Goal: Task Accomplishment & Management: Manage account settings

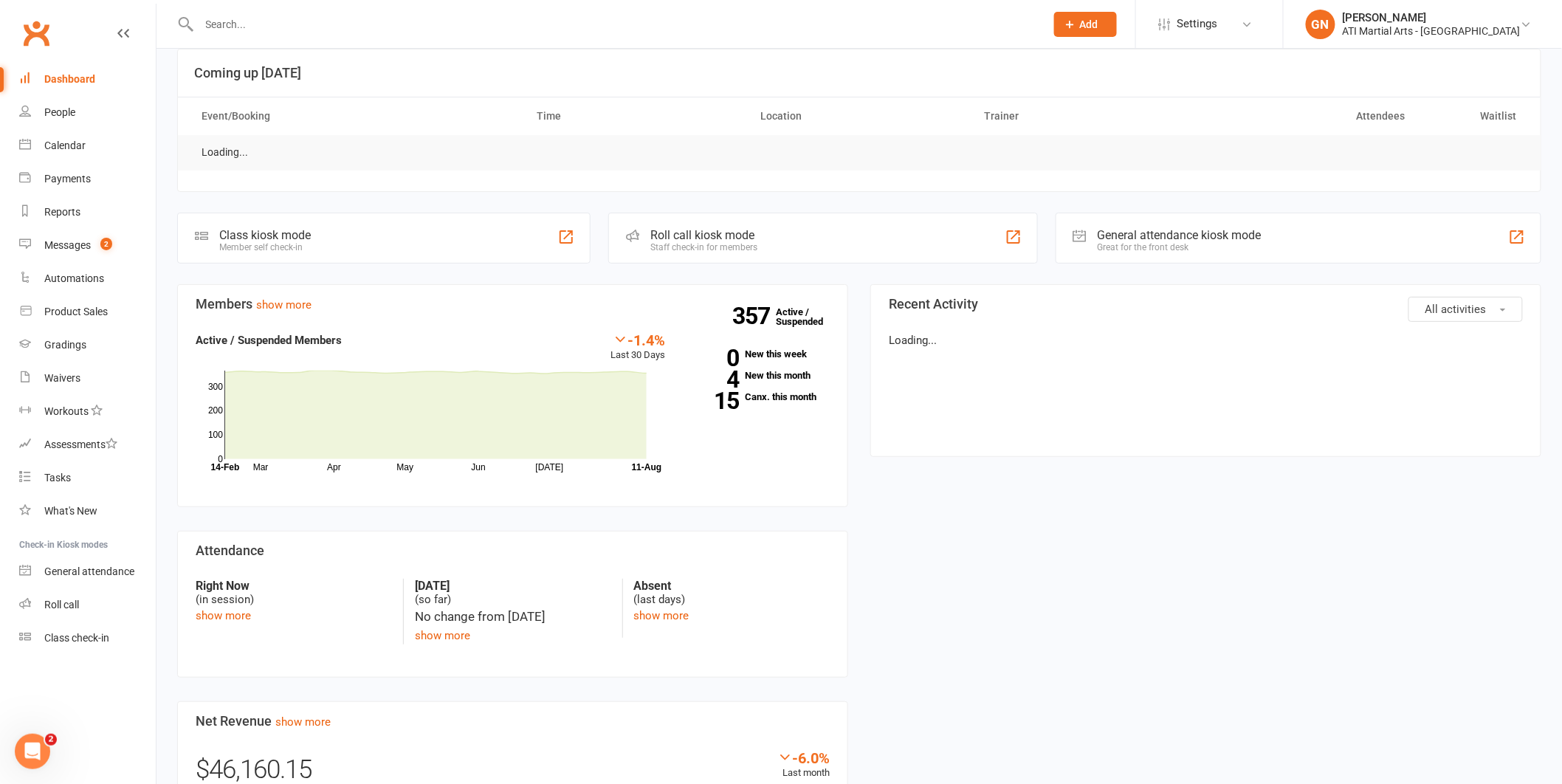
scroll to position [25, 0]
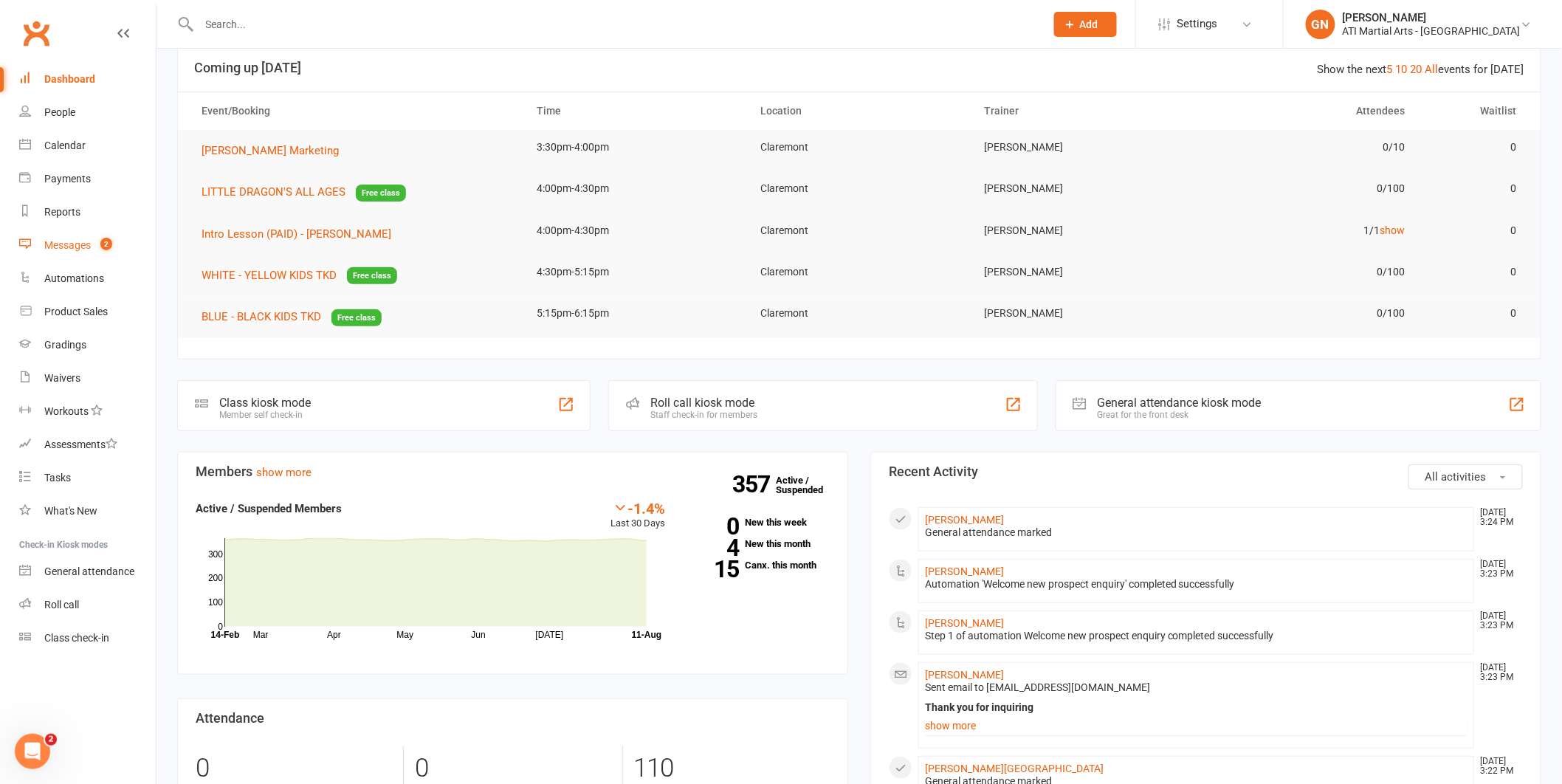
click at [80, 239] on div "Messages" at bounding box center [67, 245] width 47 height 12
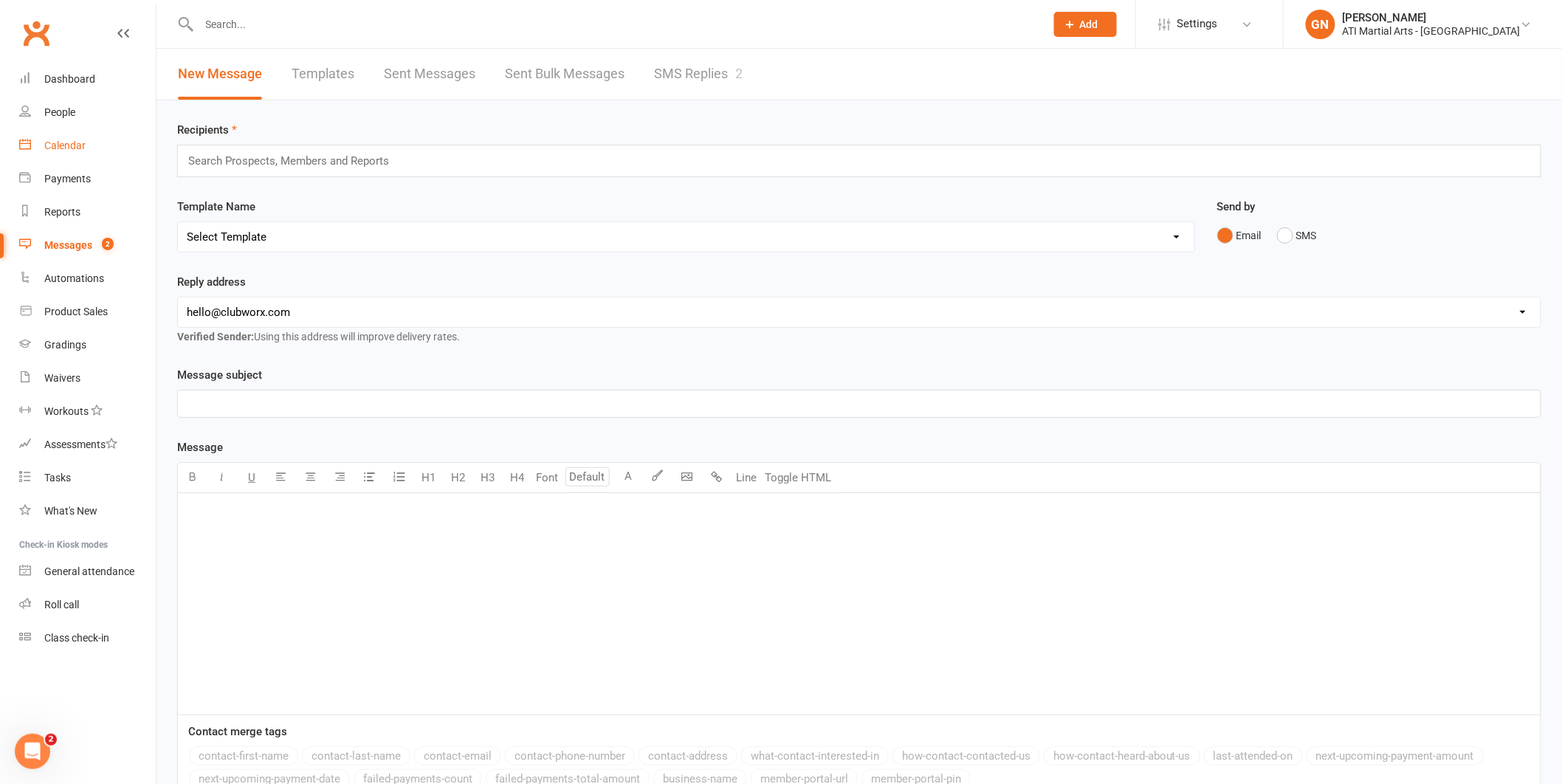
click at [80, 141] on div "Calendar" at bounding box center [65, 145] width 42 height 12
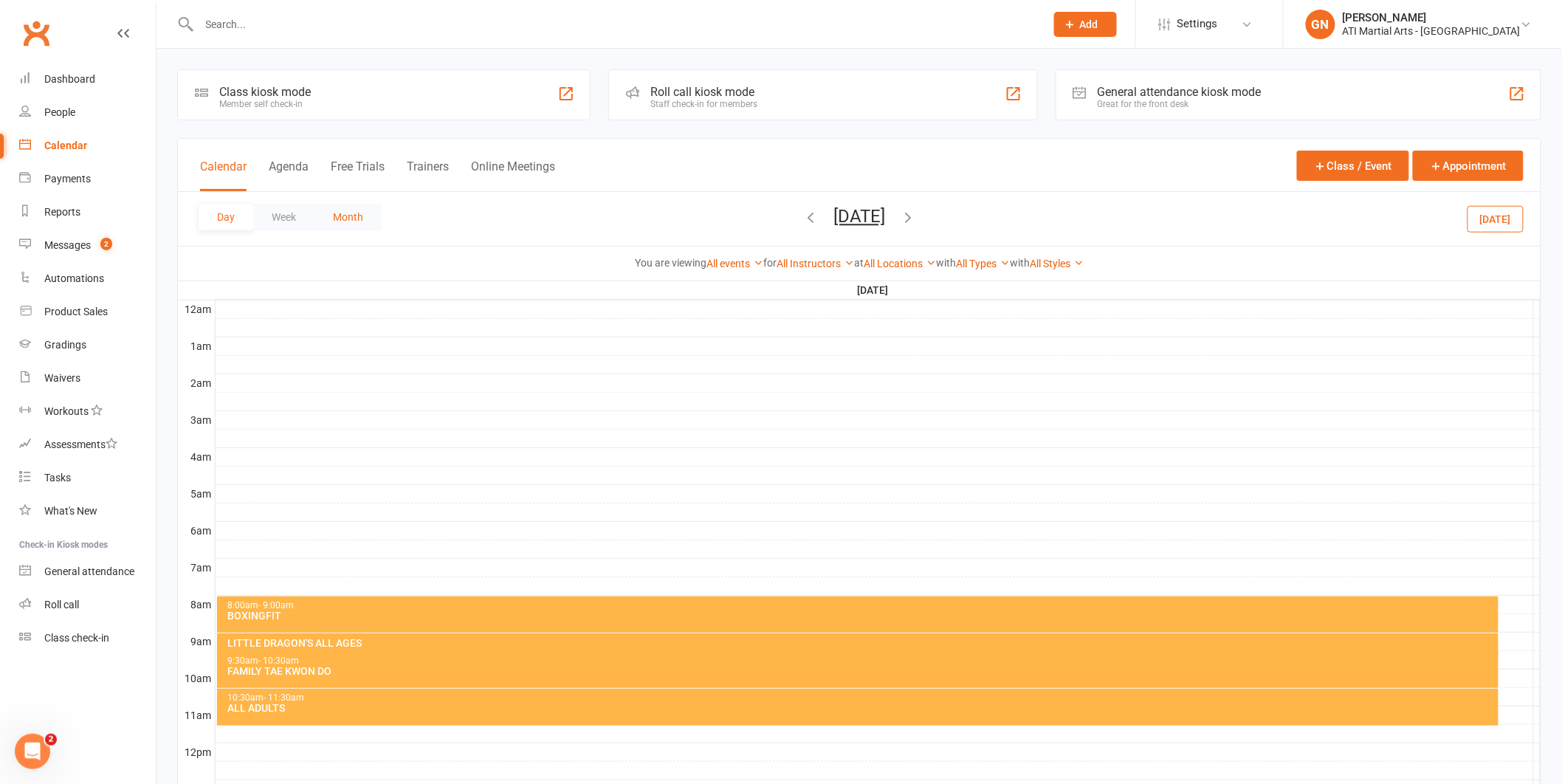
click at [345, 223] on button "Month" at bounding box center [348, 217] width 67 height 26
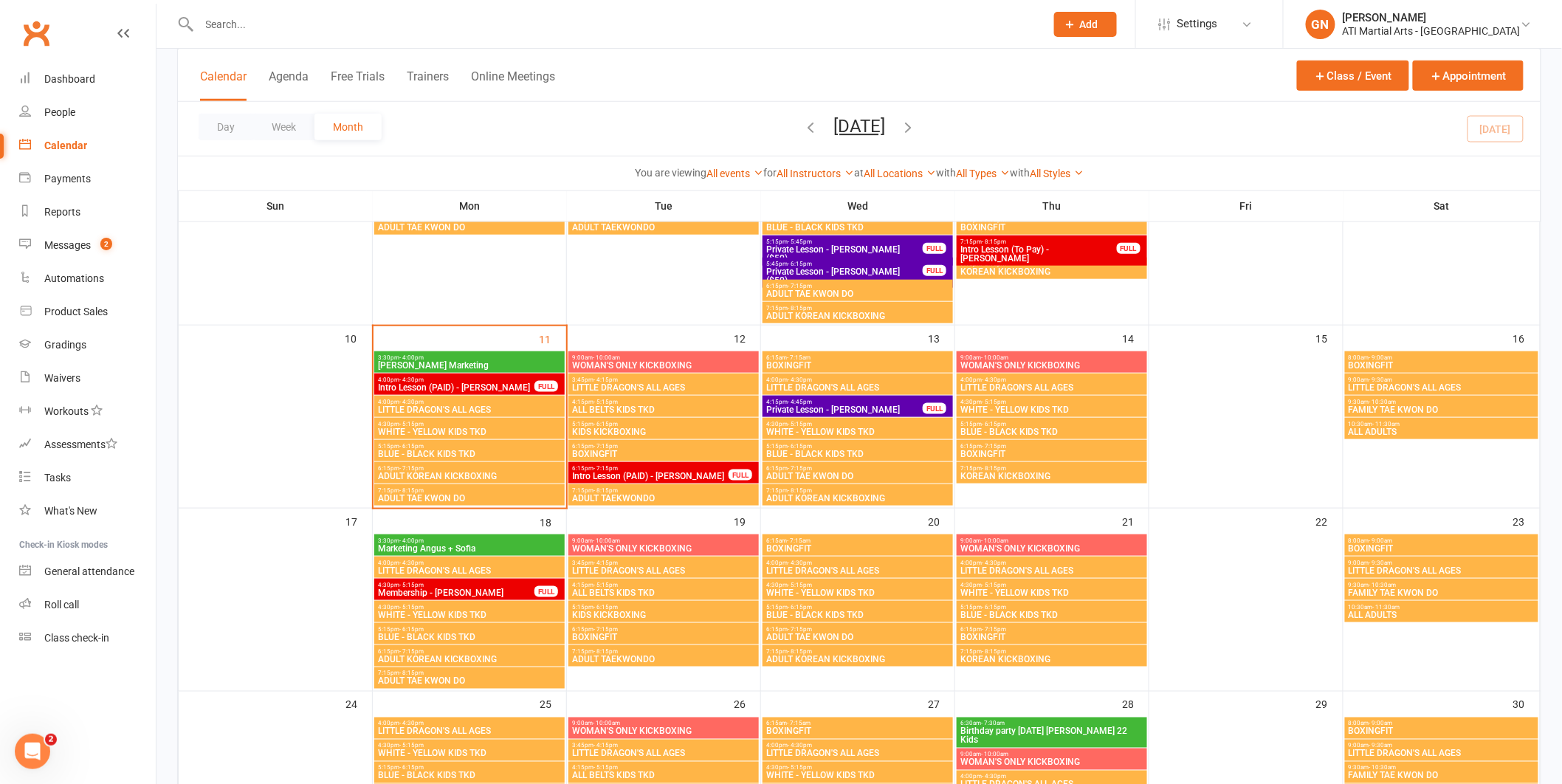
scroll to position [507, 0]
click at [358, 20] on input "text" at bounding box center [615, 25] width 841 height 20
click at [105, 79] on link "Dashboard" at bounding box center [88, 79] width 137 height 33
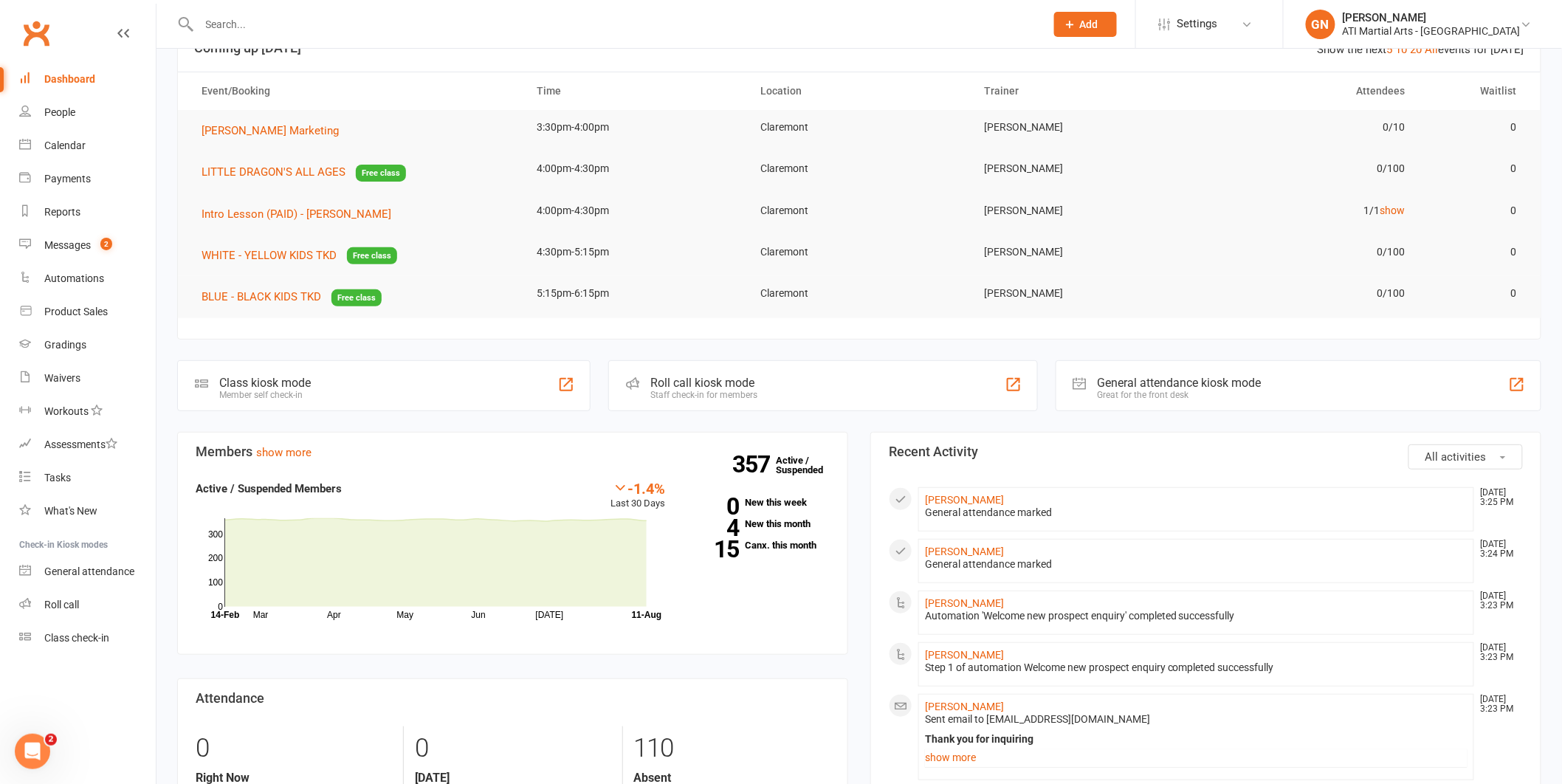
scroll to position [47, 0]
click at [262, 20] on input "text" at bounding box center [615, 25] width 841 height 20
click at [93, 245] on count-badge "2" at bounding box center [102, 245] width 20 height 12
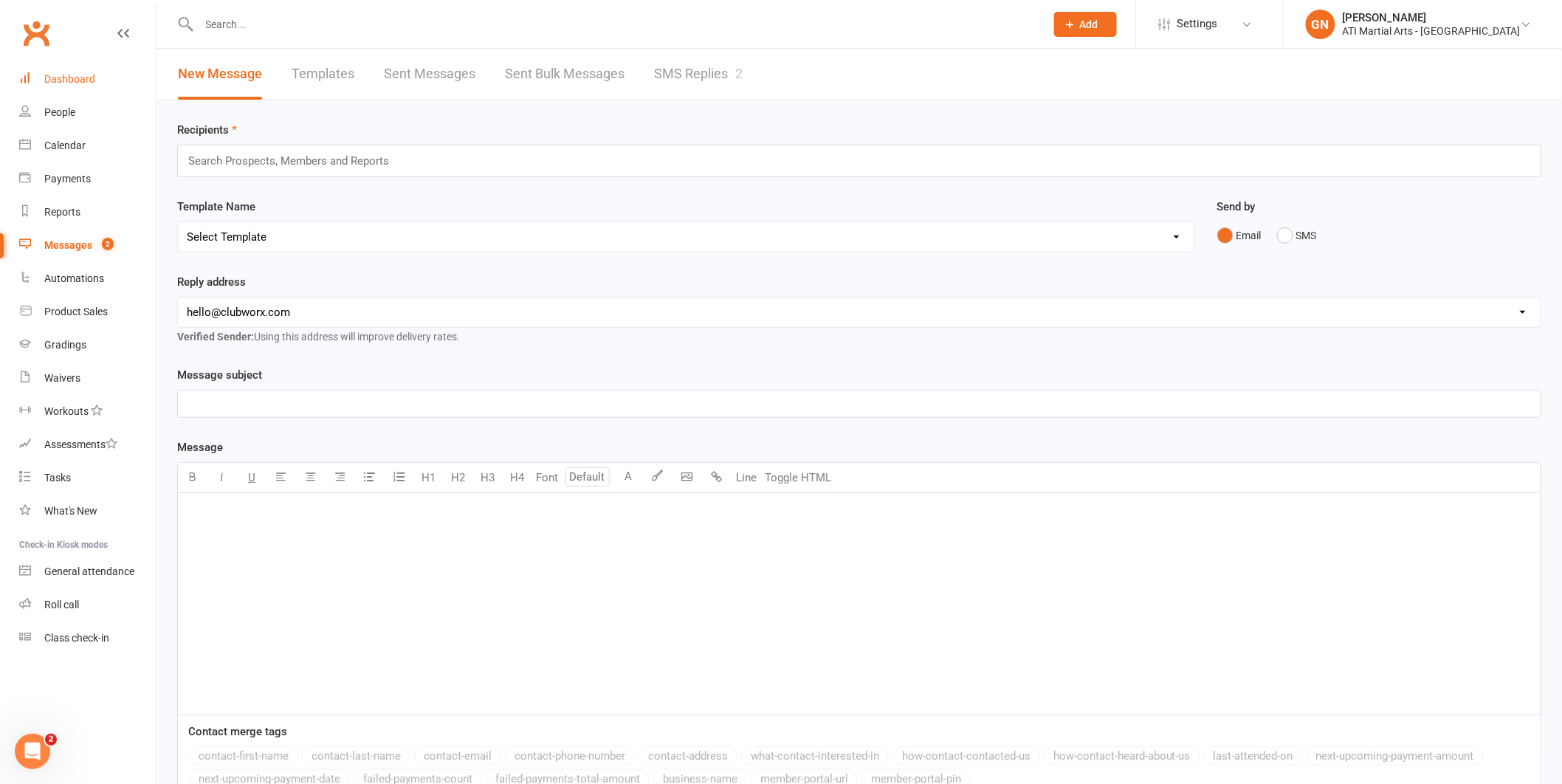
click at [100, 79] on link "Dashboard" at bounding box center [88, 79] width 137 height 33
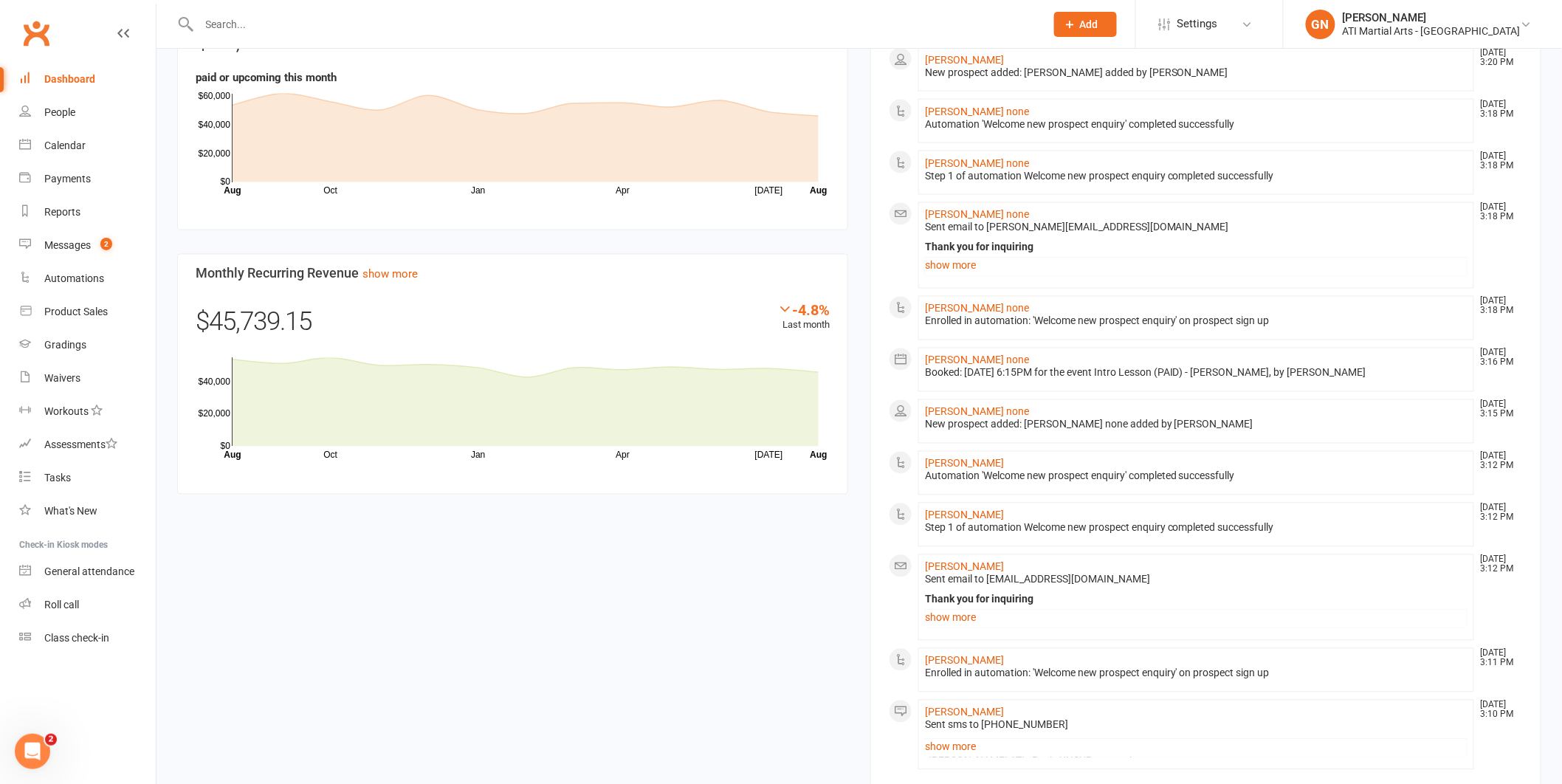
scroll to position [1072, 0]
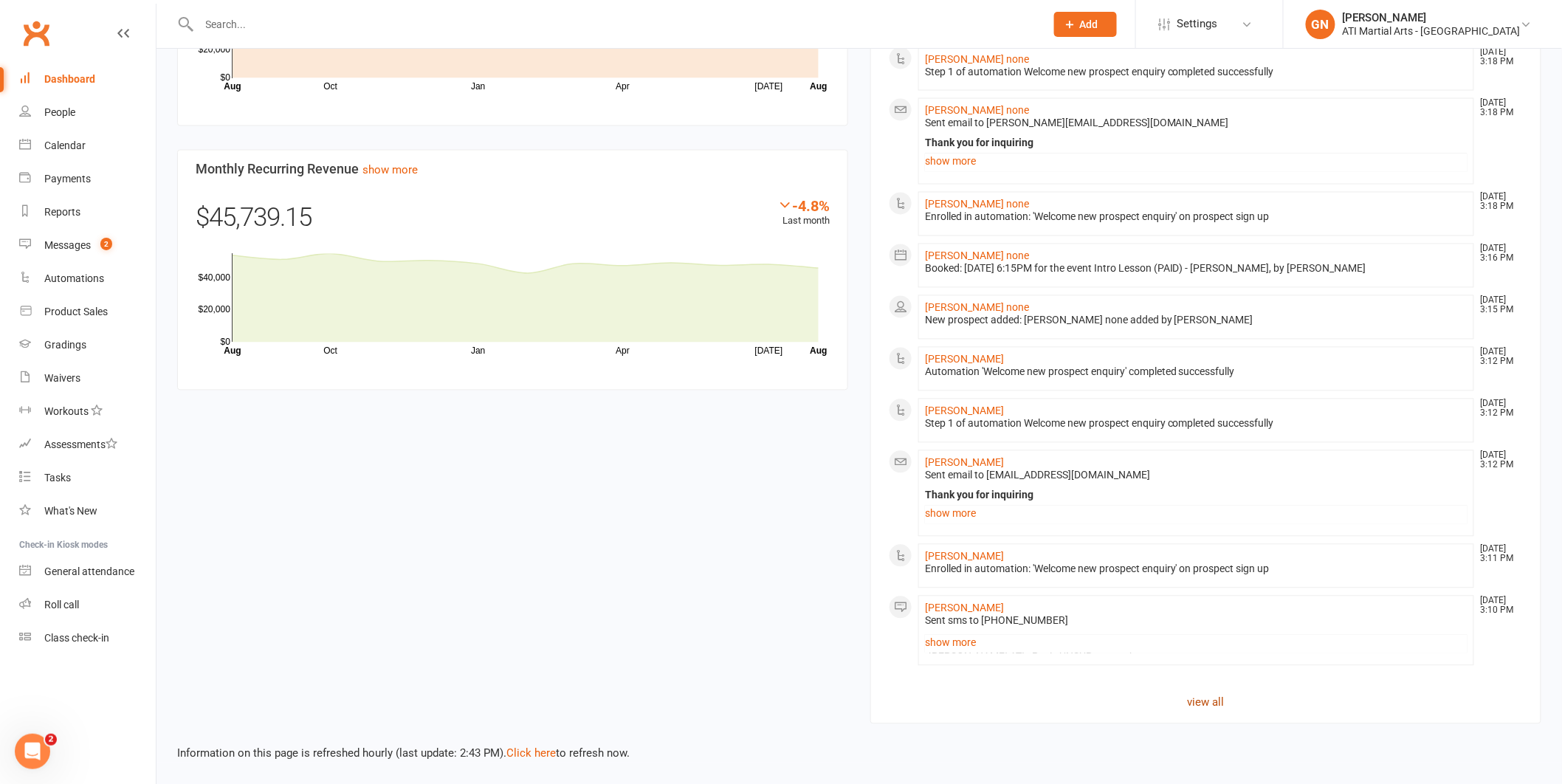
click at [1216, 702] on link "view all" at bounding box center [1206, 702] width 634 height 18
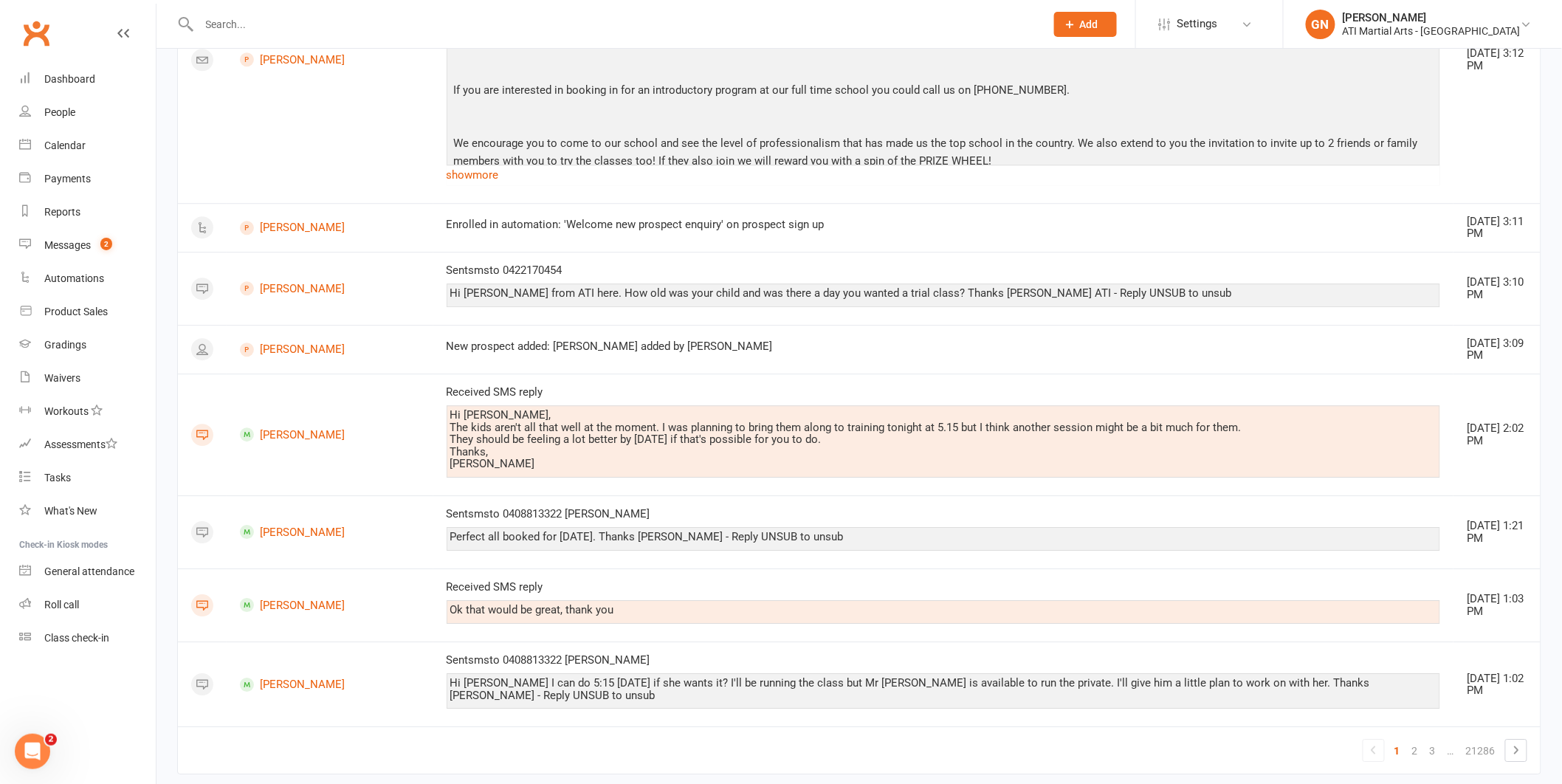
scroll to position [1616, 0]
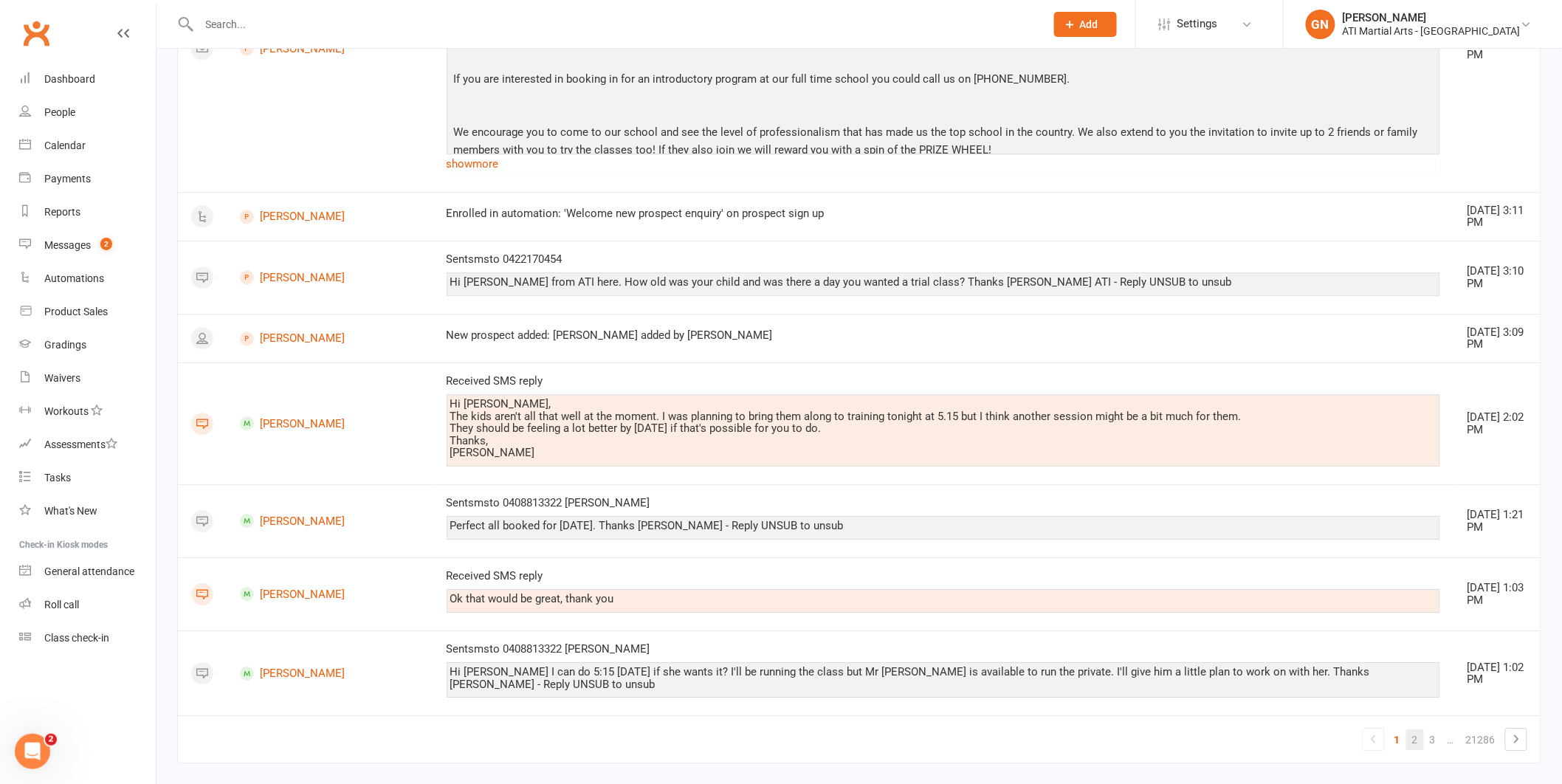
click at [1410, 729] on link "2" at bounding box center [1415, 739] width 18 height 20
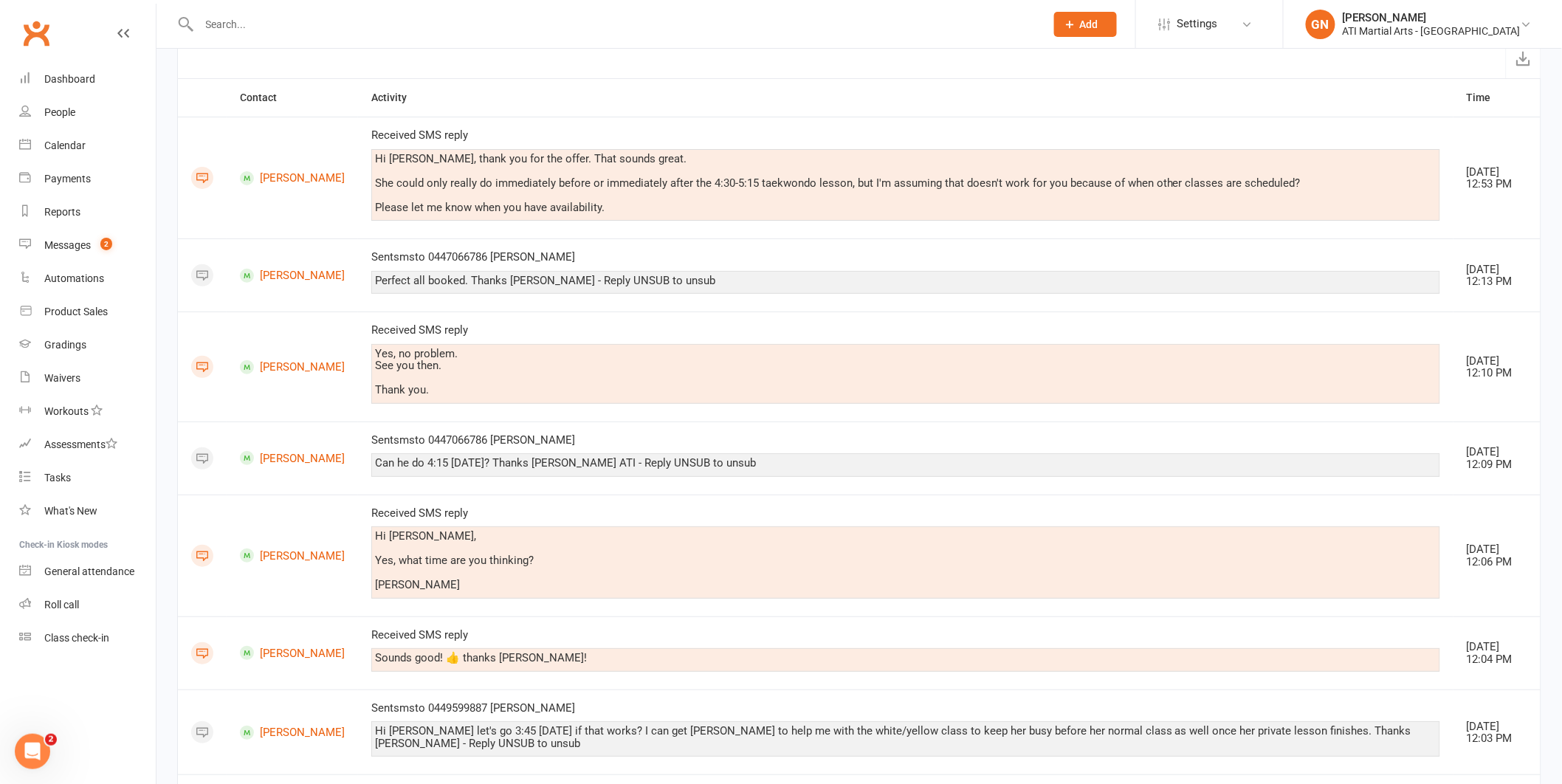
scroll to position [0, 0]
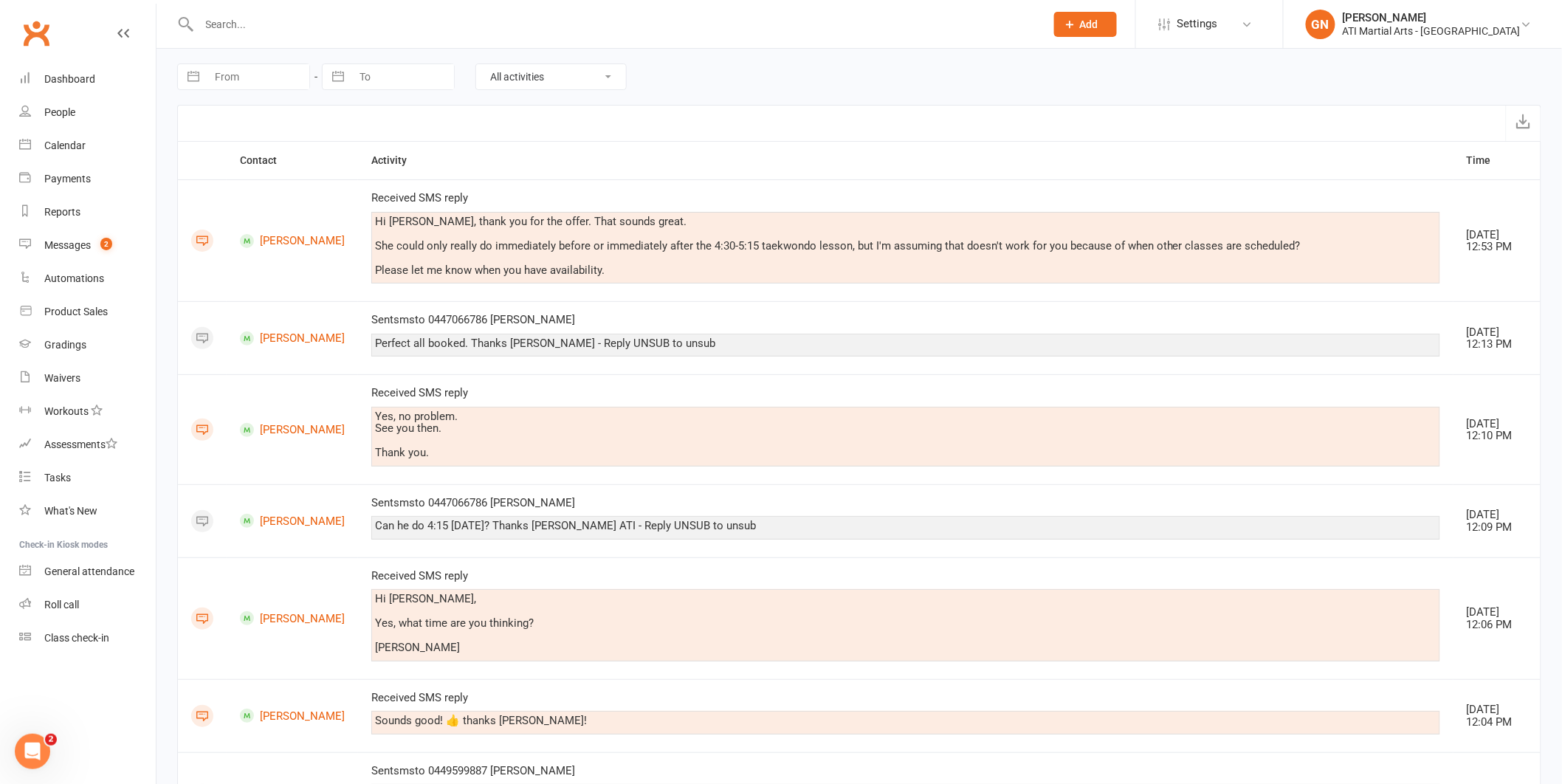
click at [263, 25] on input "text" at bounding box center [615, 25] width 841 height 20
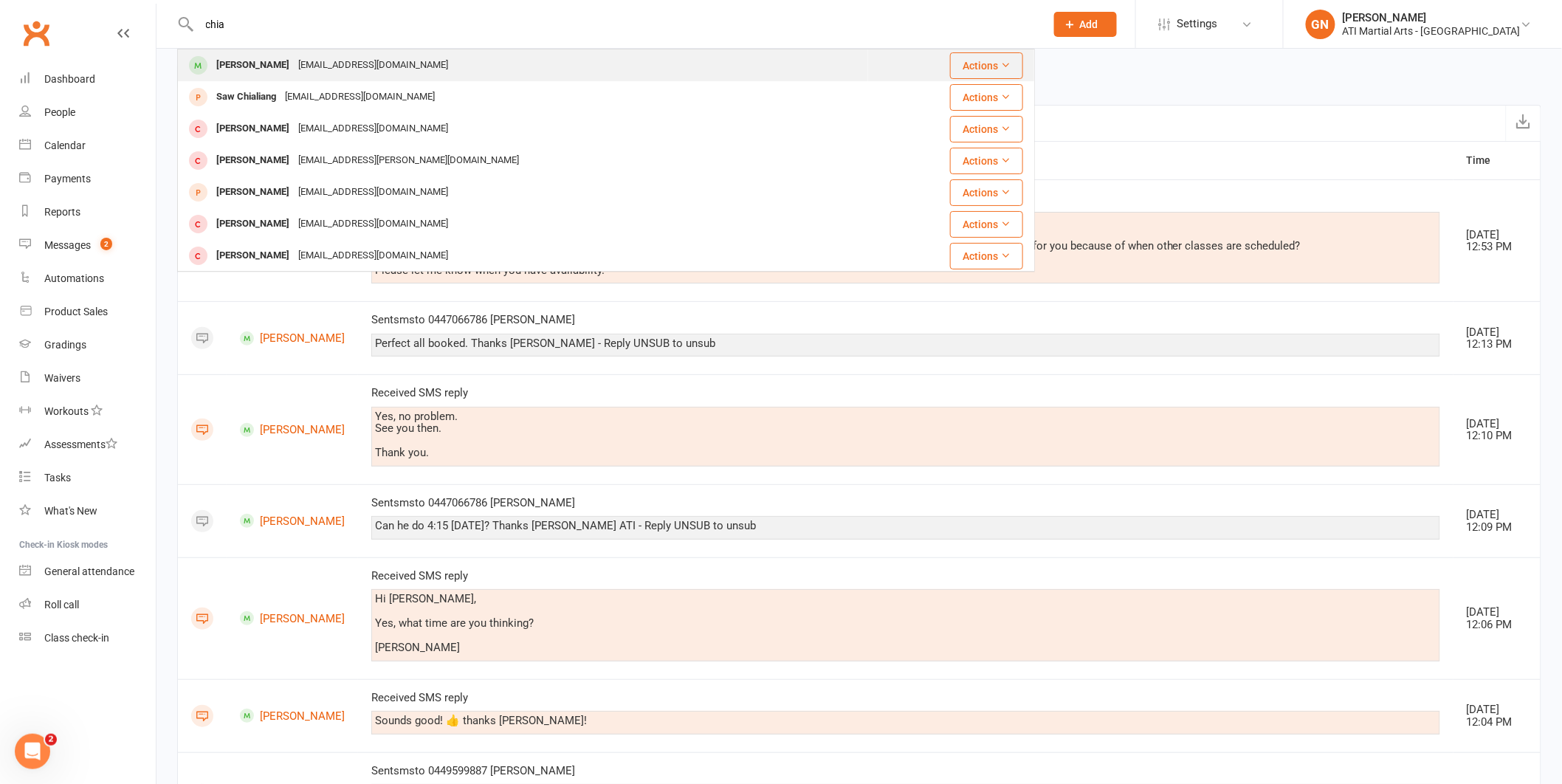
type input "chia"
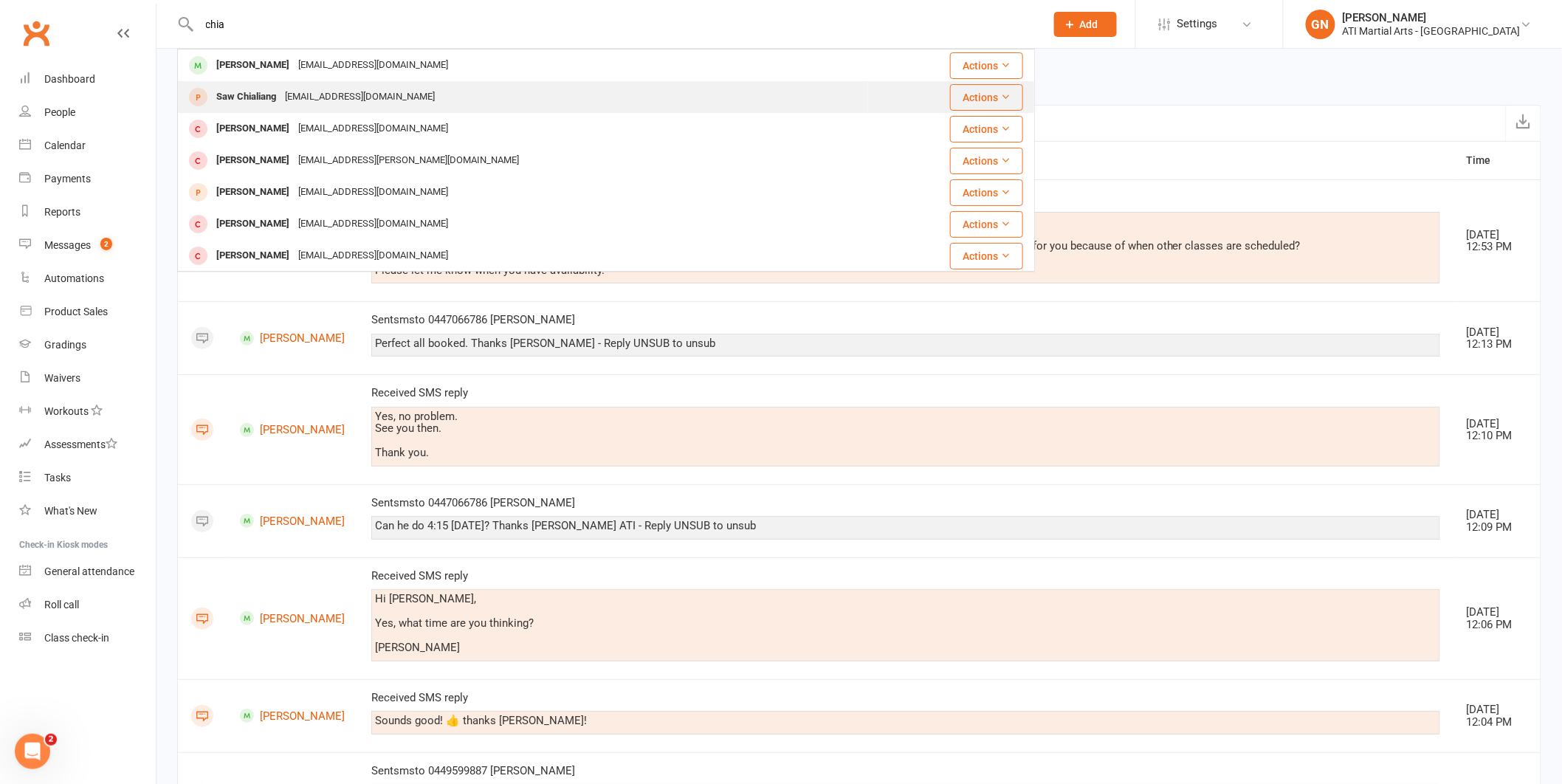
drag, startPoint x: 239, startPoint y: 65, endPoint x: 237, endPoint y: 82, distance: 17.1
click at [237, 82] on tbody "[PERSON_NAME] [PERSON_NAME][EMAIL_ADDRESS][DOMAIN_NAME] Actions Saw Chialiang […" at bounding box center [606, 366] width 857 height 635
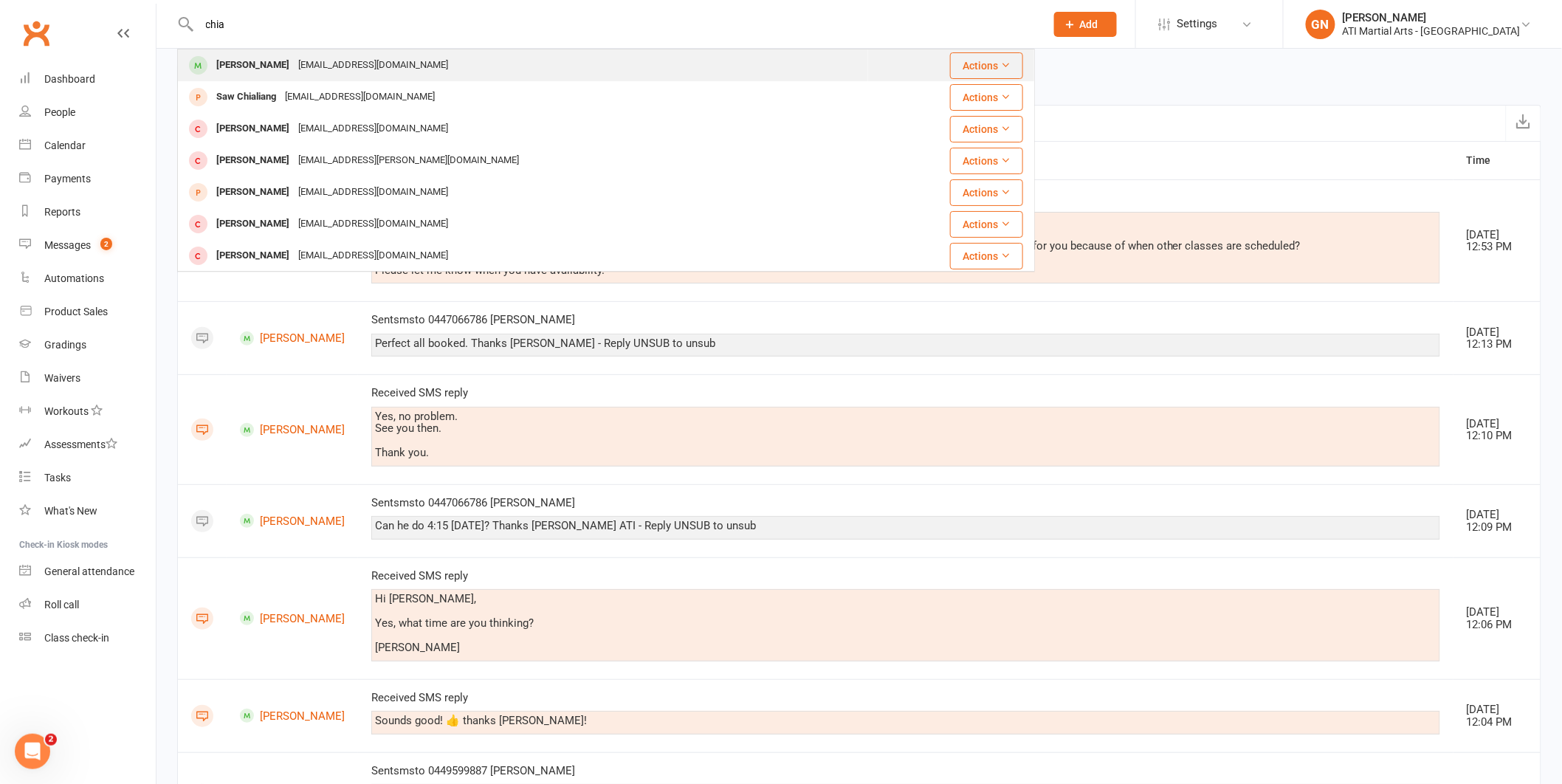
click at [246, 68] on div "[PERSON_NAME]" at bounding box center [252, 65] width 82 height 21
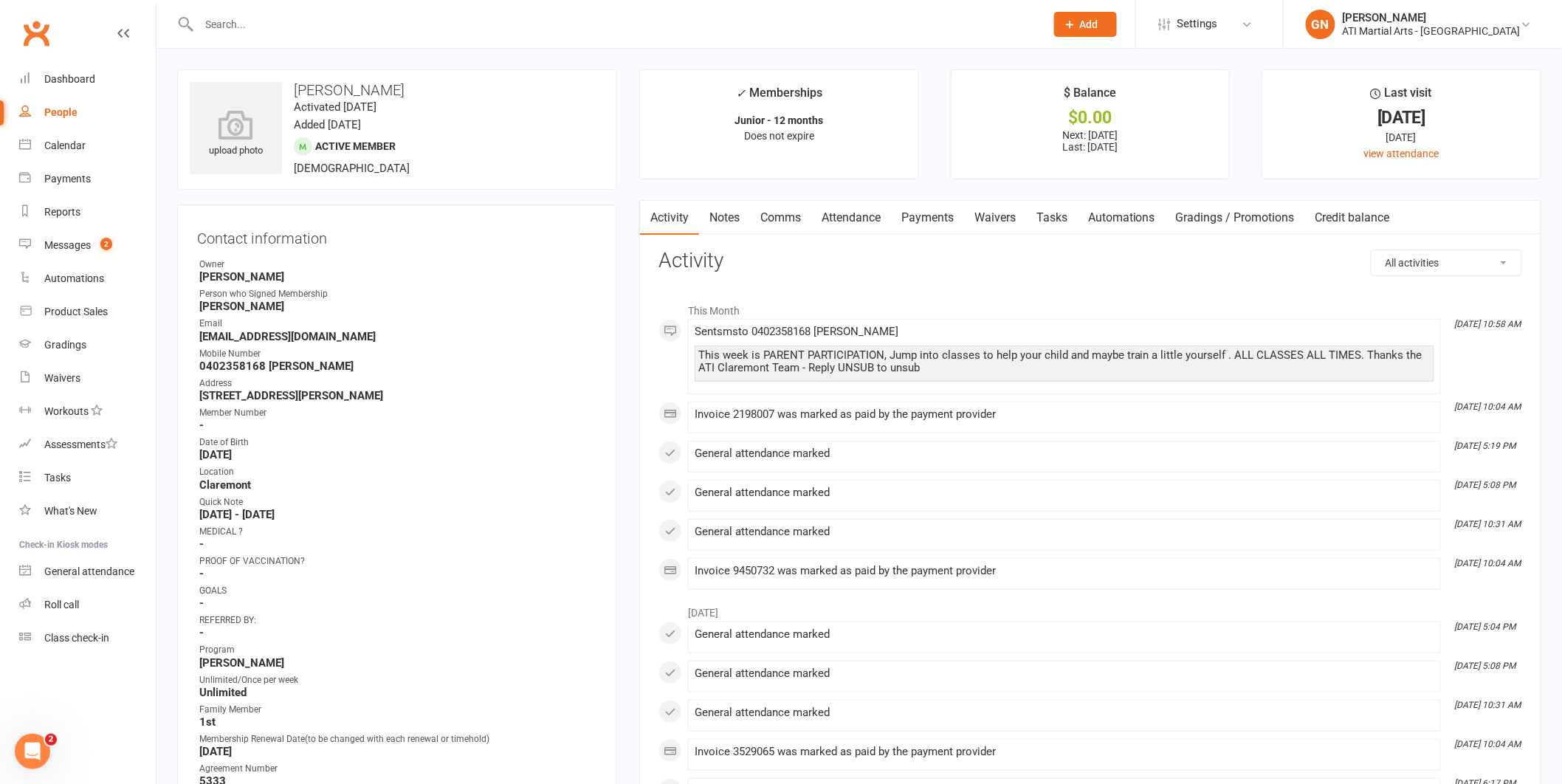
click at [278, 25] on input "text" at bounding box center [615, 25] width 841 height 20
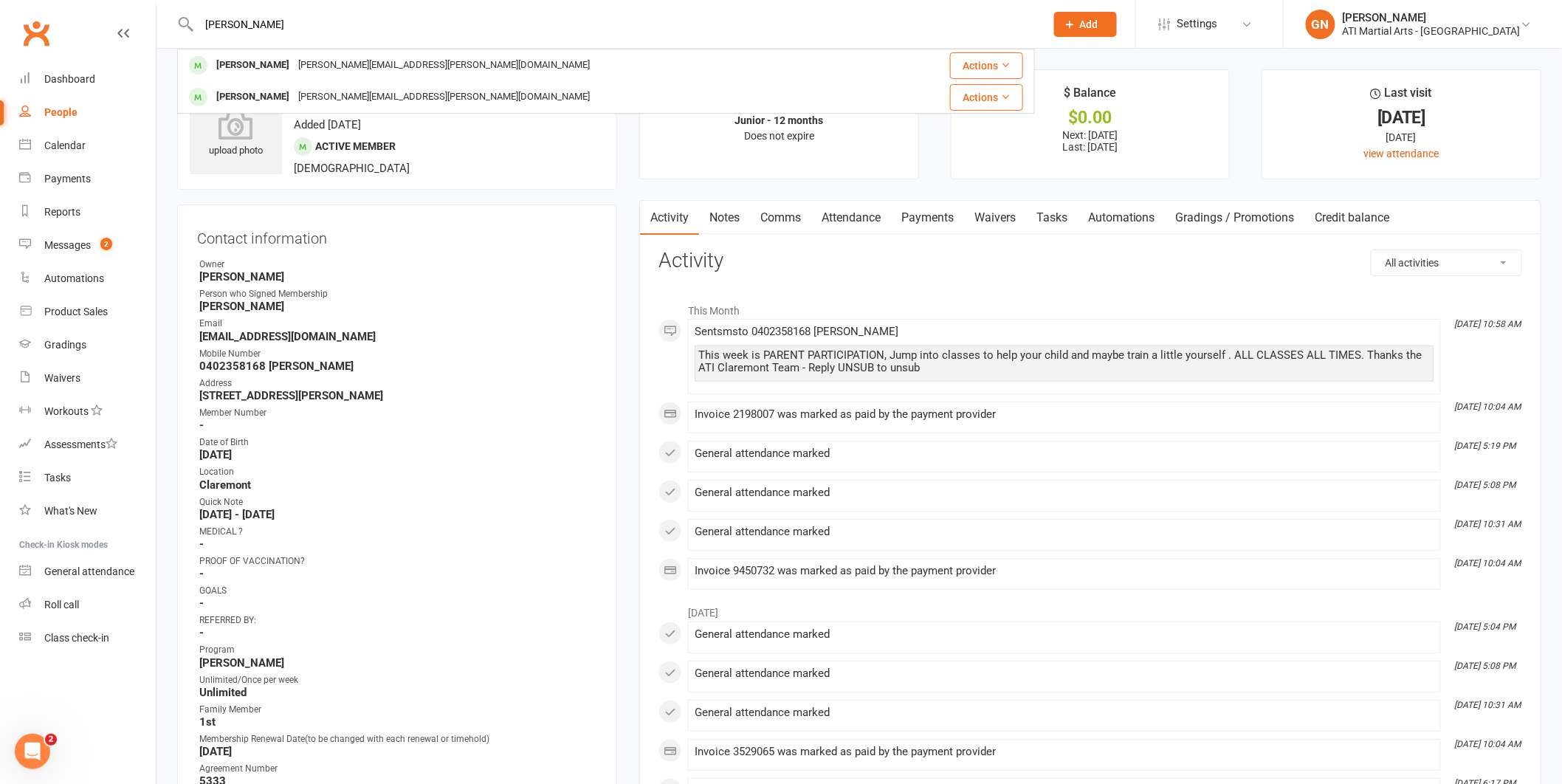
type input "[PERSON_NAME]"
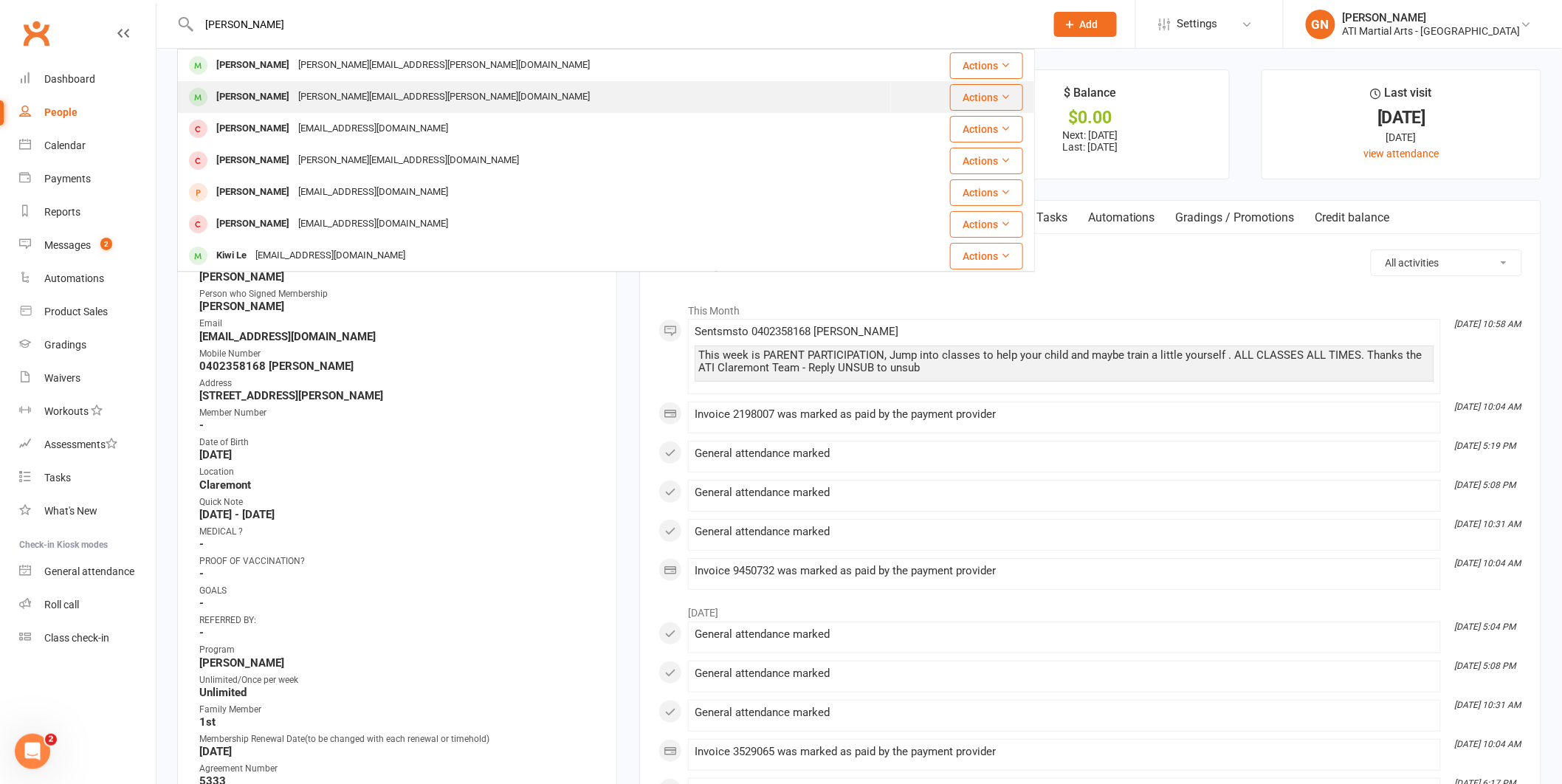
click at [246, 99] on div "[PERSON_NAME]" at bounding box center [252, 97] width 82 height 21
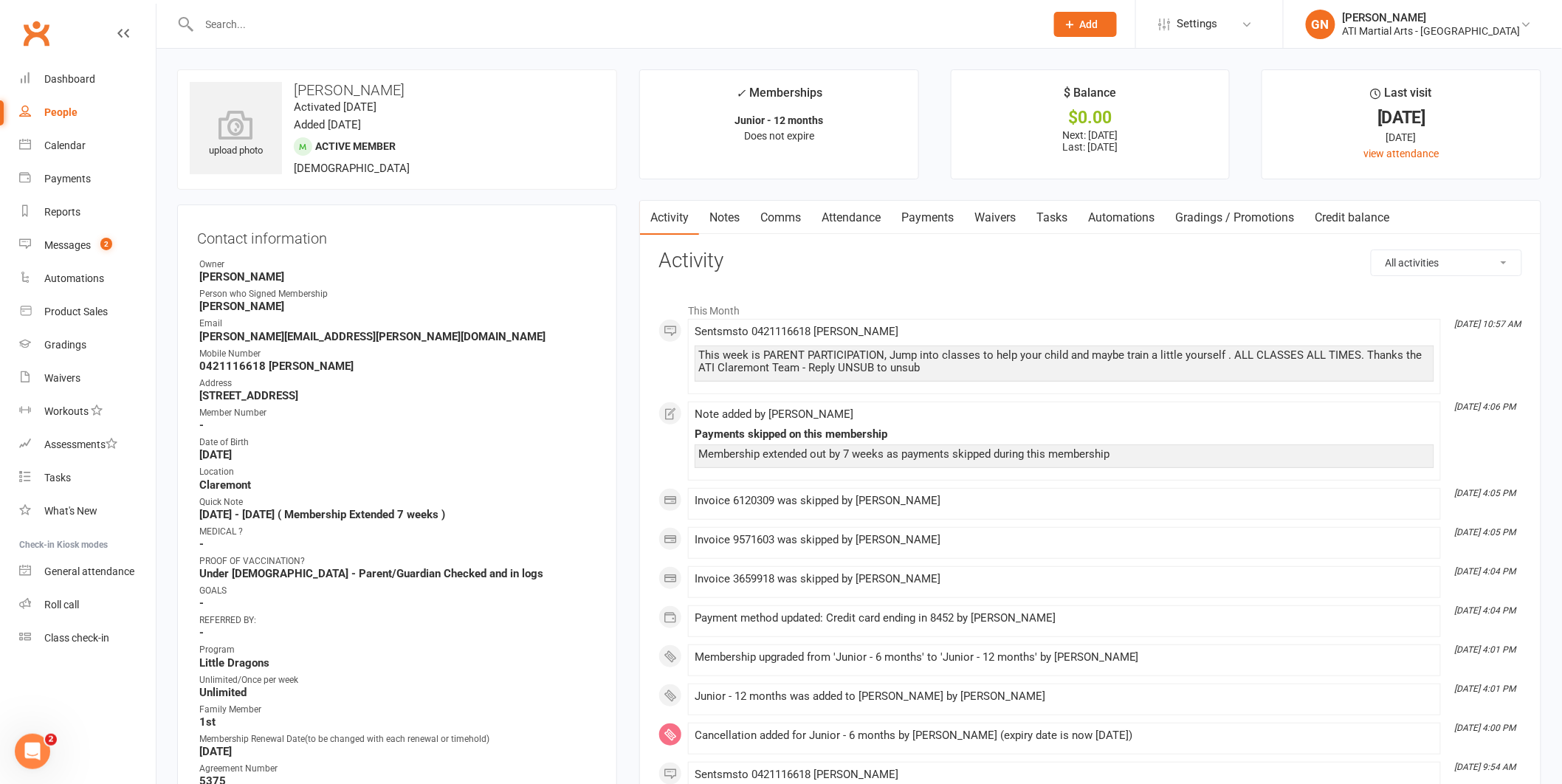
click at [248, 25] on input "text" at bounding box center [615, 25] width 841 height 20
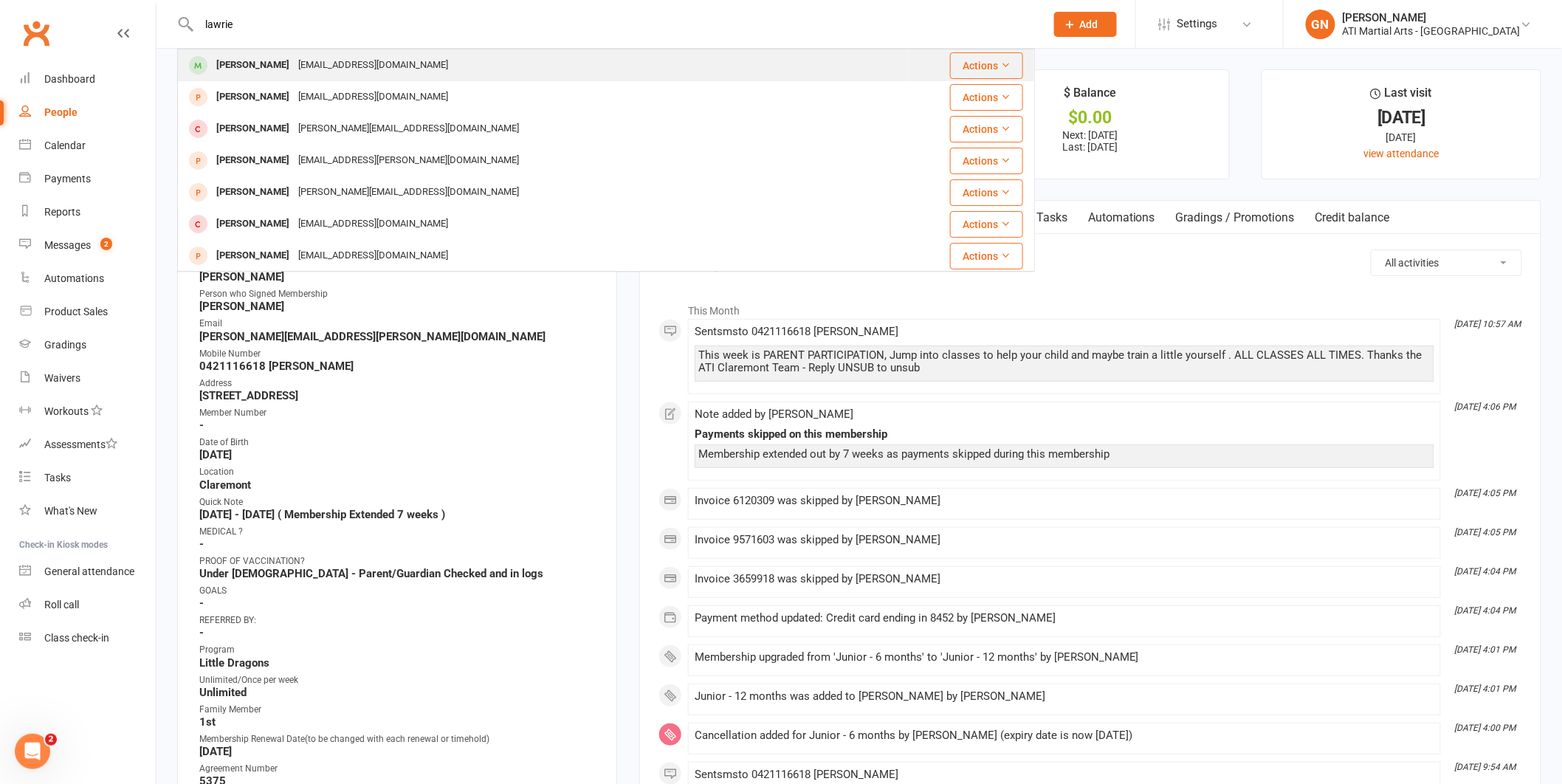
type input "lawrie"
click at [252, 60] on div "[PERSON_NAME]" at bounding box center [252, 65] width 82 height 21
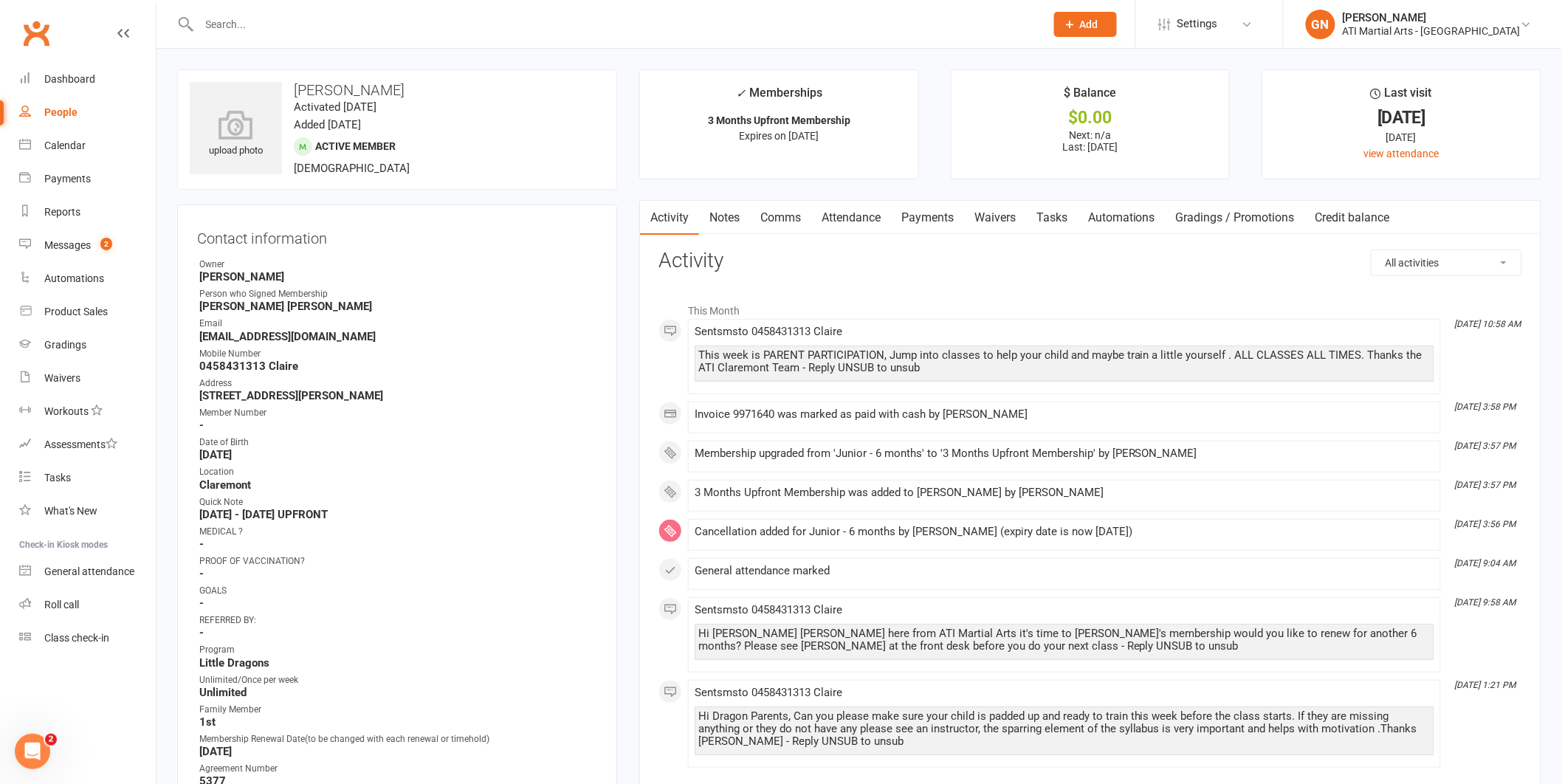
click at [222, 23] on input "text" at bounding box center [615, 25] width 841 height 20
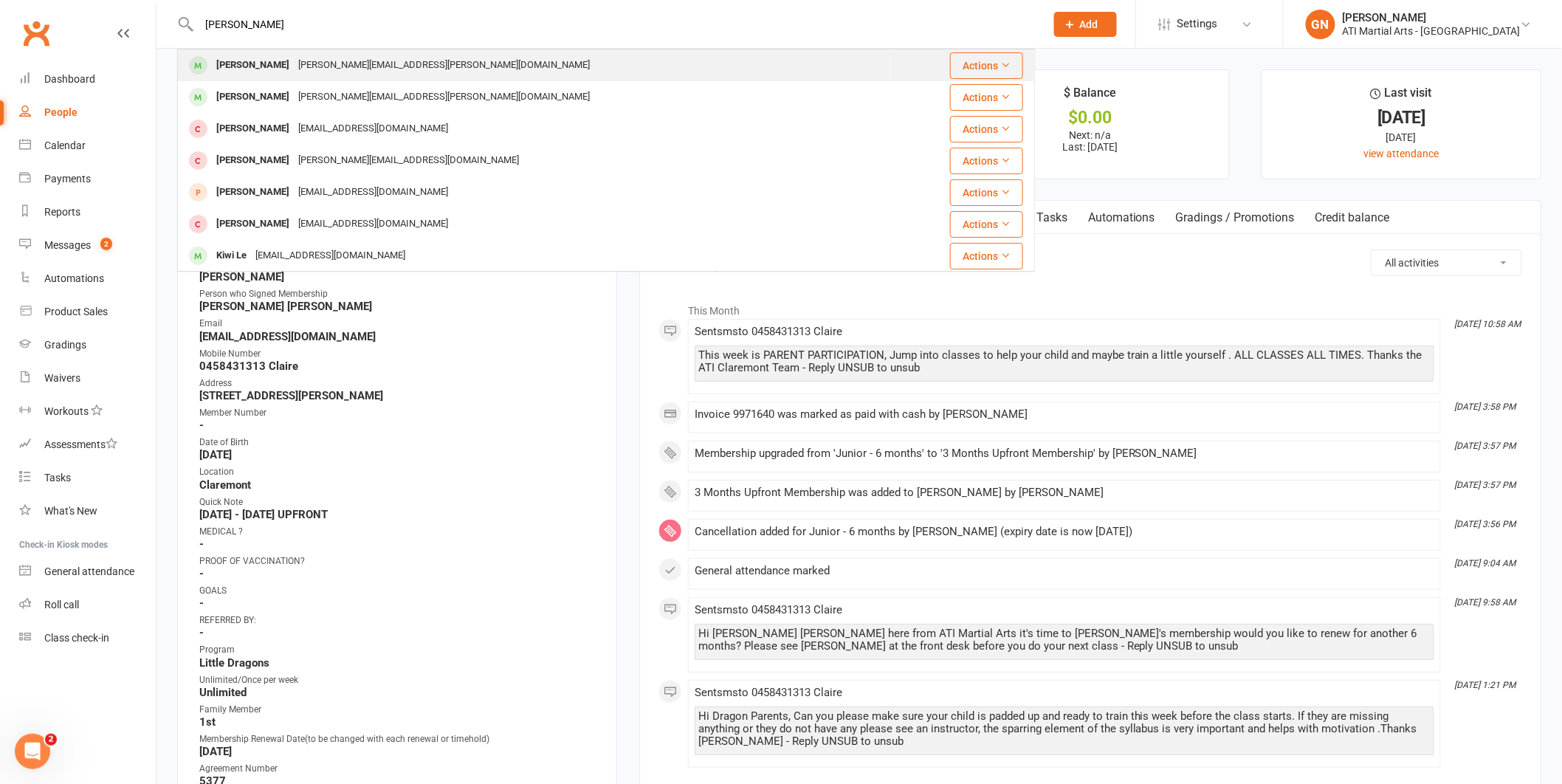
type input "[PERSON_NAME]"
click at [245, 59] on div "[PERSON_NAME]" at bounding box center [252, 65] width 82 height 21
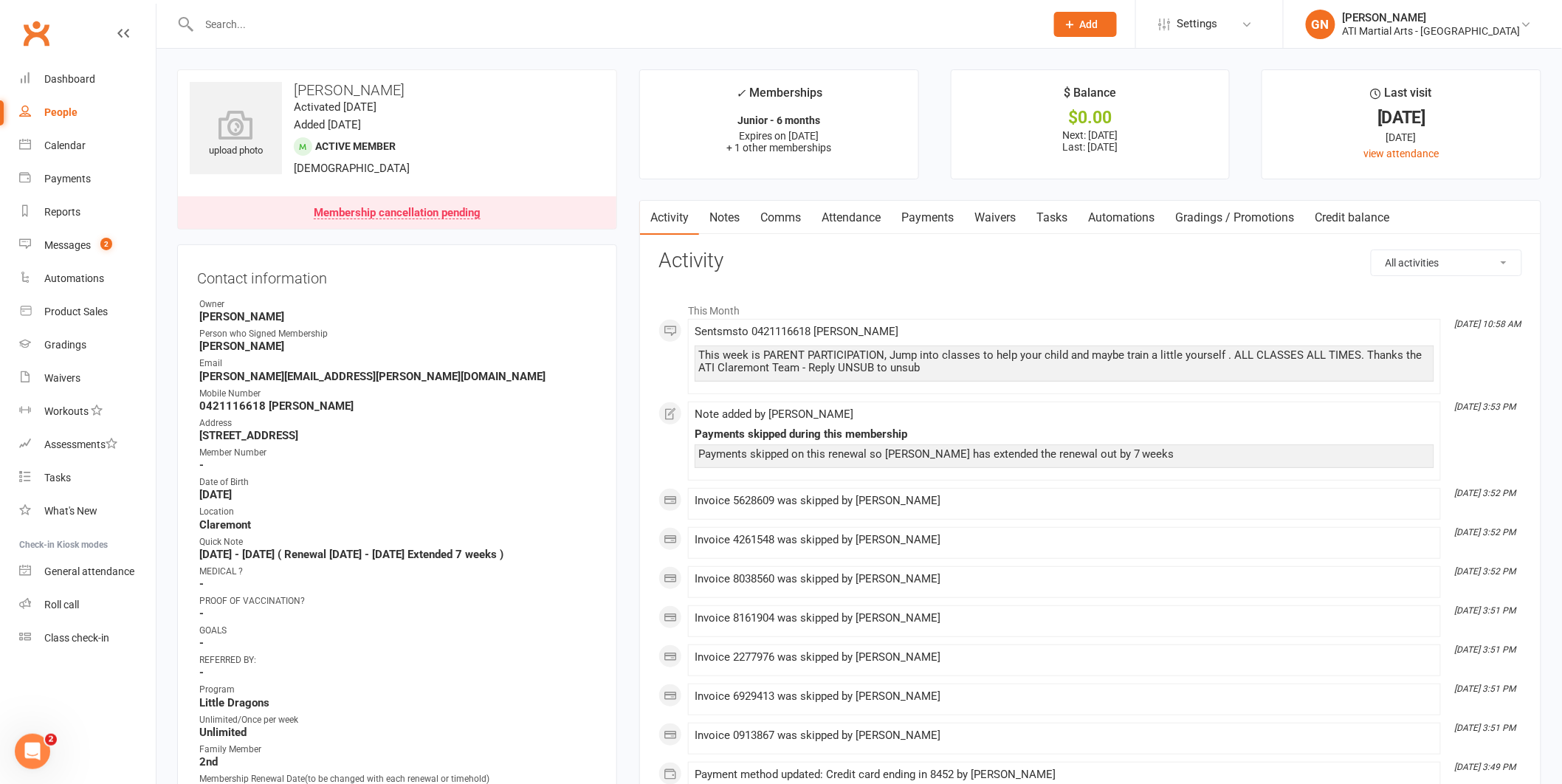
click at [59, 241] on div "Messages" at bounding box center [67, 245] width 47 height 12
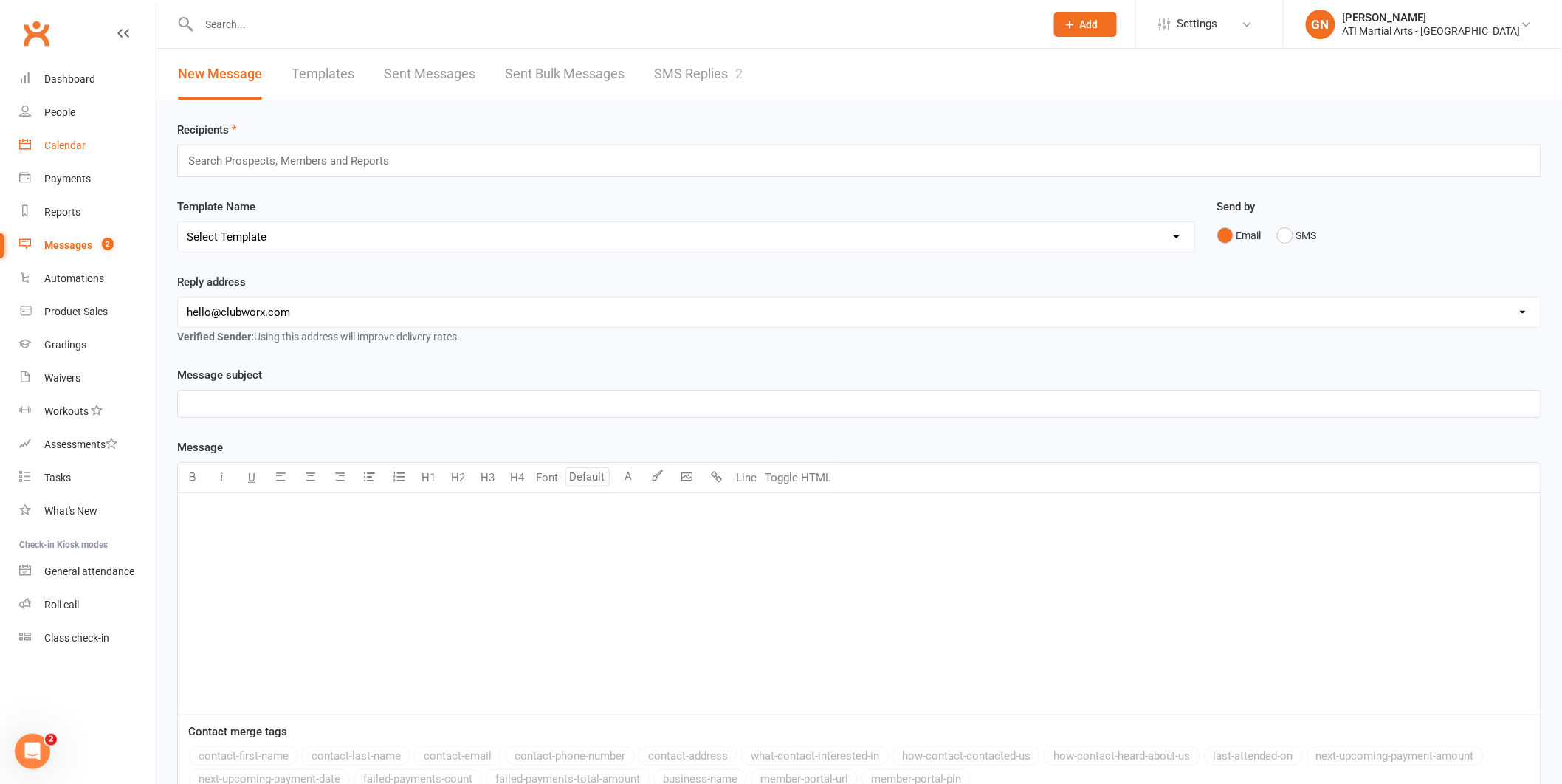
click at [83, 149] on div "Calendar" at bounding box center [65, 145] width 42 height 12
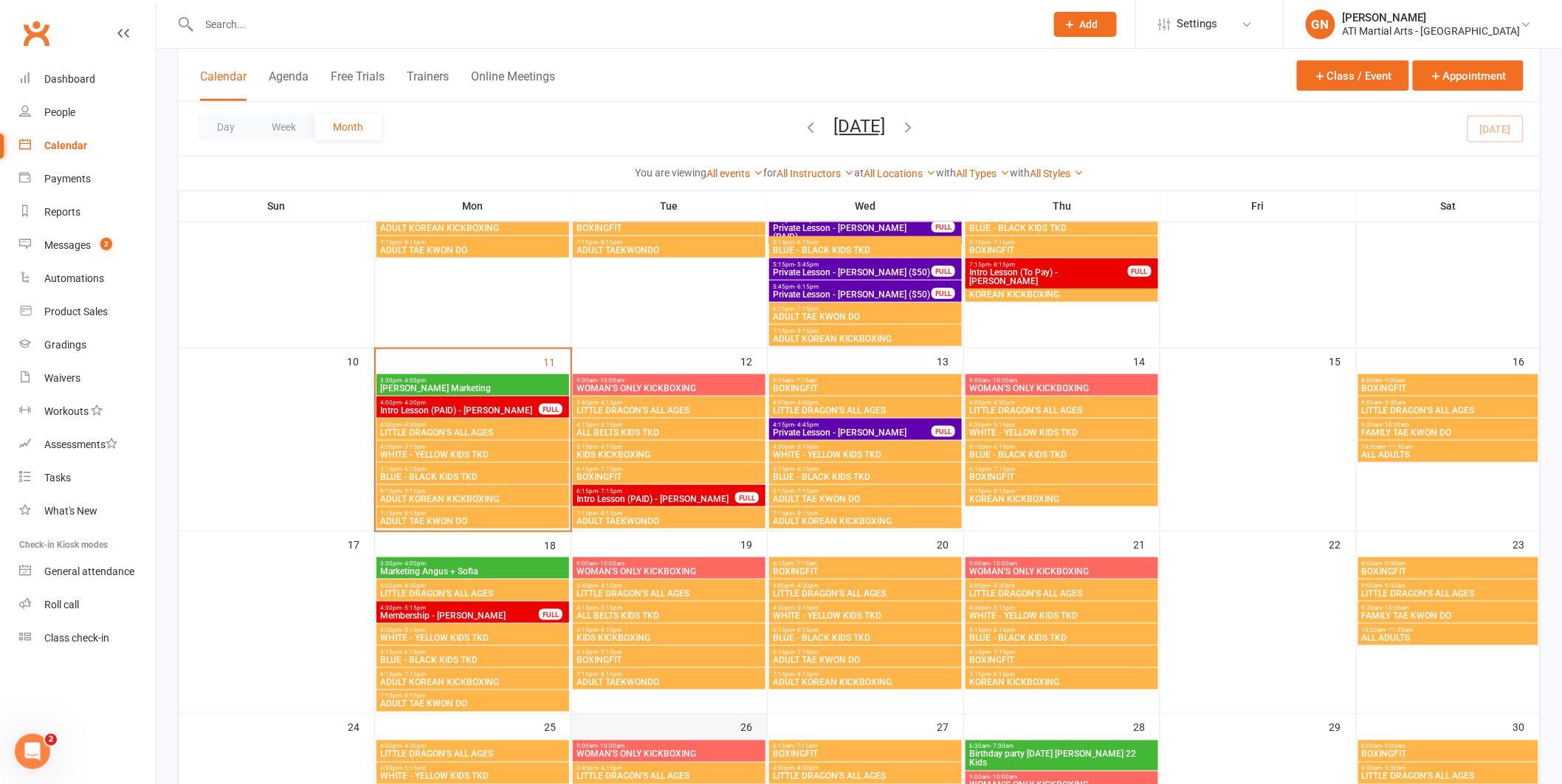
scroll to position [486, 0]
click at [539, 407] on div "FULL" at bounding box center [551, 408] width 24 height 11
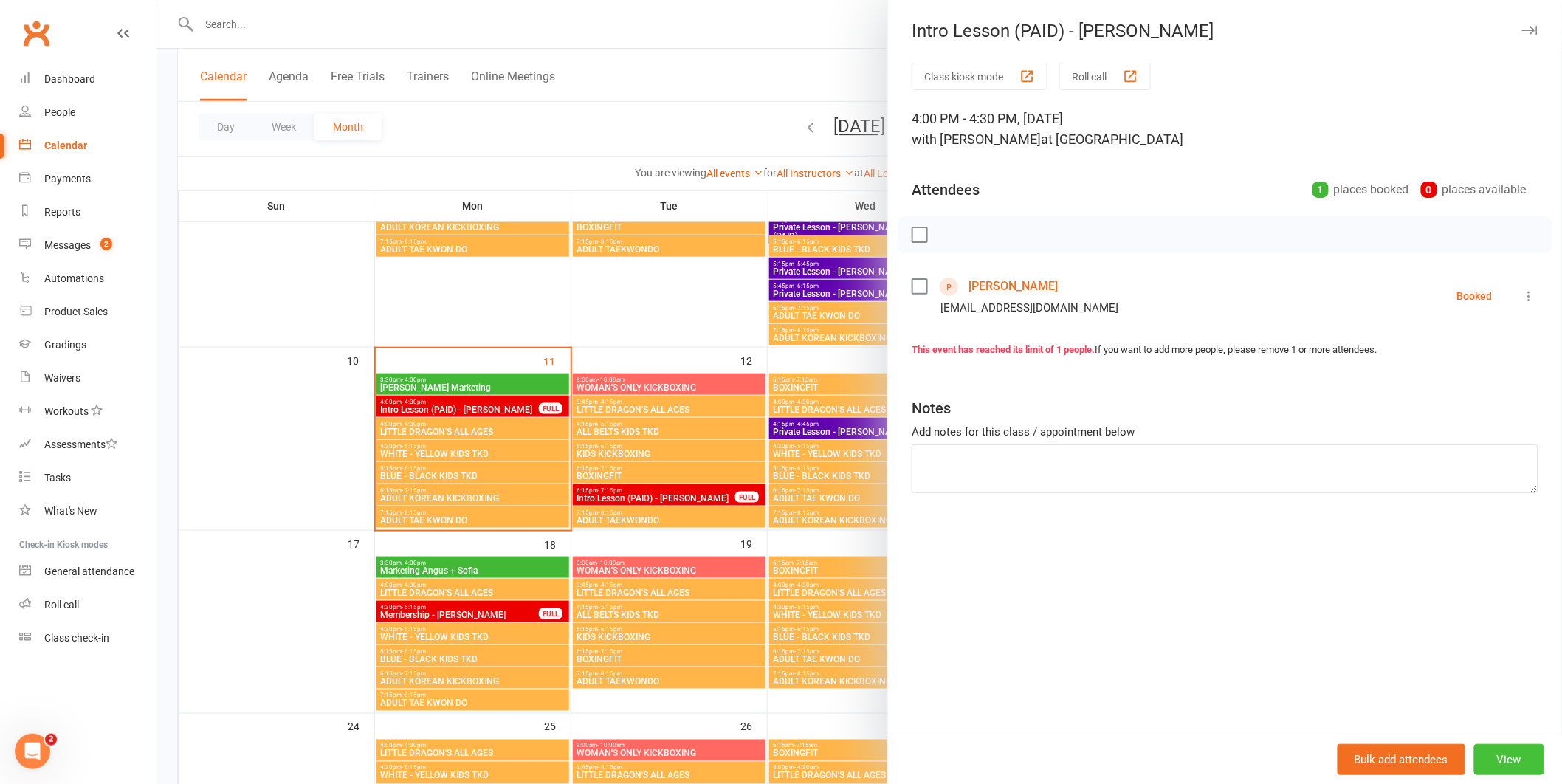
click at [1486, 759] on button "View" at bounding box center [1509, 759] width 71 height 31
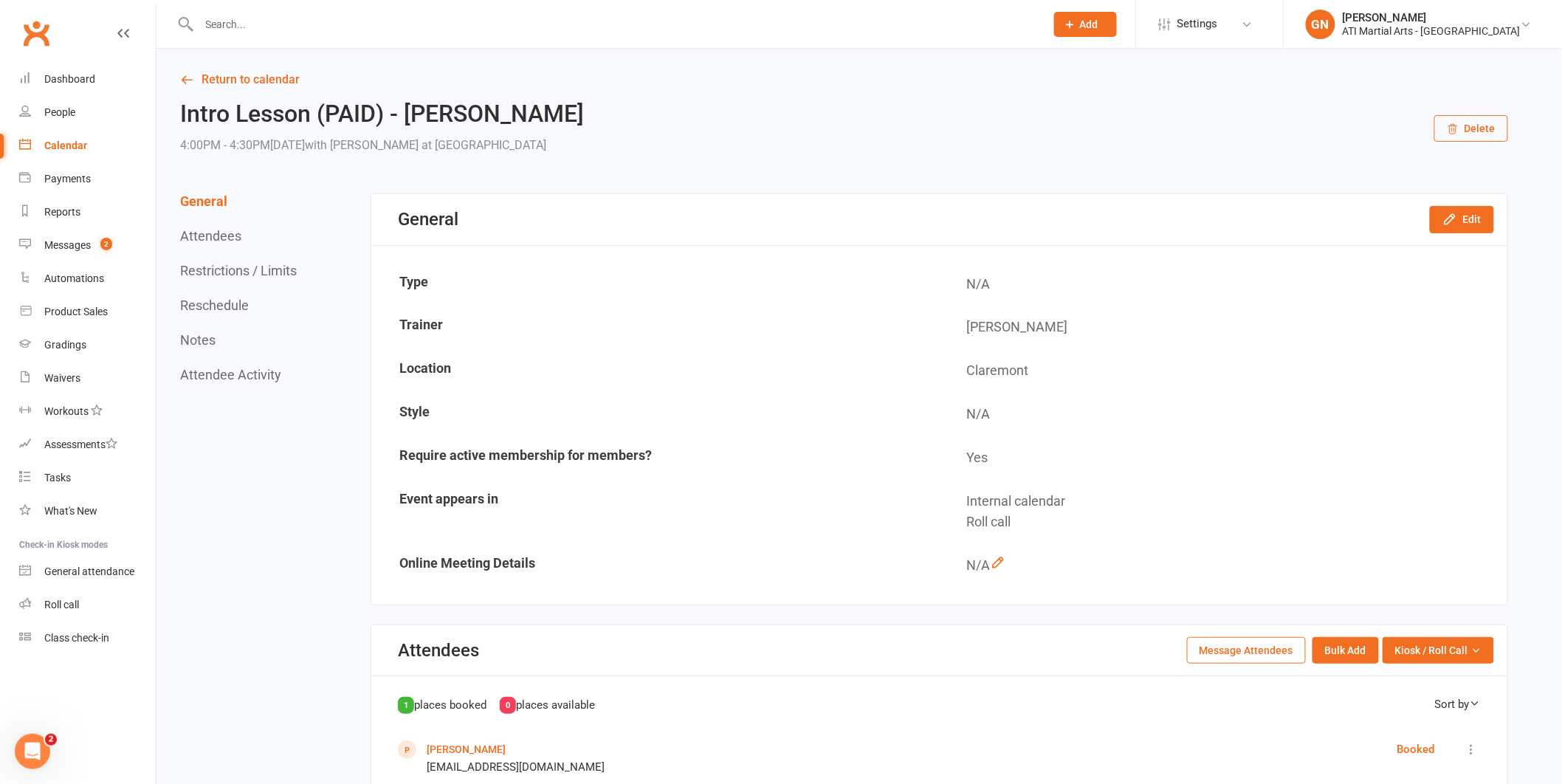
click at [204, 23] on input "text" at bounding box center [615, 25] width 841 height 20
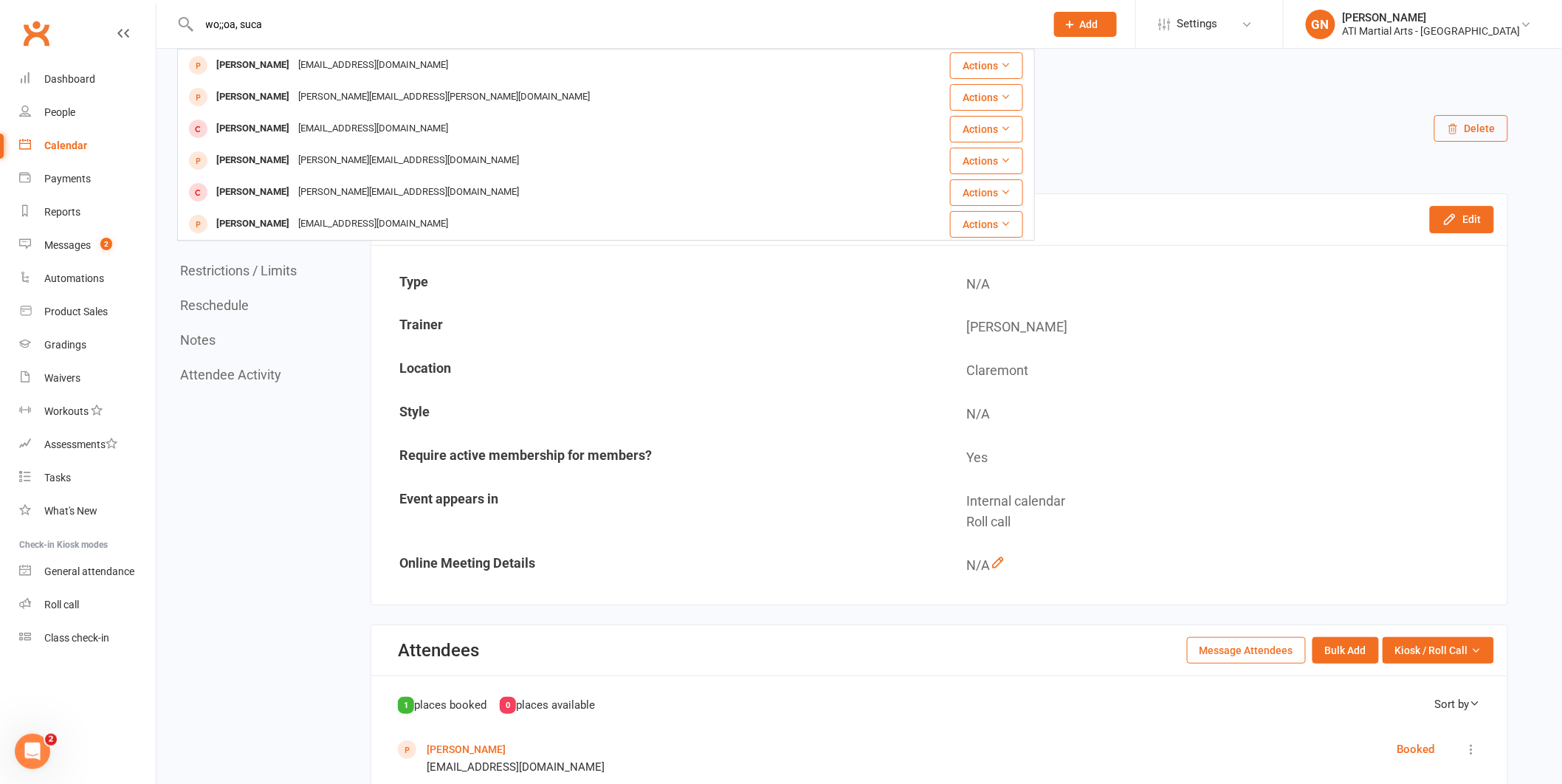
click at [280, 23] on input "wo;;oa, suca" at bounding box center [615, 25] width 841 height 20
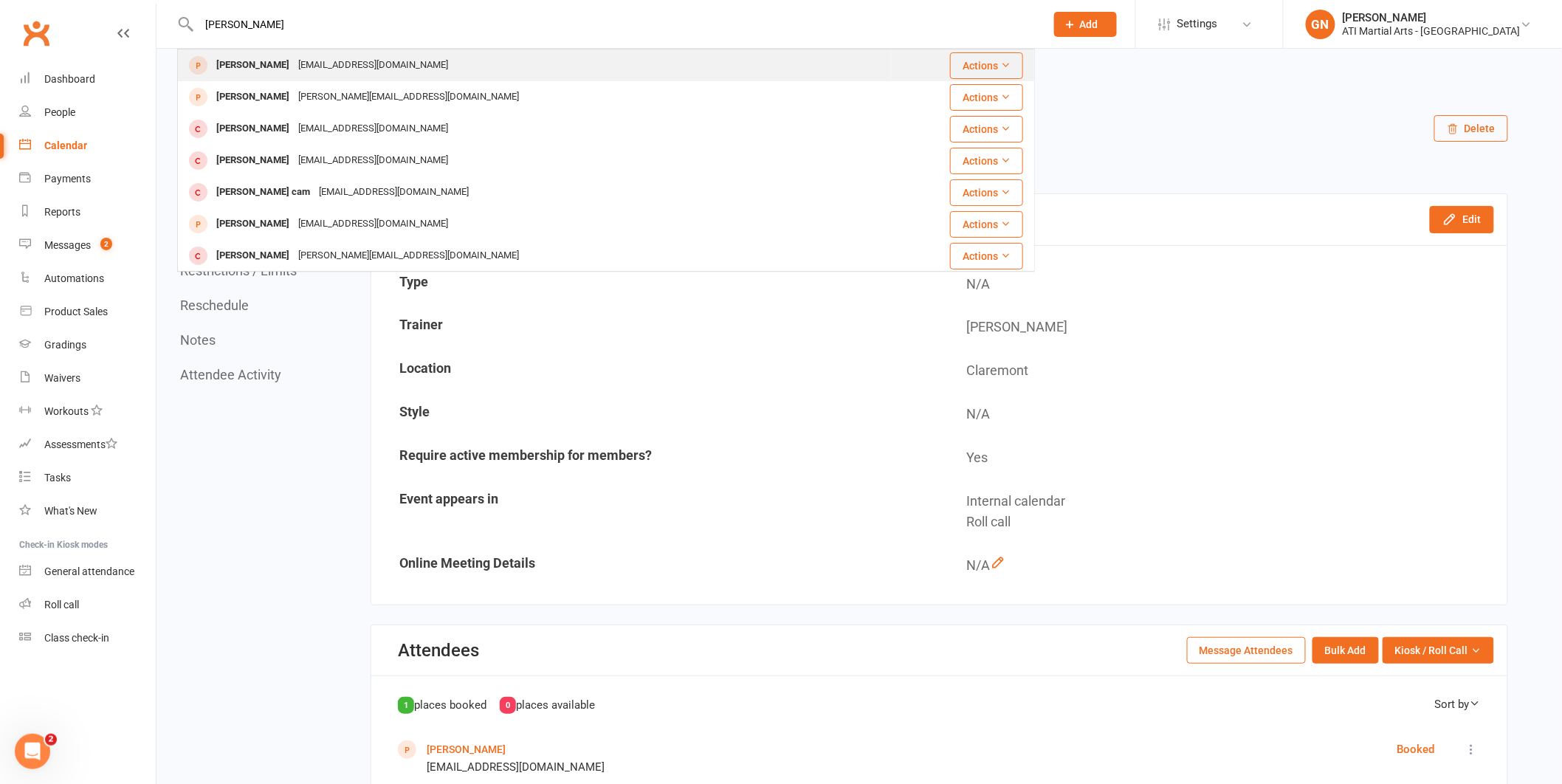
type input "[PERSON_NAME]"
click at [258, 60] on div "[PERSON_NAME]" at bounding box center [252, 65] width 82 height 21
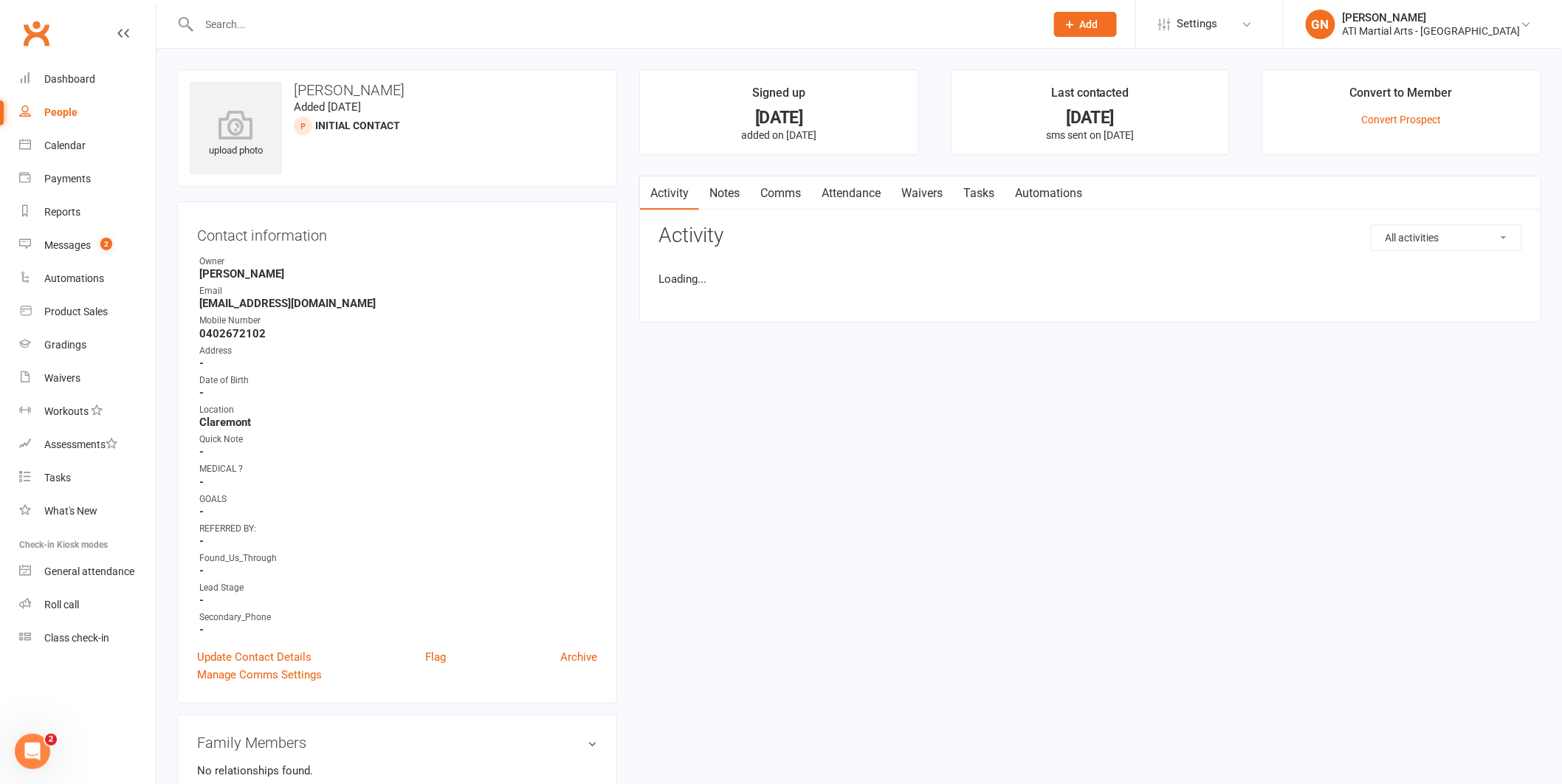
scroll to position [3, 0]
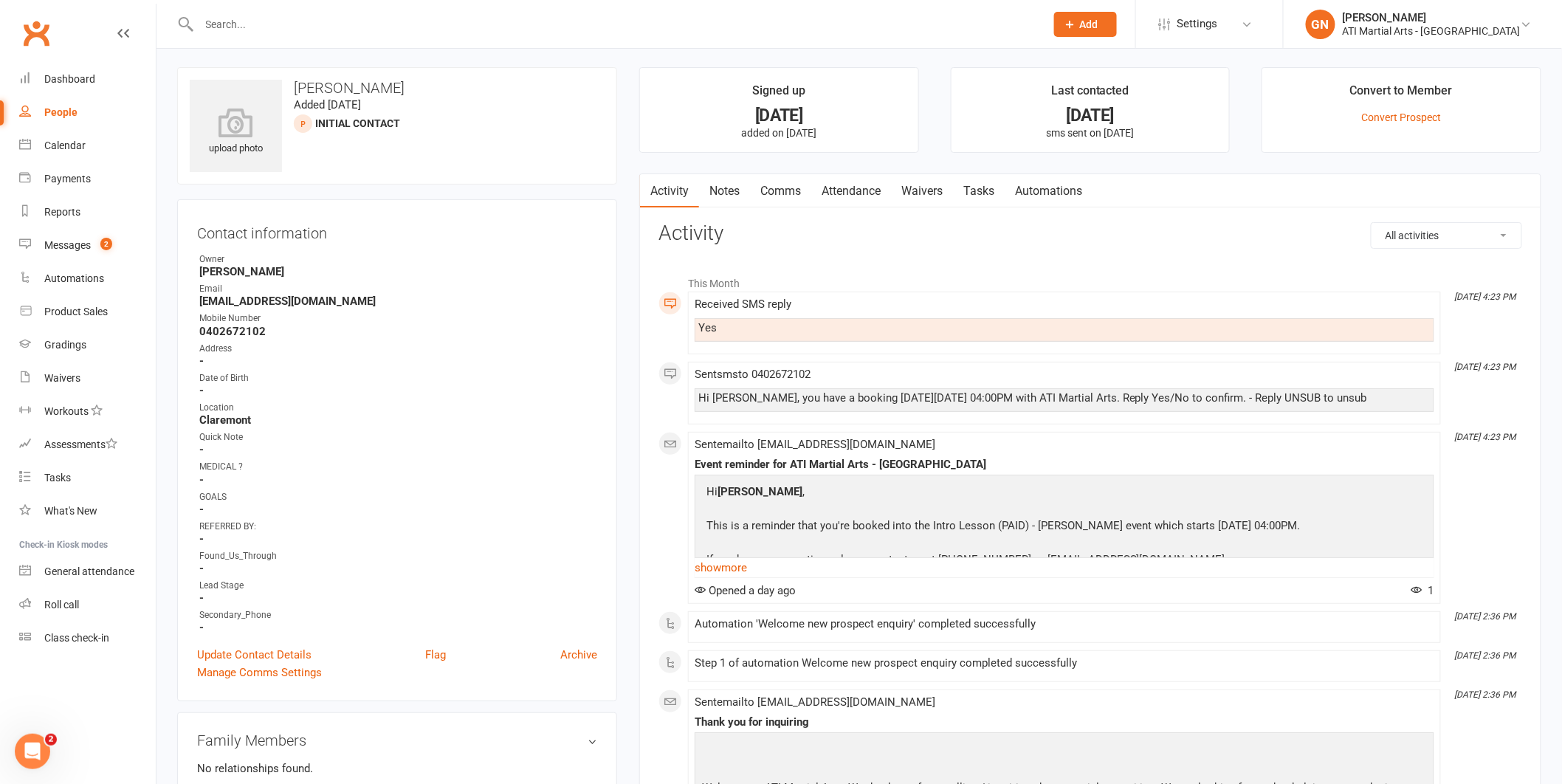
click at [863, 181] on link "Attendance" at bounding box center [852, 191] width 80 height 34
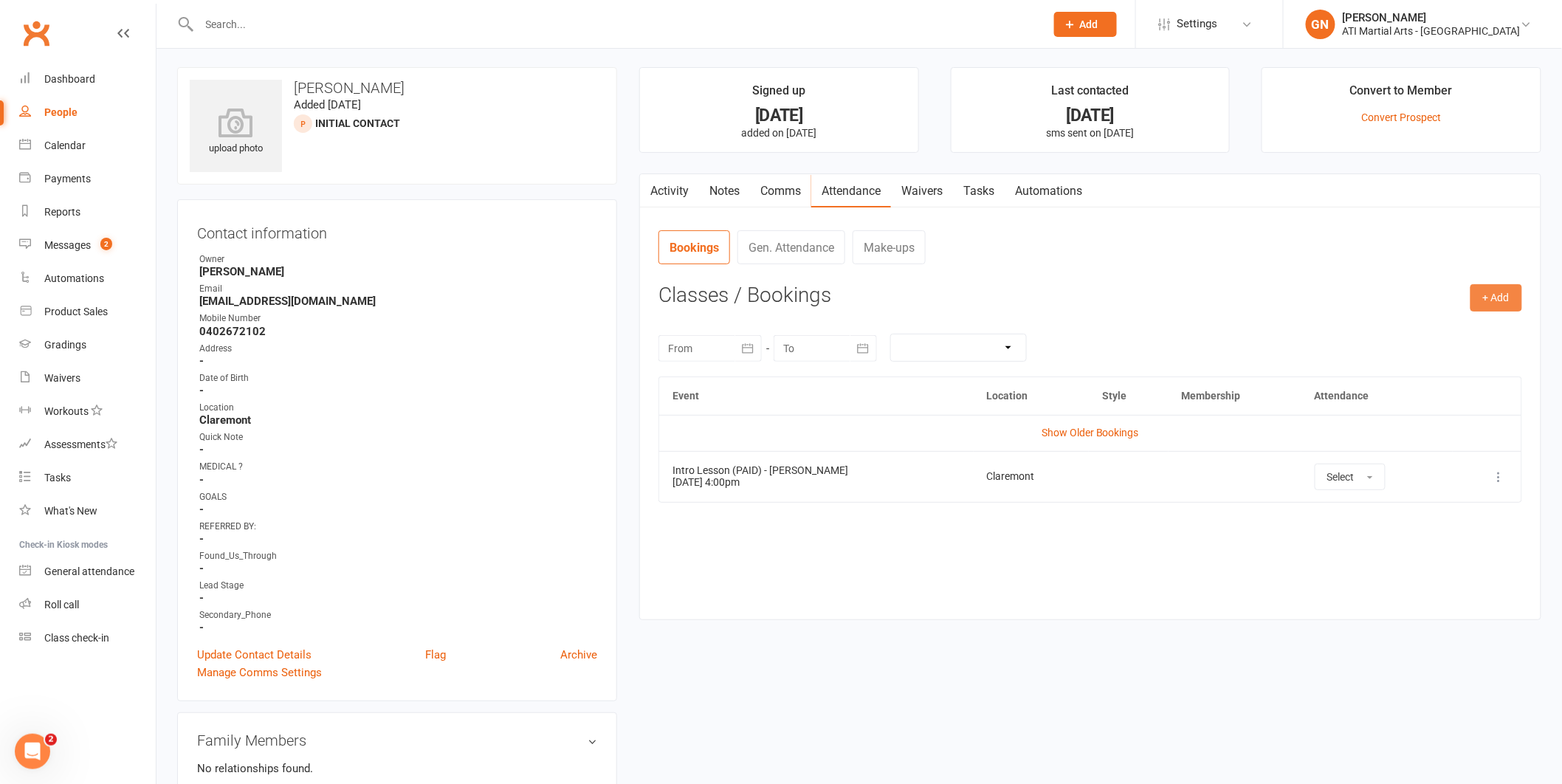
click at [1514, 302] on button "+ Add" at bounding box center [1497, 296] width 52 height 26
click at [1446, 364] on link "Add Appointment" at bounding box center [1449, 360] width 146 height 30
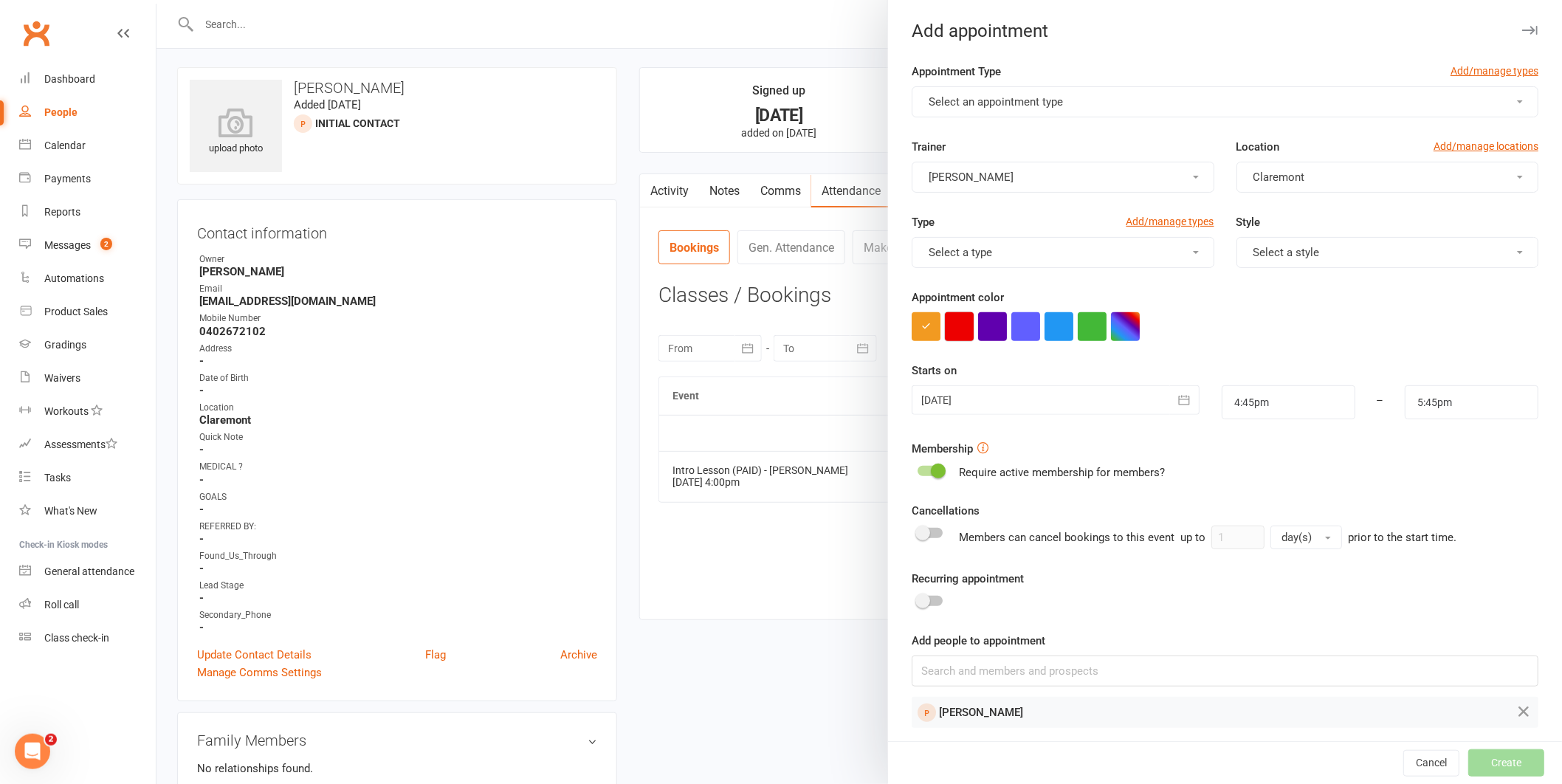
click at [959, 322] on button "button" at bounding box center [959, 327] width 29 height 29
click at [1031, 95] on span "Select an appointment type" at bounding box center [996, 102] width 134 height 14
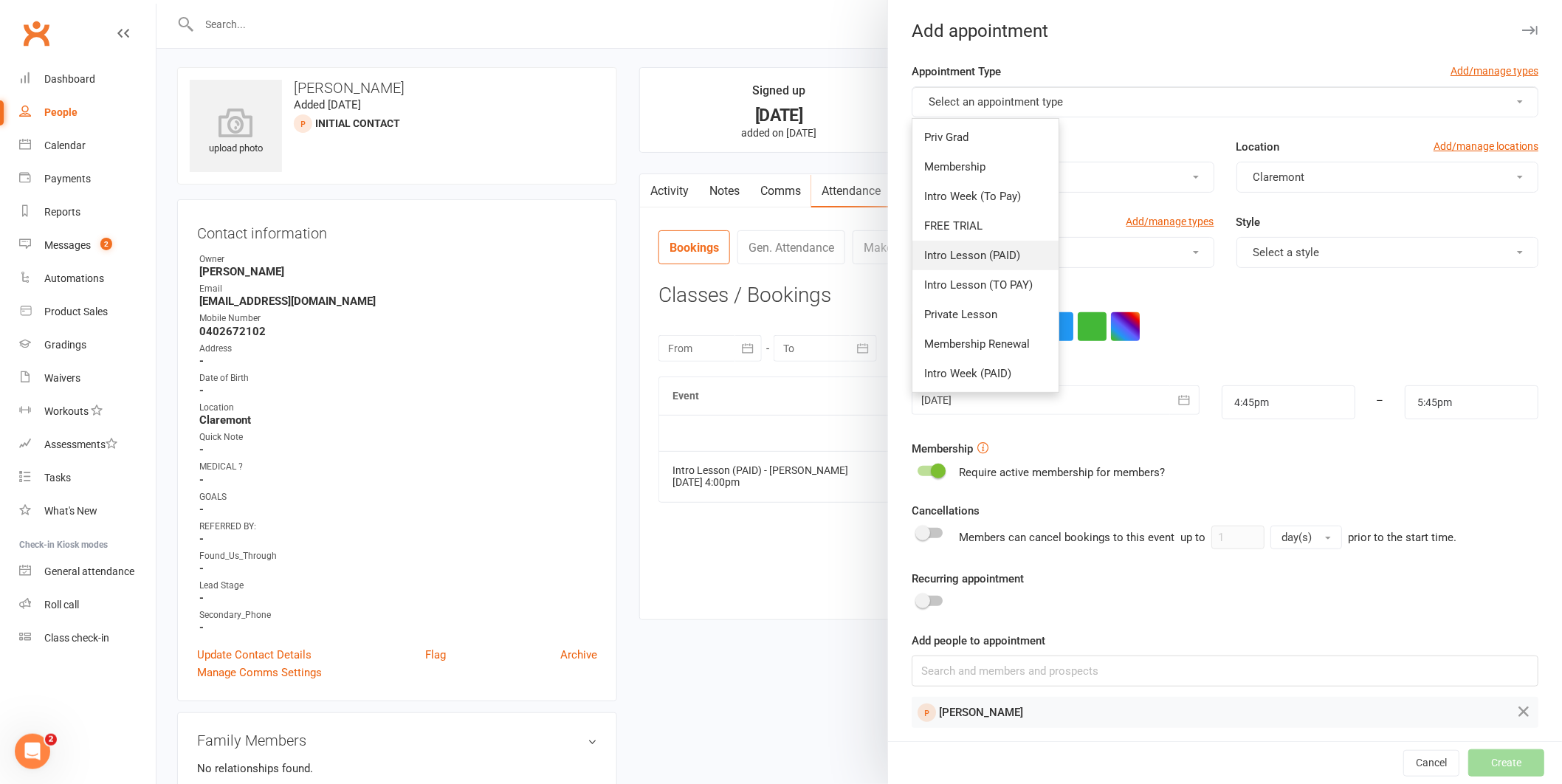
click at [1019, 263] on link "Intro Lesson (PAID)" at bounding box center [986, 255] width 146 height 30
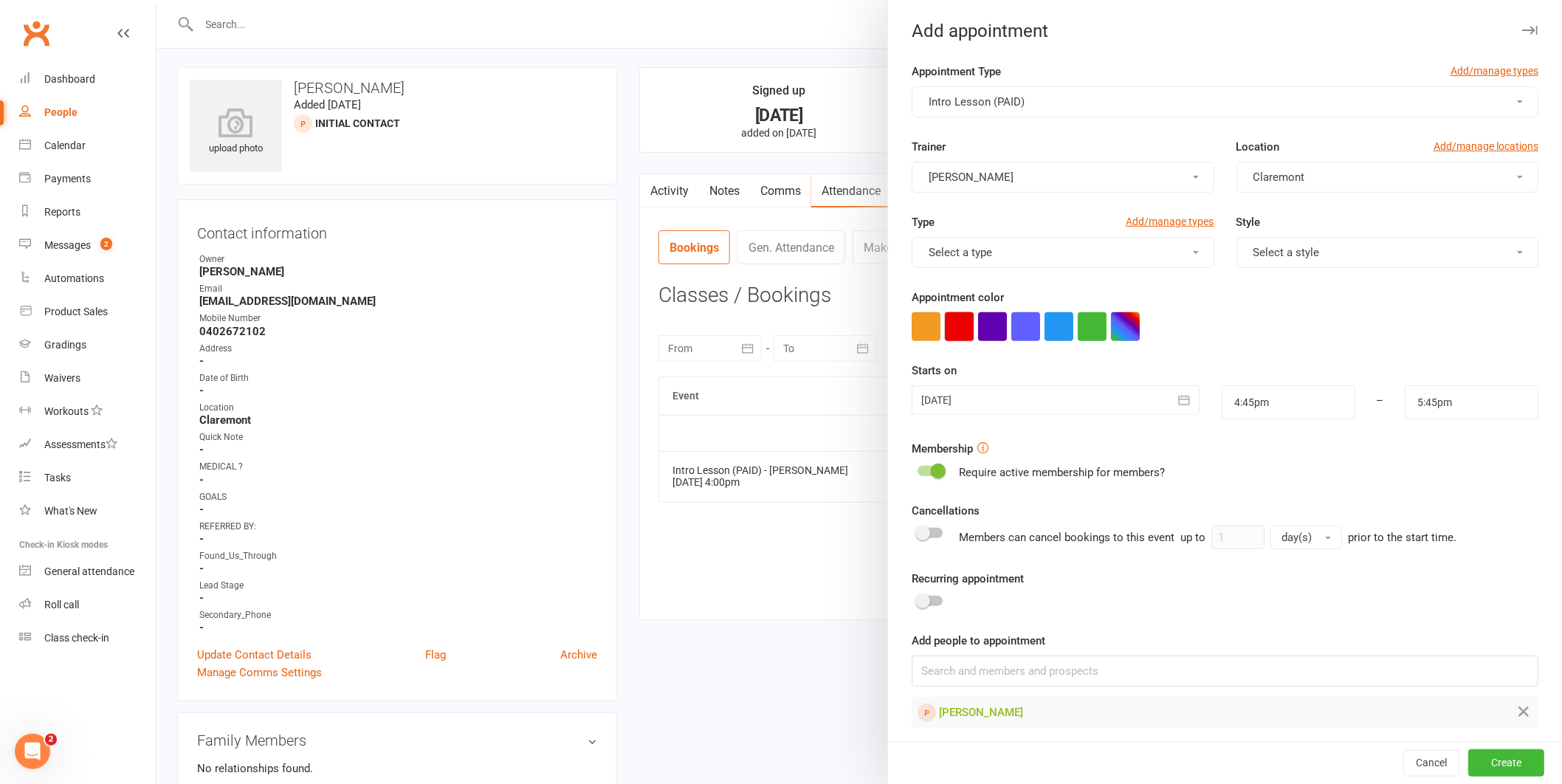
click at [960, 320] on button "button" at bounding box center [959, 327] width 29 height 29
click at [974, 408] on div at bounding box center [1055, 400] width 288 height 30
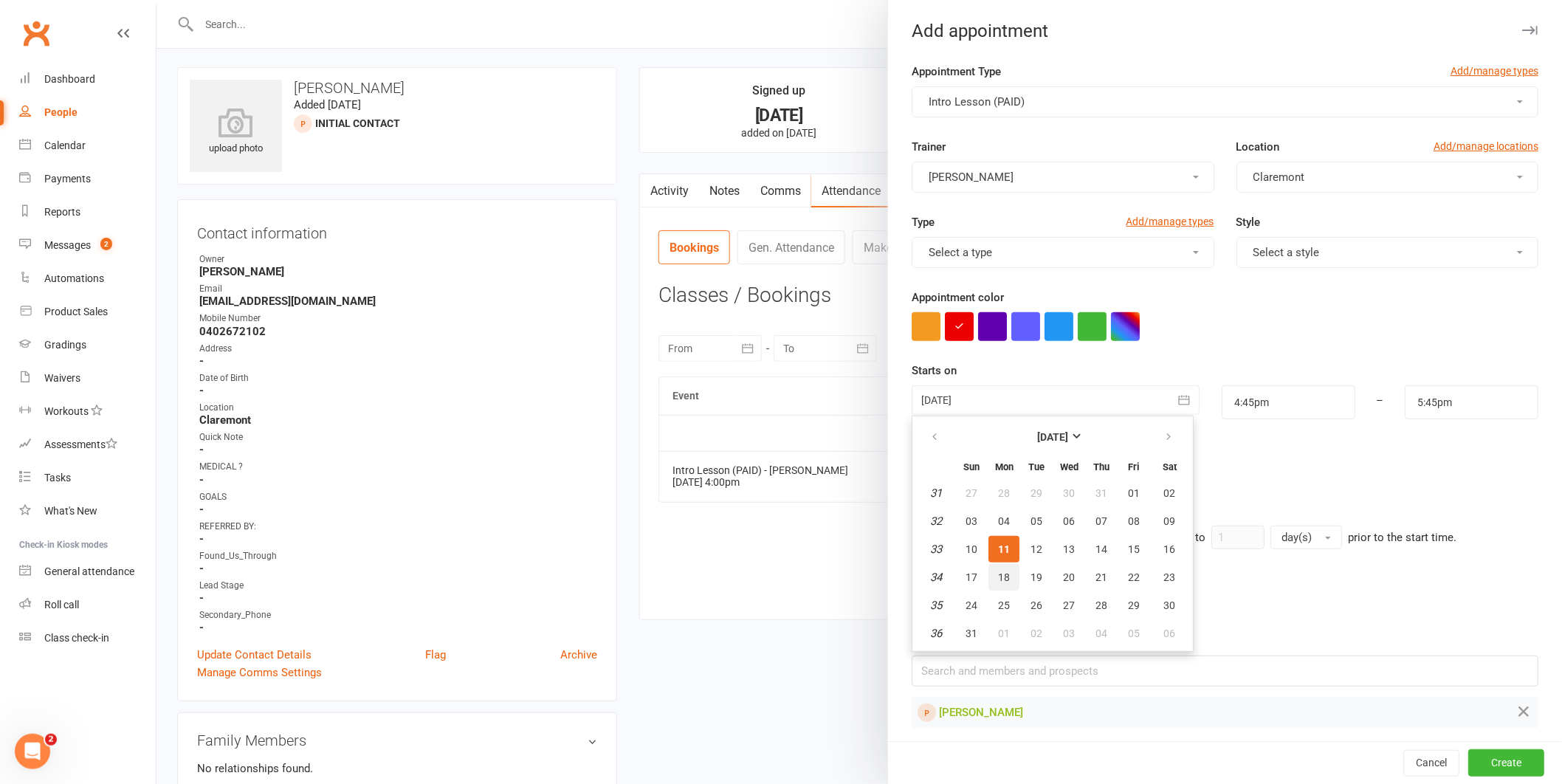
click at [1005, 566] on button "18" at bounding box center [1004, 577] width 31 height 26
type input "[DATE]"
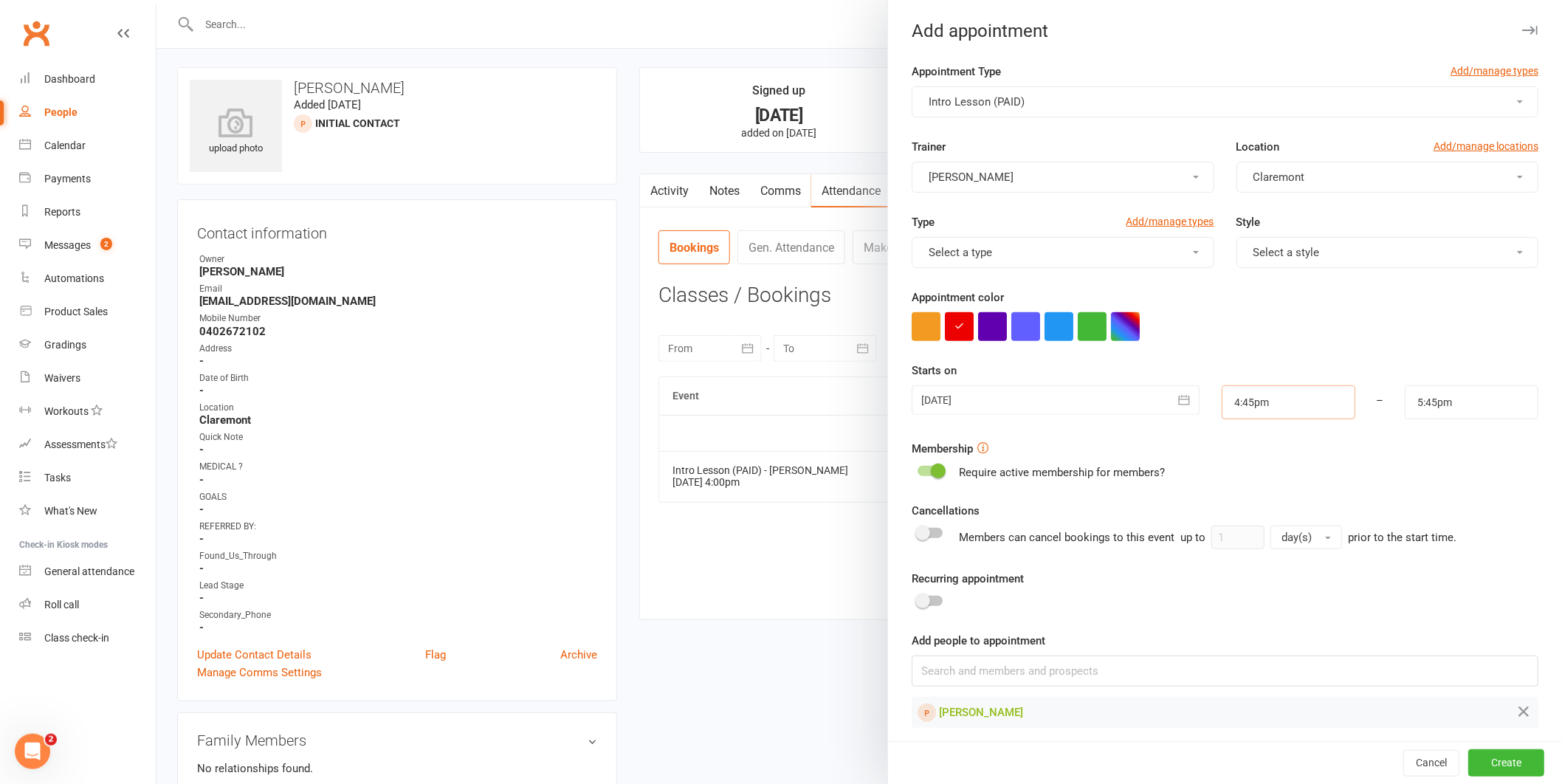
click at [1264, 414] on input "4:45pm" at bounding box center [1288, 403] width 133 height 34
type input "4:00pm"
click at [1228, 503] on li "4:00pm" at bounding box center [1258, 501] width 71 height 22
click at [1459, 418] on input "5:00pm" at bounding box center [1471, 403] width 133 height 34
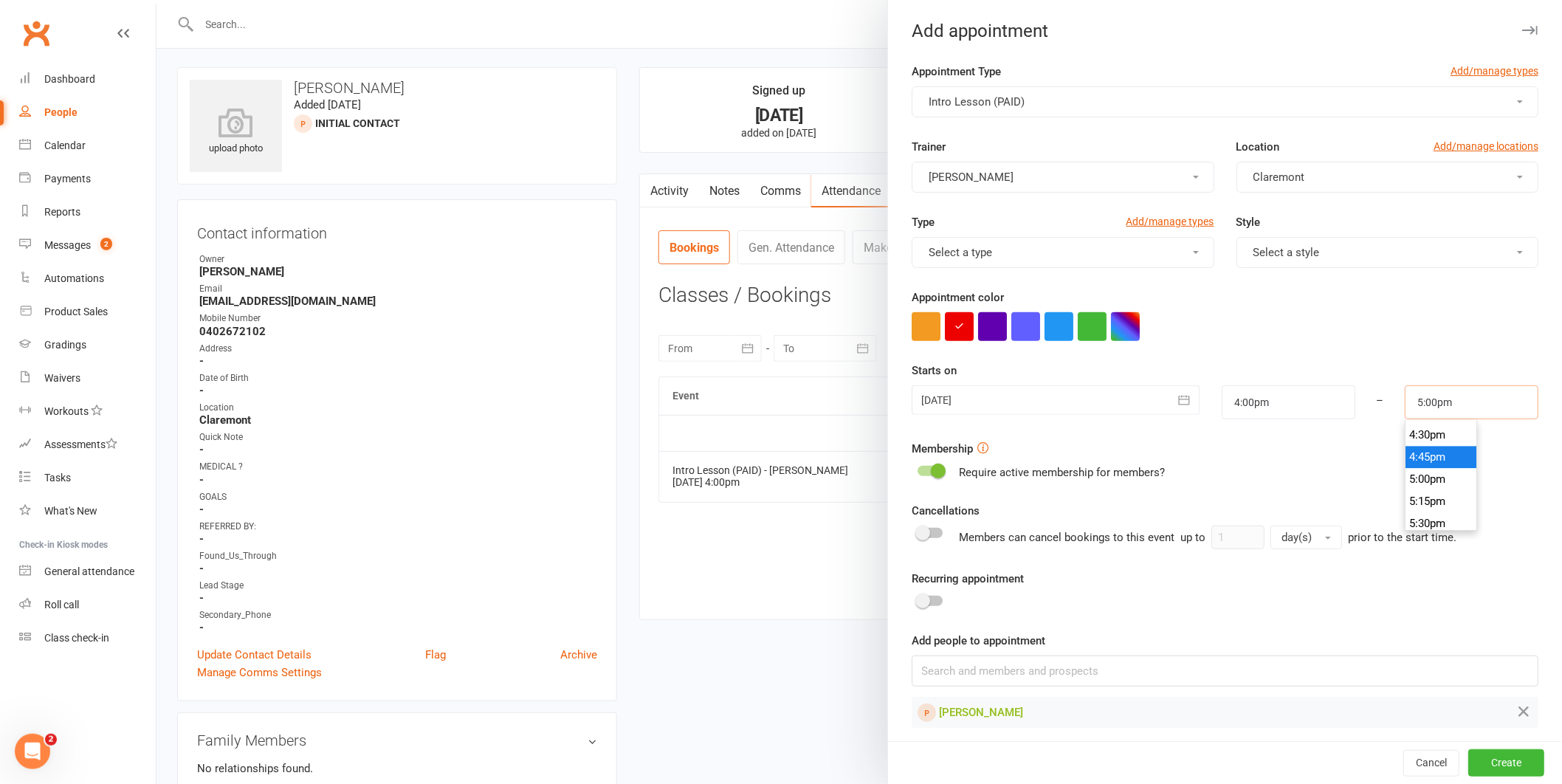
scroll to position [1457, 0]
type input "4:30pm"
click at [1424, 437] on li "4:30pm" at bounding box center [1440, 436] width 71 height 22
drag, startPoint x: 1462, startPoint y: 762, endPoint x: 1458, endPoint y: 770, distance: 8.9
click at [1469, 762] on button "Create" at bounding box center [1506, 763] width 76 height 26
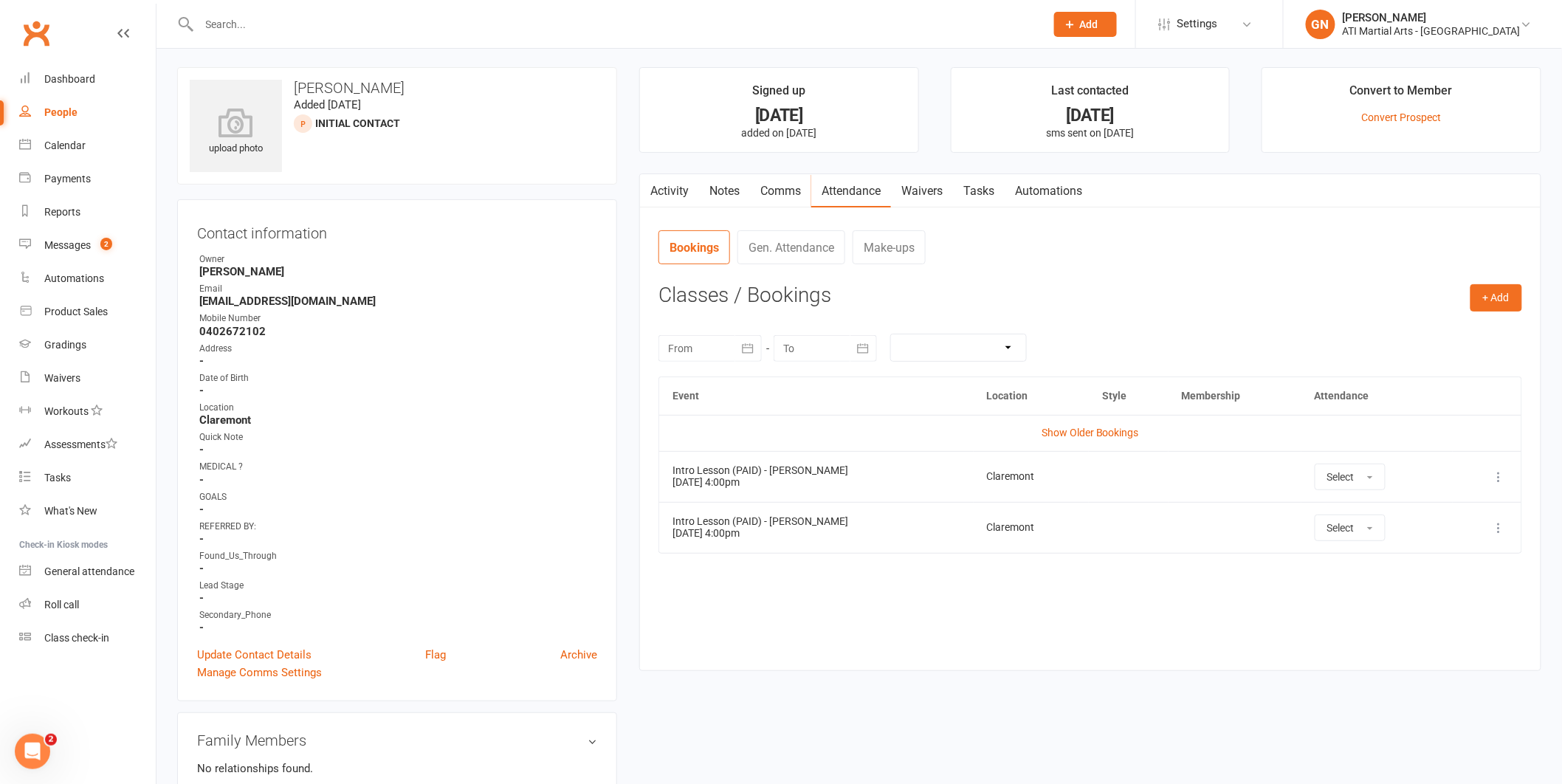
click at [1078, 25] on icon at bounding box center [1071, 25] width 14 height 14
click at [1095, 65] on link "Prospect" at bounding box center [1070, 65] width 132 height 34
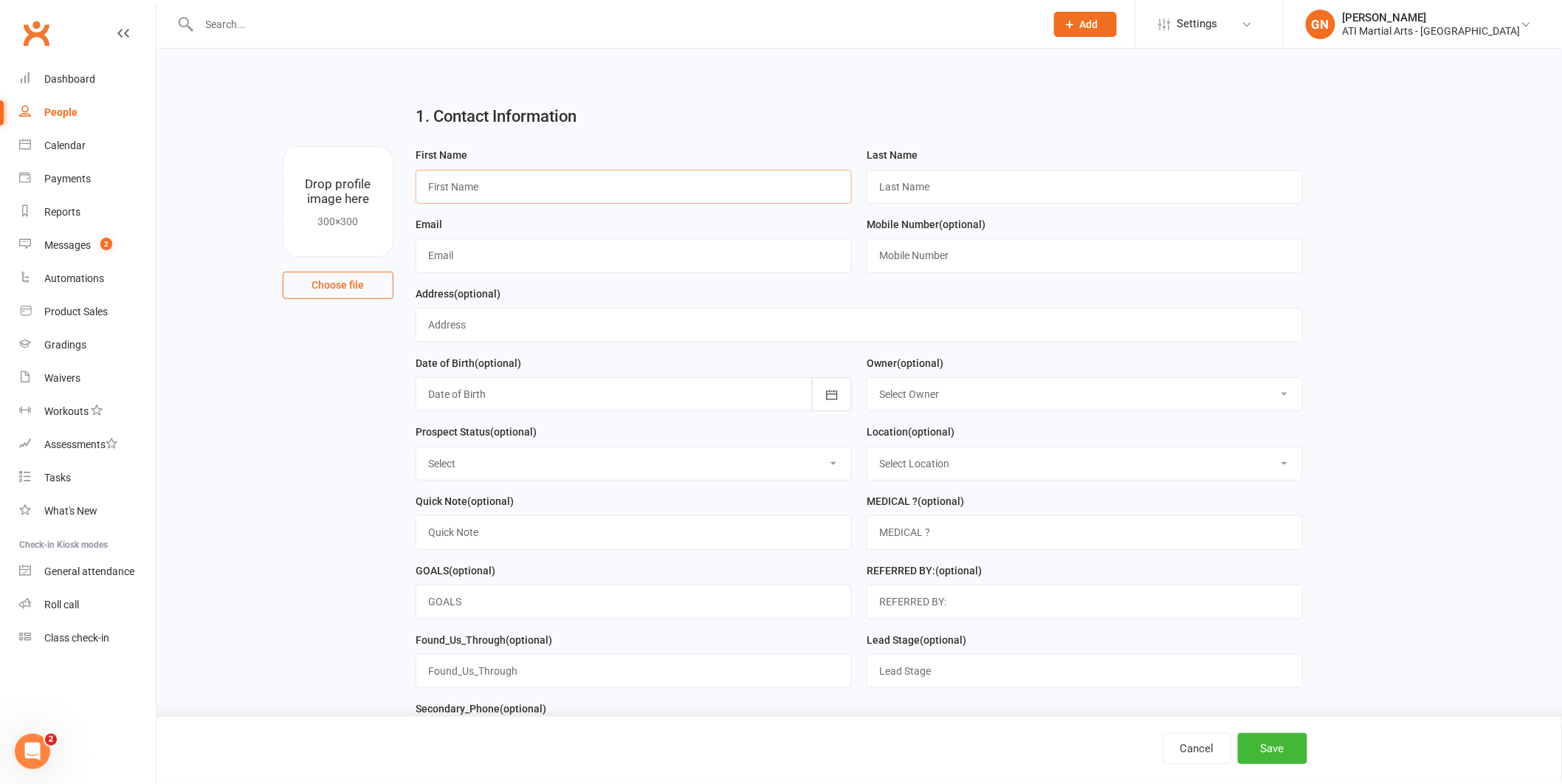
click at [681, 186] on input "text" at bounding box center [633, 187] width 436 height 34
type input "Indie"
type input "Sycamore"
type input "[EMAIL_ADDRESS][DOMAIN_NAME]"
type input "0402672102"
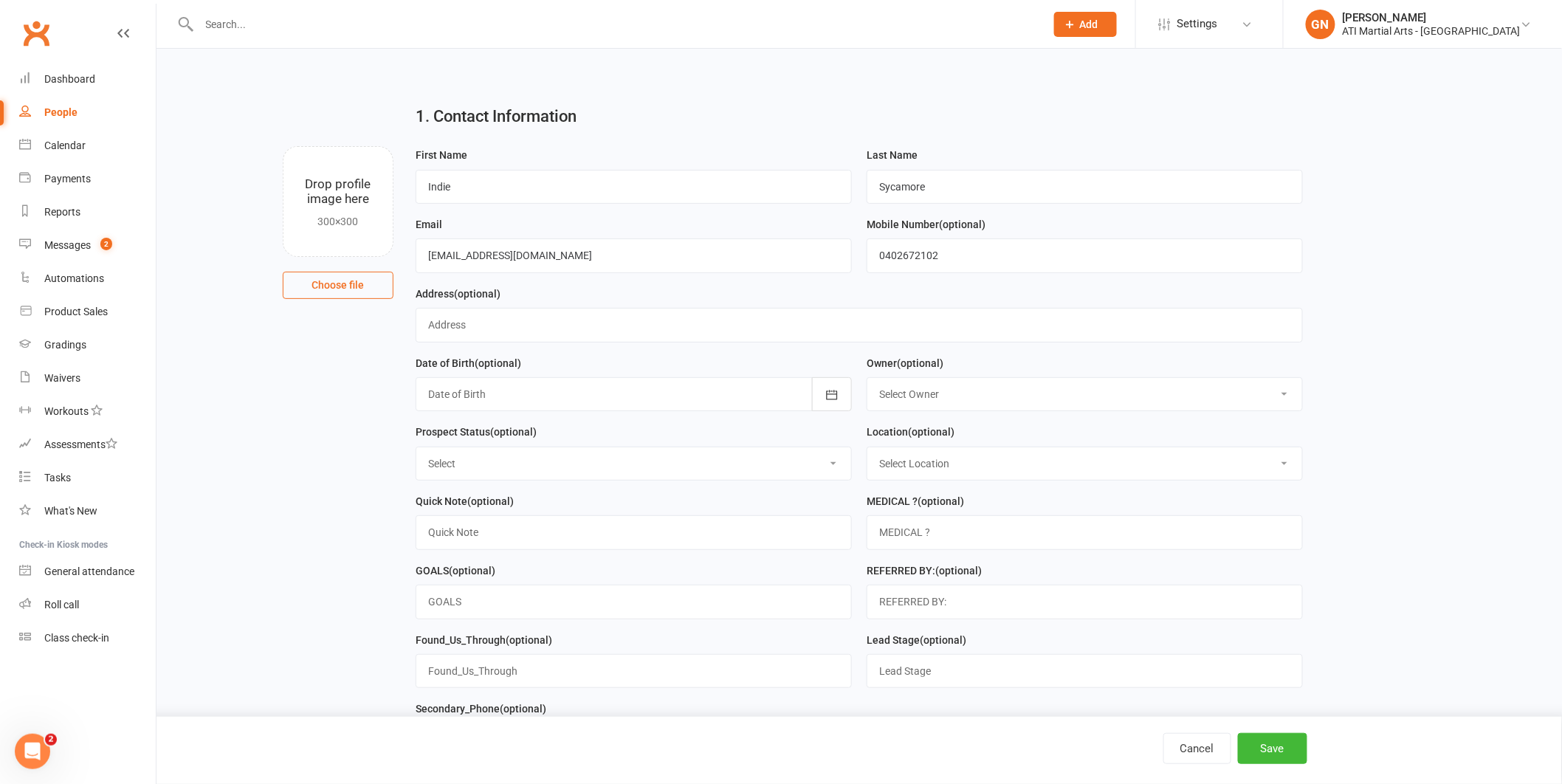
click at [1019, 397] on select "Select Owner [PERSON_NAME] [PERSON_NAME] [PERSON_NAME] [PERSON_NAME] [PERSON_NA…" at bounding box center [1085, 394] width 435 height 32
select select "8"
click at [759, 454] on select "Select Initial Contact Follow-up Call Follow-up Email Almost Ready Not Ready No…" at bounding box center [634, 464] width 435 height 32
select select "Initial Contact"
click at [1152, 469] on select "Select Location [GEOGRAPHIC_DATA] Example Room (Rename me!) [GEOGRAPHIC_DATA]" at bounding box center [1085, 464] width 435 height 32
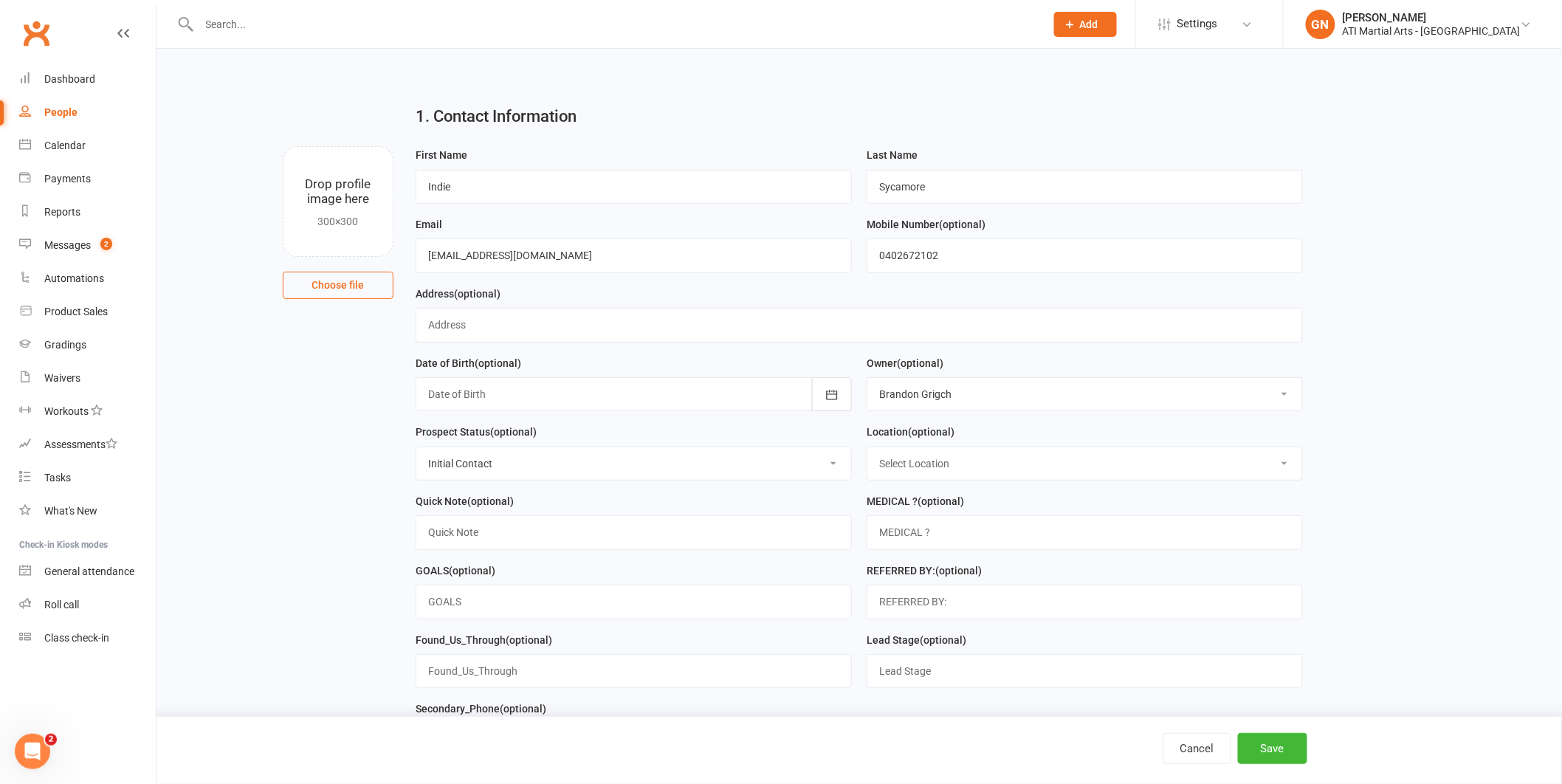
select select "0"
click at [609, 328] on input "text" at bounding box center [859, 324] width 887 height 34
type input "[STREET_ADDRESS][PERSON_NAME]"
click at [838, 397] on icon "button" at bounding box center [831, 394] width 14 height 14
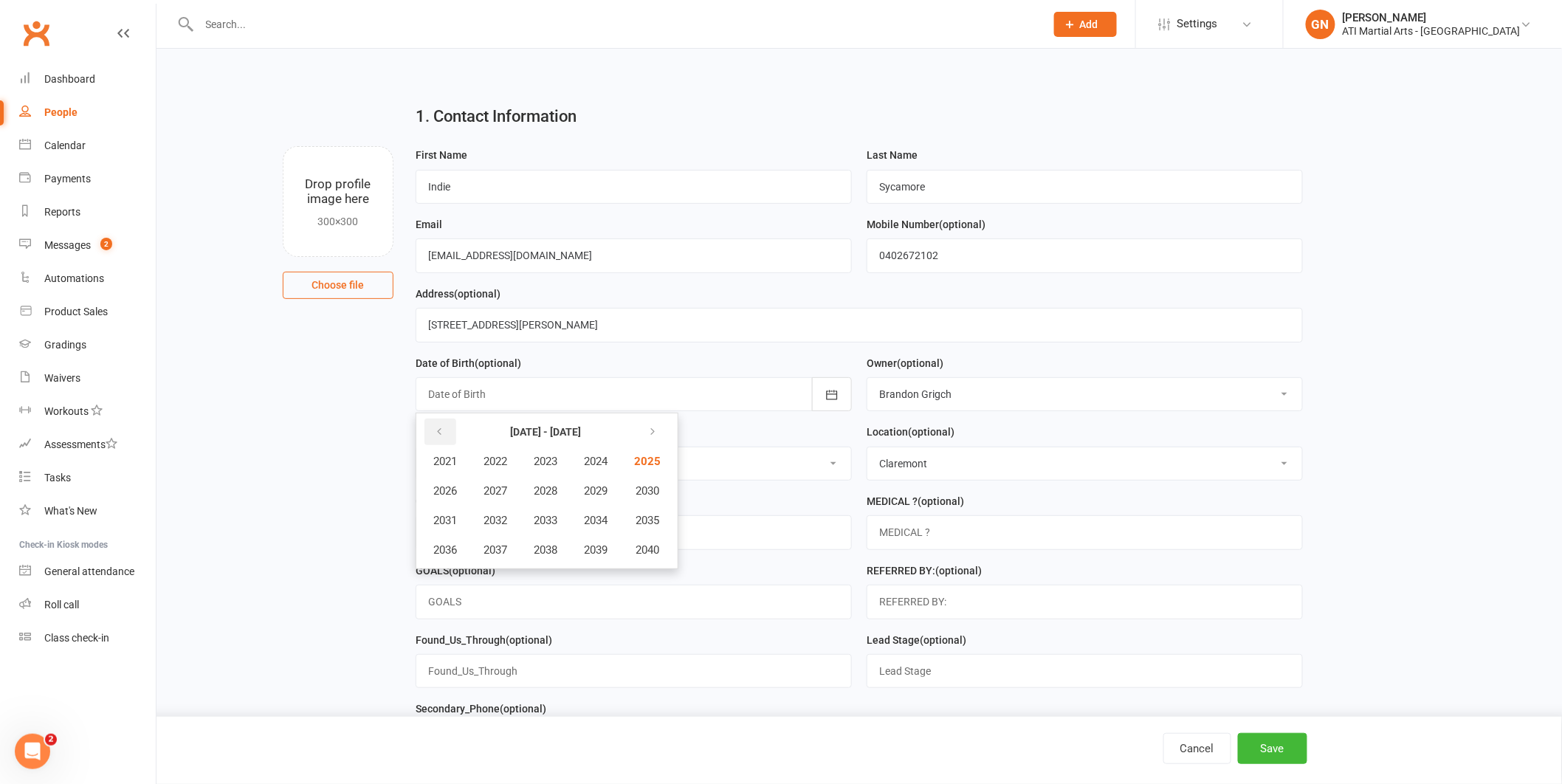
click at [448, 435] on button "button" at bounding box center [440, 431] width 31 height 26
click at [518, 547] on button "2017" at bounding box center [495, 550] width 48 height 28
click at [512, 554] on button "November" at bounding box center [524, 550] width 76 height 28
click at [502, 546] on span "13" at bounding box center [508, 546] width 12 height 12
type input "[DATE]"
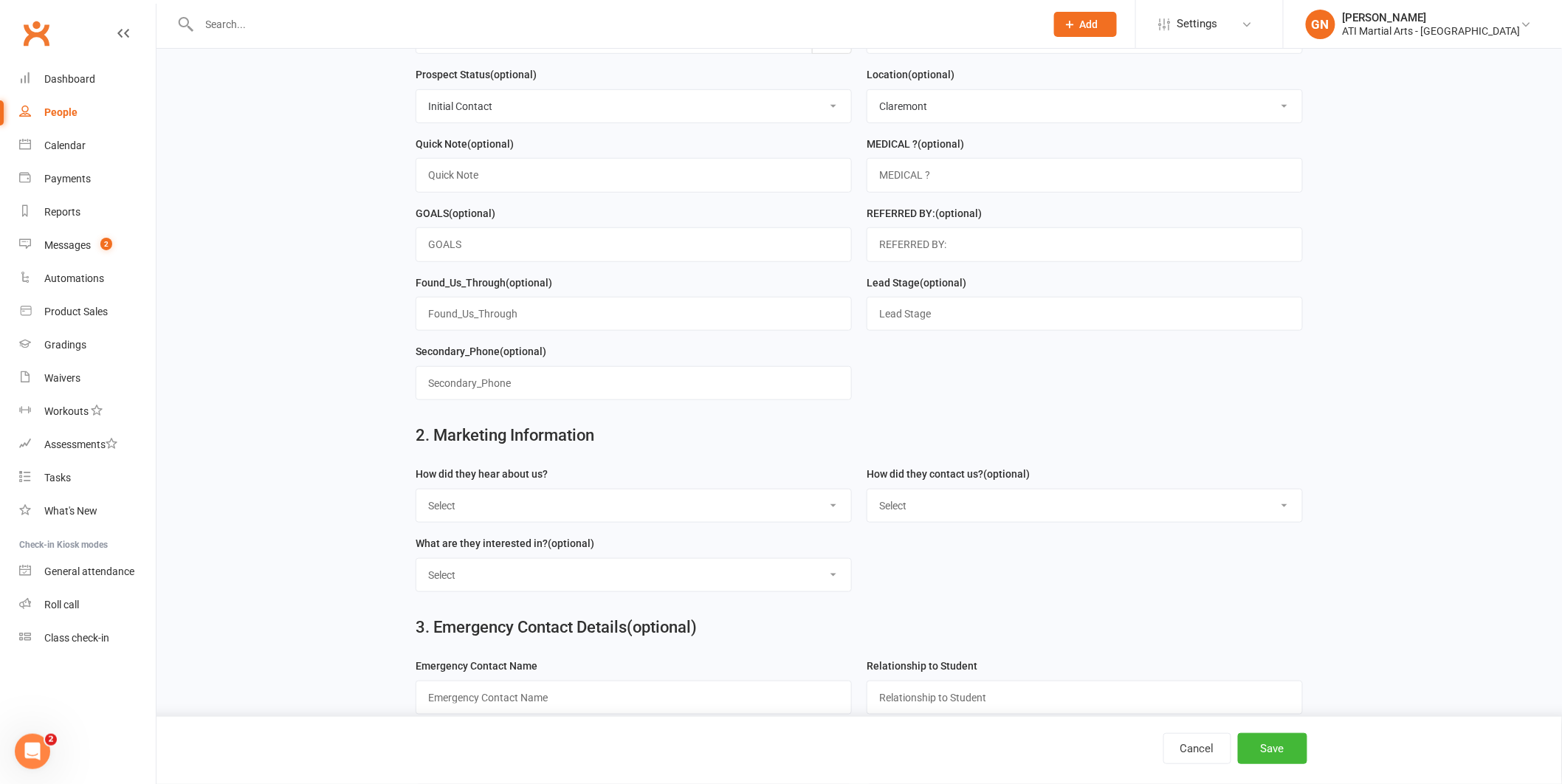
scroll to position [358, 0]
click at [604, 493] on select "Select Google Through A Friend Facebook Sms/email offer Flyer School class Open…" at bounding box center [634, 504] width 435 height 32
select select "Through A Friend"
click at [864, 505] on div "How did they contact us? (optional) Select Phone Email In-Facility facebook Ref…" at bounding box center [1084, 499] width 451 height 70
click at [899, 506] on select "Select Phone Email In-Facility facebook Referal QR code" at bounding box center [1085, 504] width 435 height 32
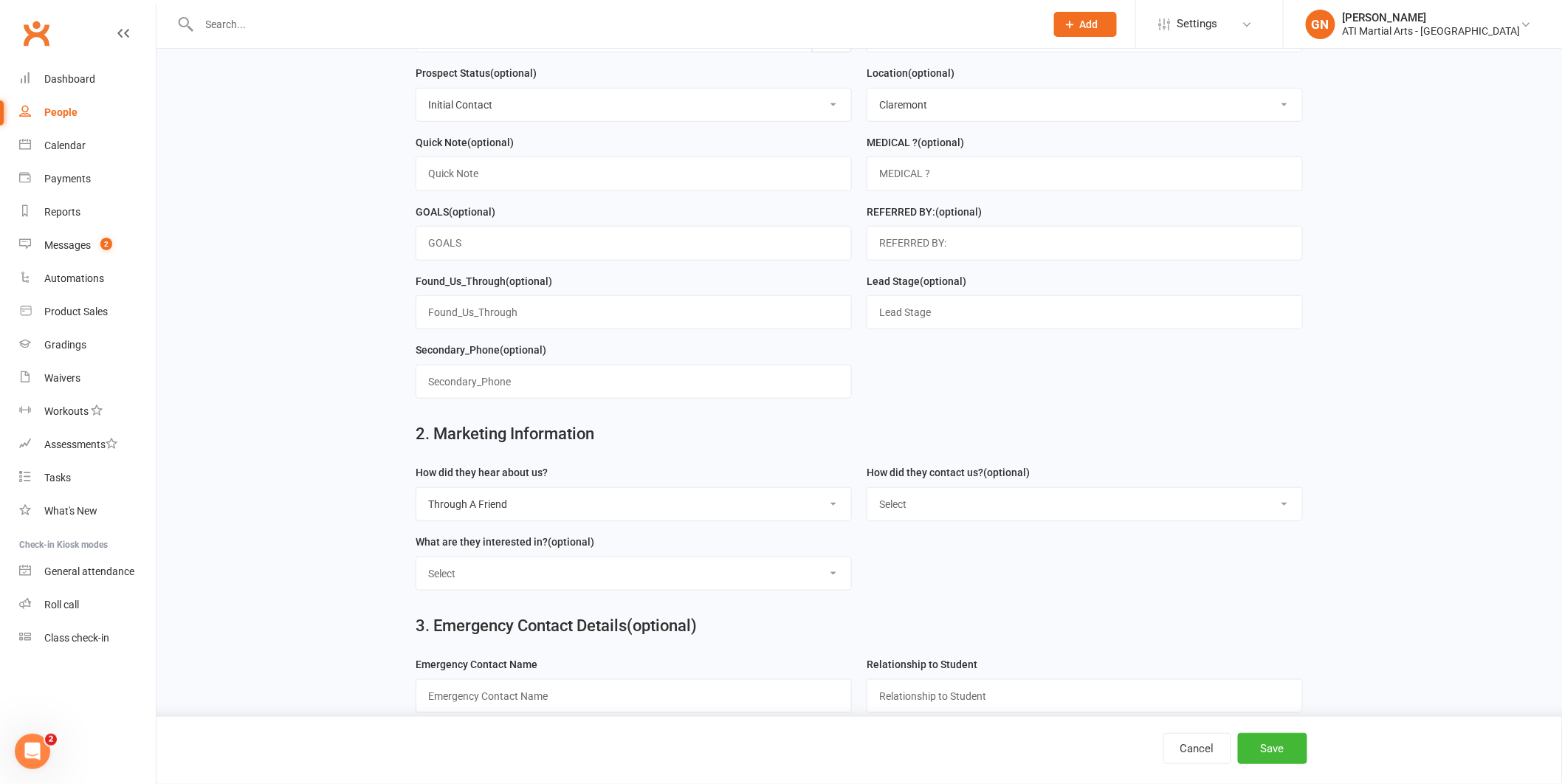
select select "In-Facility"
click at [788, 578] on select "Select Classes Personal Training Weight Loss Body Building De-Stressing Diet/Fo…" at bounding box center [634, 573] width 435 height 32
select select "Classes"
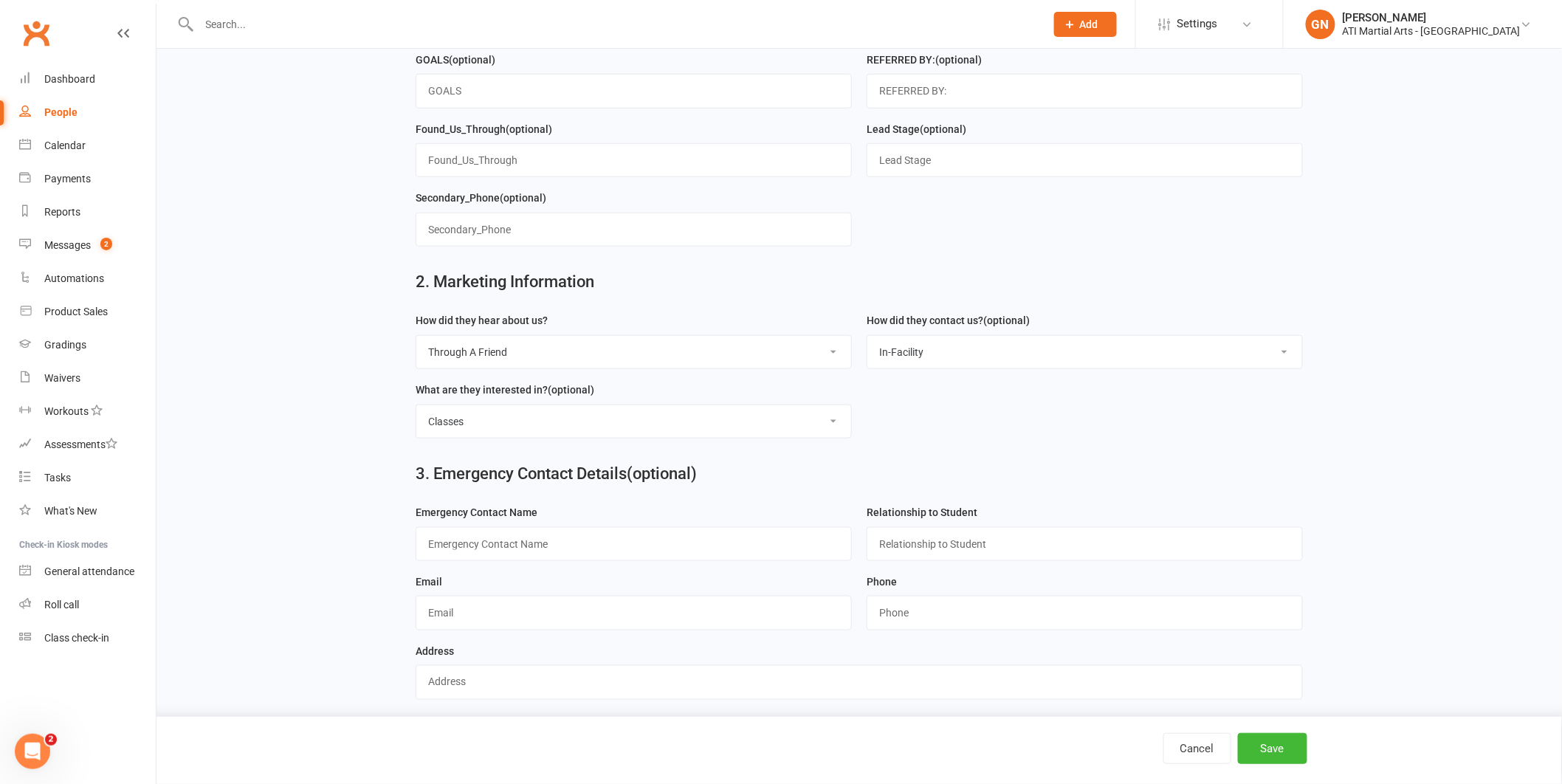
scroll to position [522, 0]
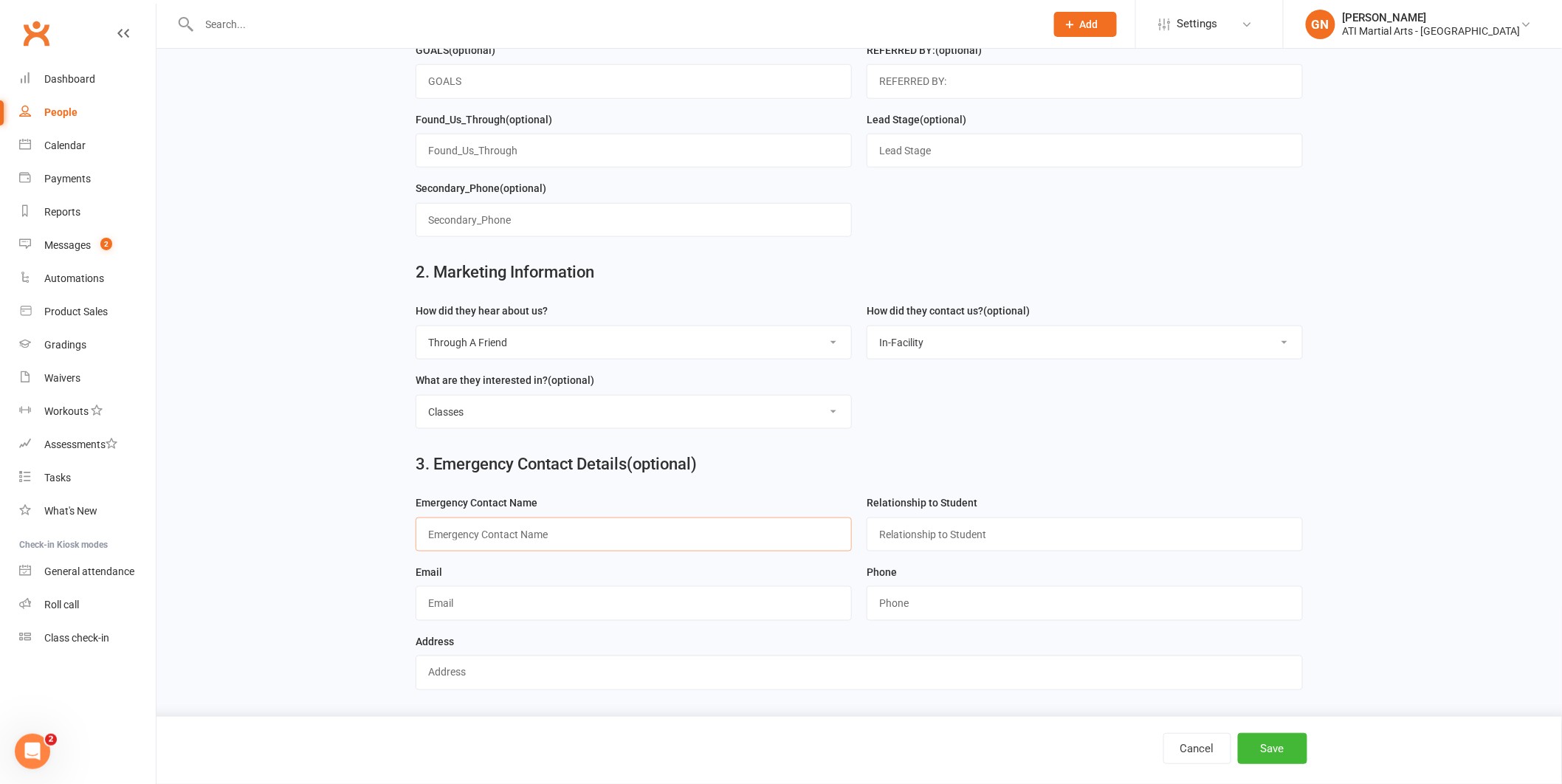
click at [683, 545] on input "text" at bounding box center [633, 534] width 436 height 34
type input "[PERSON_NAME]"
type input "Mum"
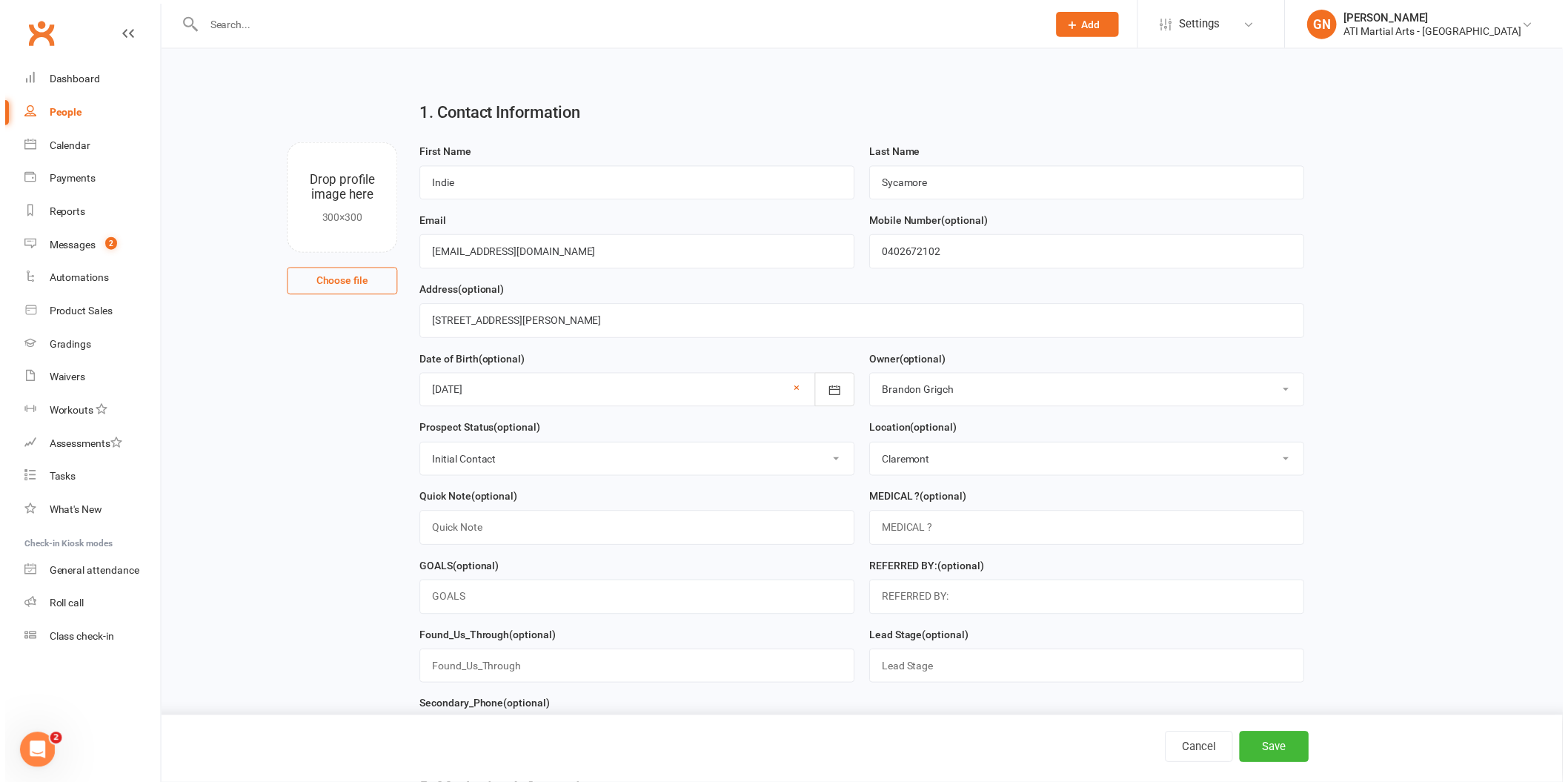
scroll to position [0, 0]
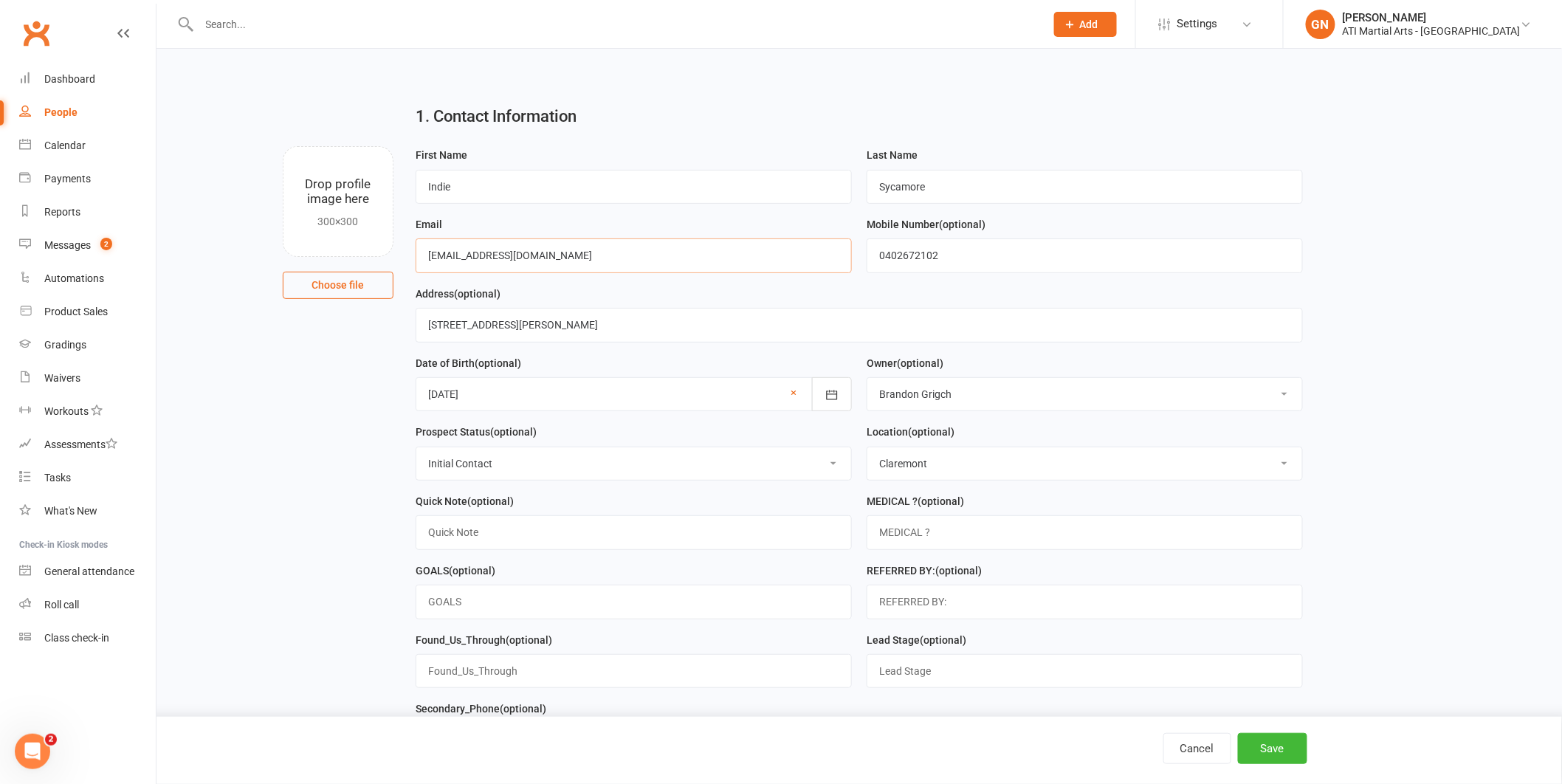
drag, startPoint x: 575, startPoint y: 262, endPoint x: 263, endPoint y: 211, distance: 316.1
click at [263, 146] on div "Drop profile image here 300×300 Choose file First Name Indie Last Name Sycamore…" at bounding box center [860, 146] width 1365 height 0
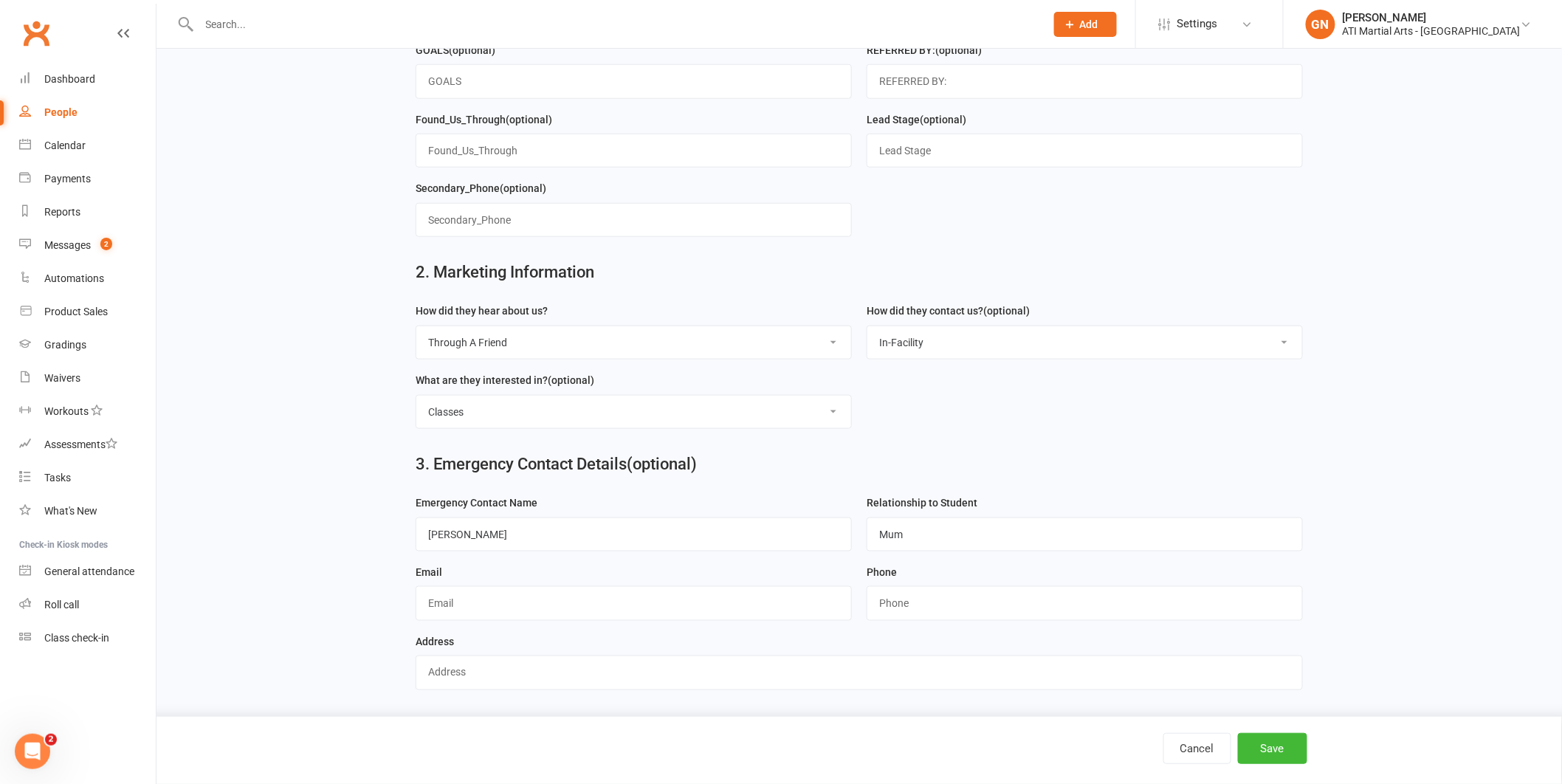
scroll to position [522, 0]
click at [498, 589] on input "text" at bounding box center [633, 603] width 436 height 34
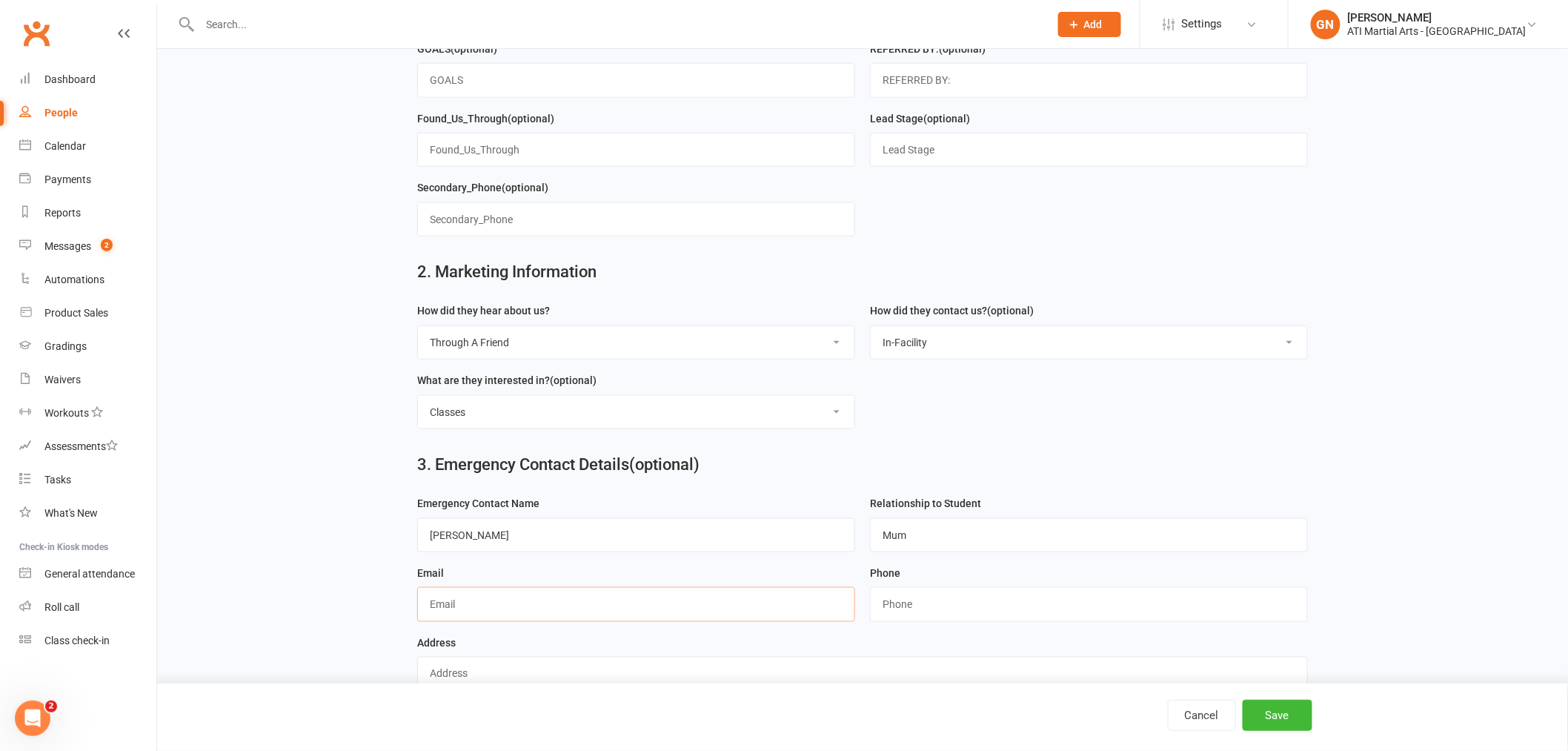
paste input "[EMAIL_ADDRESS][DOMAIN_NAME]"
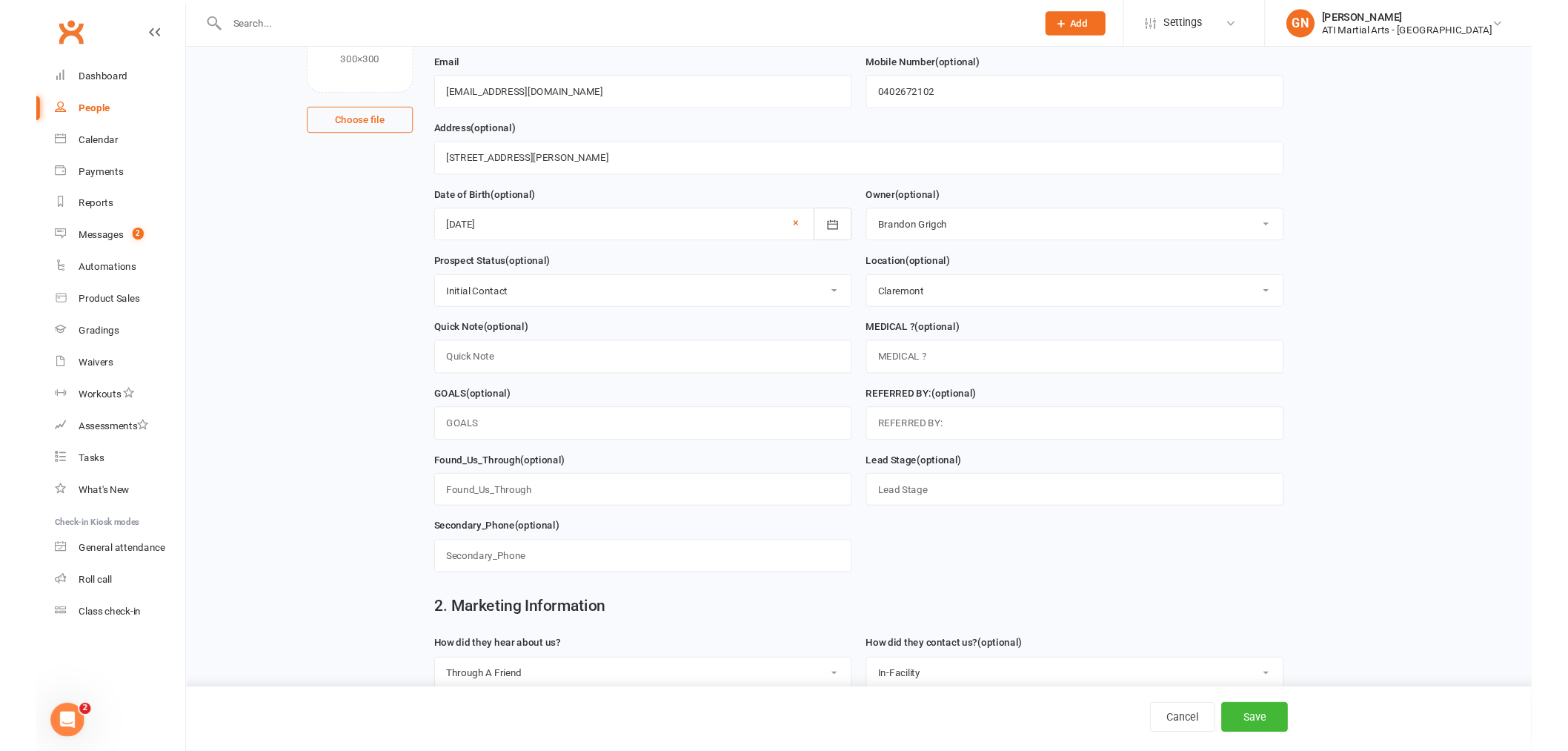
scroll to position [0, 0]
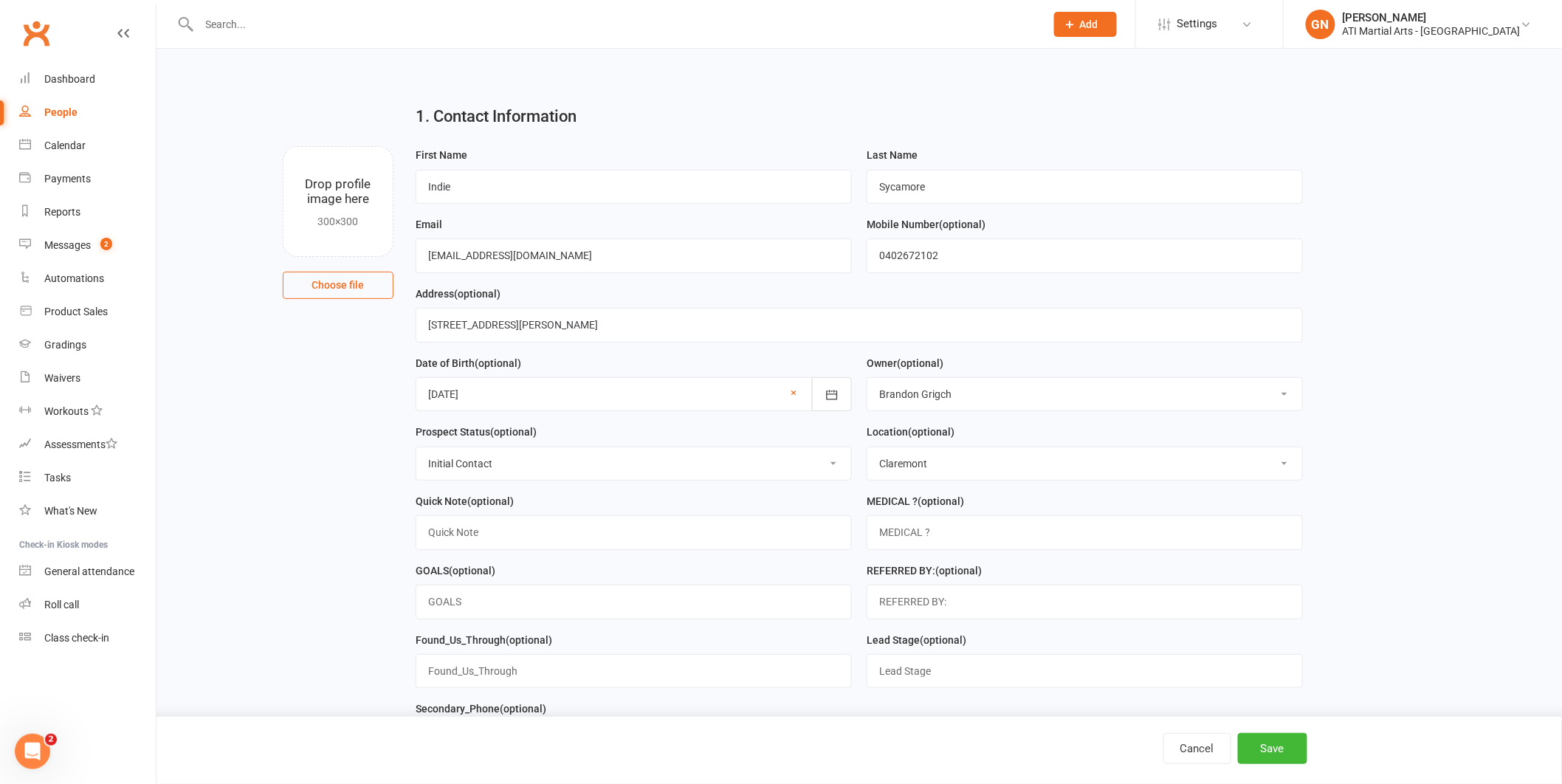
type input "[EMAIL_ADDRESS][DOMAIN_NAME]"
drag, startPoint x: 957, startPoint y: 246, endPoint x: 1024, endPoint y: 270, distance: 71.2
click at [821, 260] on form "First Name Indie Last Name Sycamore Email [EMAIL_ADDRESS][DOMAIN_NAME] Mobile N…" at bounding box center [859, 457] width 903 height 623
drag, startPoint x: 1016, startPoint y: 261, endPoint x: 350, endPoint y: 251, distance: 666.1
click at [350, 146] on div "Drop profile image here 300×300 Choose file First Name Indie Last Name Sycamore…" at bounding box center [860, 146] width 1365 height 0
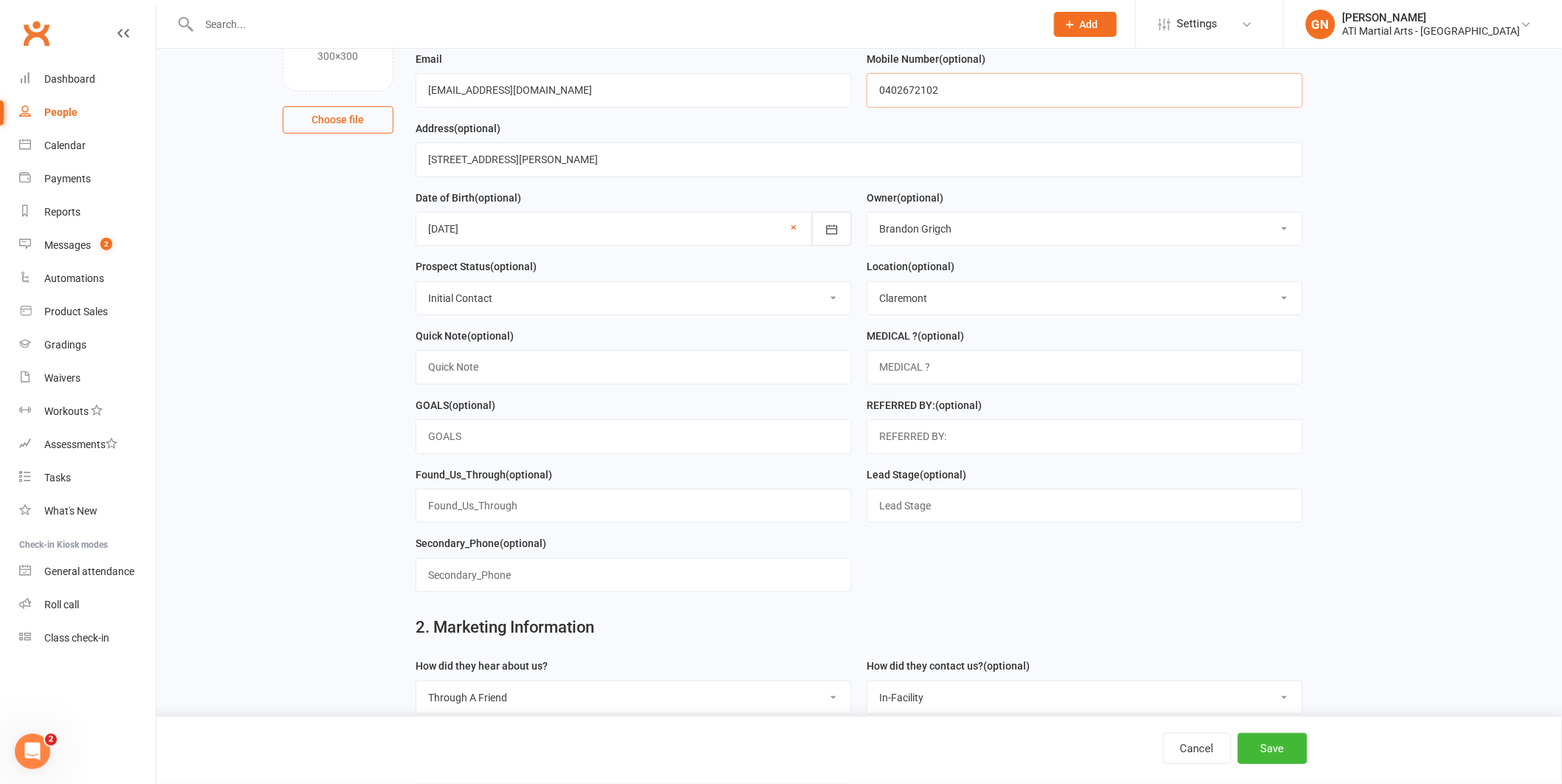
scroll to position [522, 0]
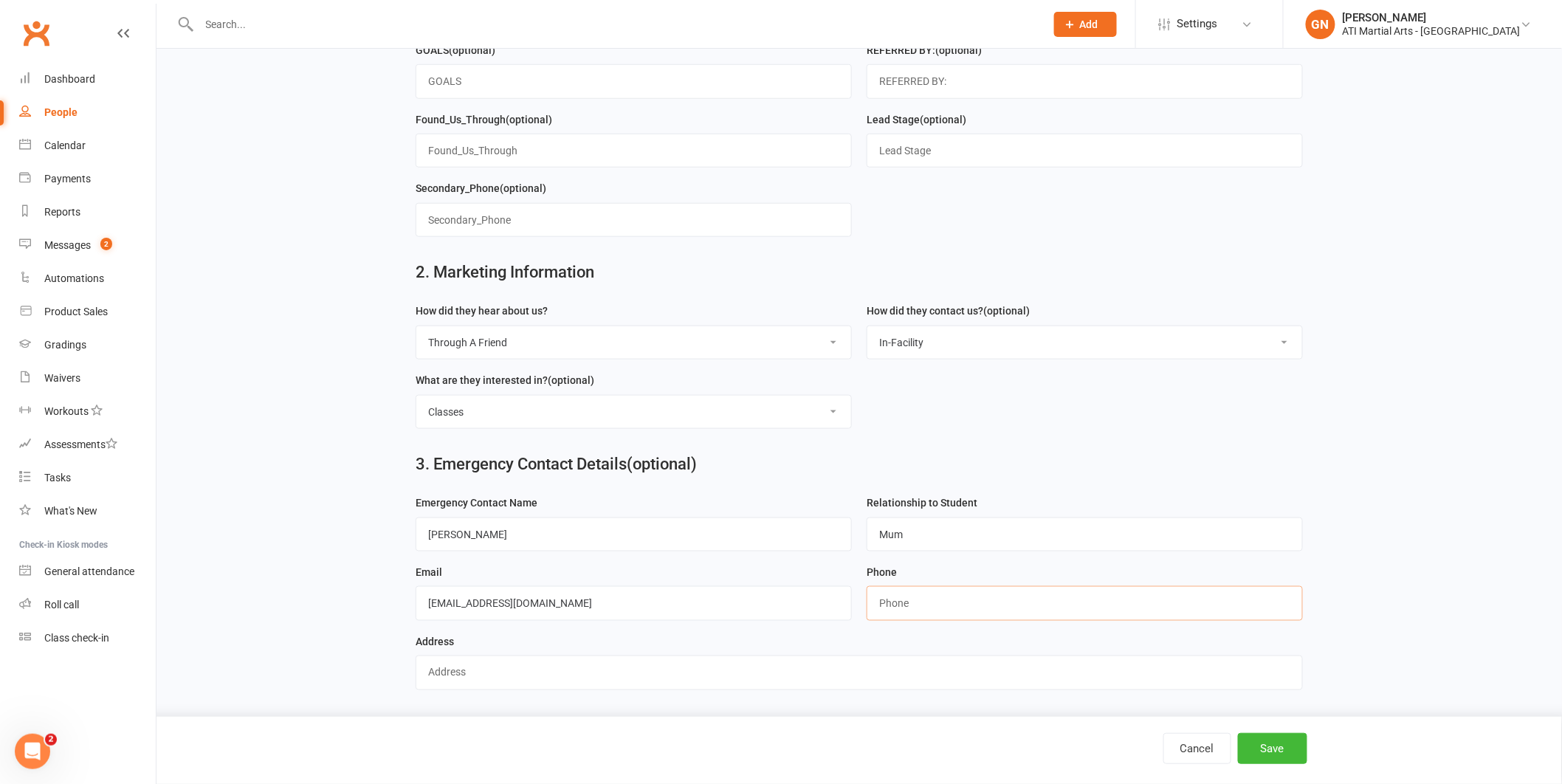
click at [912, 602] on input "string" at bounding box center [1084, 603] width 436 height 34
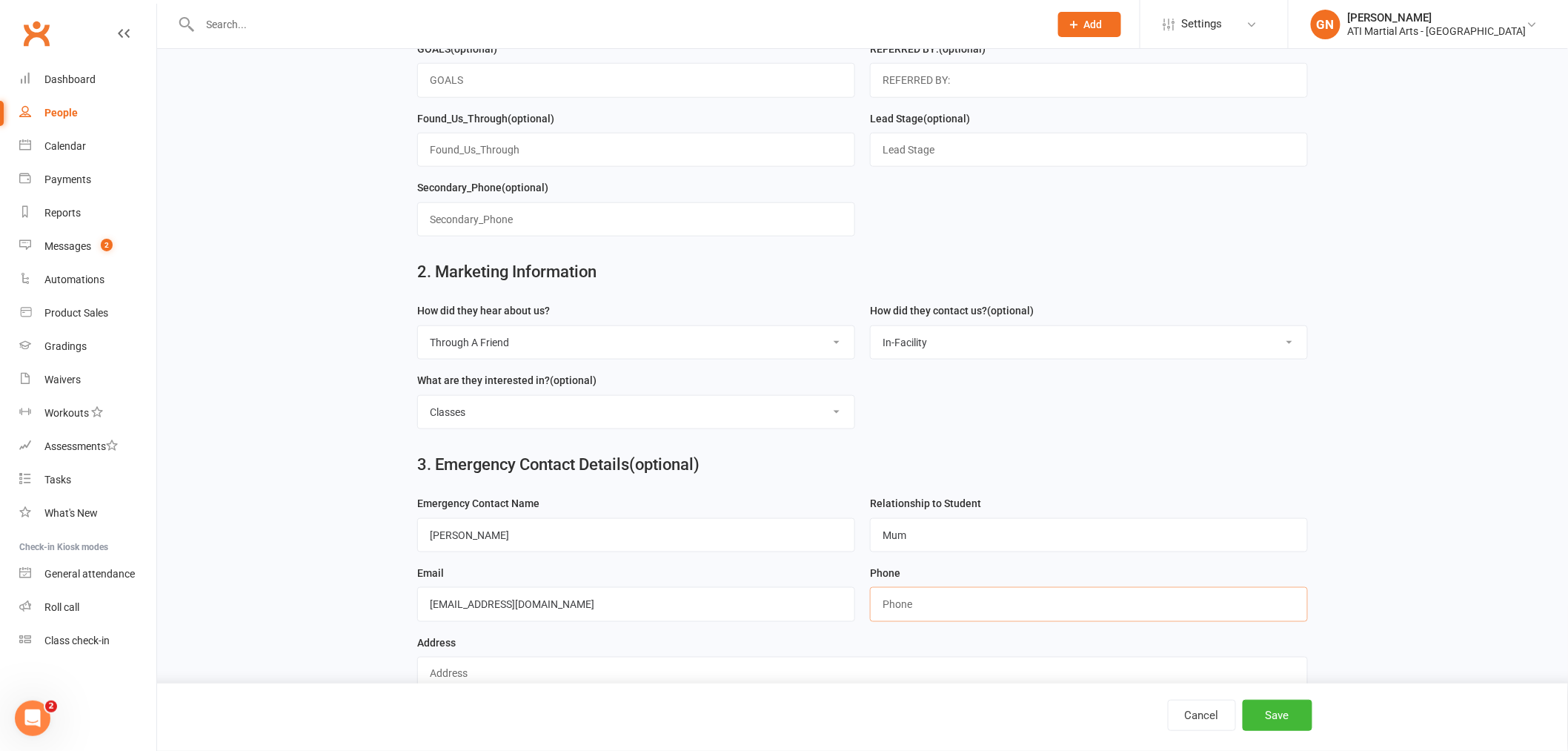
paste input "0402672102"
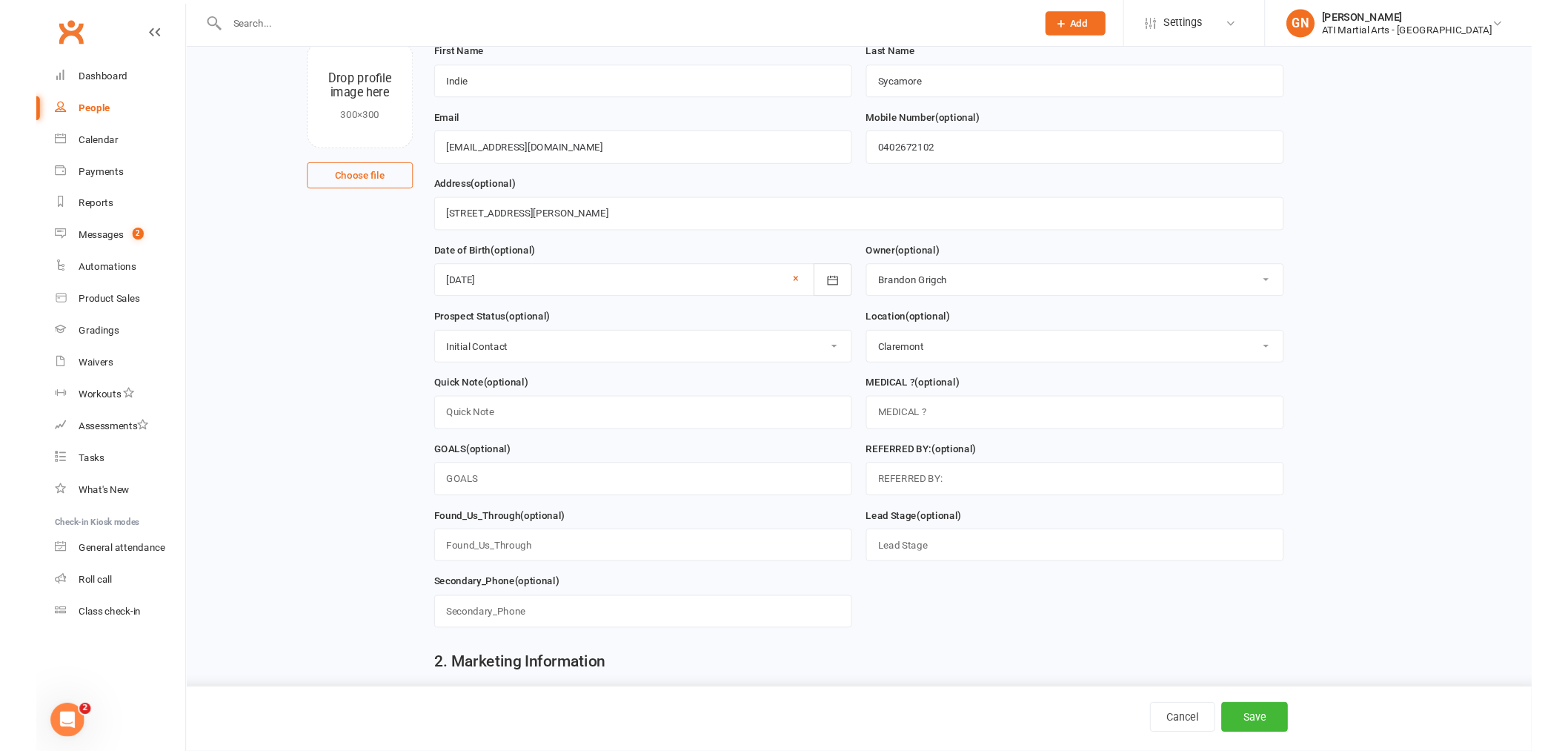
scroll to position [0, 0]
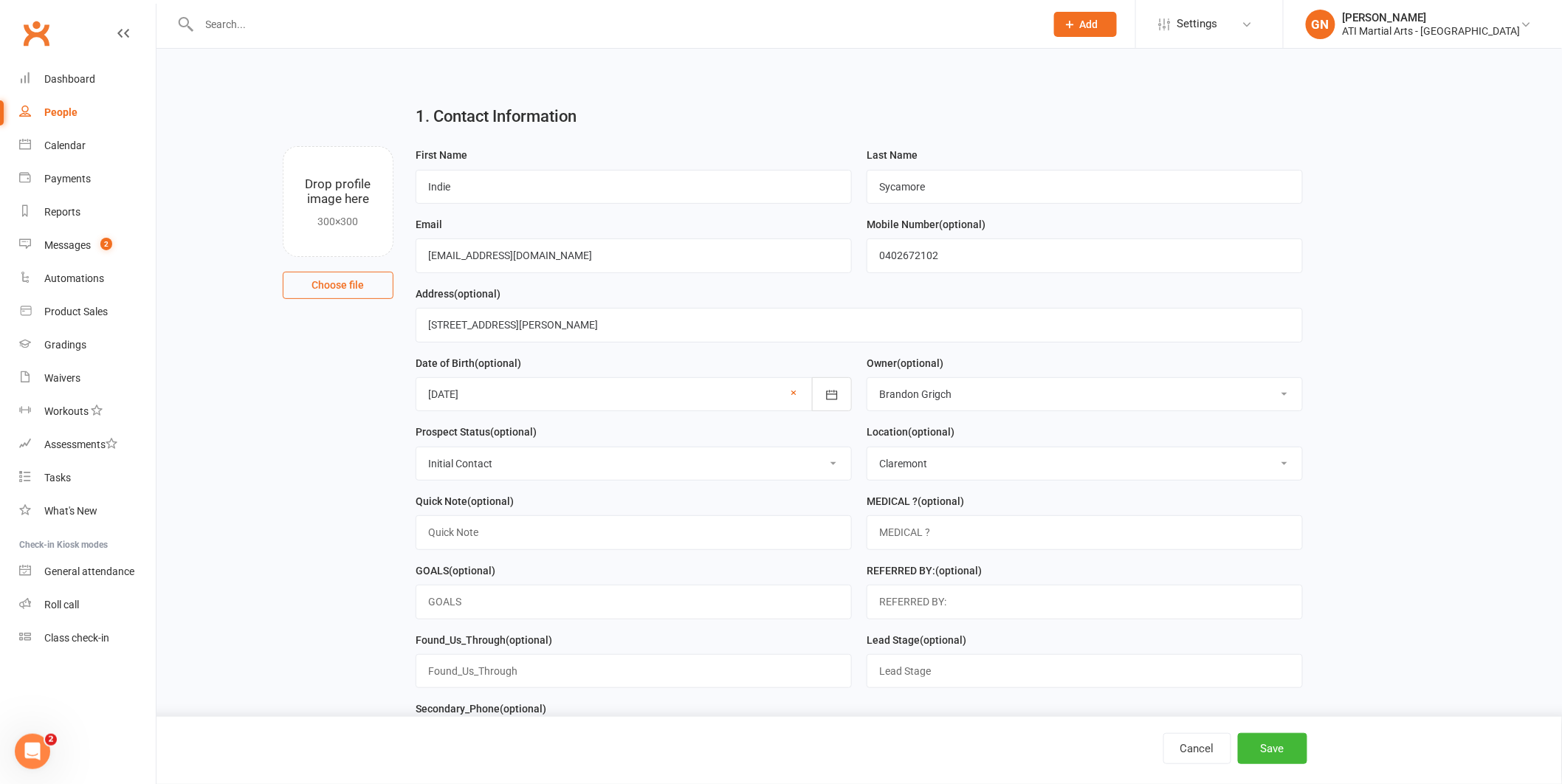
type input "0402672102"
drag, startPoint x: 574, startPoint y: 316, endPoint x: 557, endPoint y: 328, distance: 20.8
click at [479, 314] on input "[STREET_ADDRESS][PERSON_NAME]" at bounding box center [859, 324] width 887 height 34
drag, startPoint x: 620, startPoint y: 332, endPoint x: 0, endPoint y: 177, distance: 639.1
click at [0, 251] on ui-view "Prospect Member Non-attending contact Class / event Appointment Grading event T…" at bounding box center [781, 643] width 1562 height 1279
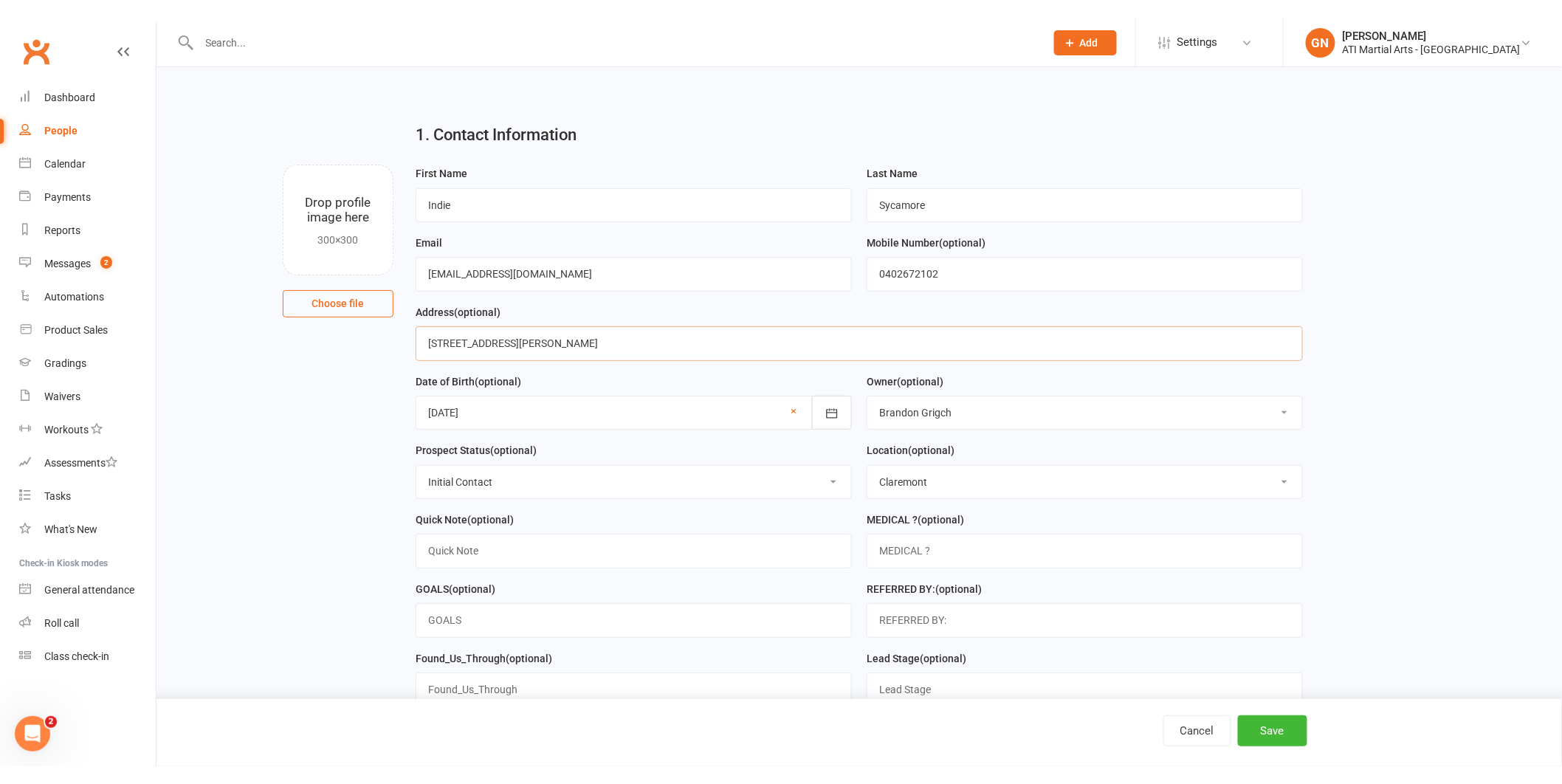
scroll to position [522, 0]
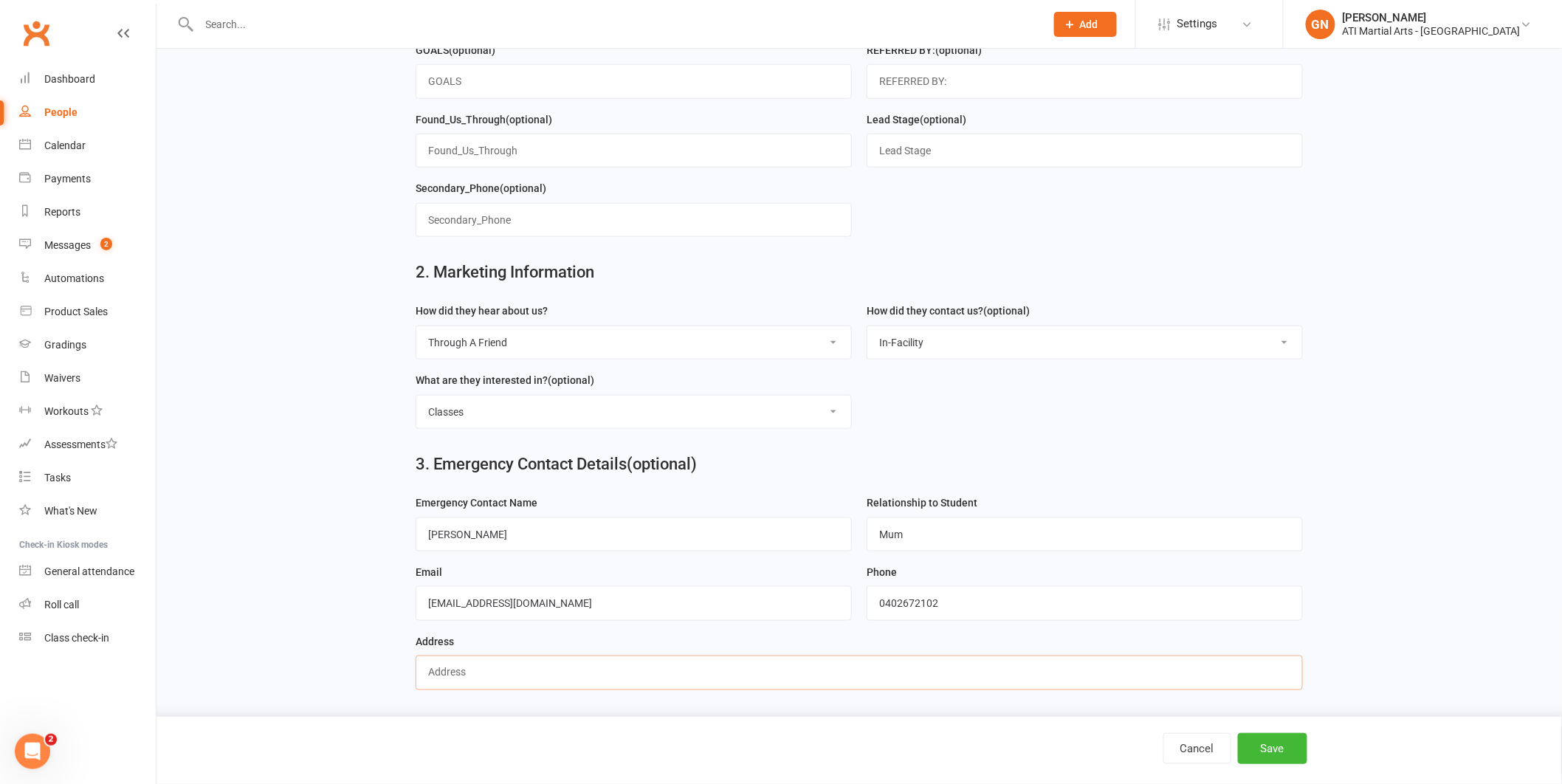
click at [453, 677] on input "text" at bounding box center [859, 673] width 887 height 34
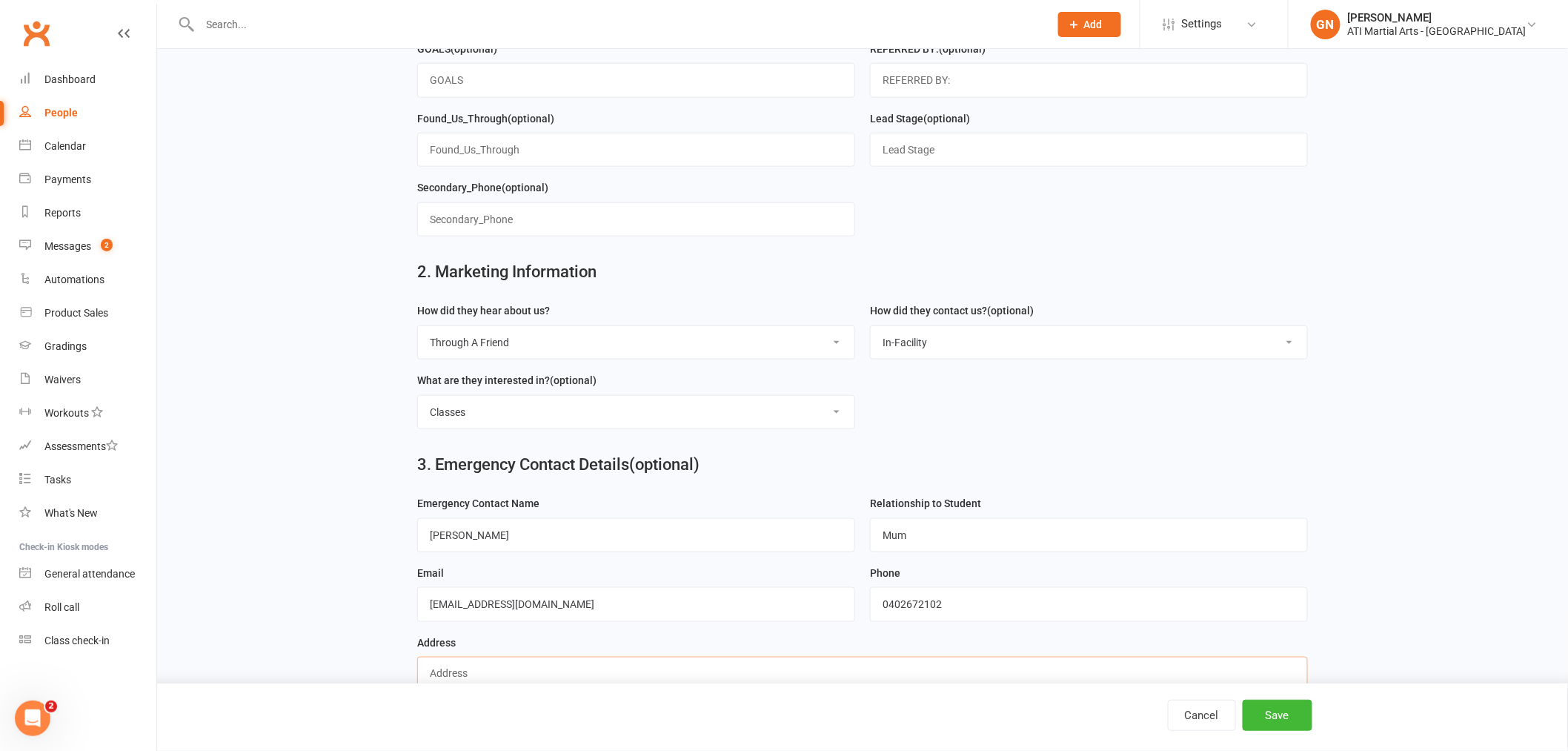
paste input "[STREET_ADDRESS][PERSON_NAME]"
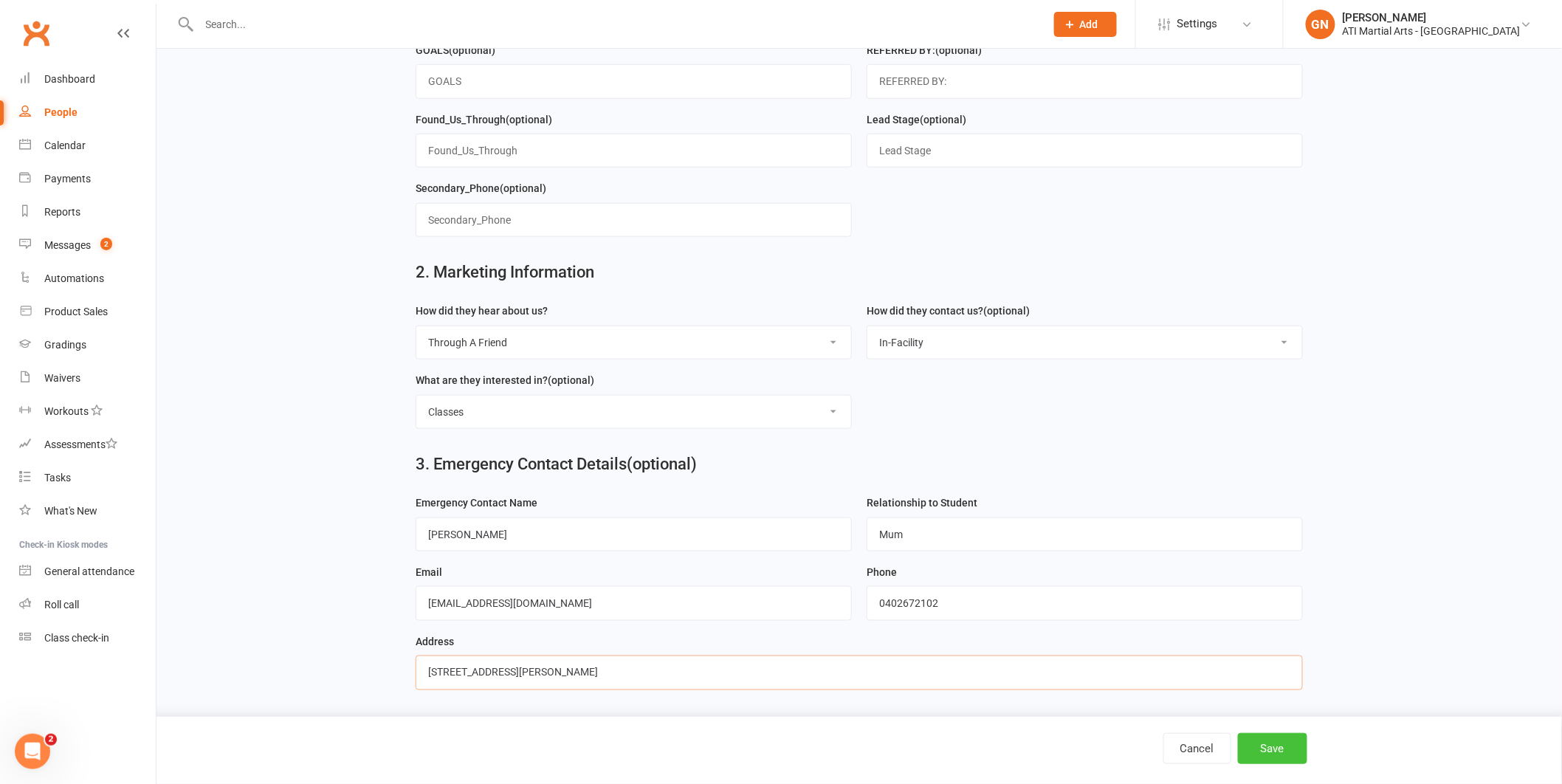
type input "[STREET_ADDRESS][PERSON_NAME]"
click at [1293, 751] on button "Save" at bounding box center [1273, 748] width 70 height 31
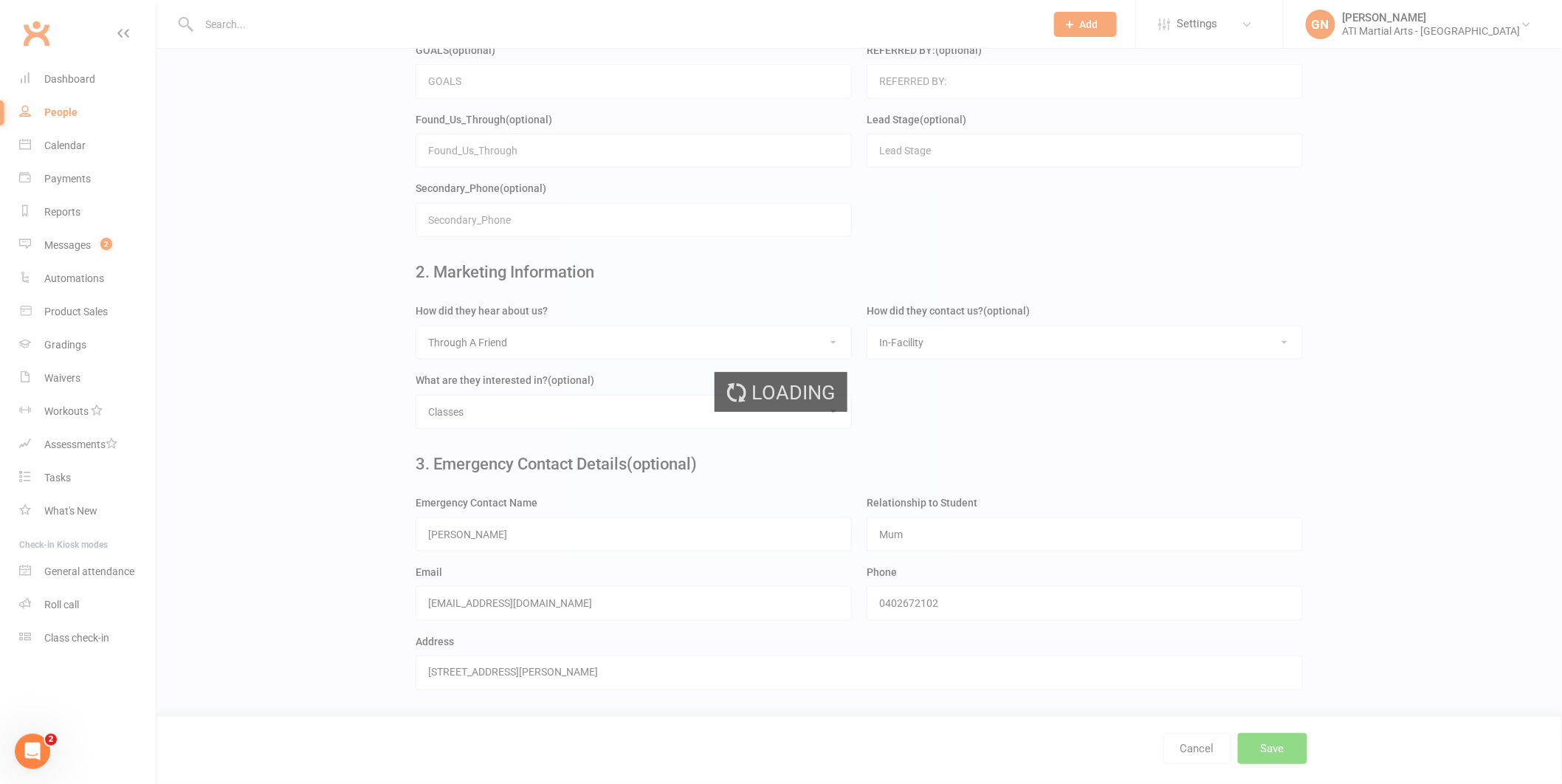
scroll to position [0, 0]
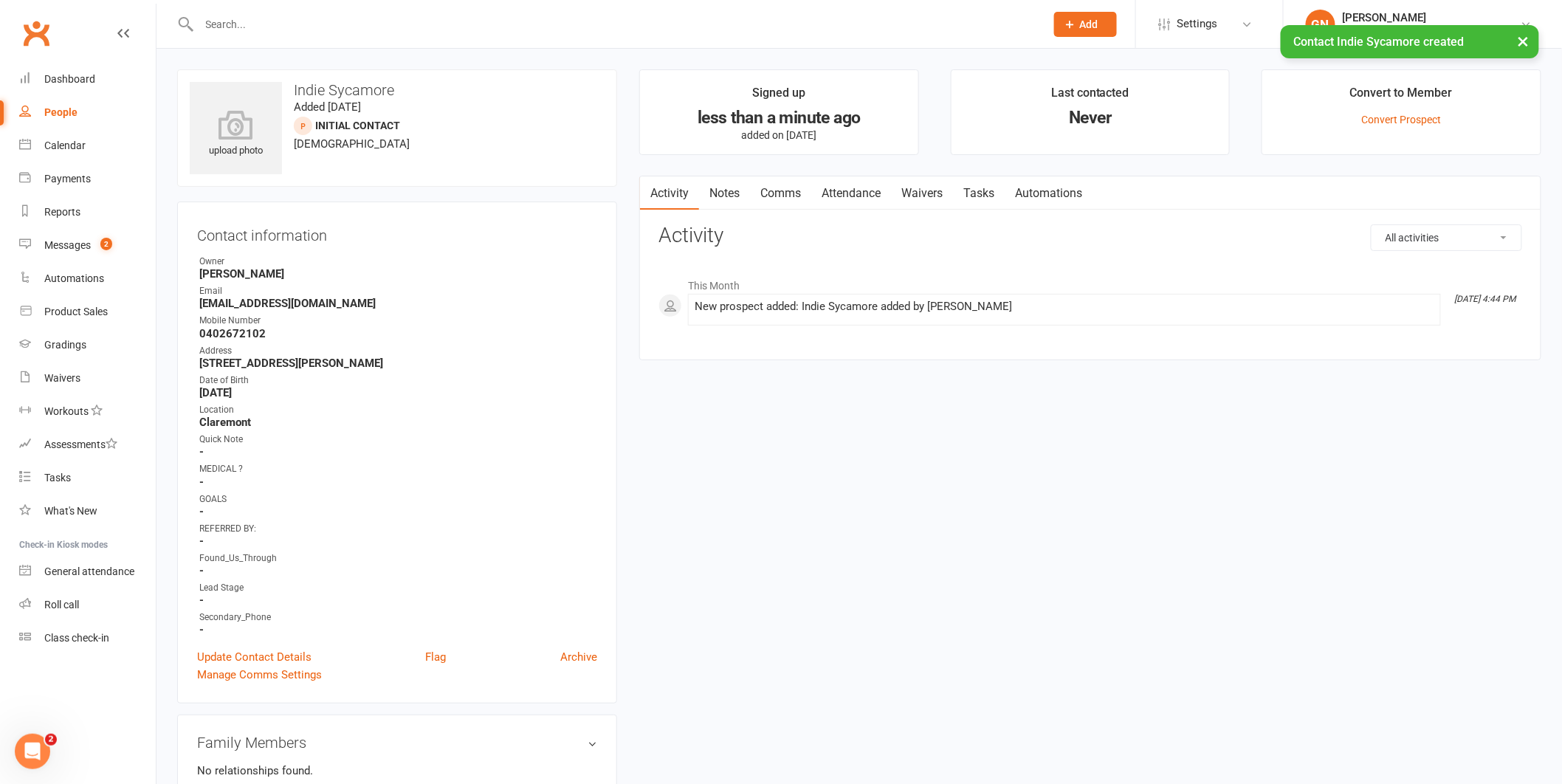
click at [846, 199] on link "Attendance" at bounding box center [852, 194] width 80 height 34
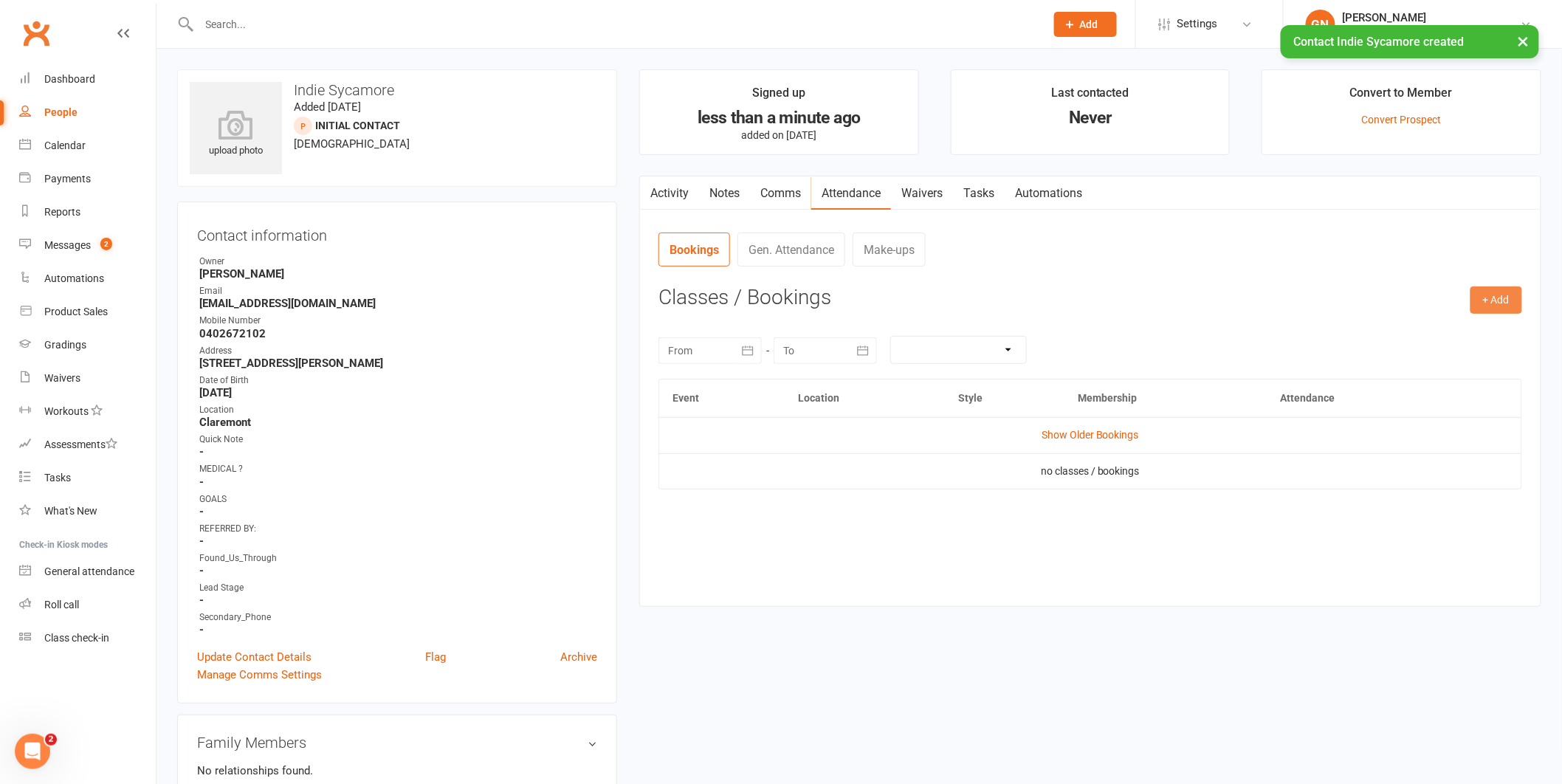
click at [1492, 304] on button "+ Add" at bounding box center [1497, 299] width 52 height 26
click at [1480, 358] on link "Add Appointment" at bounding box center [1449, 363] width 146 height 30
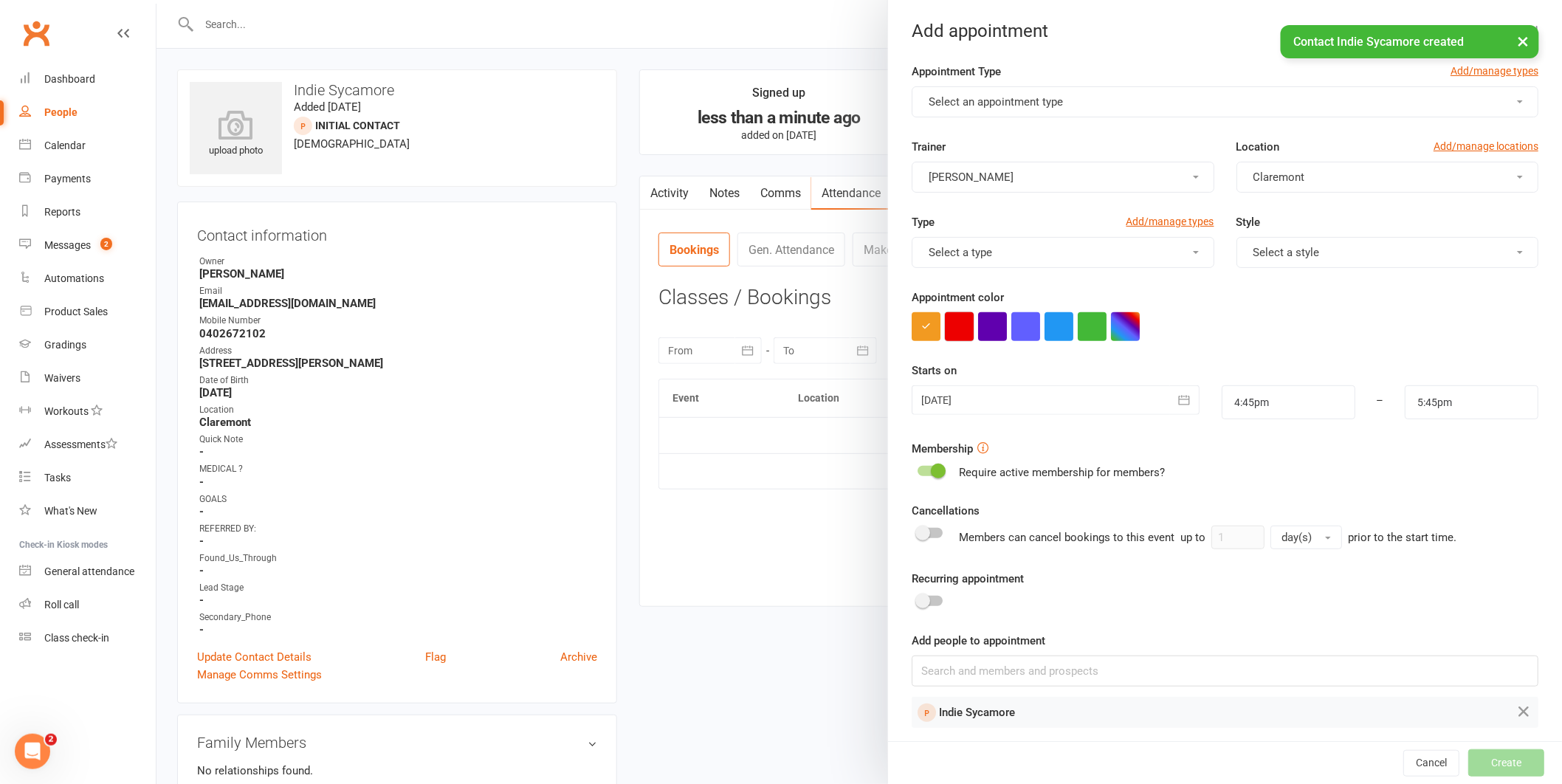
click at [949, 323] on button "button" at bounding box center [959, 327] width 29 height 29
click at [997, 106] on span "Select an appointment type" at bounding box center [996, 102] width 134 height 14
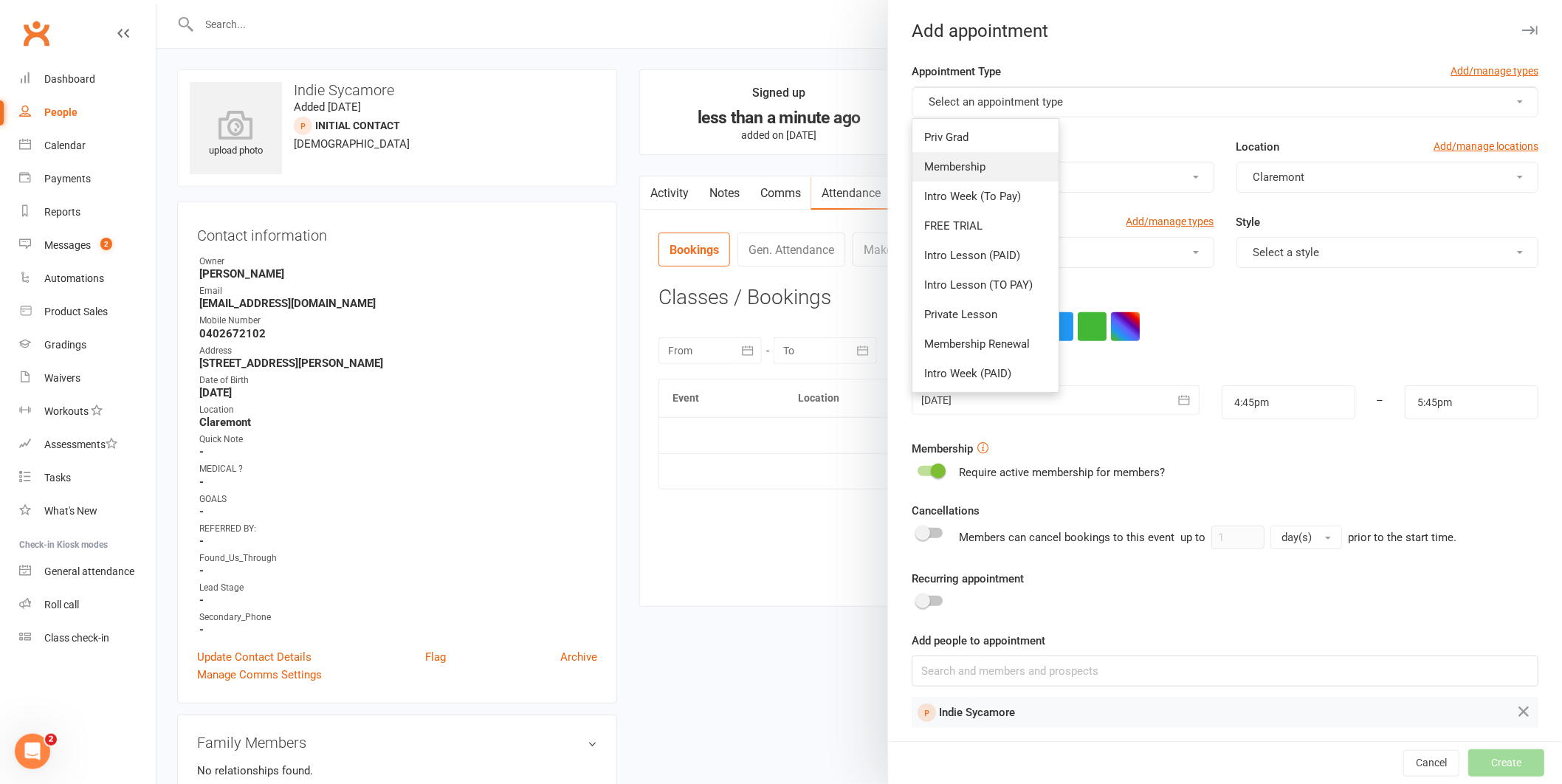
click at [975, 166] on span "Membership" at bounding box center [955, 167] width 61 height 14
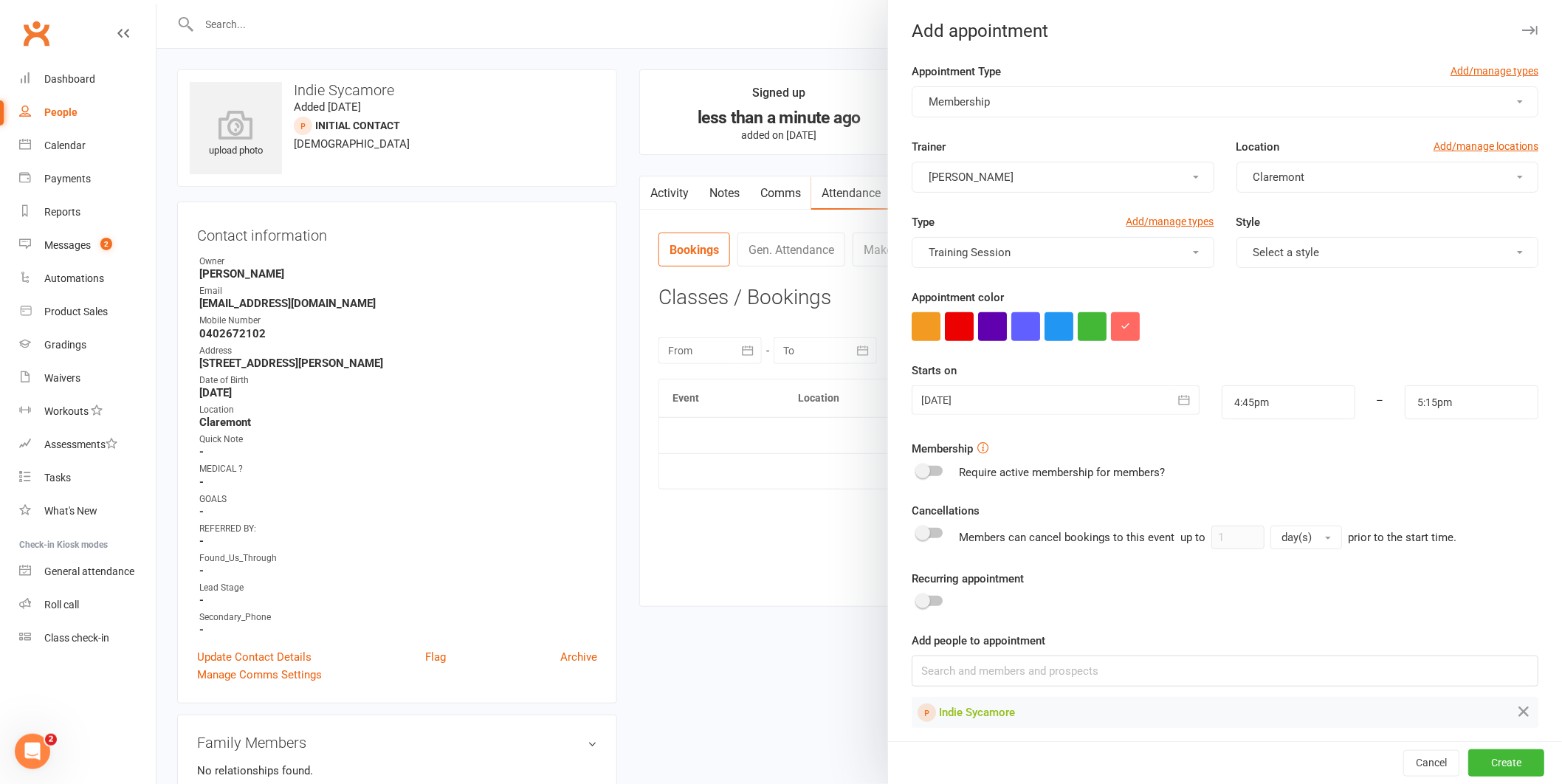
click at [982, 99] on span "Membership" at bounding box center [959, 102] width 61 height 14
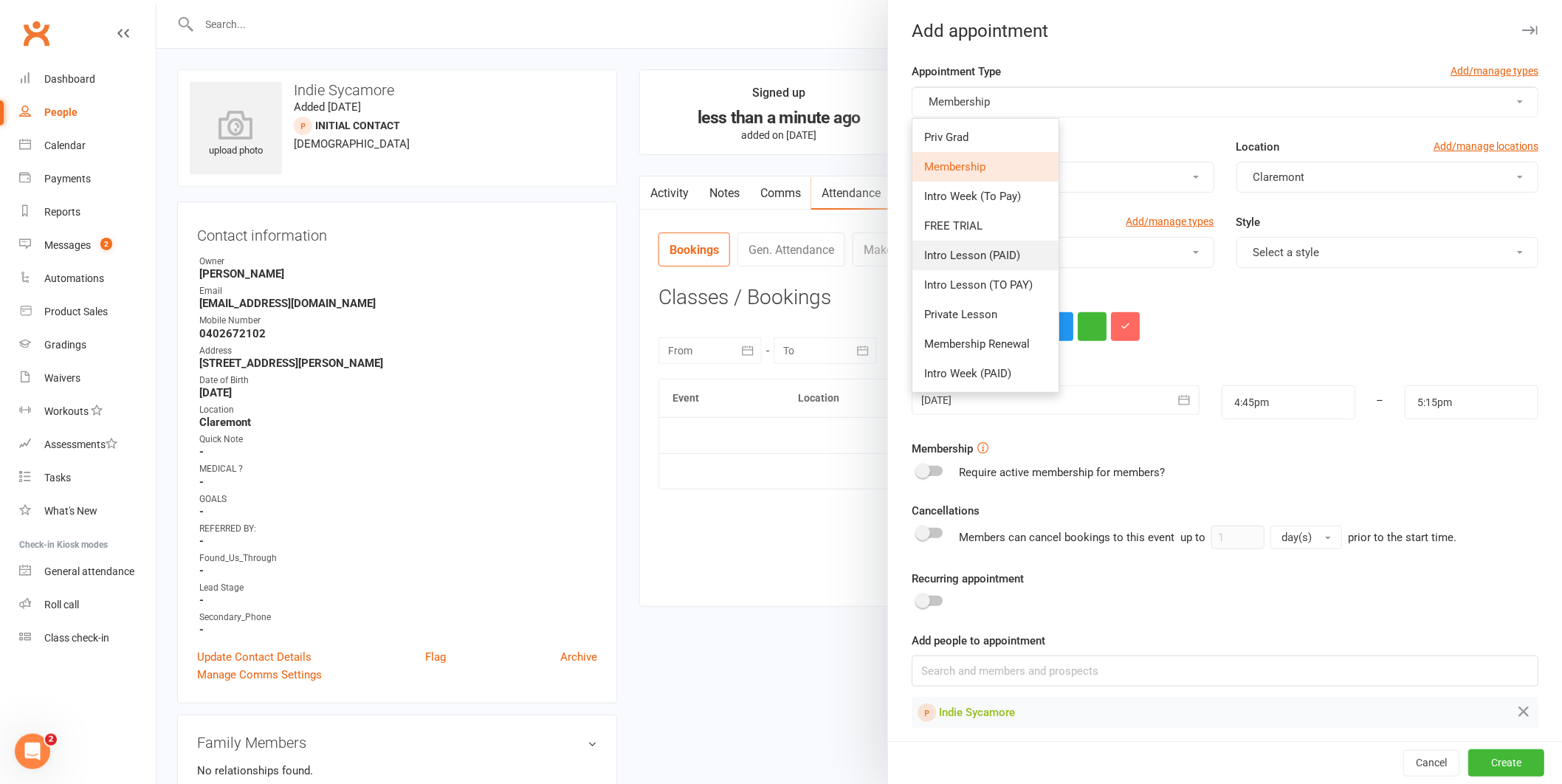
click at [971, 251] on span "Intro Lesson (PAID)" at bounding box center [972, 256] width 96 height 14
type input "5:45pm"
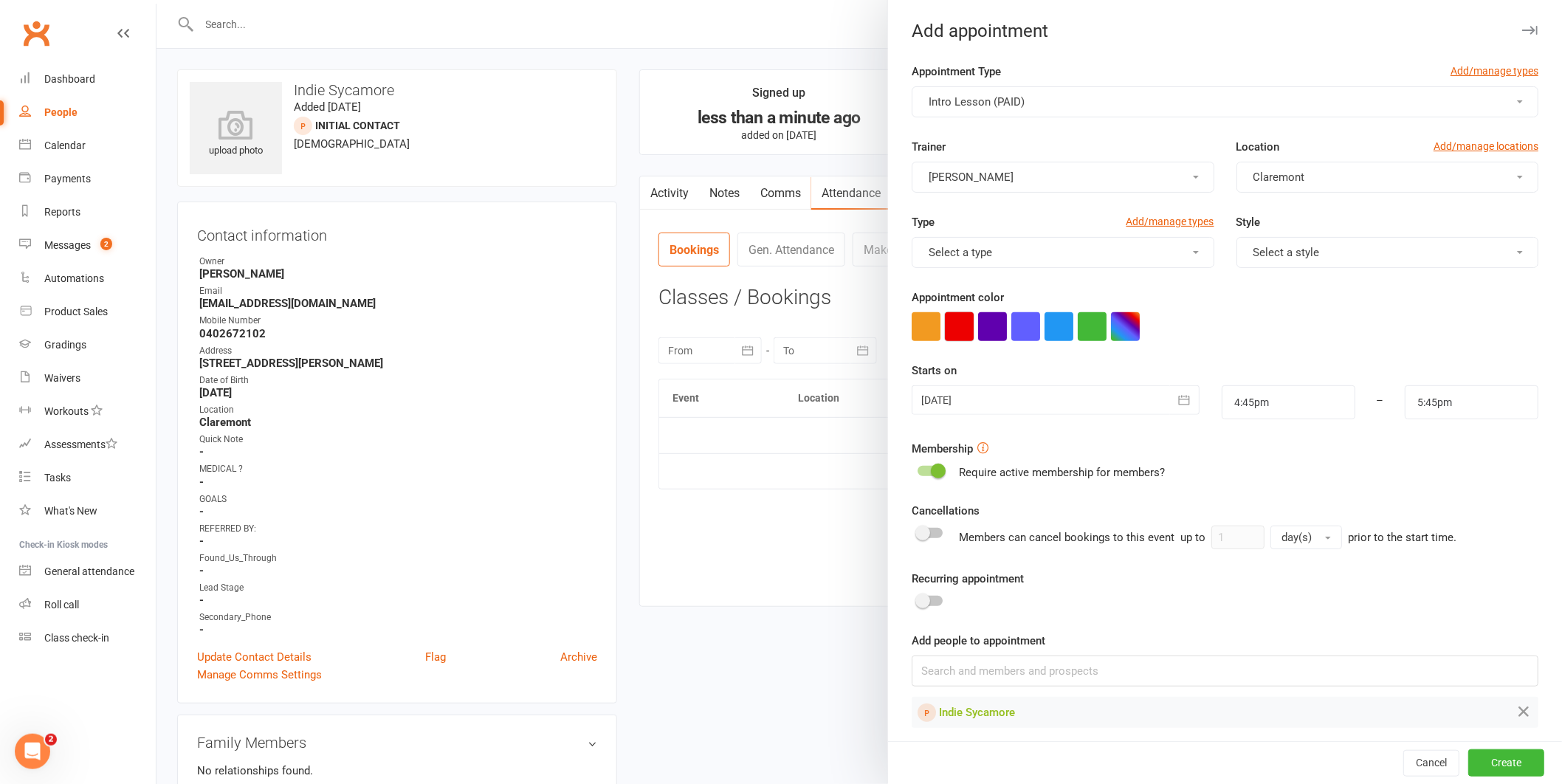
click at [950, 335] on button "button" at bounding box center [959, 327] width 29 height 29
click at [976, 394] on div at bounding box center [1055, 400] width 288 height 30
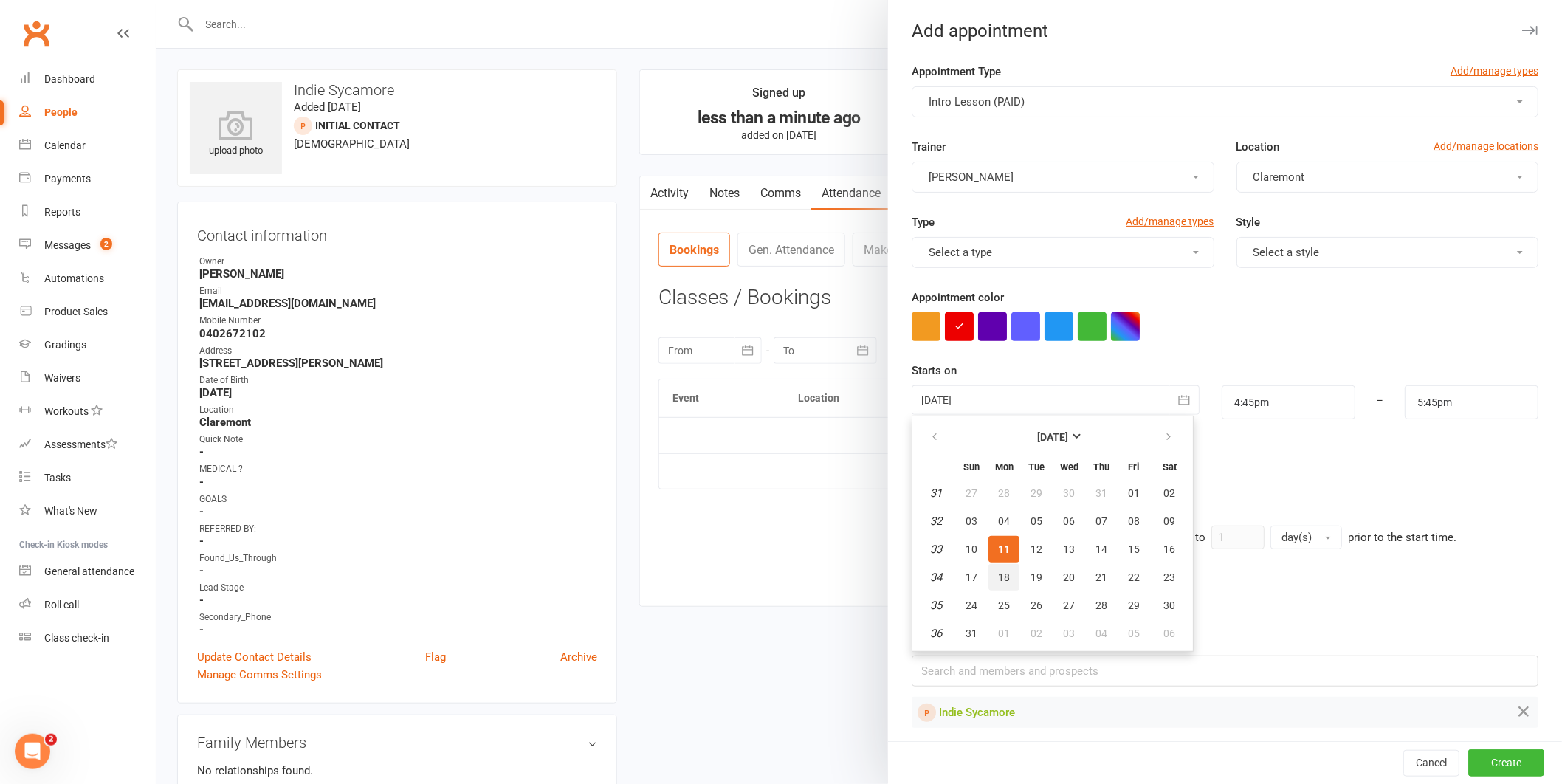
click at [988, 564] on button "18" at bounding box center [1004, 577] width 31 height 26
type input "[DATE]"
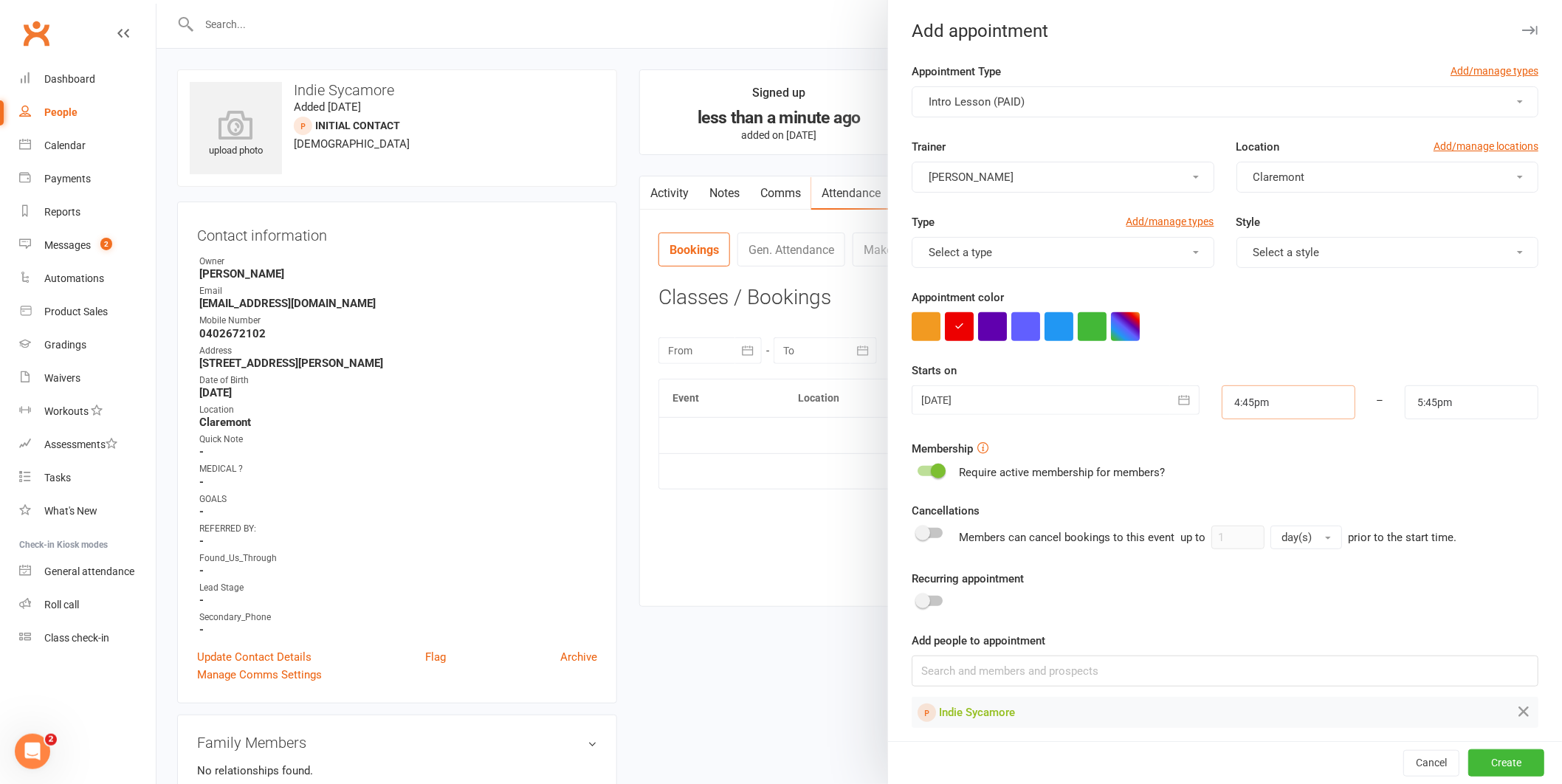
click at [1304, 408] on input "4:45pm" at bounding box center [1288, 403] width 133 height 34
type input "4:30pm"
click at [1246, 428] on li "4:30pm" at bounding box center [1258, 437] width 71 height 22
click at [1424, 415] on input "5:45pm" at bounding box center [1471, 403] width 133 height 34
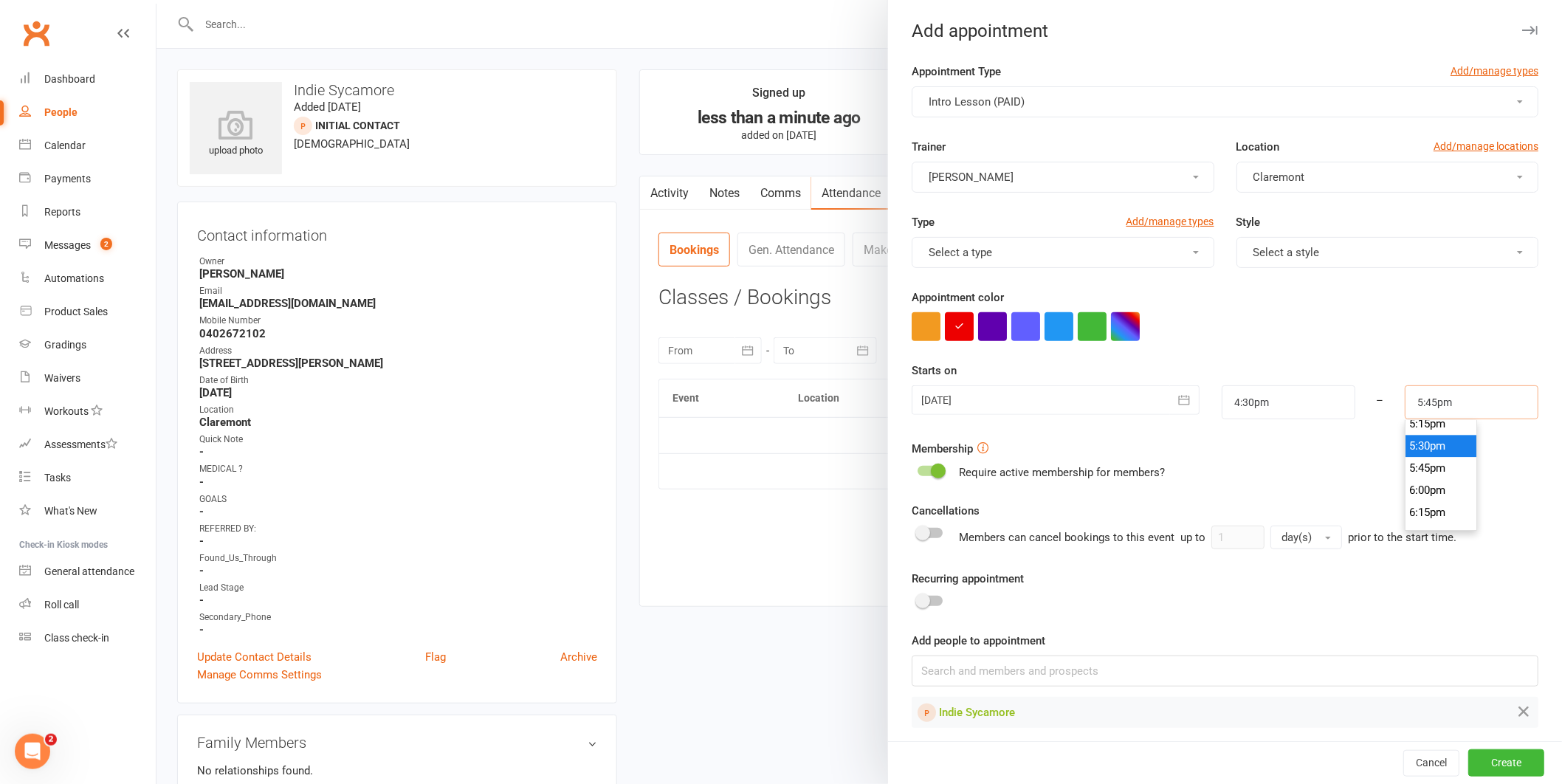
scroll to position [1523, 0]
type input "5:15pm"
click at [1416, 437] on li "5:15pm" at bounding box center [1440, 436] width 71 height 22
click at [1502, 757] on button "Create" at bounding box center [1506, 763] width 76 height 26
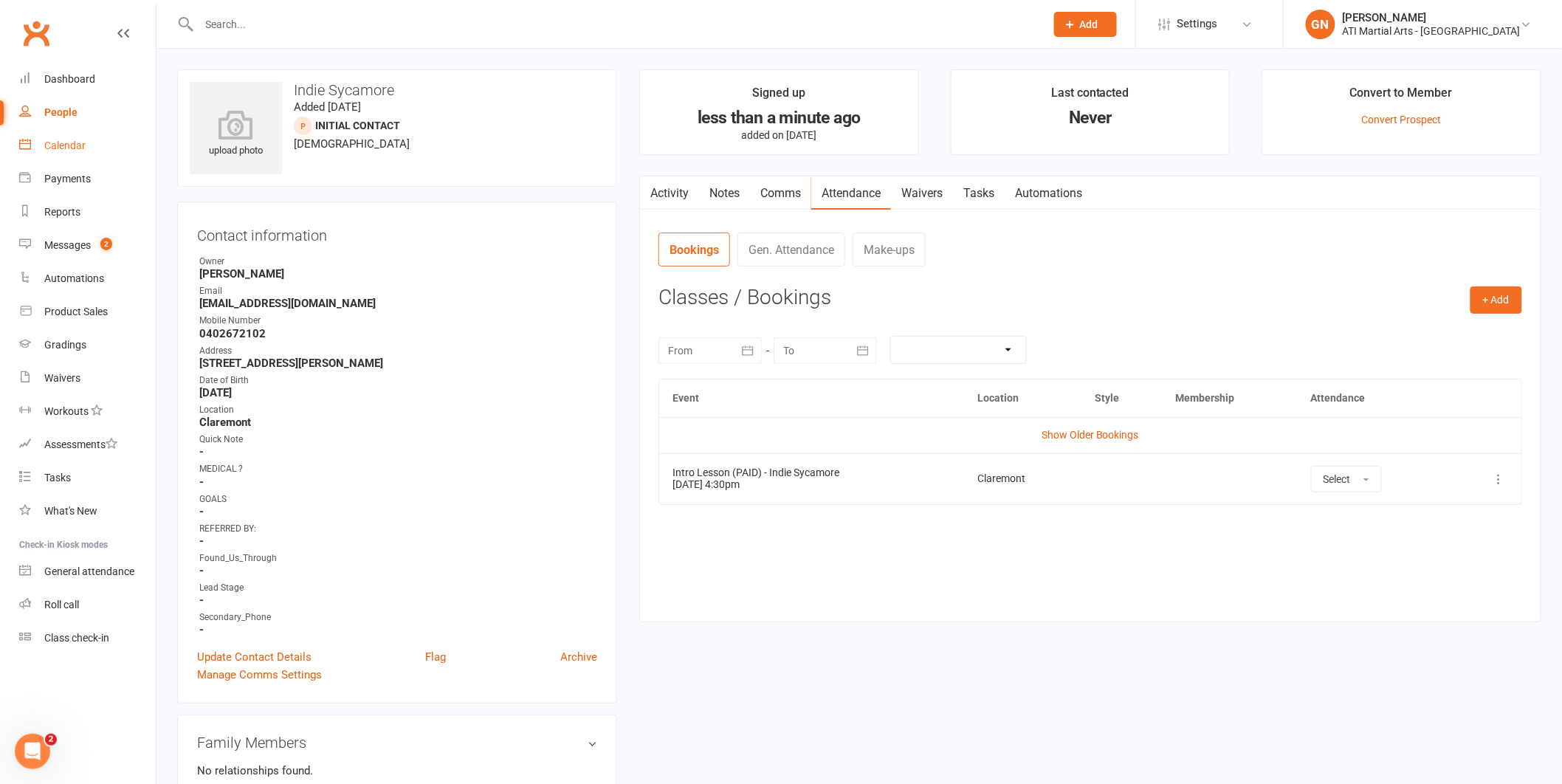
click at [47, 139] on div "Calendar" at bounding box center [65, 145] width 42 height 12
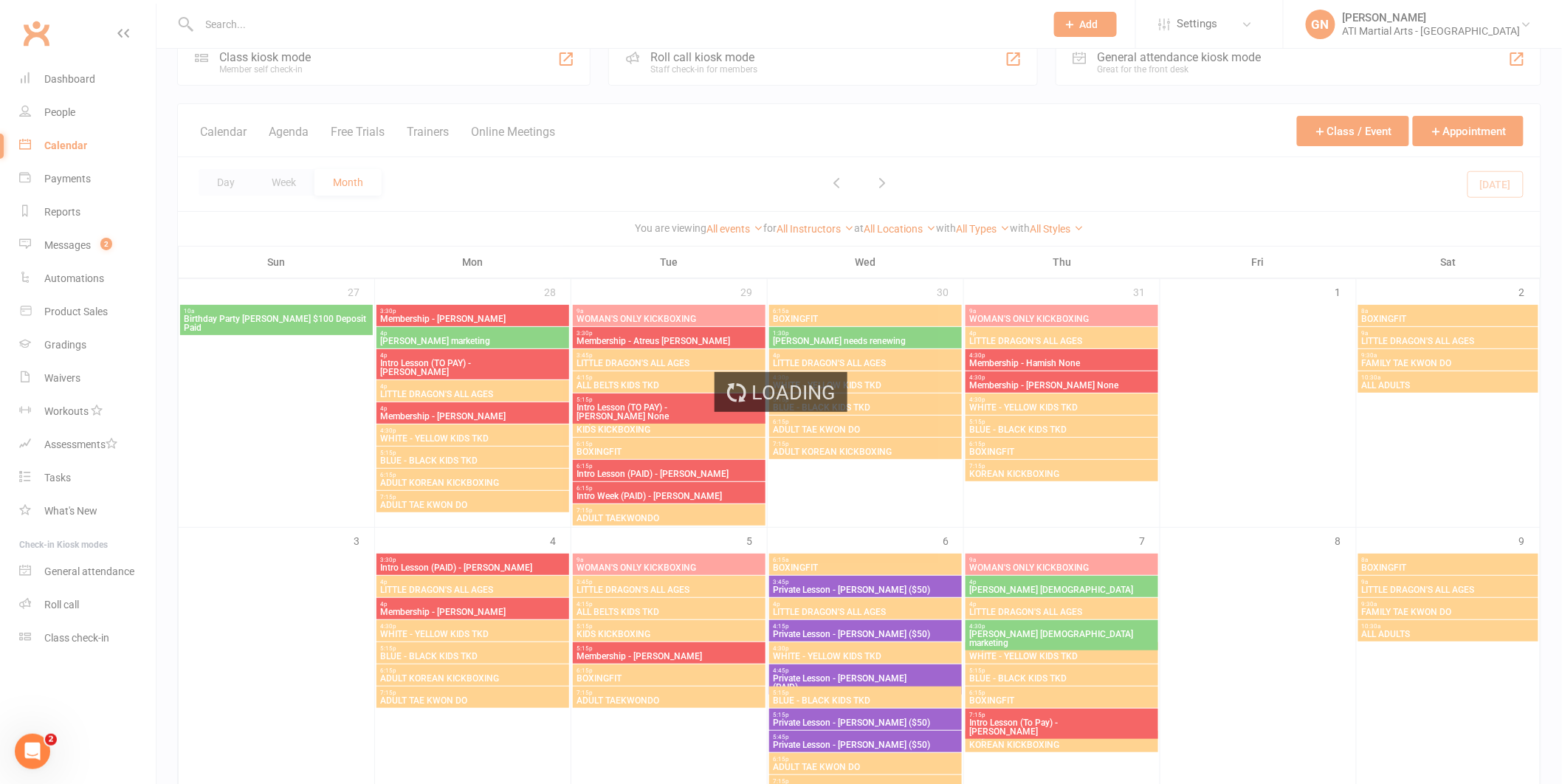
scroll to position [247, 0]
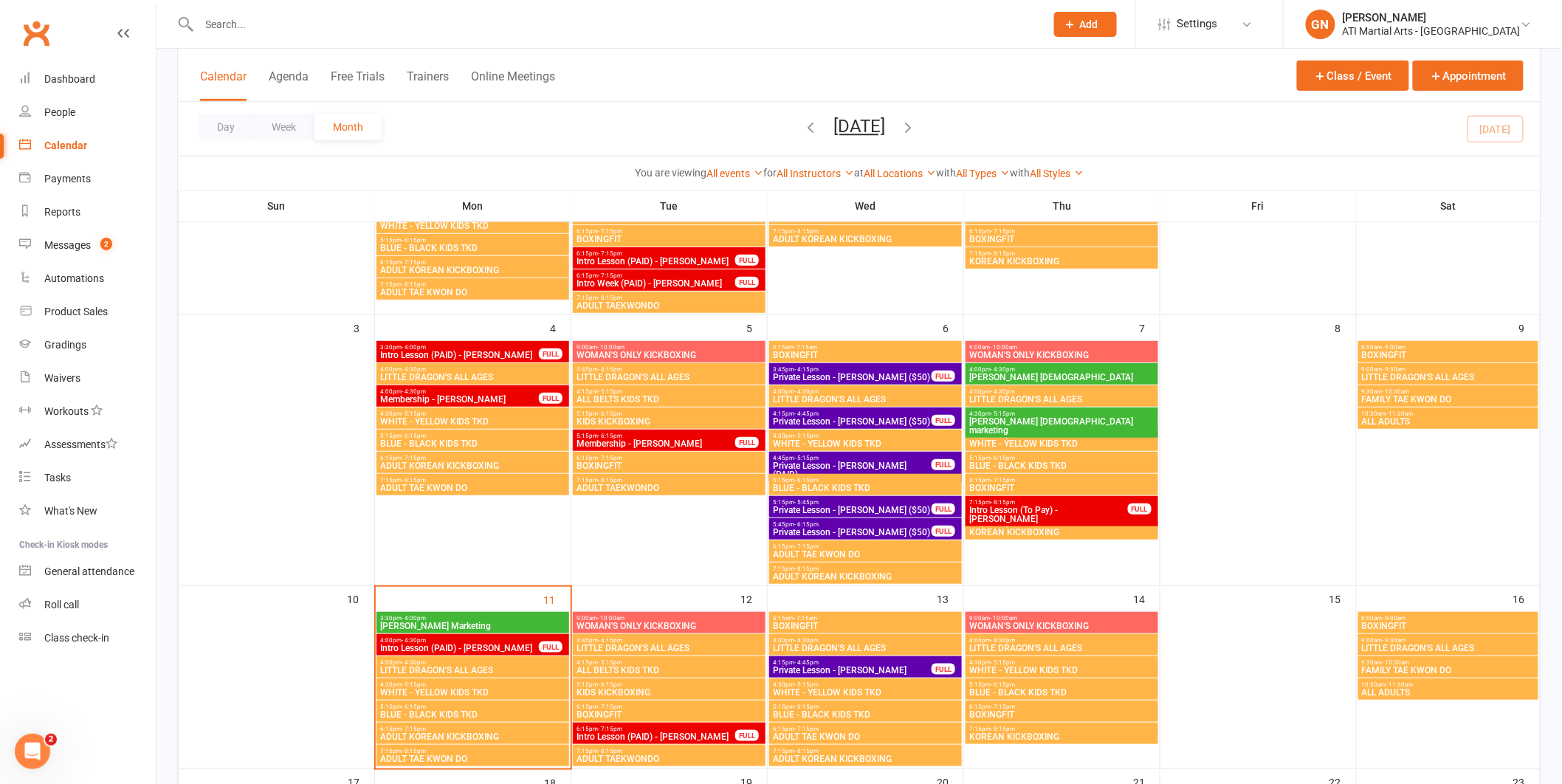
click at [468, 400] on span "Membership - [PERSON_NAME]" at bounding box center [460, 399] width 161 height 8
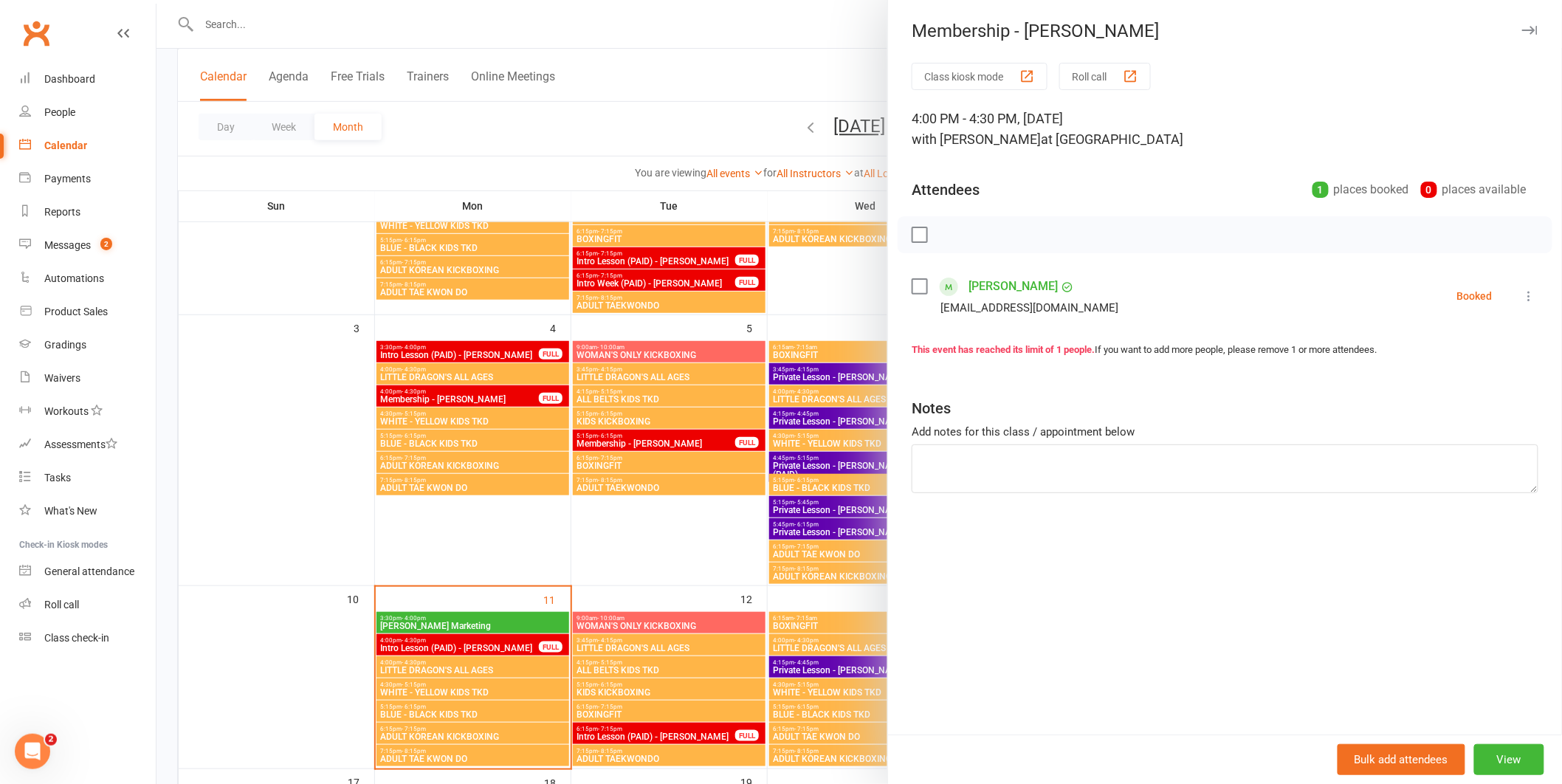
click at [999, 296] on link "[PERSON_NAME]" at bounding box center [1013, 286] width 89 height 24
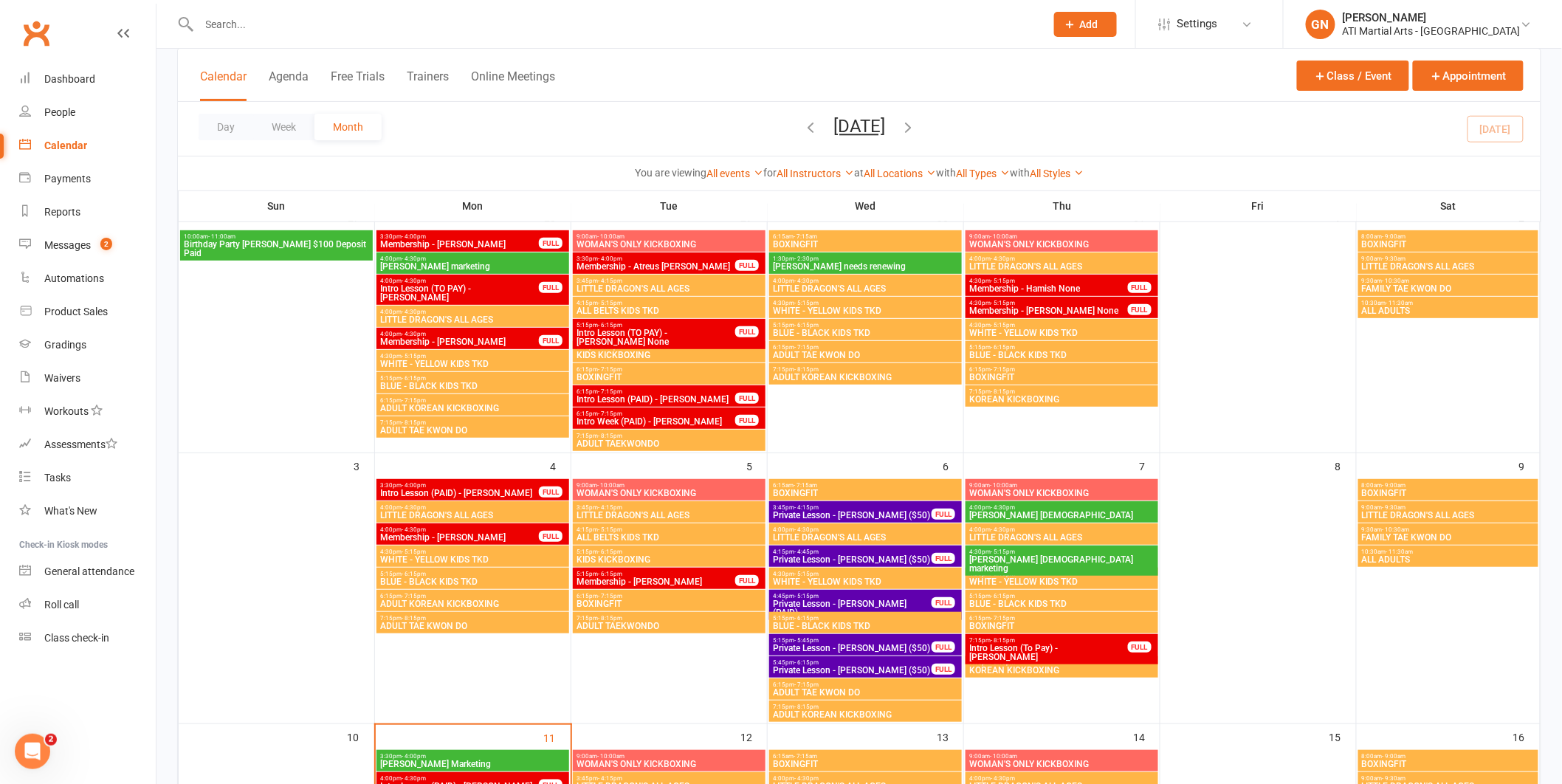
scroll to position [127, 0]
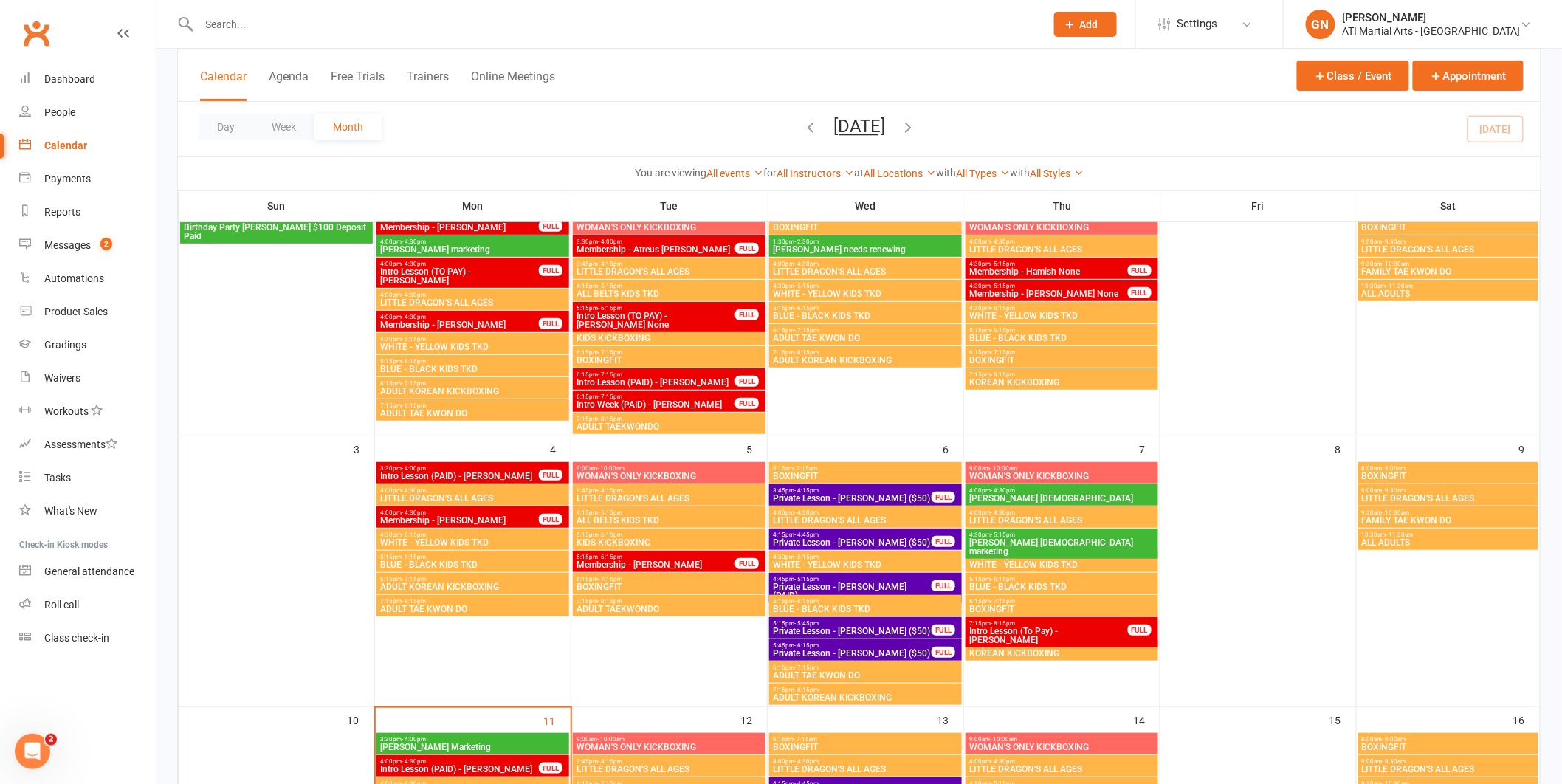
click at [646, 560] on span "Membership - [PERSON_NAME]" at bounding box center [656, 564] width 161 height 8
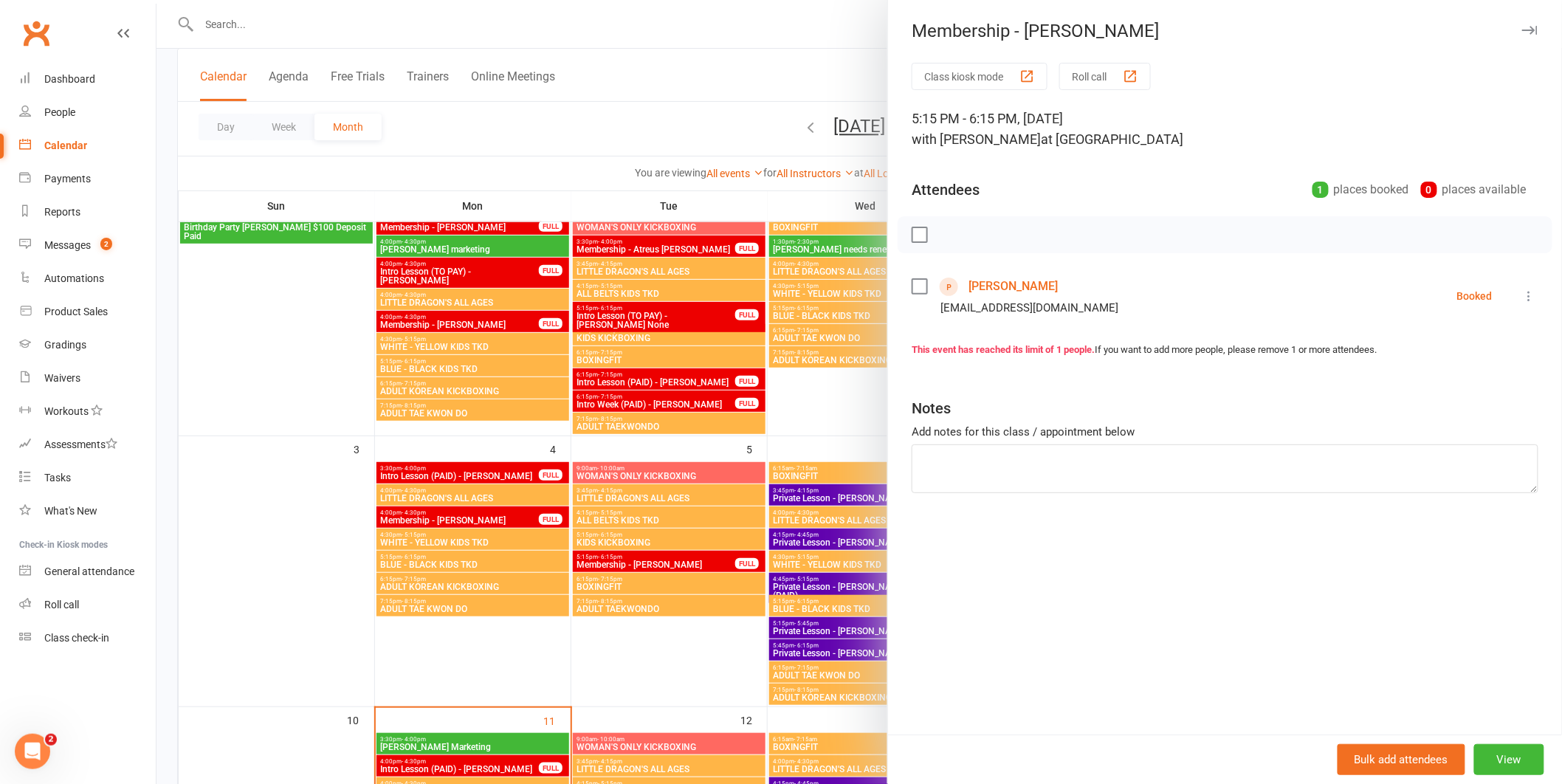
click at [1033, 290] on link "[PERSON_NAME]" at bounding box center [1013, 286] width 89 height 24
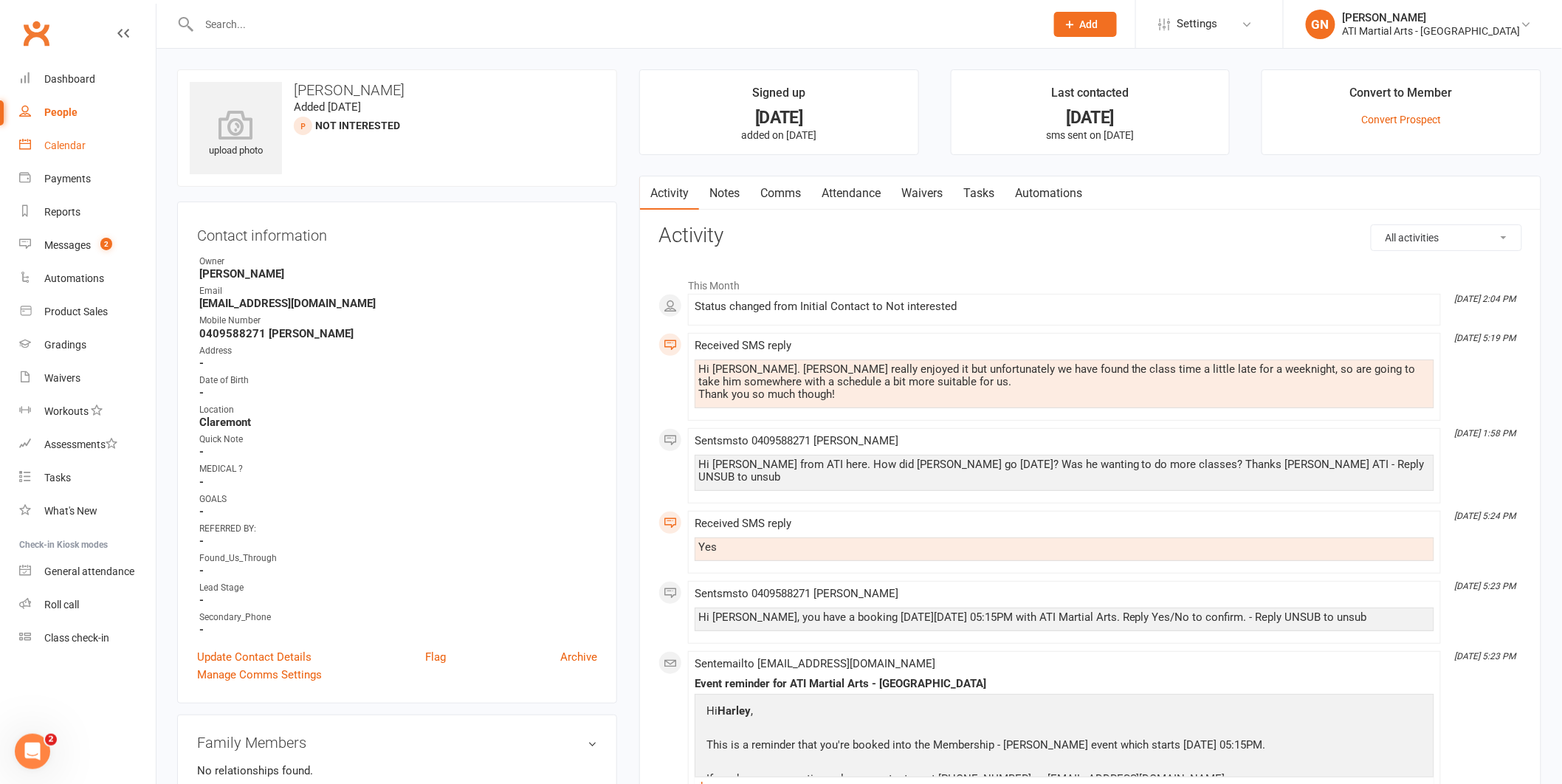
click at [41, 149] on link "Calendar" at bounding box center [88, 145] width 137 height 33
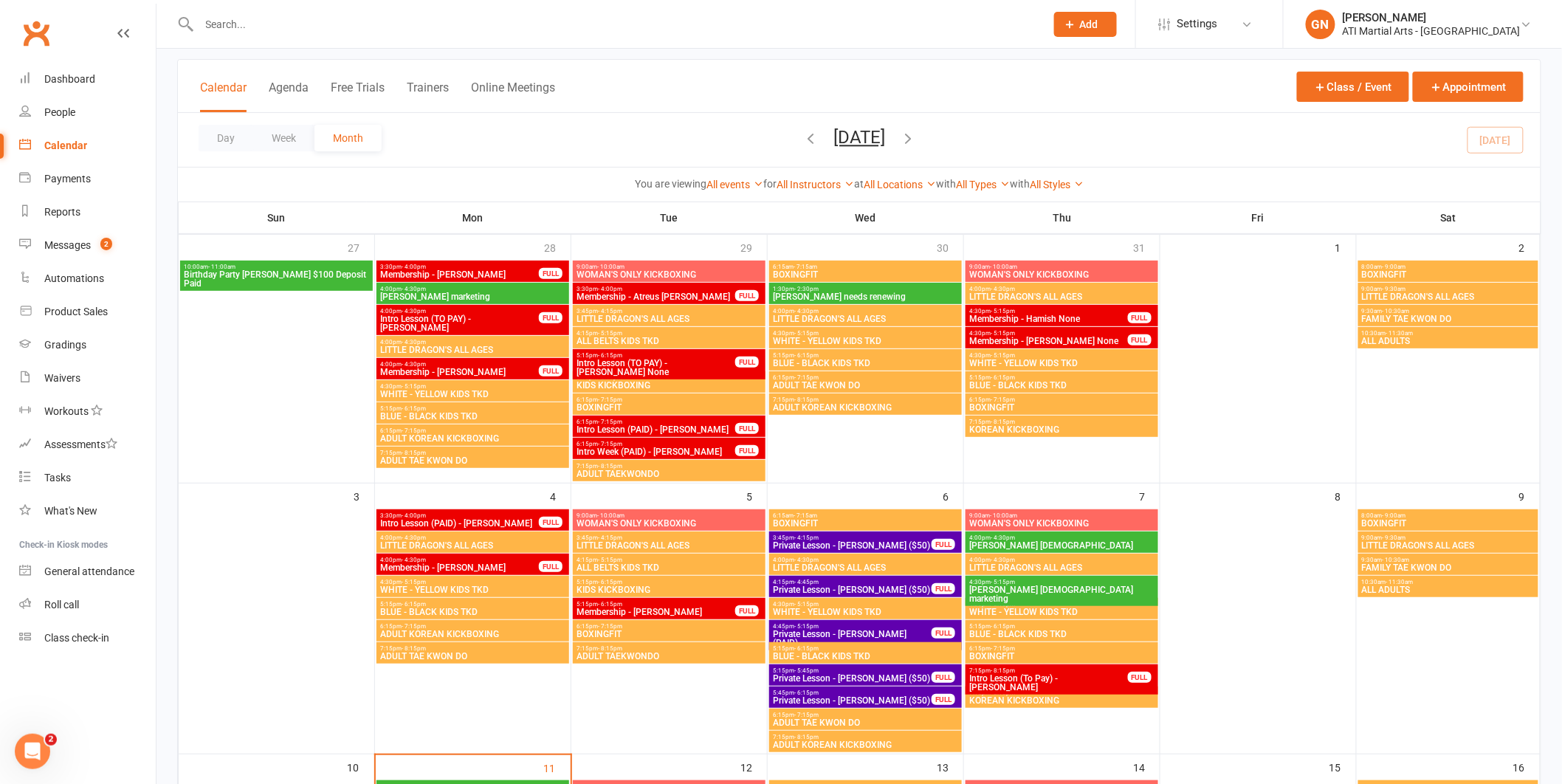
scroll to position [71, 0]
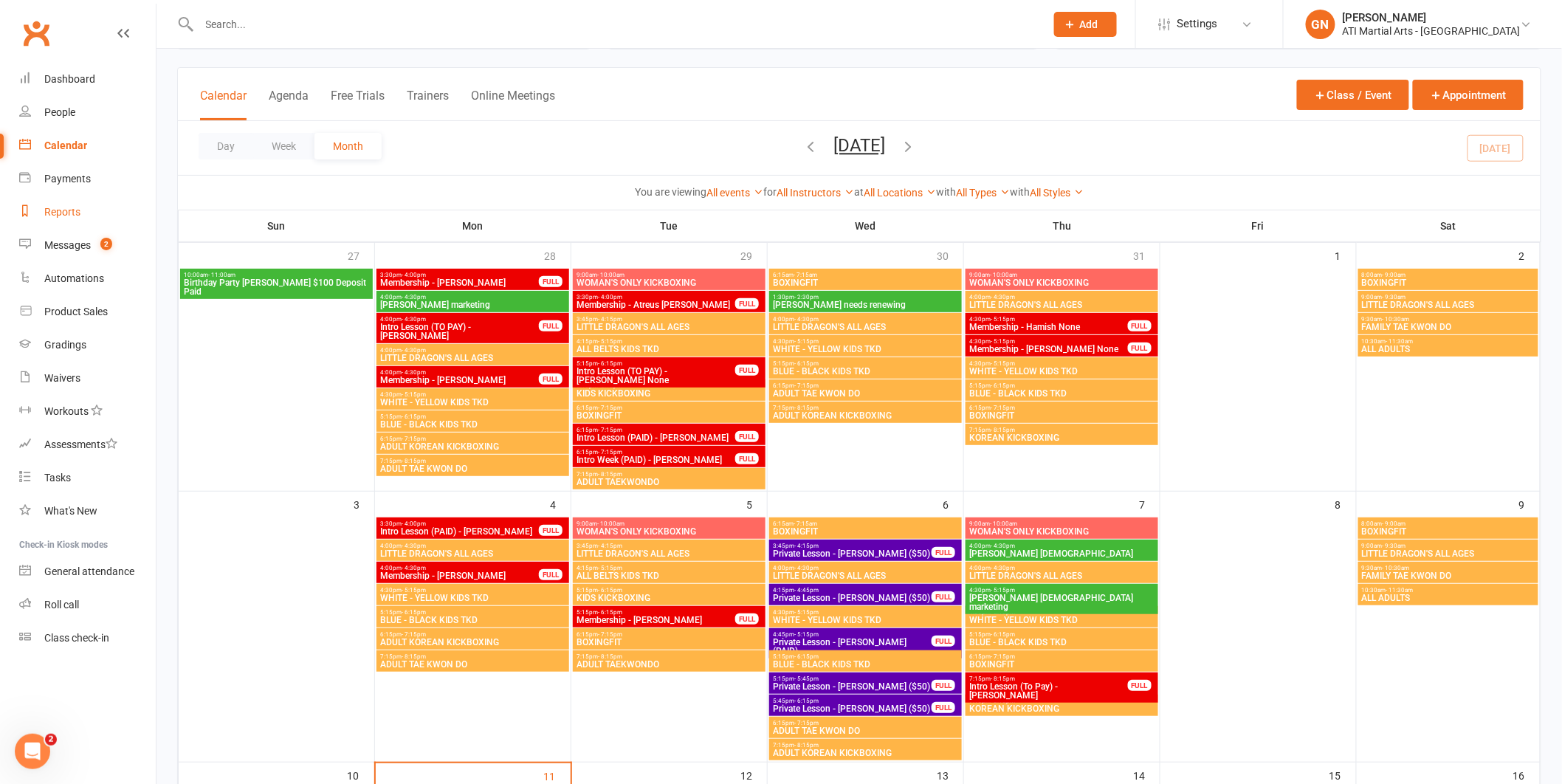
click at [67, 206] on div "Reports" at bounding box center [62, 212] width 37 height 12
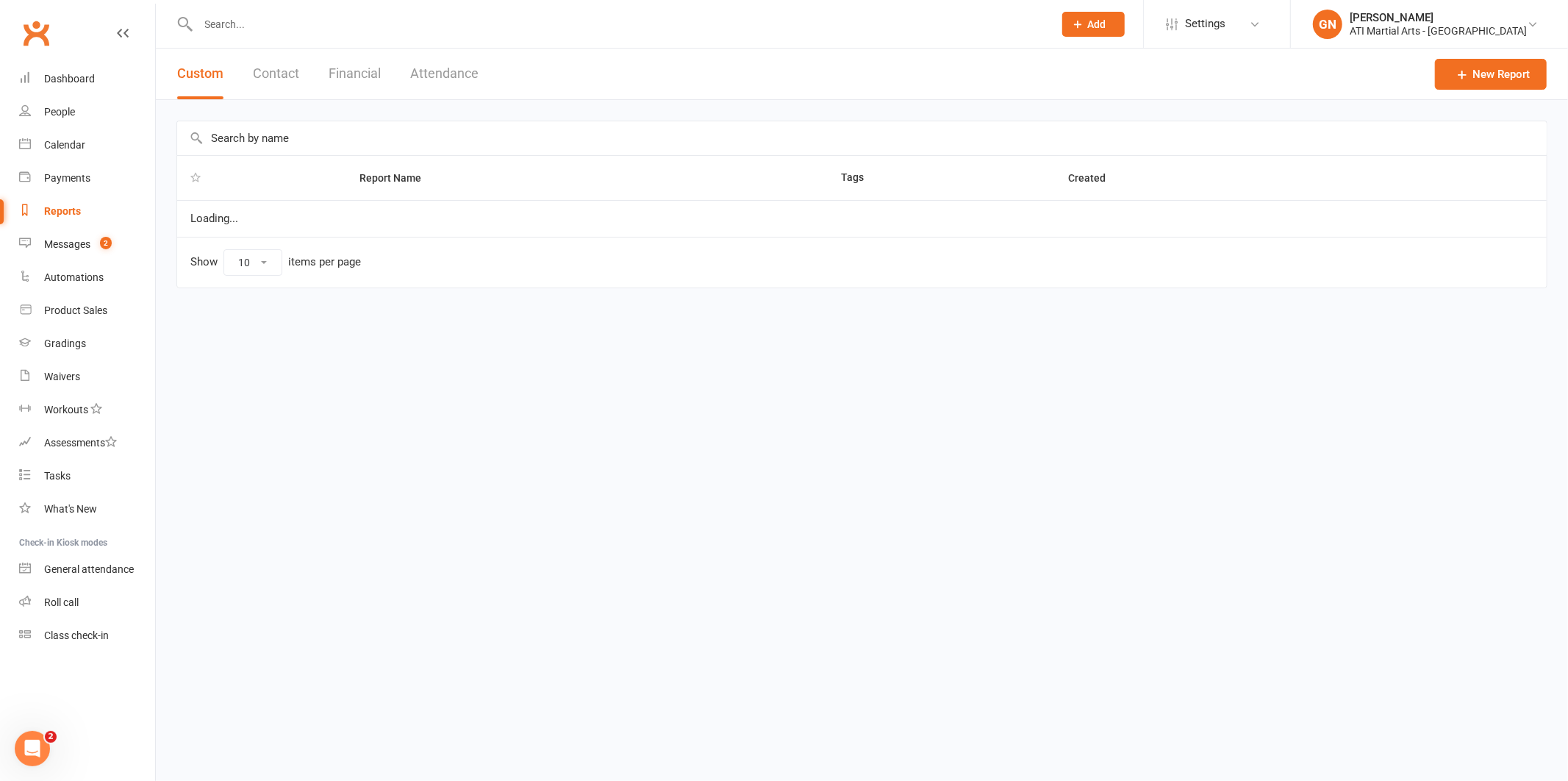
select select "50"
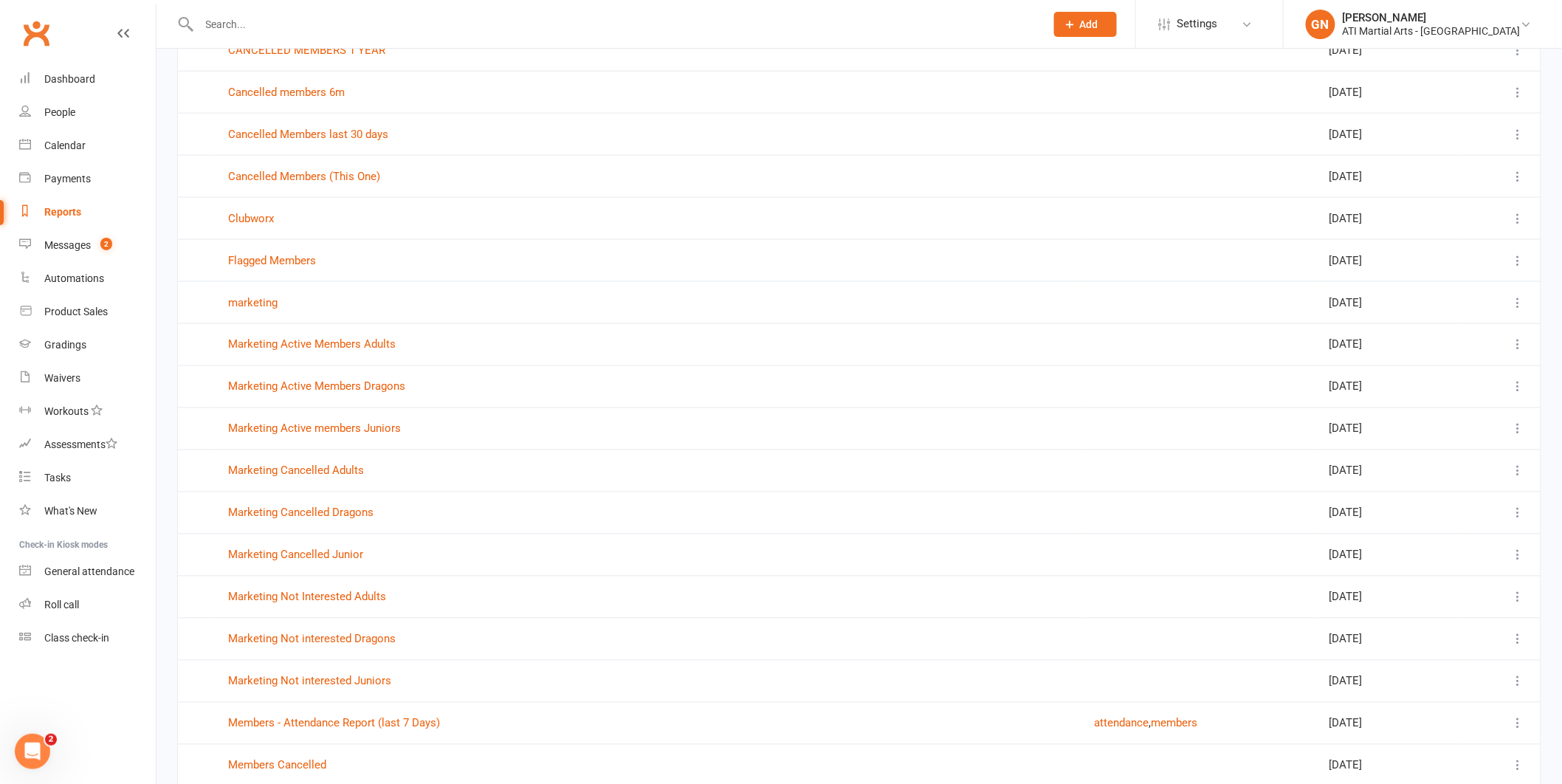
scroll to position [1319, 0]
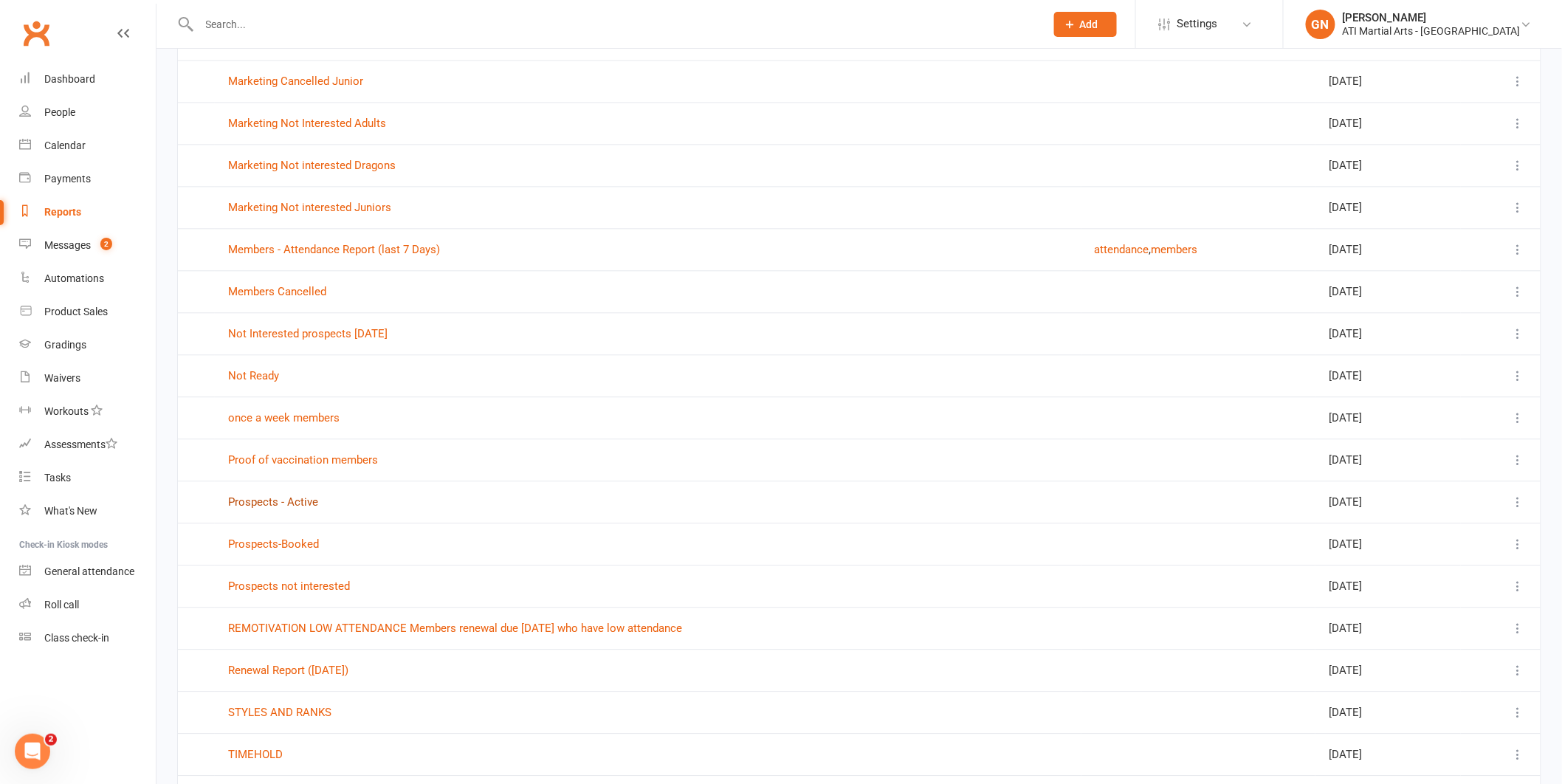
click at [290, 498] on link "Prospects - Active" at bounding box center [273, 502] width 90 height 14
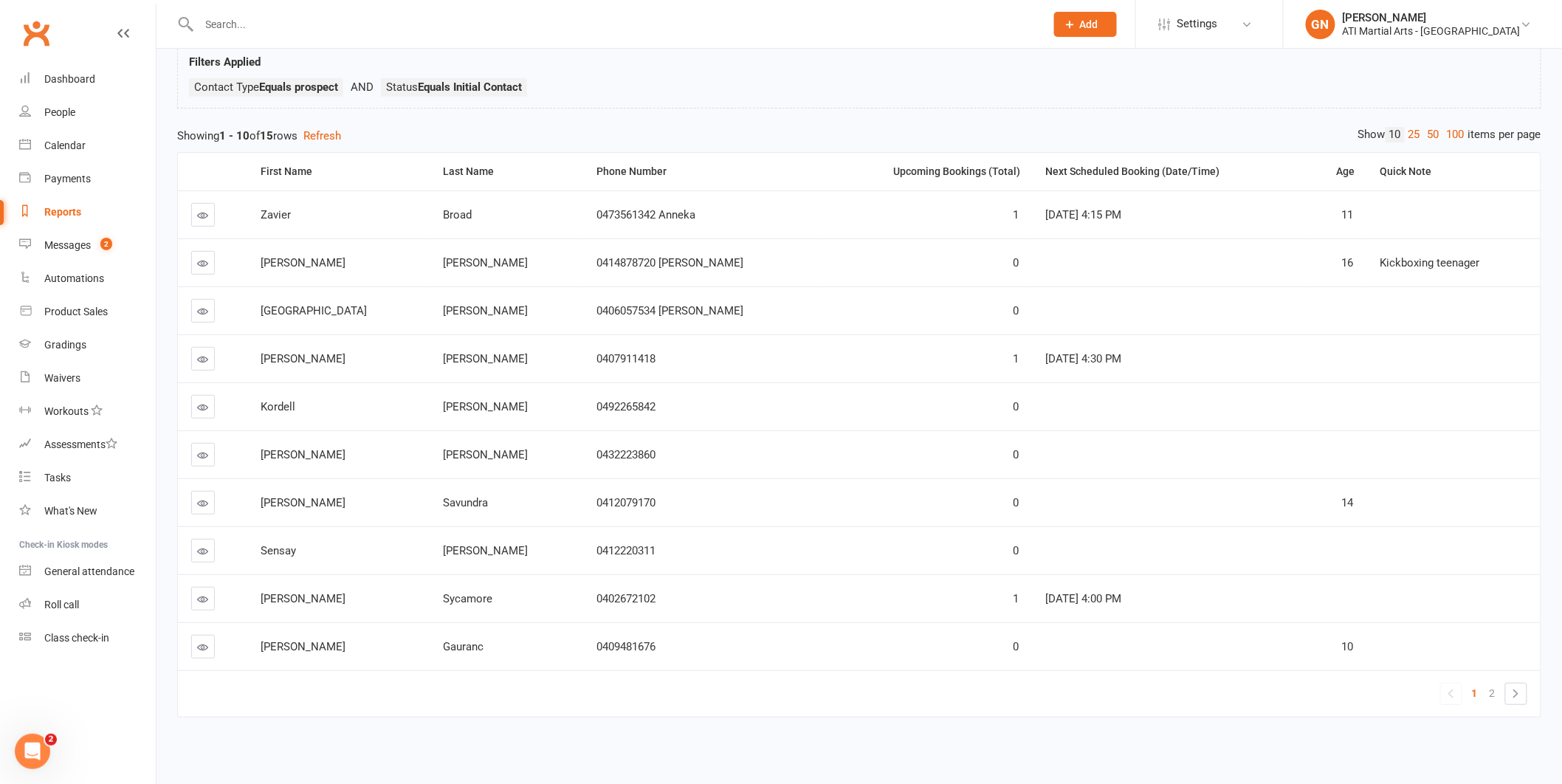
scroll to position [110, 0]
click at [1489, 683] on link "2" at bounding box center [1492, 689] width 18 height 20
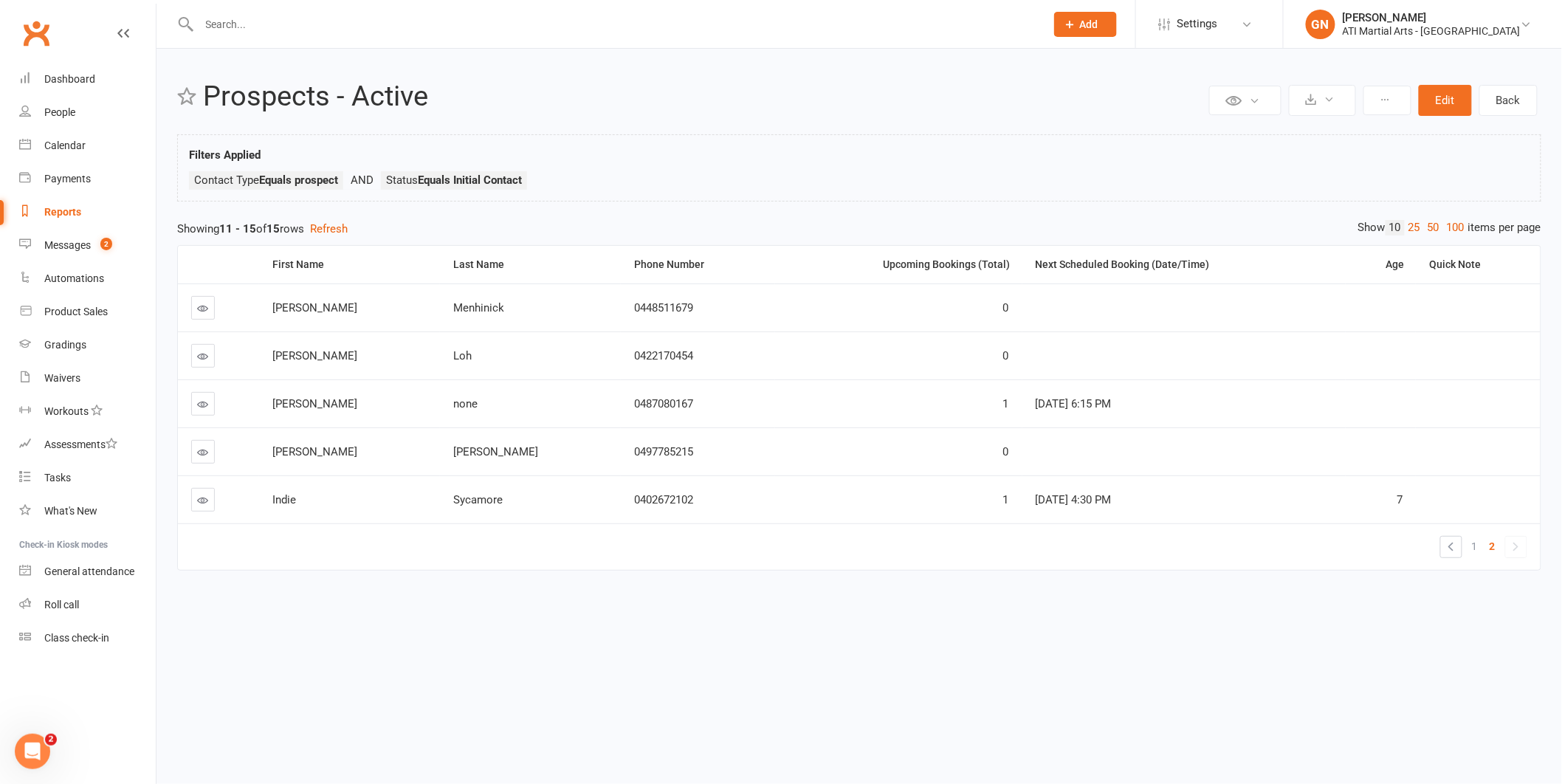
scroll to position [0, 0]
click at [1483, 550] on link "1" at bounding box center [1487, 546] width 18 height 20
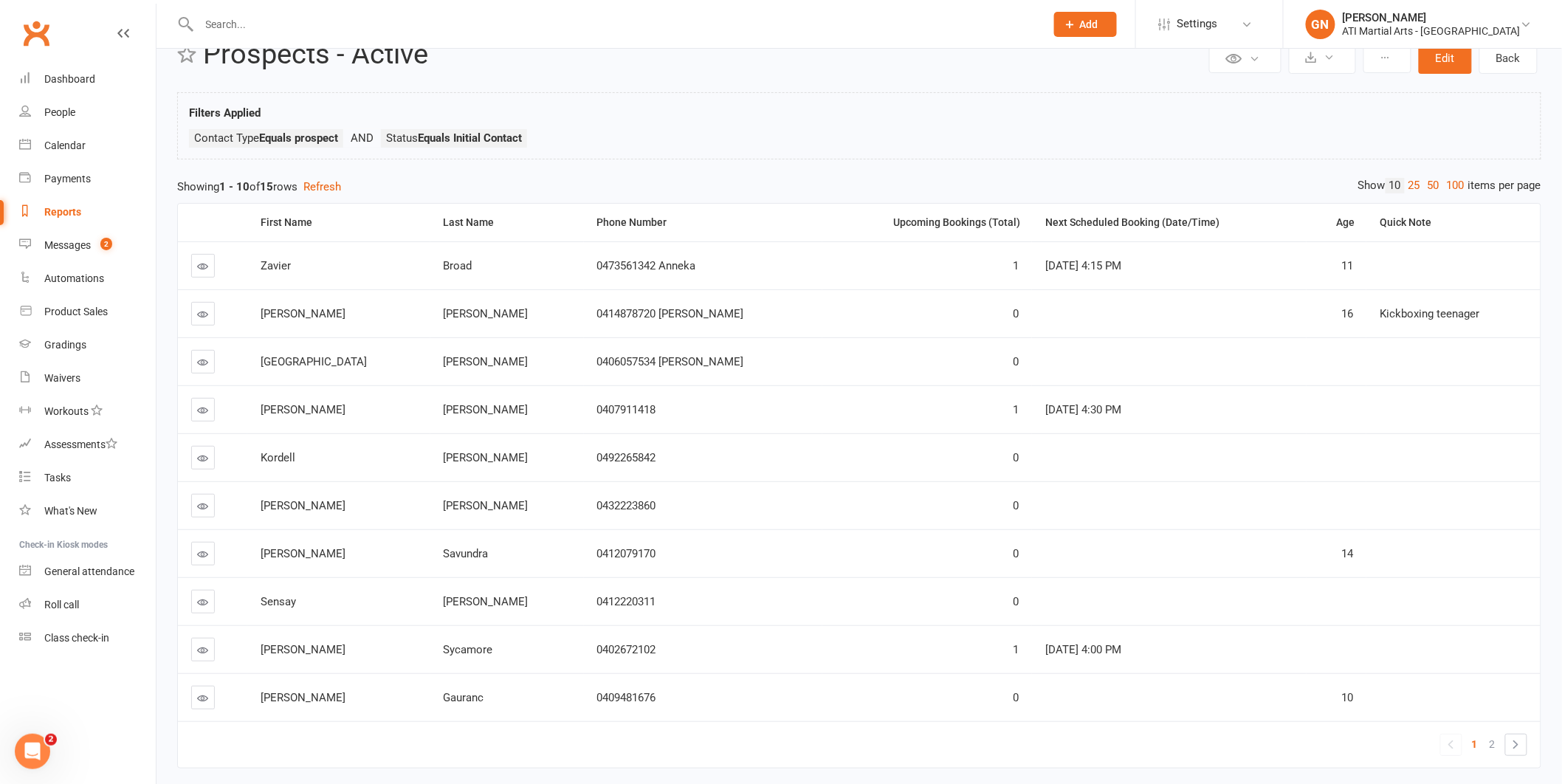
scroll to position [110, 0]
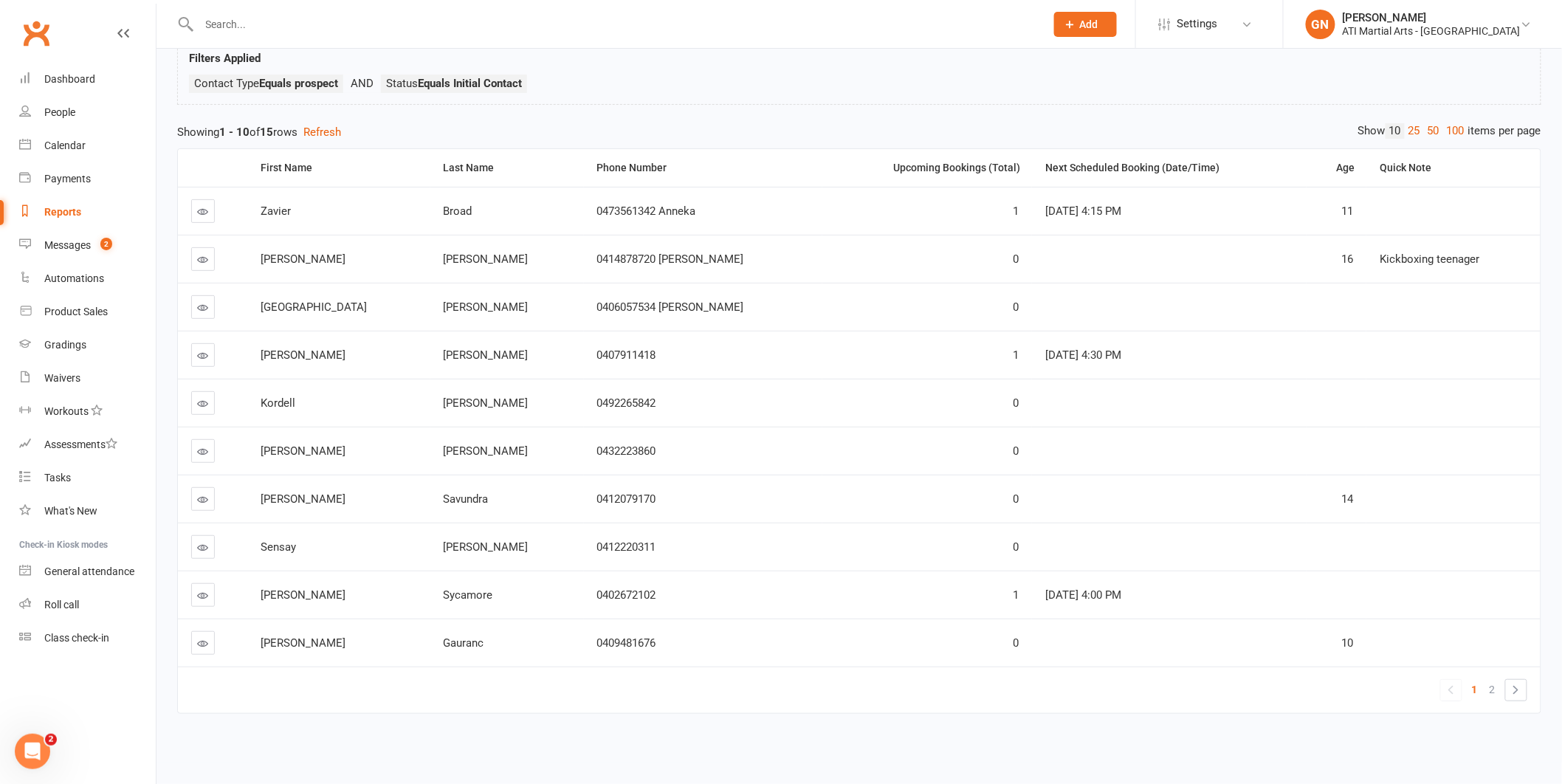
click at [201, 638] on link at bounding box center [203, 643] width 24 height 24
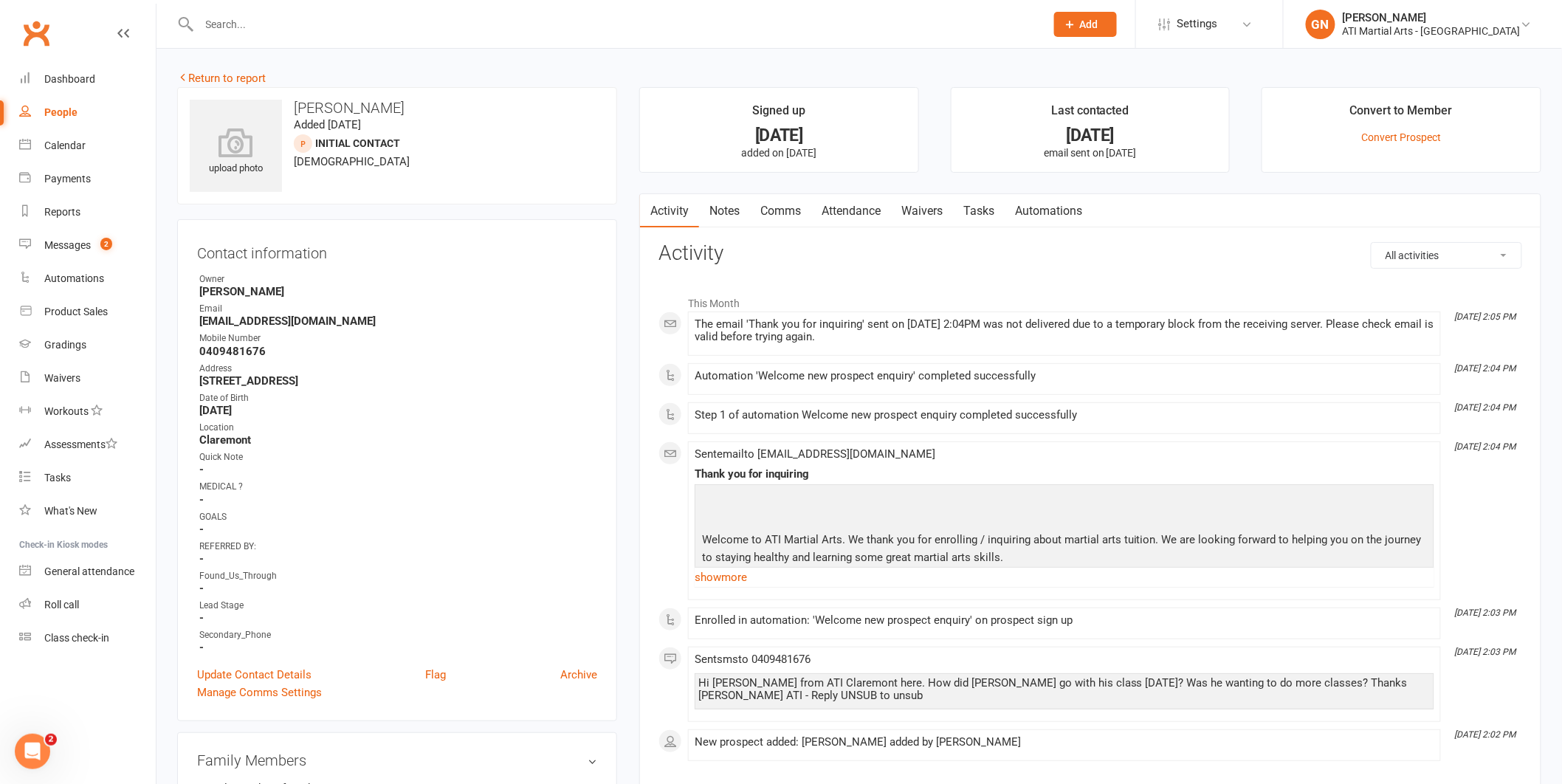
scroll to position [3, 0]
click at [84, 86] on link "Dashboard" at bounding box center [88, 79] width 137 height 33
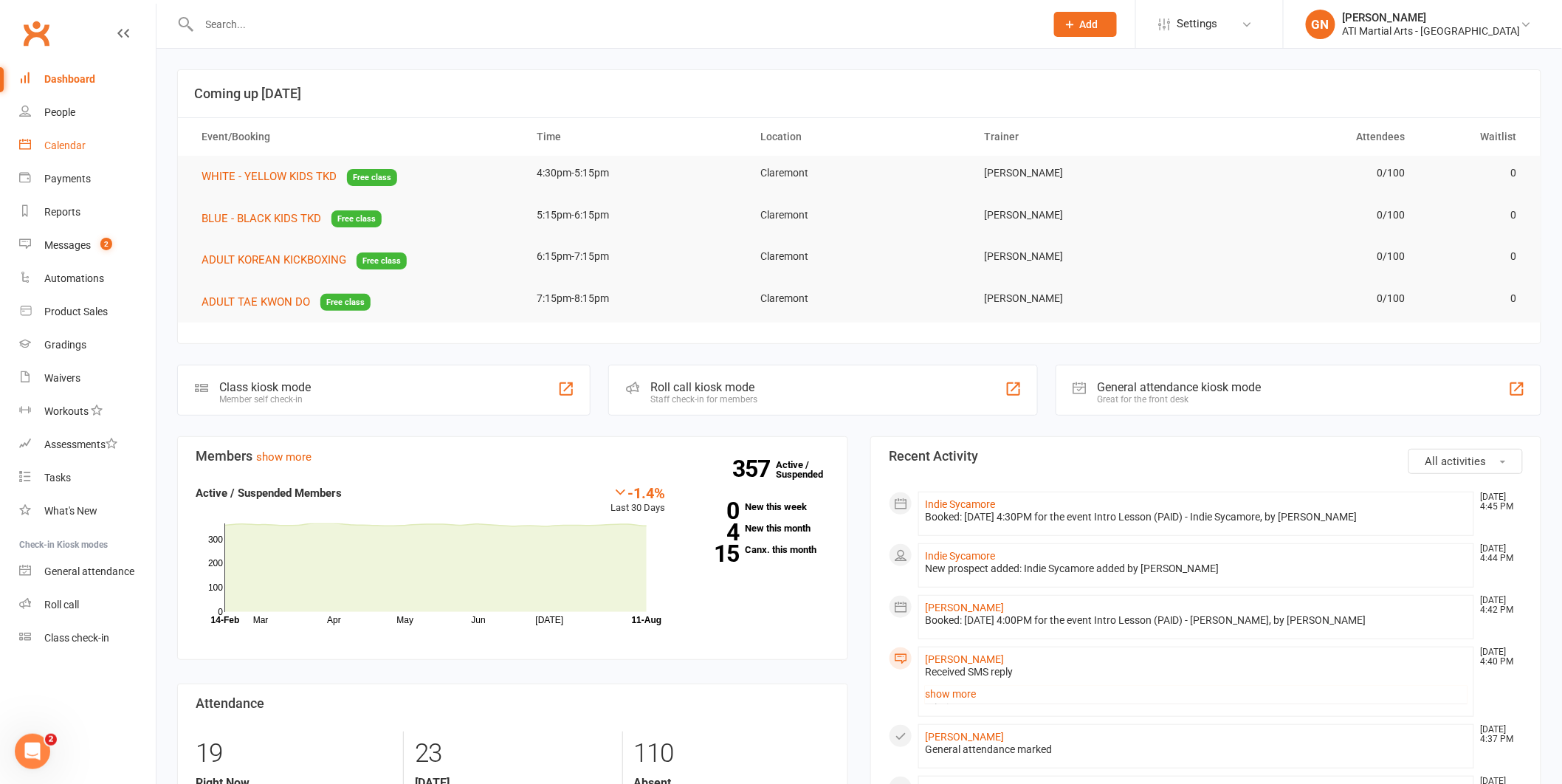
click at [77, 149] on div "Calendar" at bounding box center [65, 145] width 42 height 12
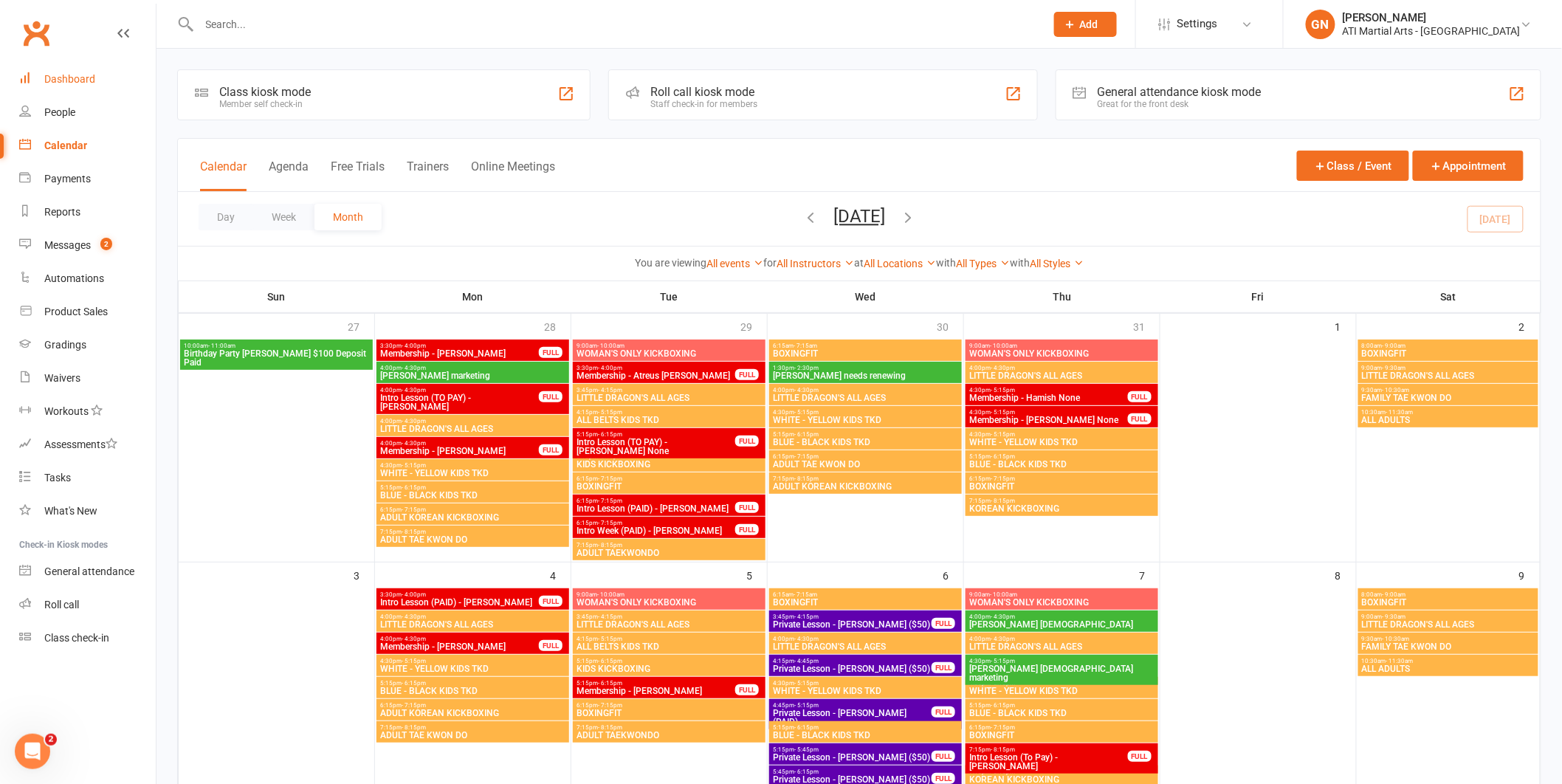
click at [82, 90] on link "Dashboard" at bounding box center [88, 79] width 137 height 33
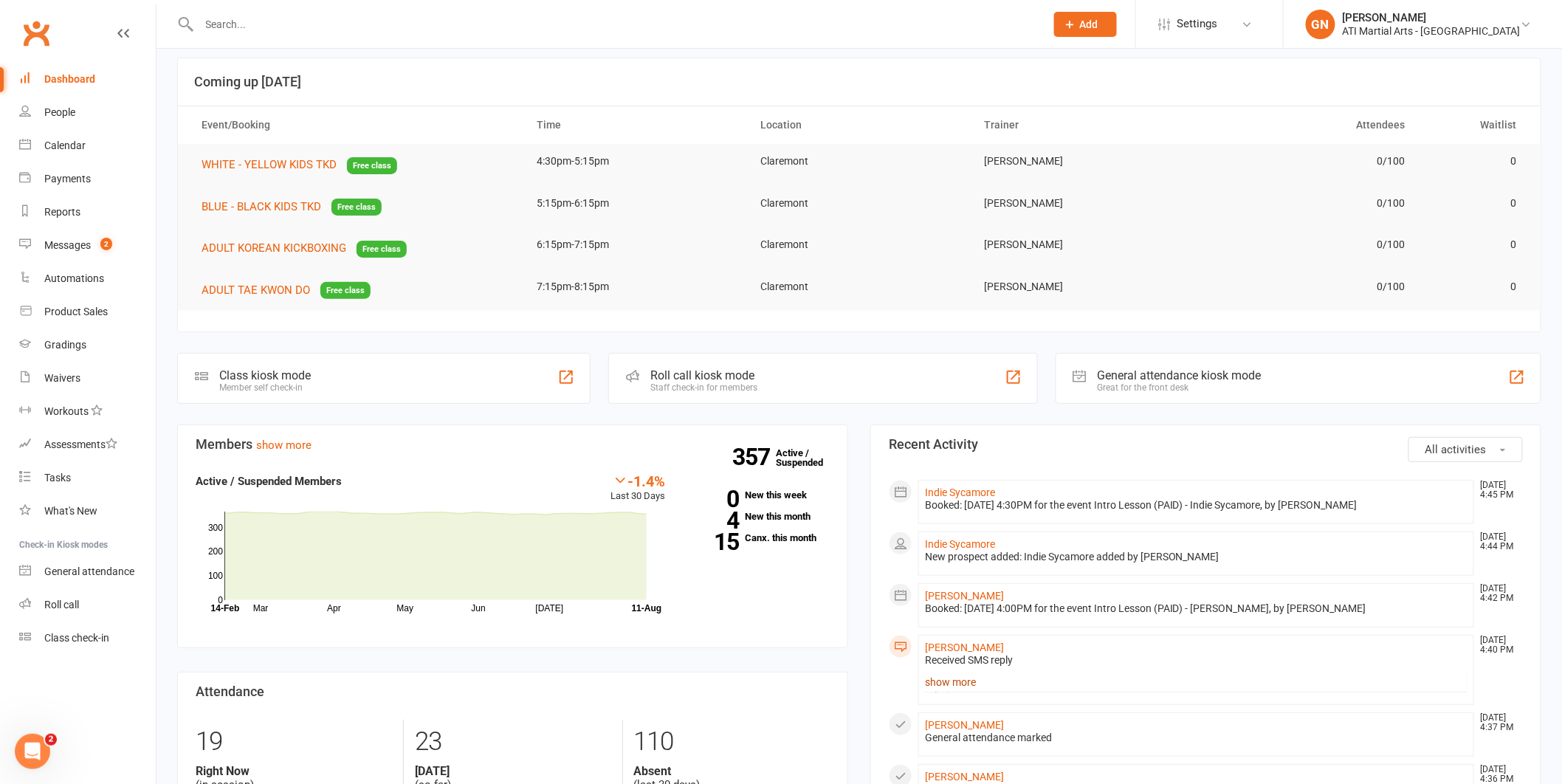
scroll to position [13, 0]
click at [967, 677] on link "show more" at bounding box center [1197, 681] width 543 height 20
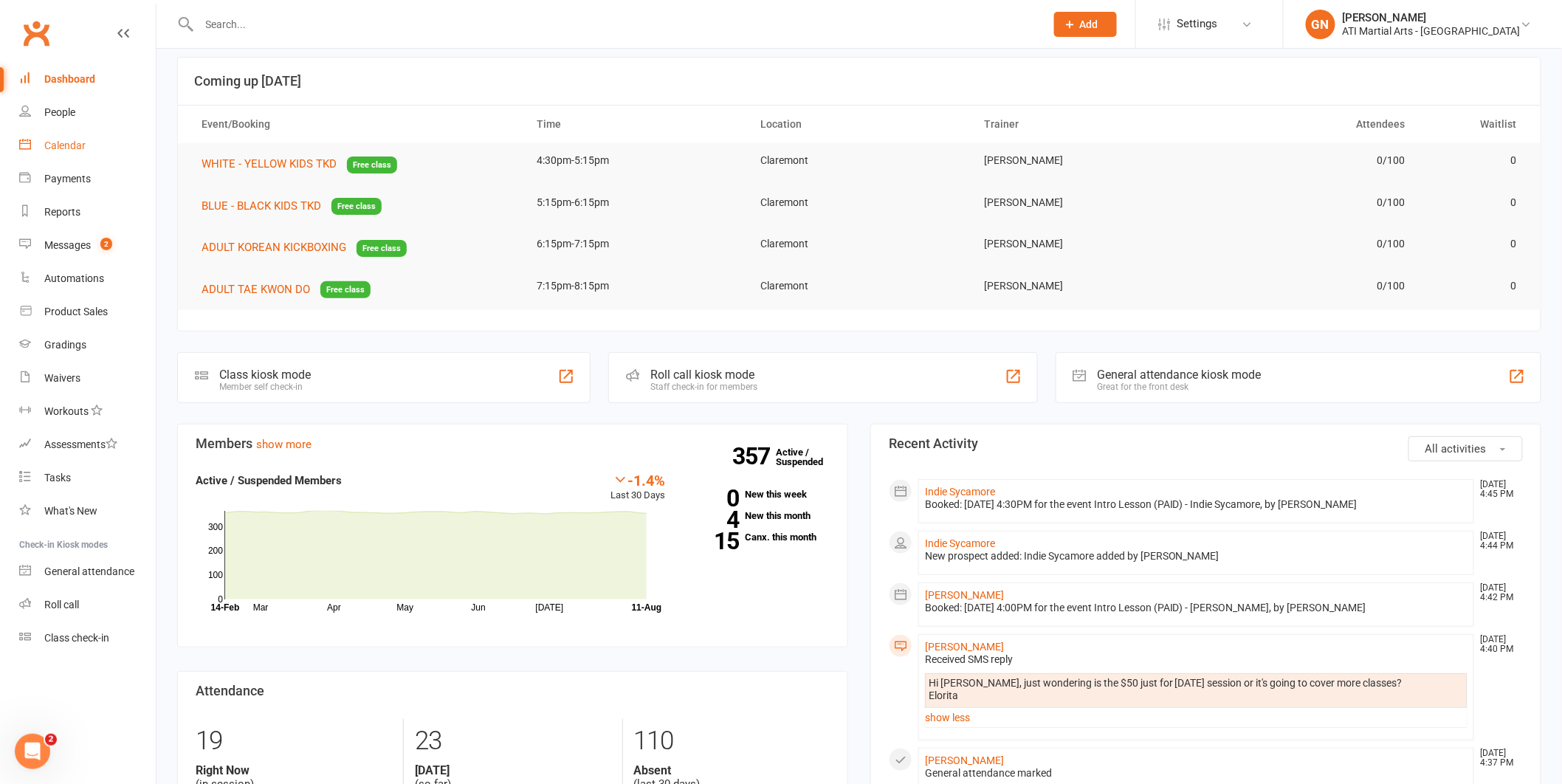
click at [59, 160] on link "Calendar" at bounding box center [88, 145] width 137 height 33
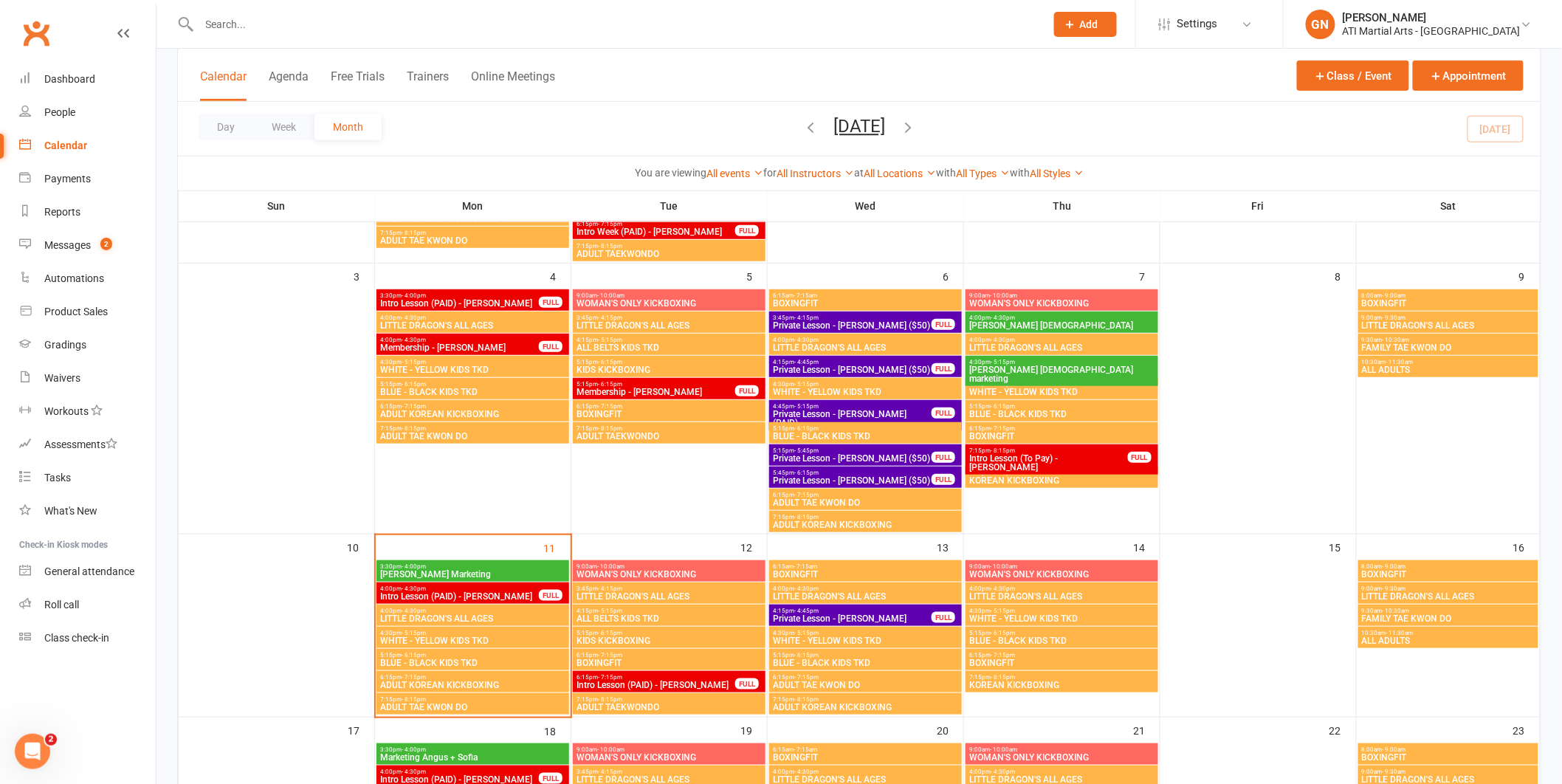
scroll to position [313, 0]
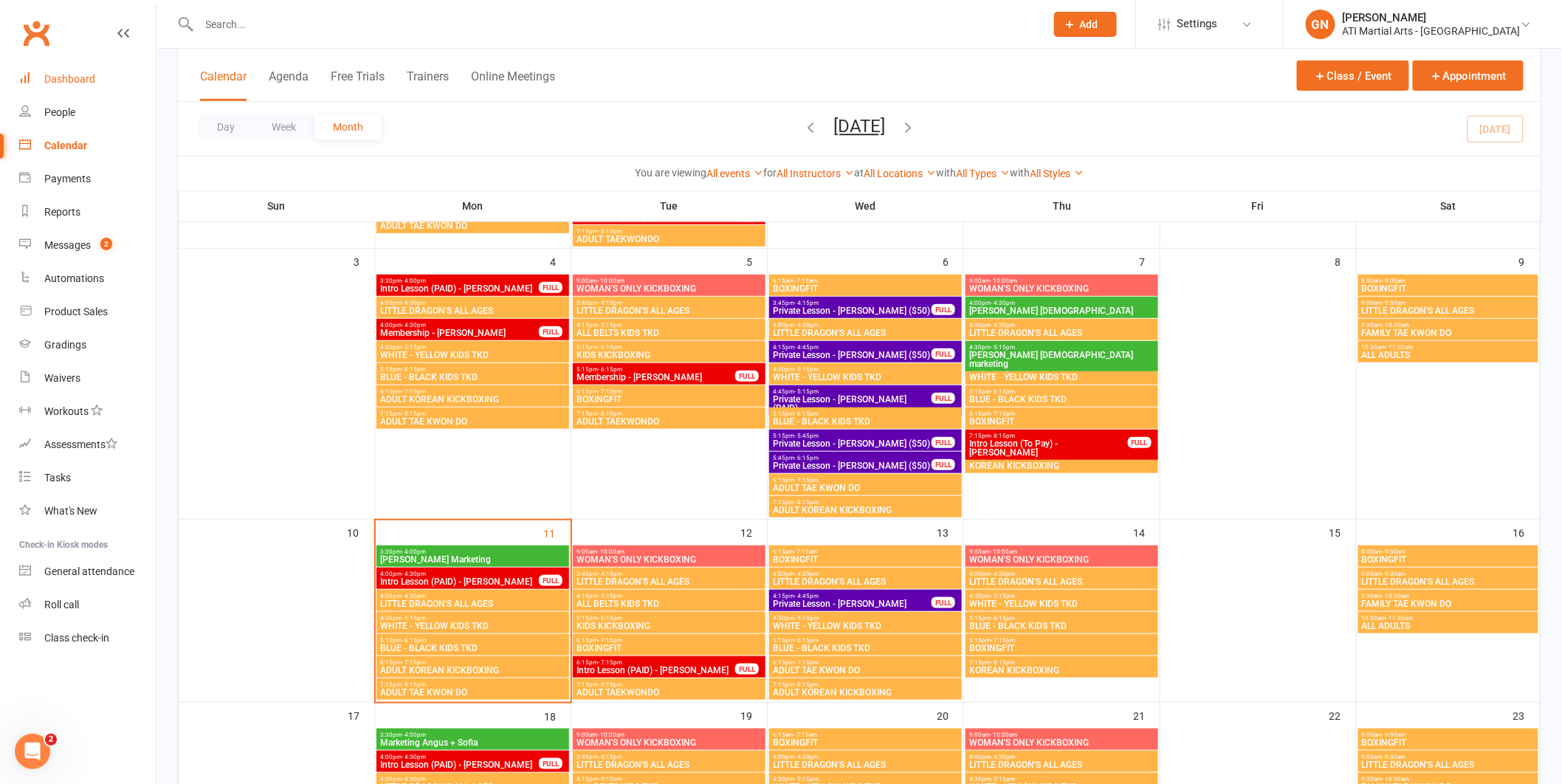
click at [83, 71] on link "Dashboard" at bounding box center [88, 79] width 137 height 33
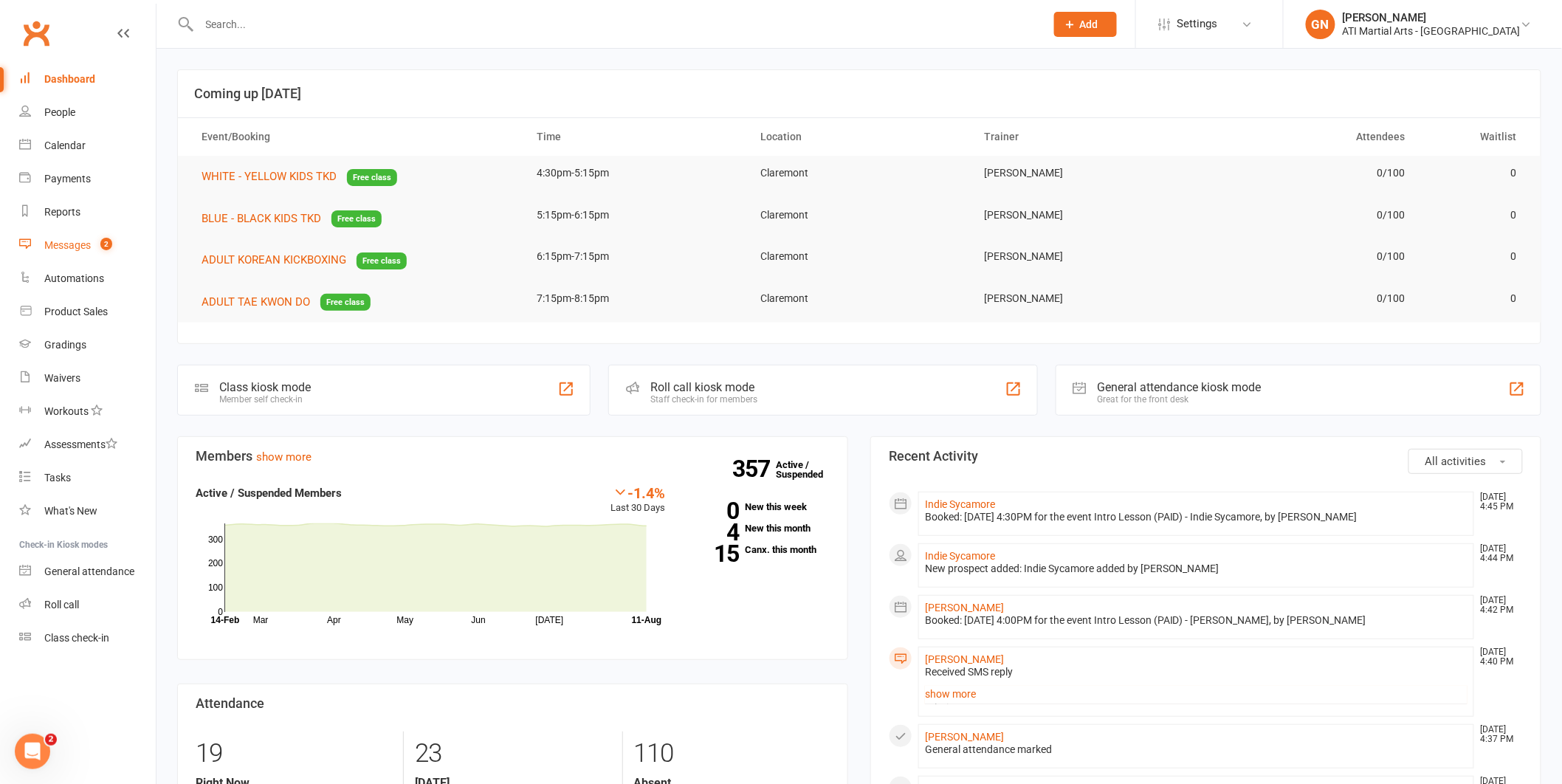
click at [76, 239] on div "Messages" at bounding box center [67, 245] width 47 height 12
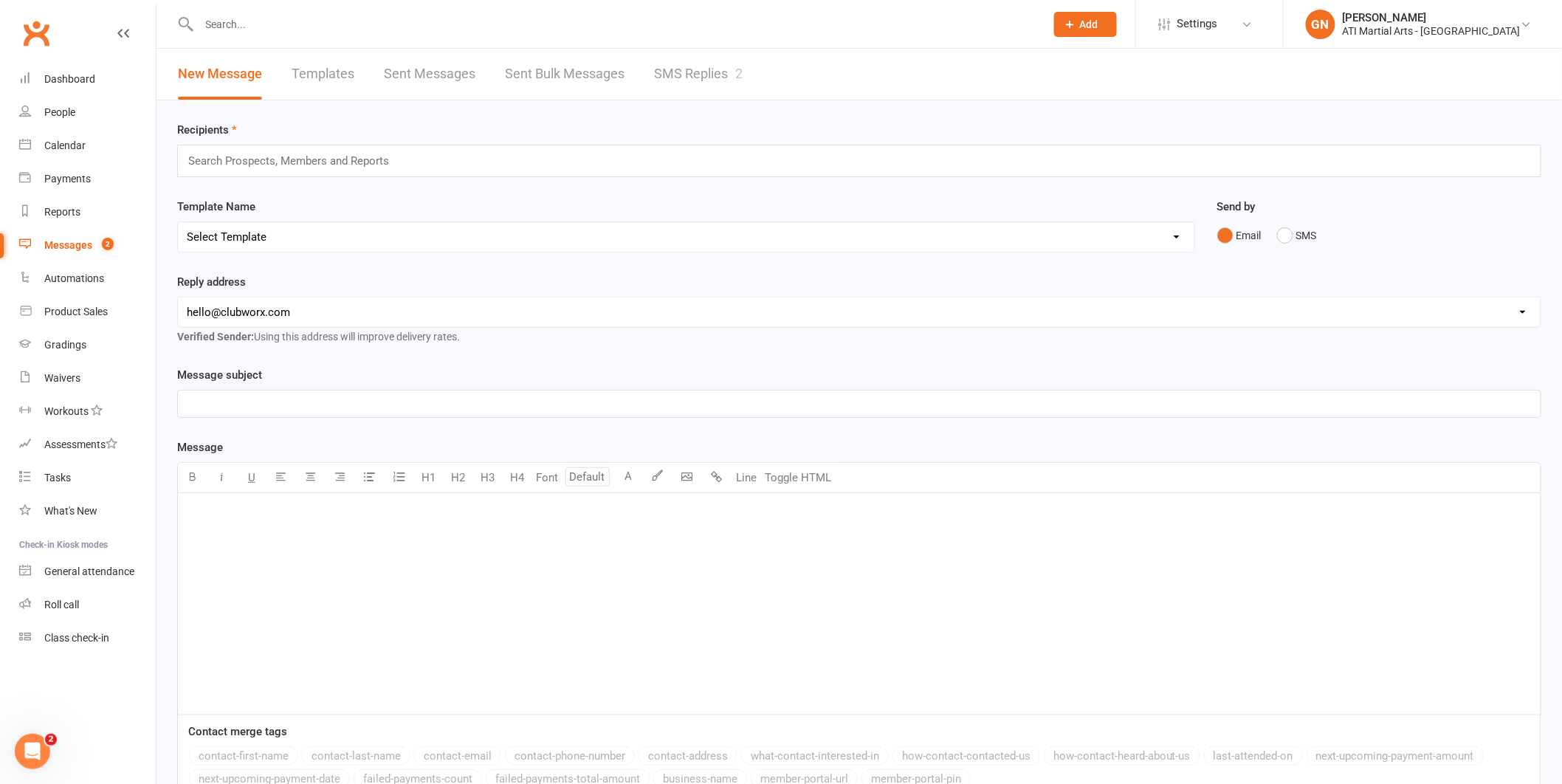
click at [702, 89] on link "SMS Replies 2" at bounding box center [699, 74] width 88 height 51
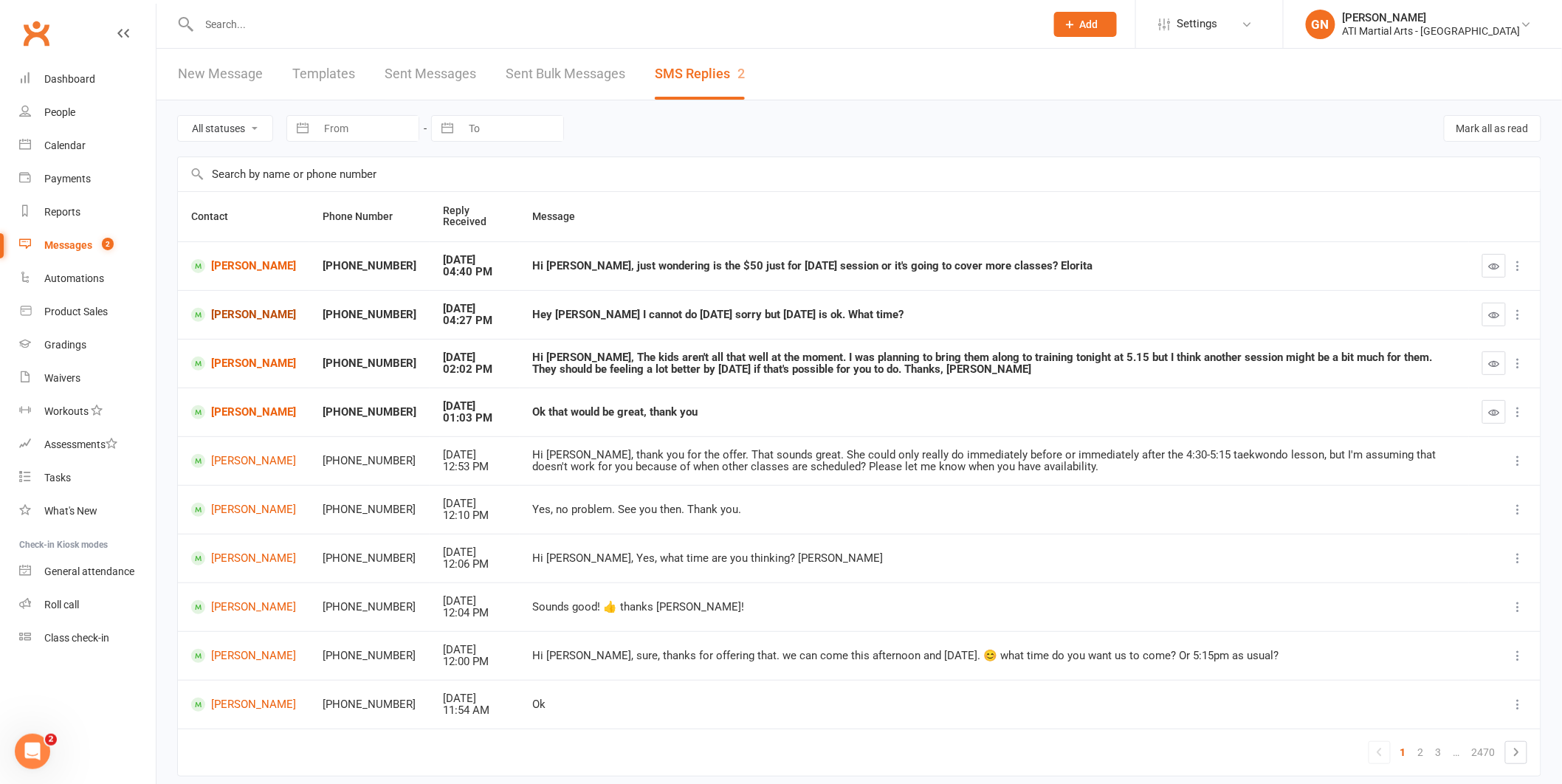
click at [241, 307] on link "[PERSON_NAME]" at bounding box center [243, 314] width 105 height 14
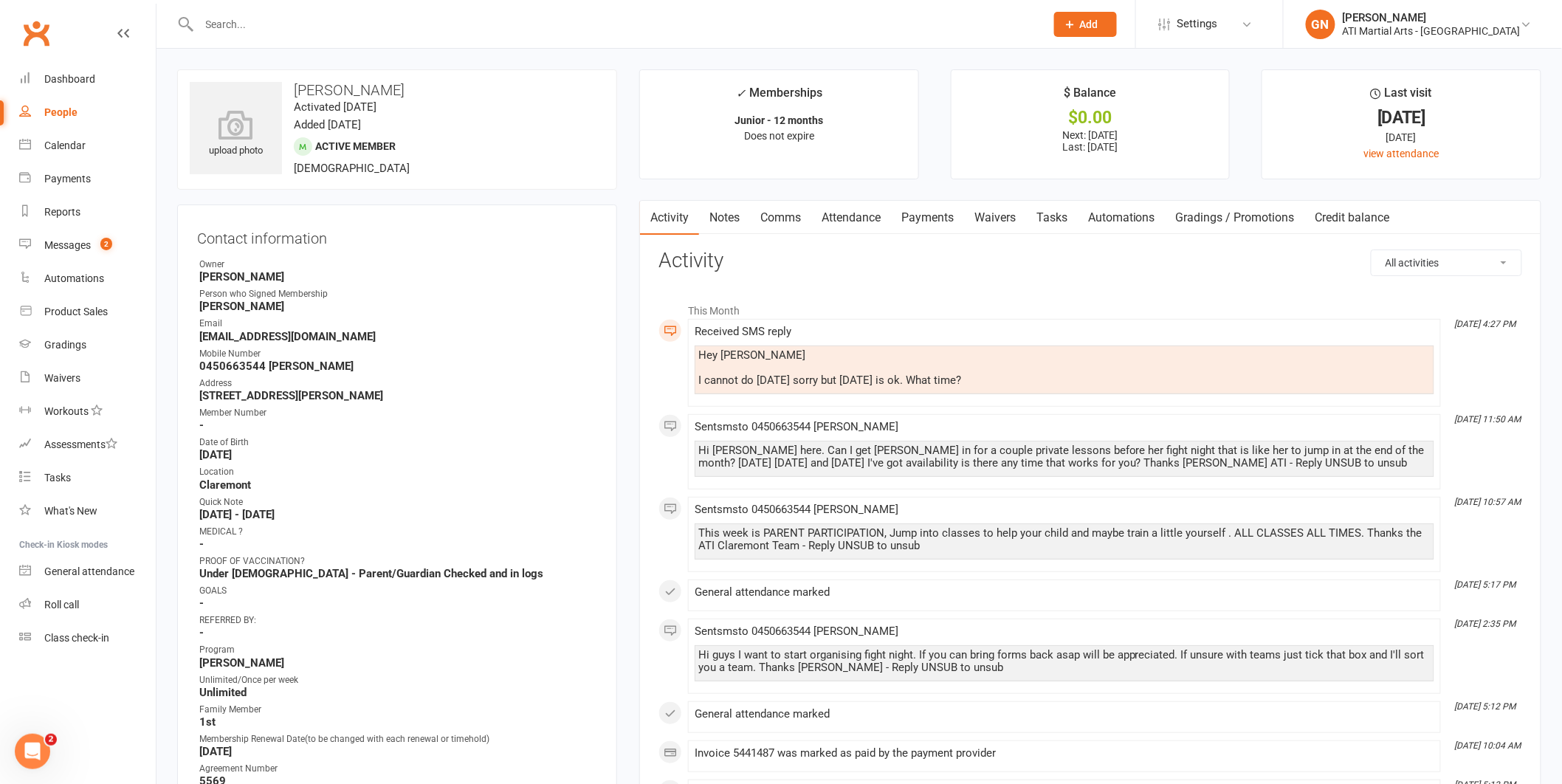
click at [791, 214] on link "Comms" at bounding box center [781, 217] width 61 height 34
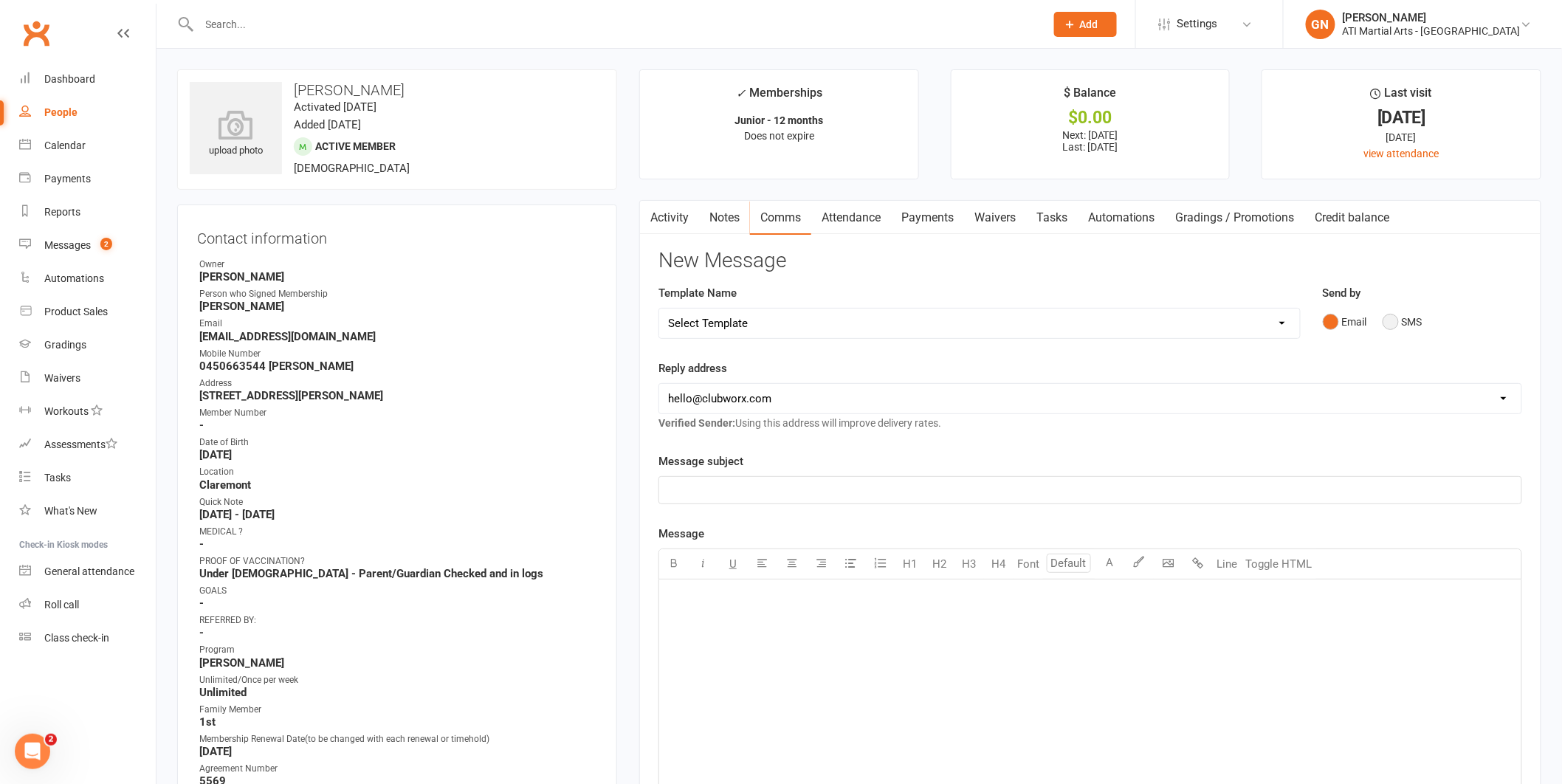
click at [1389, 320] on button "SMS" at bounding box center [1402, 321] width 40 height 28
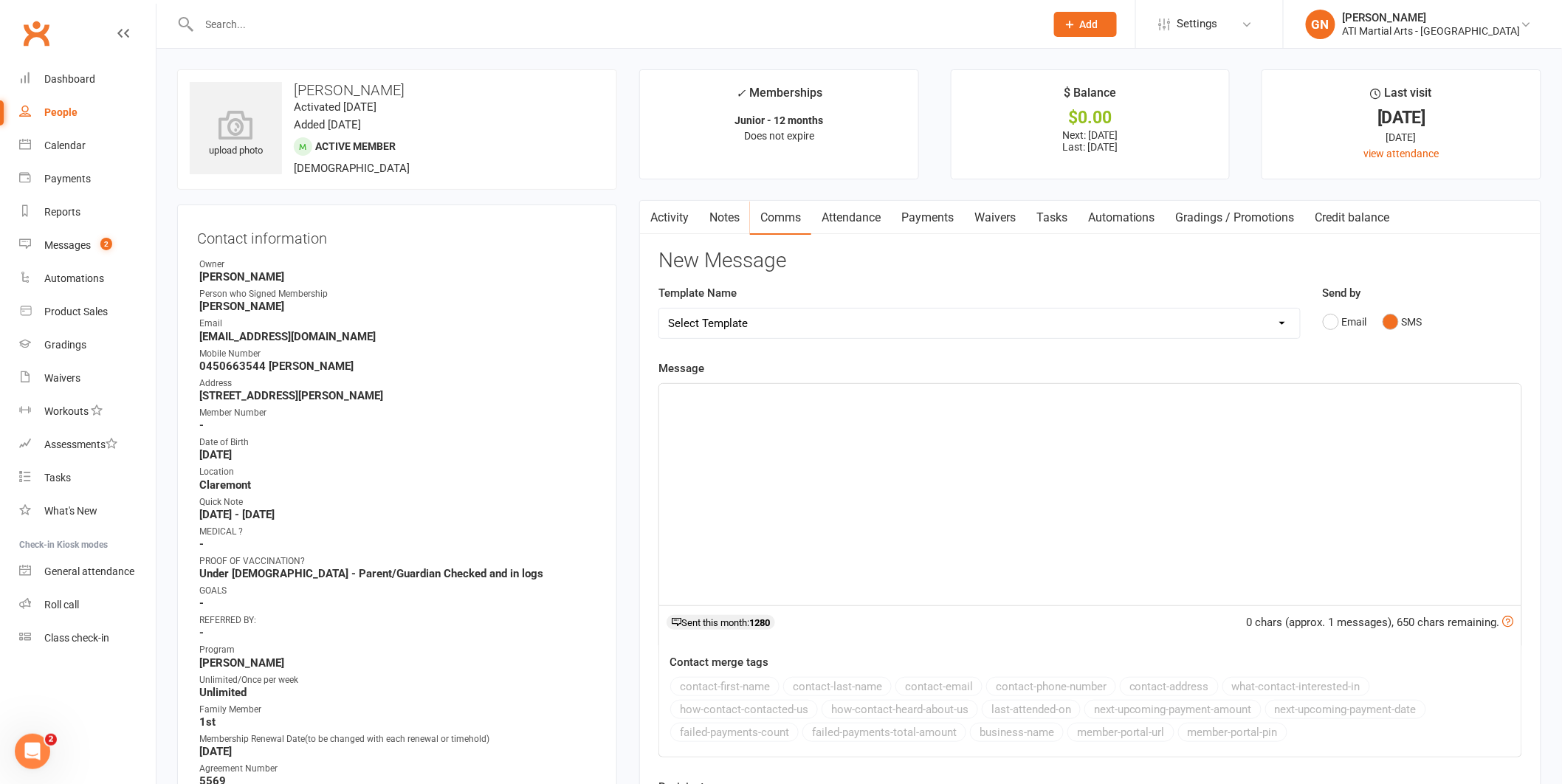
click at [695, 211] on link "Activity" at bounding box center [670, 217] width 59 height 34
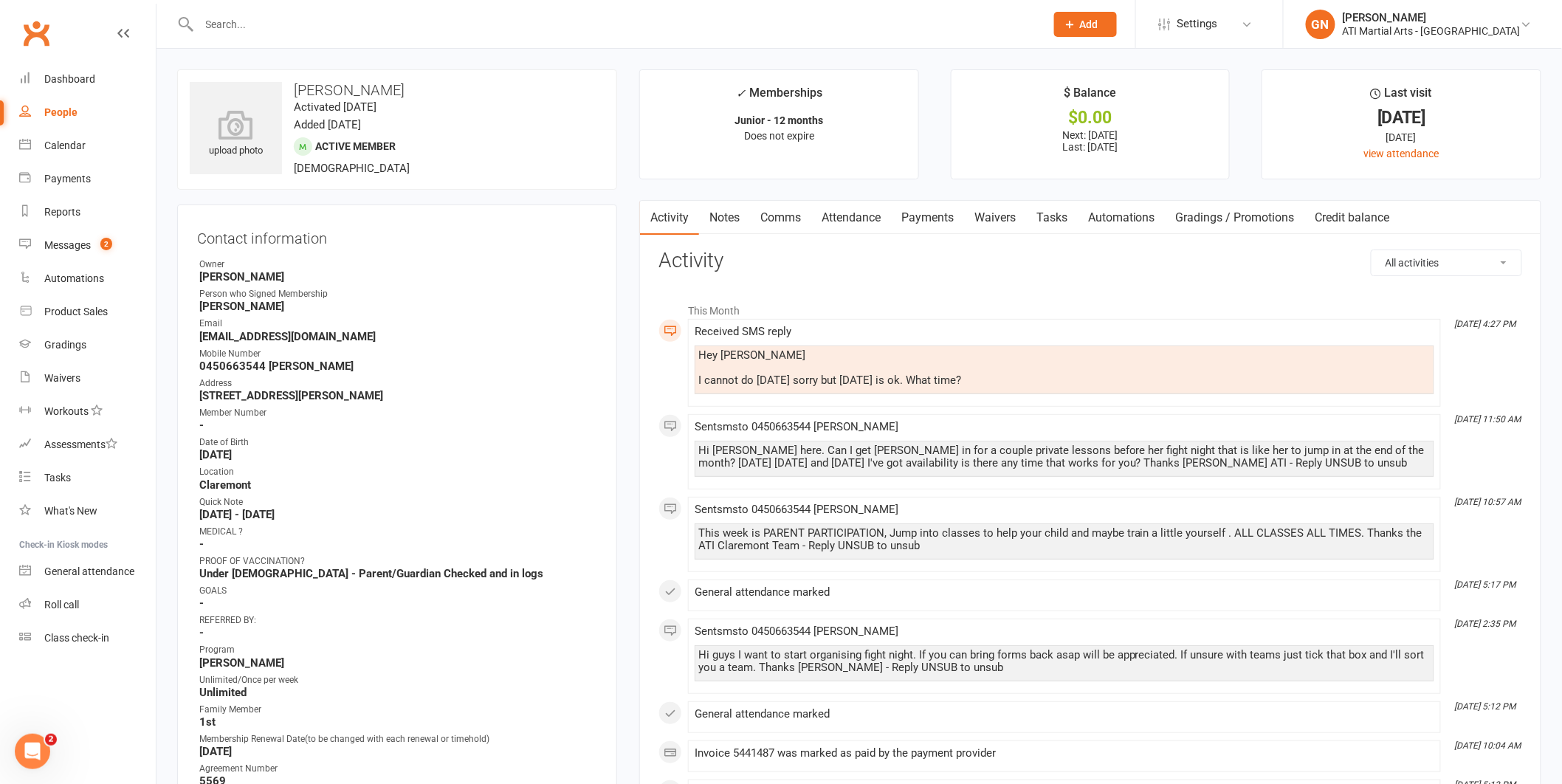
click at [791, 220] on link "Comms" at bounding box center [781, 217] width 61 height 34
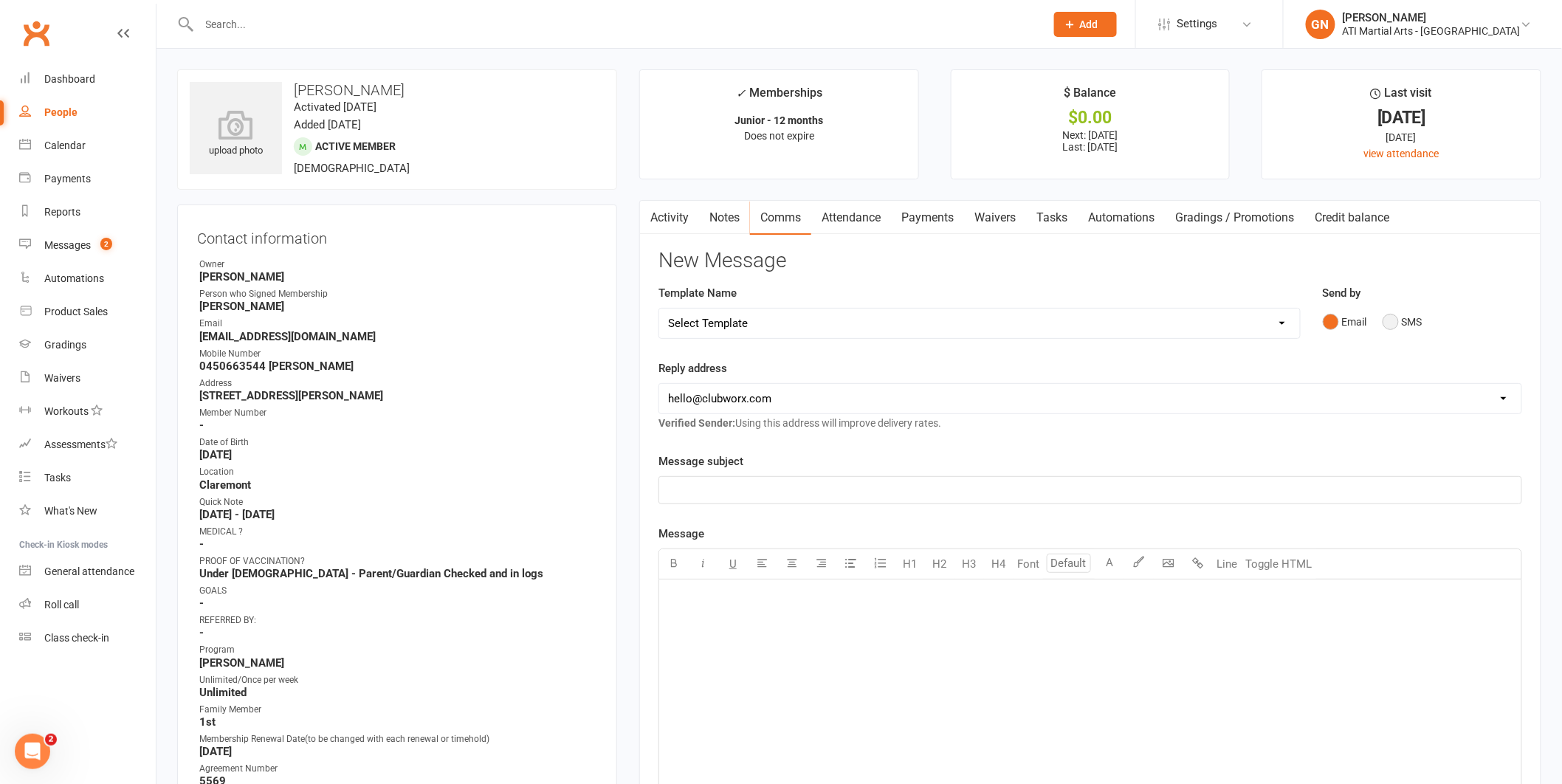
click at [1384, 318] on button "SMS" at bounding box center [1402, 321] width 40 height 28
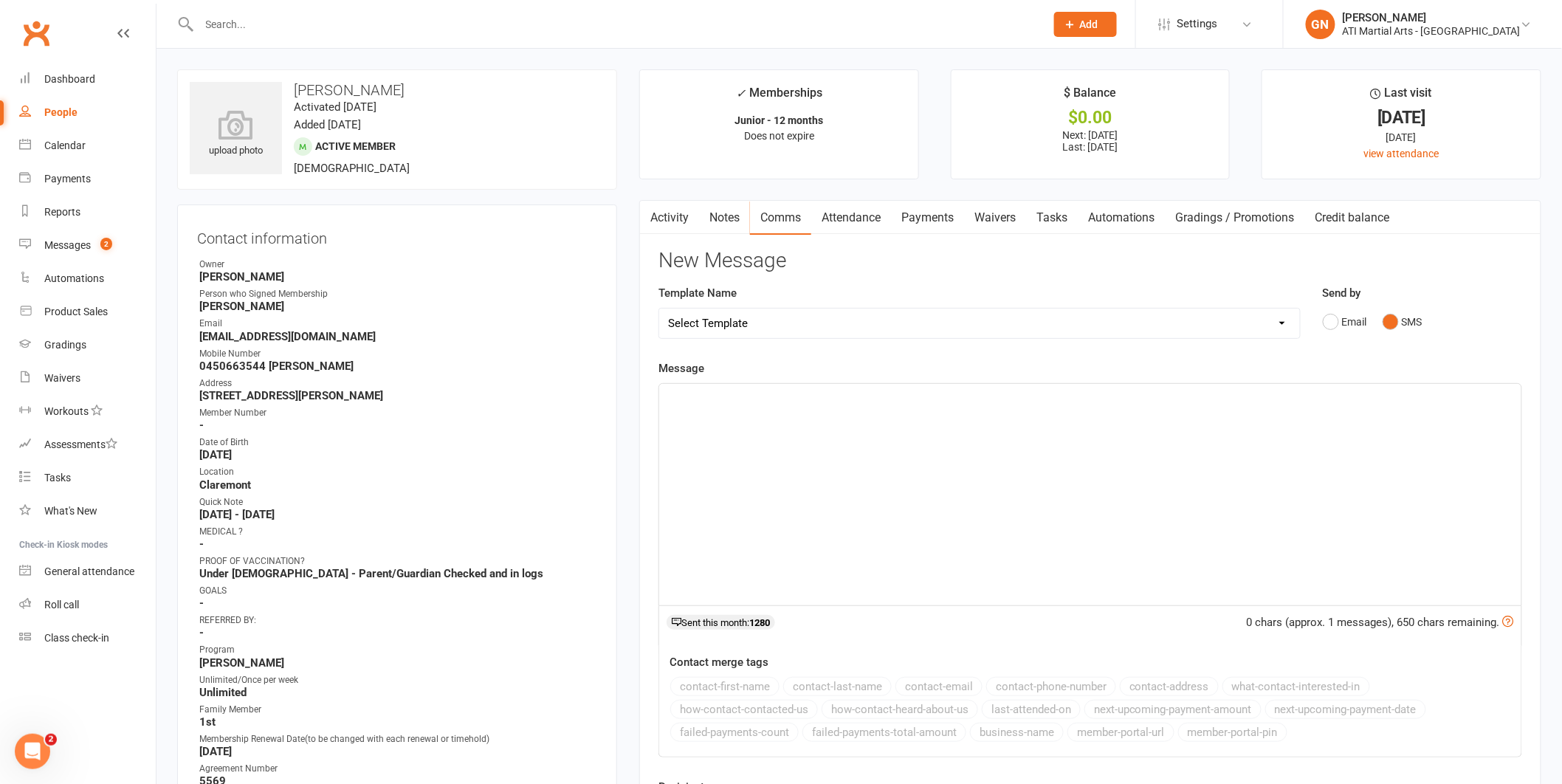
click at [1402, 464] on div "﻿" at bounding box center [1090, 494] width 863 height 222
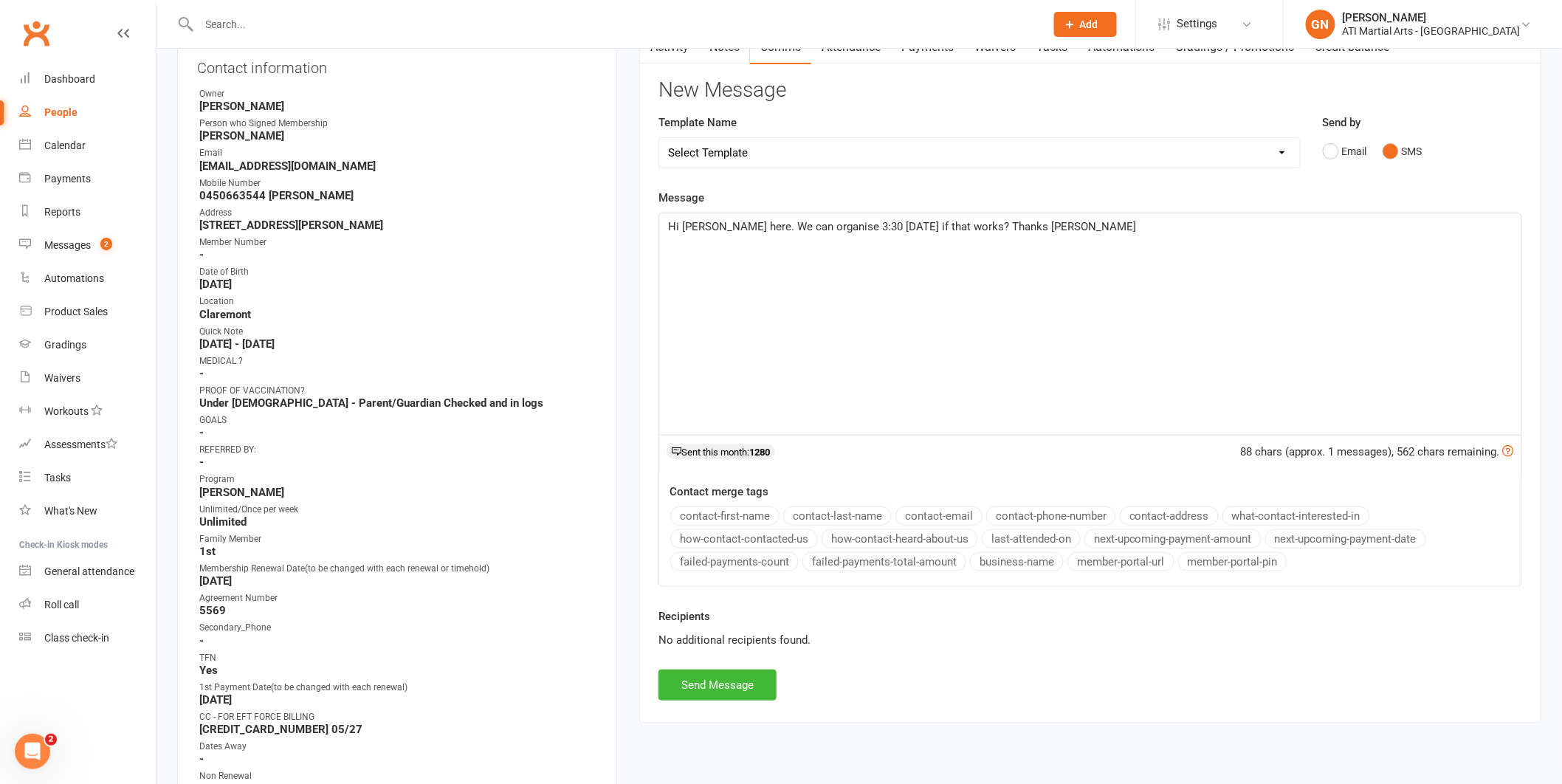
scroll to position [200, 0]
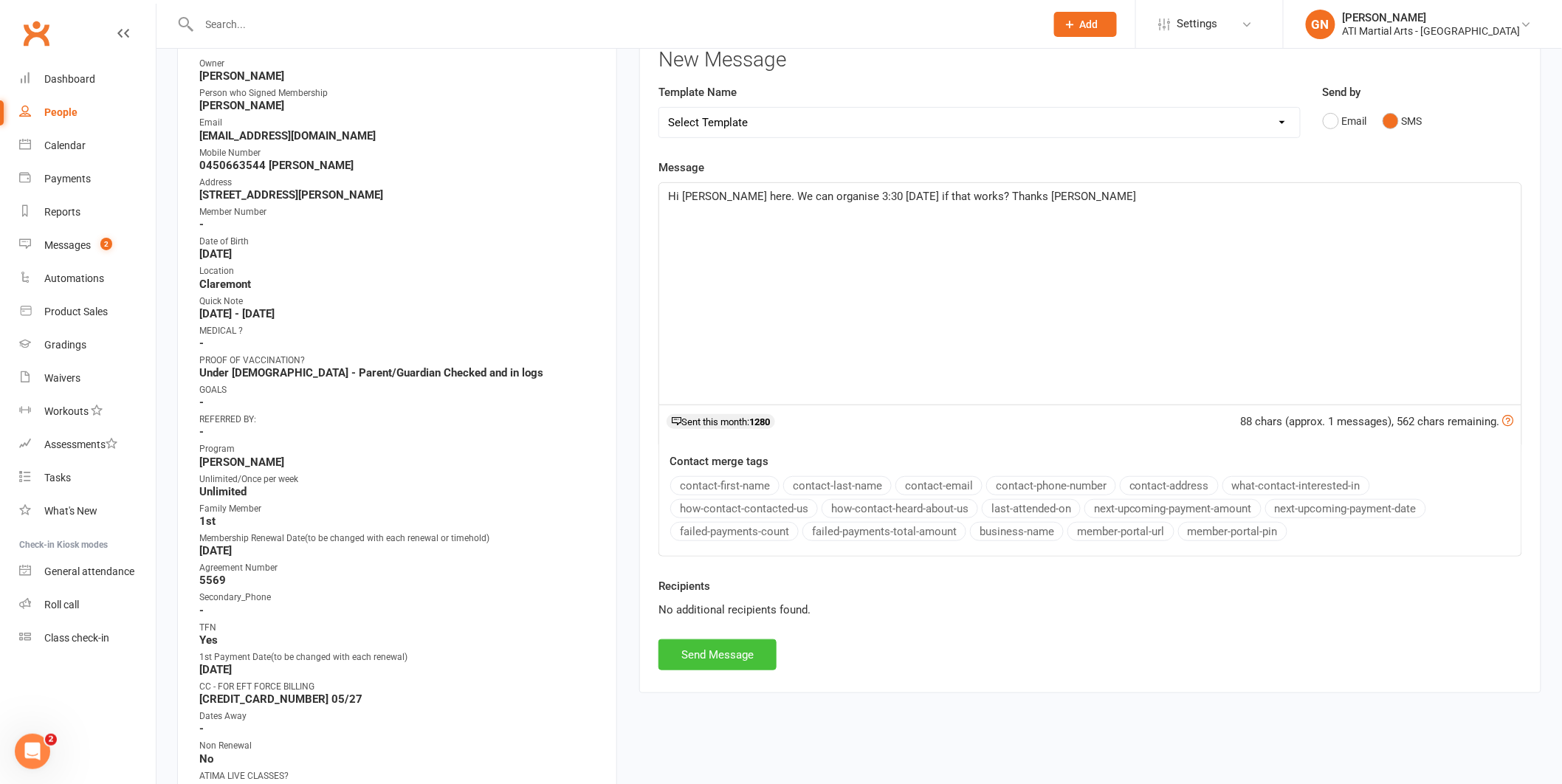
click at [714, 661] on button "Send Message" at bounding box center [717, 654] width 118 height 31
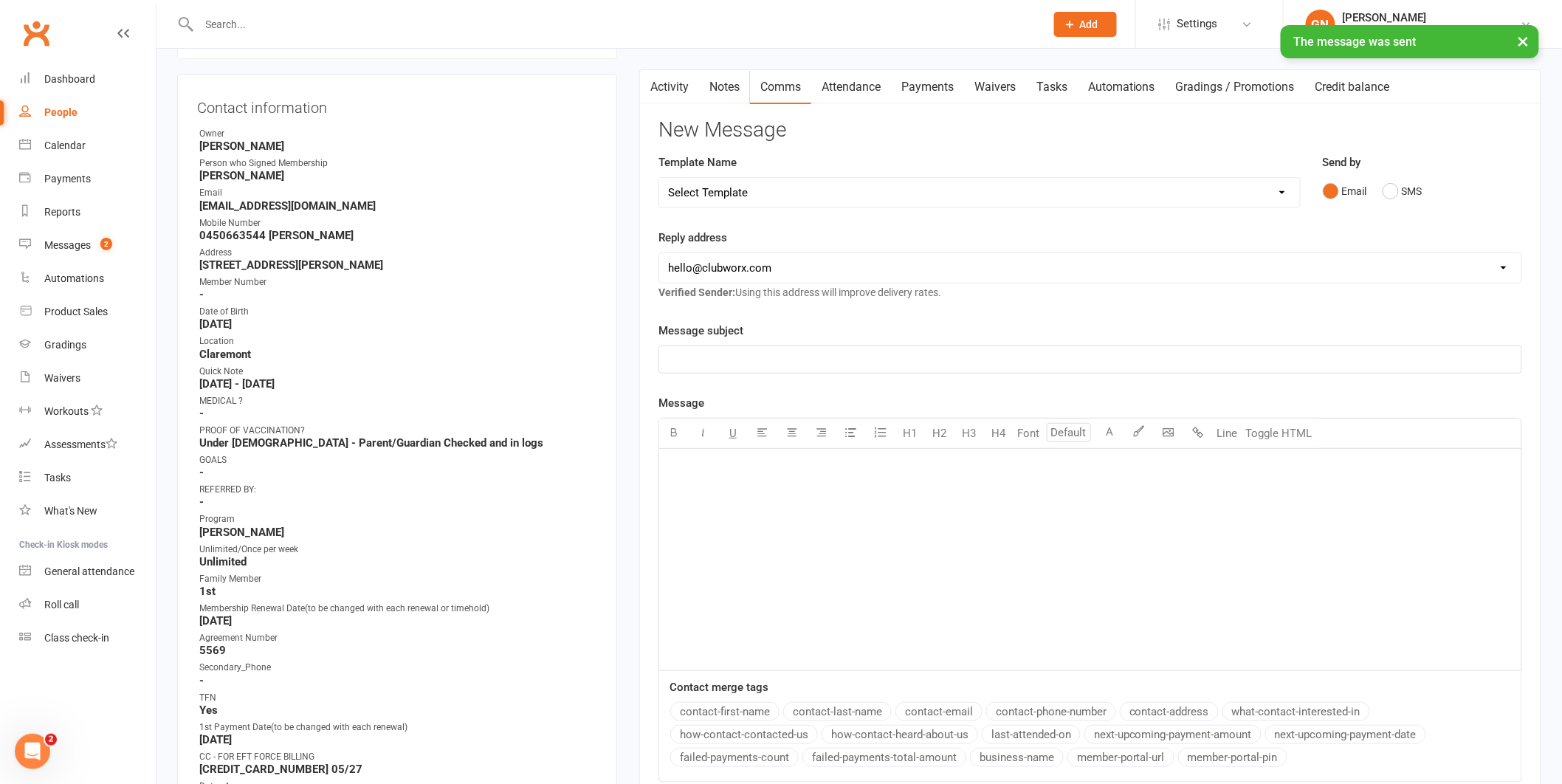
scroll to position [0, 0]
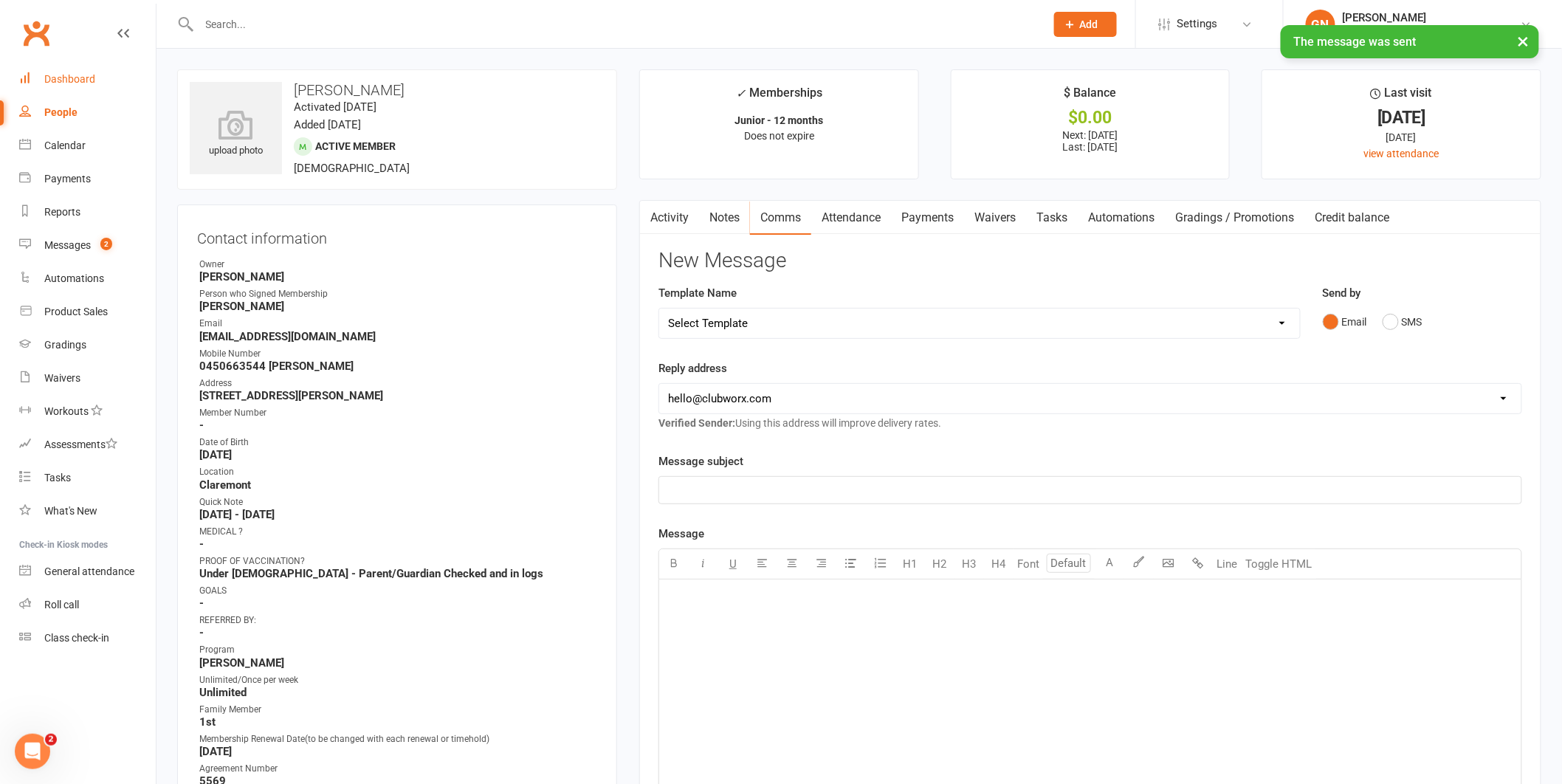
click at [81, 83] on div "Dashboard" at bounding box center [70, 79] width 51 height 12
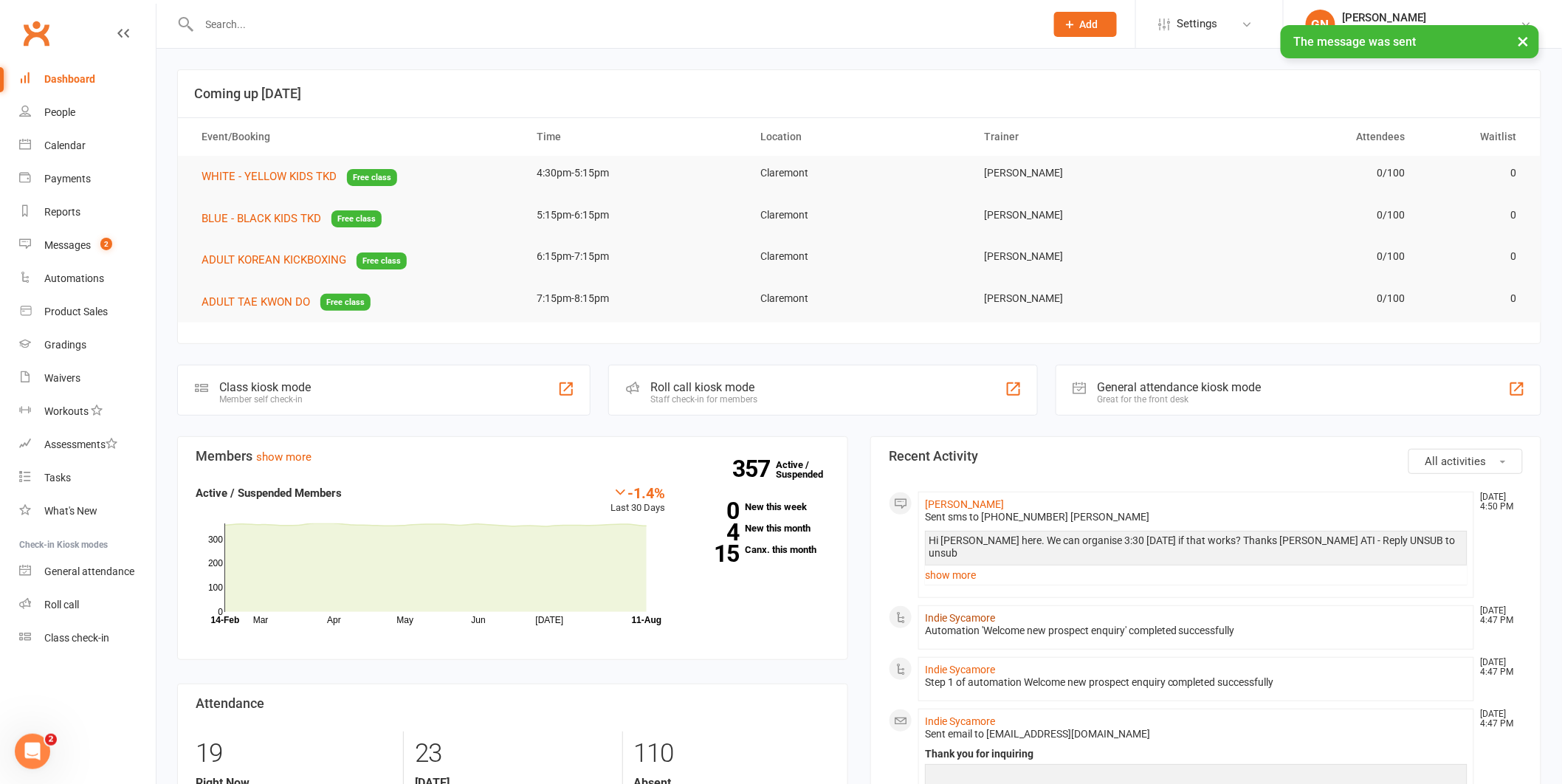
scroll to position [3, 0]
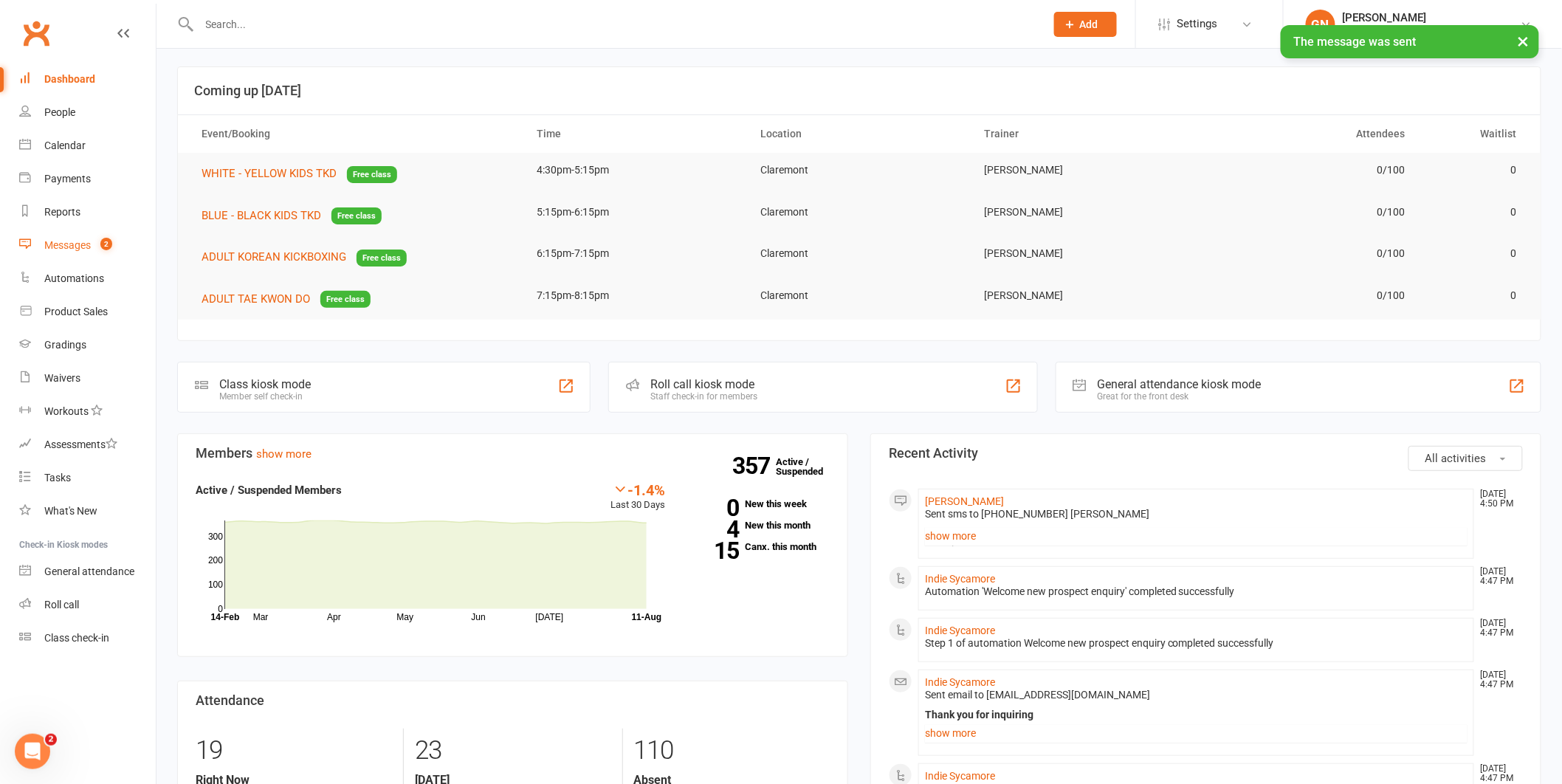
click at [110, 239] on span "2" at bounding box center [106, 244] width 12 height 13
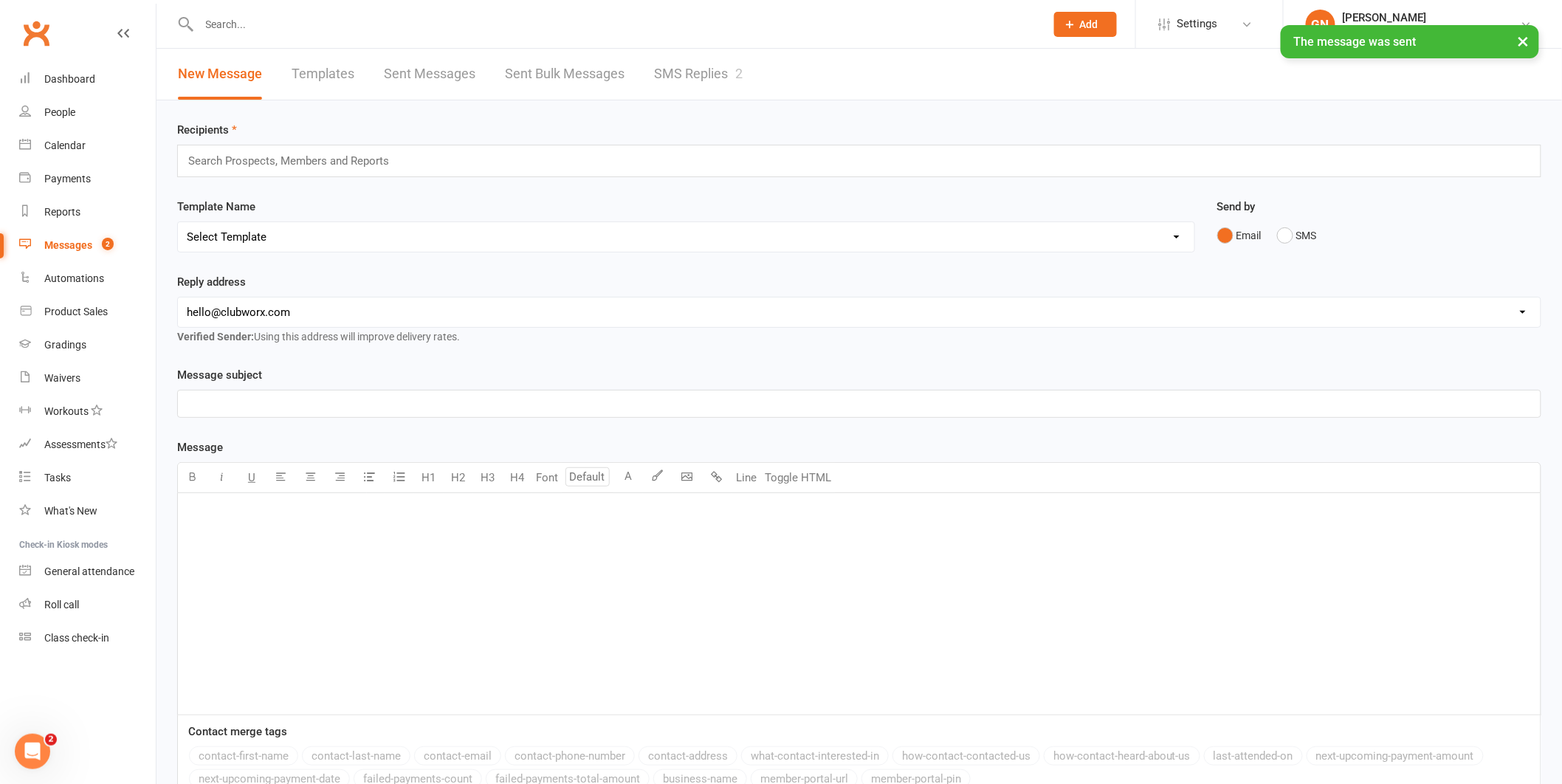
click at [723, 65] on link "SMS Replies 2" at bounding box center [699, 74] width 88 height 51
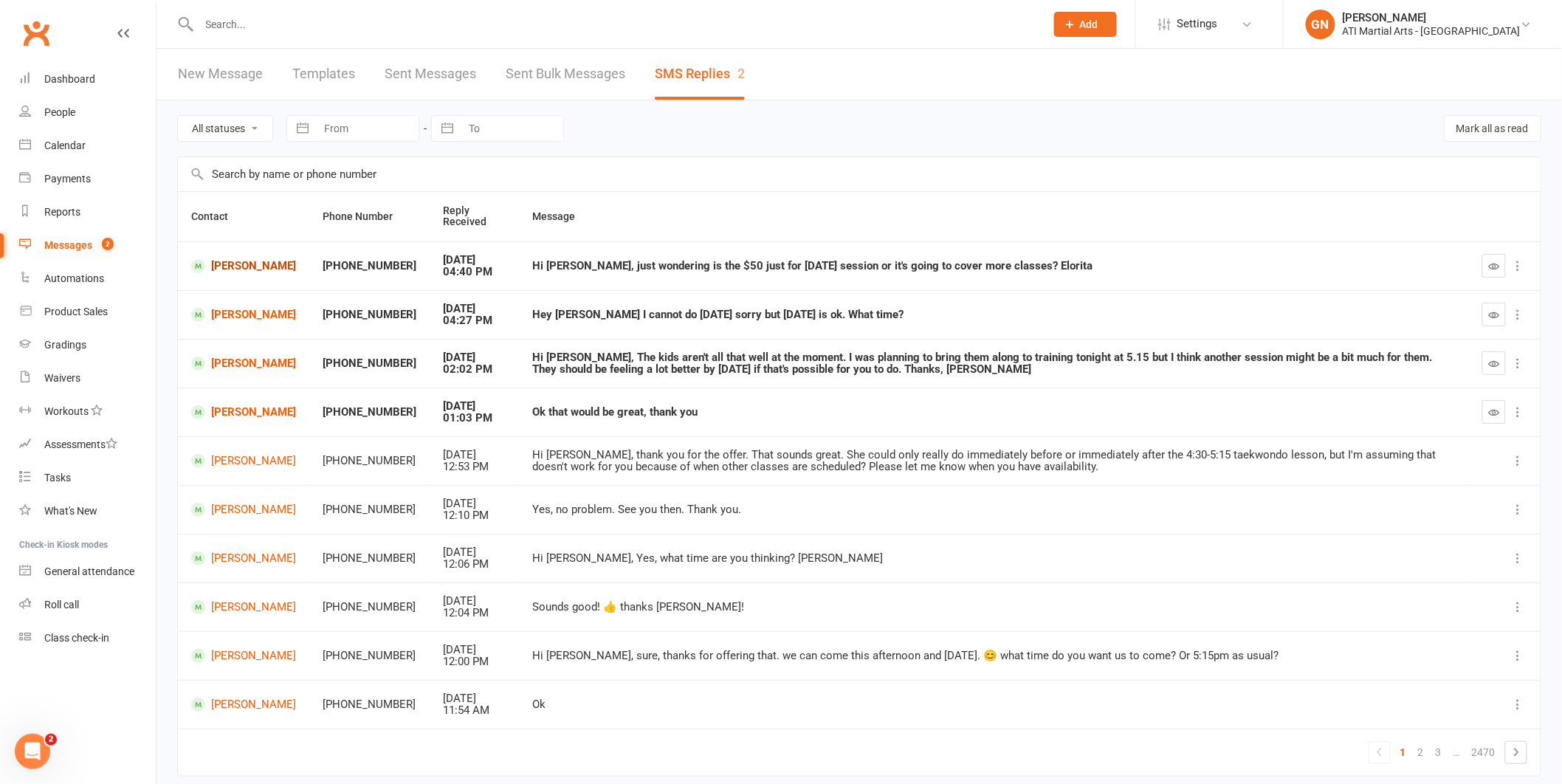
click at [244, 262] on link "[PERSON_NAME]" at bounding box center [243, 266] width 105 height 14
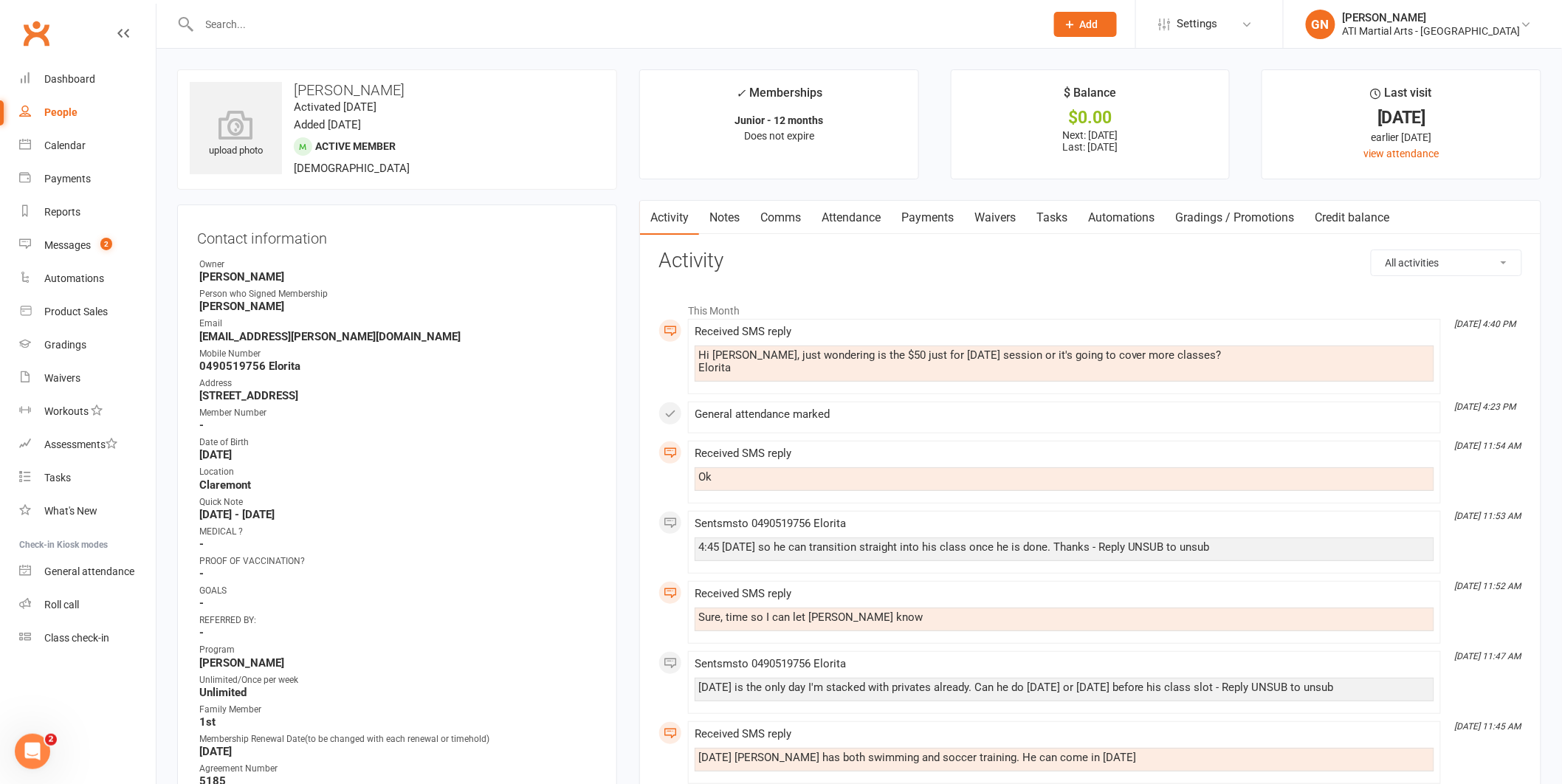
click at [797, 225] on link "Comms" at bounding box center [781, 217] width 61 height 34
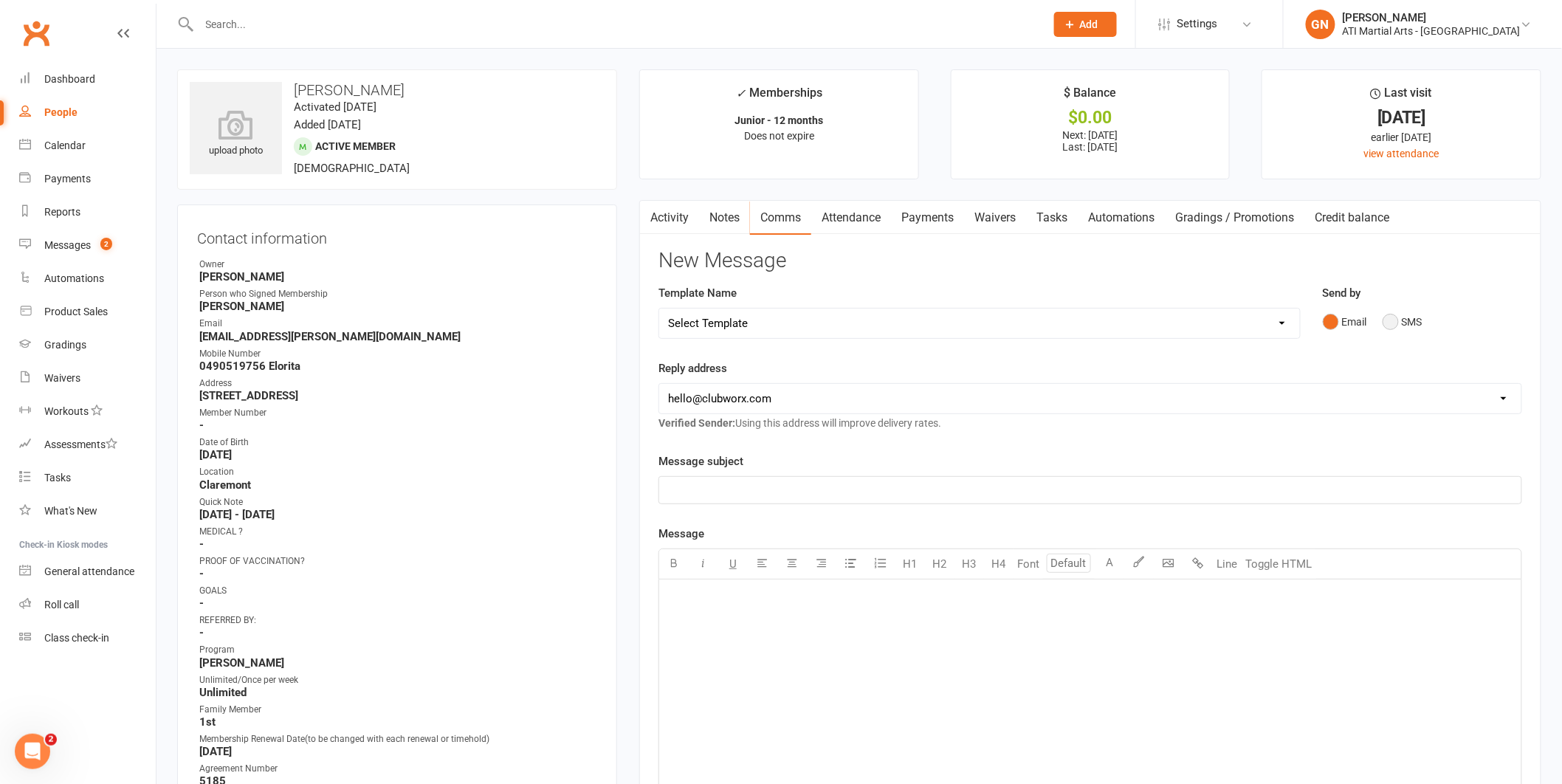
click at [1384, 313] on button "SMS" at bounding box center [1402, 321] width 40 height 28
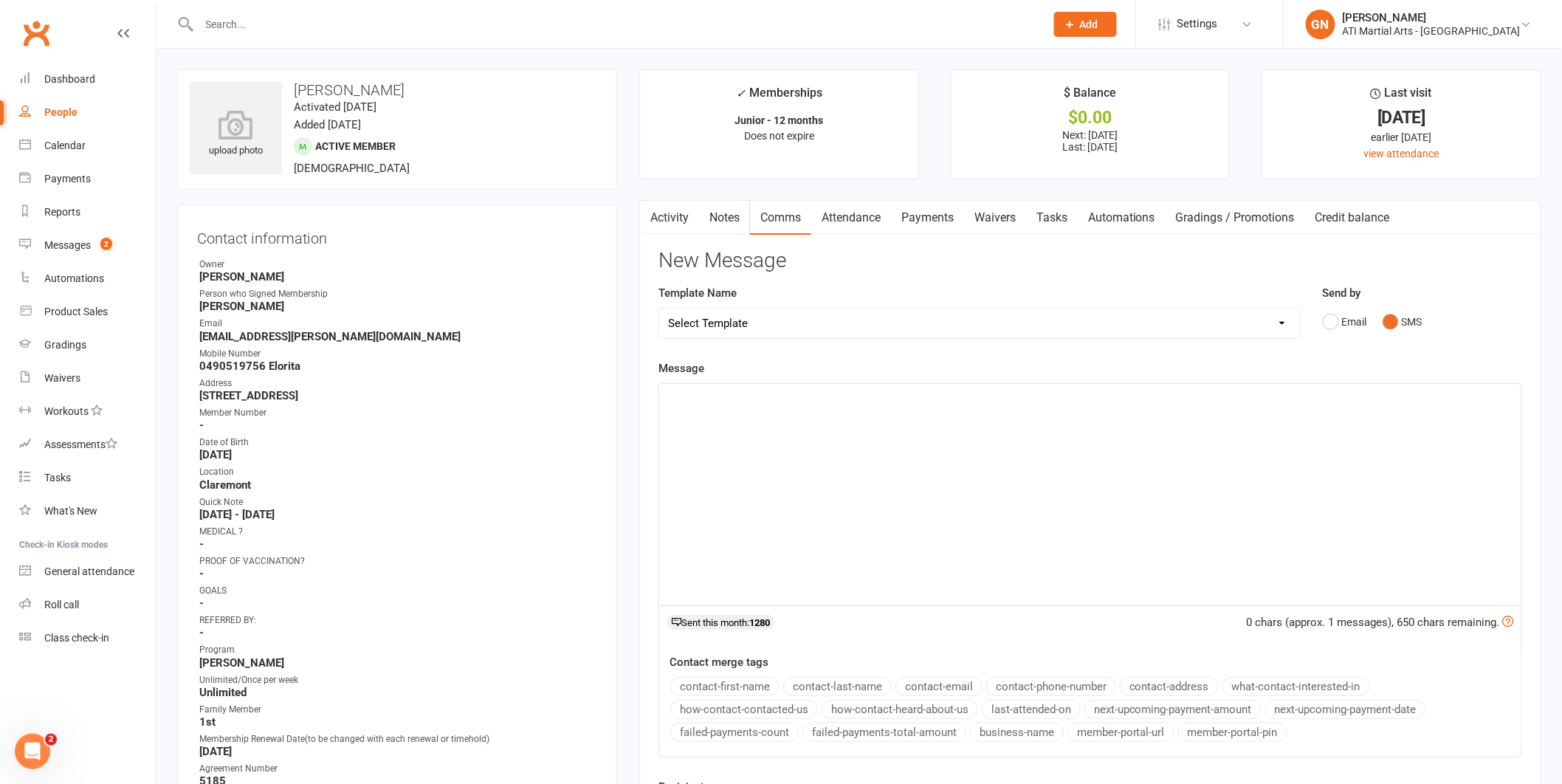
click at [815, 458] on div "﻿" at bounding box center [1090, 494] width 863 height 222
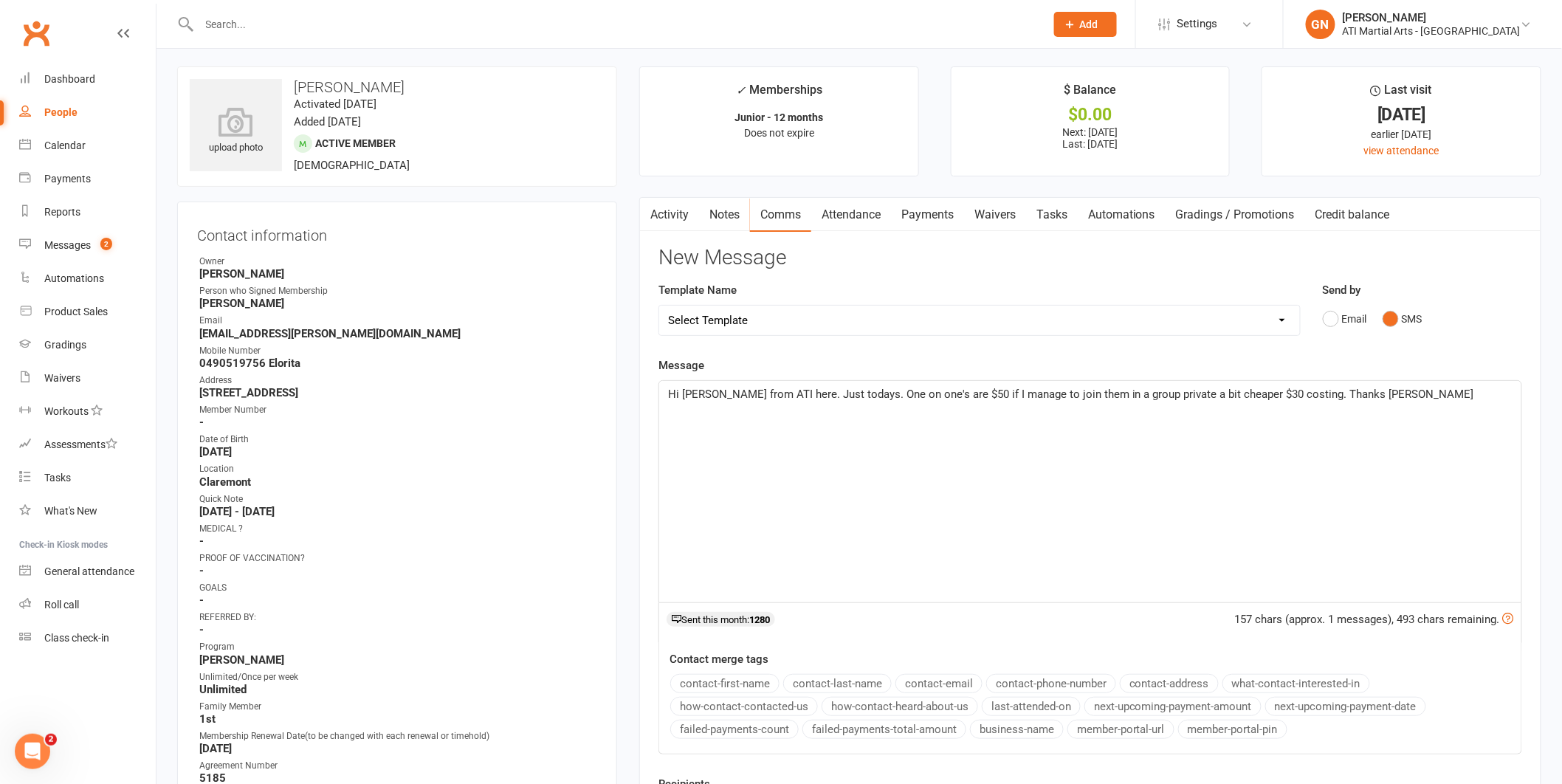
click at [957, 394] on span "Hi [PERSON_NAME] from ATI here. Just todays. One on one's are $50 if I manage t…" at bounding box center [1071, 394] width 806 height 14
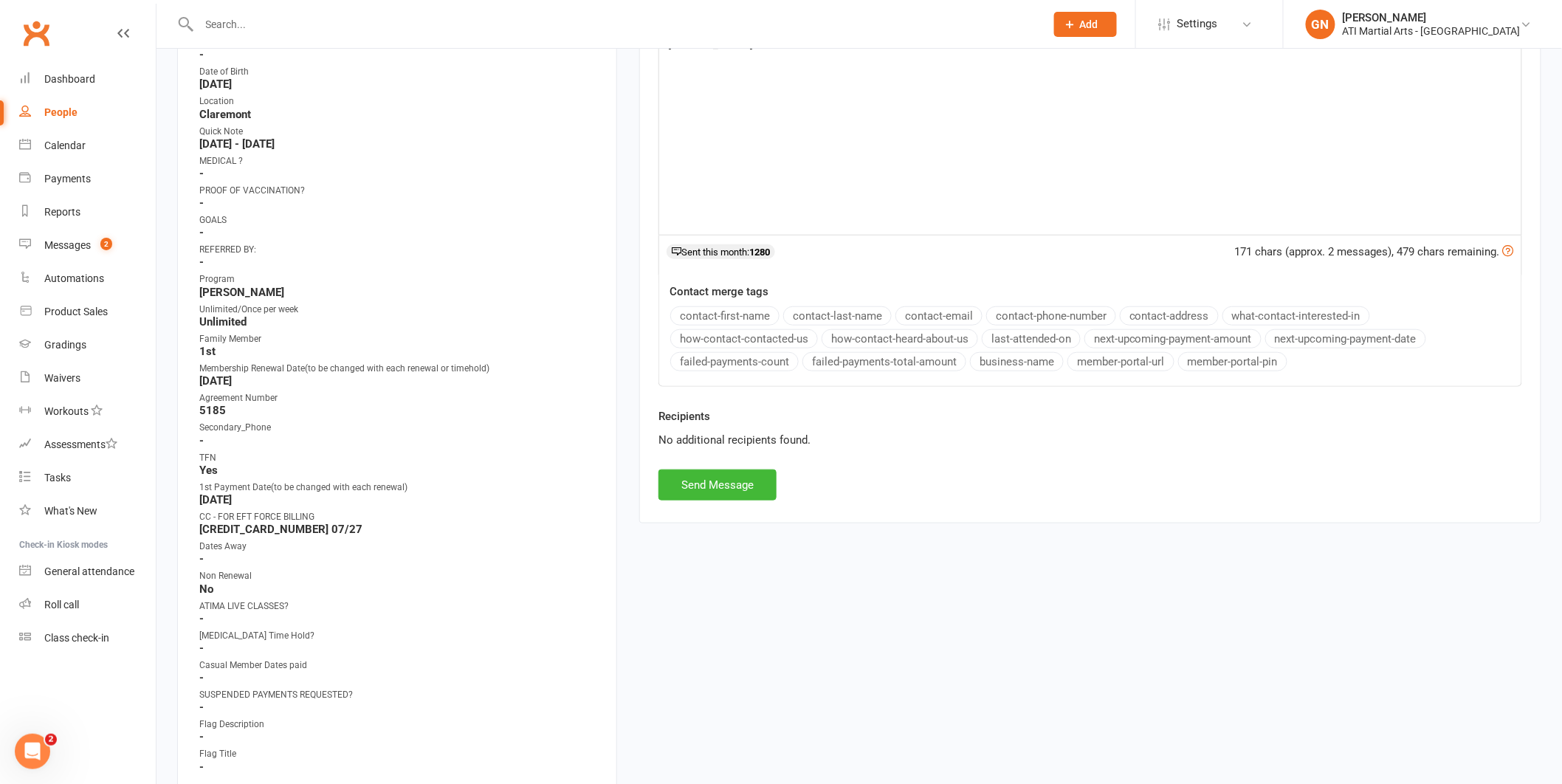
scroll to position [263, 0]
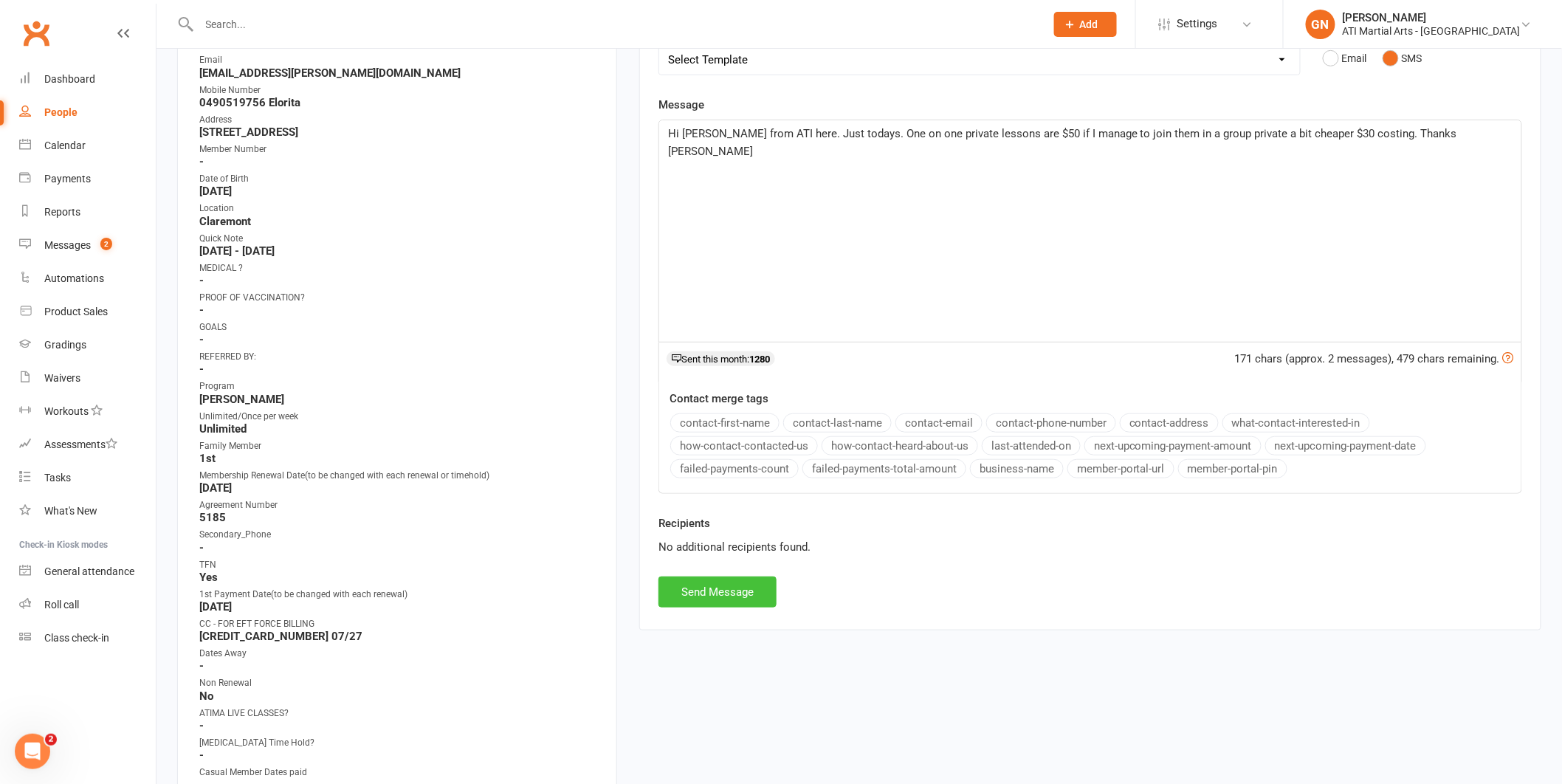
click at [721, 605] on button "Send Message" at bounding box center [717, 592] width 118 height 31
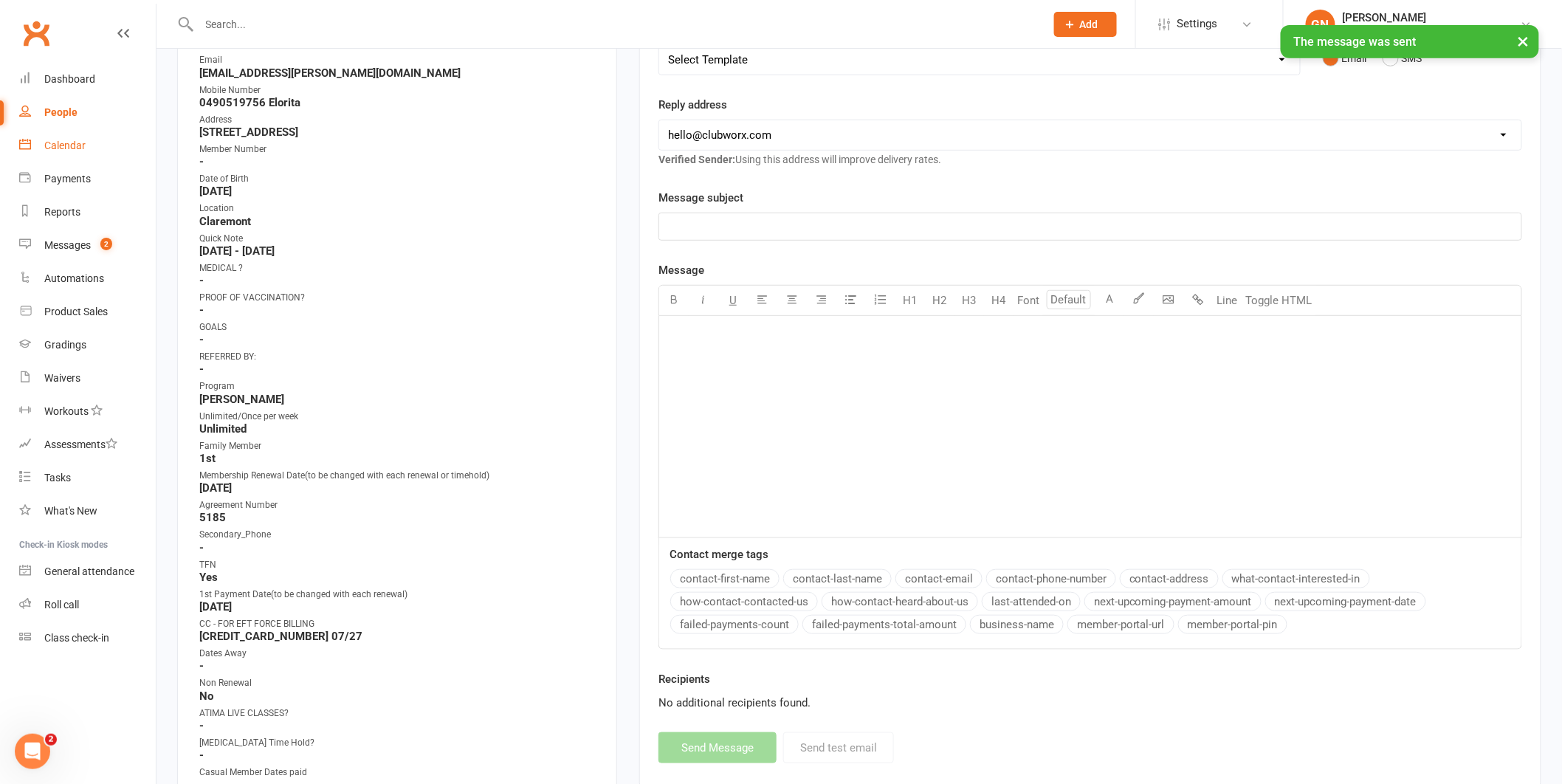
click at [69, 147] on div "Calendar" at bounding box center [65, 145] width 42 height 12
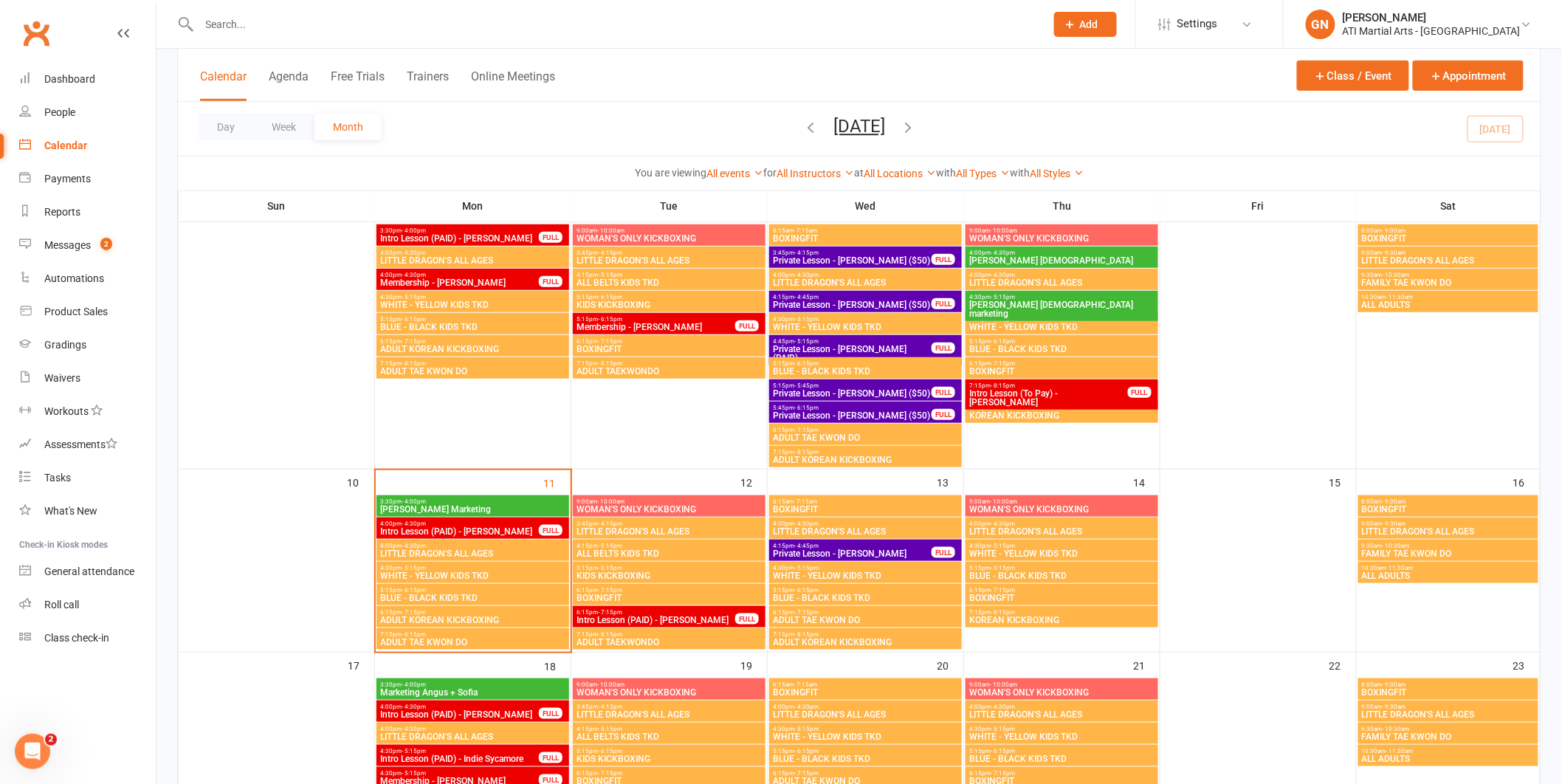
scroll to position [274, 0]
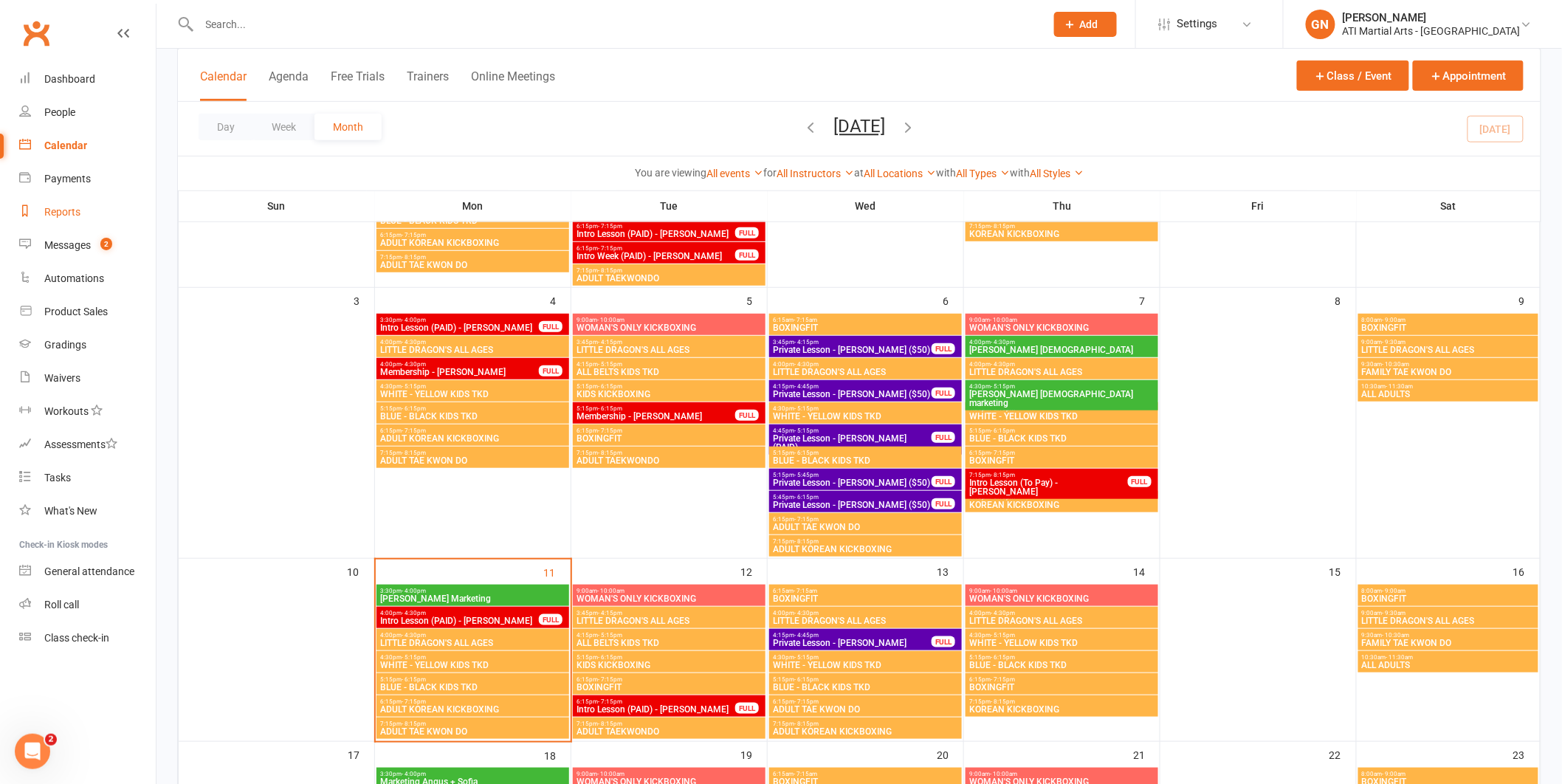
click at [44, 212] on div "Reports" at bounding box center [62, 212] width 37 height 12
select select "50"
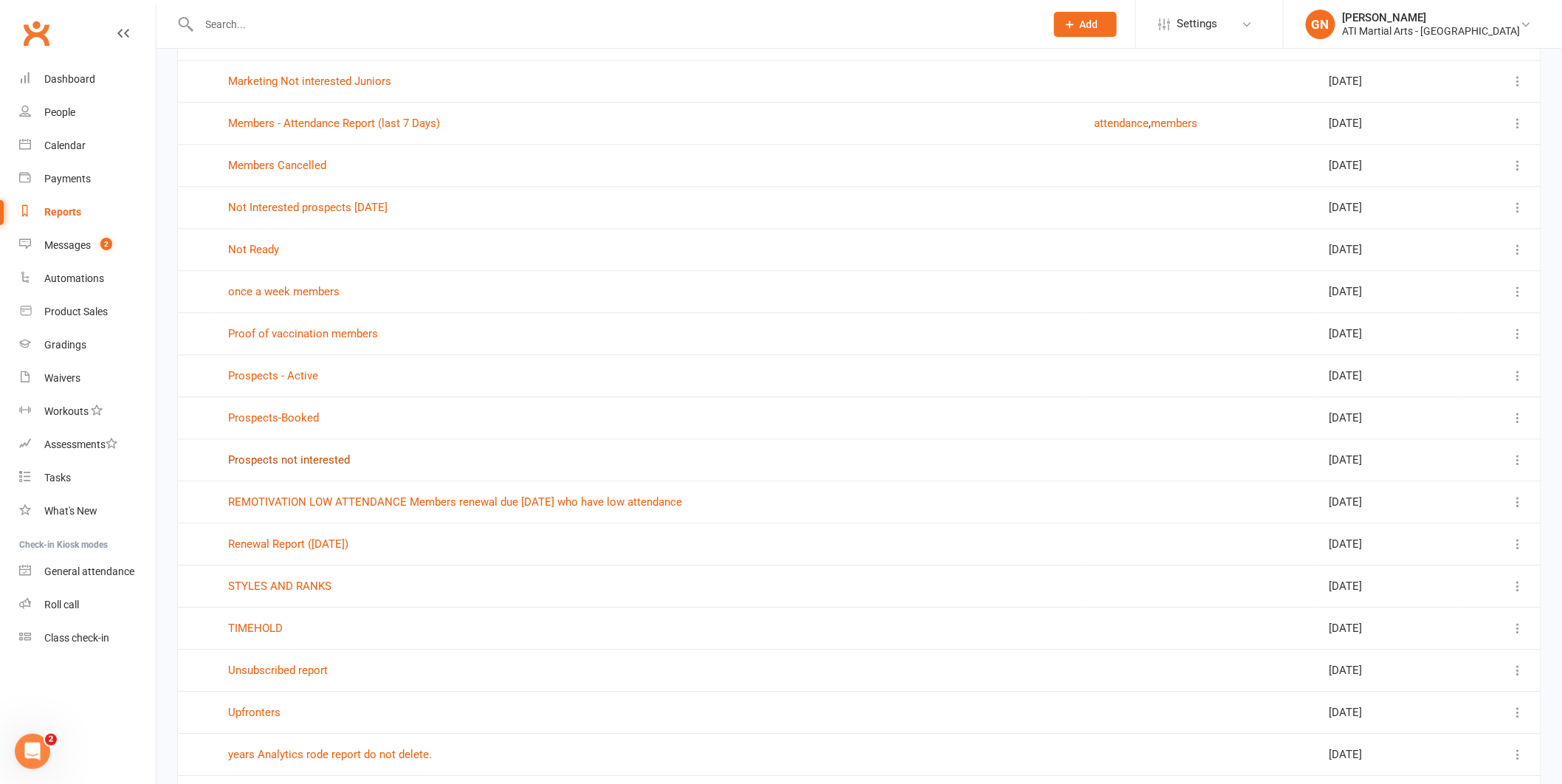
scroll to position [1454, 0]
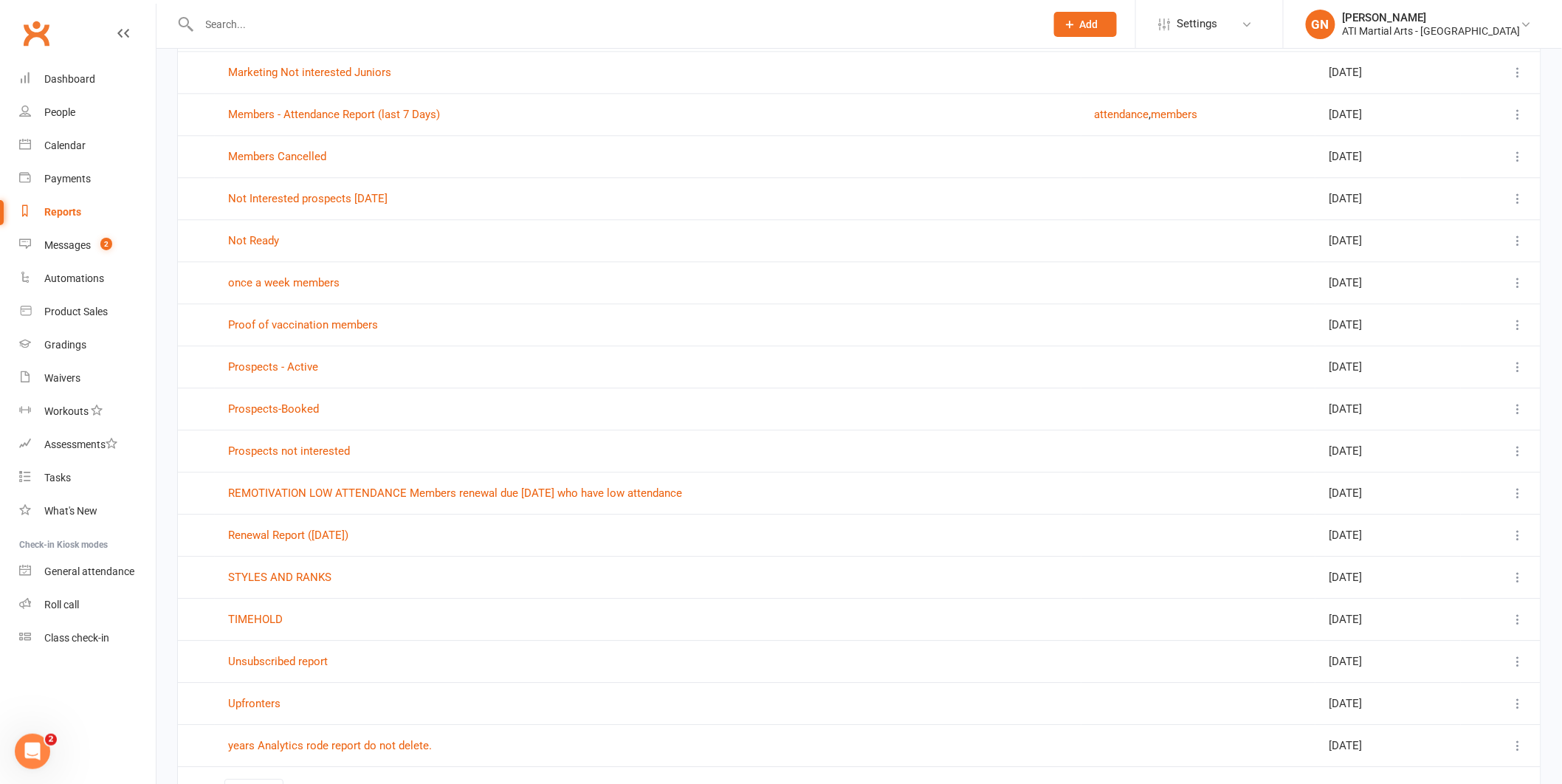
click at [301, 359] on td "Prospects - Active" at bounding box center [648, 367] width 867 height 42
click at [301, 366] on link "Prospects - Active" at bounding box center [273, 367] width 90 height 14
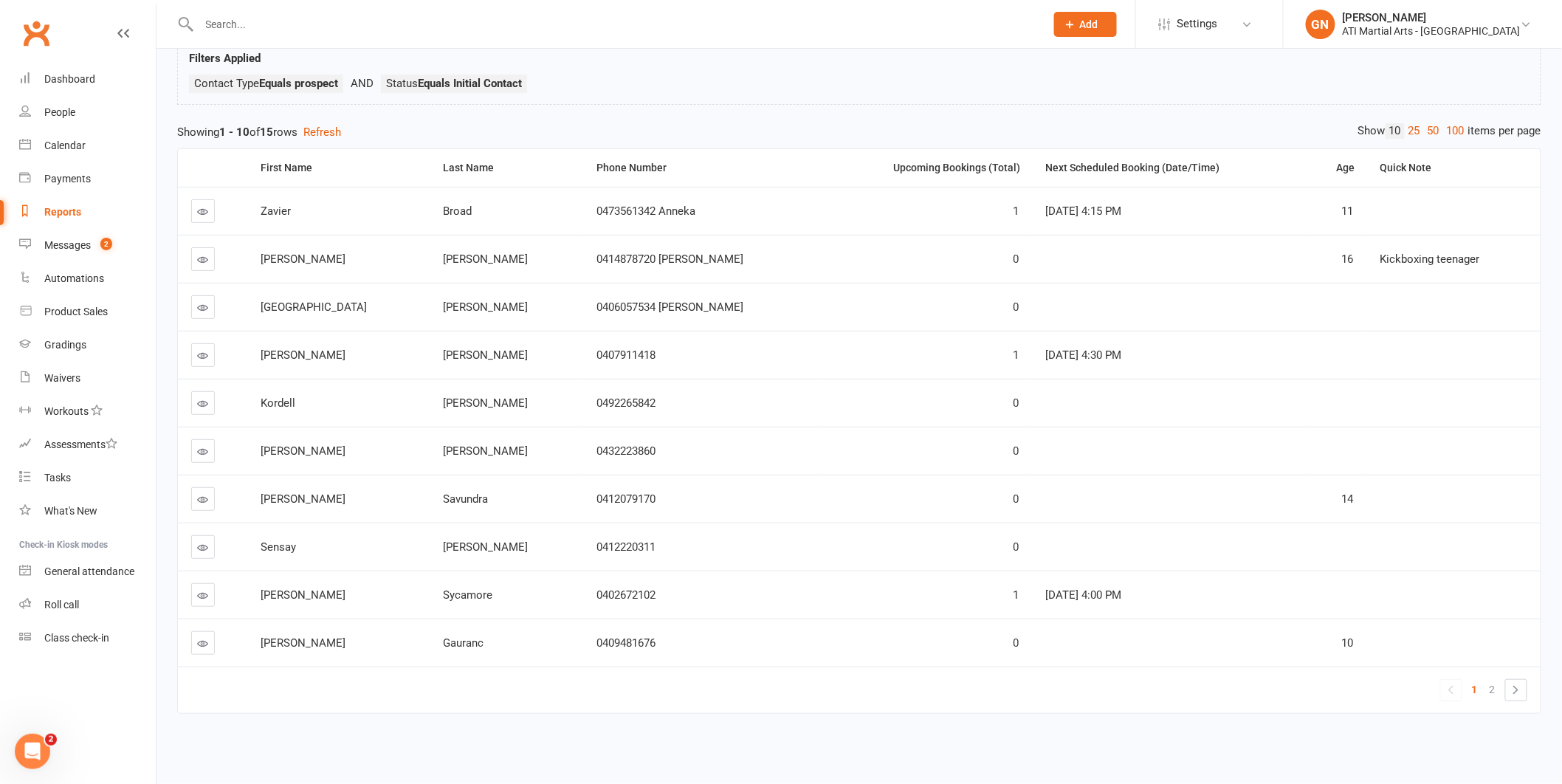
scroll to position [107, 0]
click at [90, 65] on link "Dashboard" at bounding box center [88, 79] width 137 height 33
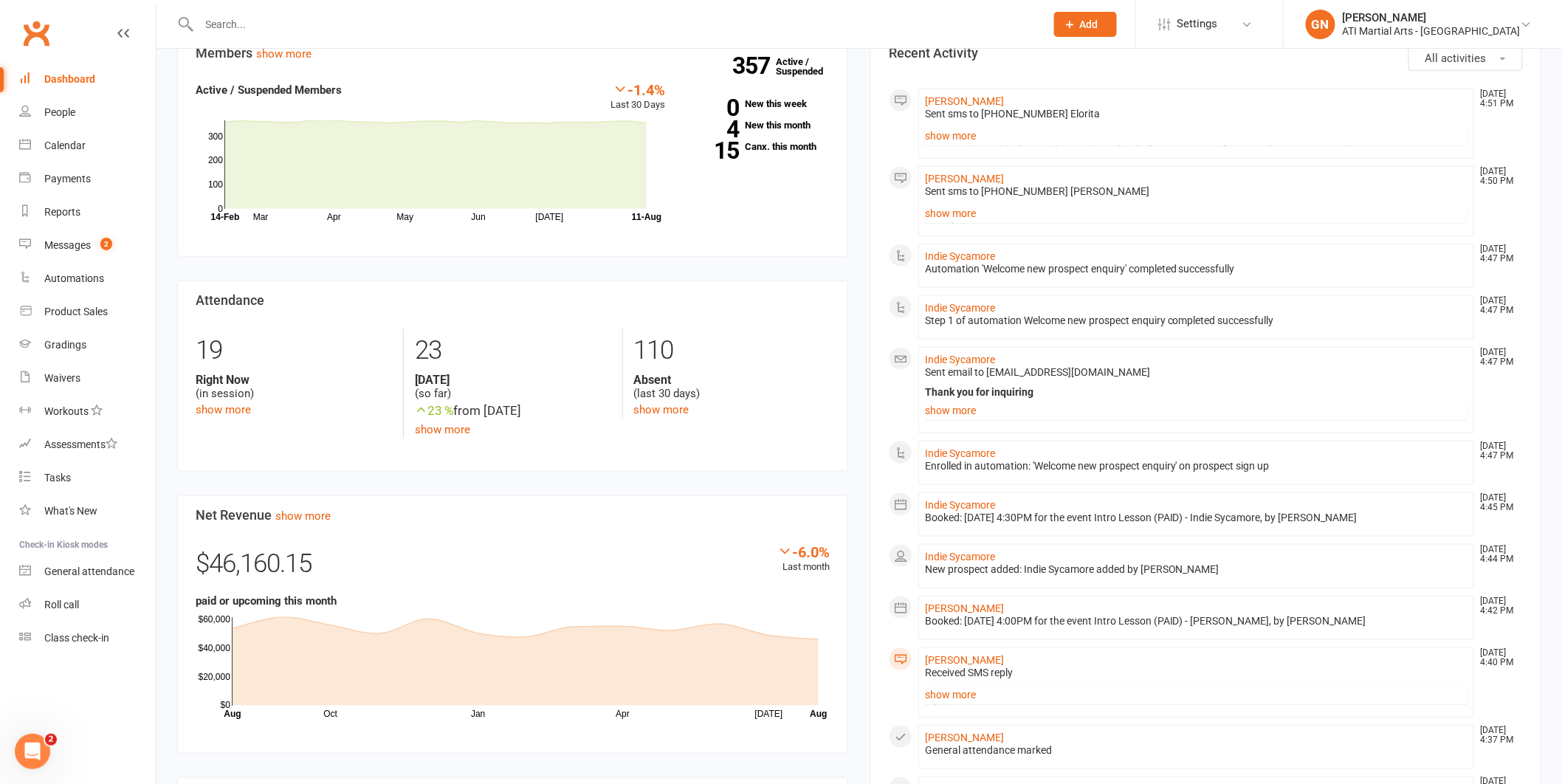
scroll to position [417, 0]
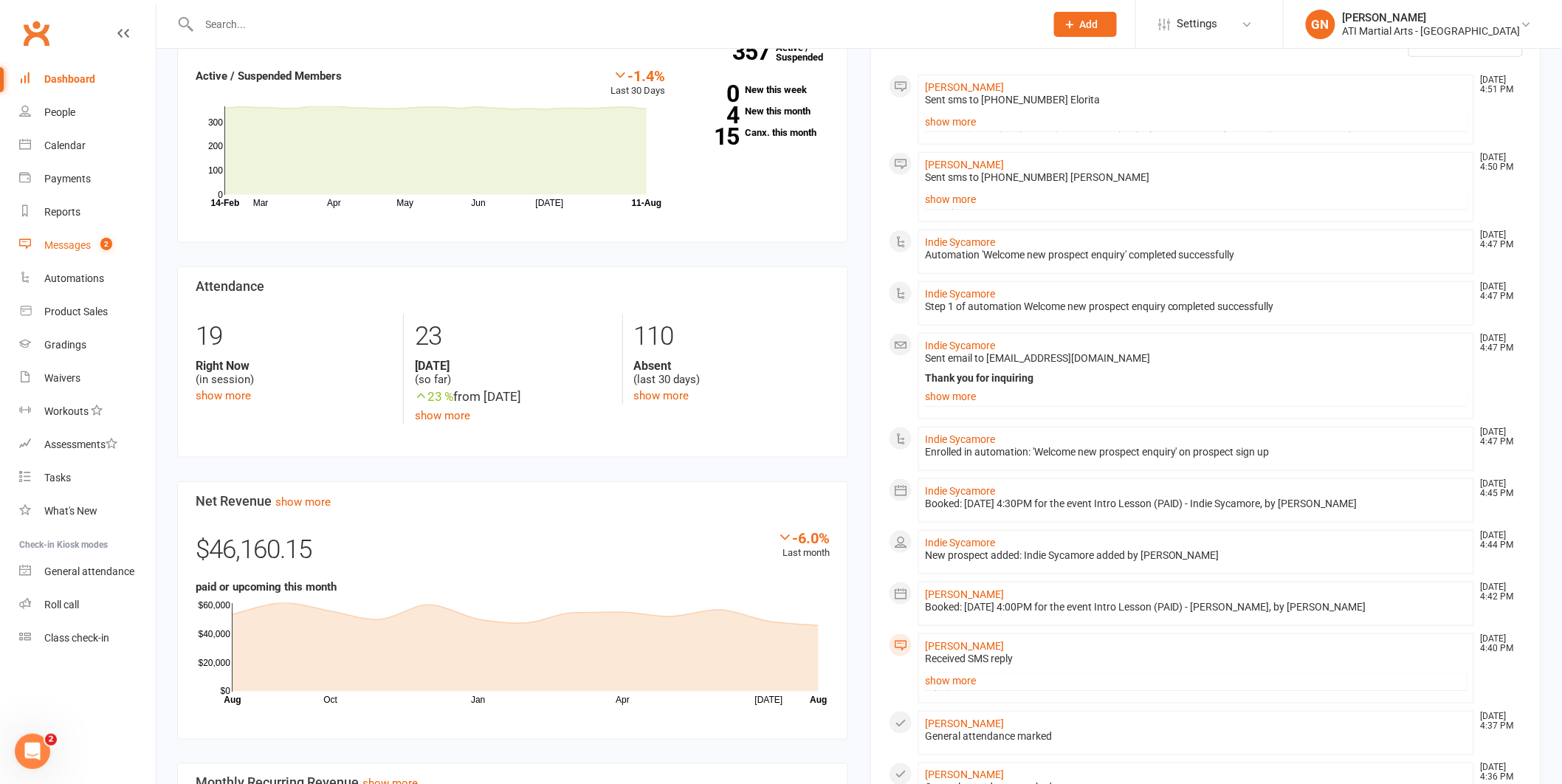
click at [56, 239] on div "Messages" at bounding box center [67, 245] width 47 height 12
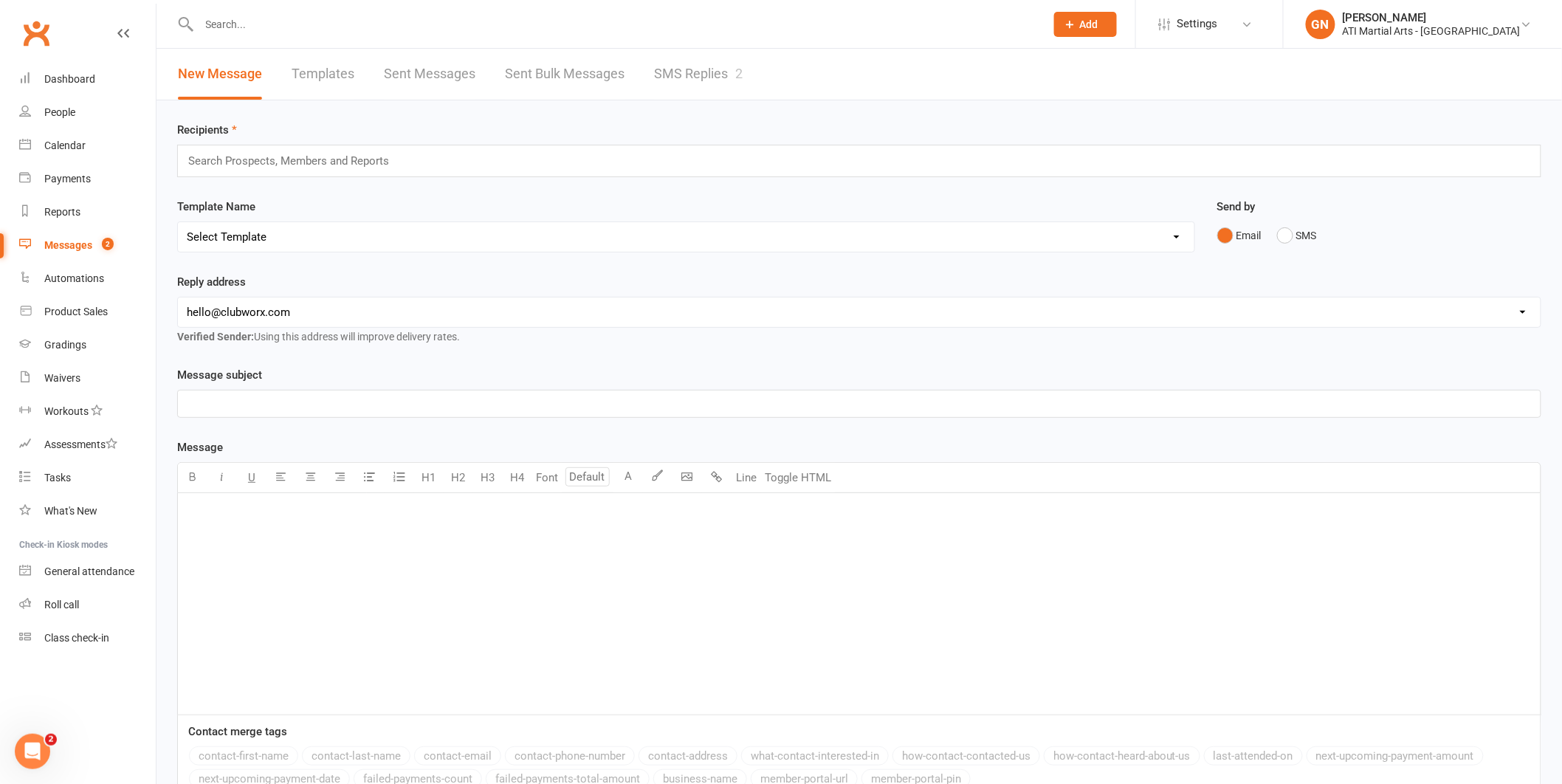
click at [687, 89] on link "SMS Replies 2" at bounding box center [699, 74] width 88 height 51
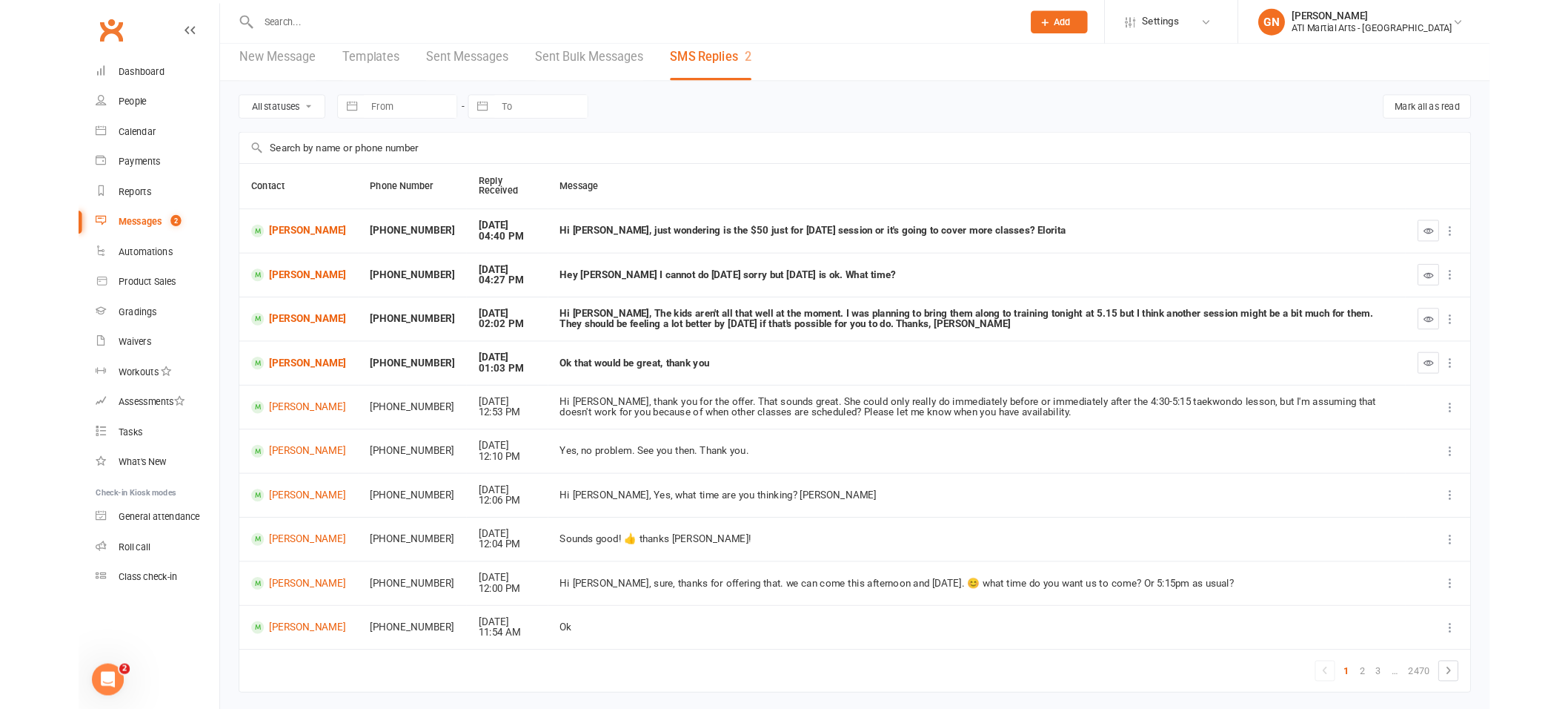
scroll to position [56, 0]
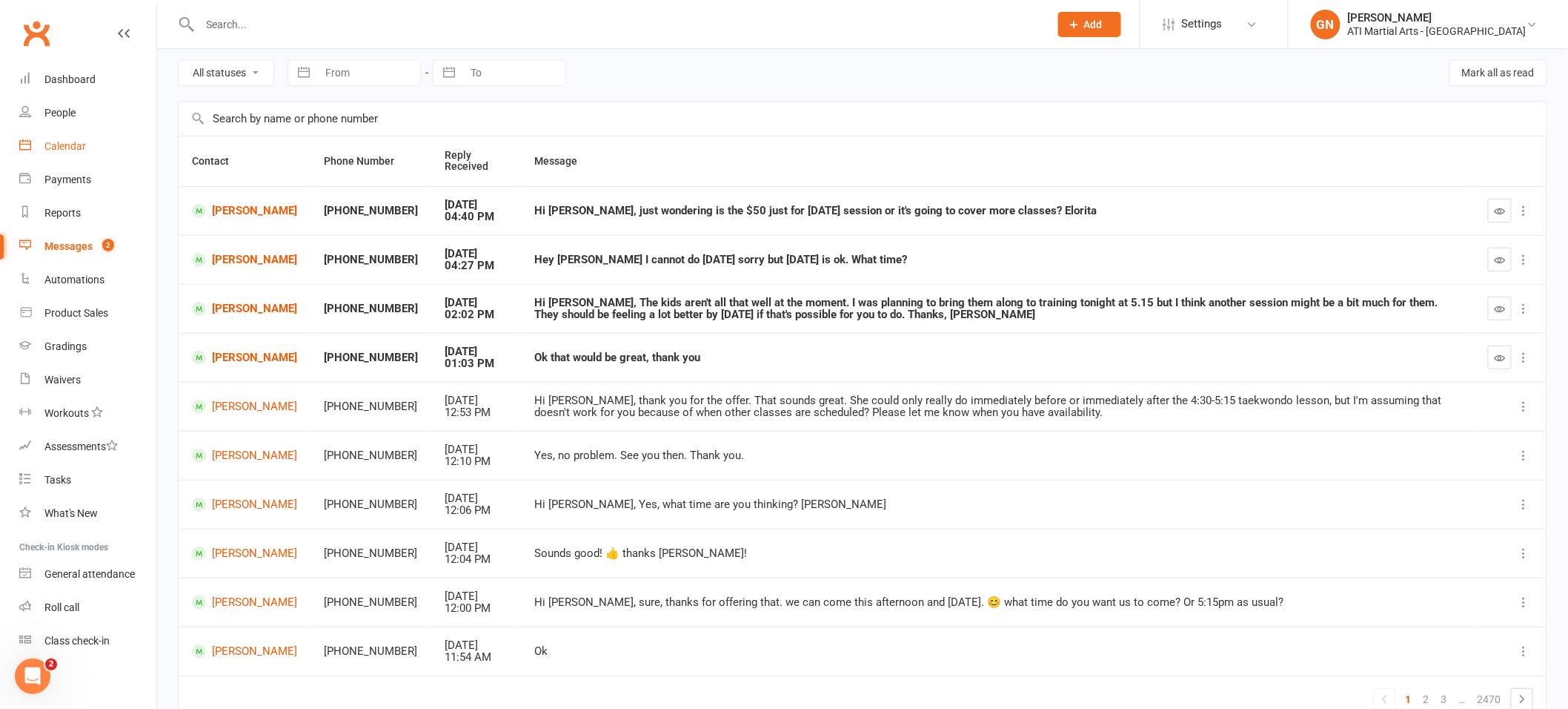
click at [74, 157] on link "Calendar" at bounding box center [88, 146] width 137 height 33
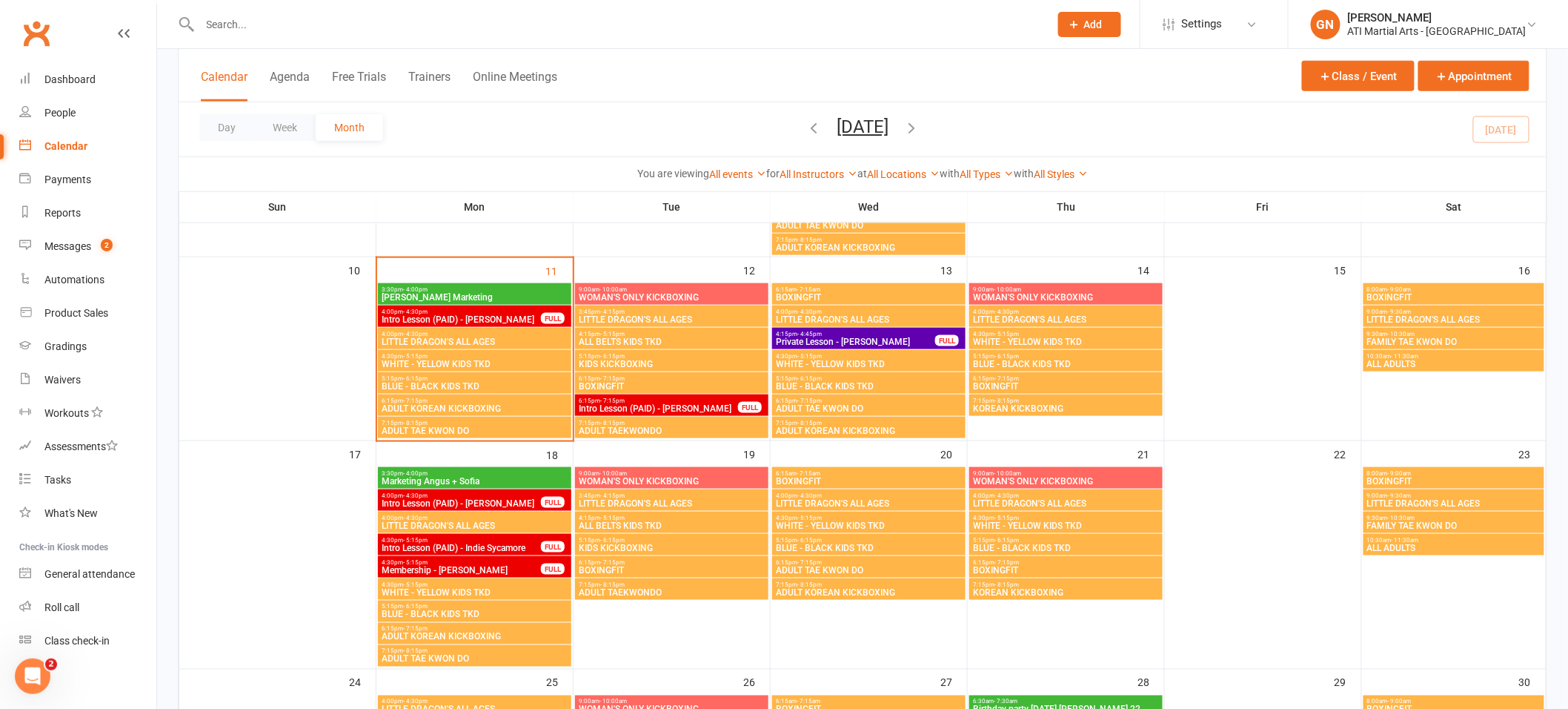
scroll to position [575, 0]
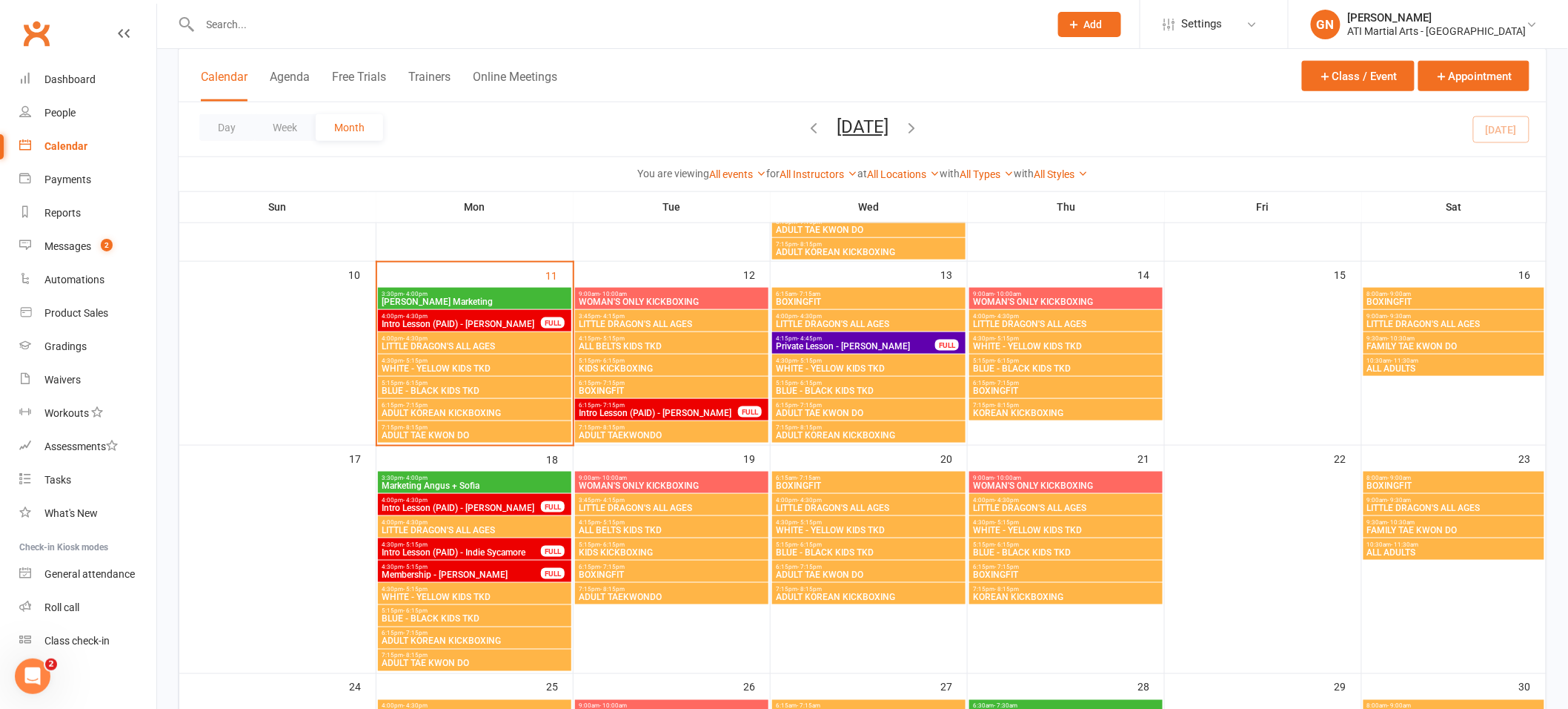
click at [687, 414] on span "Intro Lesson (PAID) - [PERSON_NAME]" at bounding box center [659, 413] width 161 height 9
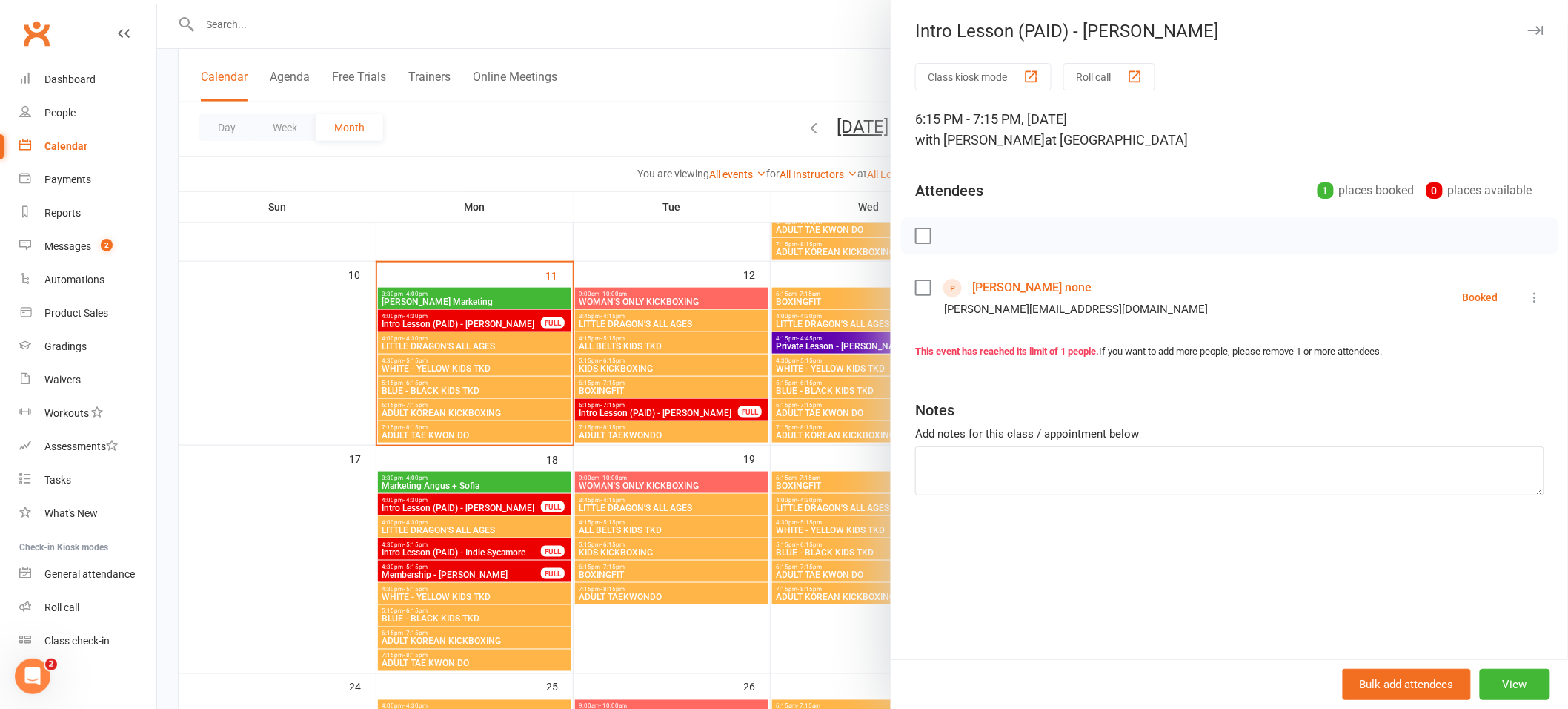
click at [990, 276] on link "[PERSON_NAME] none" at bounding box center [1032, 288] width 119 height 24
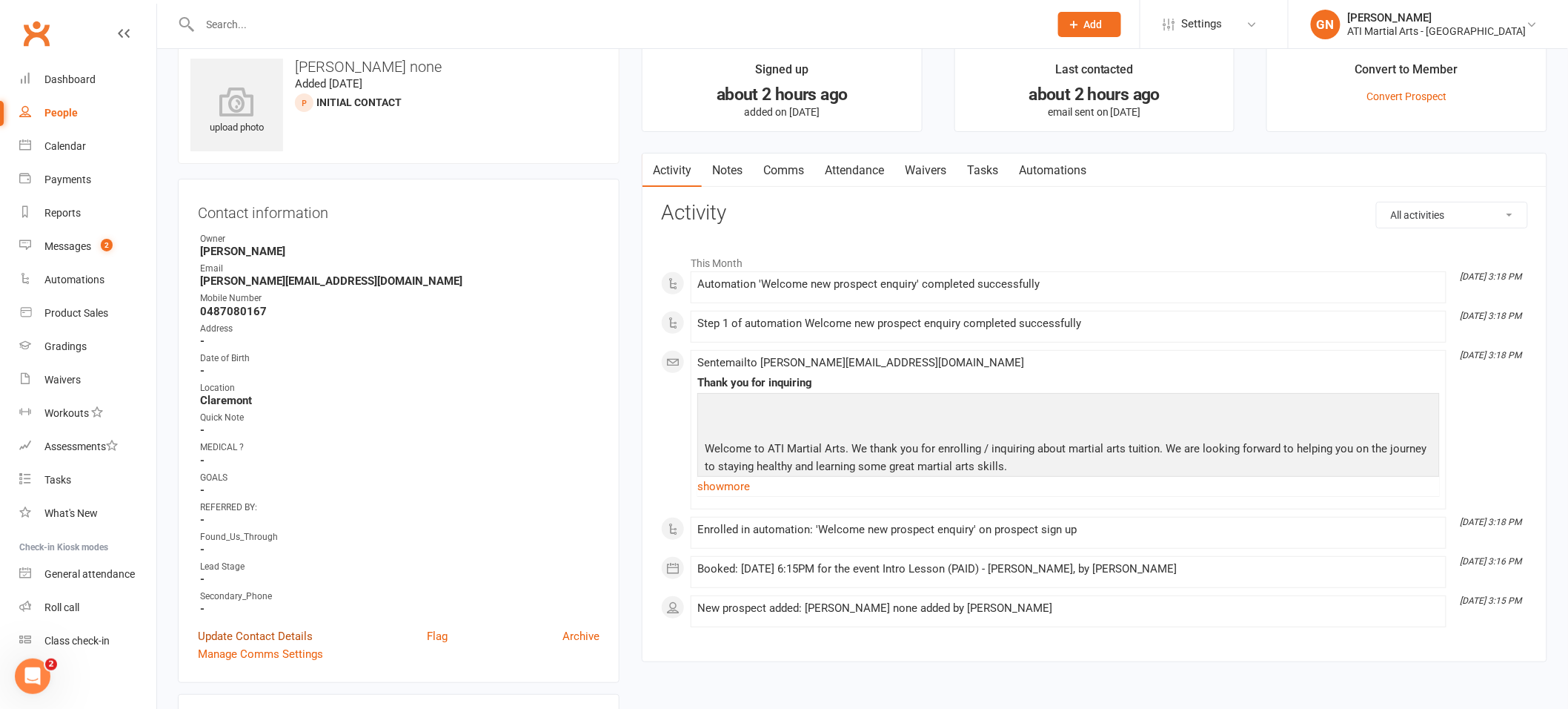
click at [279, 628] on link "Update Contact Details" at bounding box center [255, 636] width 115 height 18
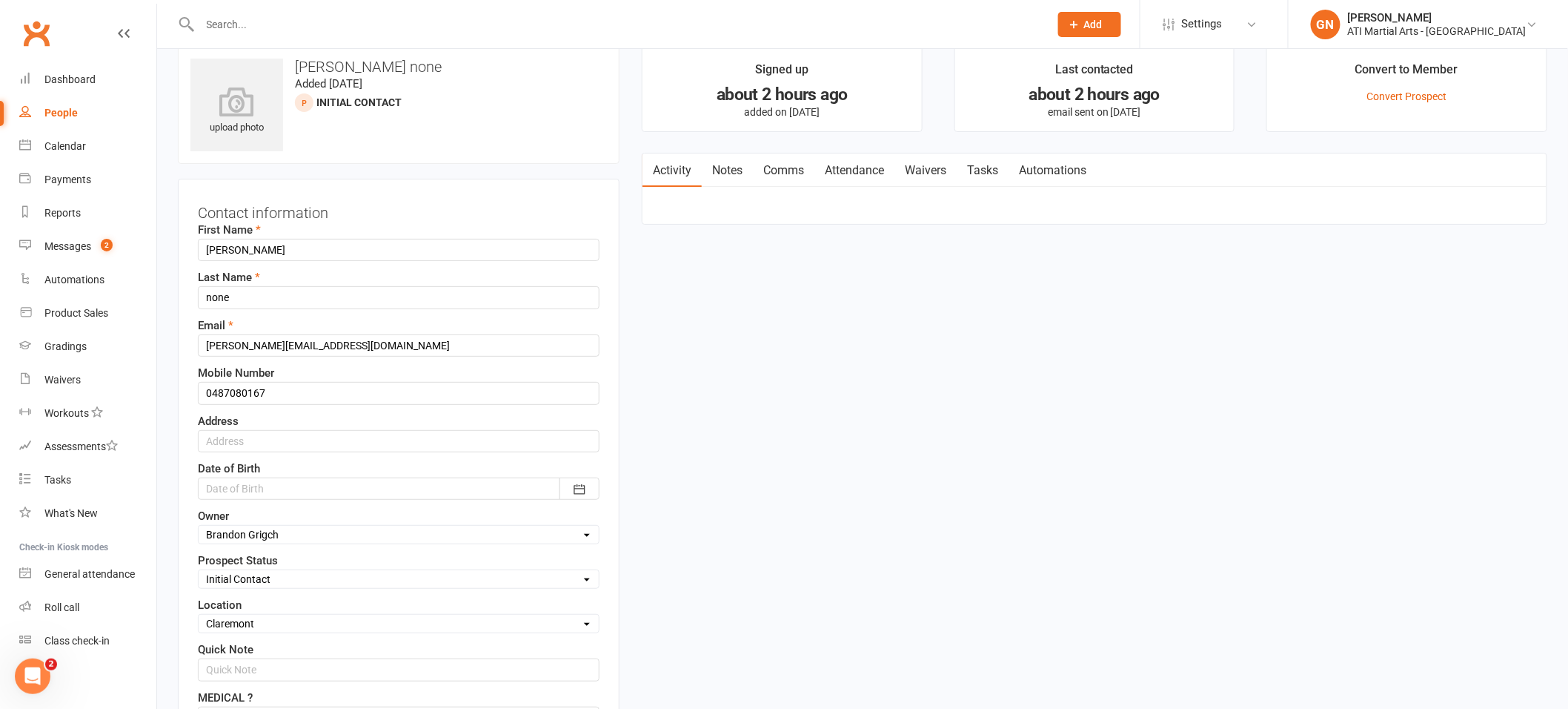
scroll to position [70, 0]
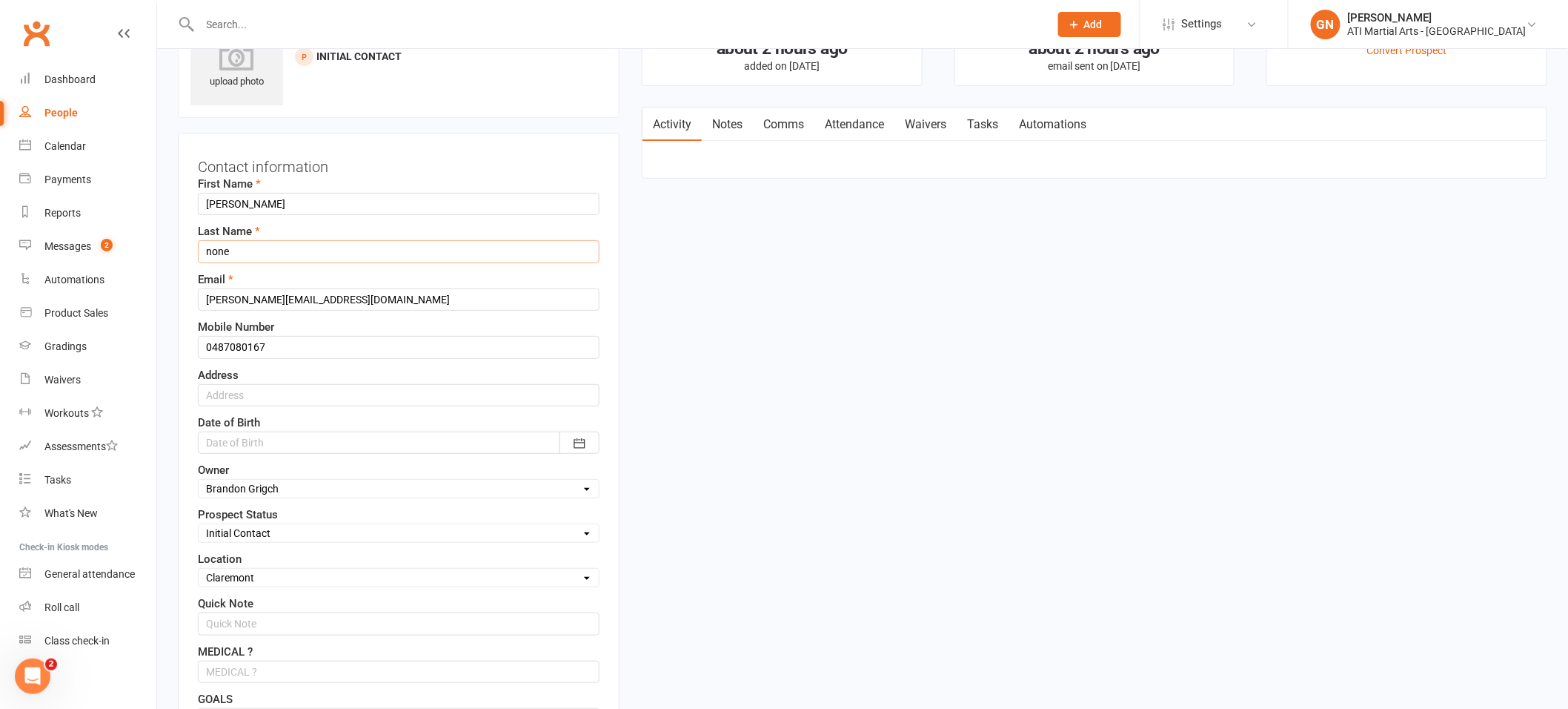
drag, startPoint x: 348, startPoint y: 255, endPoint x: 47, endPoint y: 96, distance: 340.4
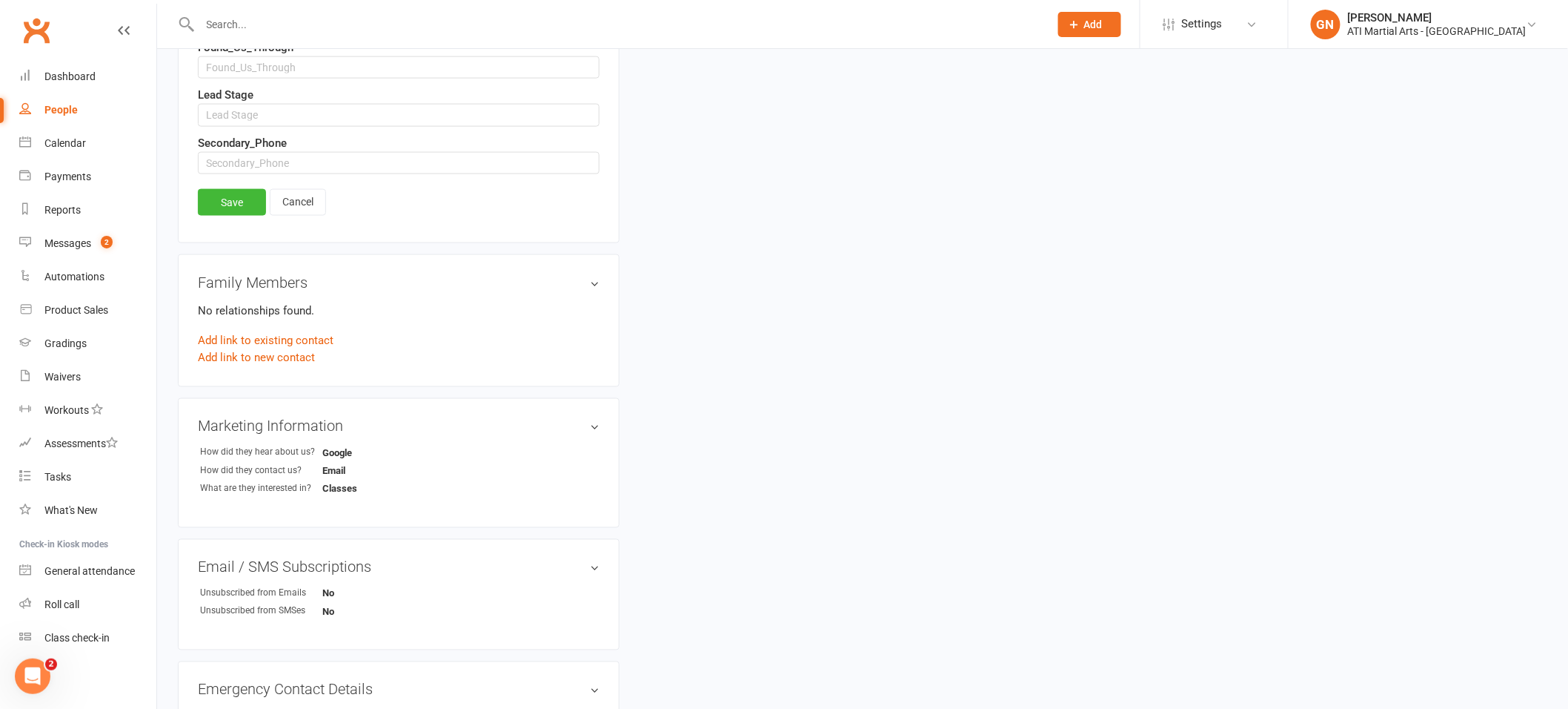
scroll to position [878, 0]
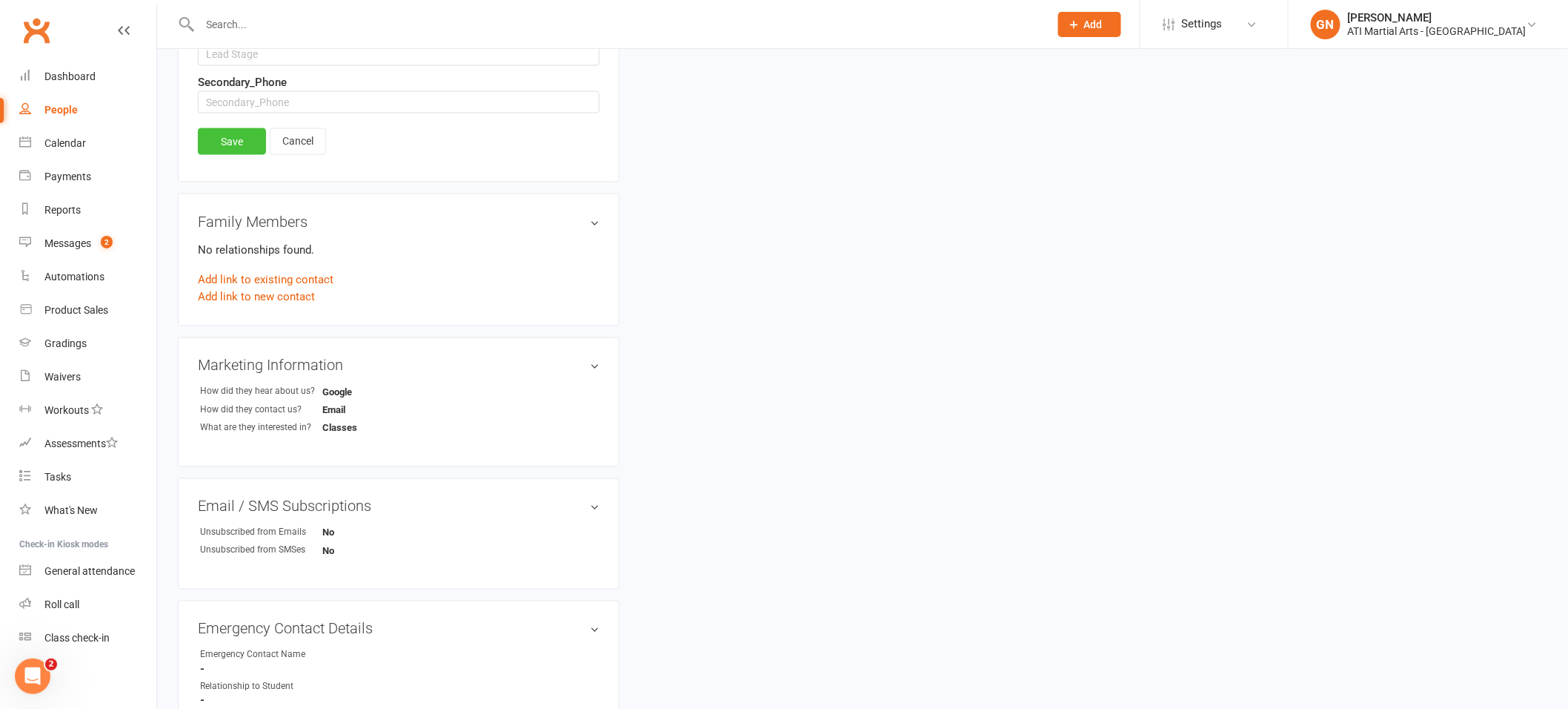
type input "[PERSON_NAME]"
click at [223, 154] on link "Save" at bounding box center [232, 141] width 68 height 26
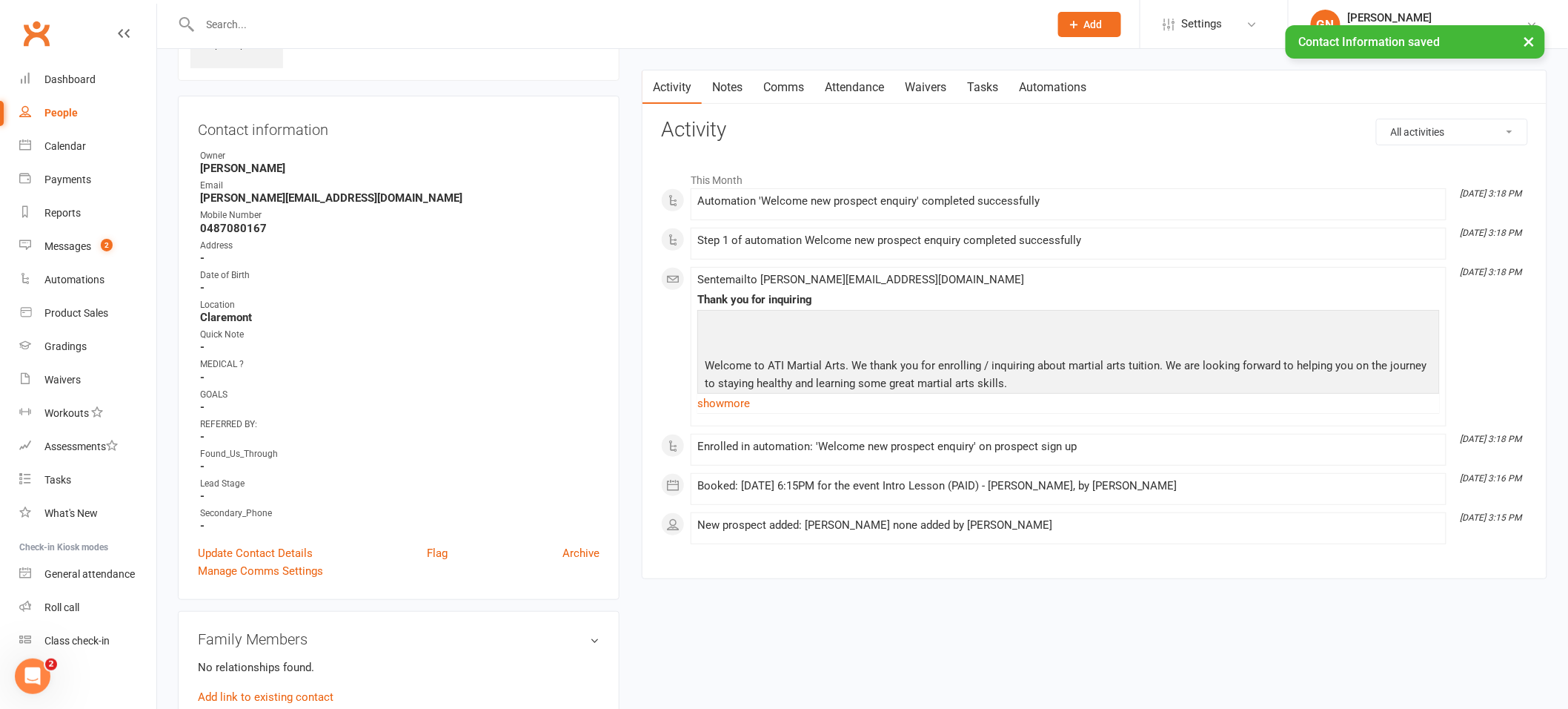
scroll to position [0, 0]
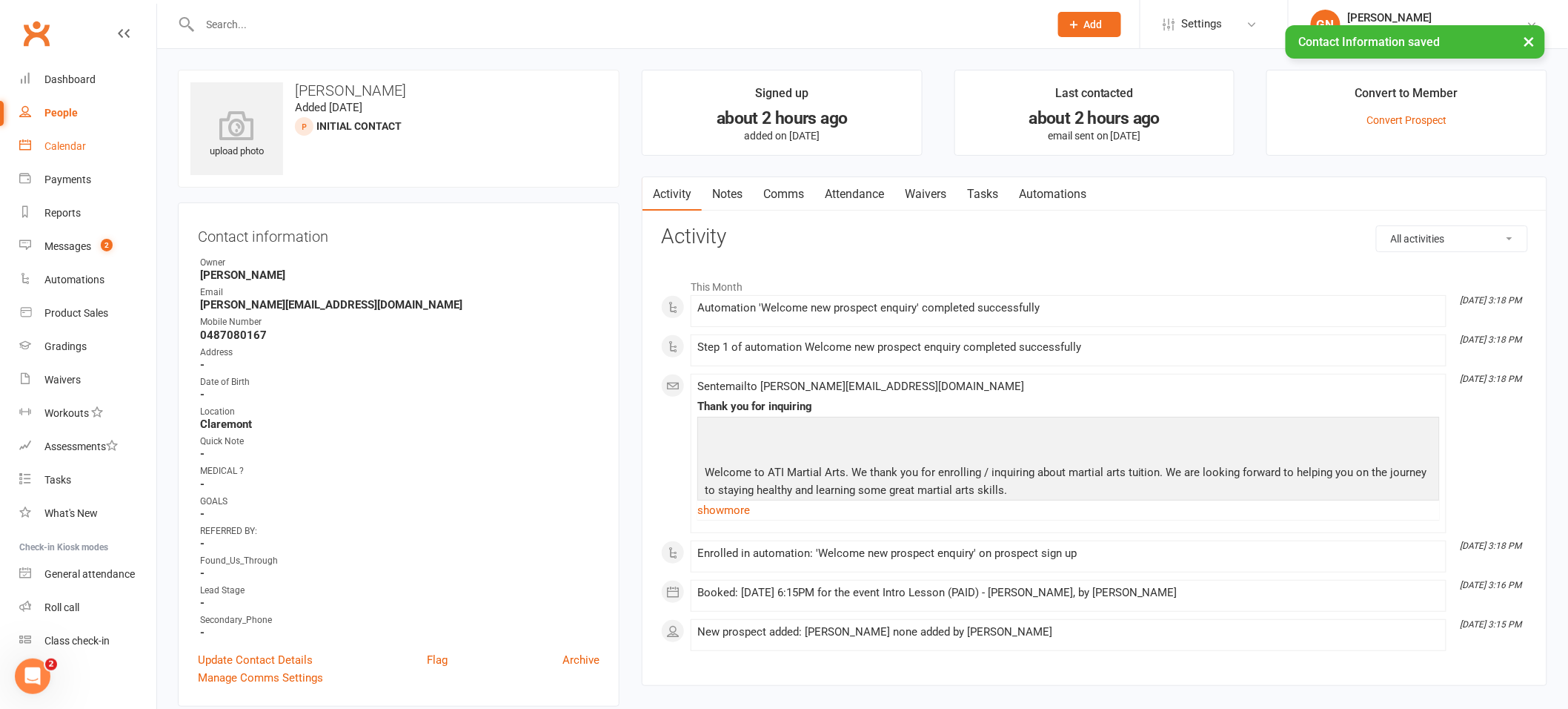
click at [61, 146] on div "Calendar" at bounding box center [65, 146] width 42 height 12
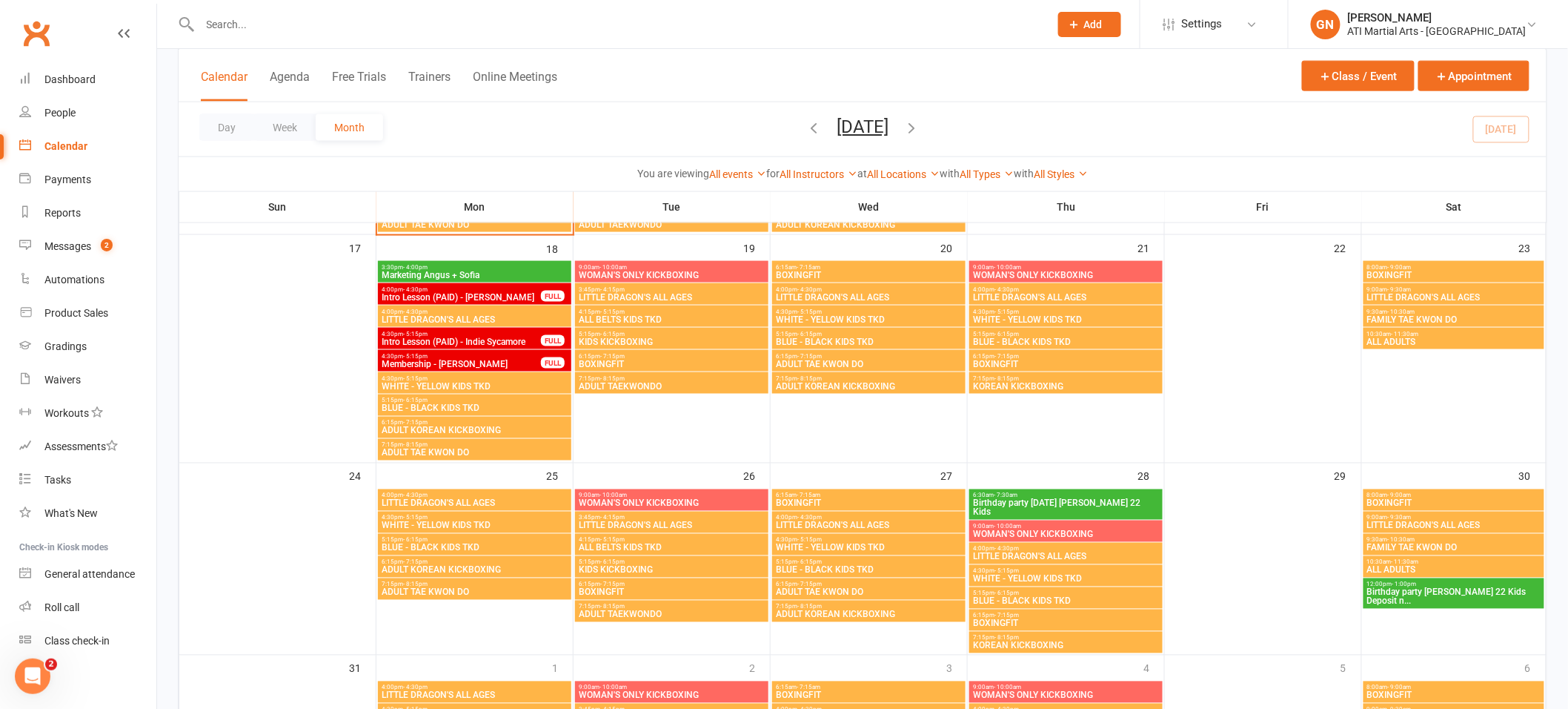
scroll to position [784, 0]
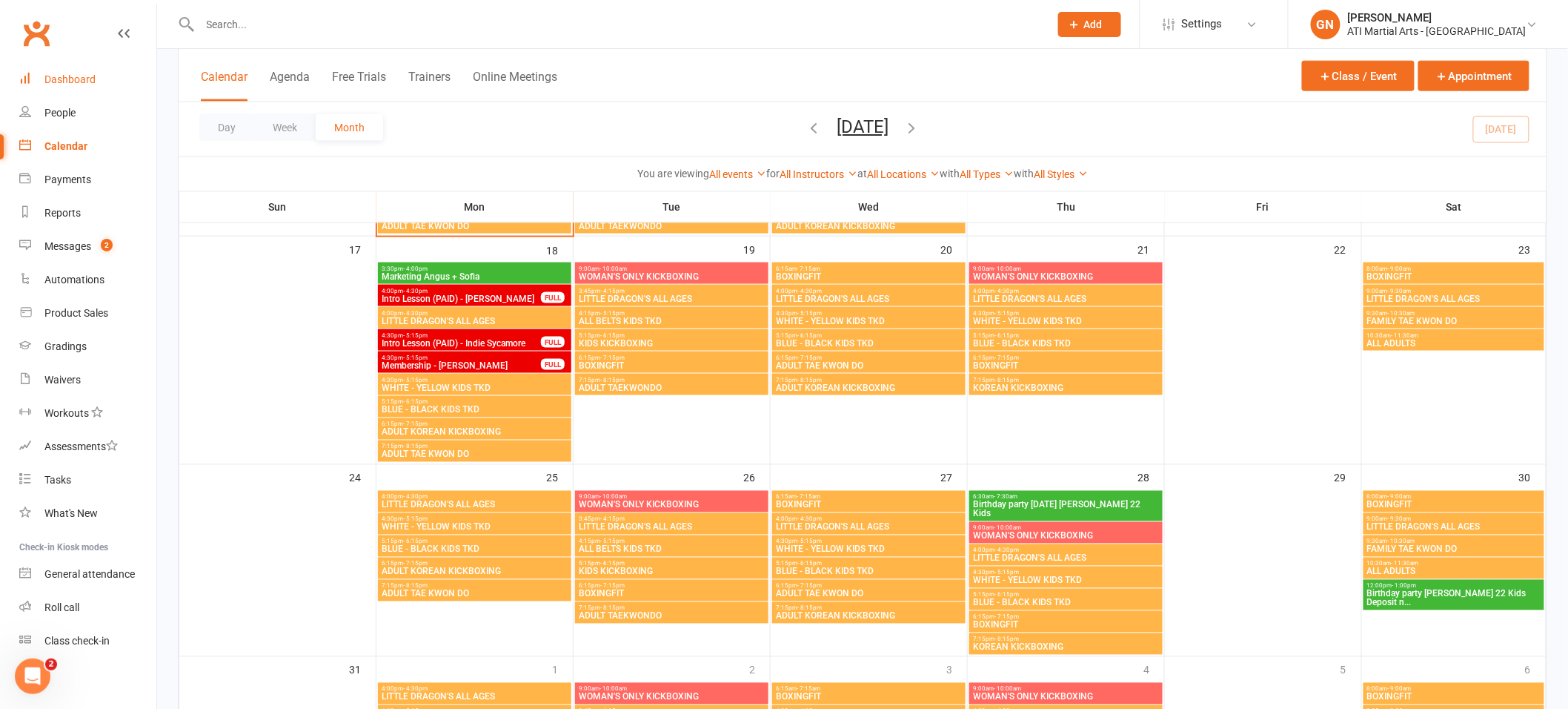
click at [53, 71] on link "Dashboard" at bounding box center [88, 79] width 137 height 33
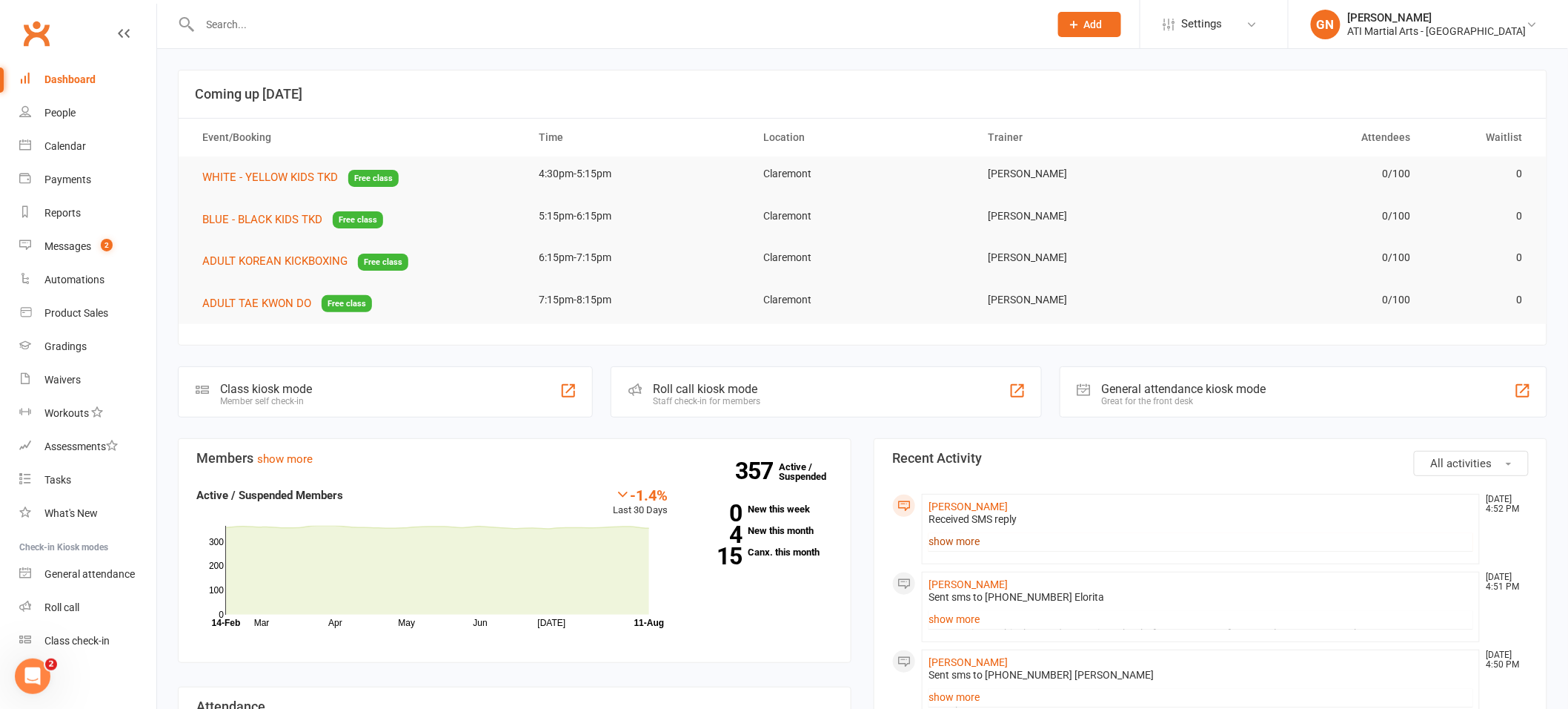
click at [944, 543] on link "show more" at bounding box center [1201, 541] width 545 height 20
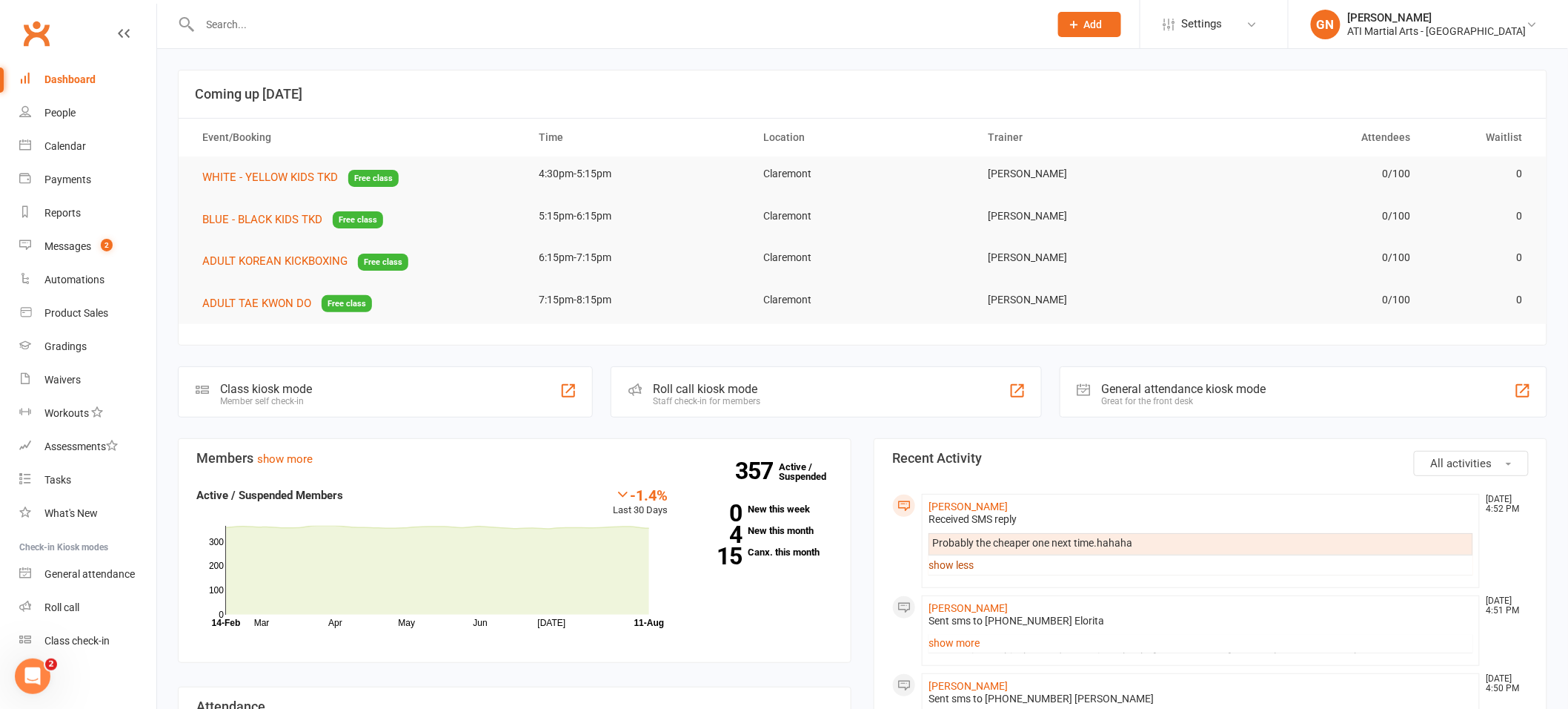
click at [957, 565] on link "show less" at bounding box center [1201, 565] width 545 height 20
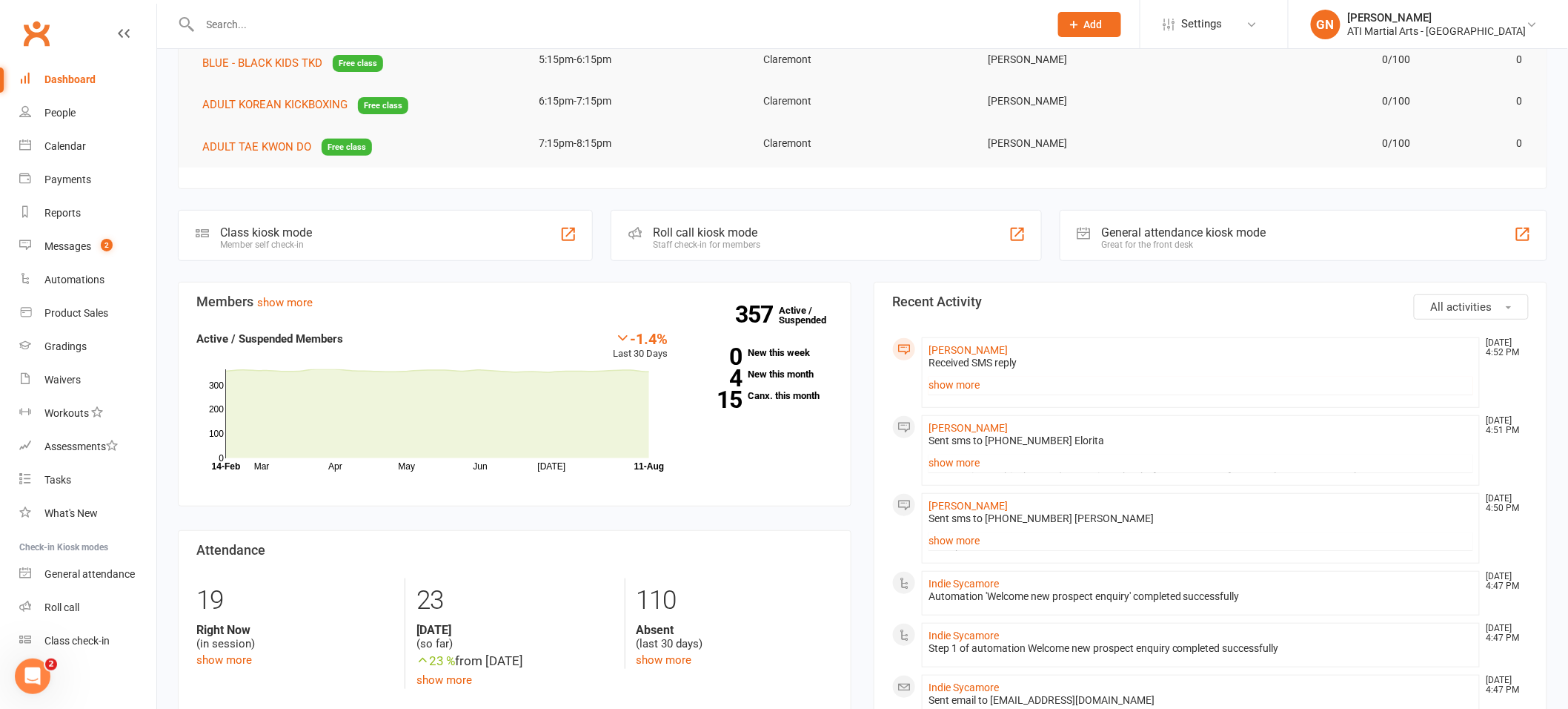
scroll to position [275, 0]
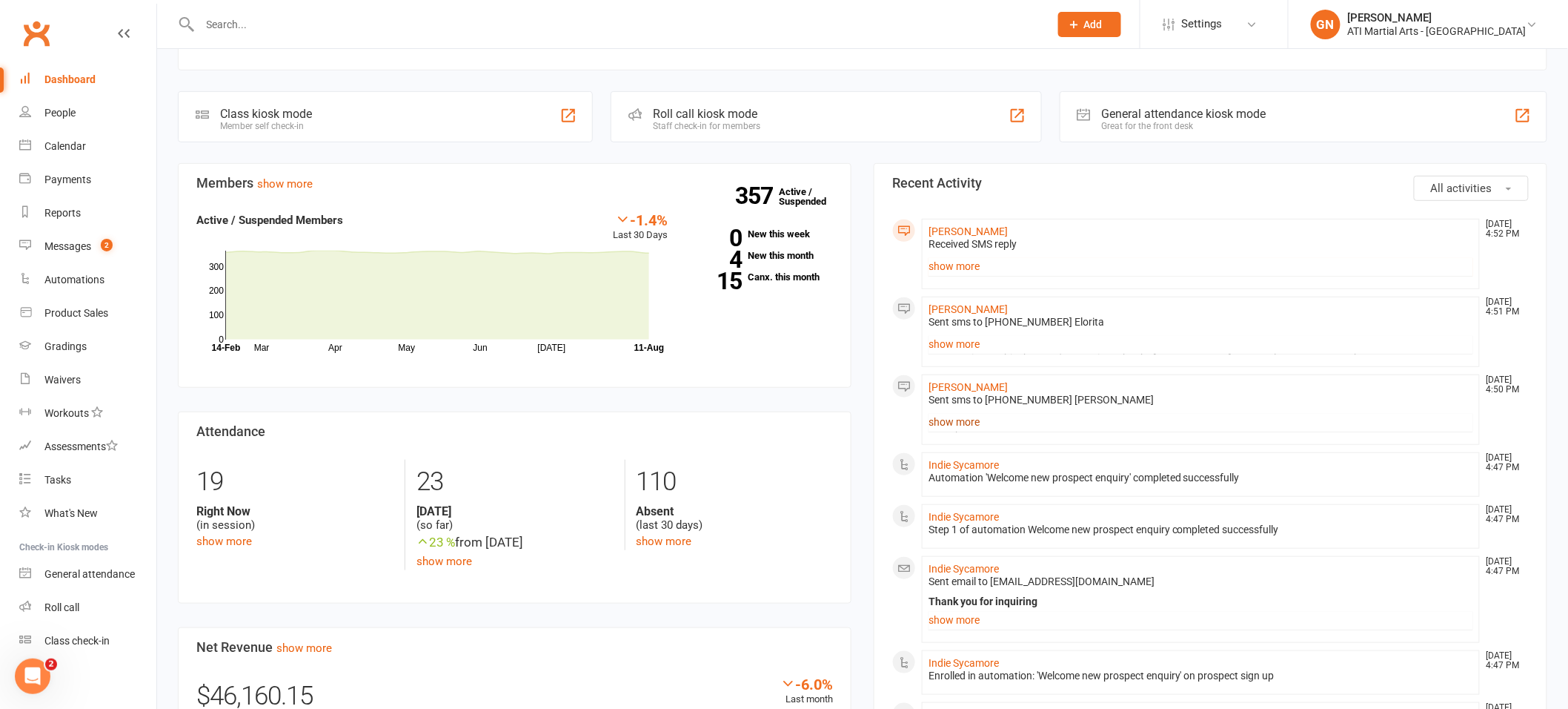
click at [958, 414] on link "show more" at bounding box center [1201, 421] width 545 height 20
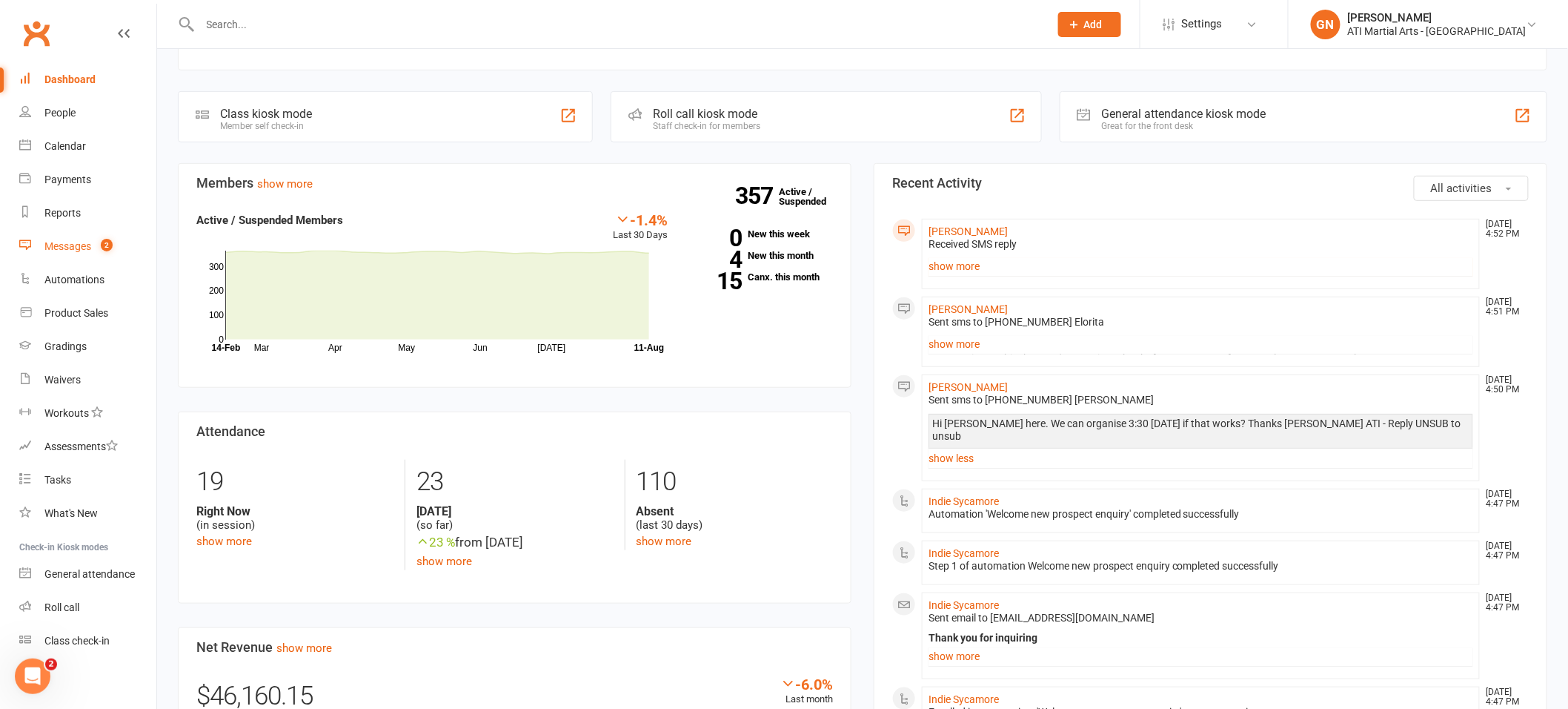
click at [83, 236] on link "Messages 2" at bounding box center [88, 246] width 137 height 33
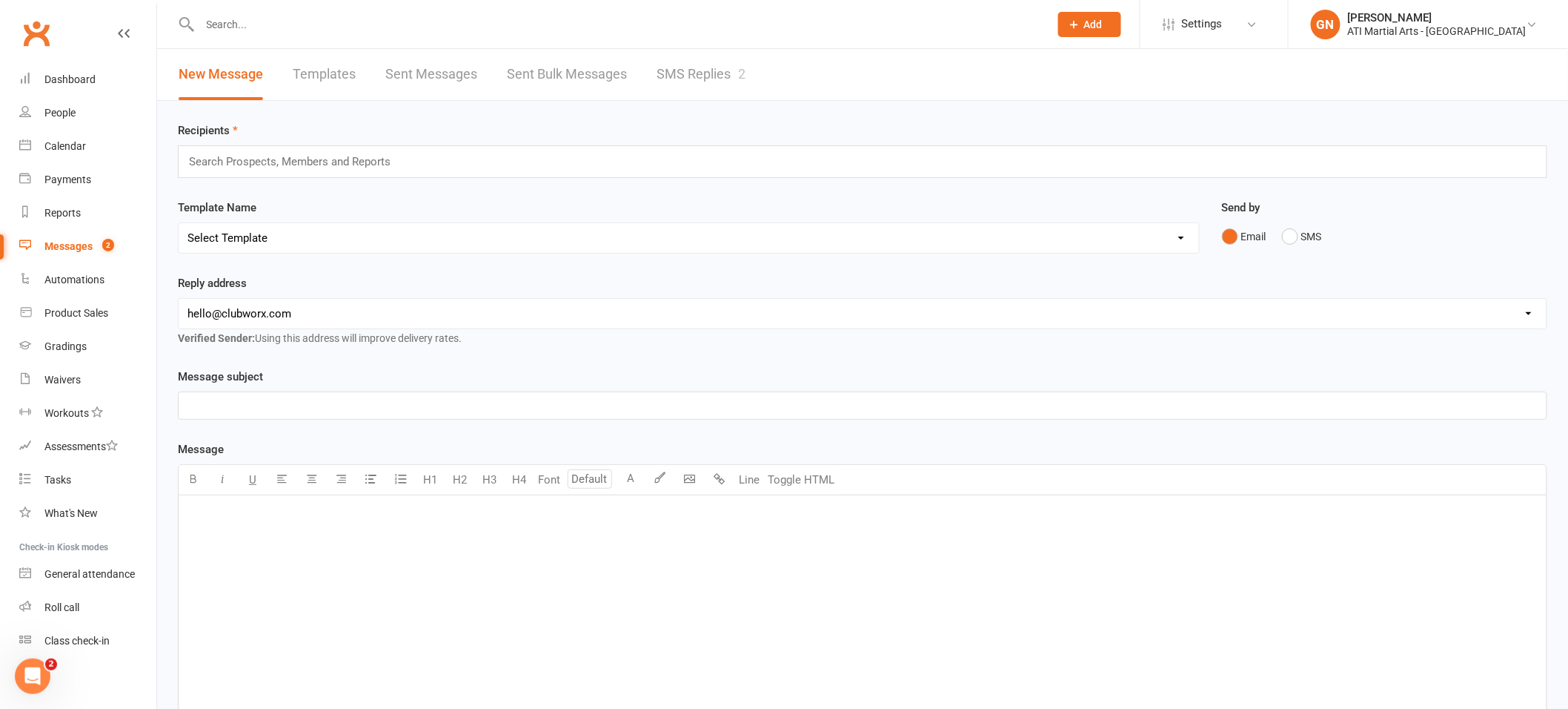
click at [706, 54] on link "SMS Replies 2" at bounding box center [701, 74] width 89 height 51
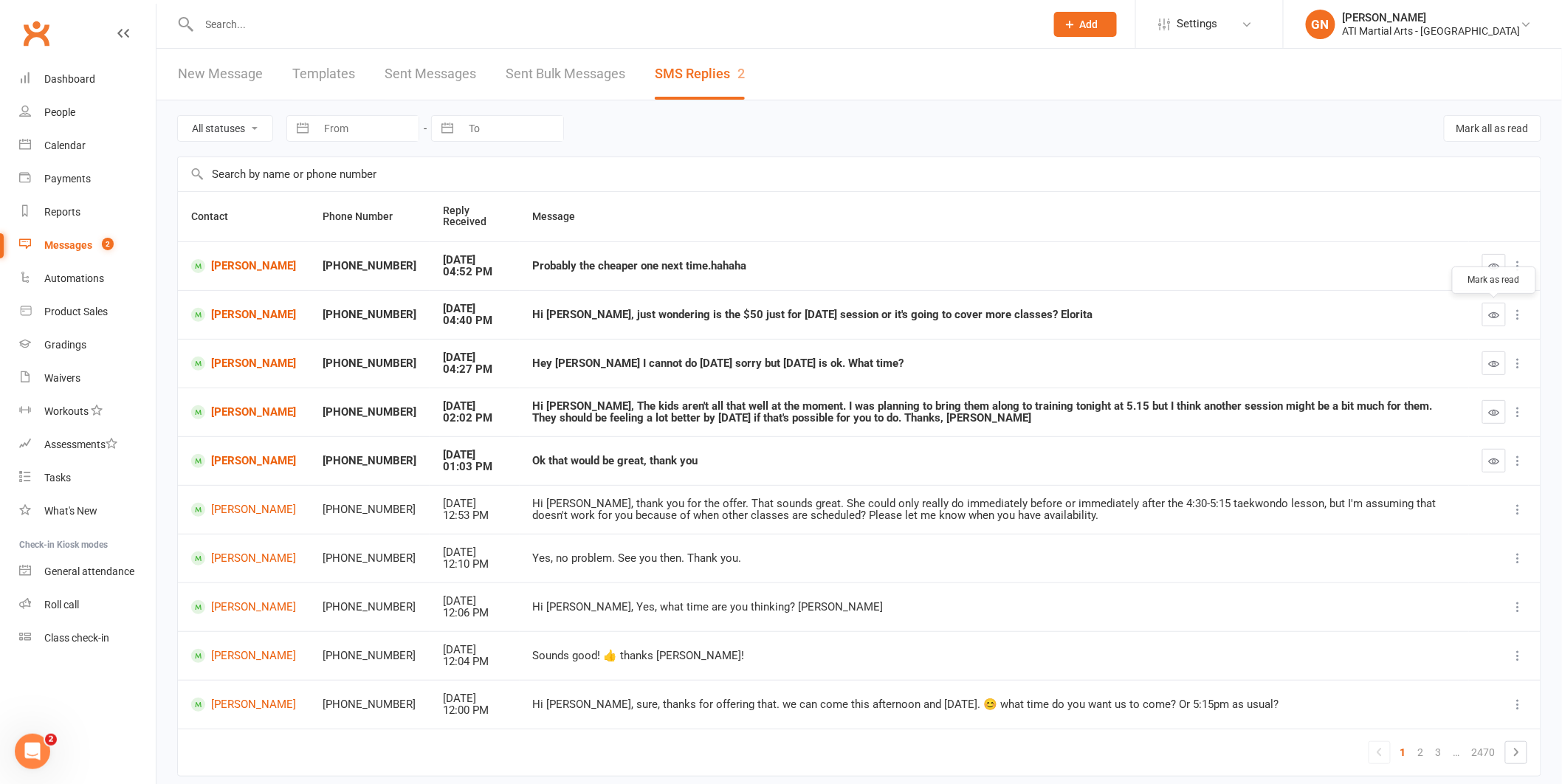
click at [1497, 313] on icon "button" at bounding box center [1494, 314] width 11 height 11
click at [1489, 268] on button "button" at bounding box center [1495, 266] width 24 height 24
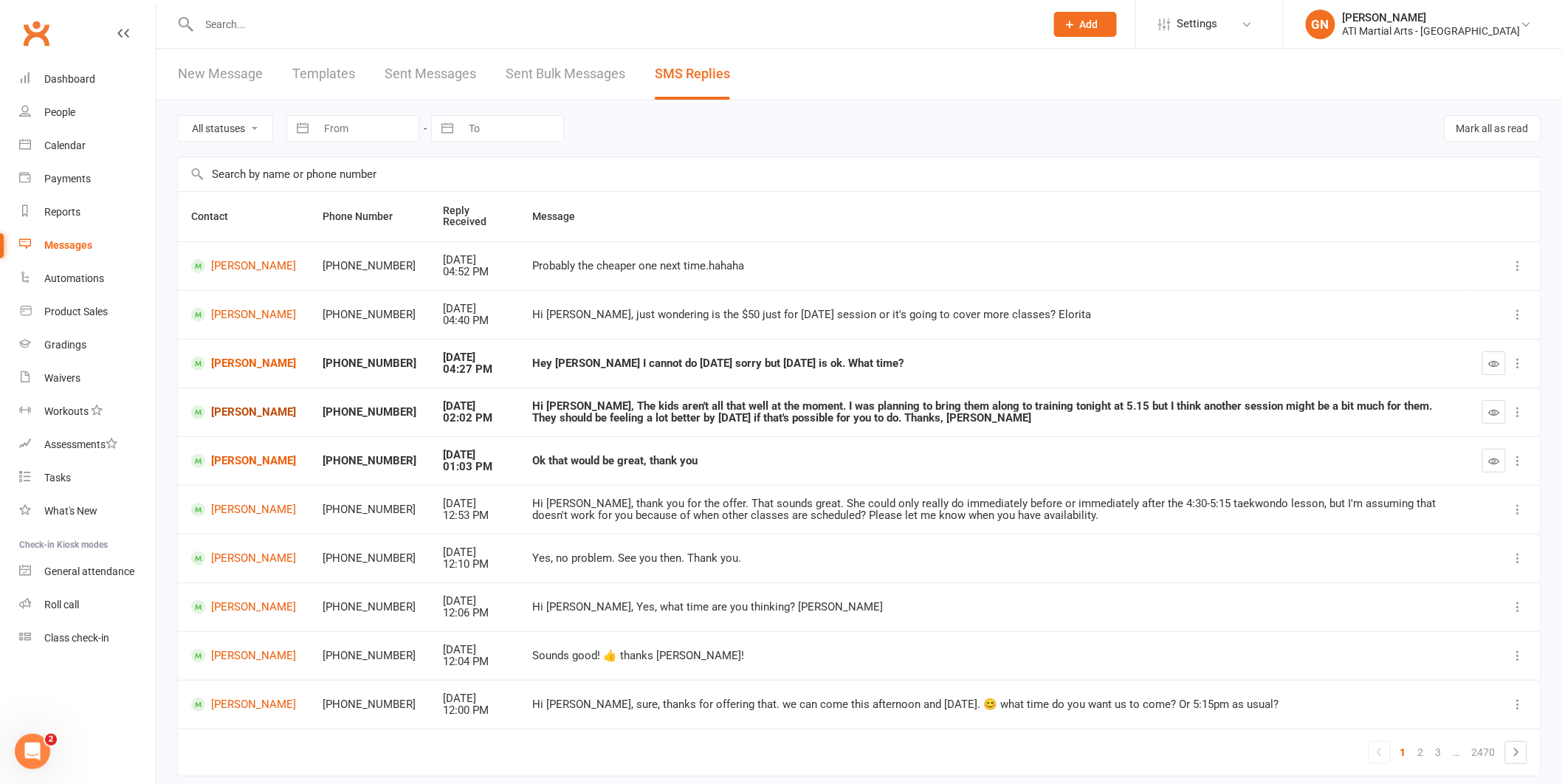
click at [252, 409] on link "[PERSON_NAME]" at bounding box center [243, 412] width 105 height 14
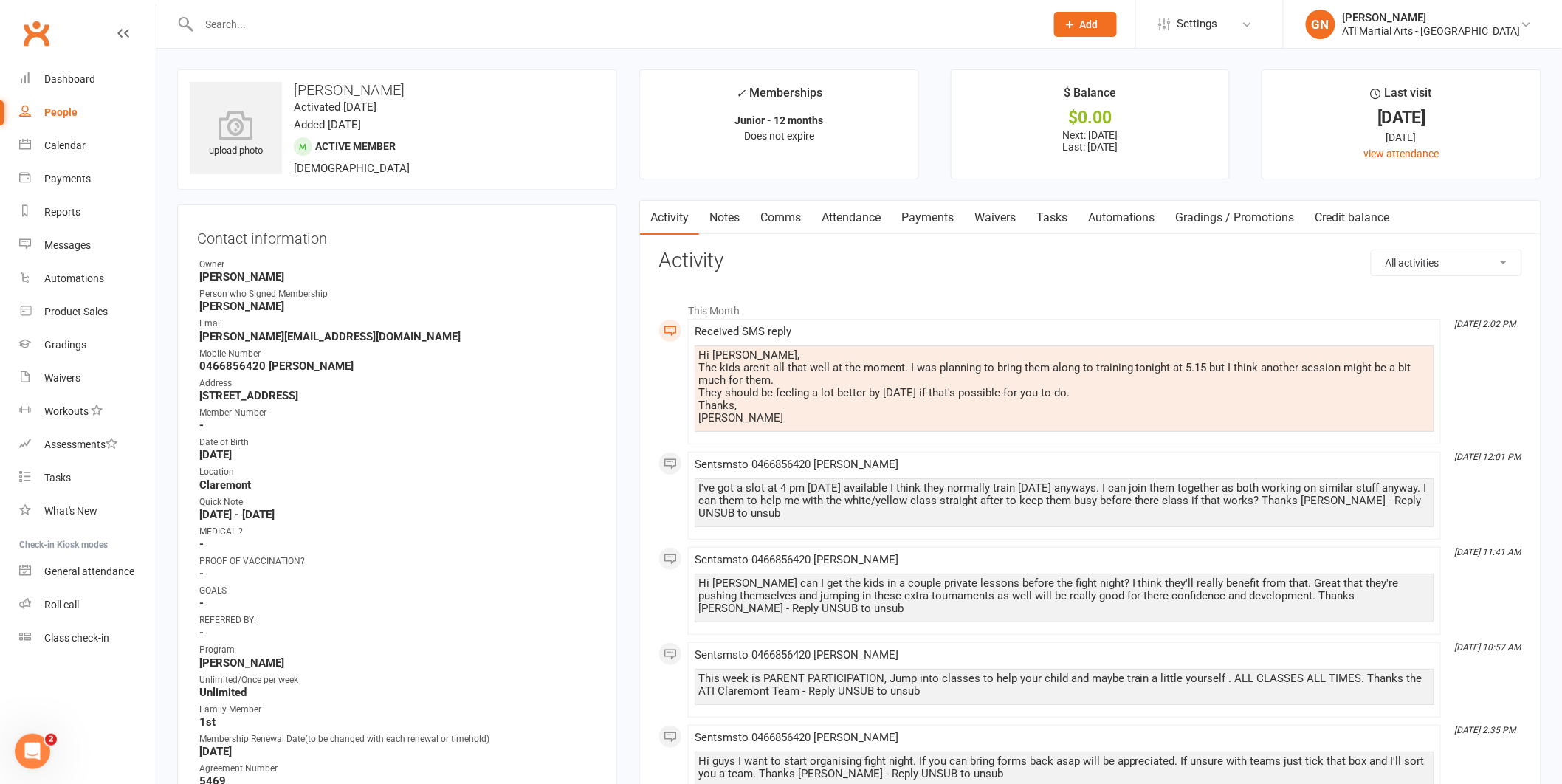
click at [874, 219] on link "Attendance" at bounding box center [852, 217] width 80 height 34
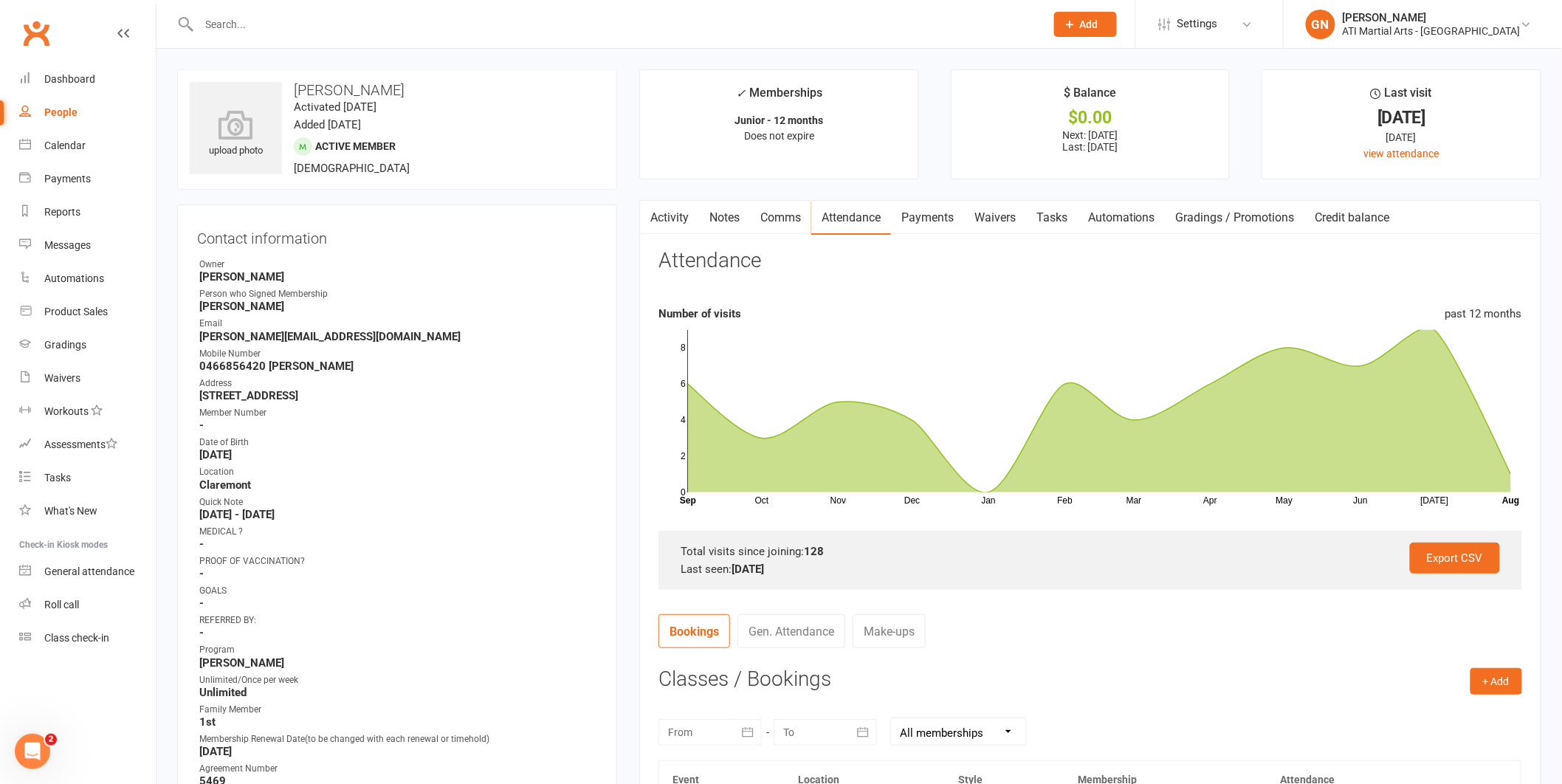
click at [798, 228] on link "Comms" at bounding box center [781, 217] width 61 height 34
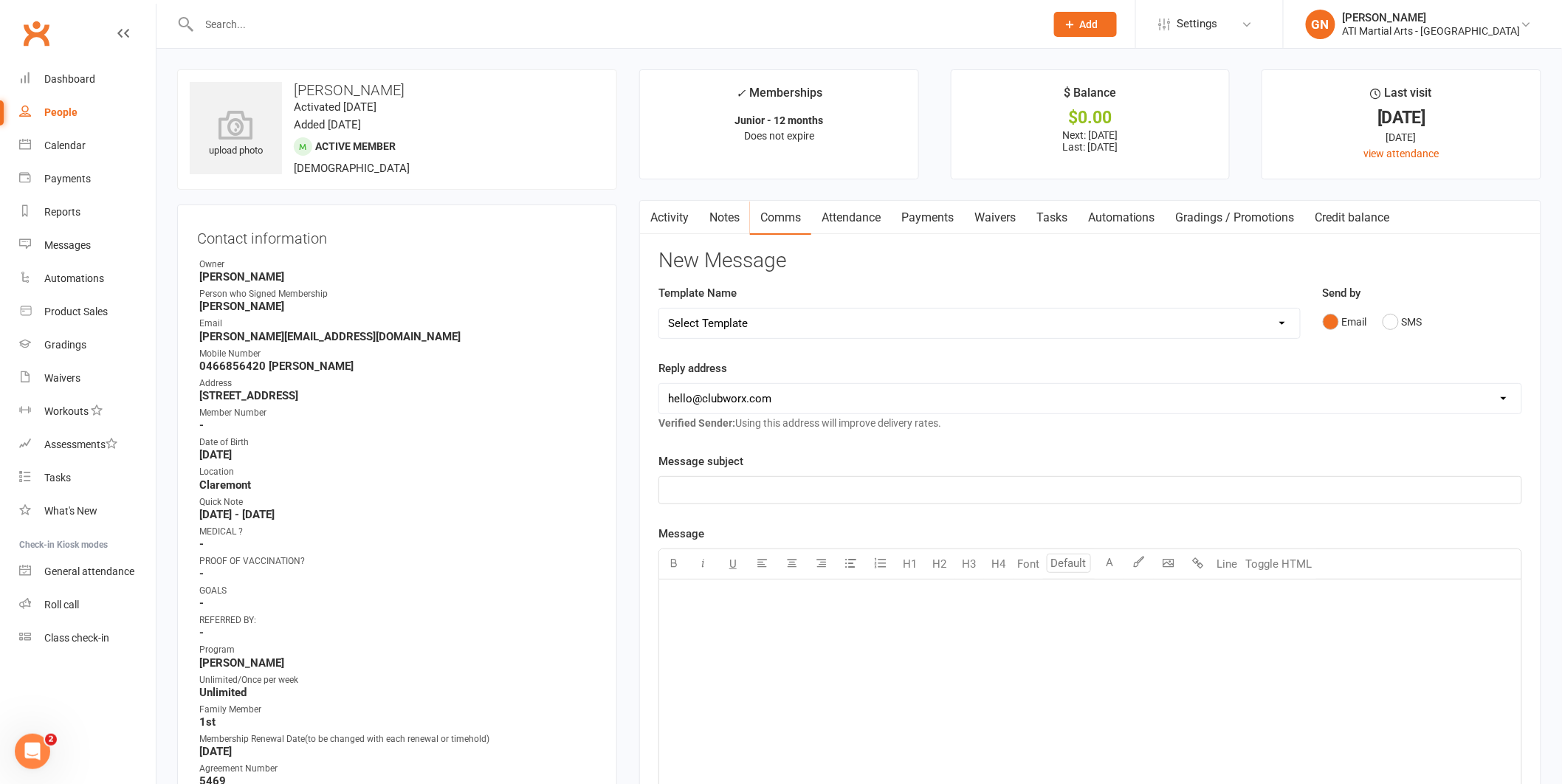
click at [931, 208] on link "Payments" at bounding box center [928, 217] width 73 height 34
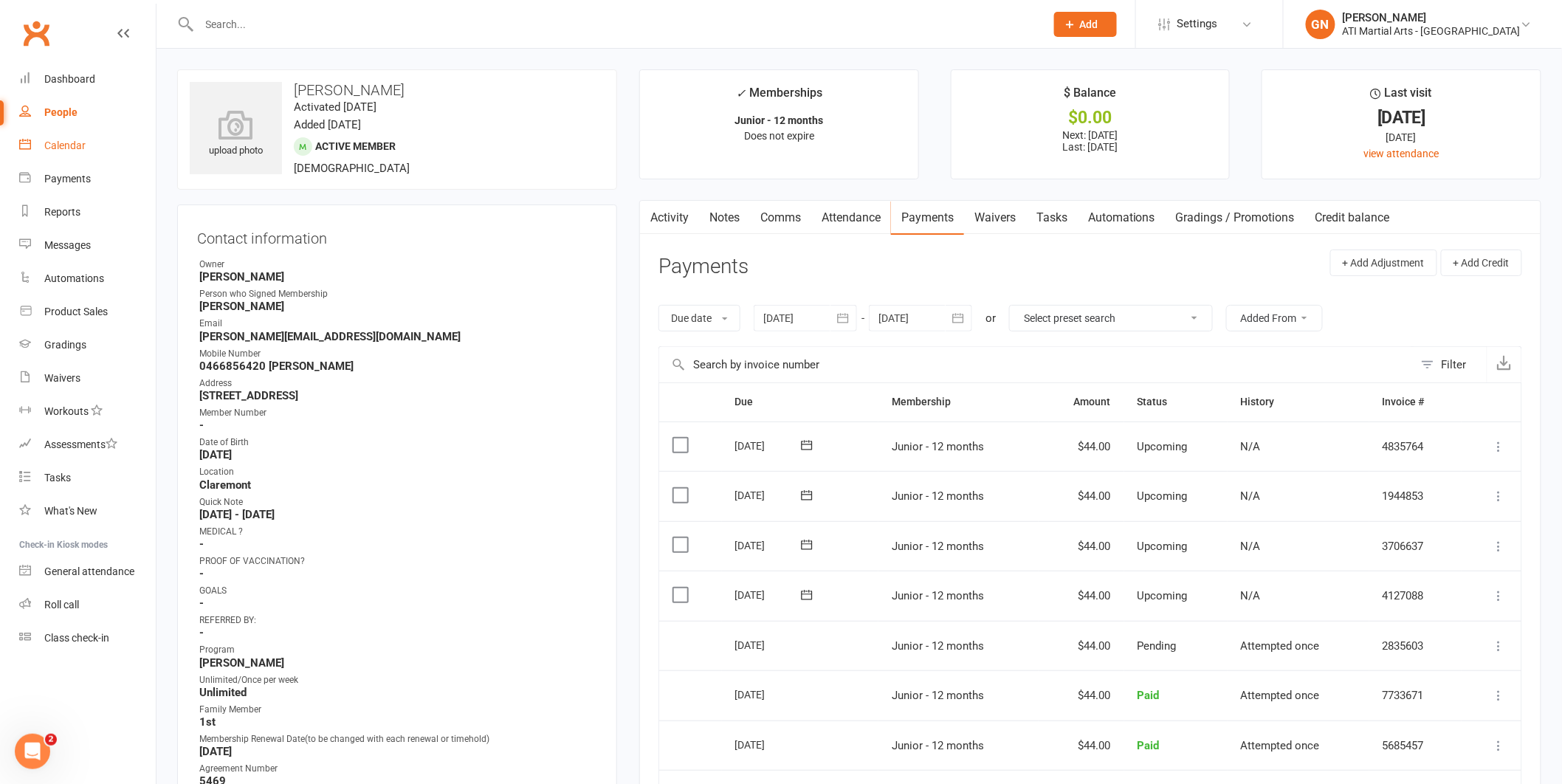
click at [32, 145] on link "Calendar" at bounding box center [88, 145] width 137 height 33
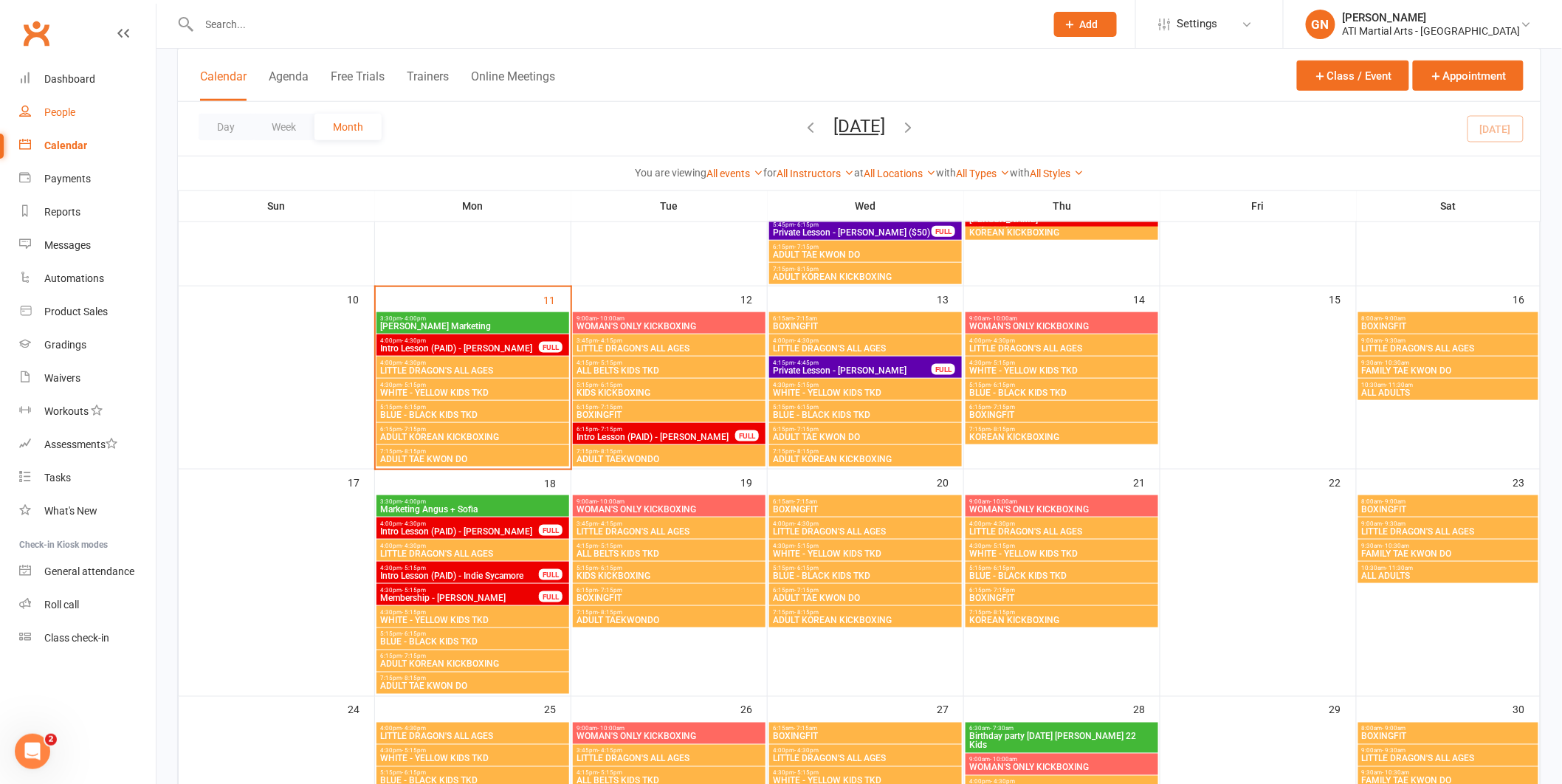
scroll to position [543, 0]
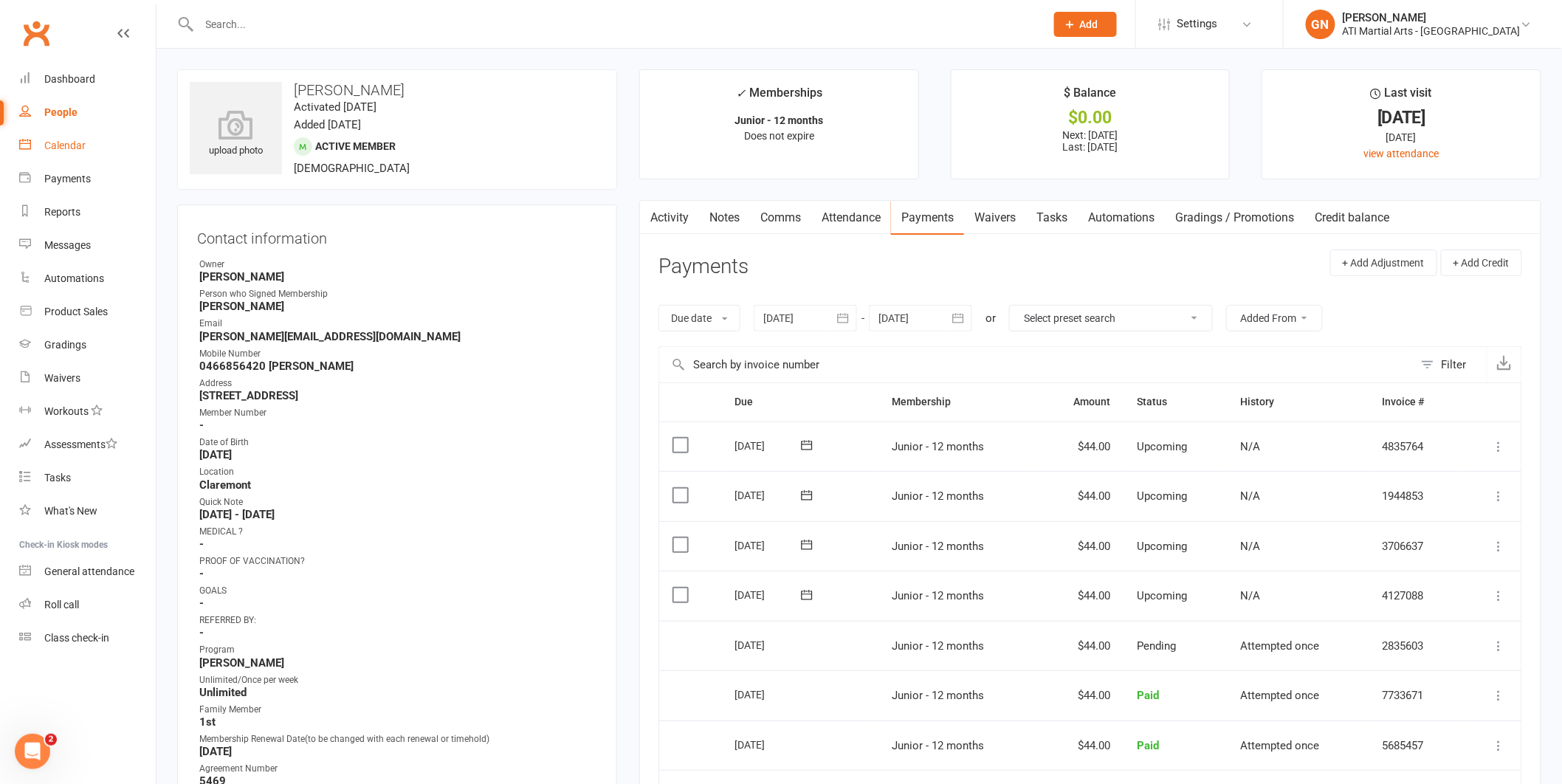
scroll to position [3, 0]
click at [785, 219] on link "Comms" at bounding box center [781, 215] width 61 height 34
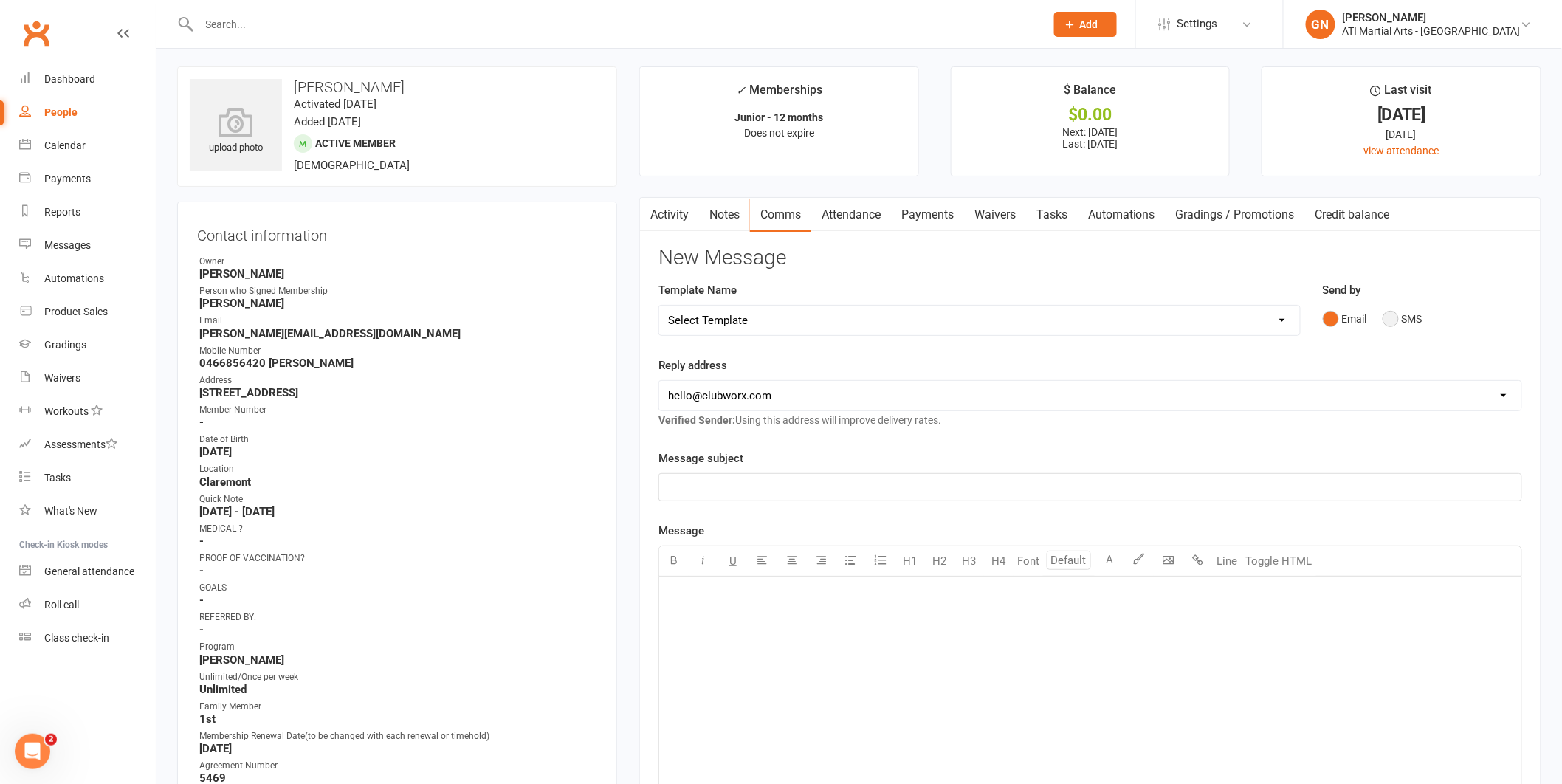
click at [1388, 324] on button "SMS" at bounding box center [1402, 319] width 40 height 28
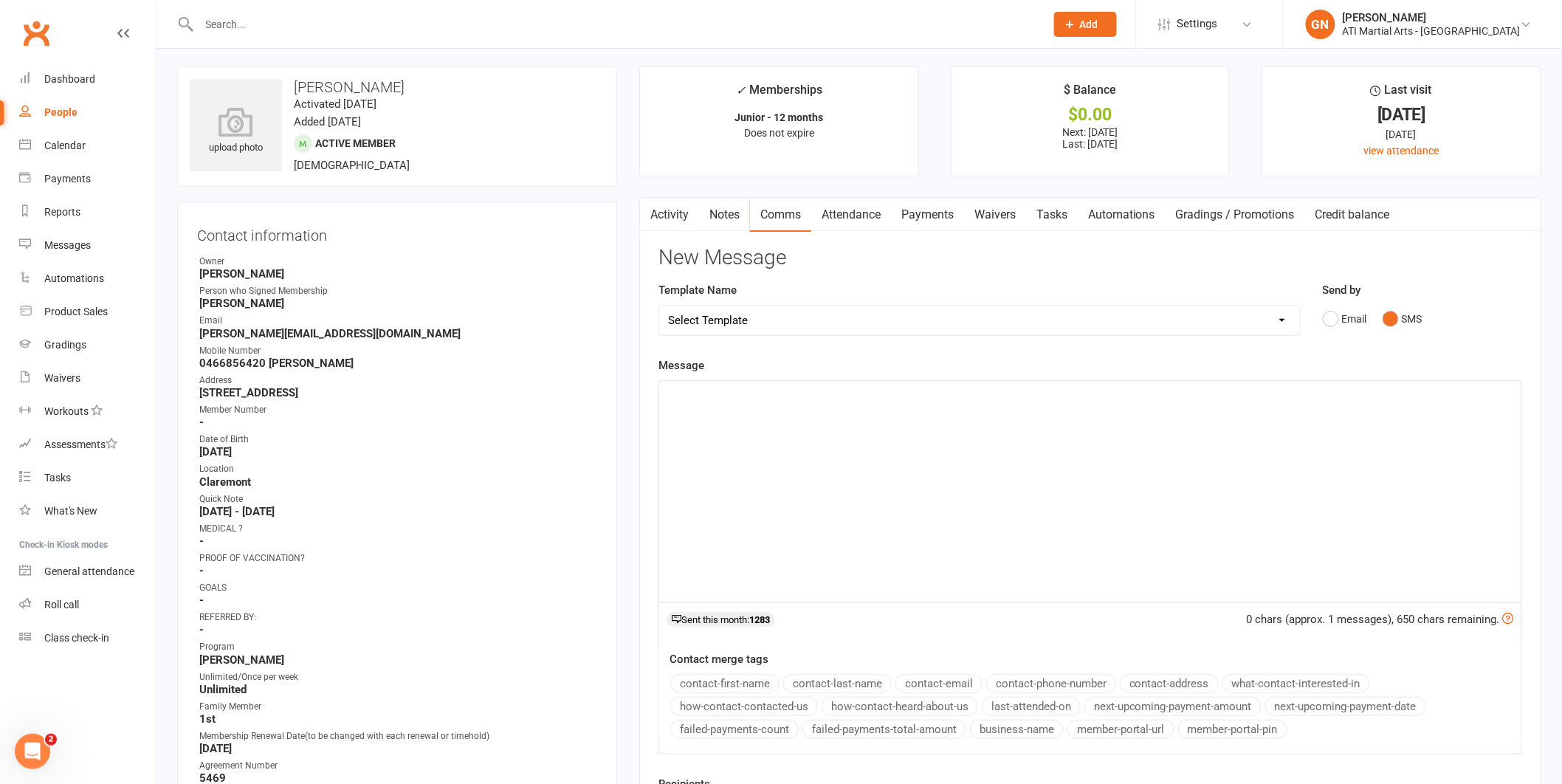
click at [1331, 443] on div "﻿" at bounding box center [1090, 491] width 863 height 222
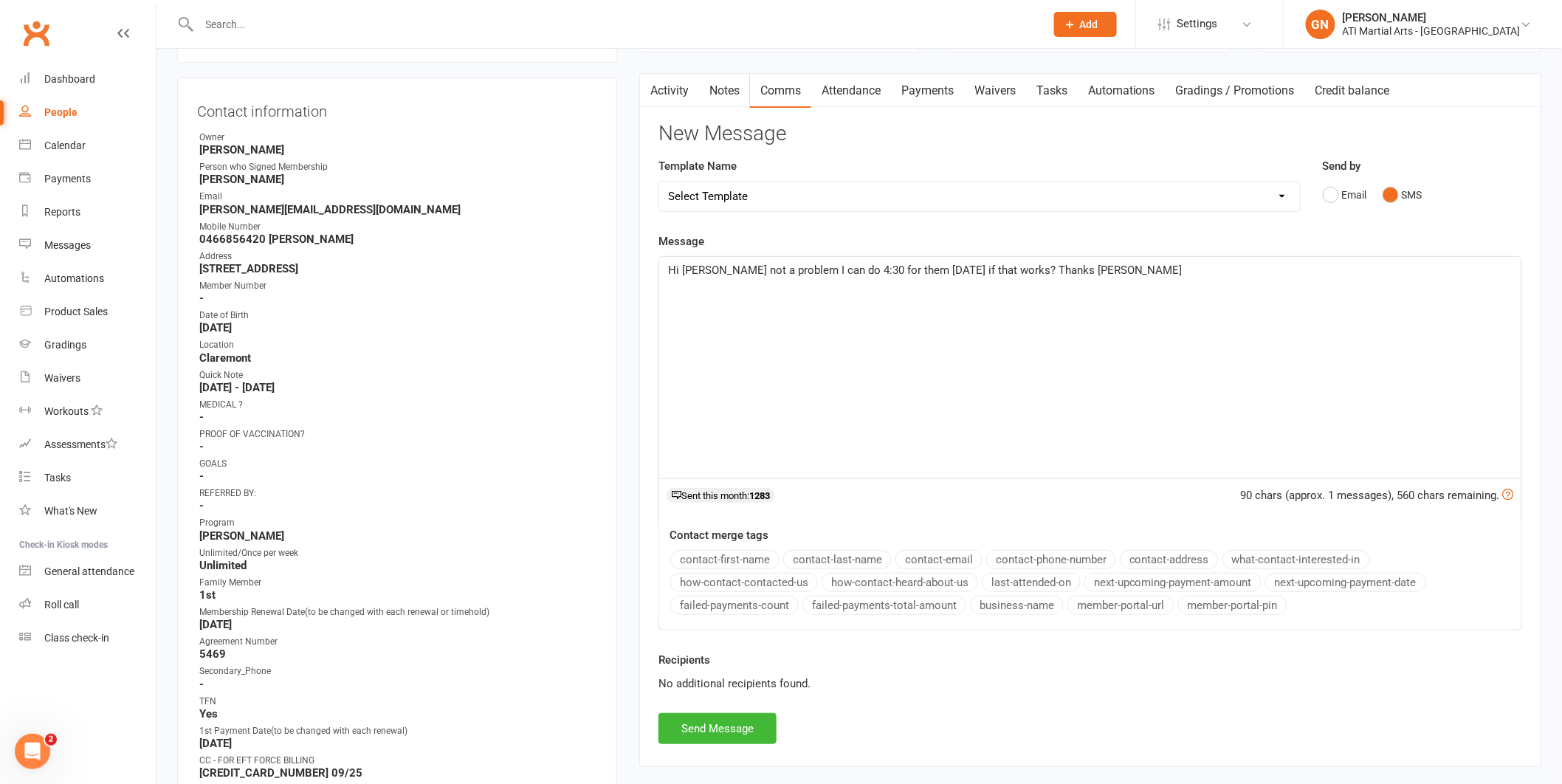
scroll to position [138, 0]
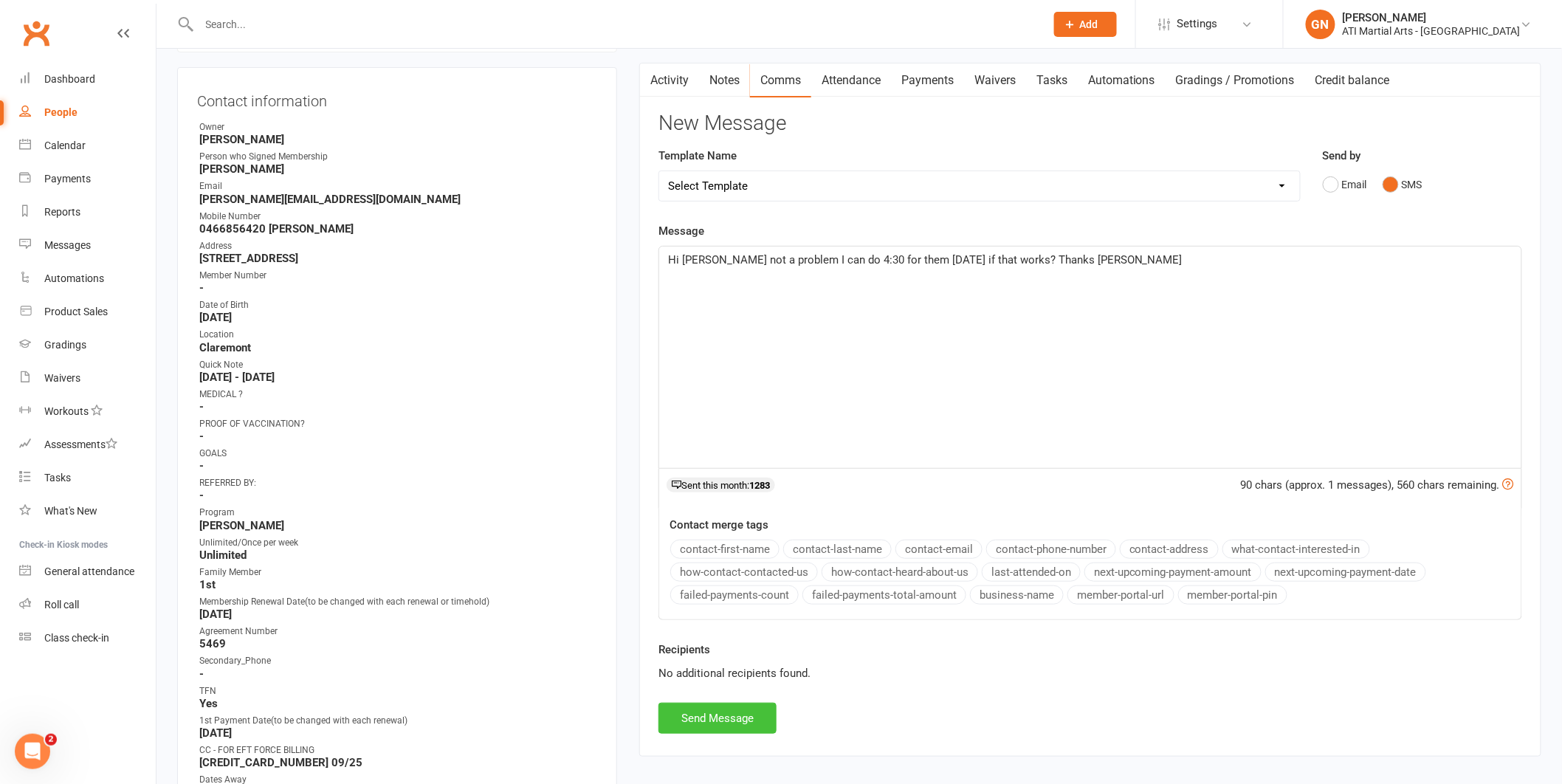
click at [716, 730] on button "Send Message" at bounding box center [717, 718] width 118 height 31
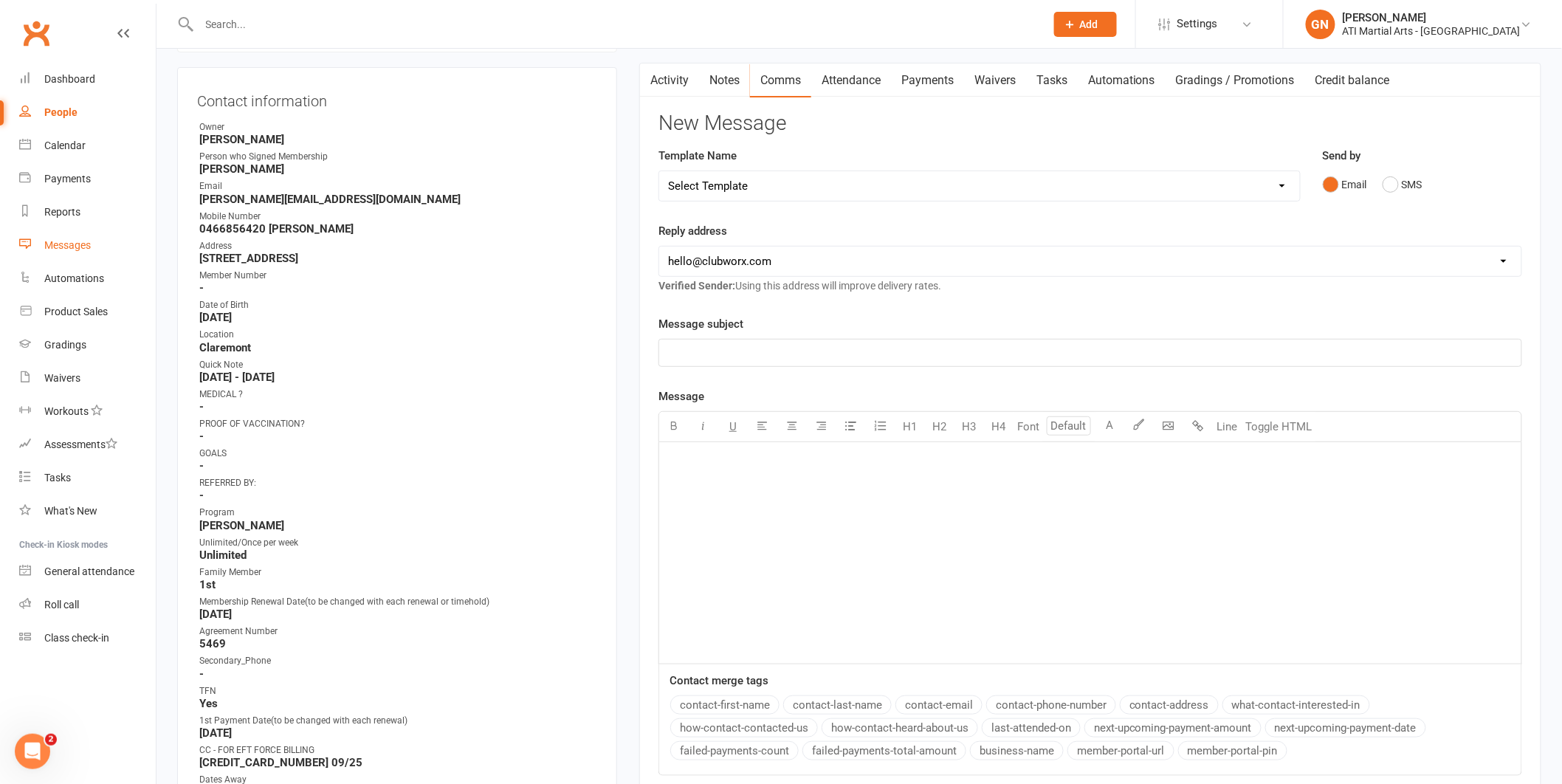
click at [54, 247] on div "Messages" at bounding box center [67, 245] width 47 height 12
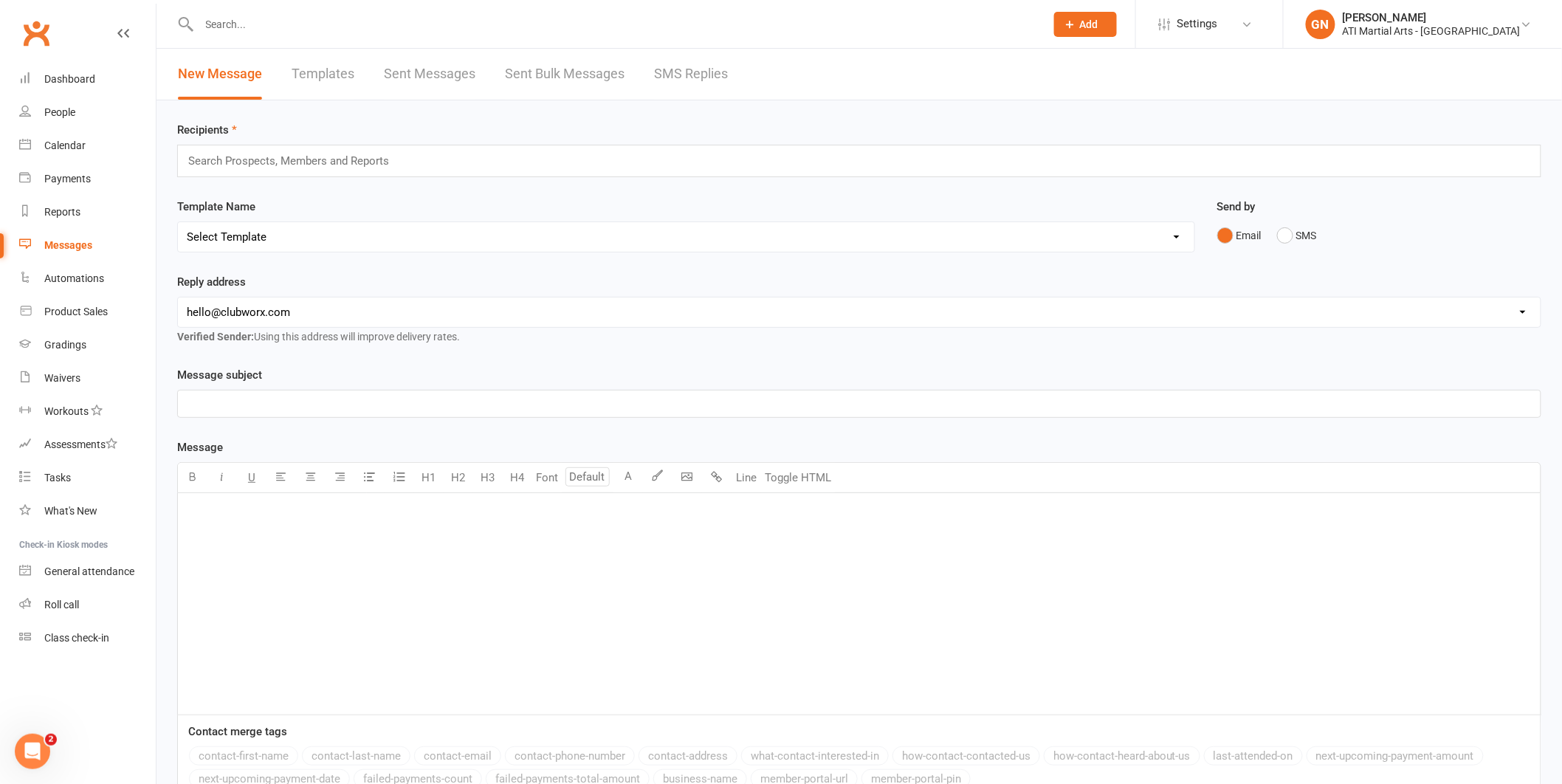
drag, startPoint x: 690, startPoint y: 101, endPoint x: 695, endPoint y: 82, distance: 19.6
click at [690, 100] on div "Recipients Search Prospects, Members and Reports Template Name Select Template …" at bounding box center [859, 507] width 1406 height 814
click at [695, 80] on link "SMS Replies" at bounding box center [691, 74] width 74 height 51
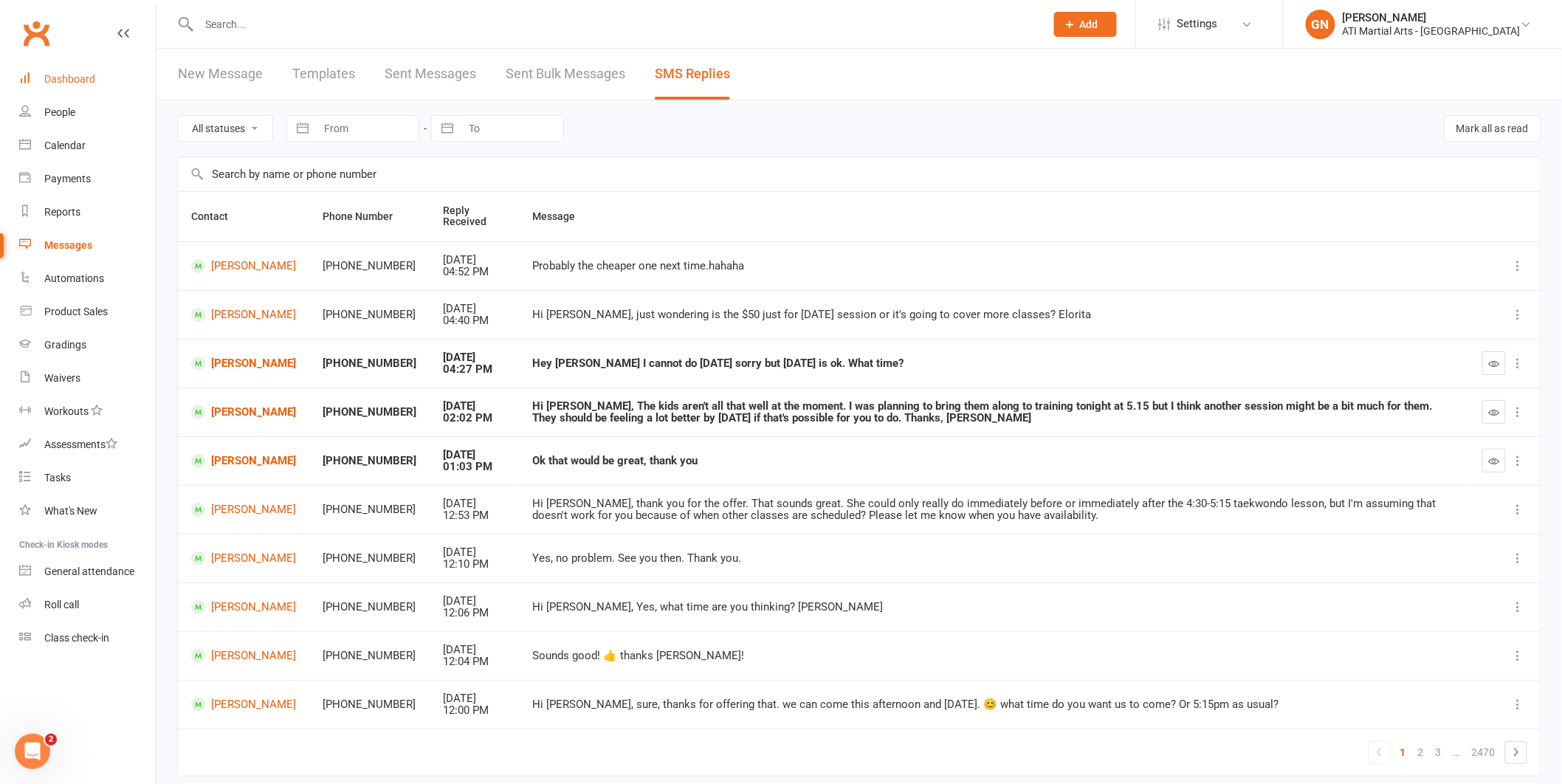
click at [52, 69] on link "Dashboard" at bounding box center [88, 79] width 137 height 33
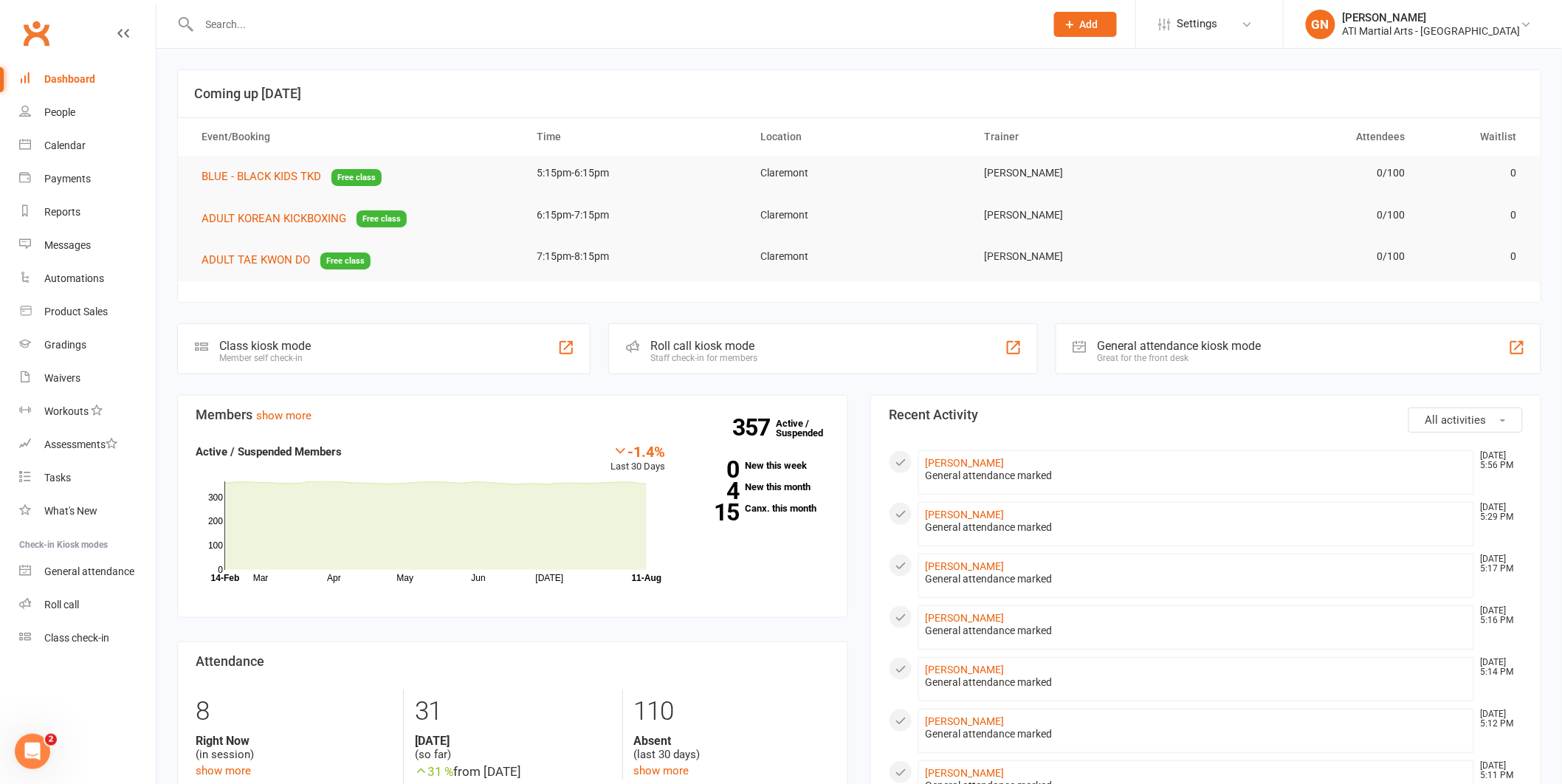
drag, startPoint x: 254, startPoint y: 31, endPoint x: 259, endPoint y: 16, distance: 15.8
click at [254, 31] on input "text" at bounding box center [615, 25] width 841 height 20
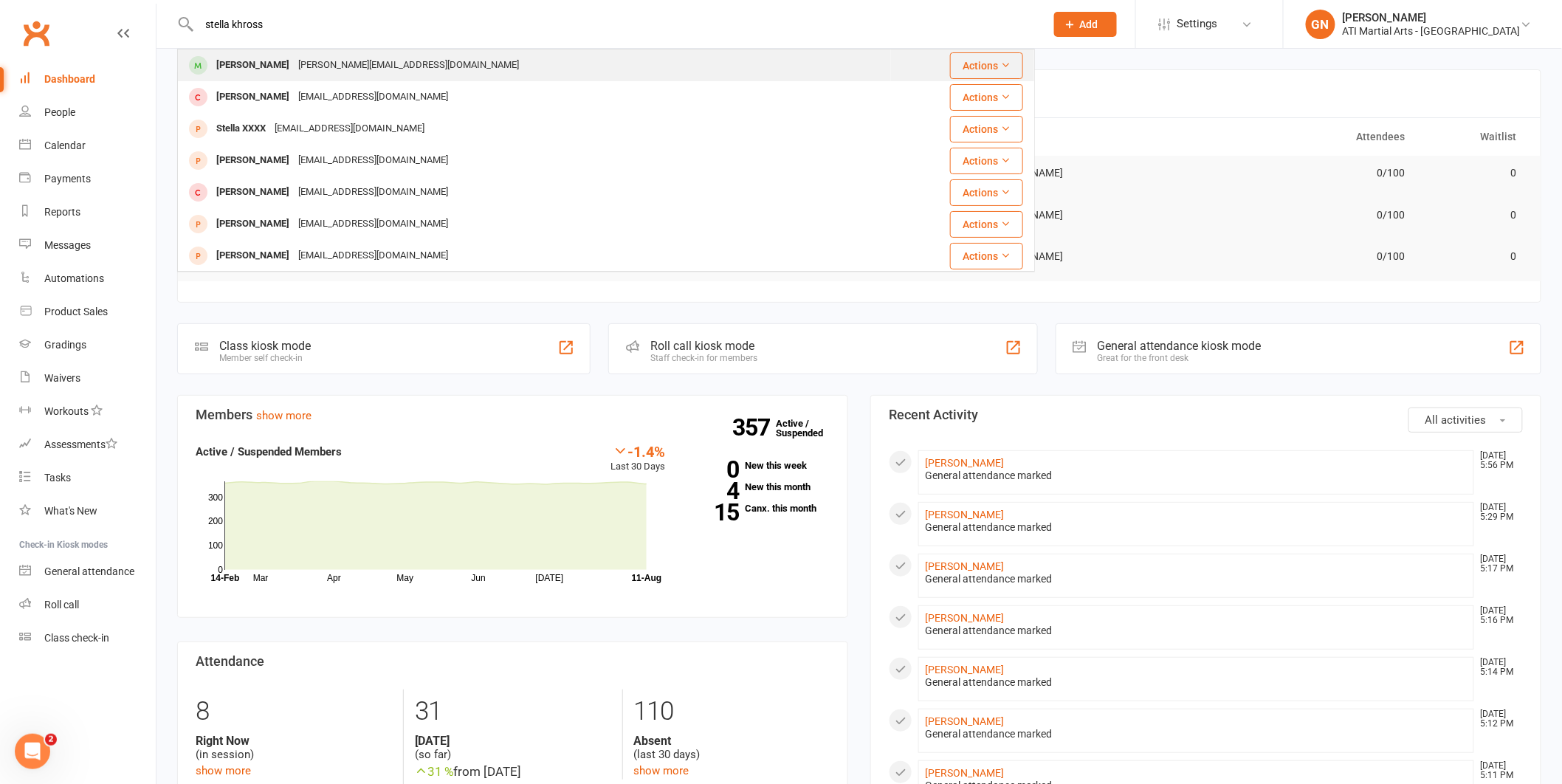
type input "stella khross"
click at [373, 70] on div "[PERSON_NAME][EMAIL_ADDRESS][DOMAIN_NAME]" at bounding box center [409, 65] width 229 height 21
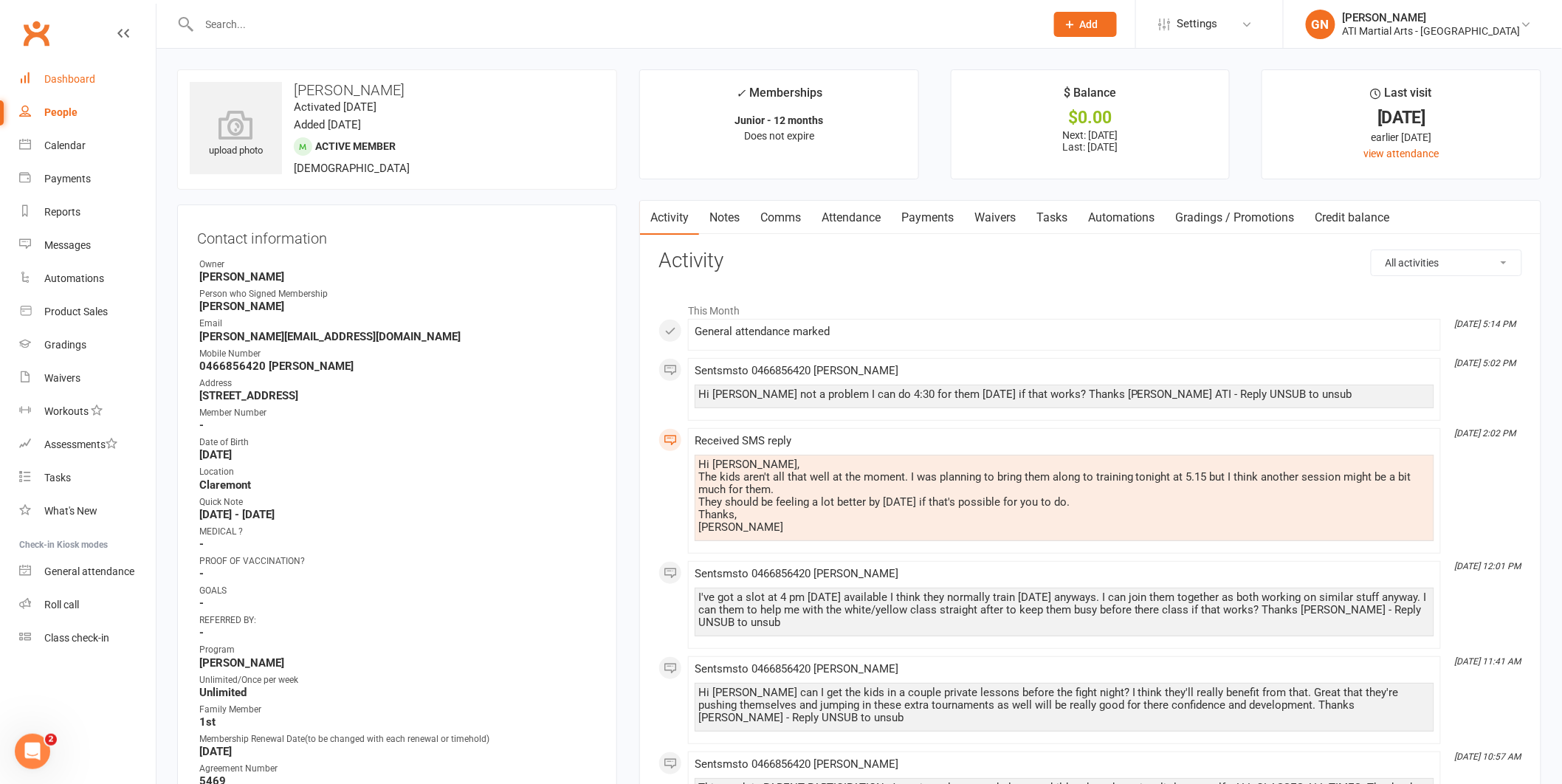
click at [92, 74] on div "Dashboard" at bounding box center [70, 79] width 51 height 12
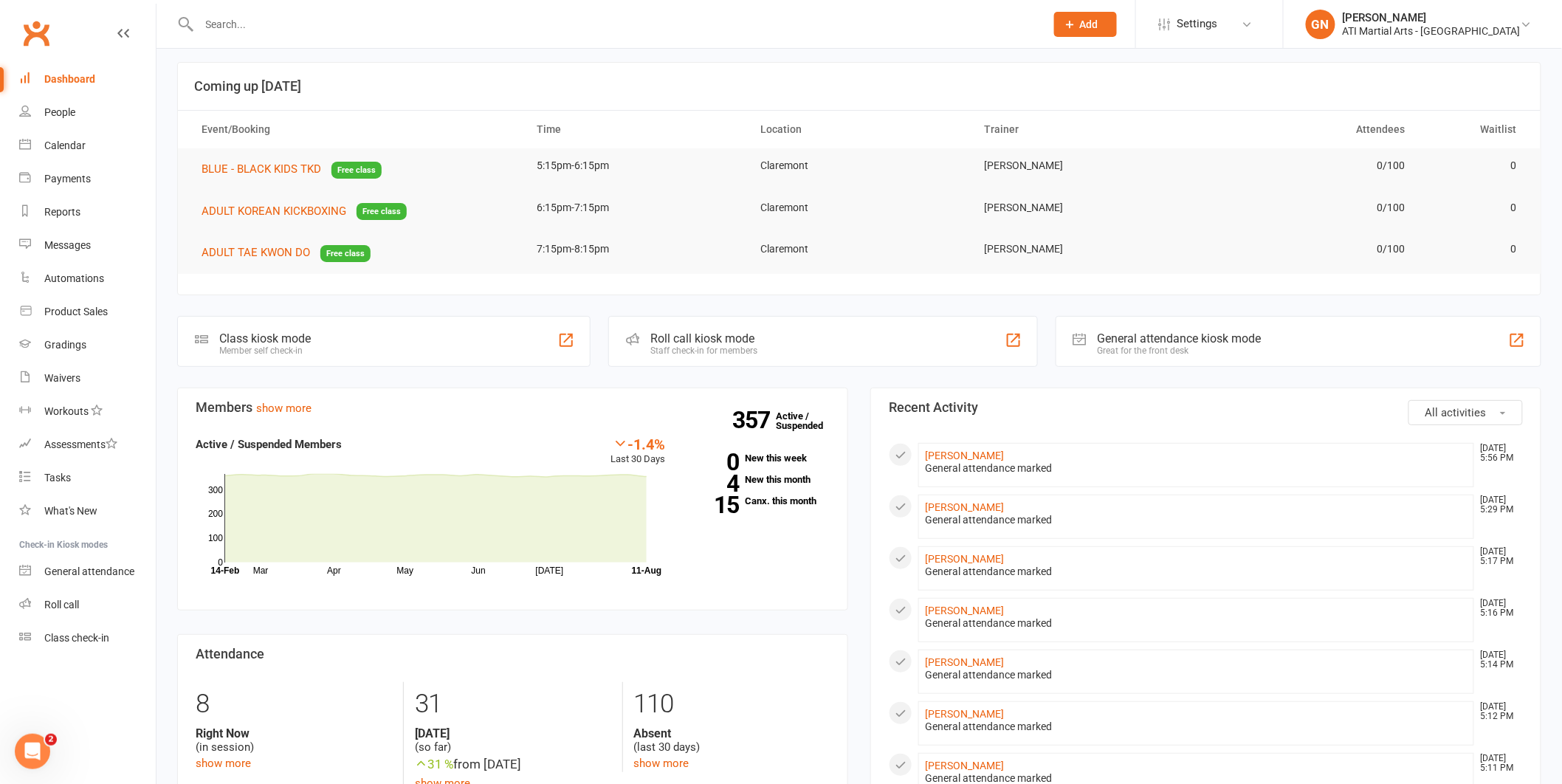
scroll to position [20, 0]
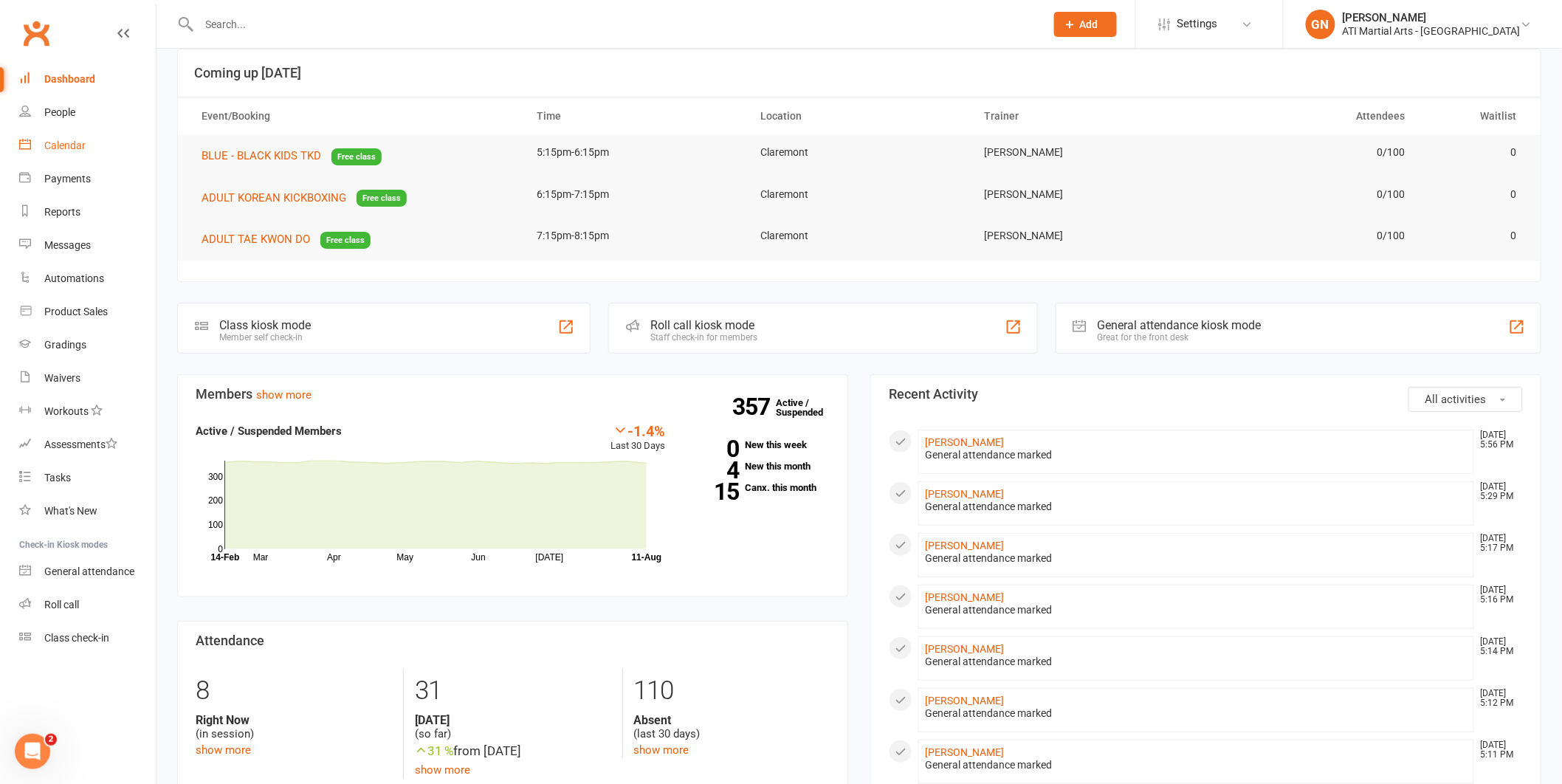
click at [106, 136] on link "Calendar" at bounding box center [88, 145] width 137 height 33
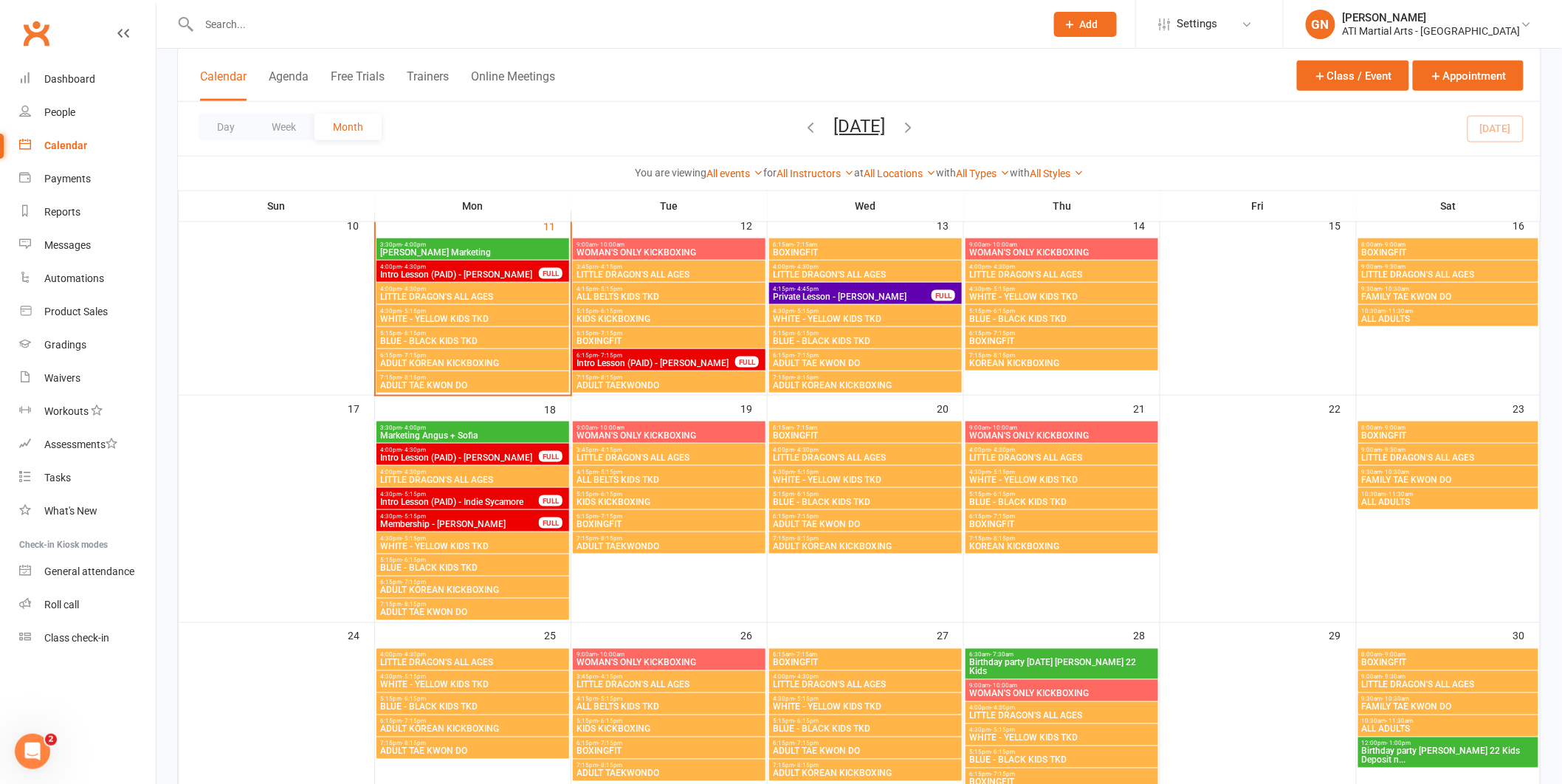
scroll to position [617, 0]
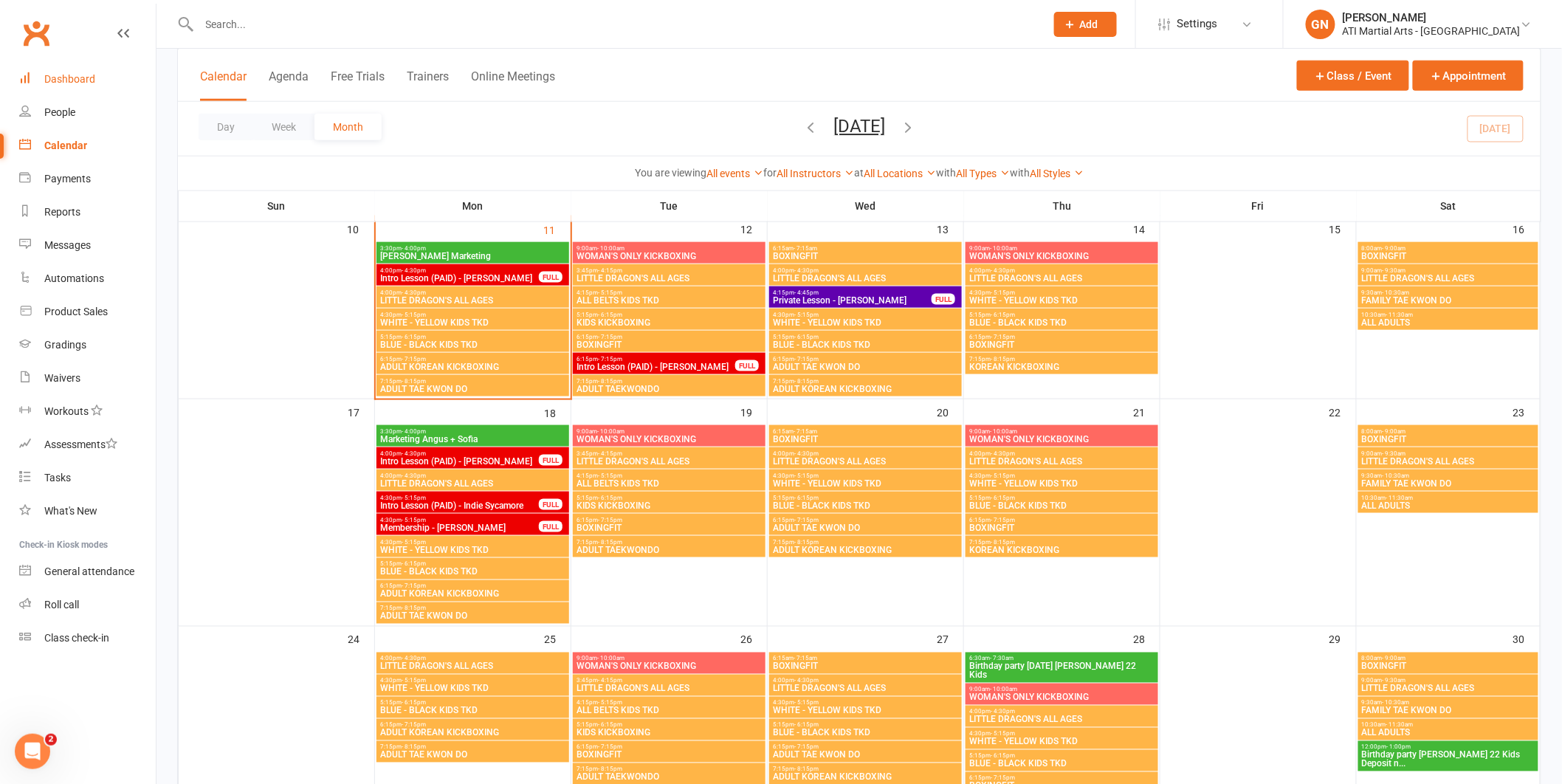
click at [91, 77] on div "Dashboard" at bounding box center [70, 79] width 51 height 12
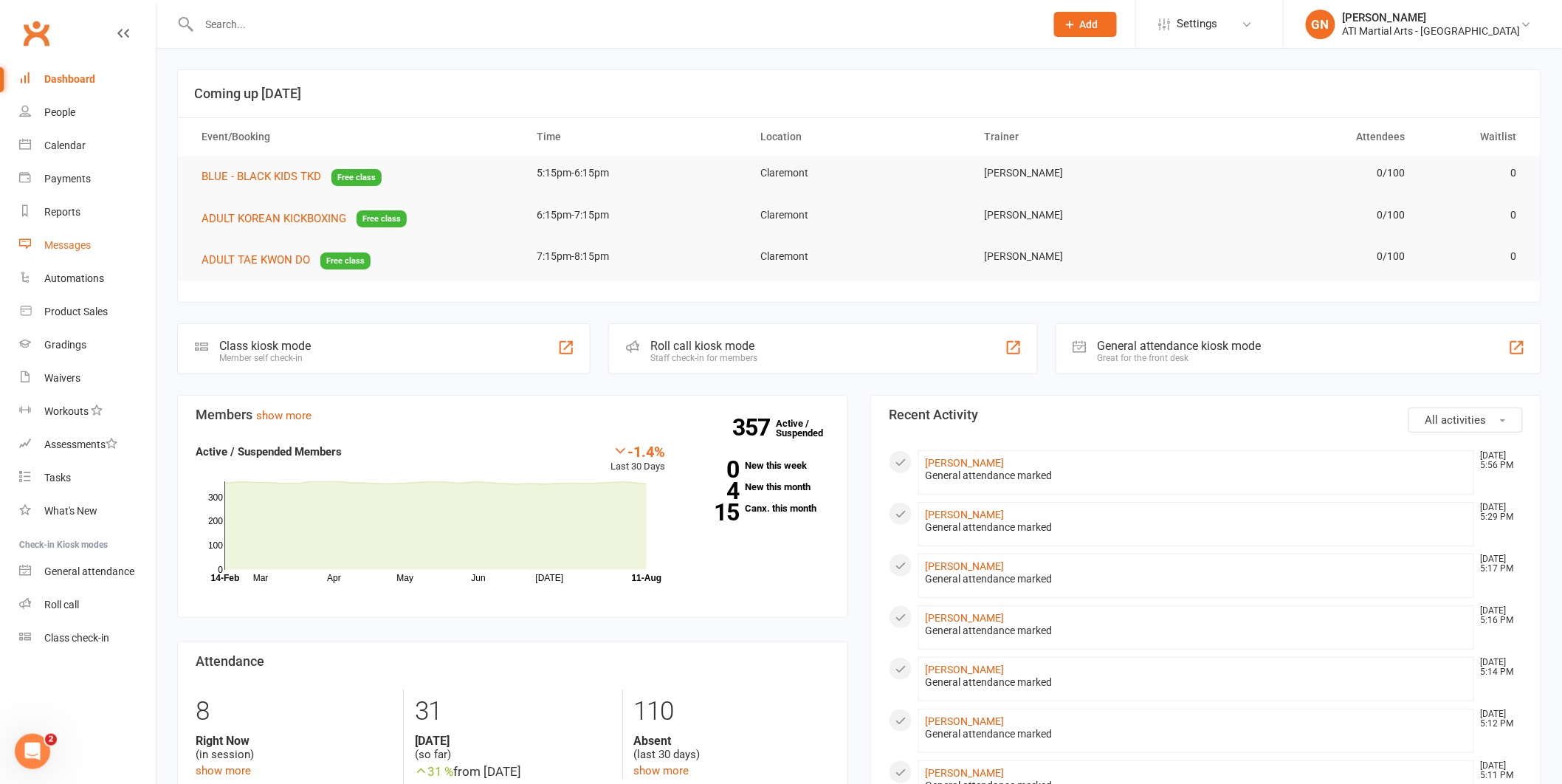
click at [41, 239] on link "Messages" at bounding box center [88, 245] width 137 height 33
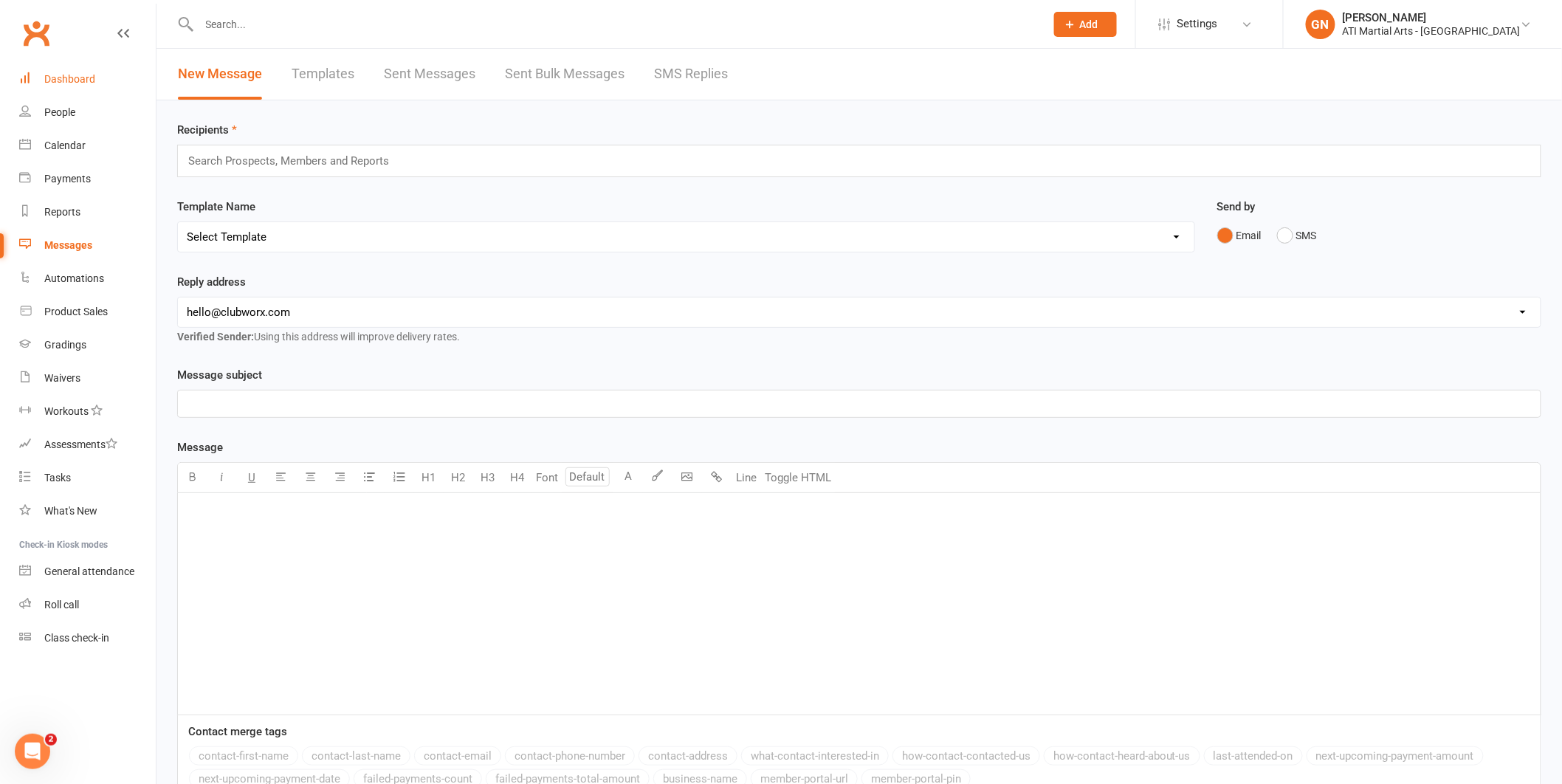
click at [99, 68] on link "Dashboard" at bounding box center [88, 79] width 137 height 33
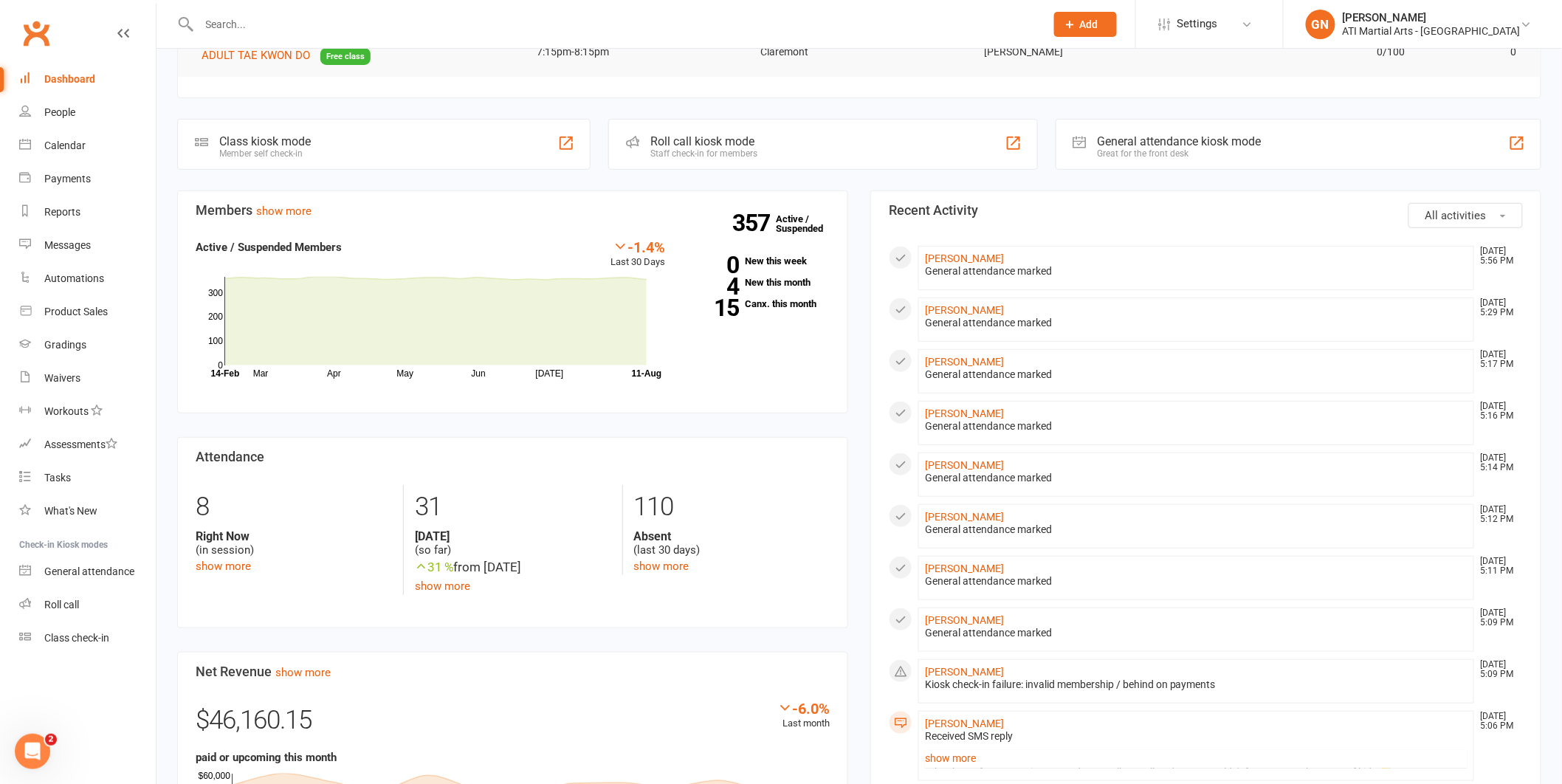
scroll to position [318, 0]
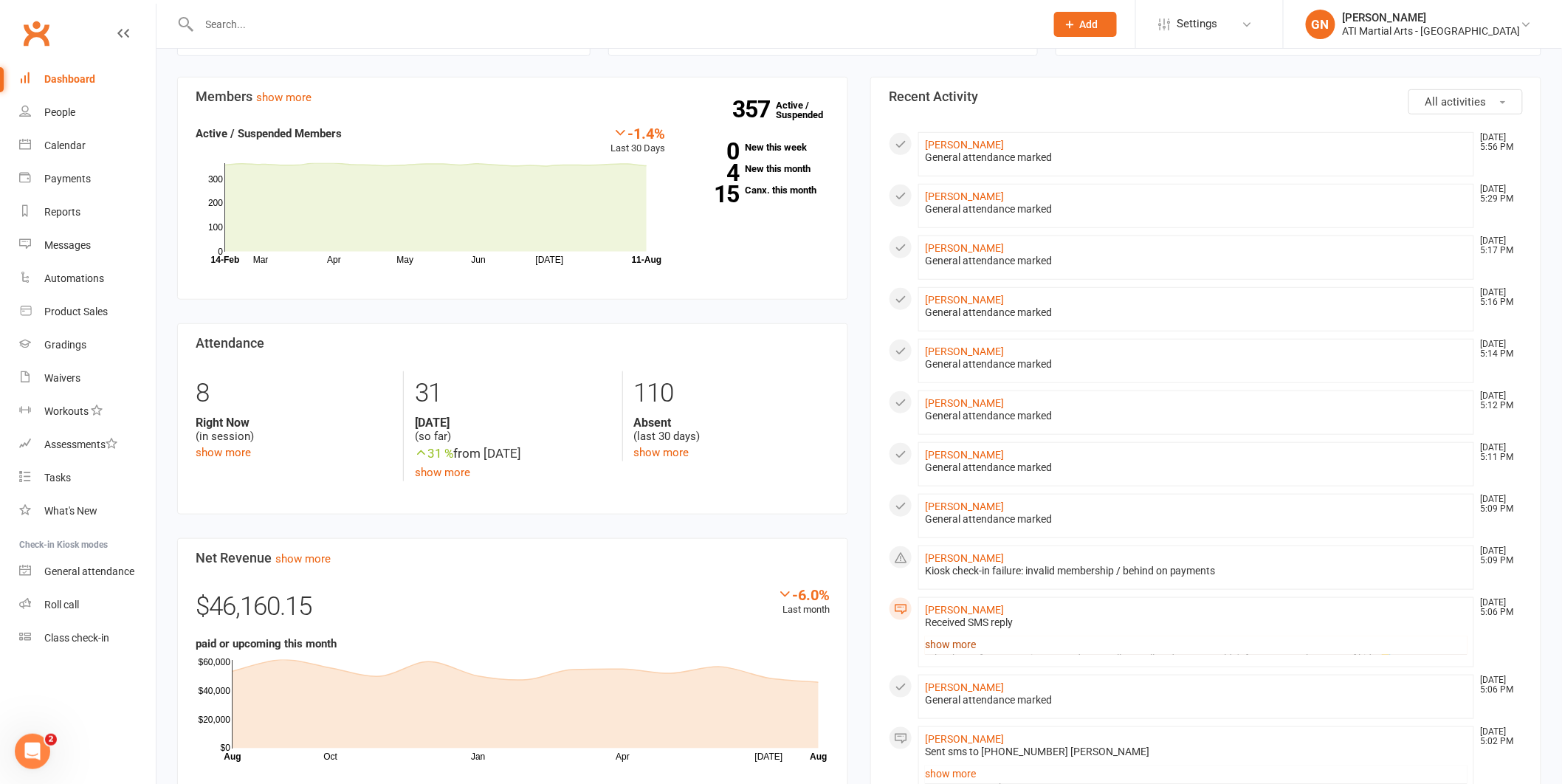
click at [931, 644] on link "show more" at bounding box center [1197, 644] width 543 height 20
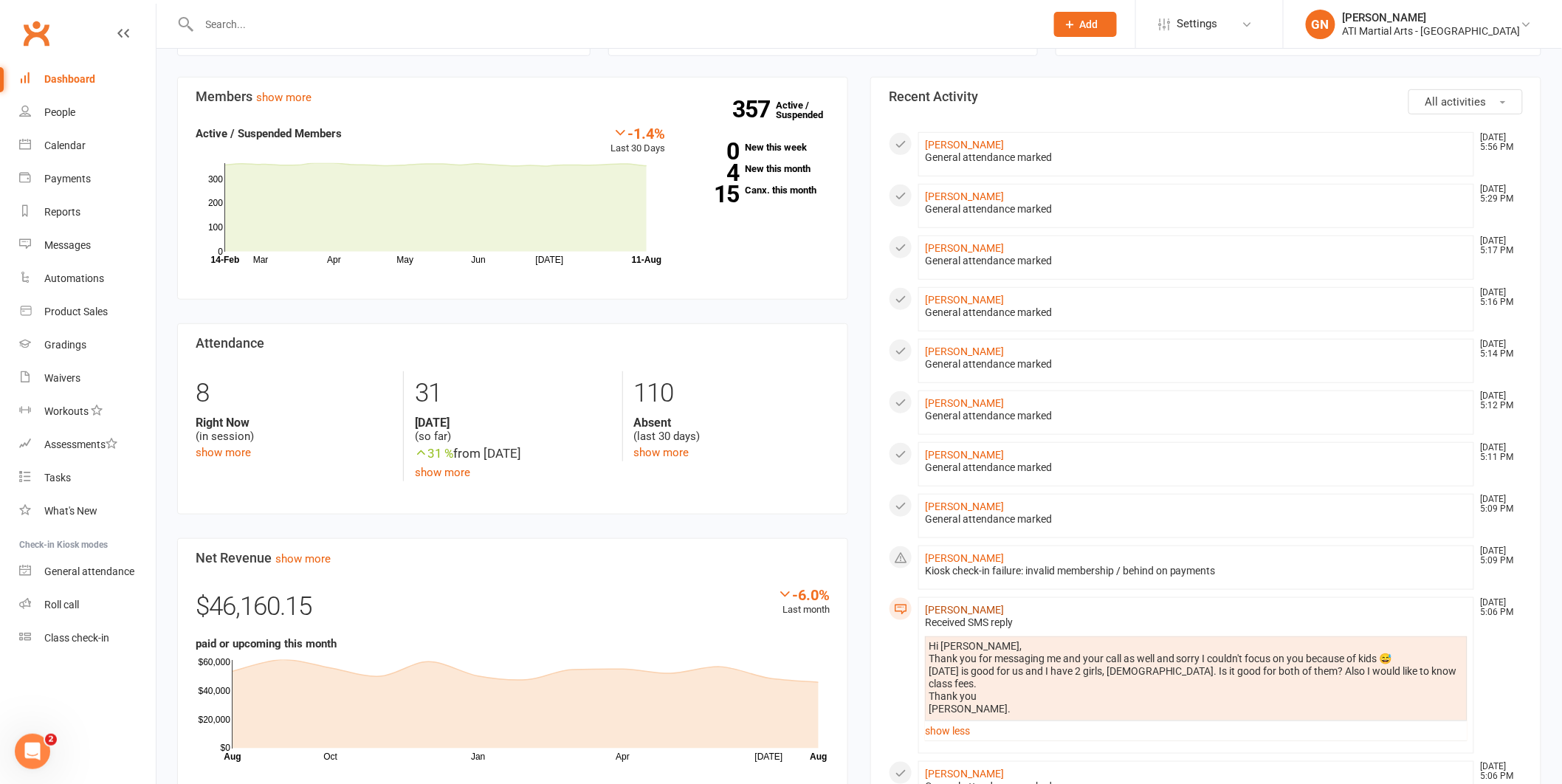
click at [965, 611] on link "[PERSON_NAME]" at bounding box center [965, 610] width 79 height 12
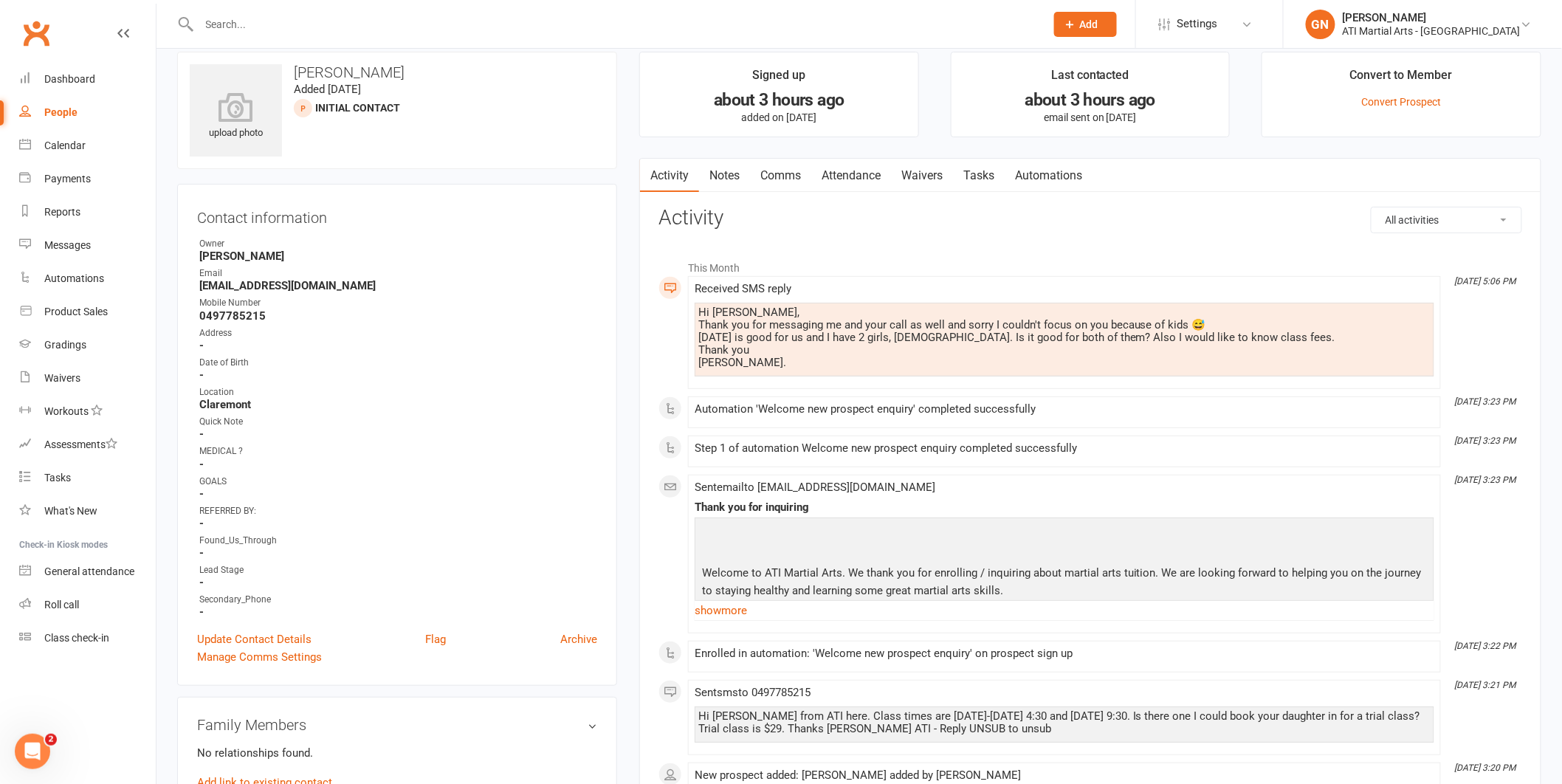
scroll to position [19, 0]
click at [860, 173] on link "Attendance" at bounding box center [852, 175] width 80 height 34
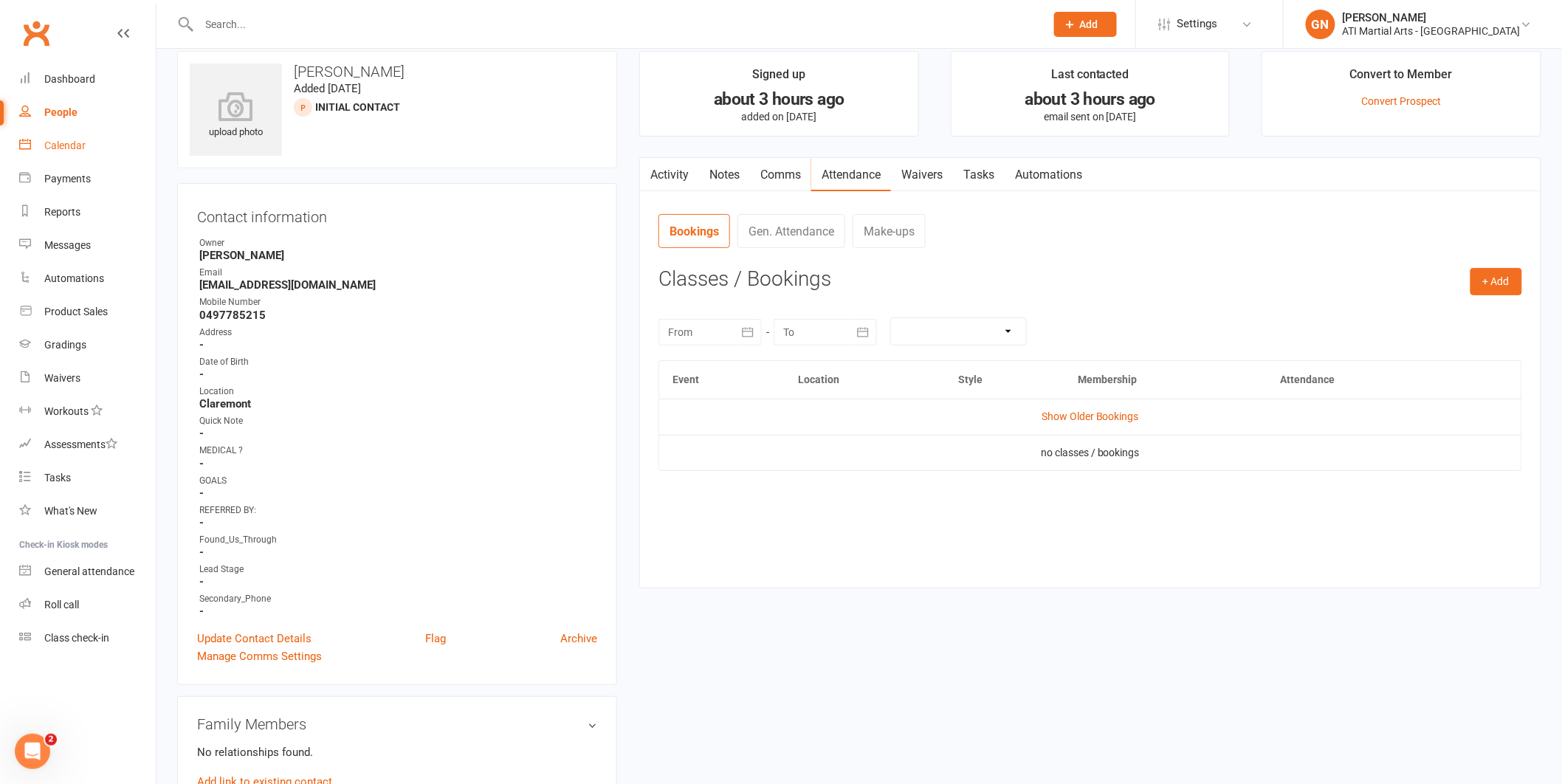
click at [39, 138] on link "Calendar" at bounding box center [88, 145] width 137 height 33
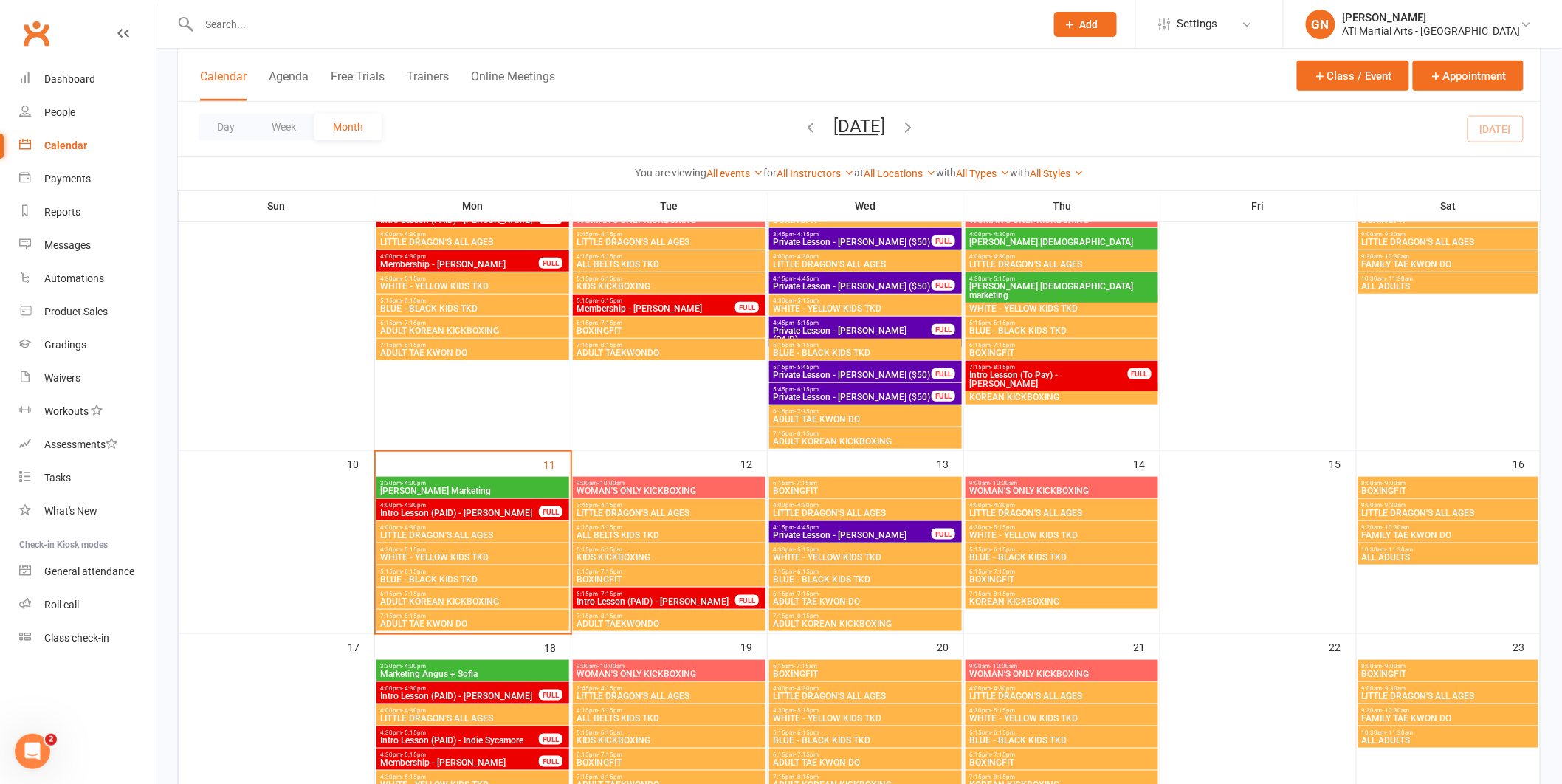
scroll to position [500, 0]
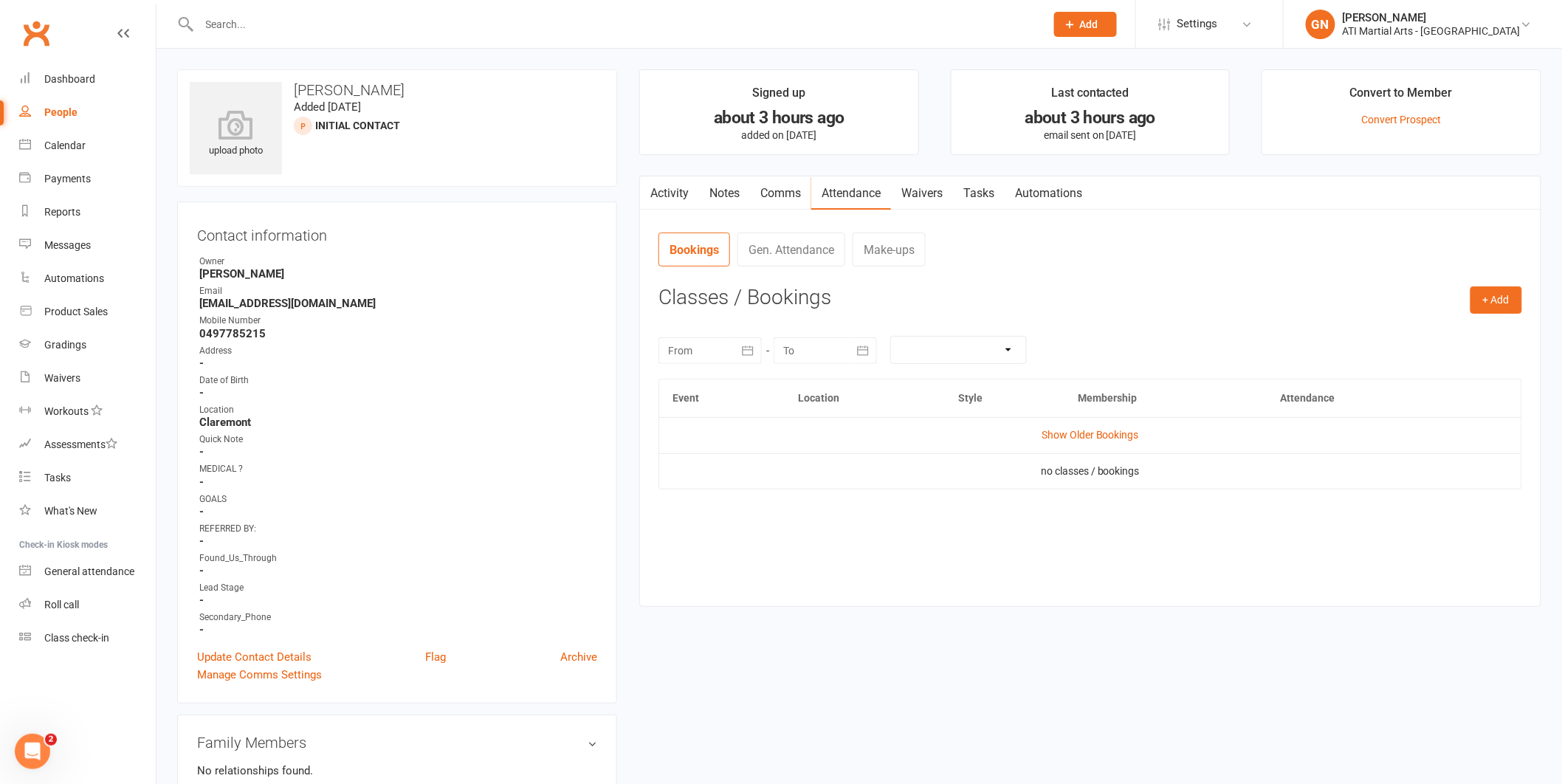
click at [795, 212] on div "Activity Notes Comms Attendance Waivers Tasks Automations Attendance Number of …" at bounding box center [1090, 392] width 903 height 431
click at [806, 200] on link "Comms" at bounding box center [781, 194] width 61 height 34
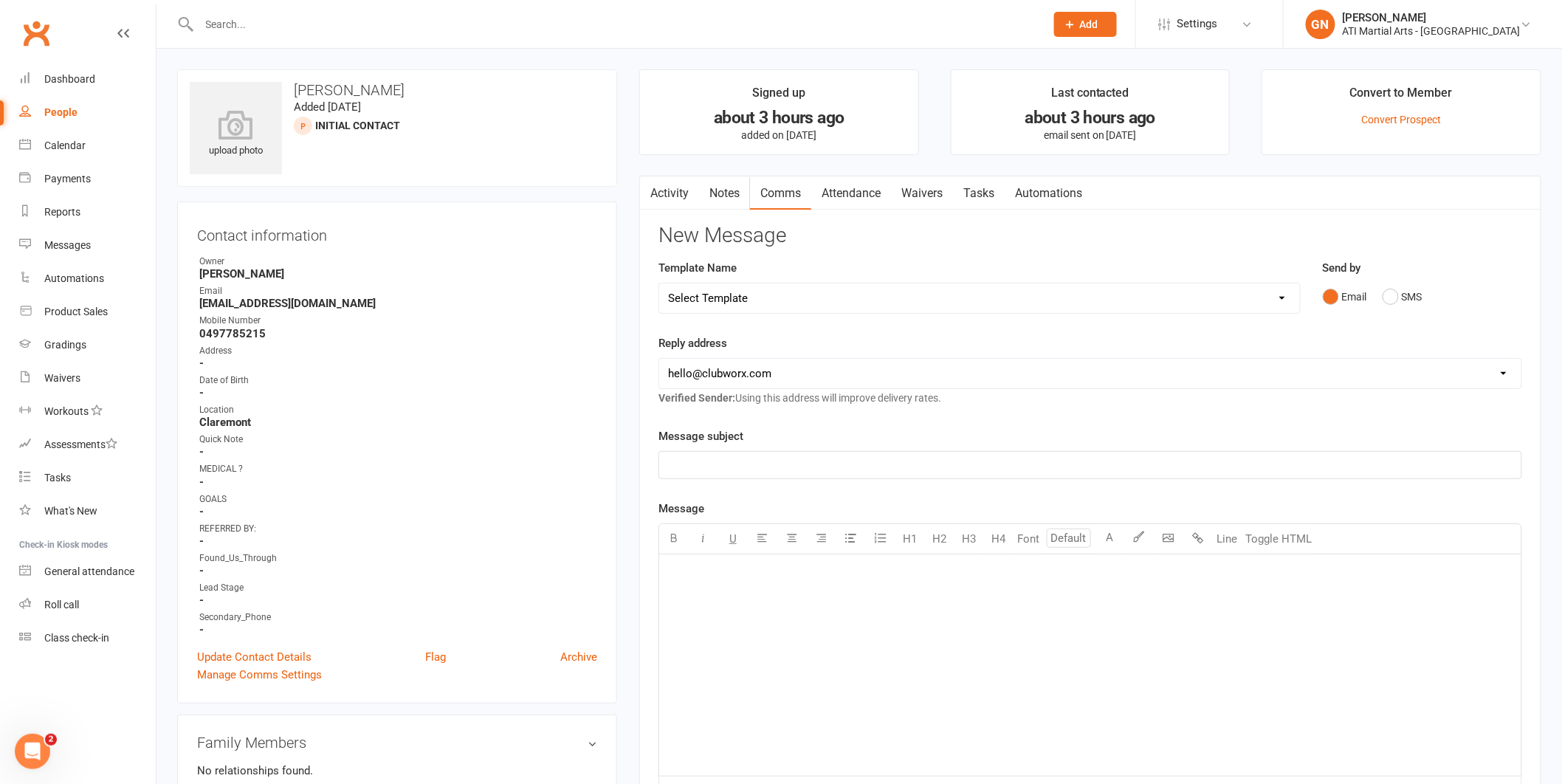
click at [668, 202] on link "Activity" at bounding box center [670, 194] width 59 height 34
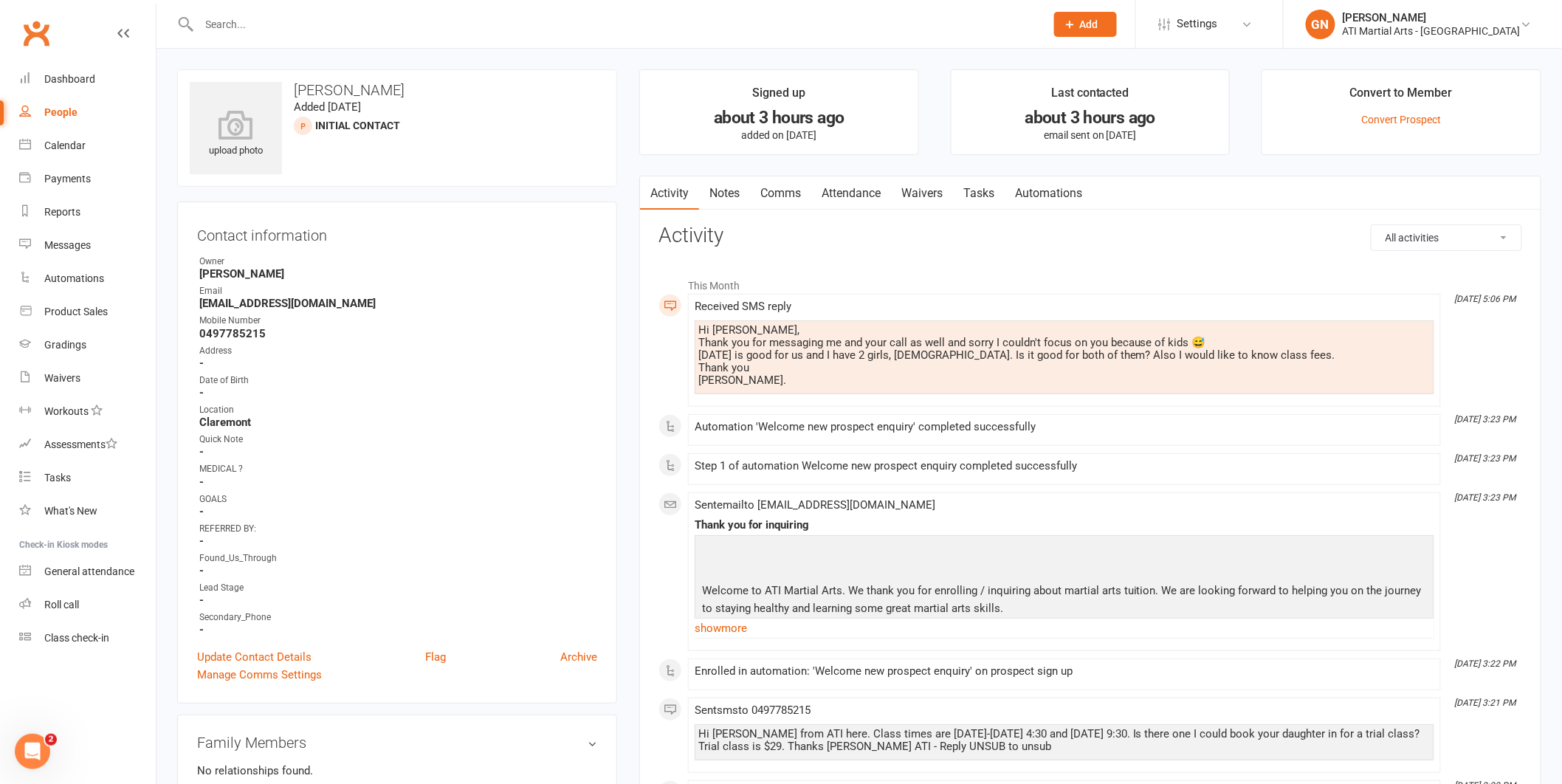
click at [792, 200] on link "Comms" at bounding box center [781, 194] width 61 height 34
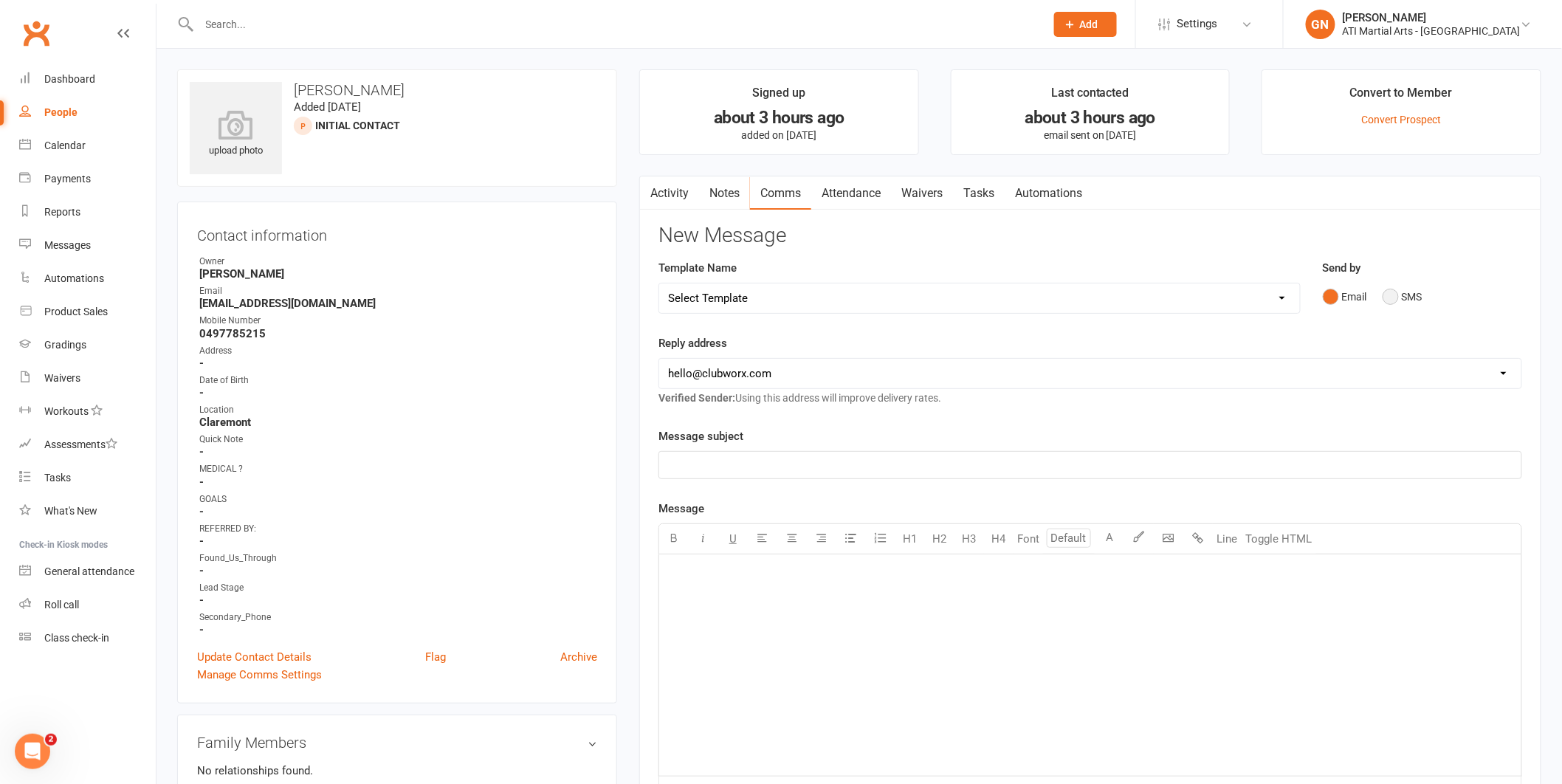
click at [1388, 286] on button "SMS" at bounding box center [1402, 296] width 40 height 28
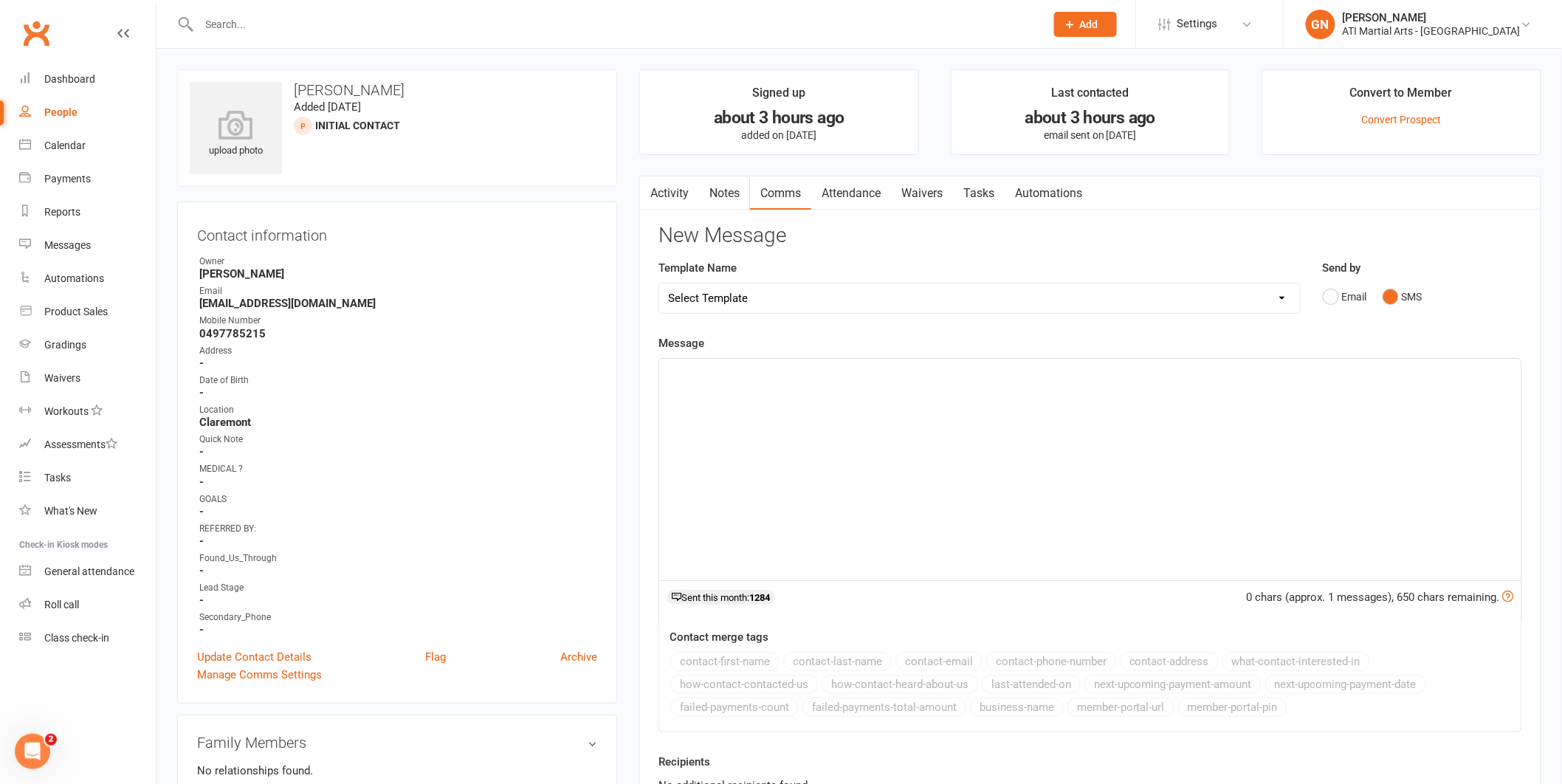
click at [1442, 434] on div "﻿" at bounding box center [1090, 469] width 863 height 222
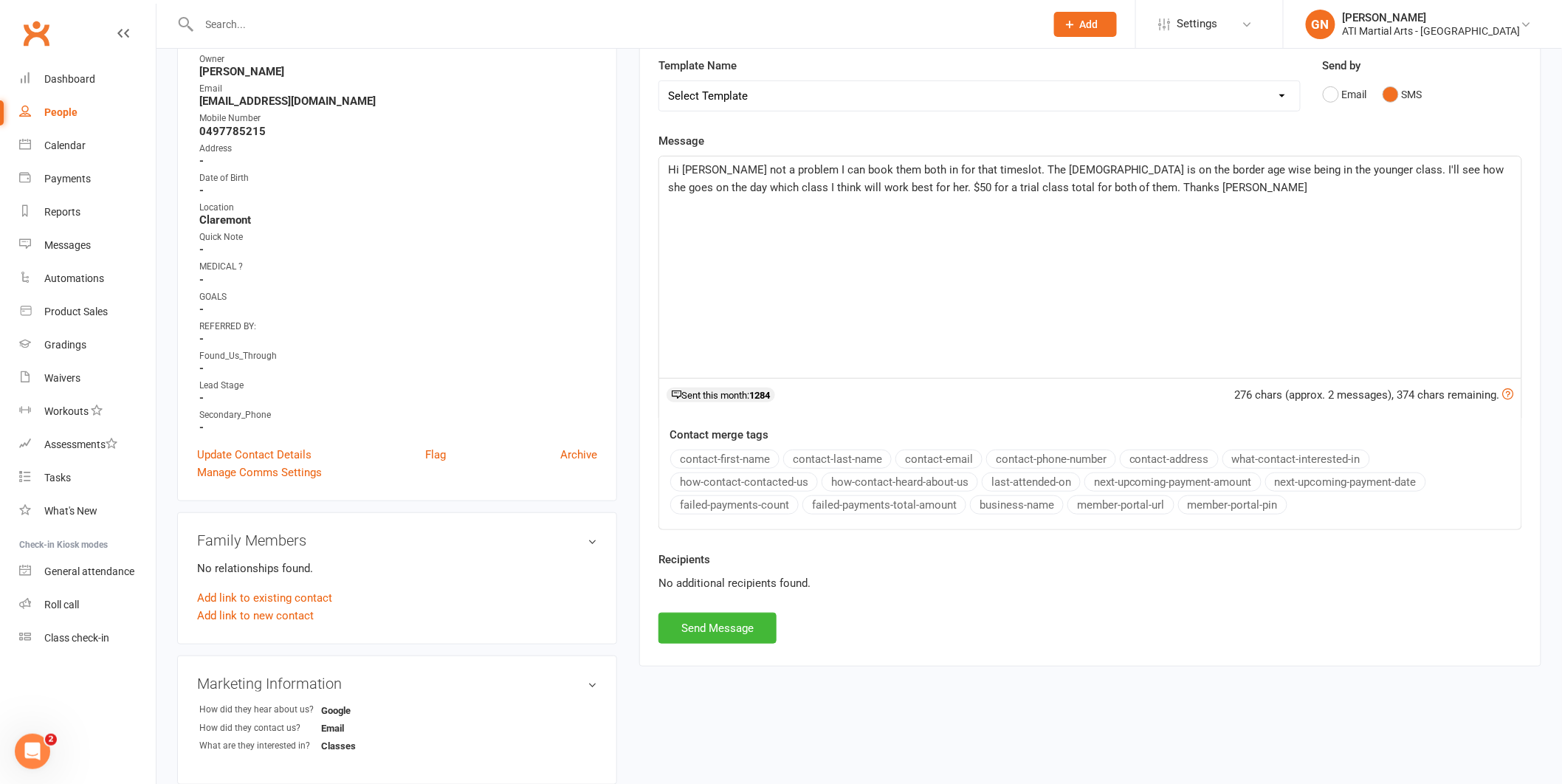
scroll to position [247, 0]
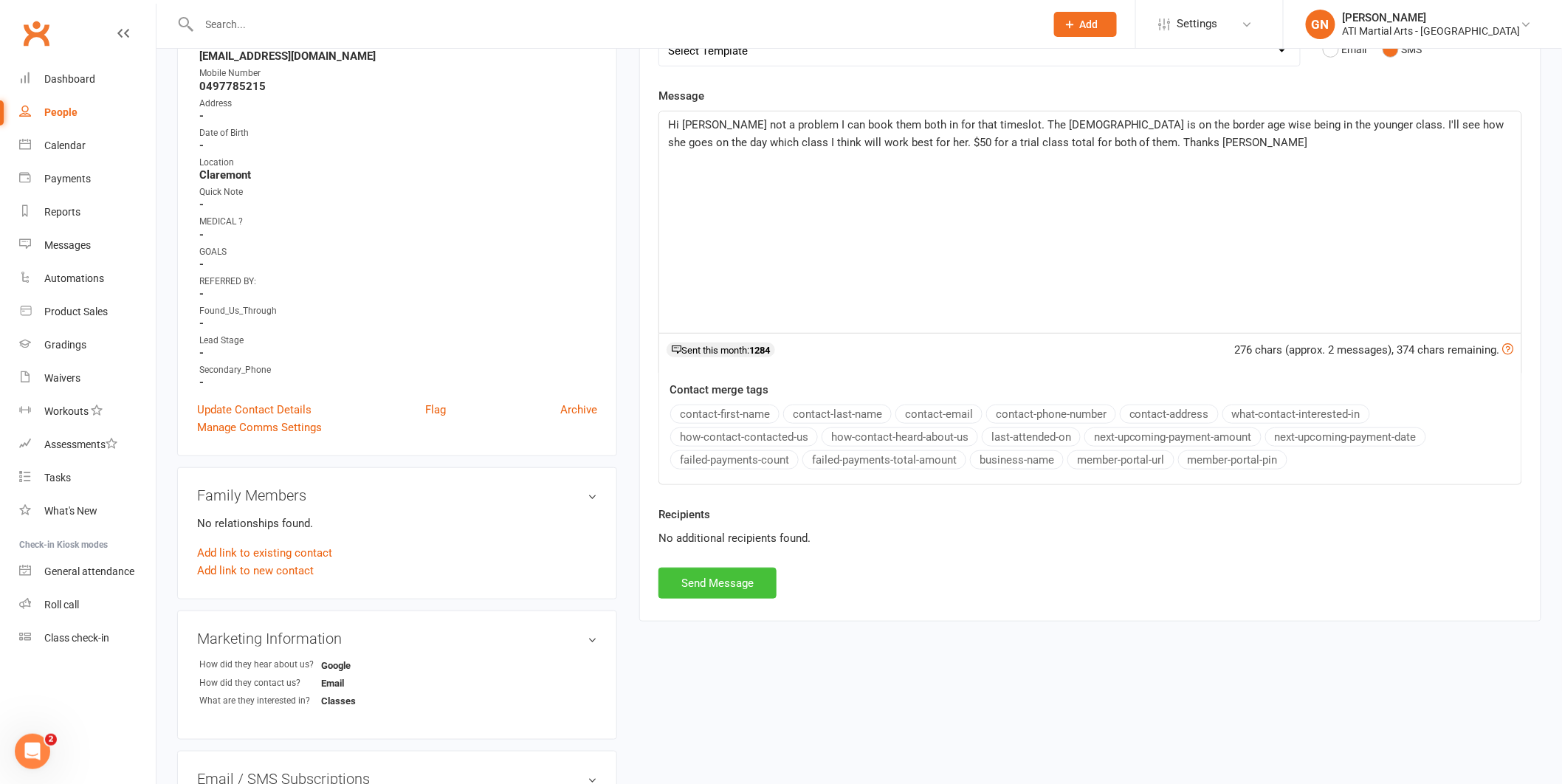
click at [669, 590] on button "Send Message" at bounding box center [717, 583] width 118 height 31
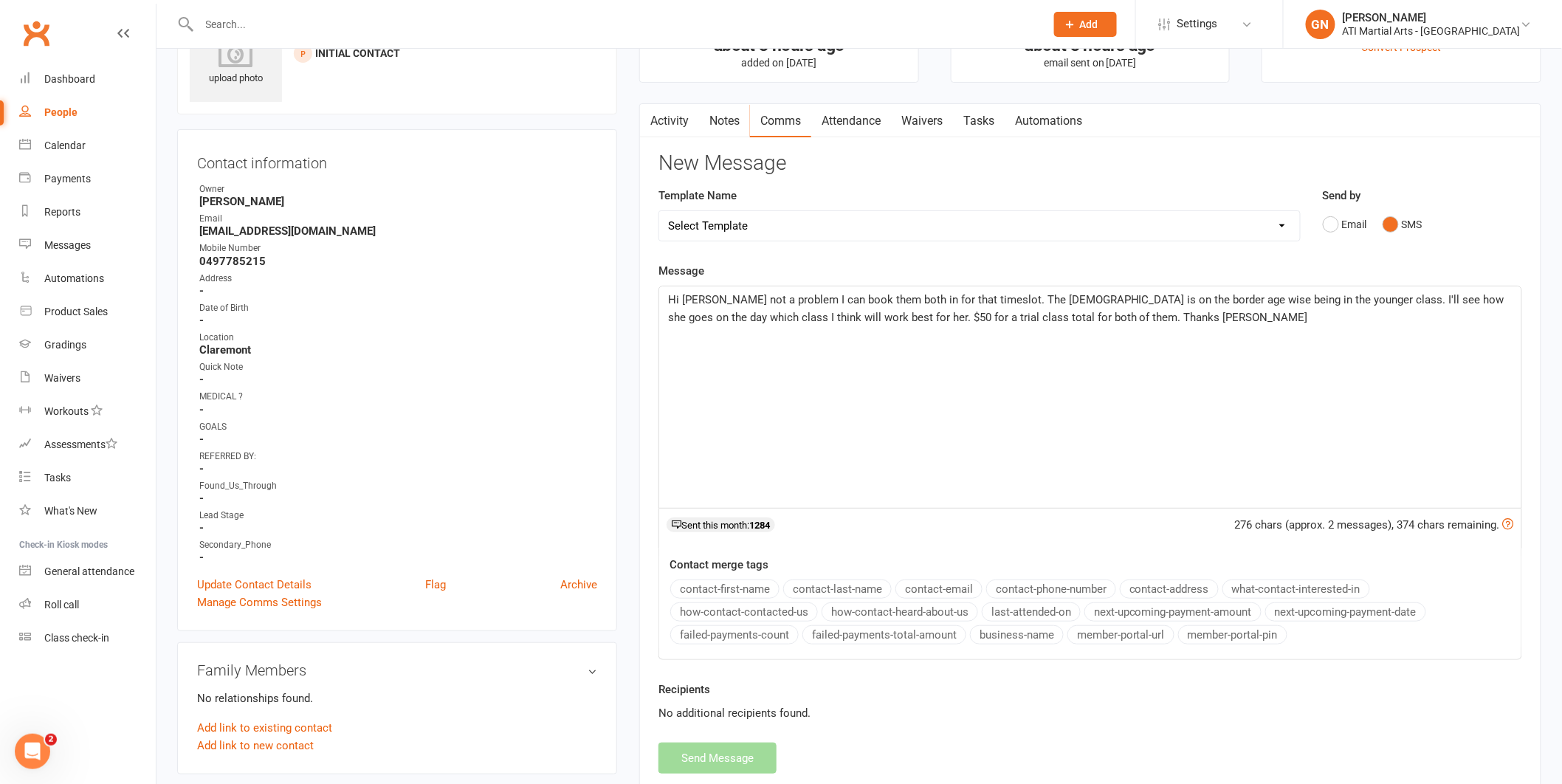
scroll to position [0, 0]
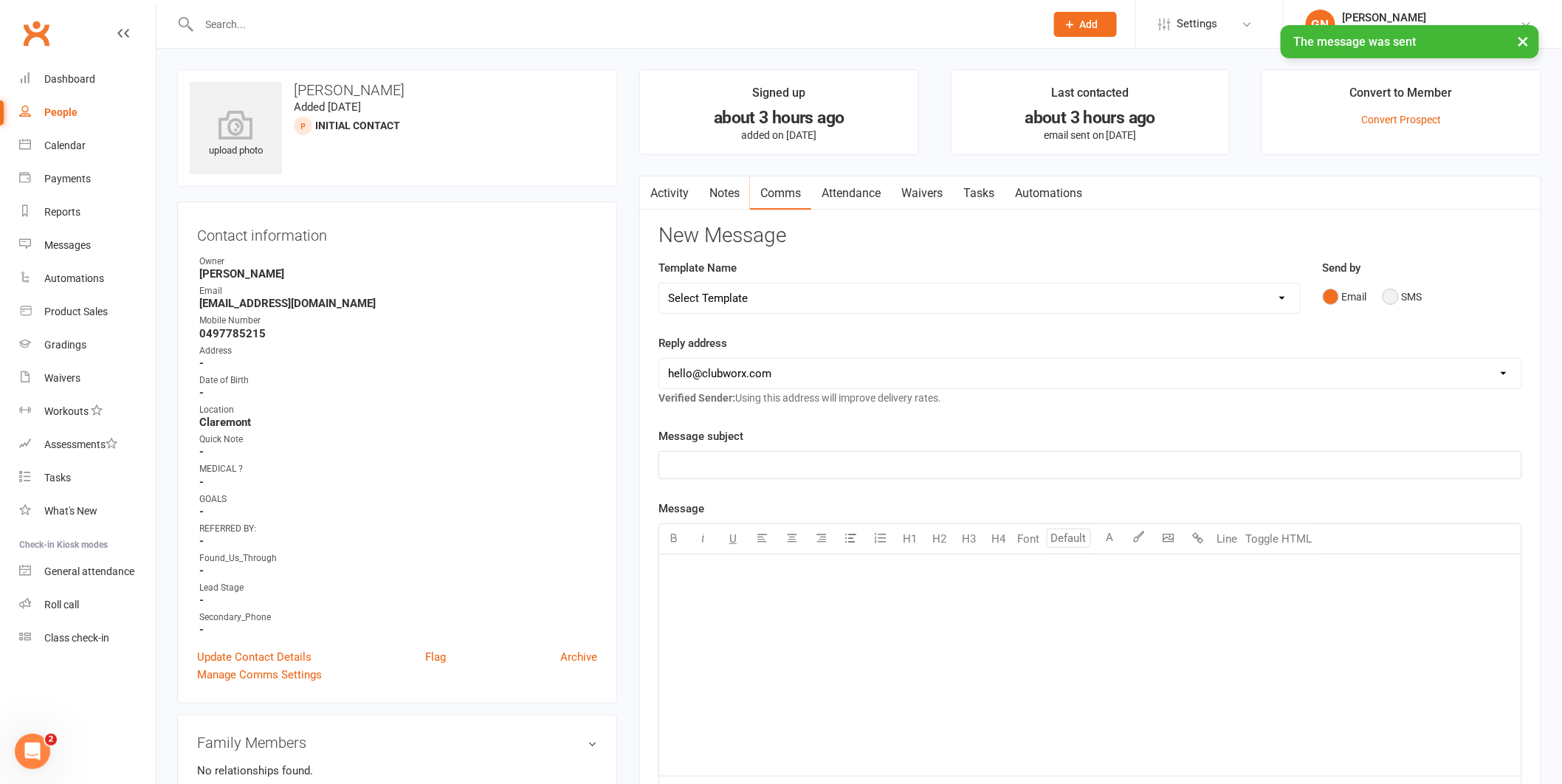
drag, startPoint x: 1393, startPoint y: 290, endPoint x: 1394, endPoint y: 302, distance: 12.0
click at [1393, 291] on button "SMS" at bounding box center [1402, 296] width 40 height 28
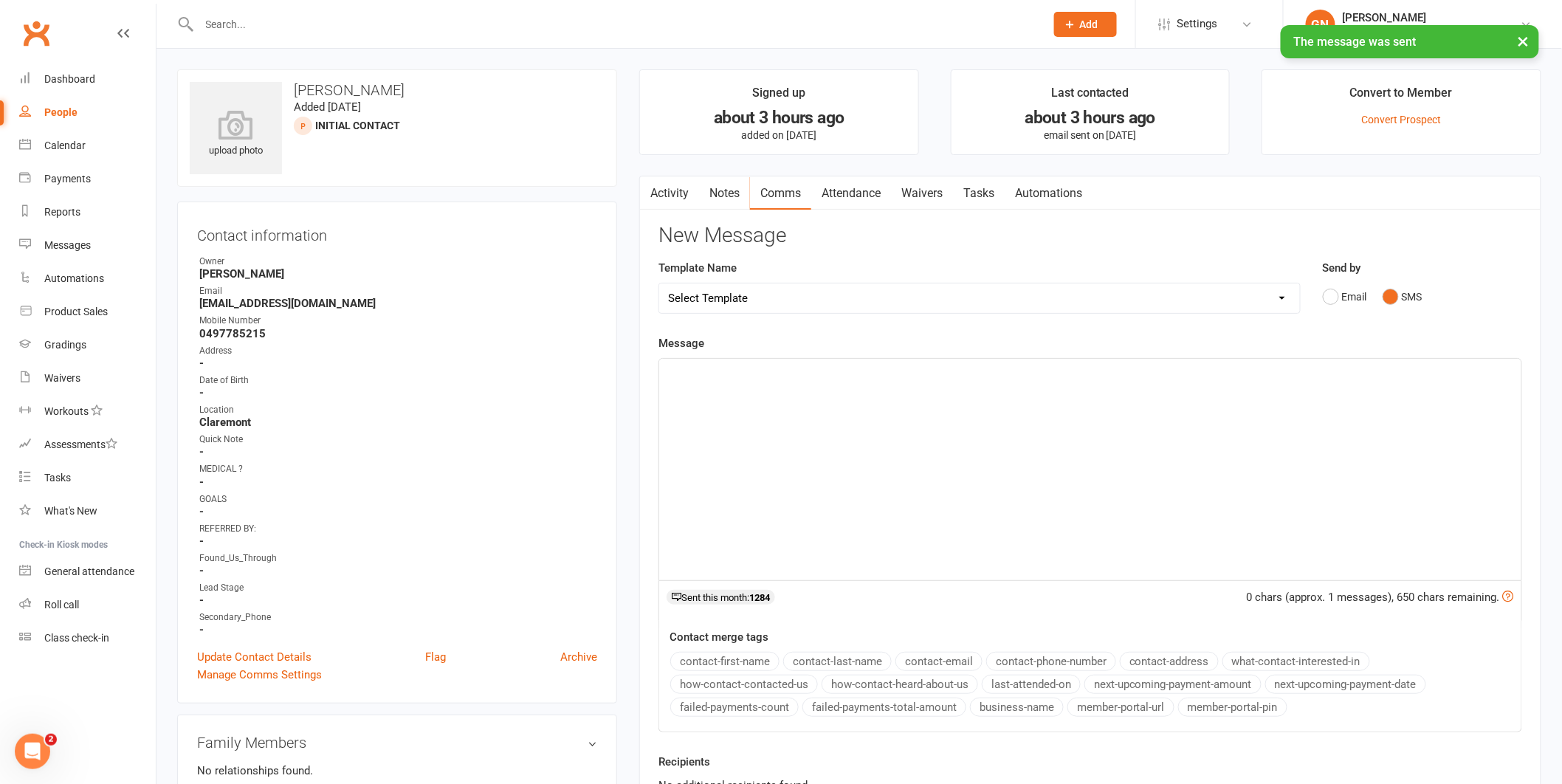
click at [1307, 430] on div "﻿" at bounding box center [1090, 469] width 863 height 222
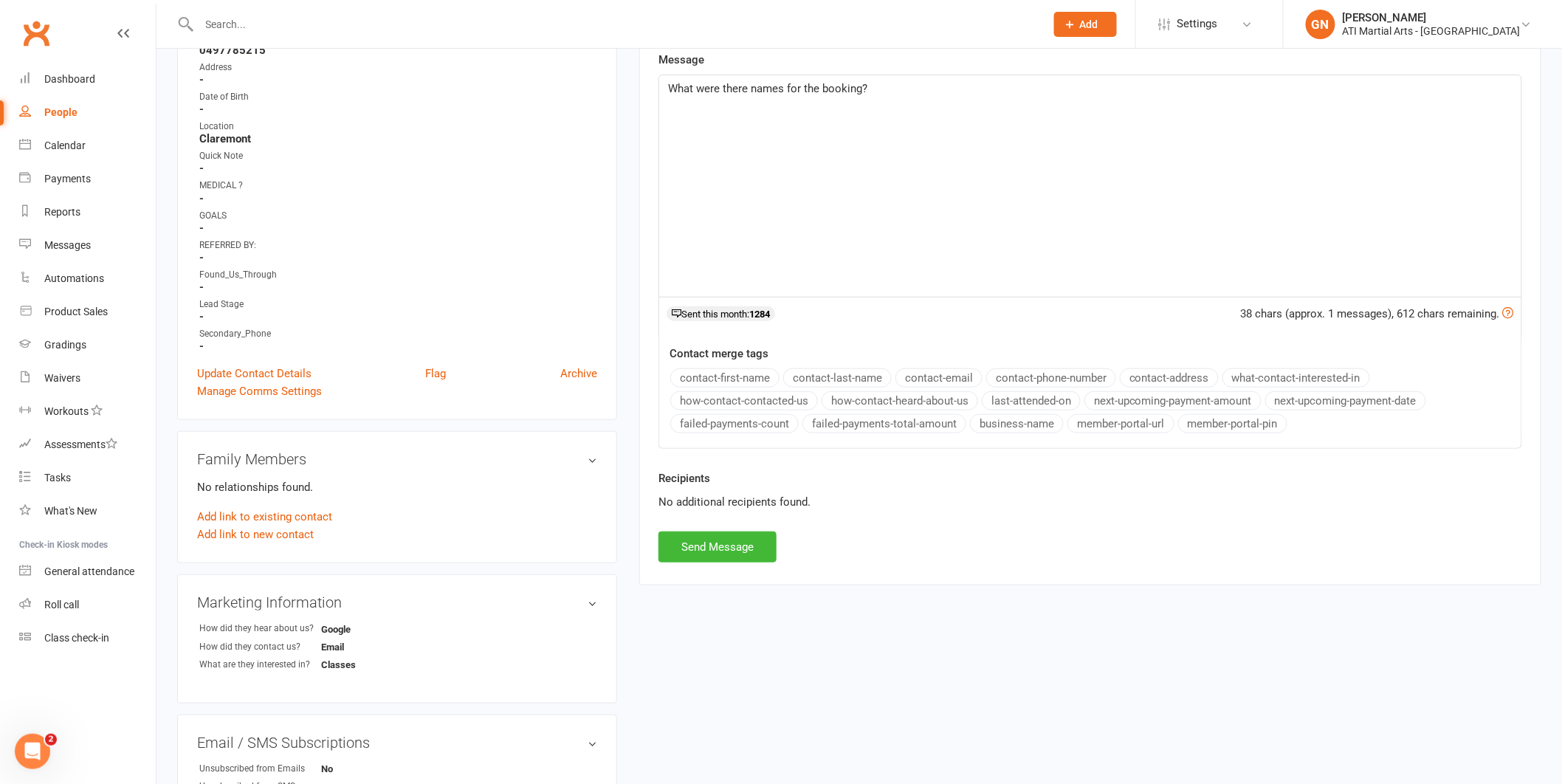
scroll to position [286, 0]
click at [728, 546] on button "Send Message" at bounding box center [717, 544] width 118 height 31
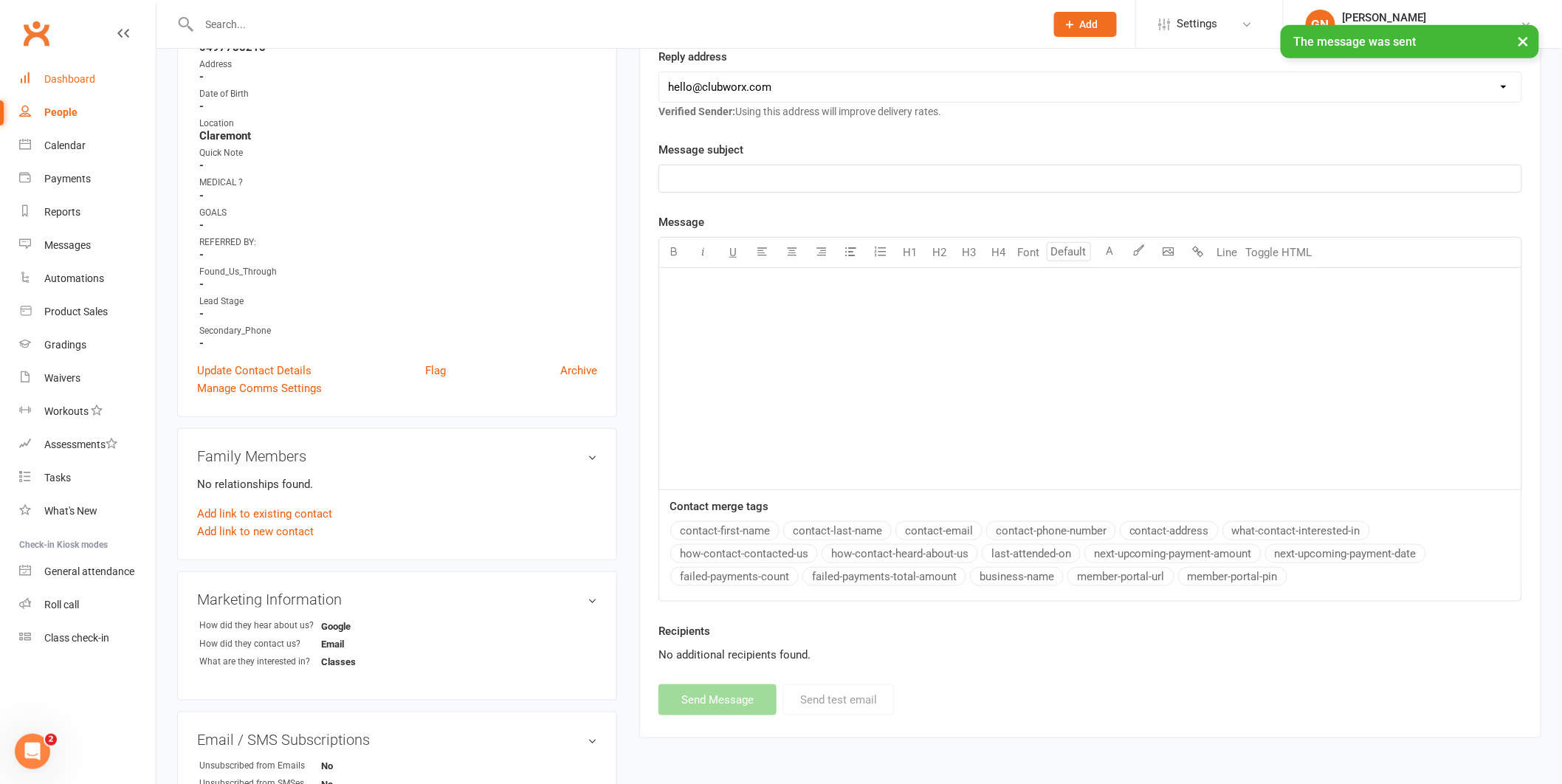
click at [121, 89] on link "Dashboard" at bounding box center [88, 79] width 137 height 33
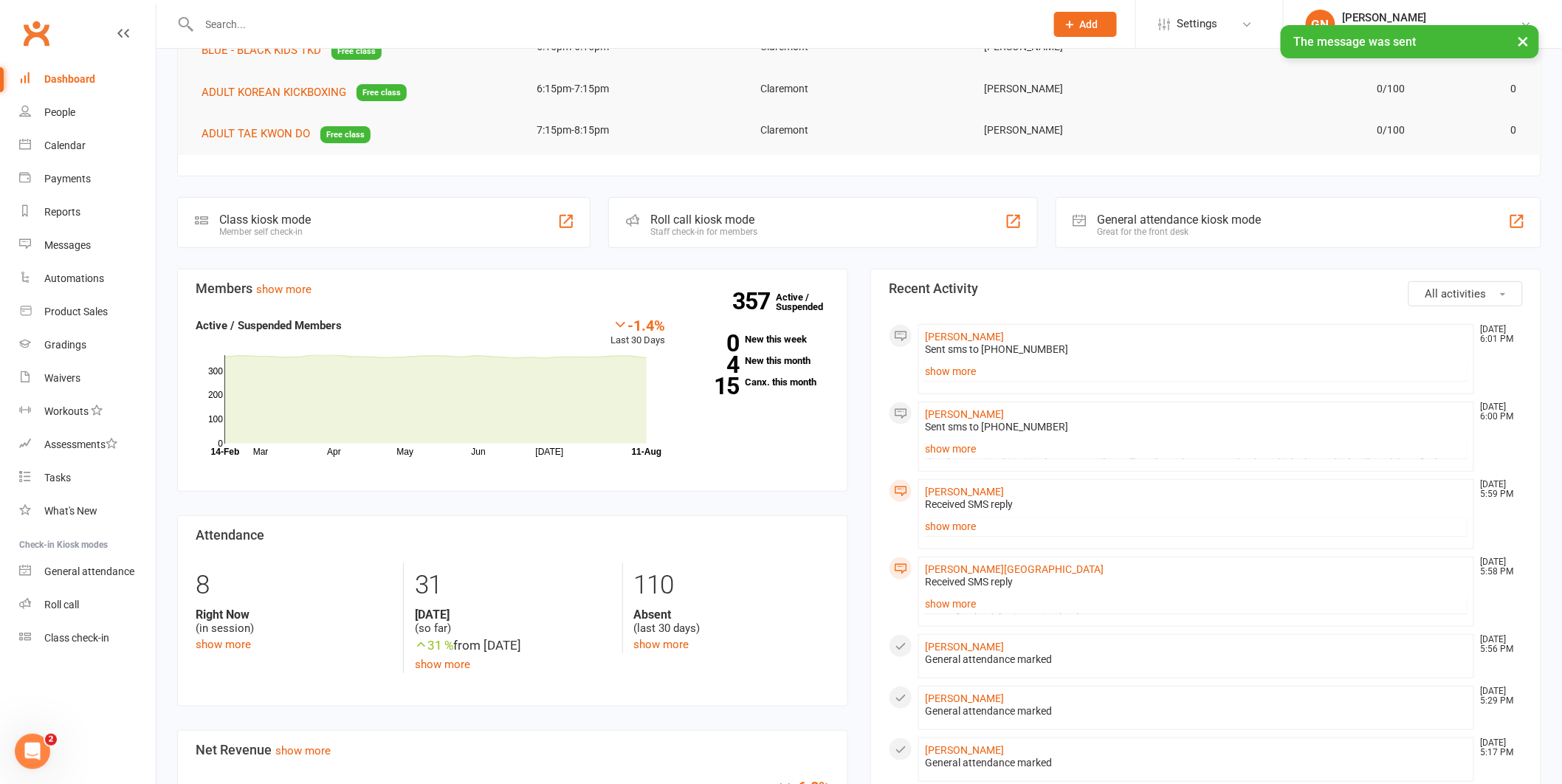
scroll to position [143, 0]
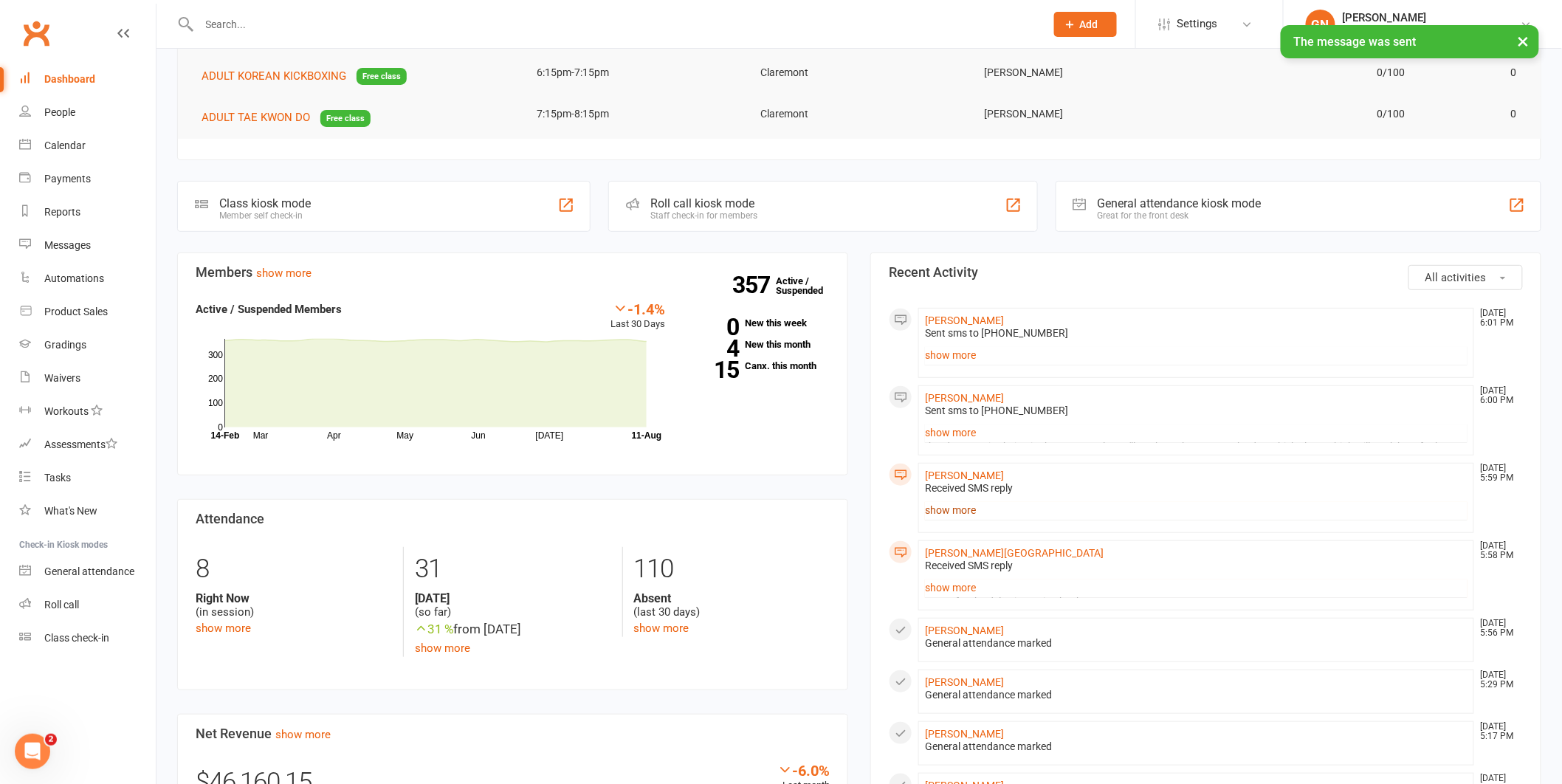
click at [953, 501] on link "show more" at bounding box center [1197, 510] width 543 height 20
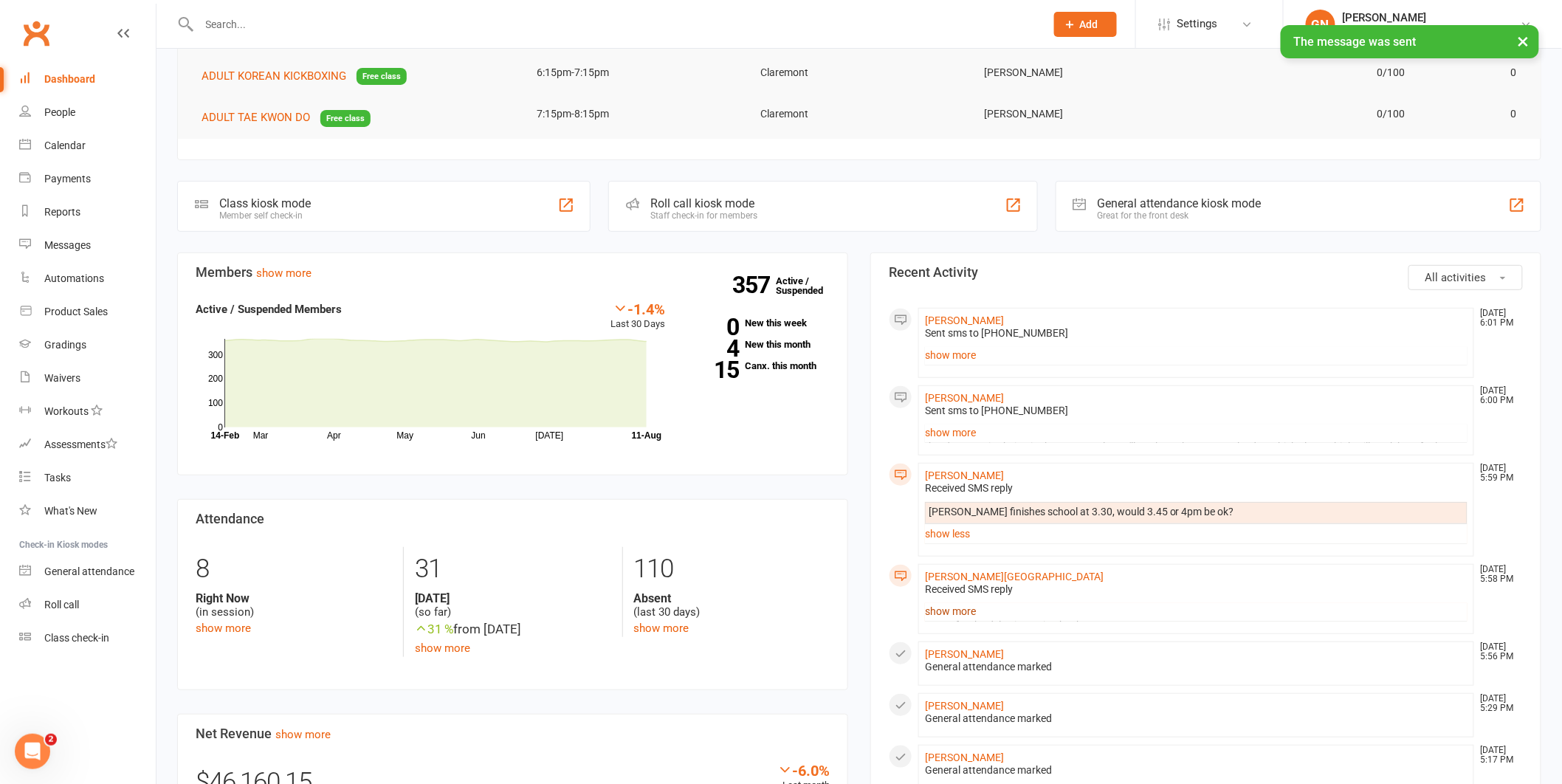
click at [971, 611] on link "show more" at bounding box center [1197, 611] width 543 height 20
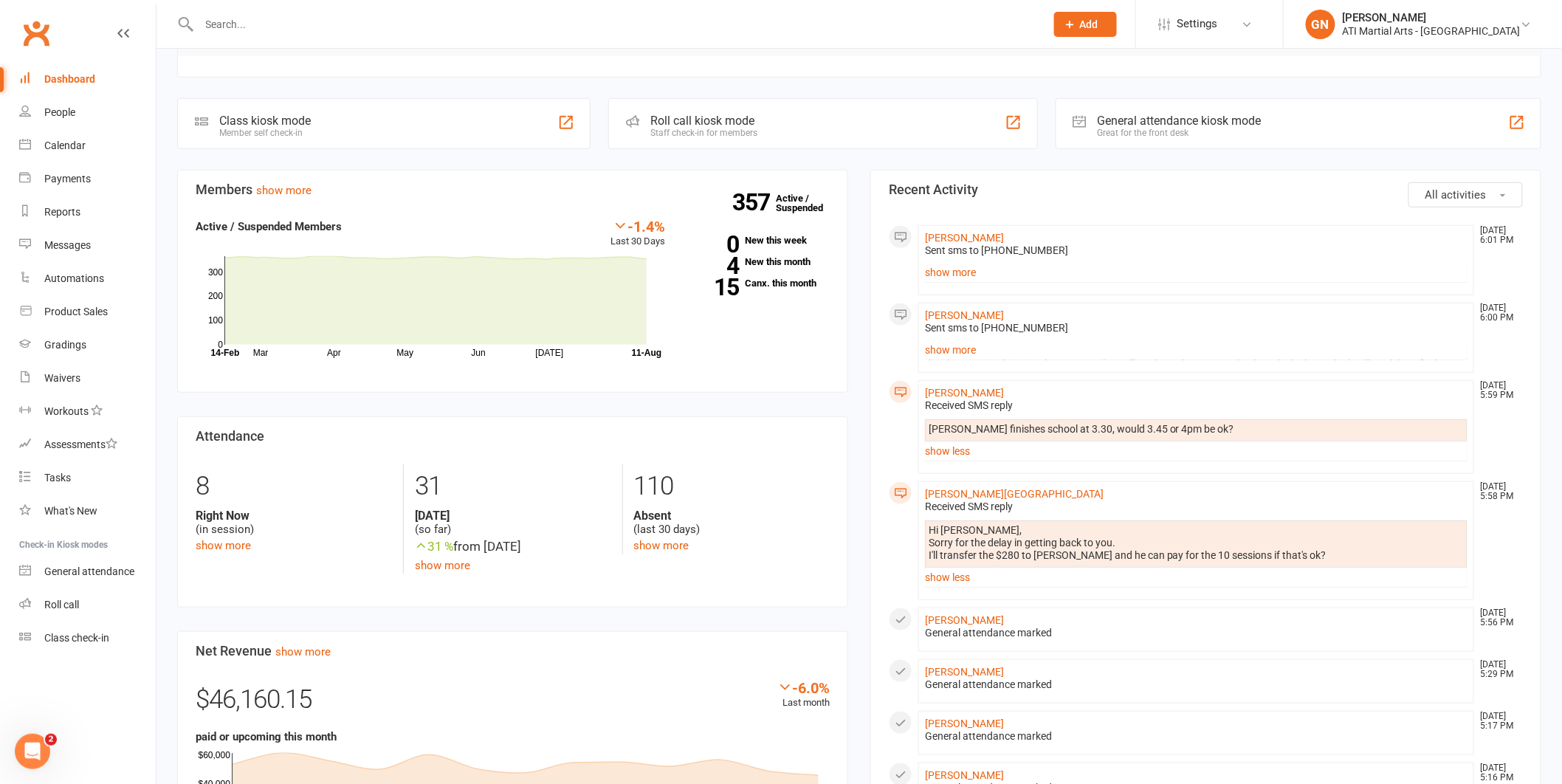
scroll to position [226, 0]
click at [981, 391] on link "[PERSON_NAME]" at bounding box center [965, 392] width 79 height 12
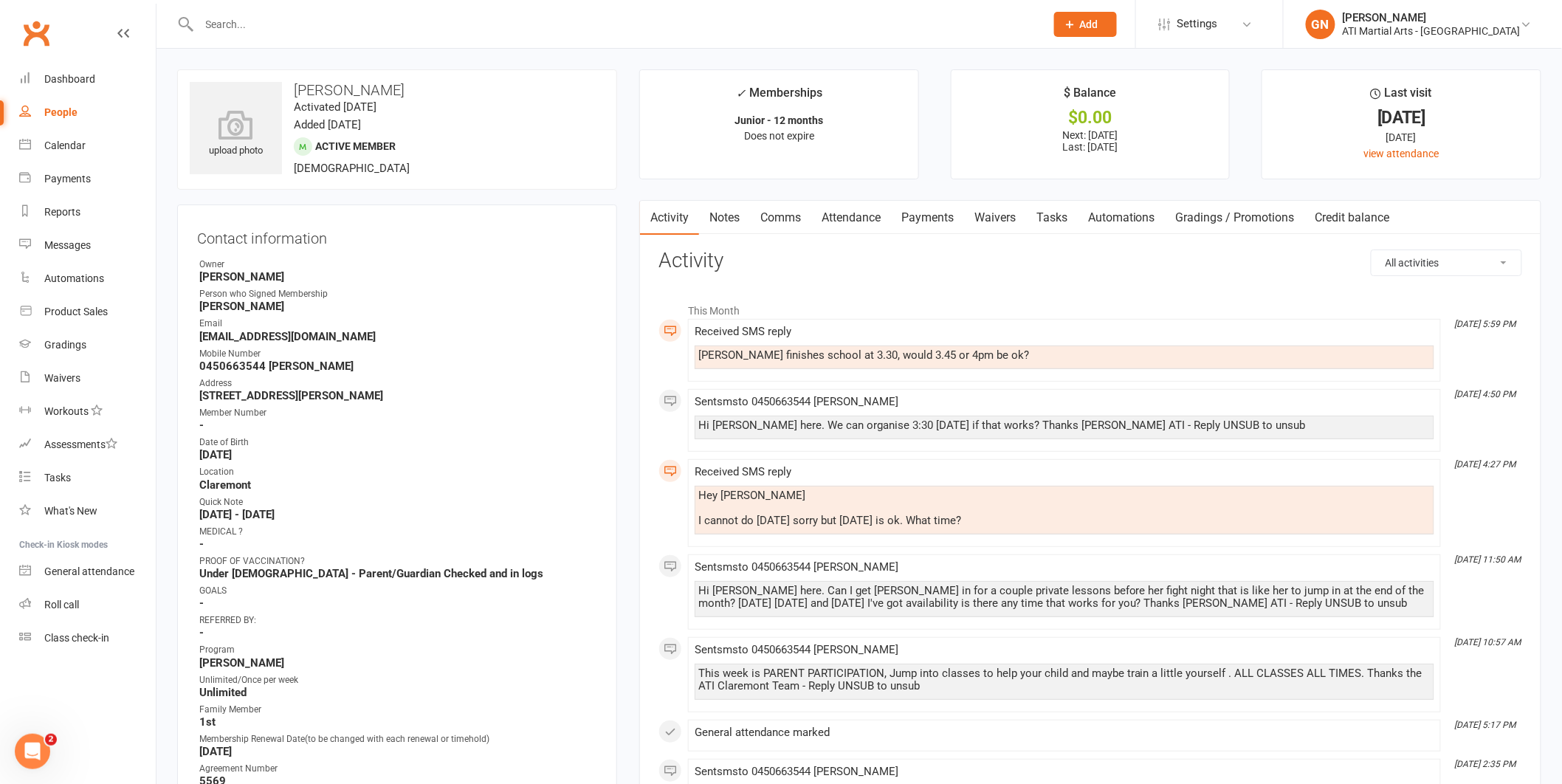
click at [786, 213] on link "Comms" at bounding box center [781, 217] width 61 height 34
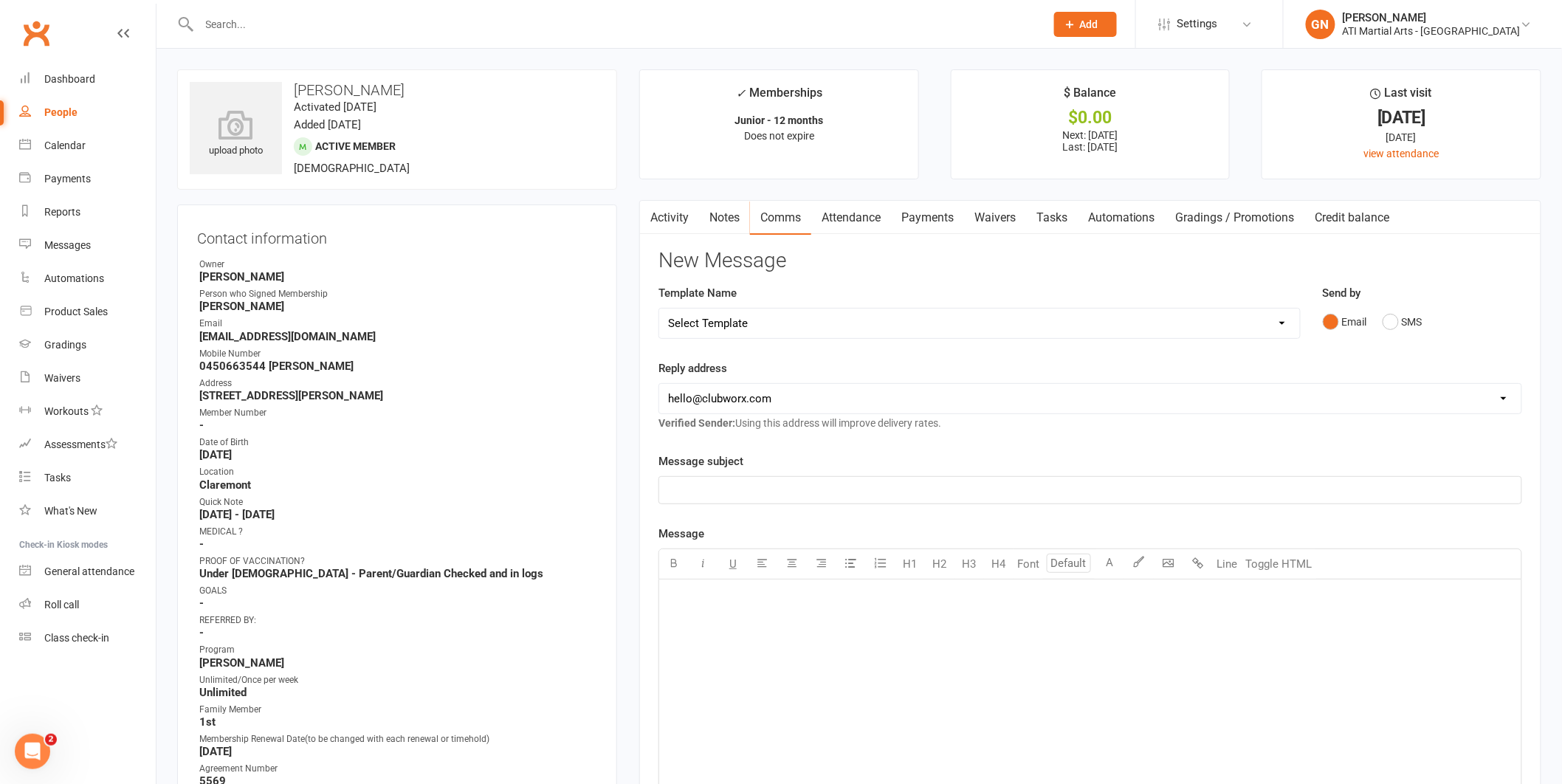
click at [1428, 332] on div "Email SMS" at bounding box center [1423, 321] width 200 height 28
click at [1412, 329] on button "SMS" at bounding box center [1402, 321] width 40 height 28
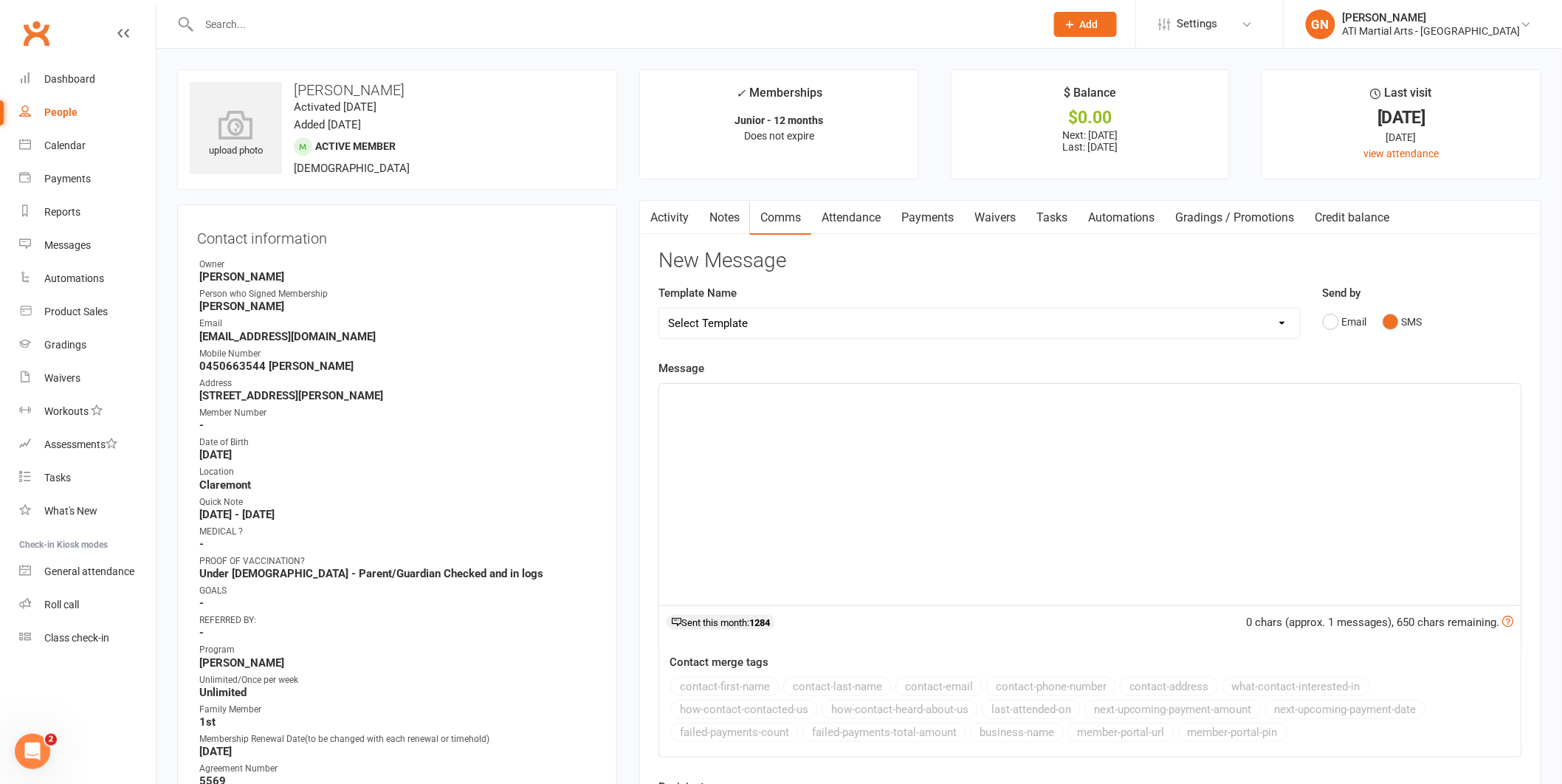
click at [1265, 510] on div "﻿" at bounding box center [1090, 494] width 863 height 222
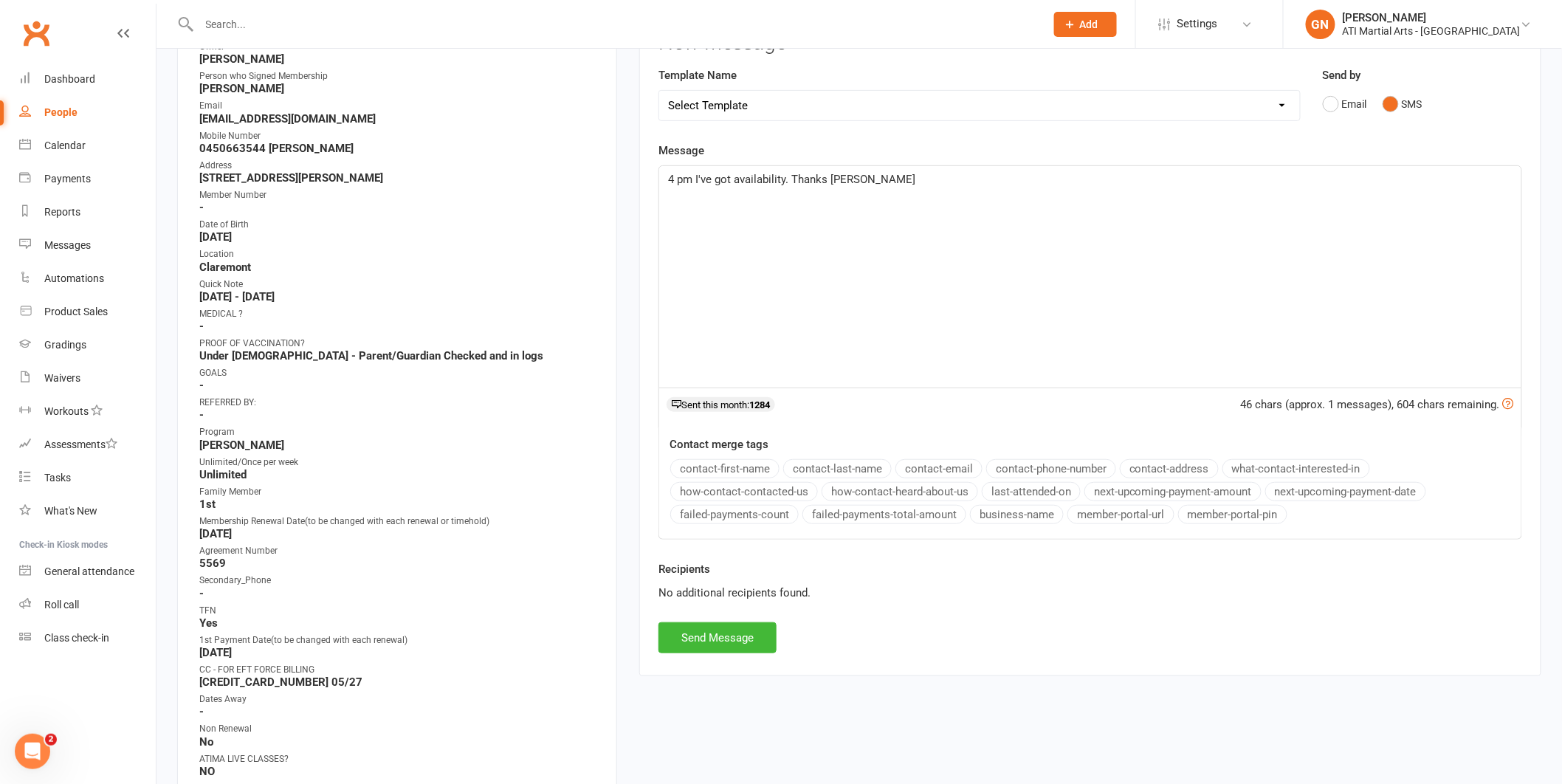
scroll to position [336, 0]
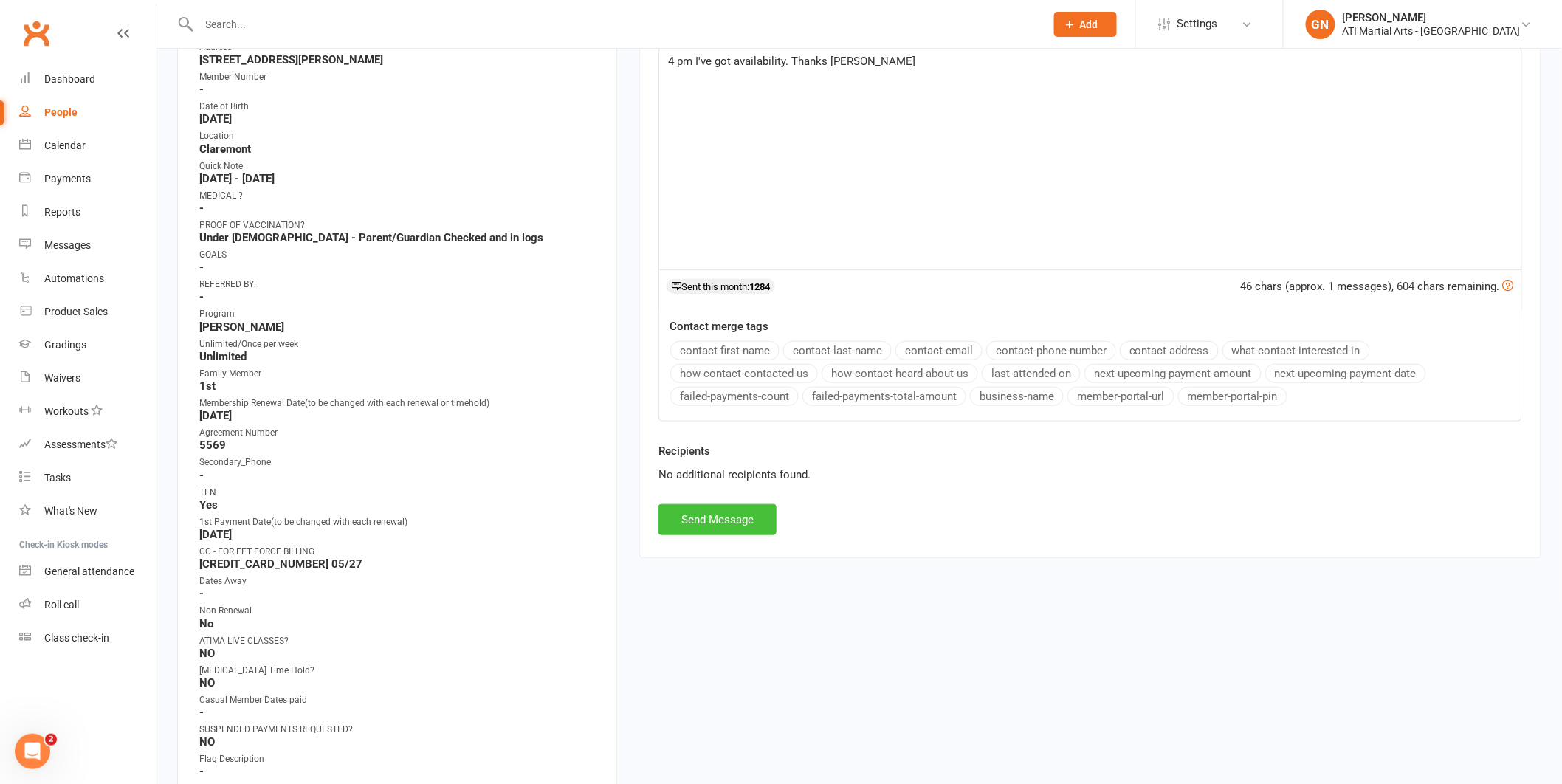
click at [750, 527] on button "Send Message" at bounding box center [717, 519] width 118 height 31
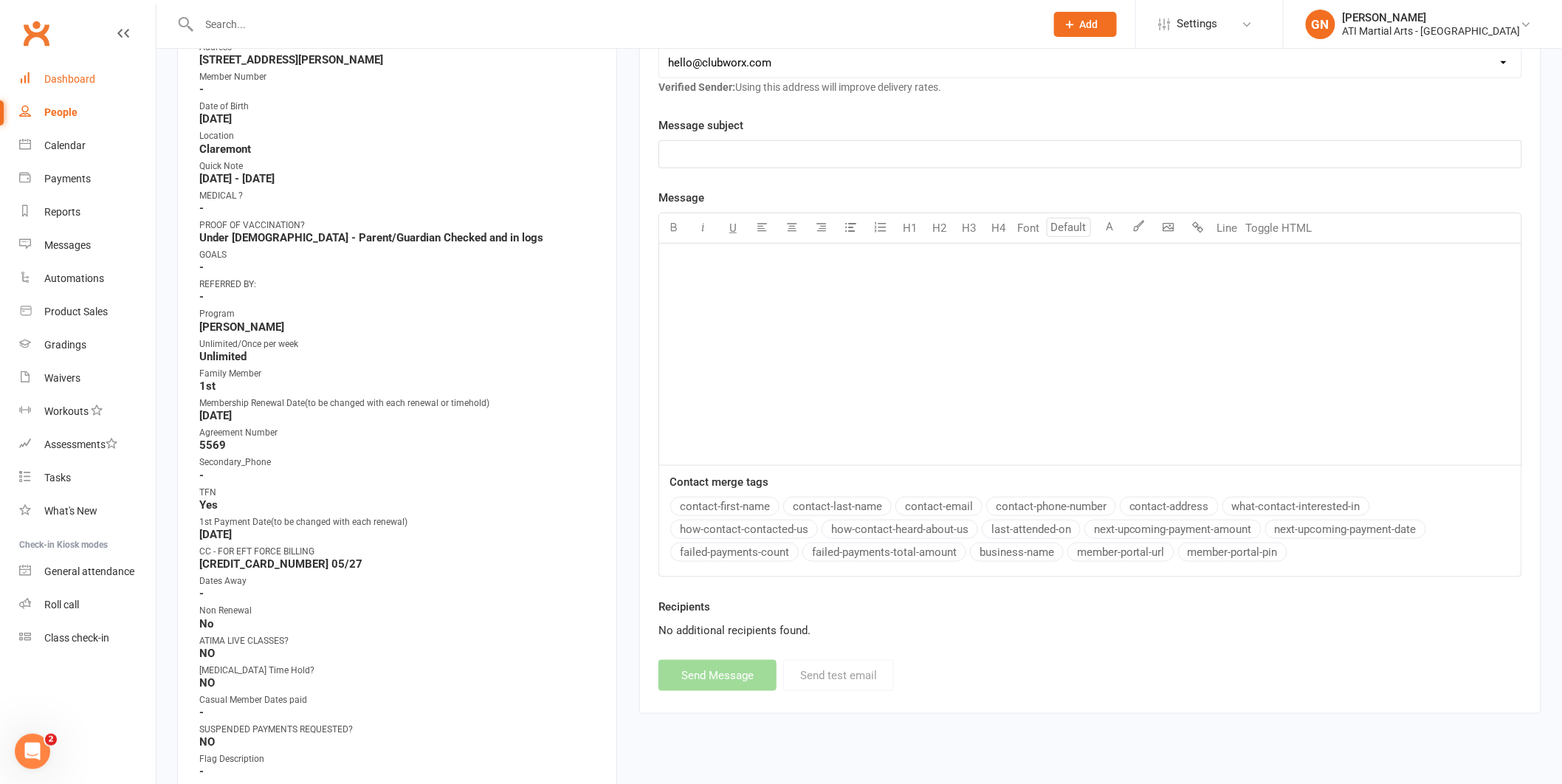
click at [54, 69] on link "Dashboard" at bounding box center [88, 79] width 137 height 33
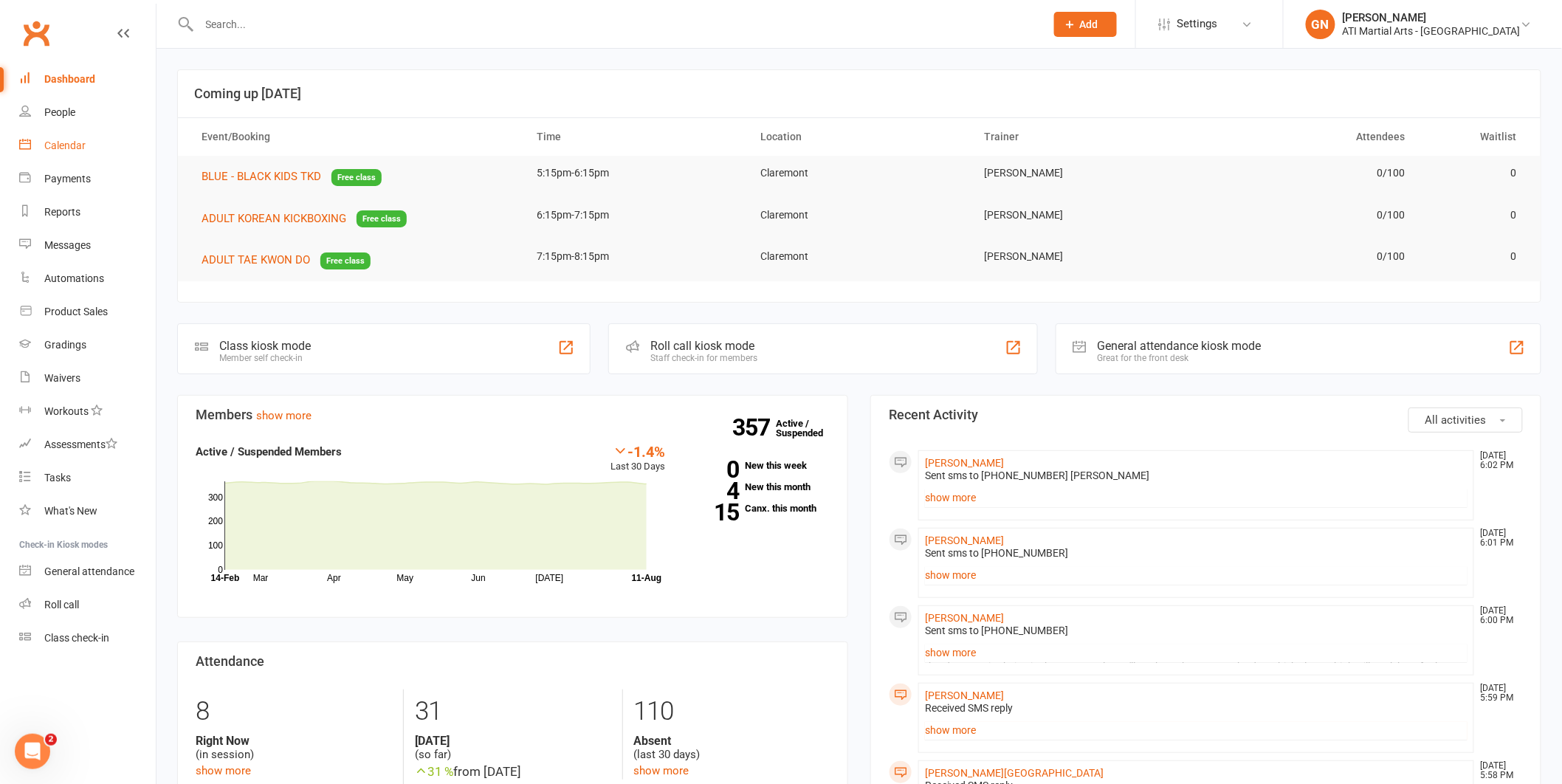
click at [104, 157] on link "Calendar" at bounding box center [88, 145] width 137 height 33
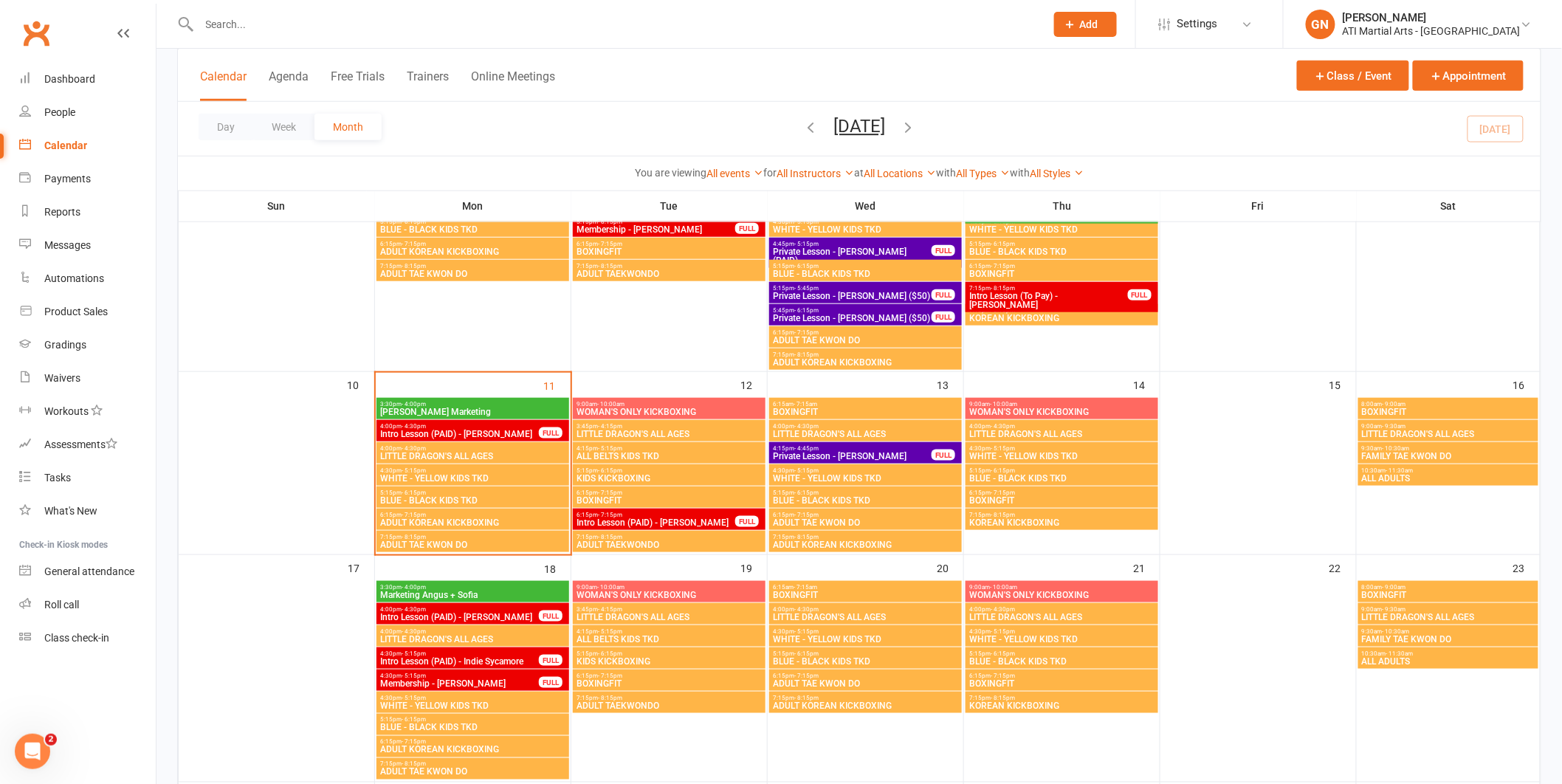
scroll to position [517, 0]
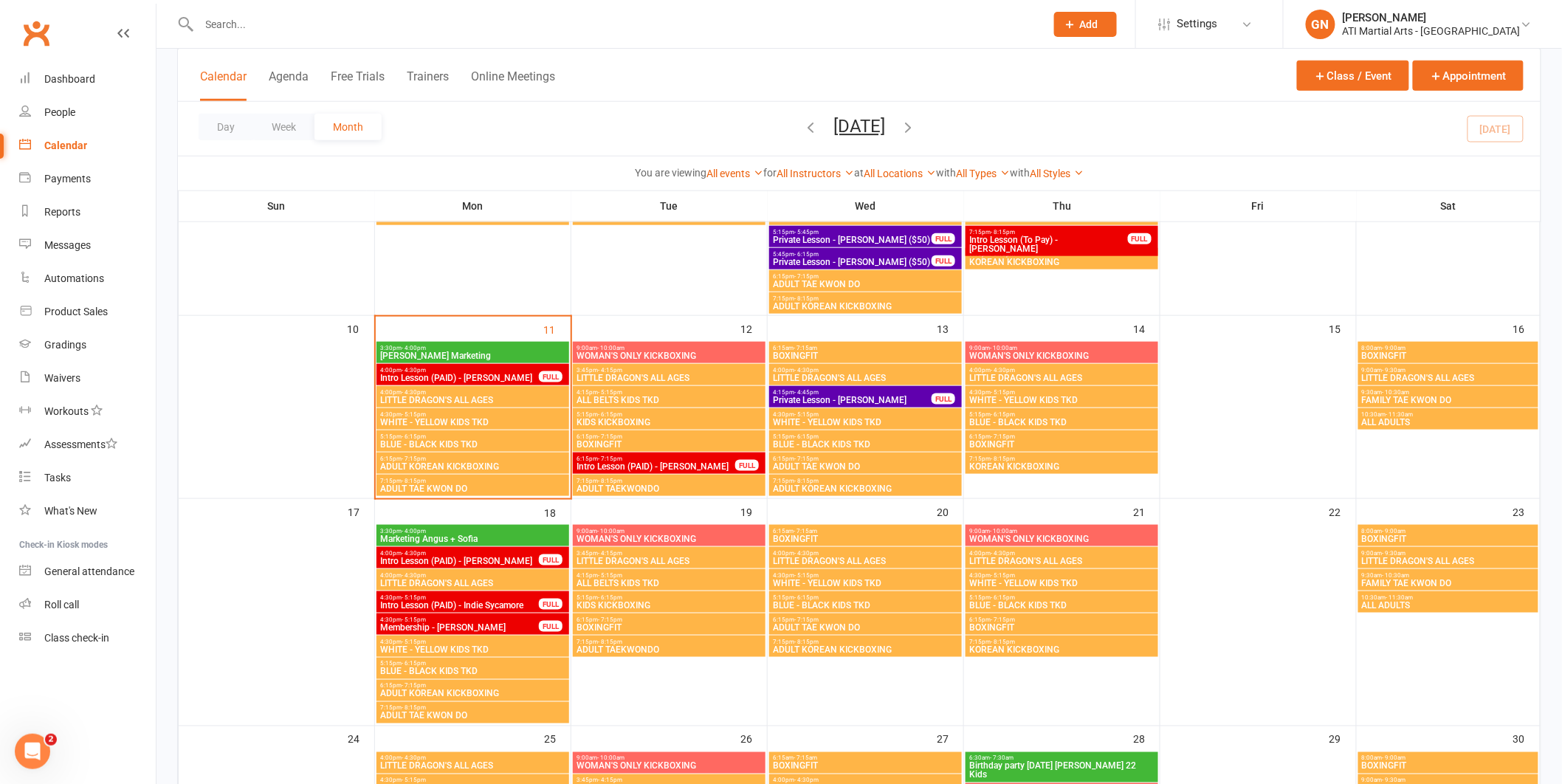
click at [212, 24] on input "text" at bounding box center [615, 25] width 841 height 20
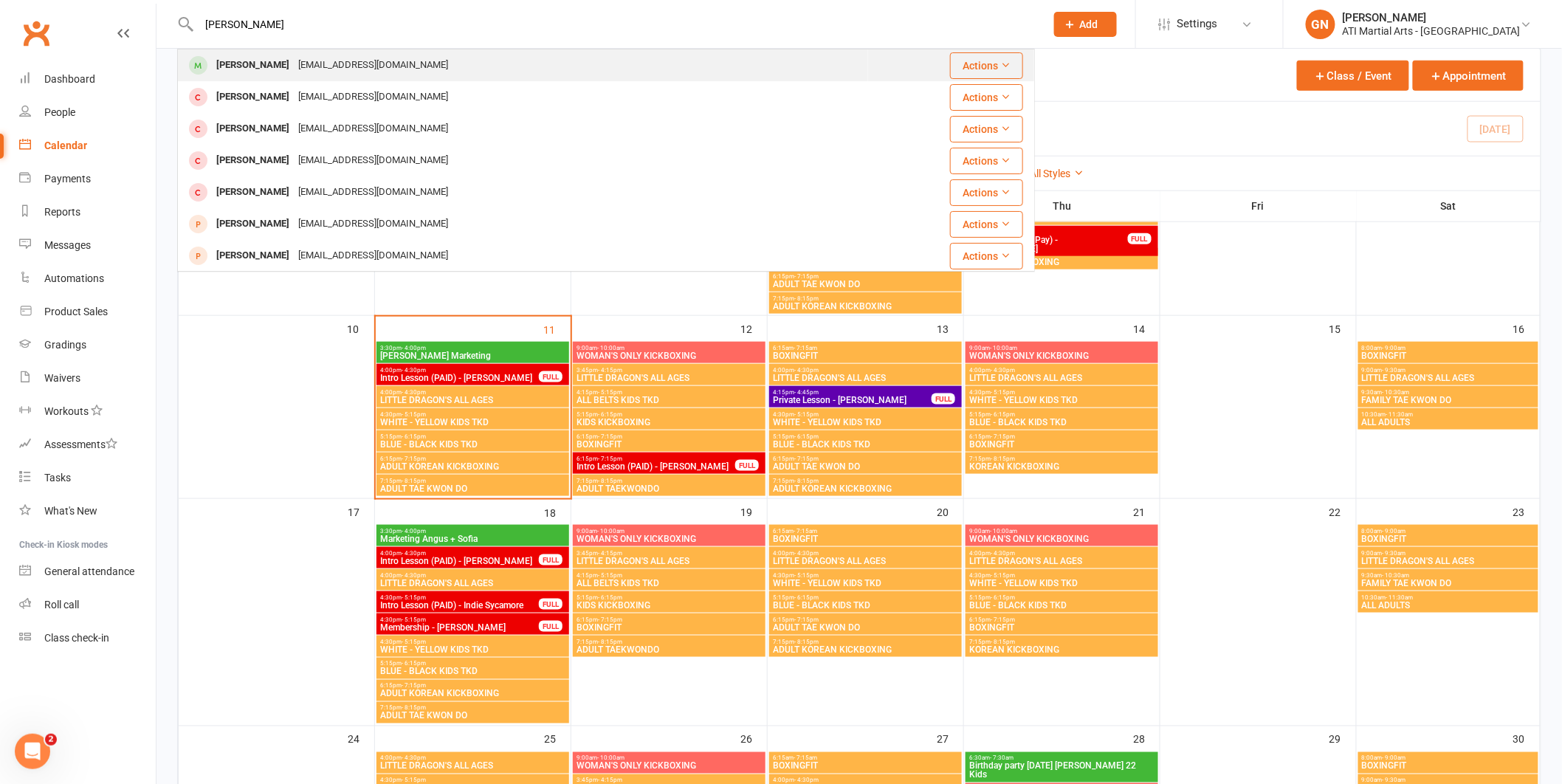
type input "[PERSON_NAME]"
click at [348, 66] on div "[EMAIL_ADDRESS][DOMAIN_NAME]" at bounding box center [373, 65] width 159 height 21
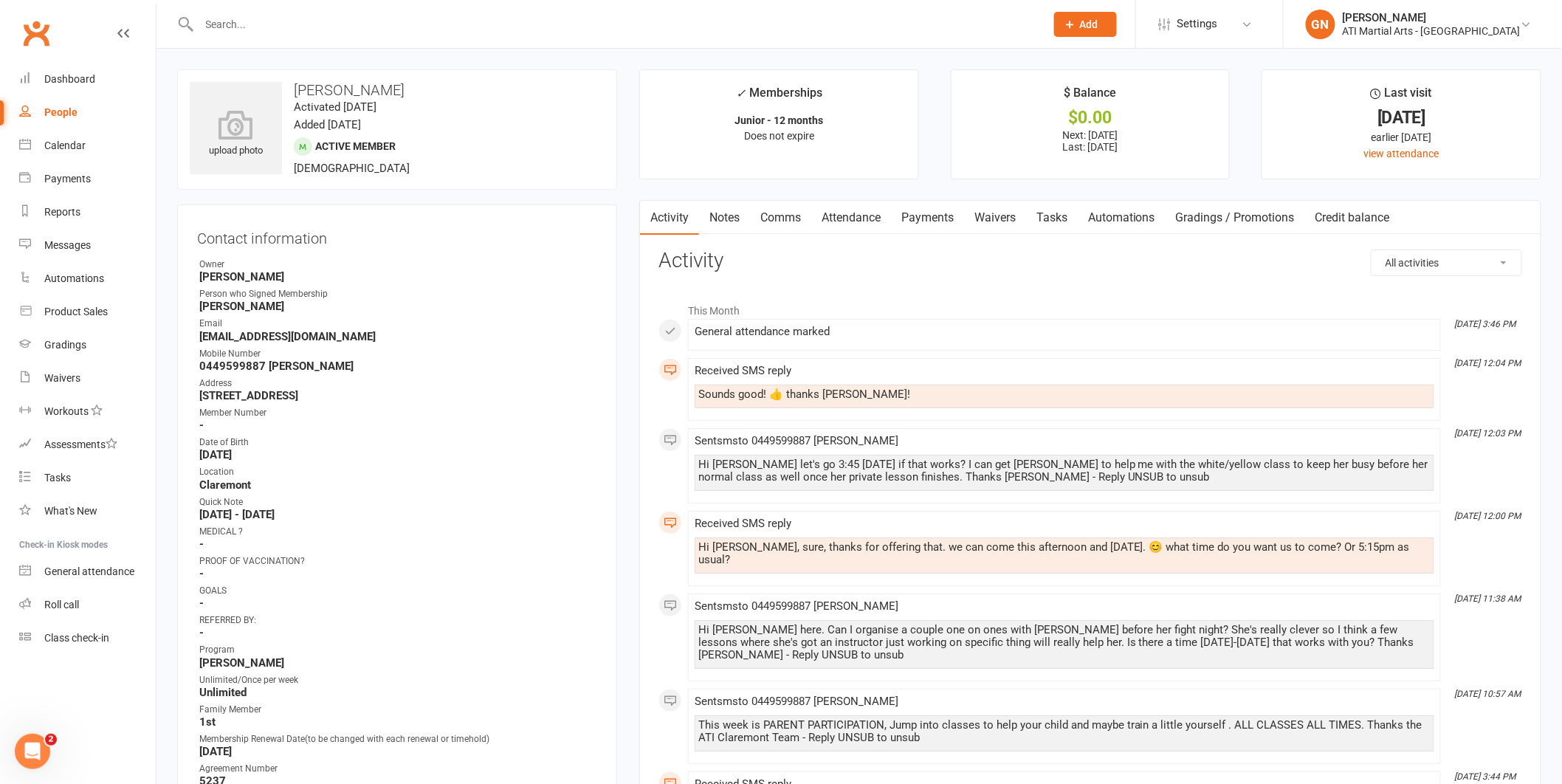
click at [863, 218] on link "Attendance" at bounding box center [852, 217] width 80 height 34
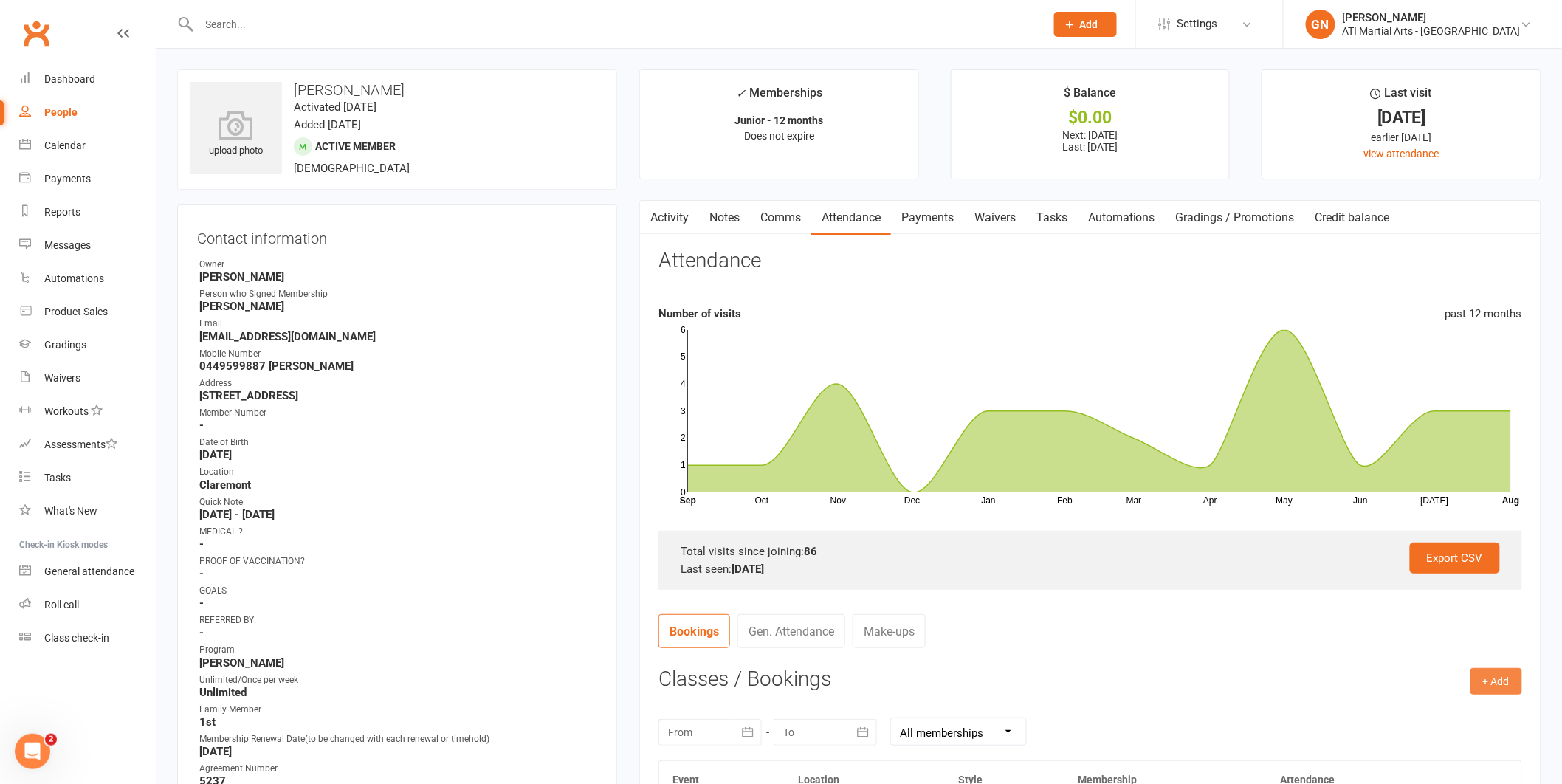
click at [1508, 677] on button "+ Add" at bounding box center [1497, 680] width 52 height 26
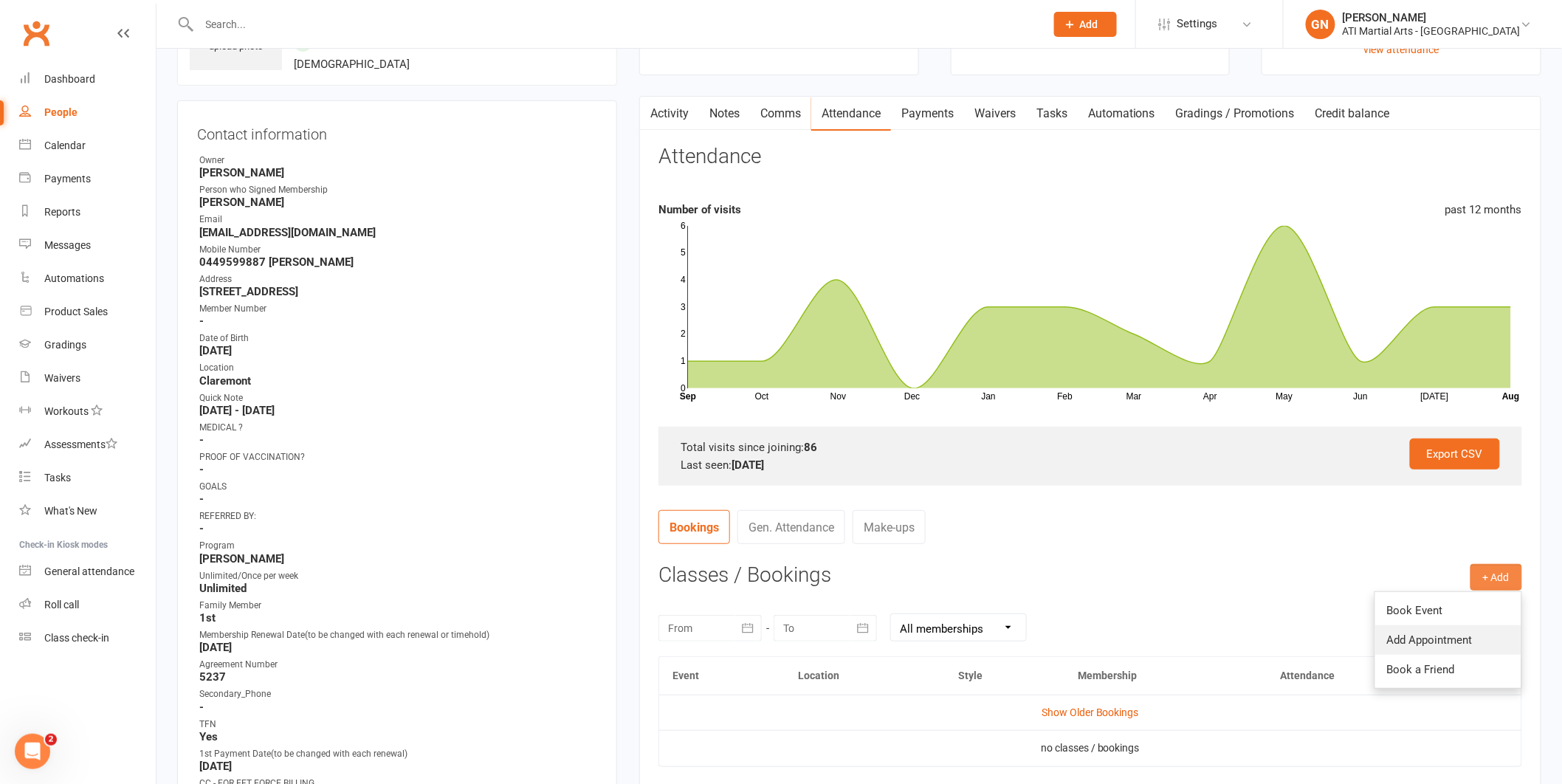
scroll to position [108, 0]
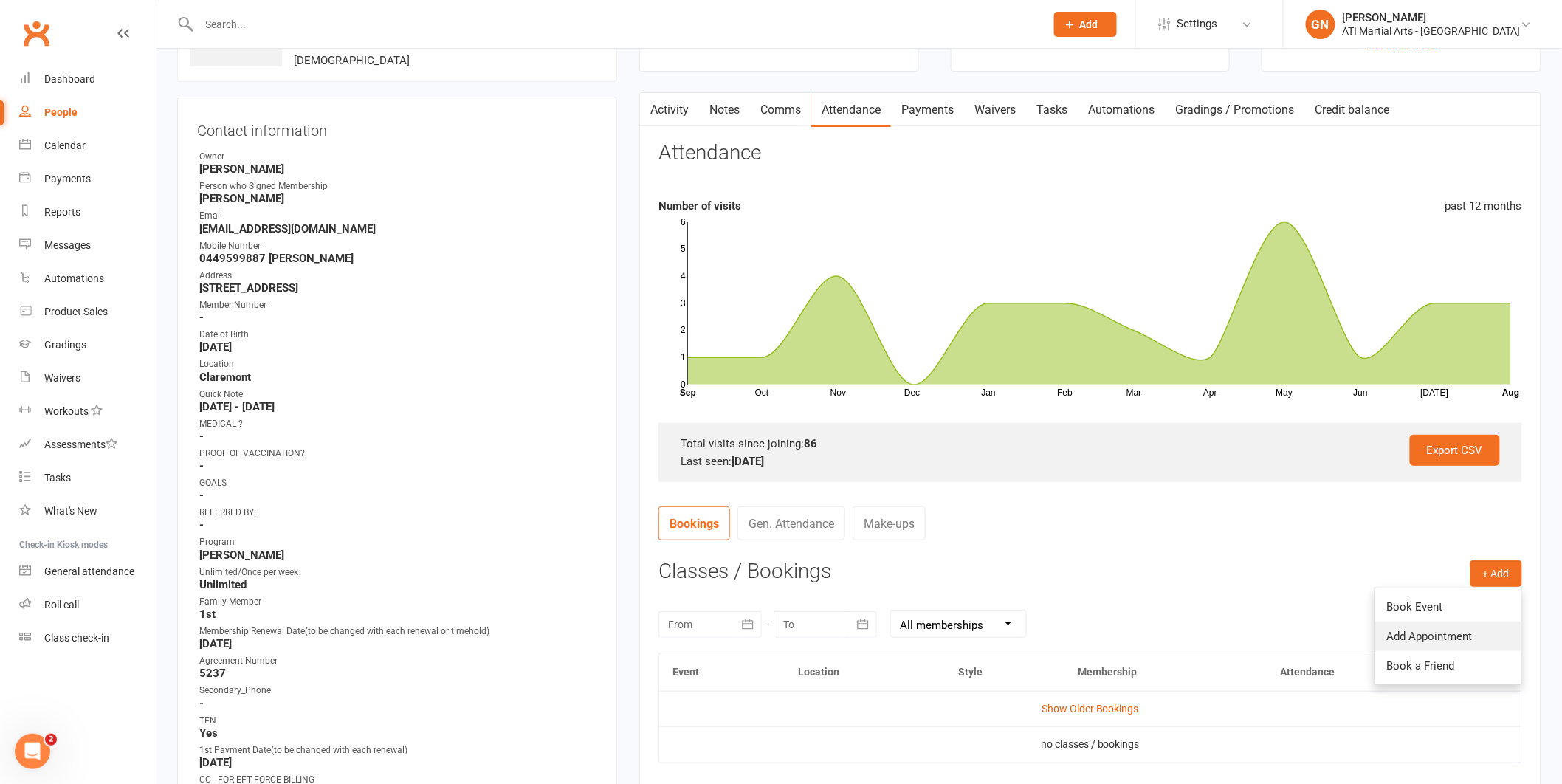
click at [1431, 623] on link "Add Appointment" at bounding box center [1449, 636] width 146 height 30
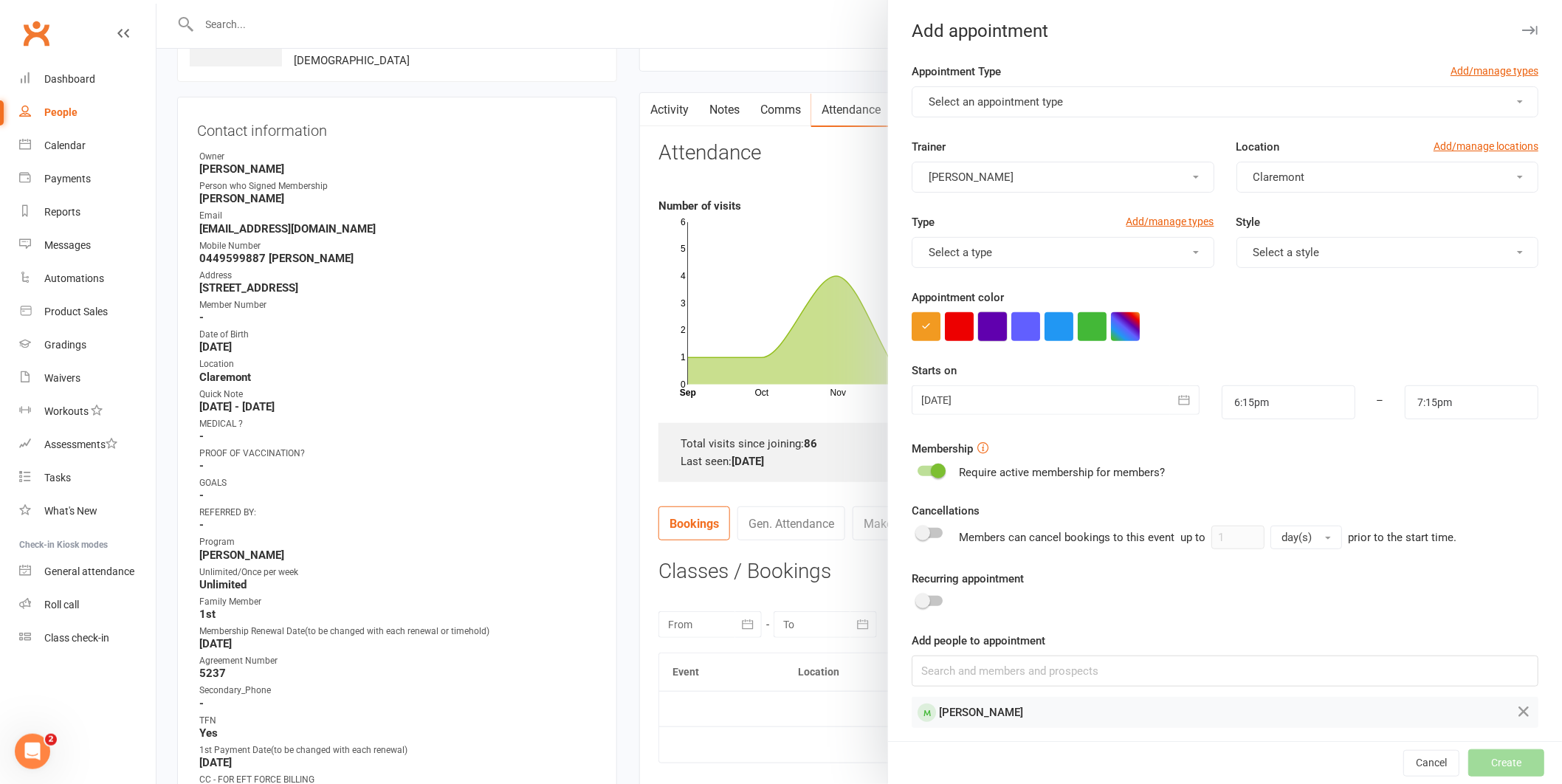
click at [993, 330] on button "button" at bounding box center [993, 327] width 29 height 29
click at [983, 105] on span "Select an appointment type" at bounding box center [996, 102] width 134 height 14
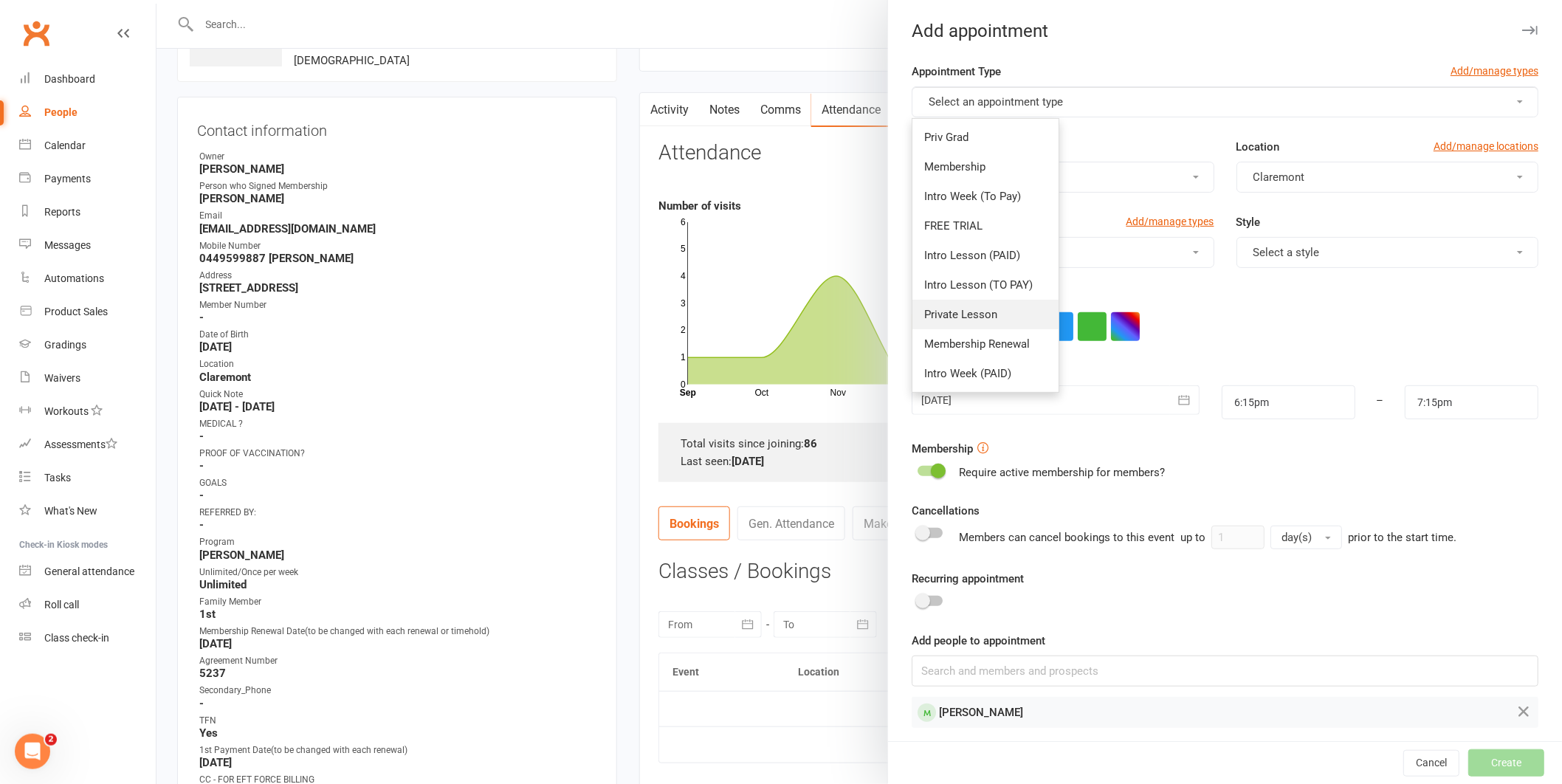
click at [1009, 308] on link "Private Lesson" at bounding box center [986, 314] width 146 height 30
type input "6:45pm"
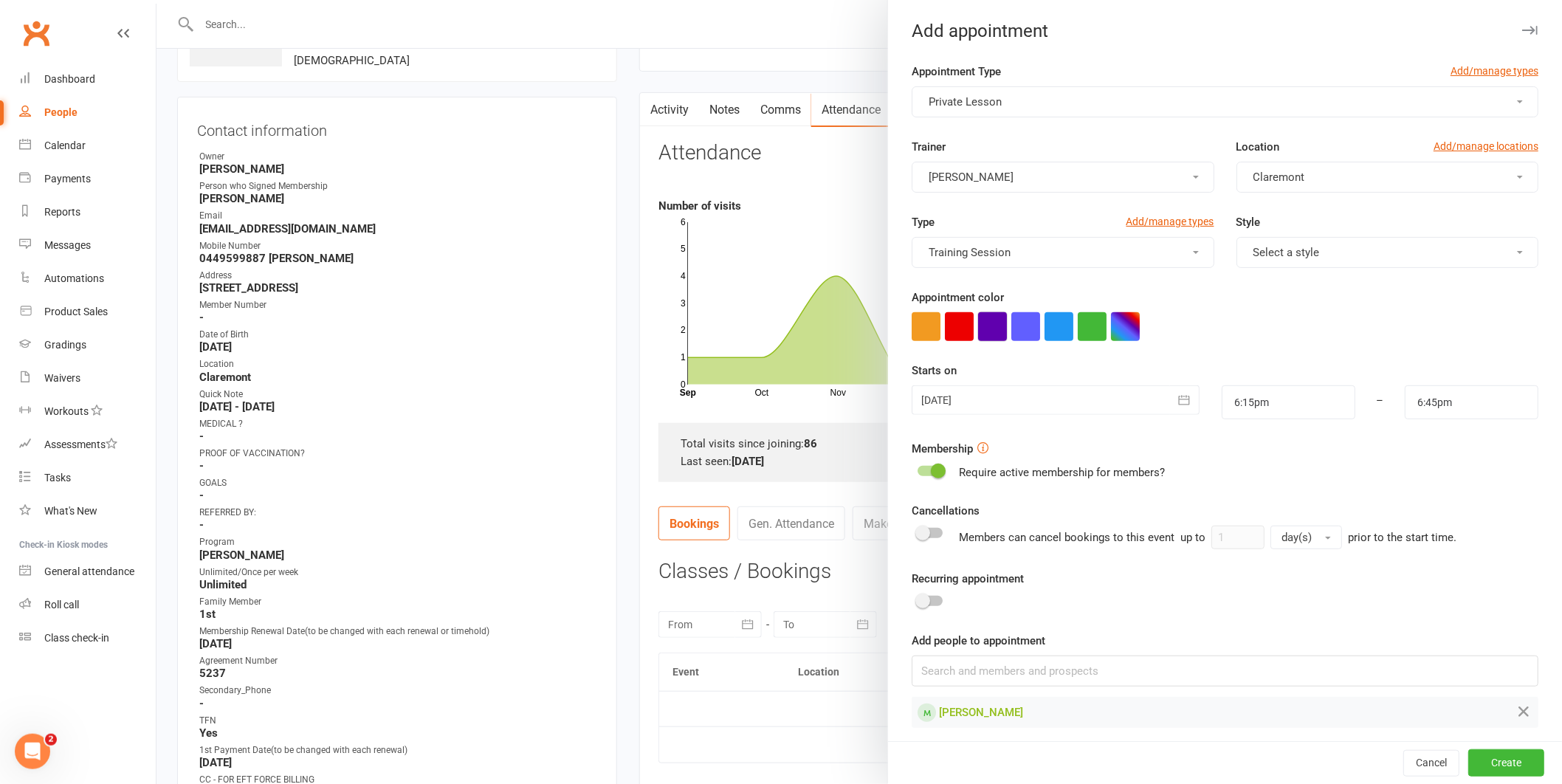
click at [988, 316] on button "button" at bounding box center [993, 327] width 29 height 29
click at [1256, 400] on input "6:15pm" at bounding box center [1288, 403] width 133 height 34
type input "4:45pm"
click at [1239, 457] on li "4:45pm" at bounding box center [1258, 457] width 71 height 22
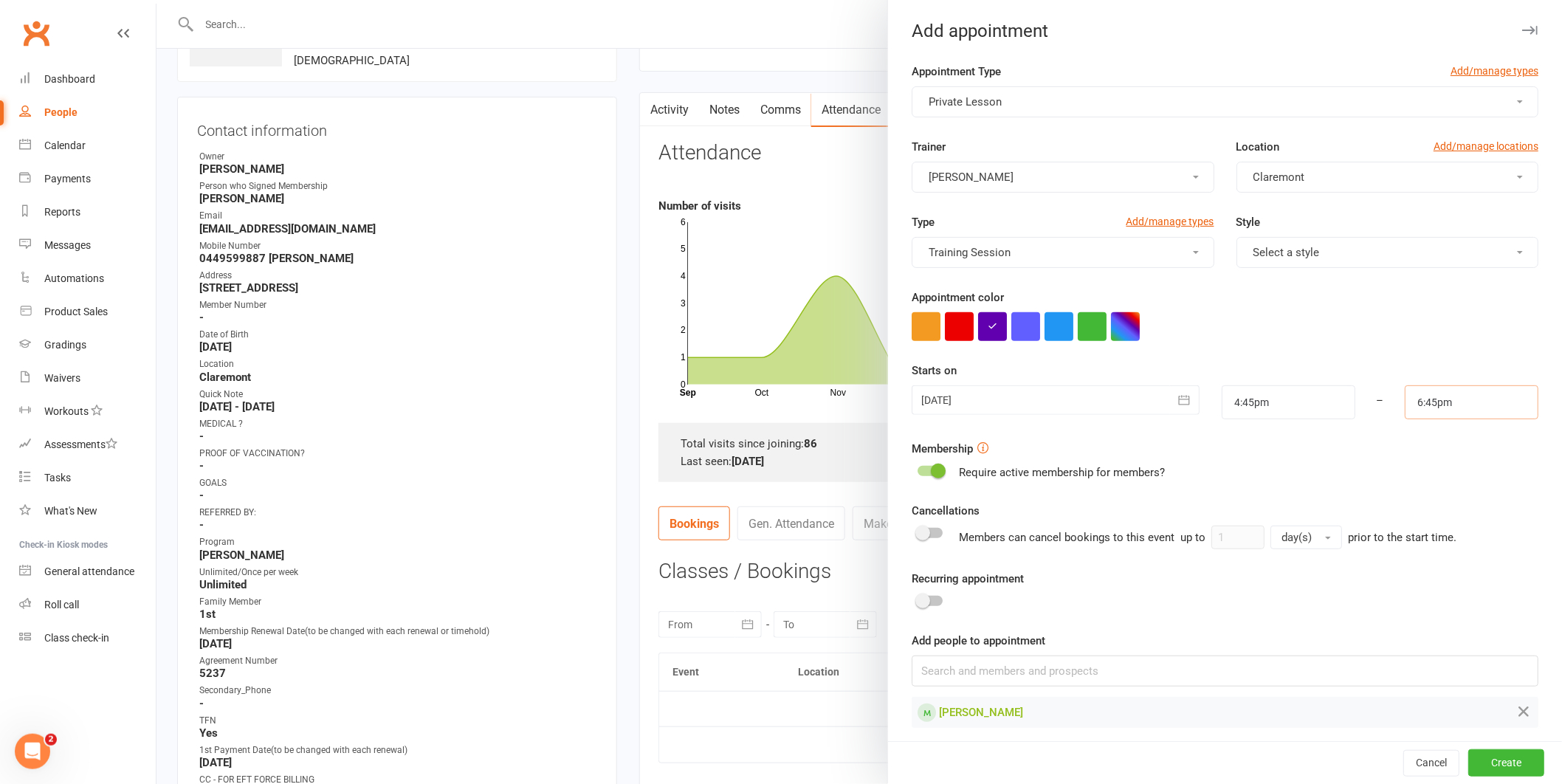
click at [1447, 417] on input "6:45pm" at bounding box center [1471, 403] width 133 height 34
type input "5:15pm"
click at [1415, 466] on li "5:15pm" at bounding box center [1440, 470] width 71 height 22
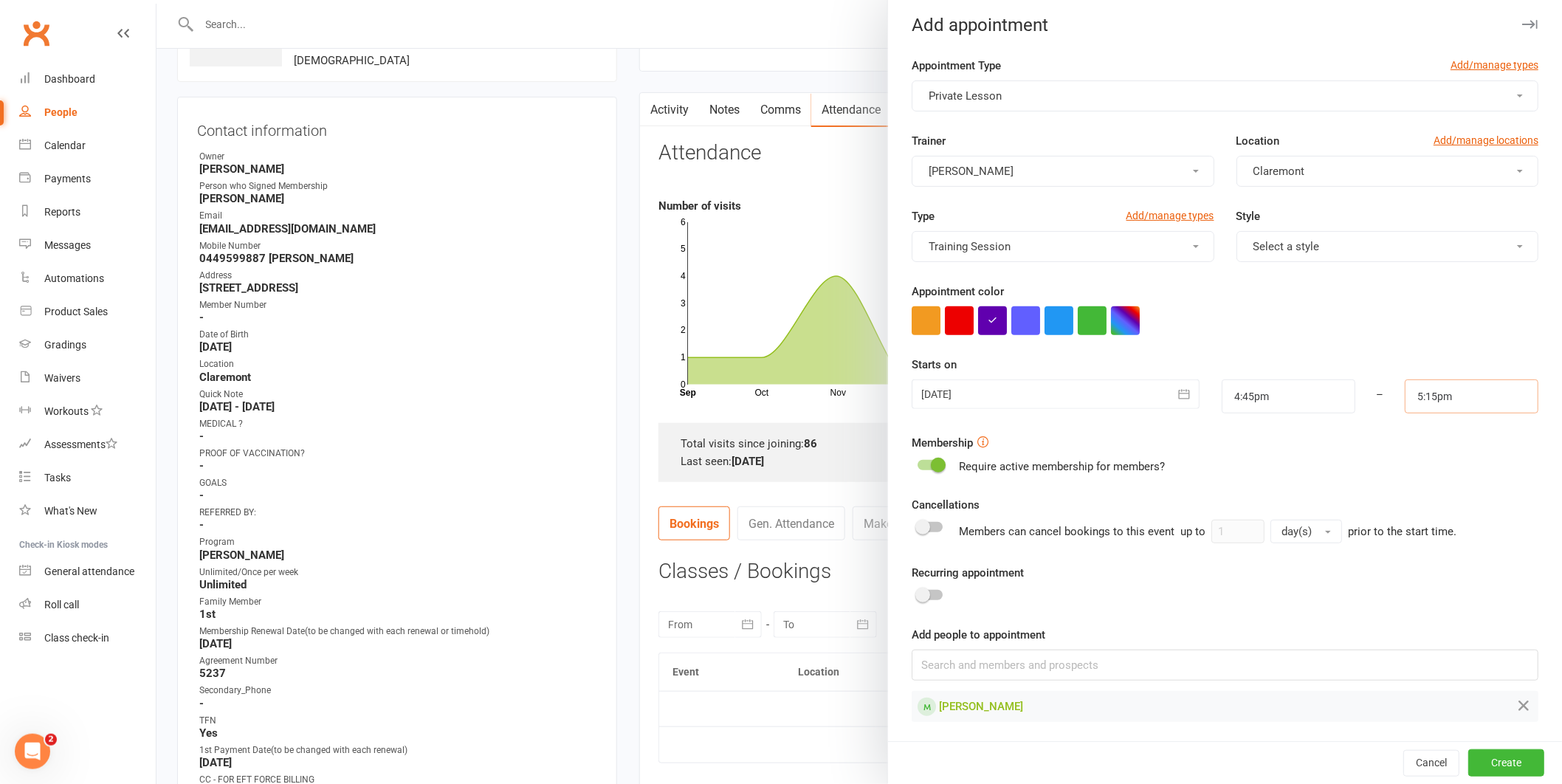
scroll to position [8, 0]
click at [1474, 759] on button "Create" at bounding box center [1506, 762] width 76 height 26
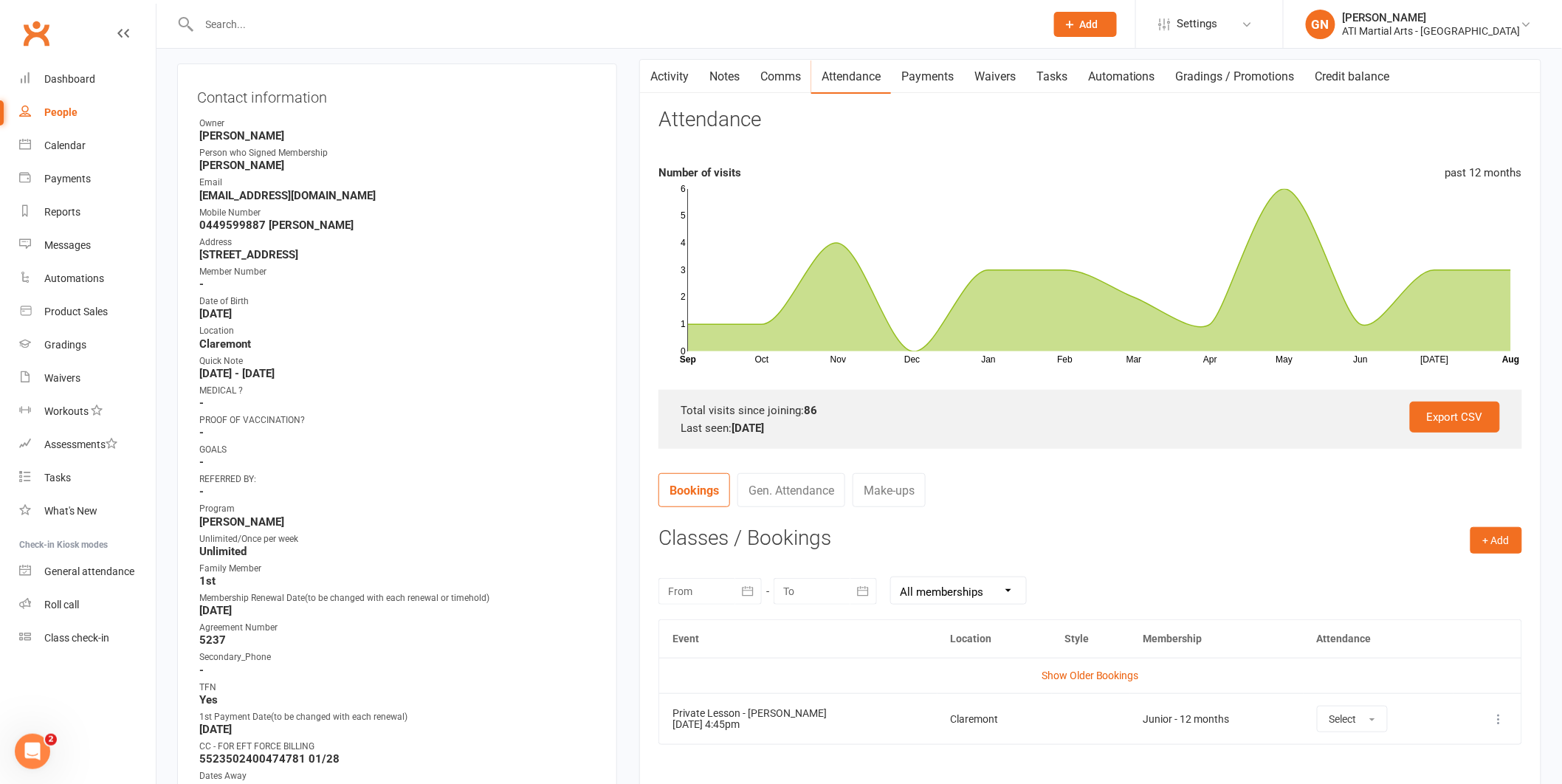
scroll to position [195, 0]
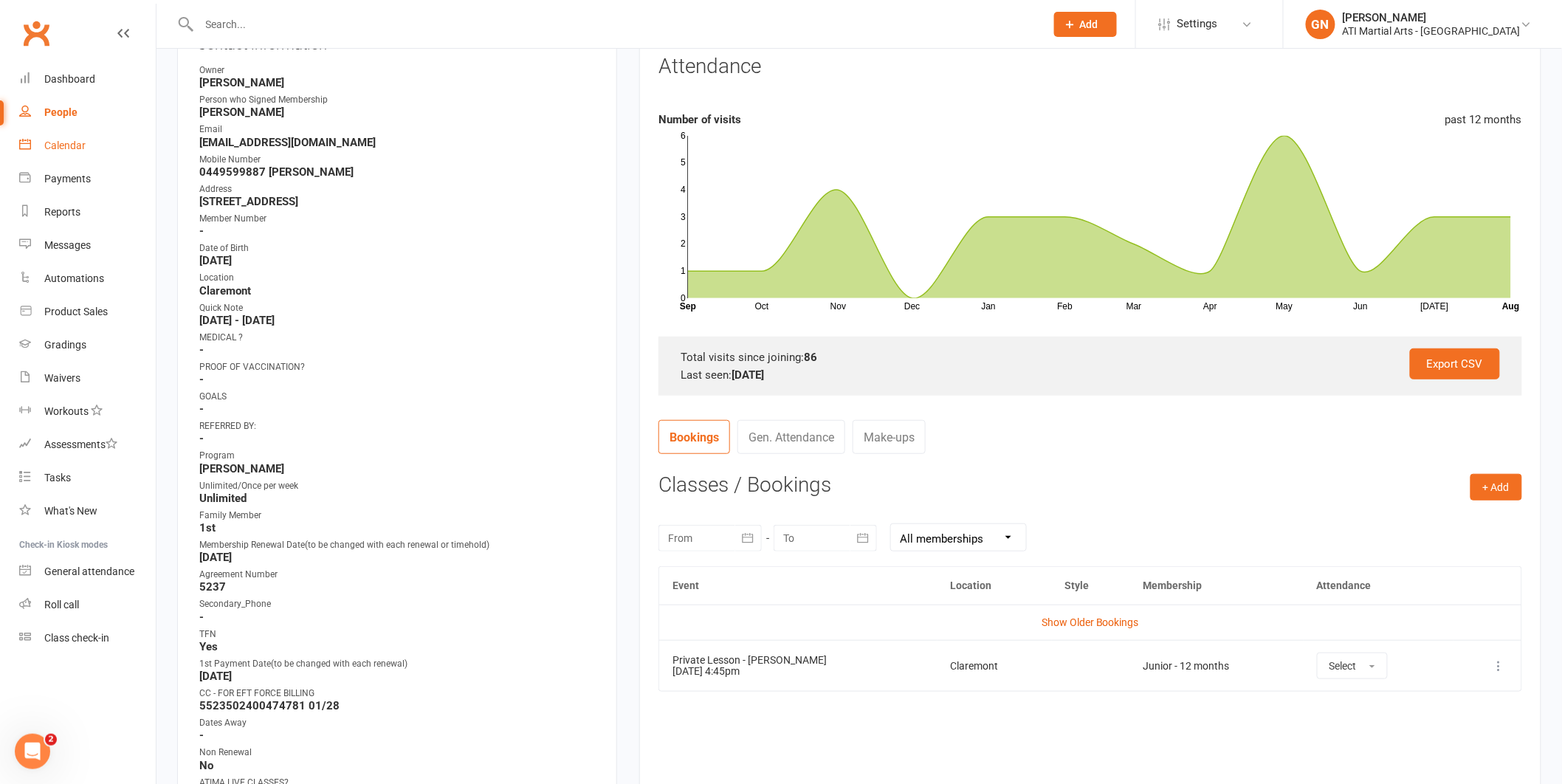
click at [48, 144] on div "Calendar" at bounding box center [65, 145] width 42 height 12
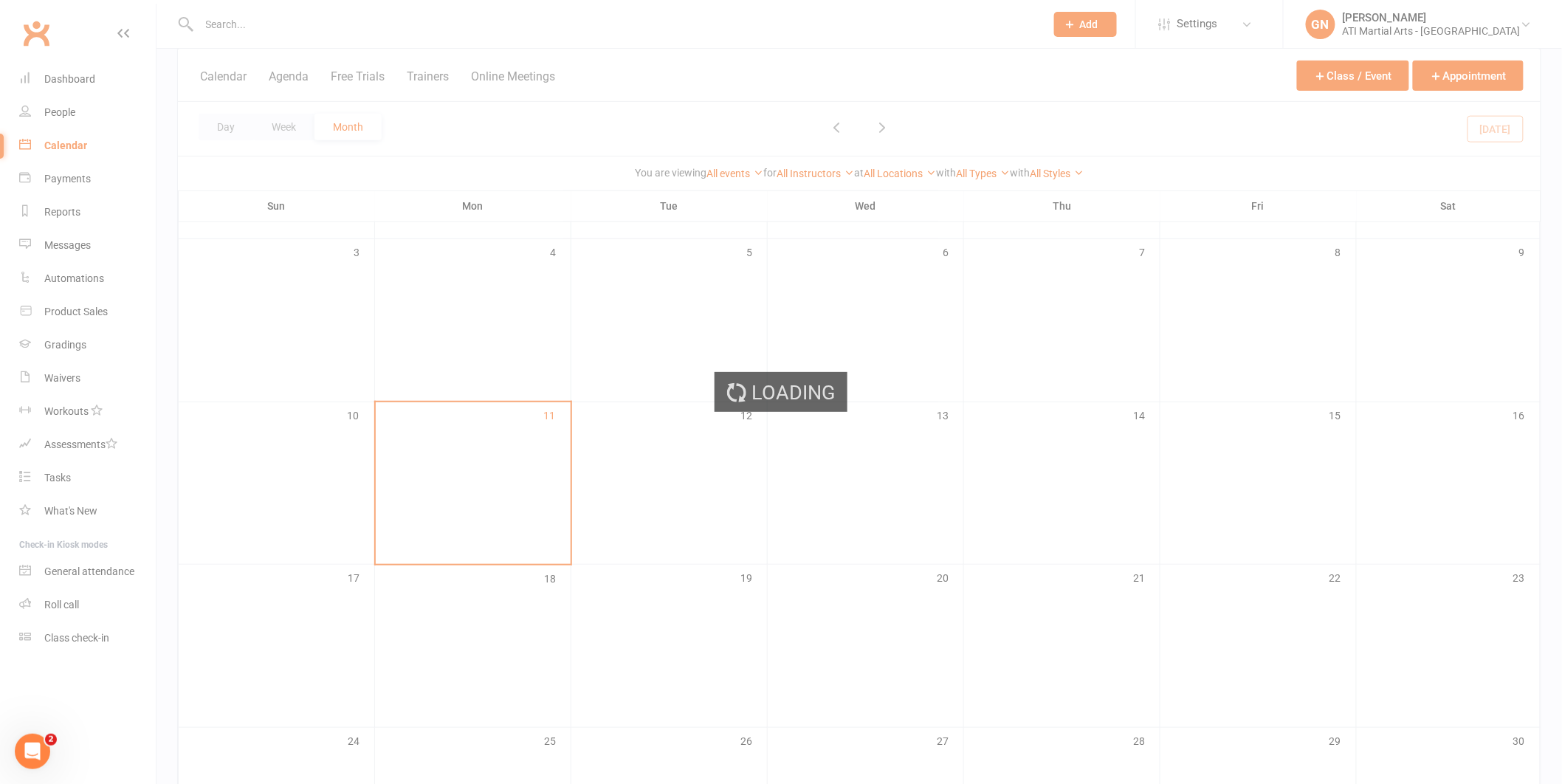
scroll to position [406, 0]
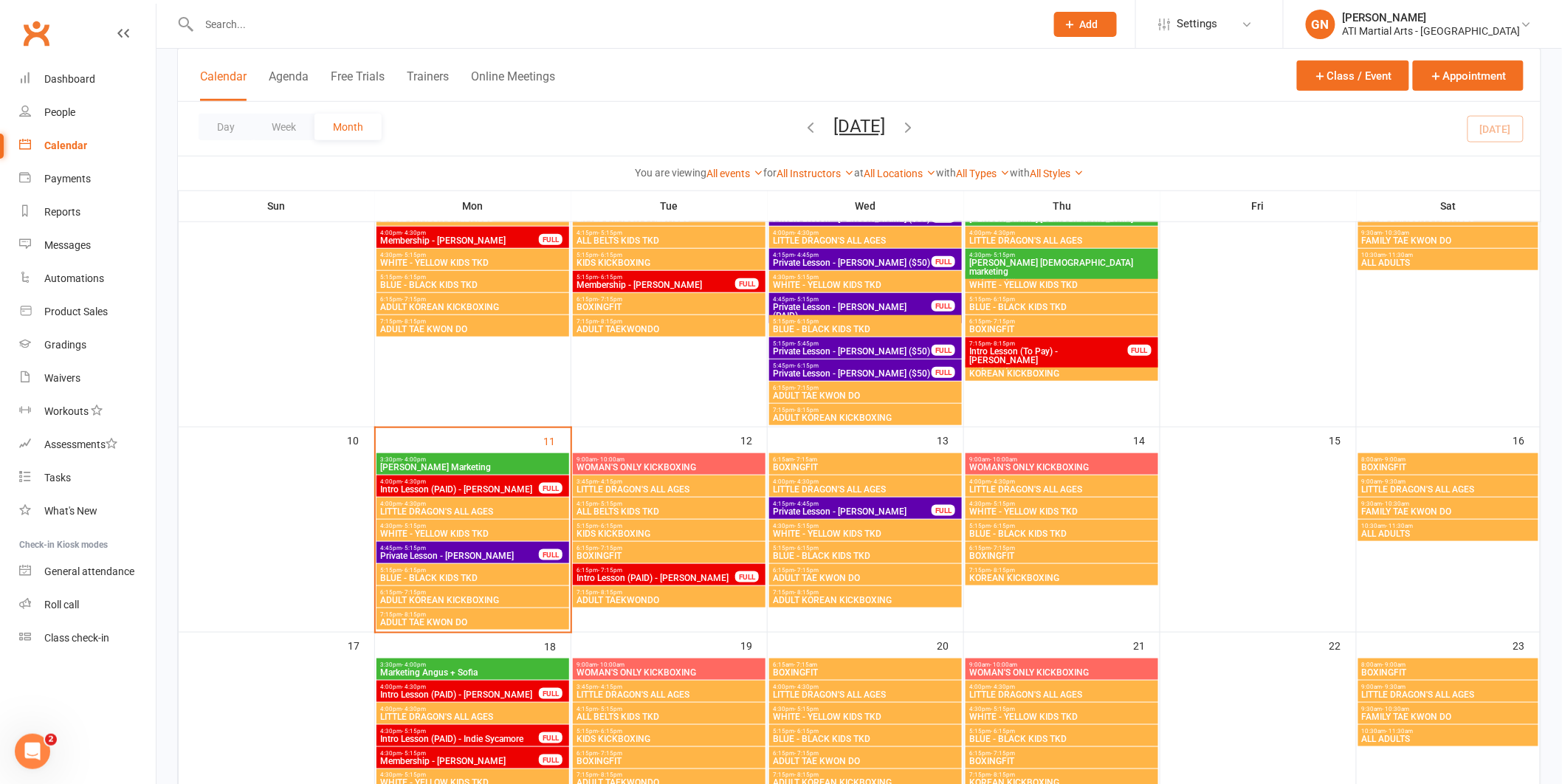
click at [534, 556] on span "Private Lesson - [PERSON_NAME]" at bounding box center [460, 556] width 161 height 8
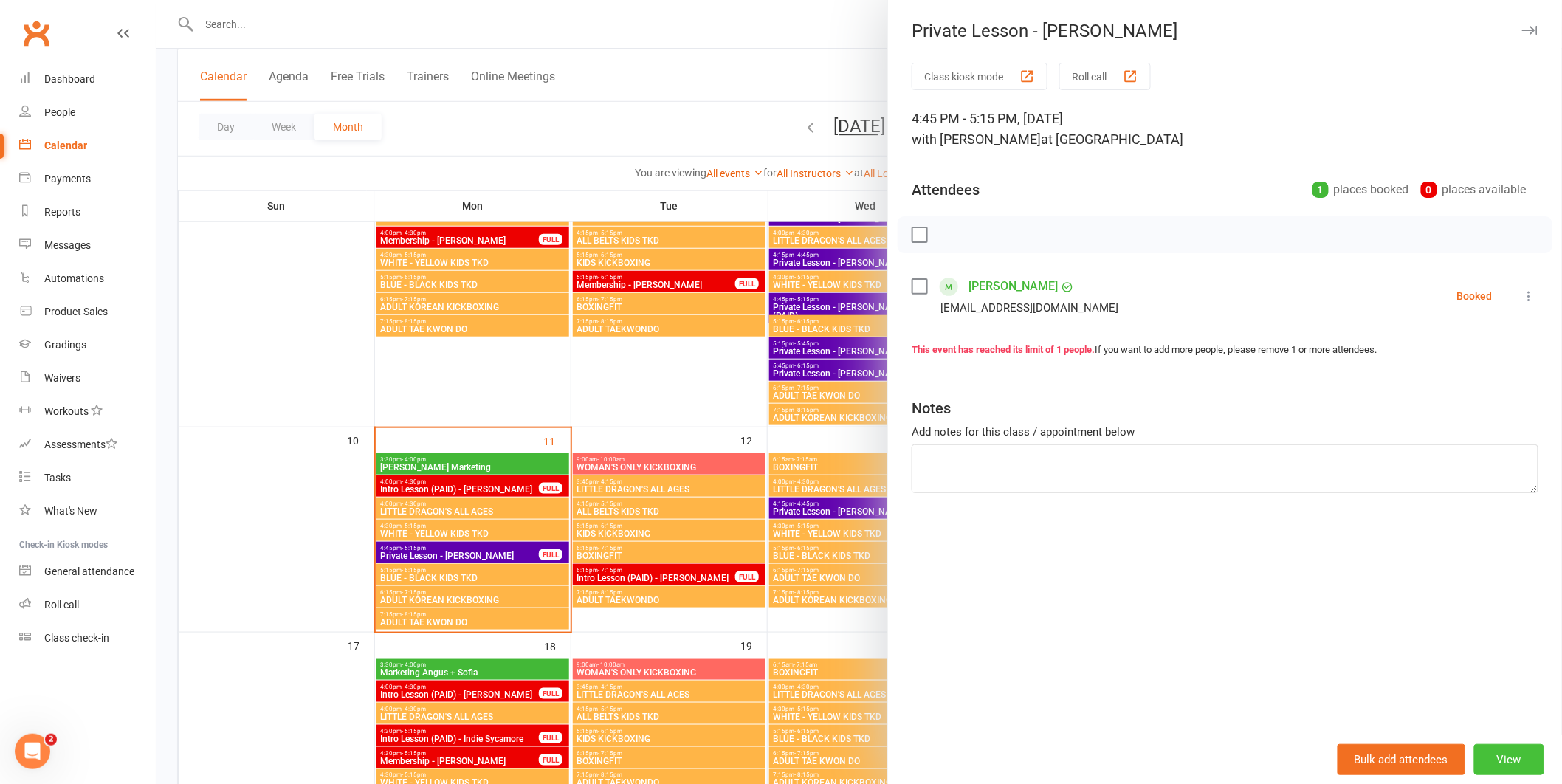
click at [1491, 752] on button "View" at bounding box center [1509, 759] width 71 height 31
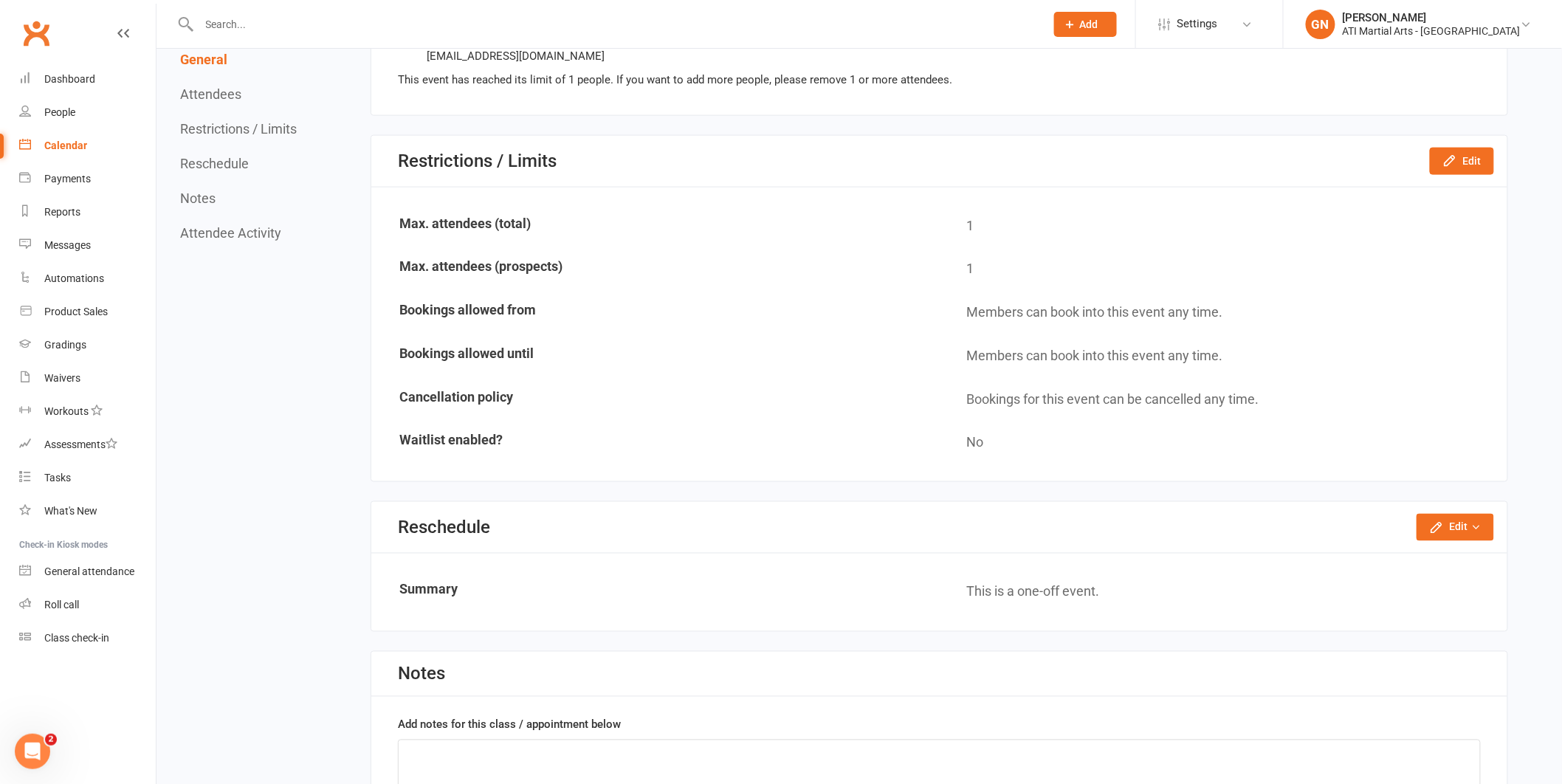
scroll to position [759, 0]
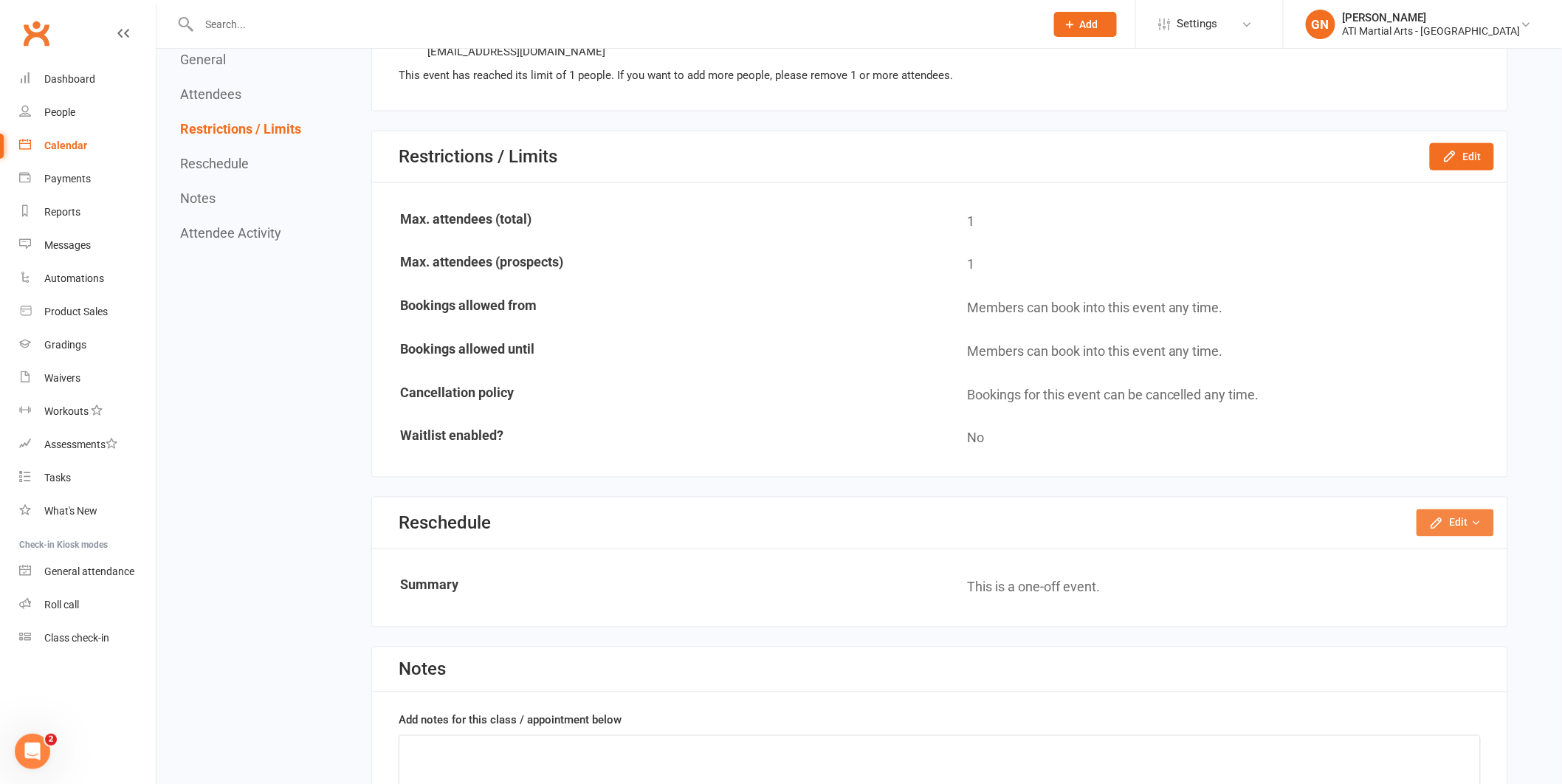
click at [1477, 518] on icon "button" at bounding box center [1477, 523] width 10 height 10
click at [1378, 551] on link "Reschedule this event only" at bounding box center [1416, 556] width 155 height 30
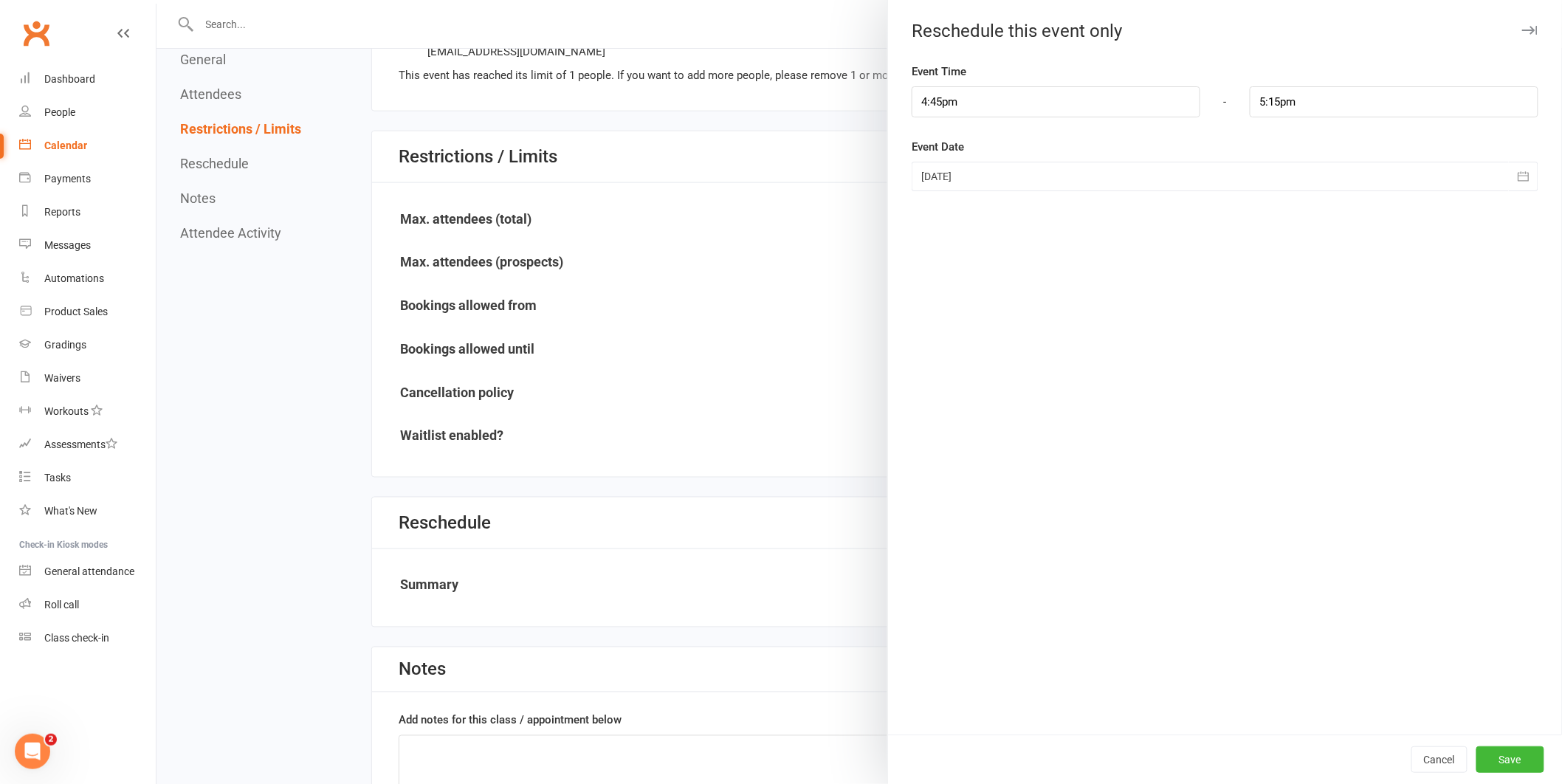
click at [982, 173] on div at bounding box center [1225, 176] width 627 height 30
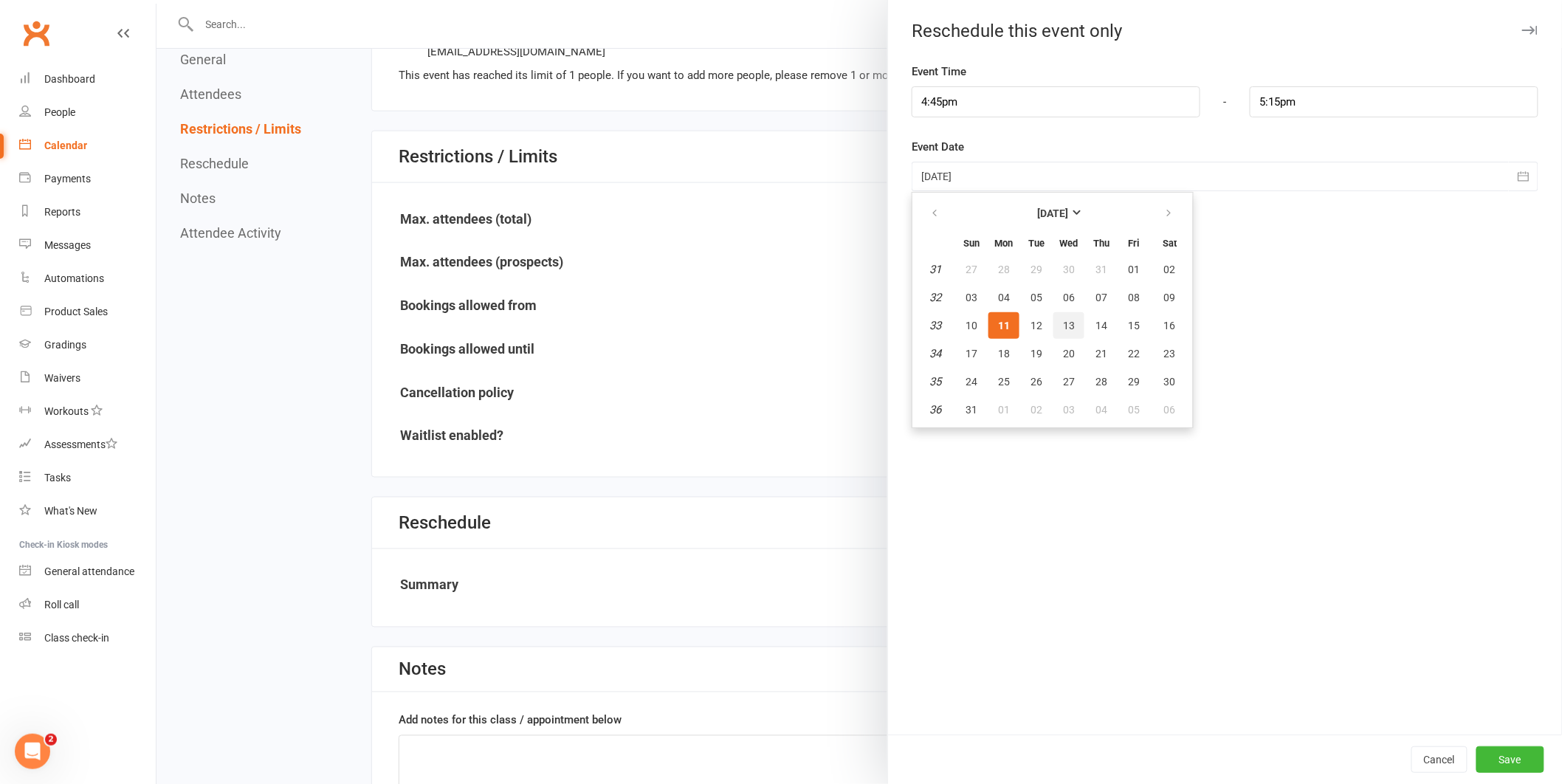
click at [1063, 319] on span "13" at bounding box center [1069, 325] width 12 height 12
type input "[DATE]"
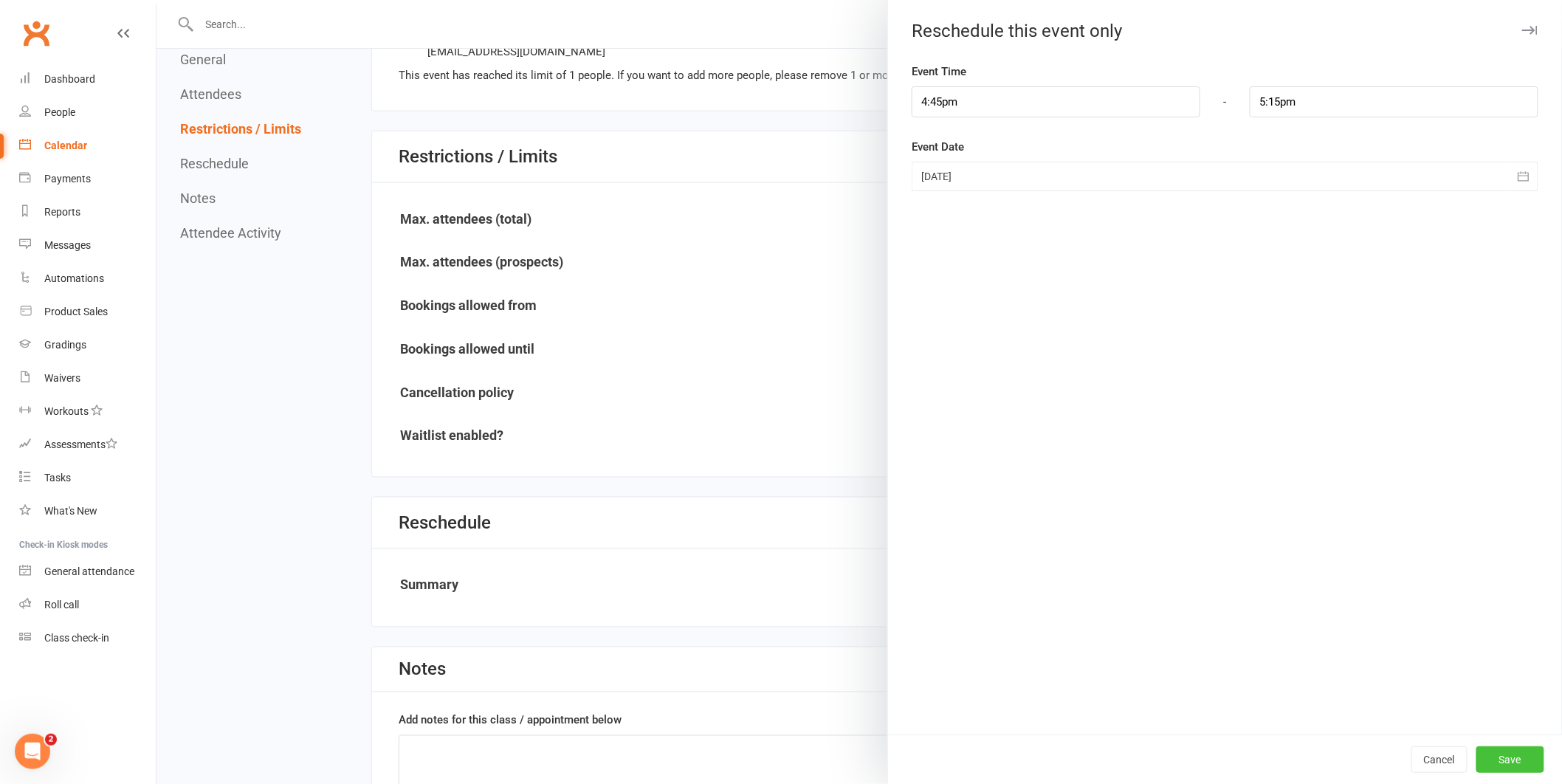
click at [1480, 746] on button "Save" at bounding box center [1511, 759] width 68 height 26
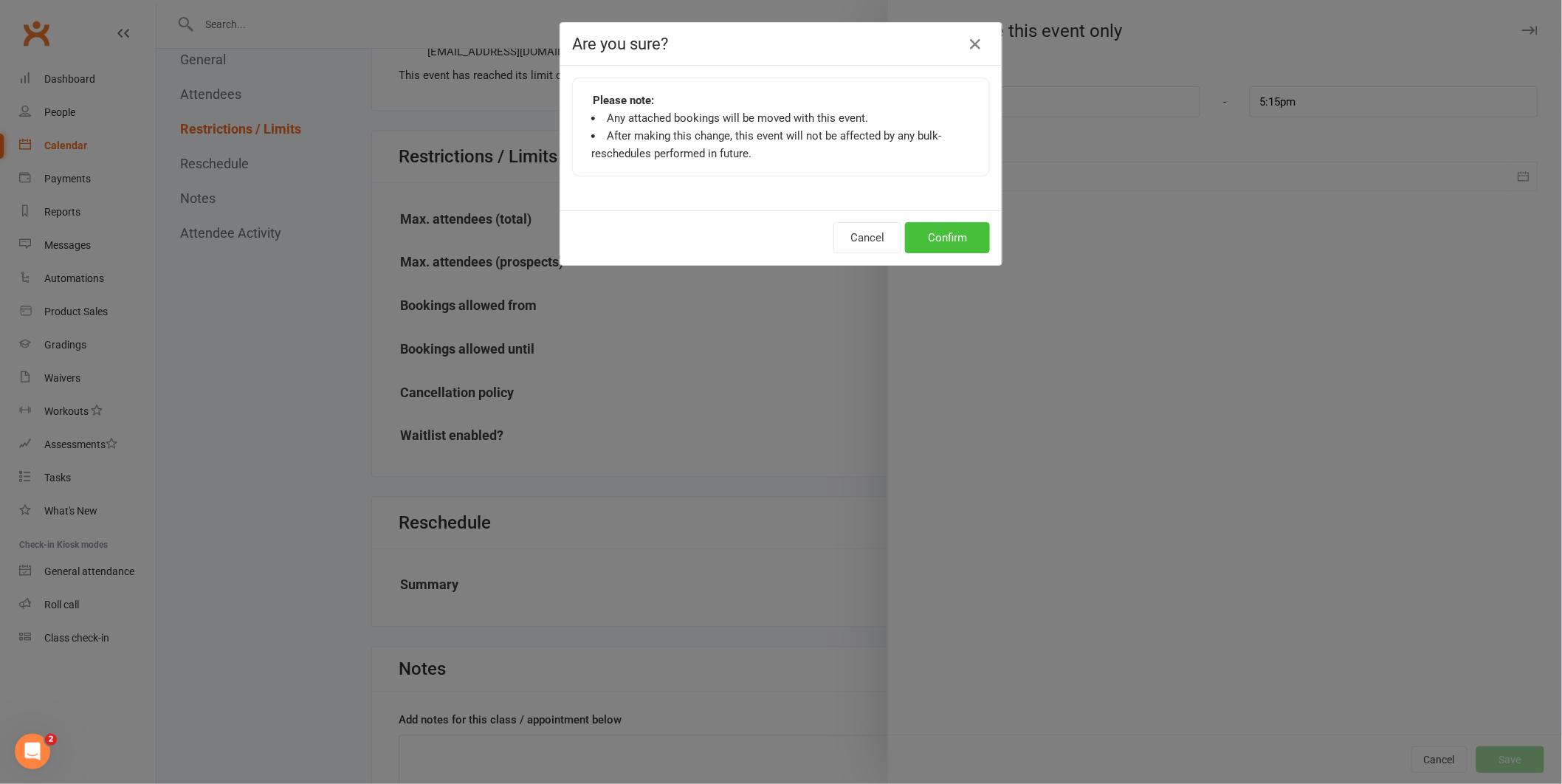
click at [959, 240] on button "Confirm" at bounding box center [948, 238] width 85 height 31
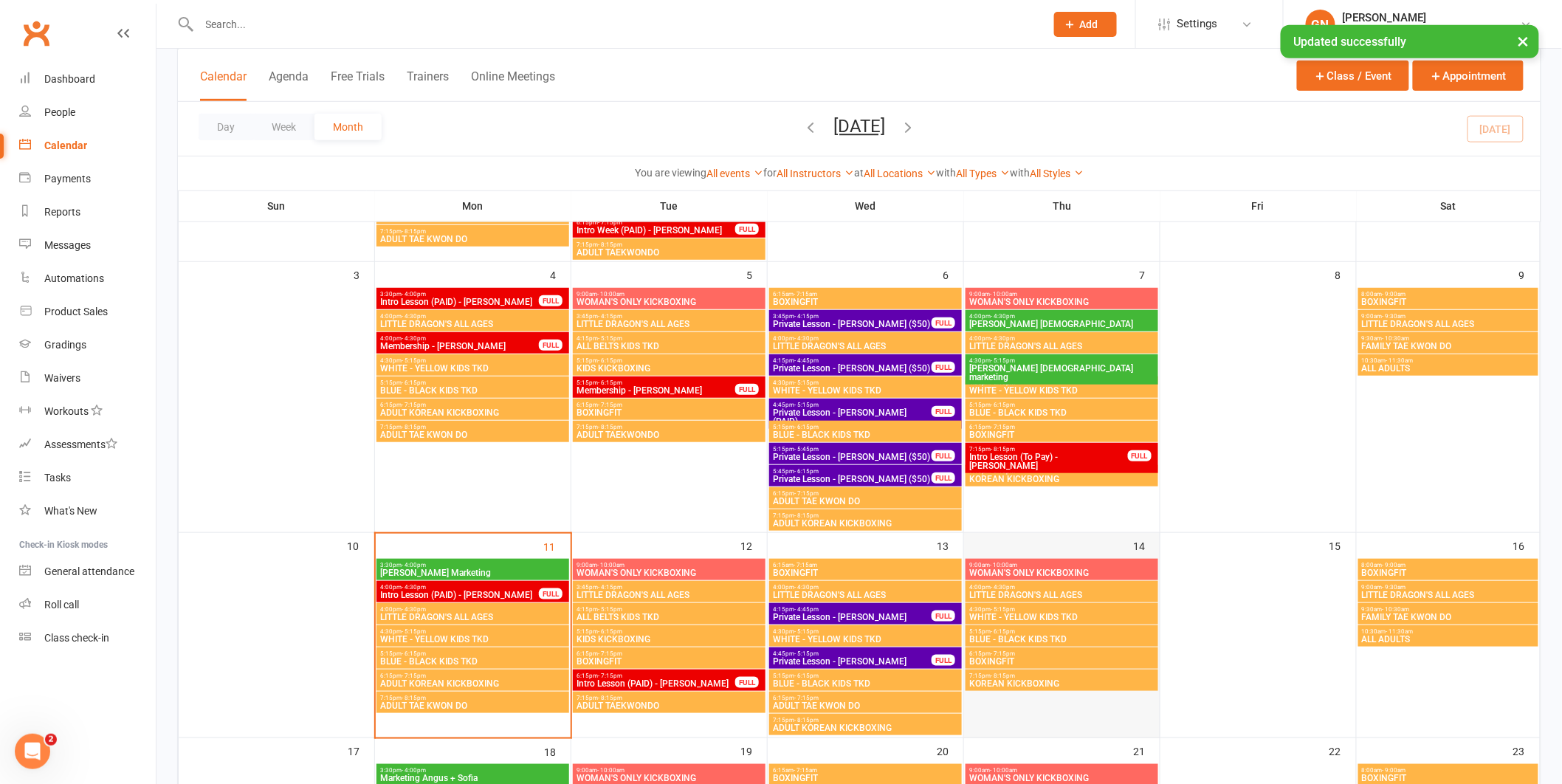
scroll to position [303, 0]
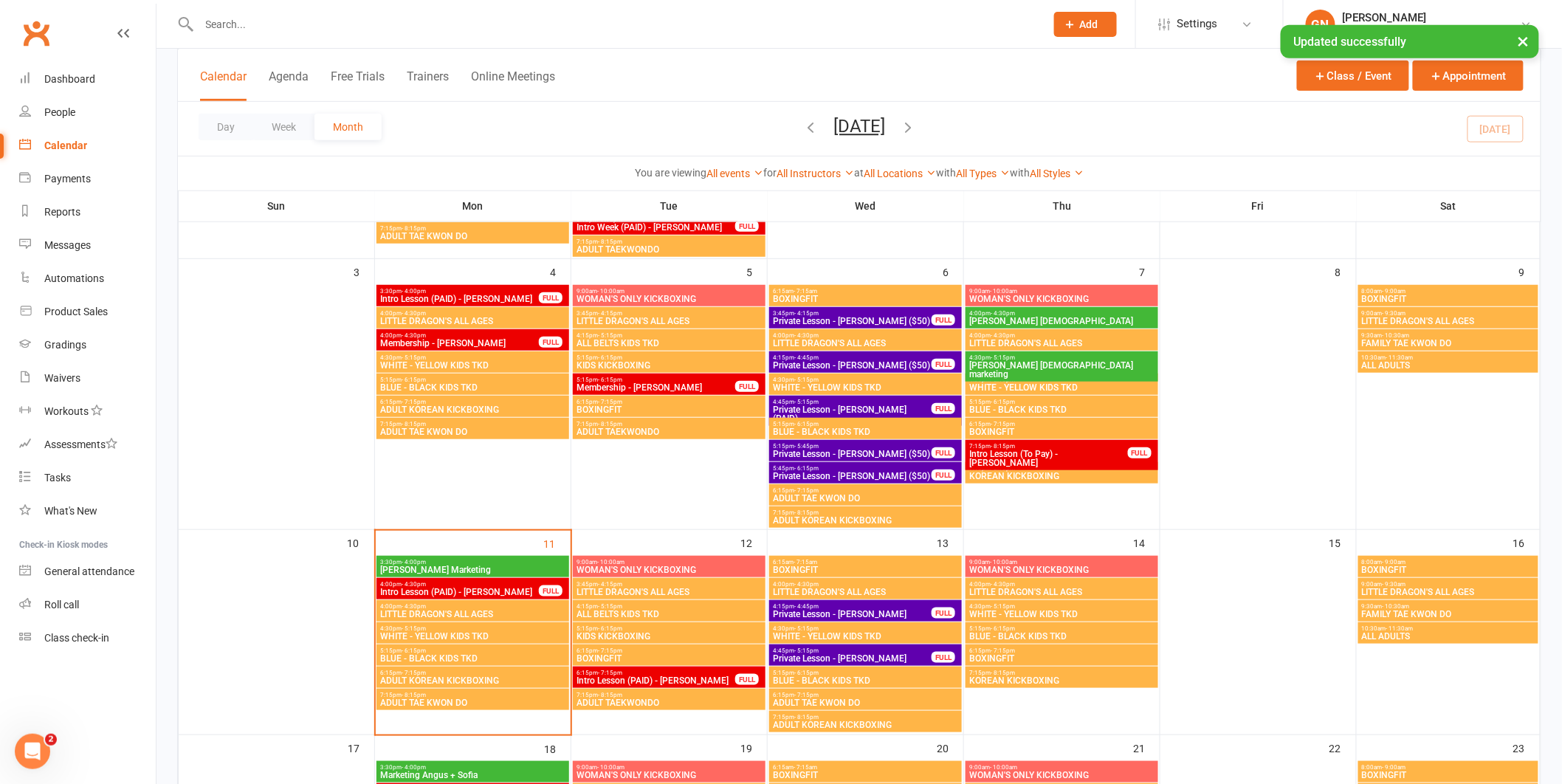
click at [511, 24] on input "text" at bounding box center [615, 25] width 841 height 20
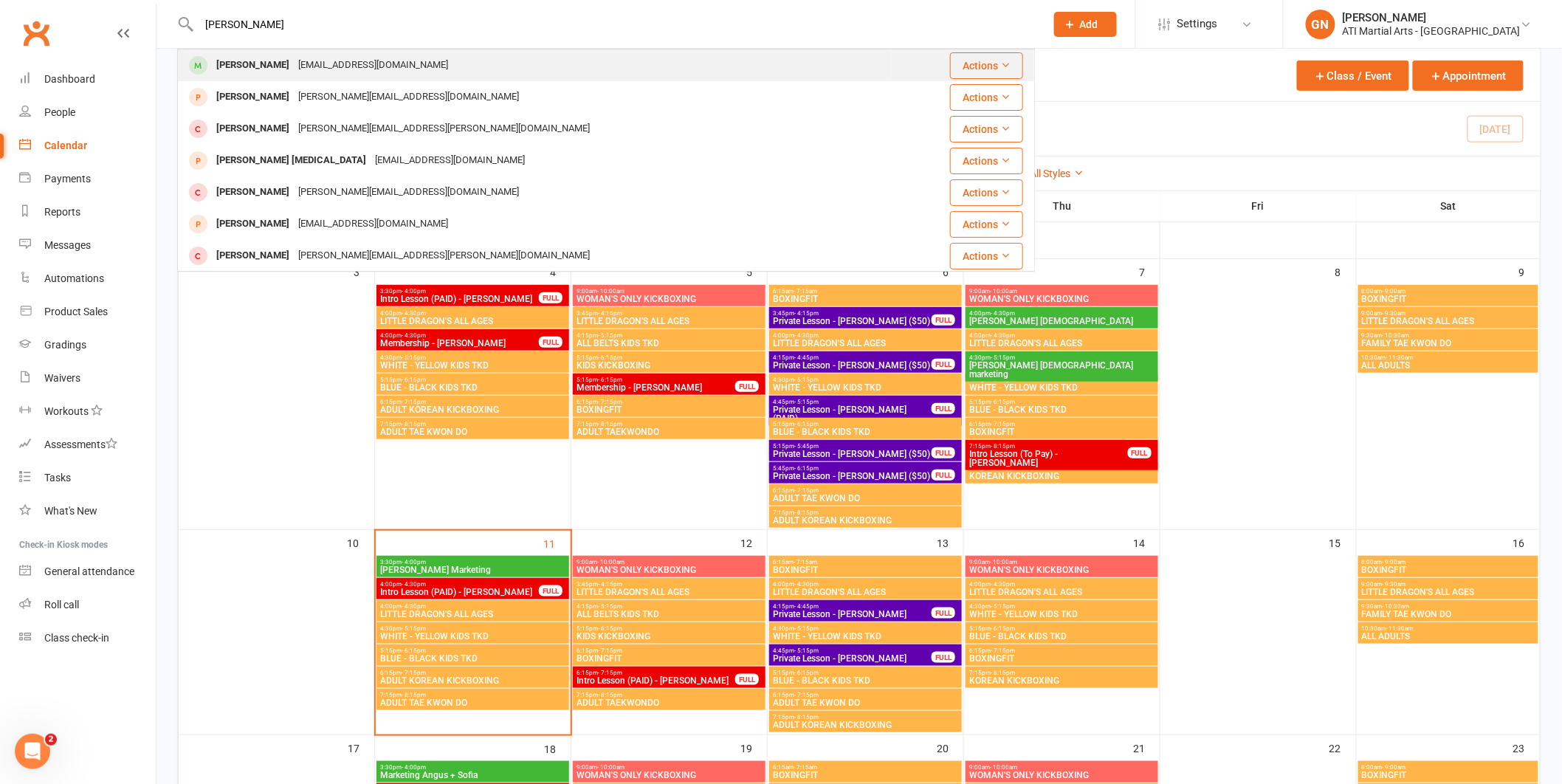
type input "[PERSON_NAME]"
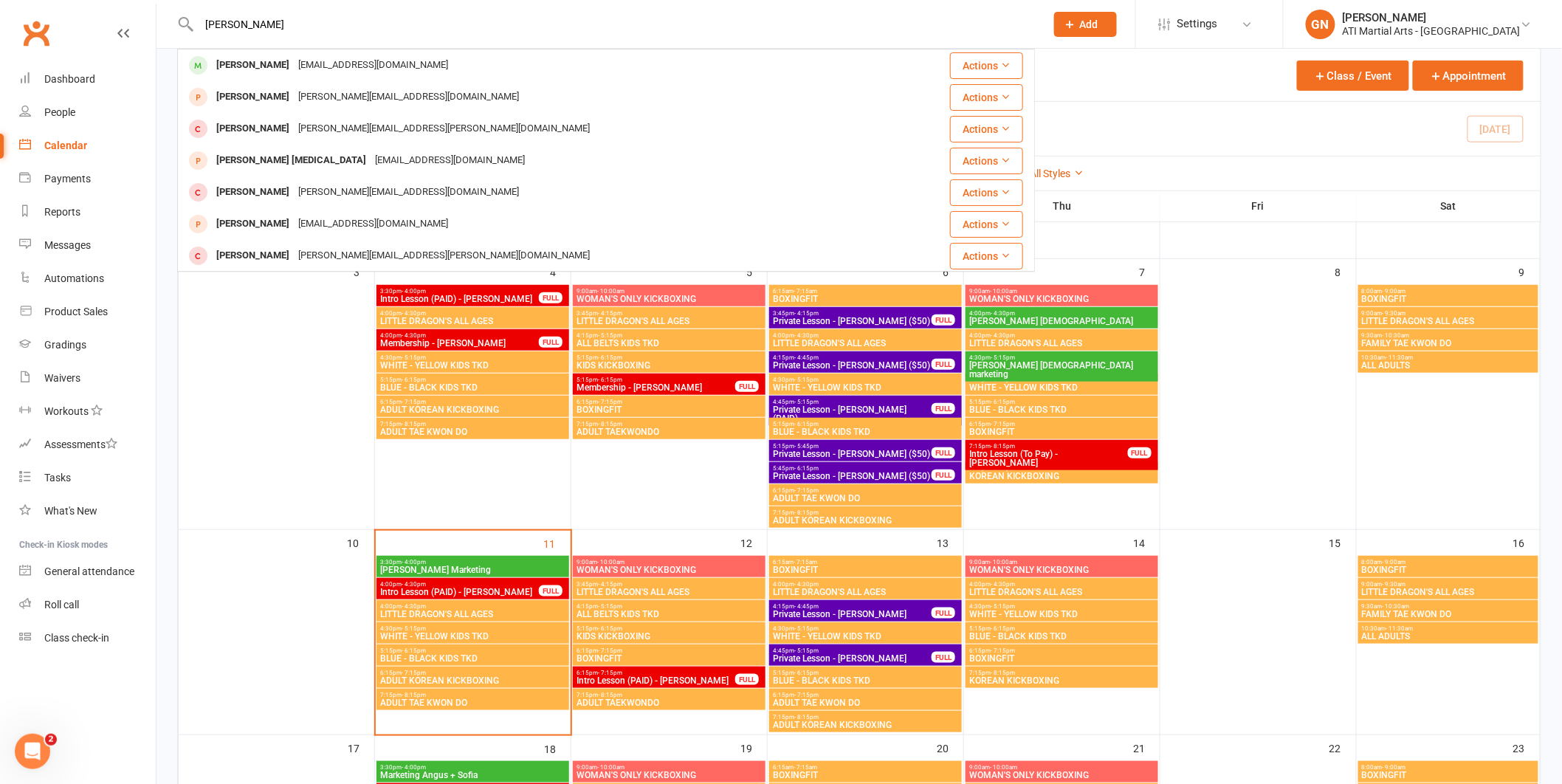
click at [238, 65] on div "[PERSON_NAME]" at bounding box center [252, 65] width 82 height 21
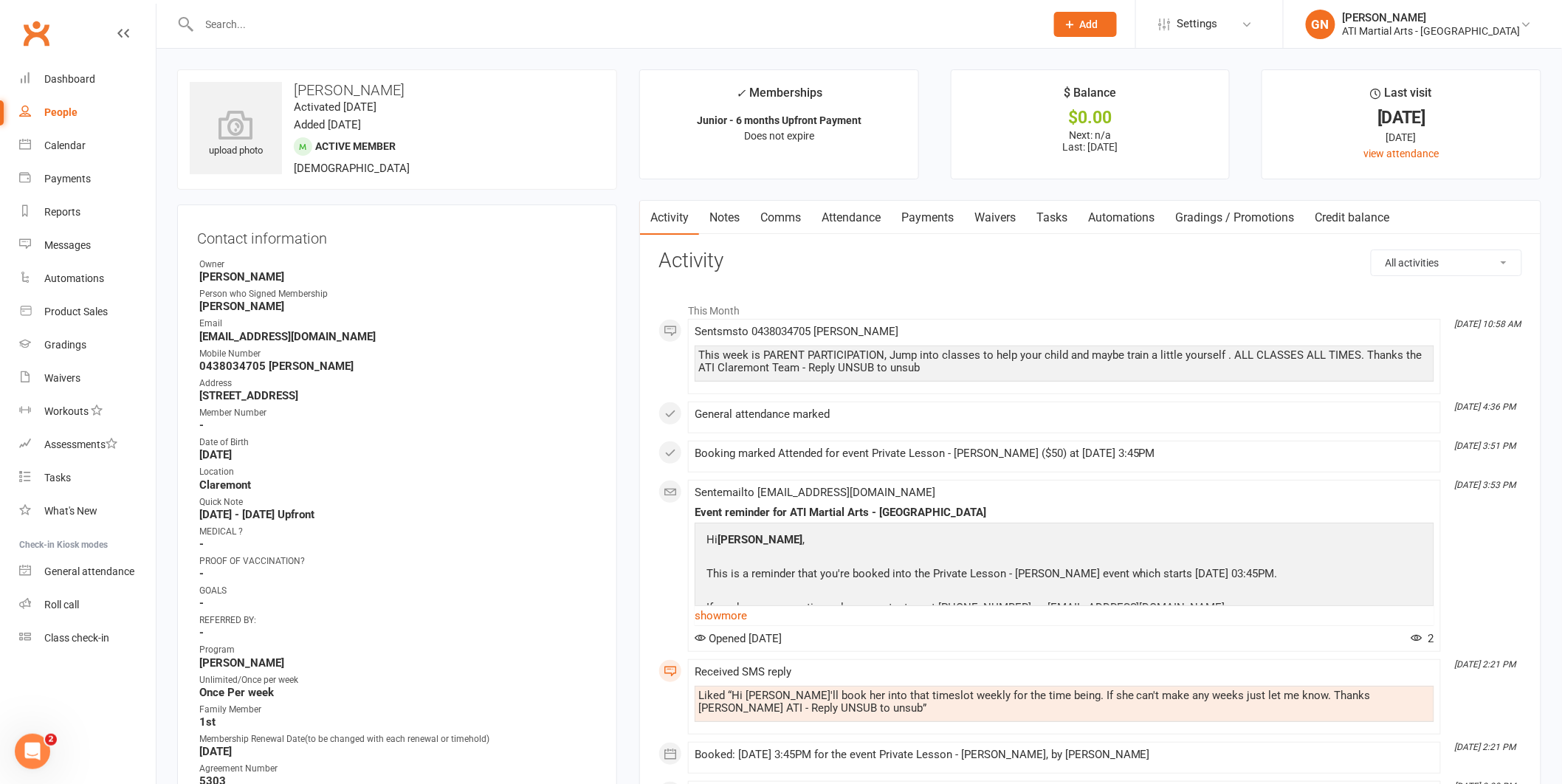
click at [875, 223] on link "Attendance" at bounding box center [852, 217] width 80 height 34
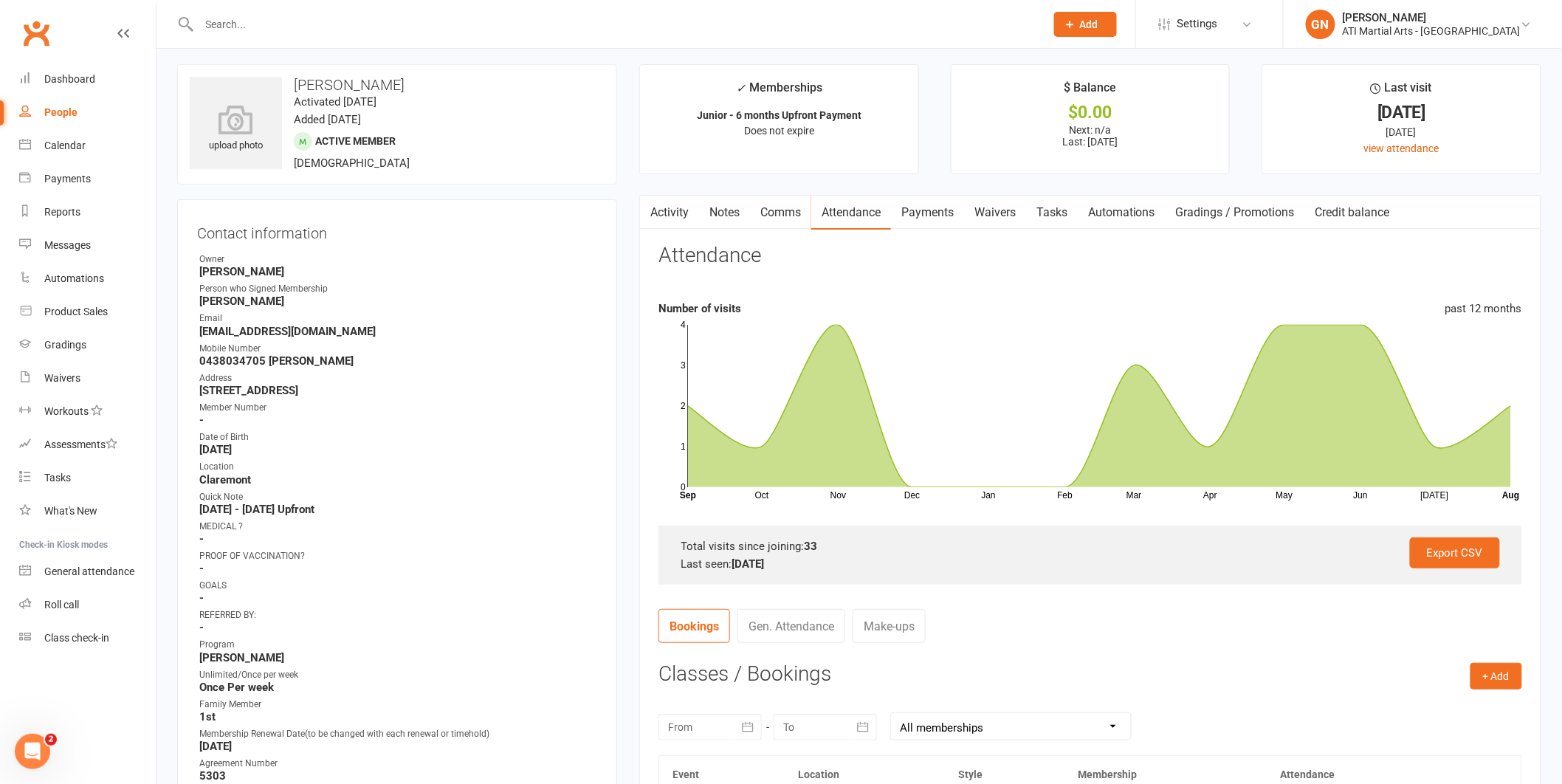
scroll to position [20, 0]
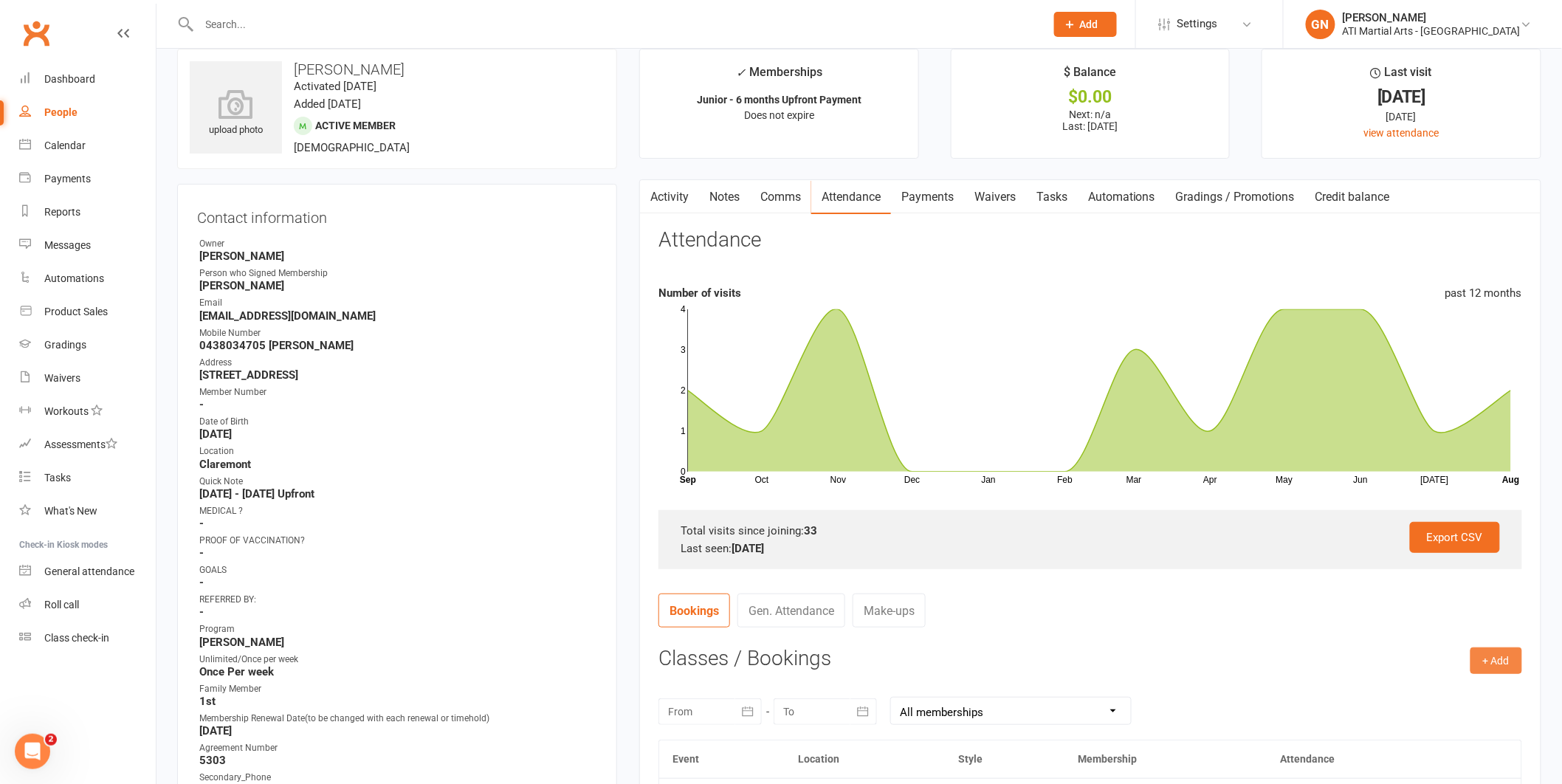
click at [1512, 666] on button "+ Add" at bounding box center [1497, 660] width 52 height 26
click at [1460, 718] on link "Add Appointment" at bounding box center [1449, 723] width 146 height 30
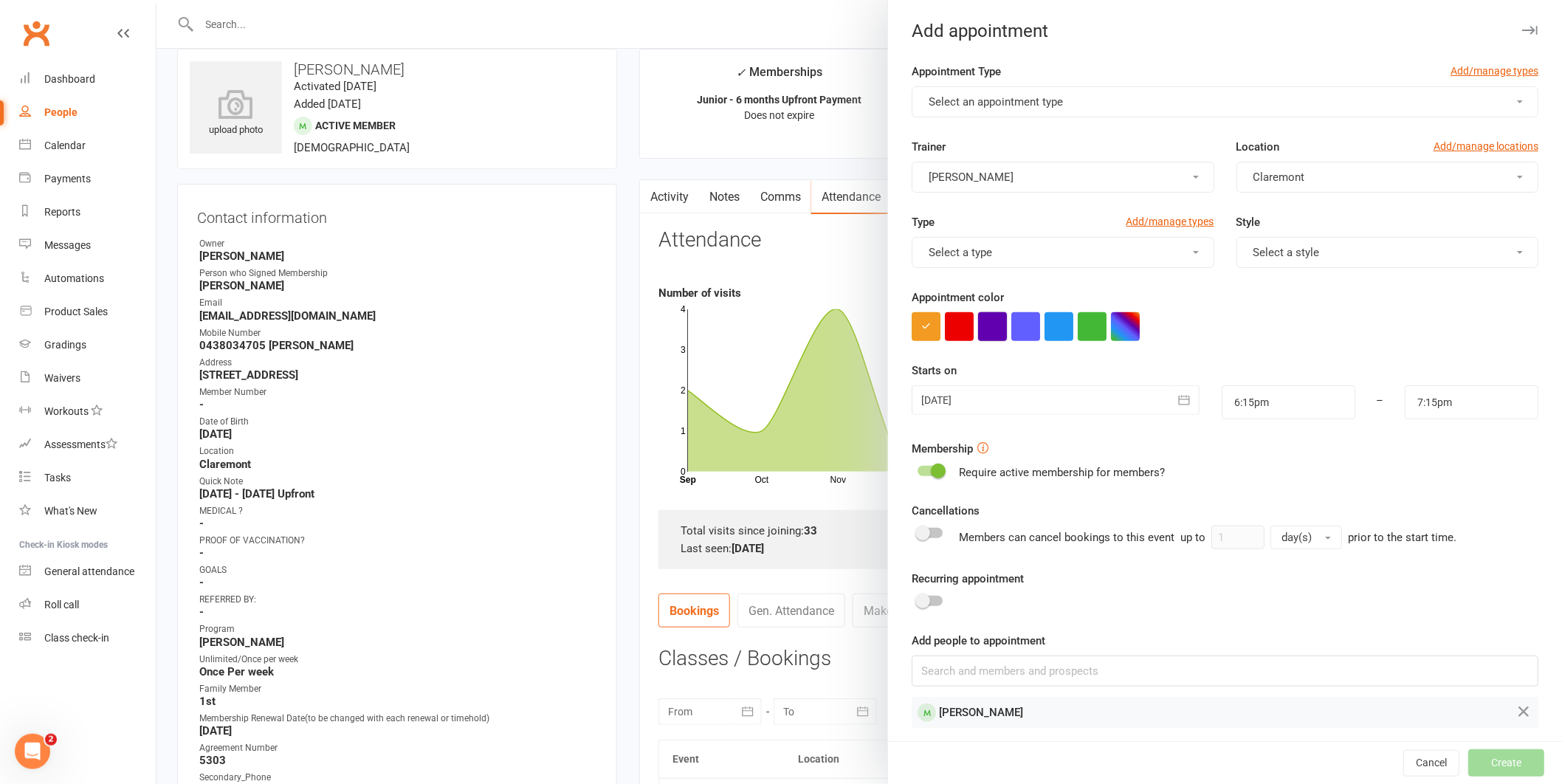
click at [996, 339] on button "button" at bounding box center [993, 327] width 29 height 29
click at [999, 117] on button "Select an appointment type" at bounding box center [1225, 102] width 627 height 31
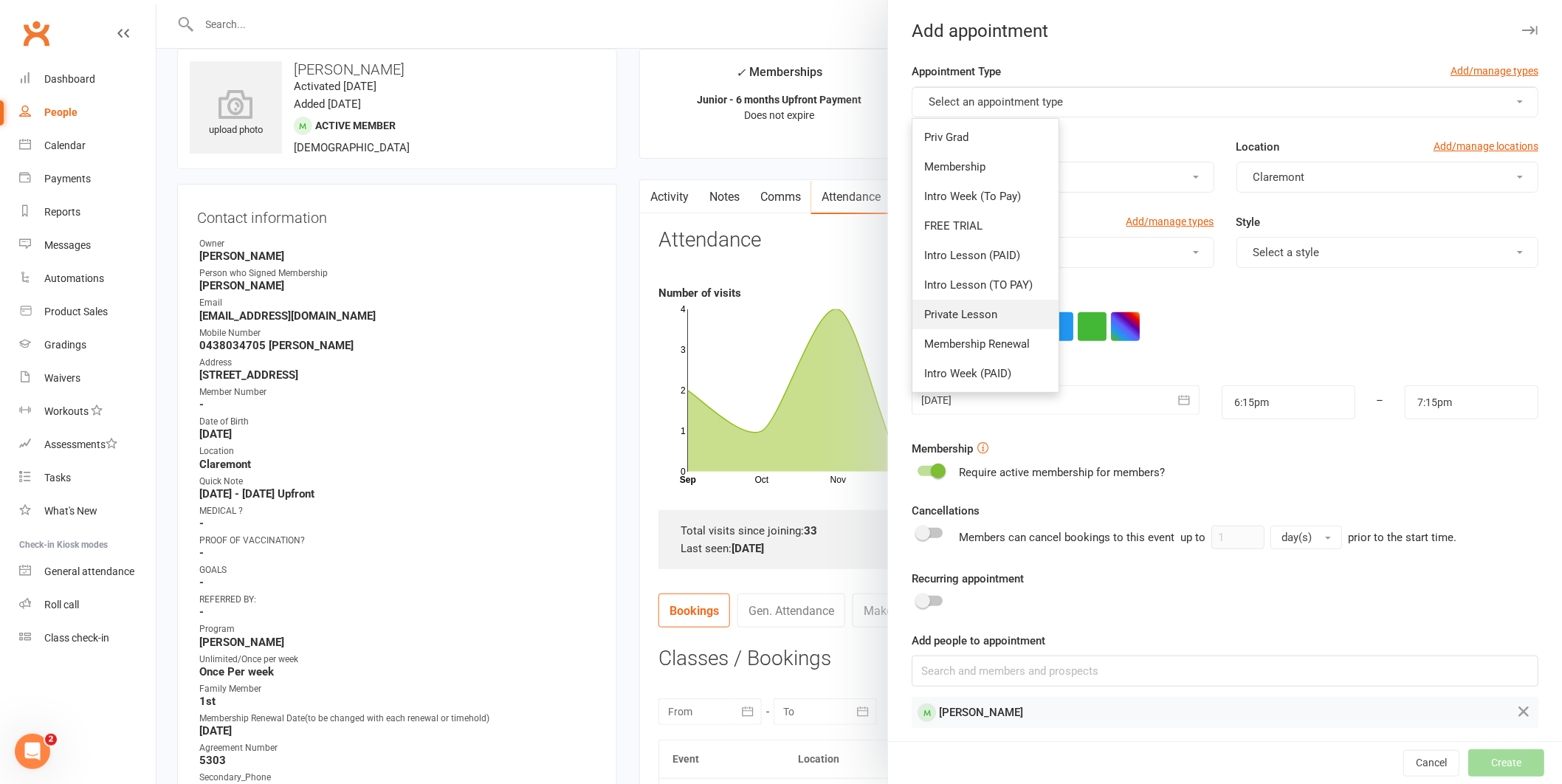
click at [1044, 307] on link "Private Lesson" at bounding box center [986, 314] width 146 height 30
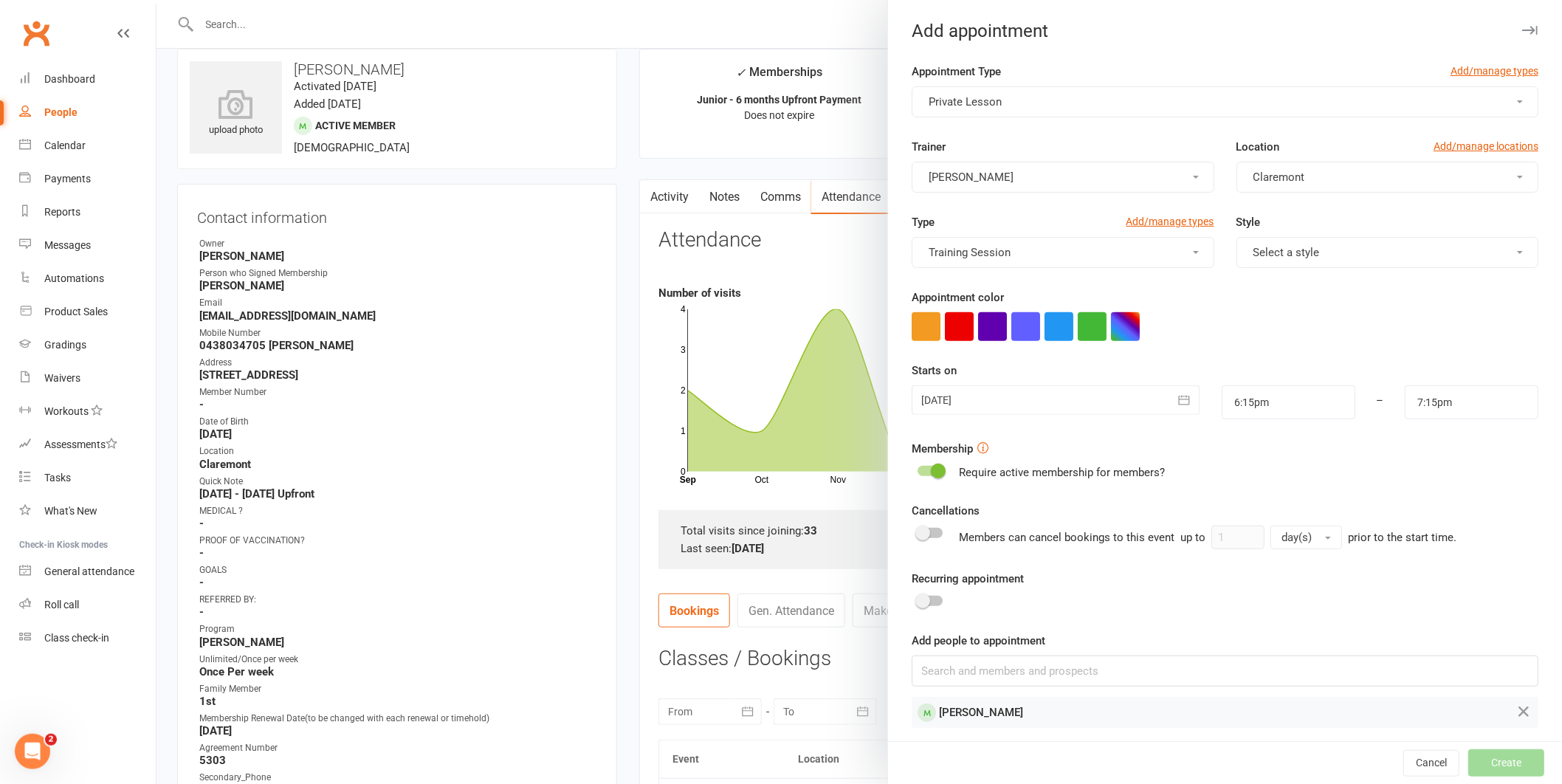
type input "6:45pm"
click at [989, 325] on button "button" at bounding box center [993, 327] width 29 height 29
click at [1019, 406] on div at bounding box center [1055, 400] width 288 height 30
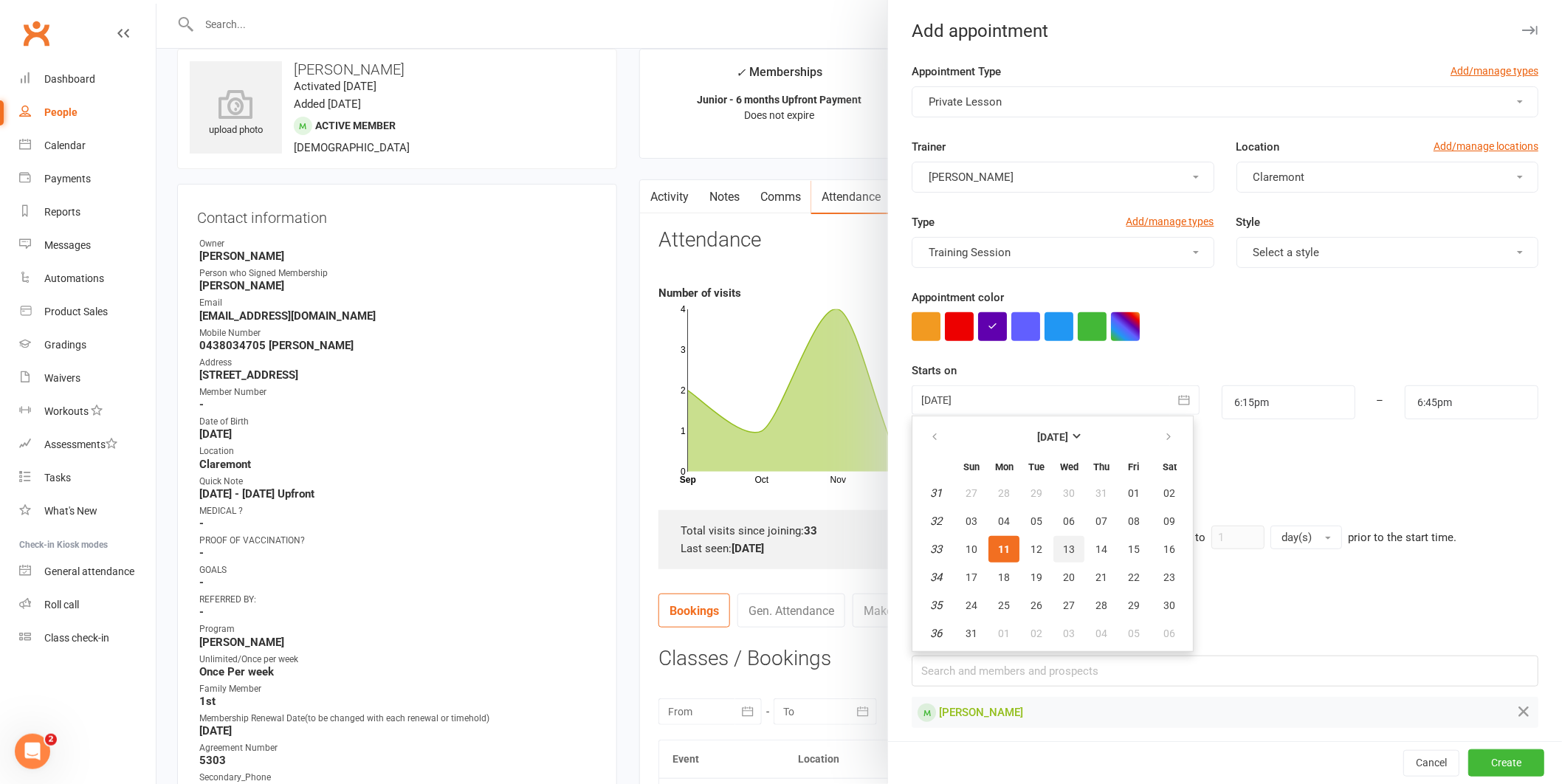
click at [1063, 544] on span "13" at bounding box center [1069, 549] width 12 height 12
type input "[DATE]"
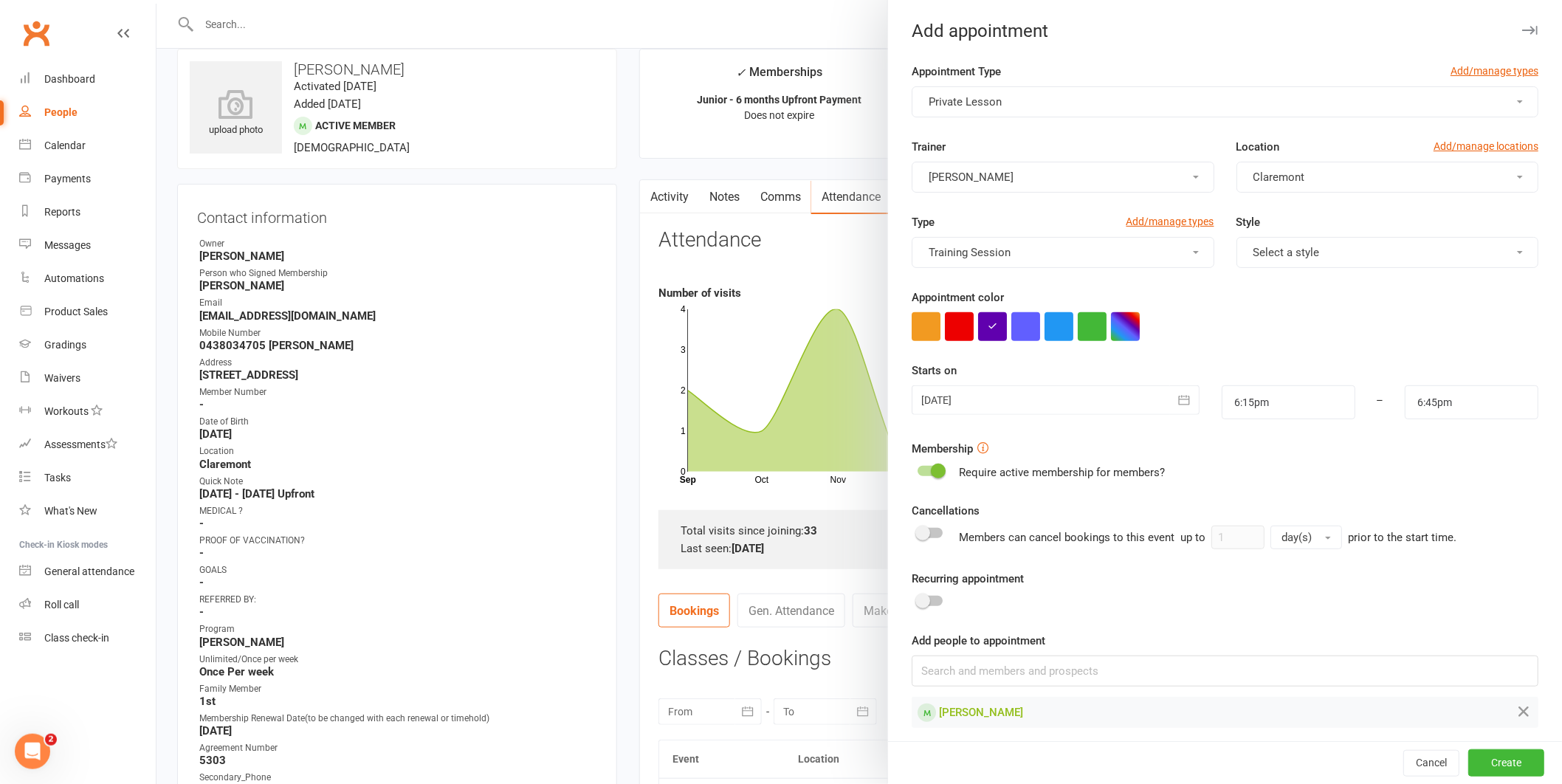
click at [1239, 423] on form "Appointment Type Add/manage types Private Lesson Trainer [PERSON_NAME] Location…" at bounding box center [1225, 395] width 627 height 665
click at [1239, 416] on input "6:15pm" at bounding box center [1288, 403] width 133 height 34
type input "4:45pm"
click at [1225, 505] on li "4:45pm" at bounding box center [1258, 510] width 71 height 22
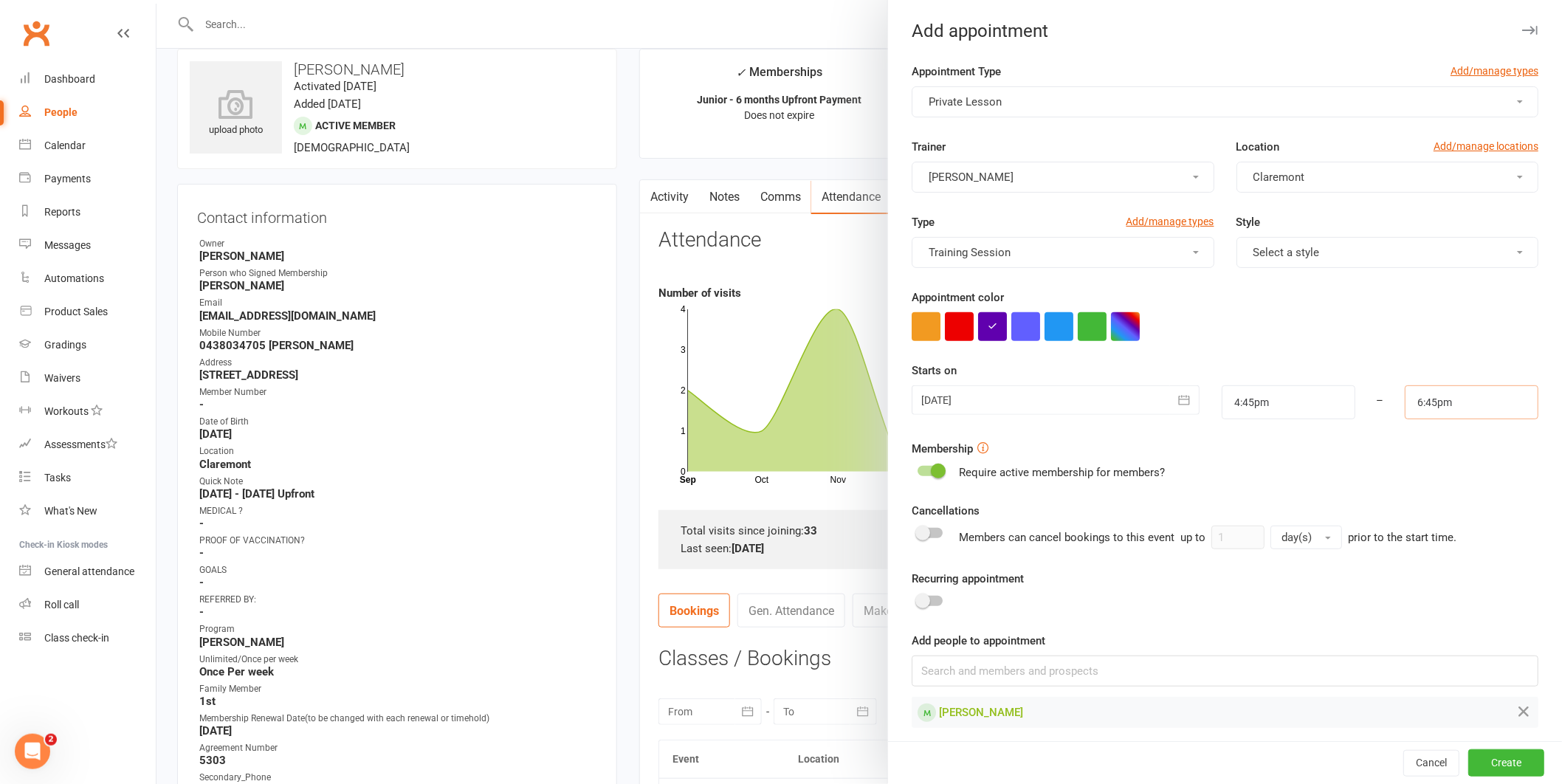
click at [1434, 408] on input "6:45pm" at bounding box center [1471, 403] width 133 height 34
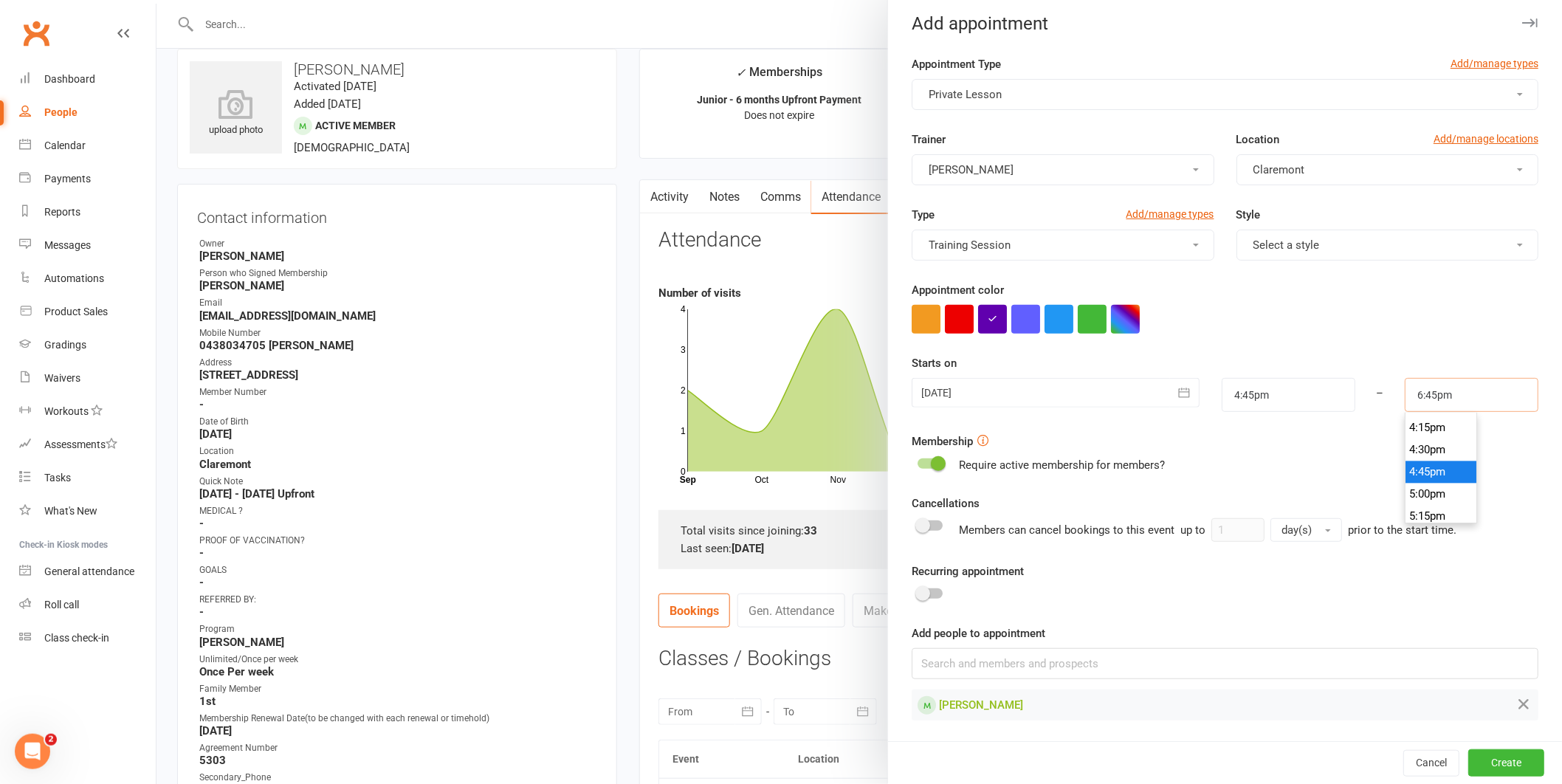
scroll to position [1436, 0]
type input "5:15pm"
click at [1406, 512] on li "5:15pm" at bounding box center [1440, 516] width 71 height 22
click at [1497, 757] on button "Create" at bounding box center [1506, 762] width 76 height 26
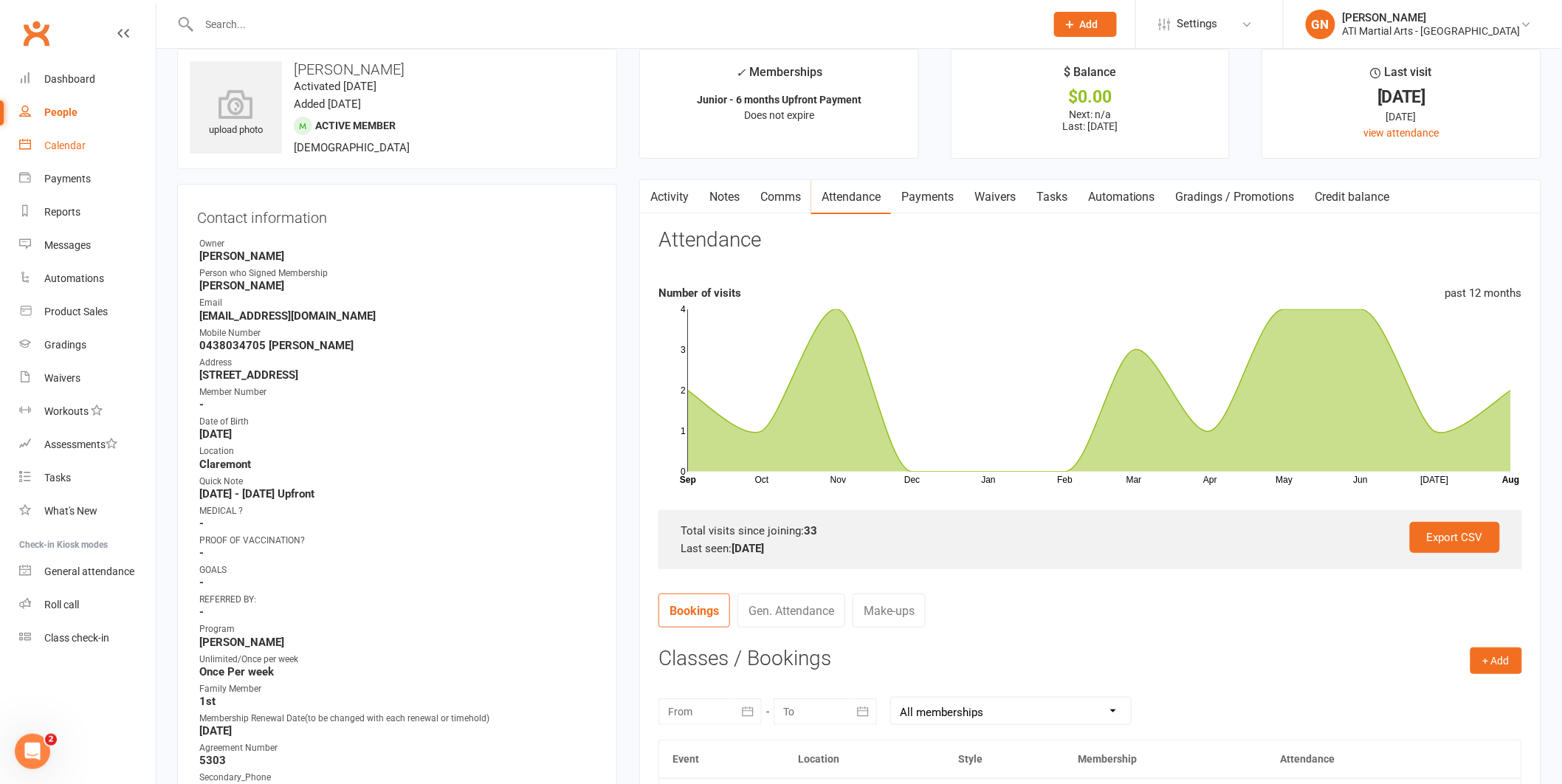
click at [89, 149] on link "Calendar" at bounding box center [88, 145] width 137 height 33
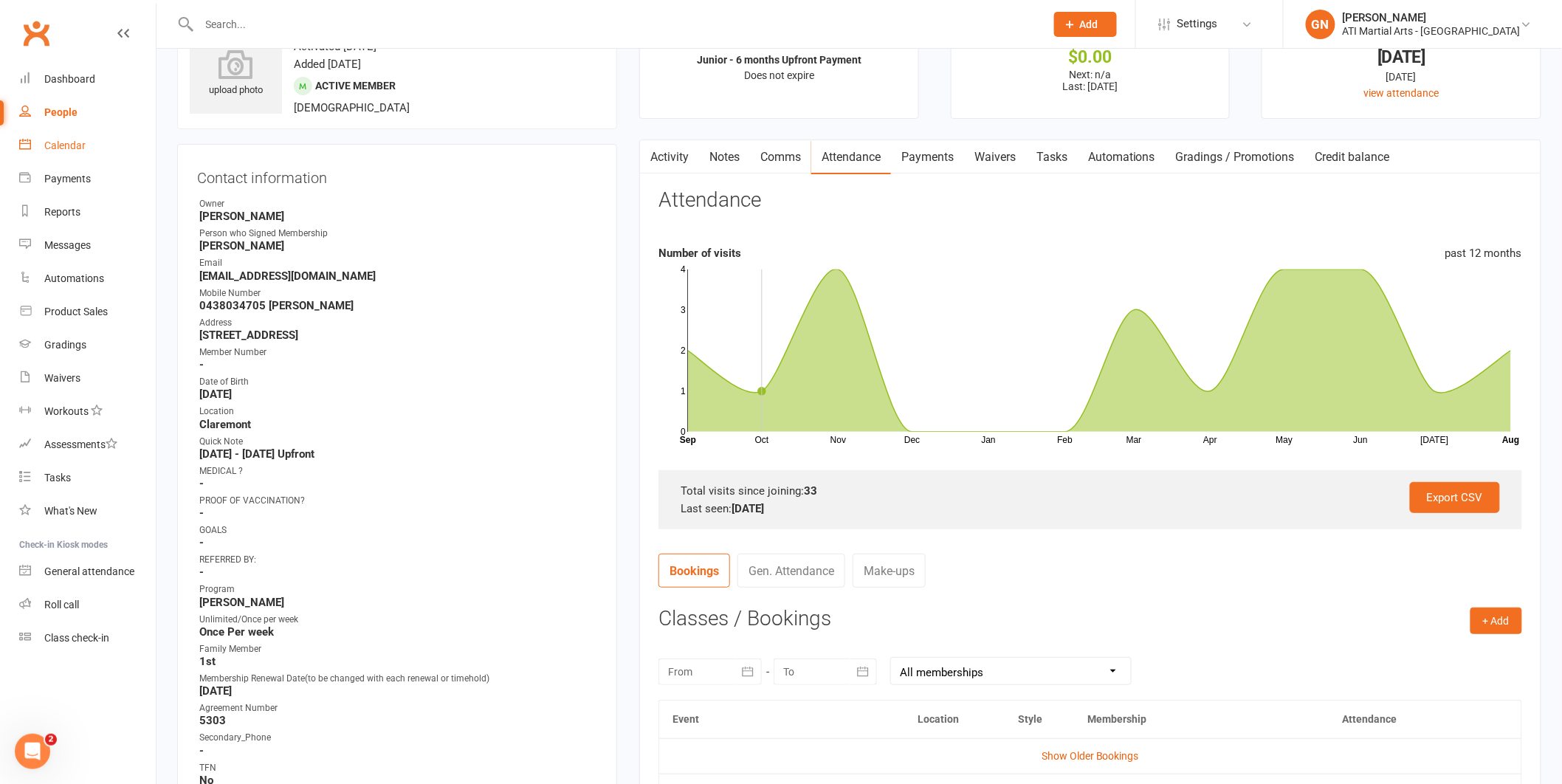
scroll to position [75, 0]
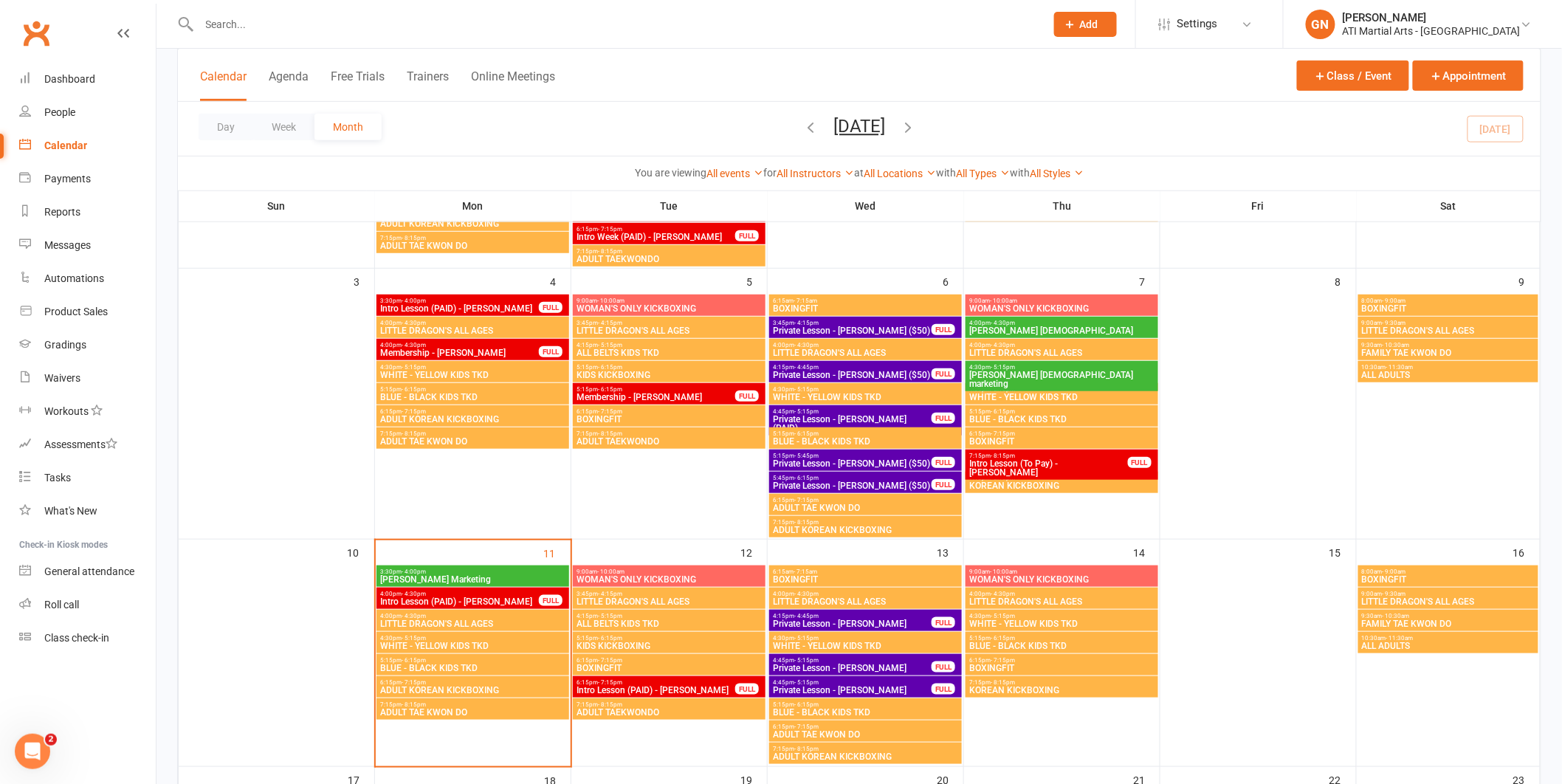
scroll to position [296, 0]
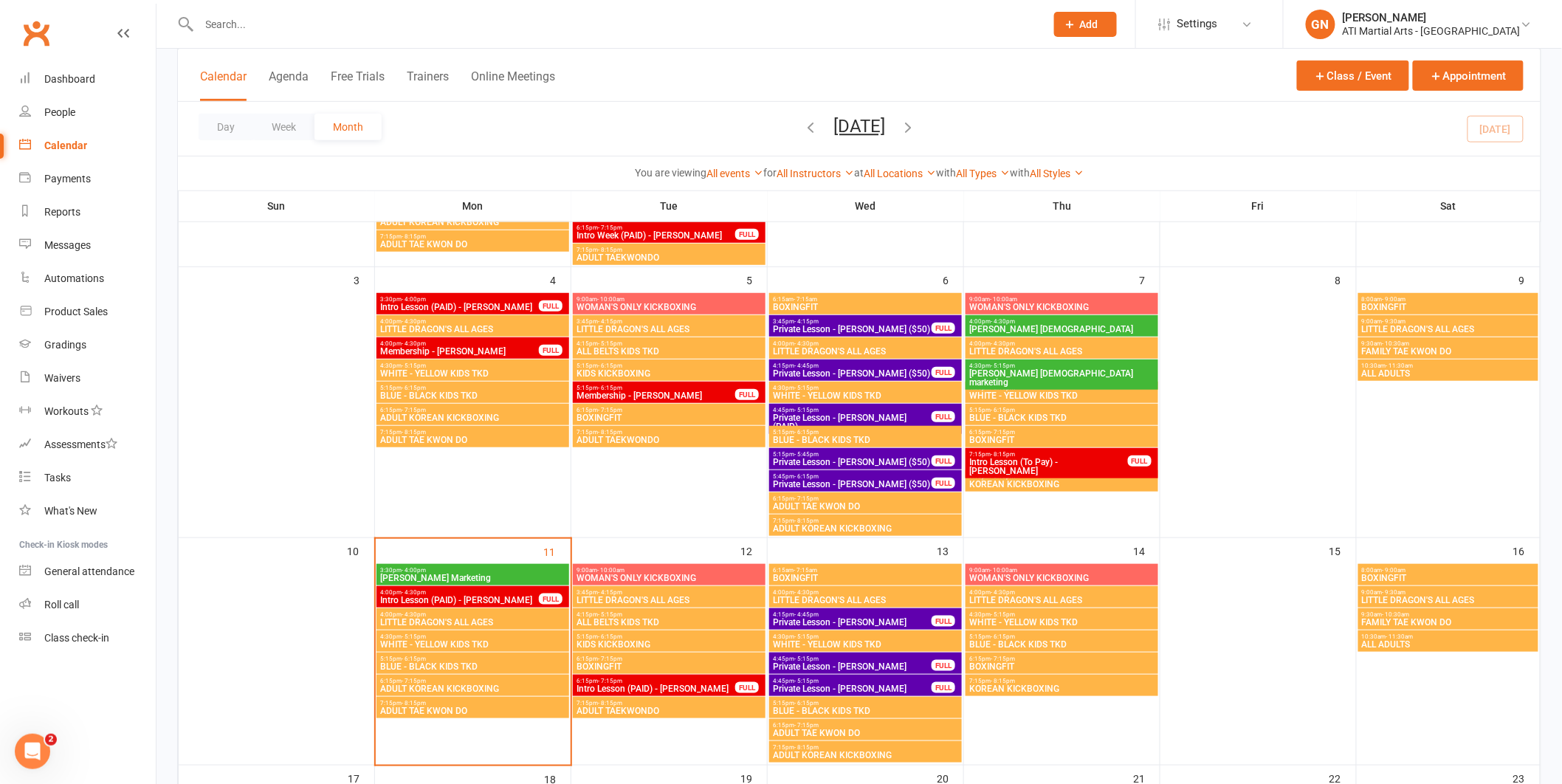
click at [831, 662] on span "Private Lesson - [PERSON_NAME]" at bounding box center [852, 666] width 161 height 8
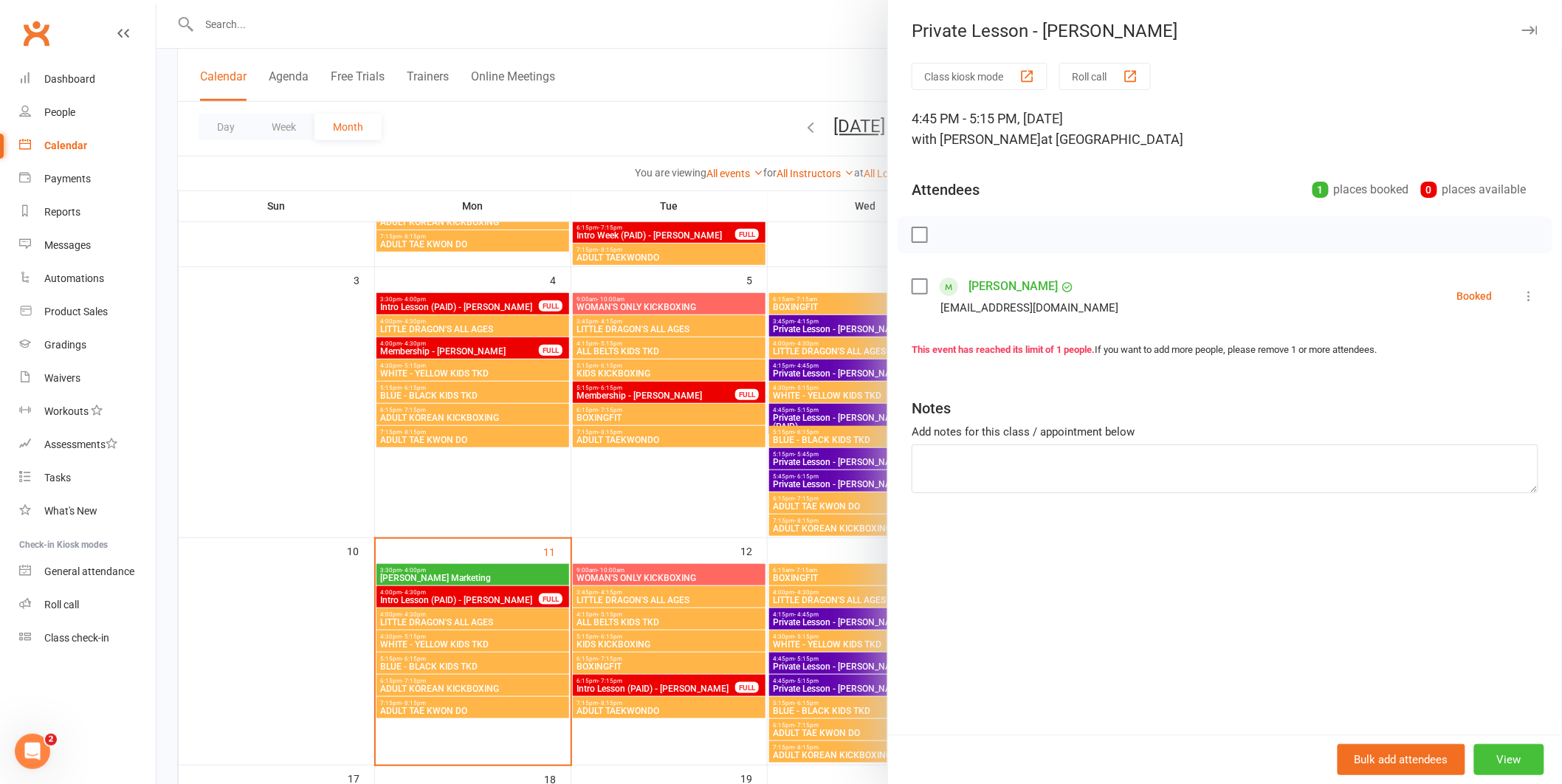
click at [1525, 753] on button "View" at bounding box center [1509, 759] width 71 height 31
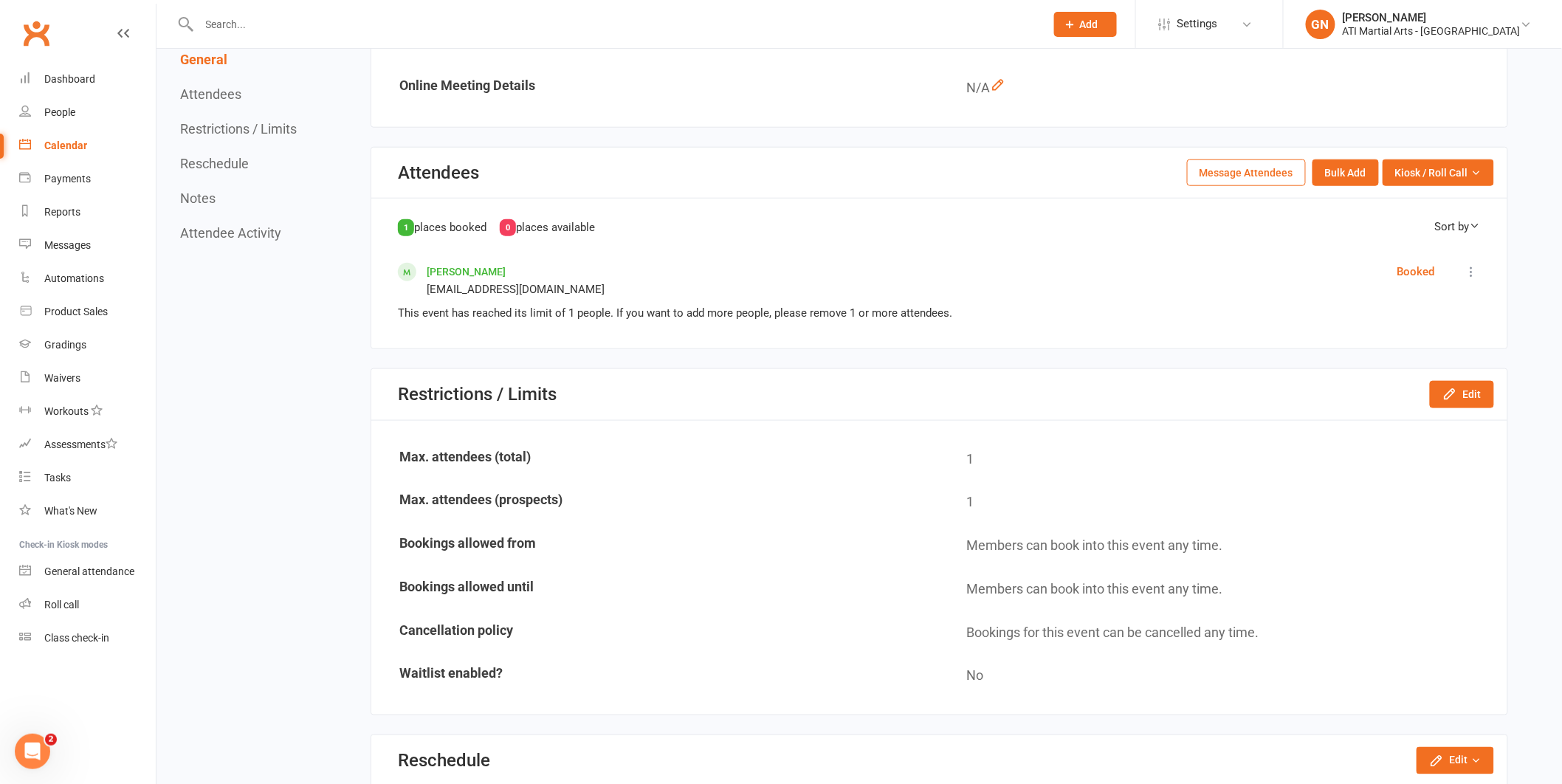
scroll to position [539, 0]
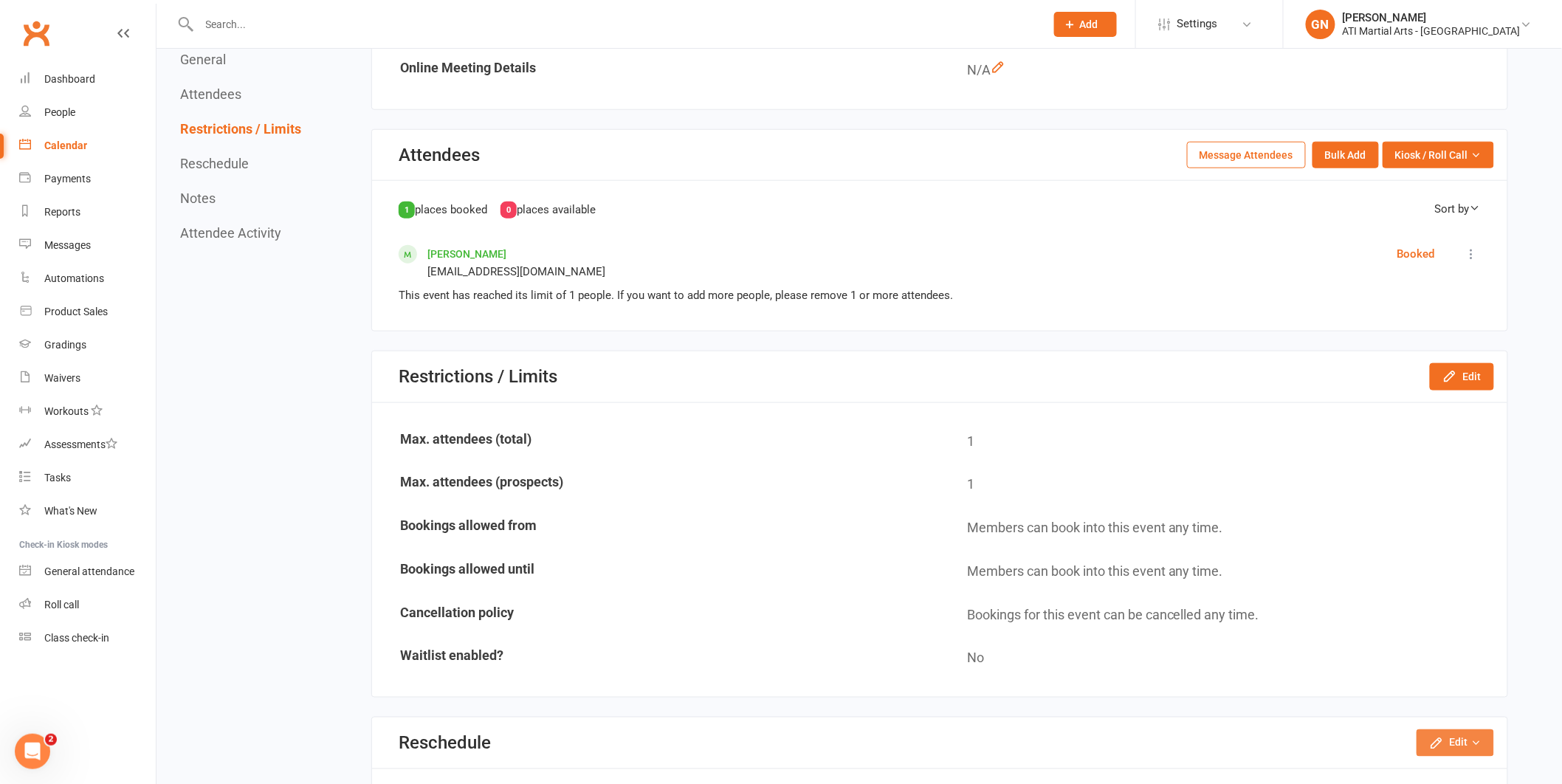
click at [1440, 736] on icon "button" at bounding box center [1436, 742] width 14 height 14
click at [1417, 762] on link "Reschedule this event only" at bounding box center [1416, 776] width 155 height 30
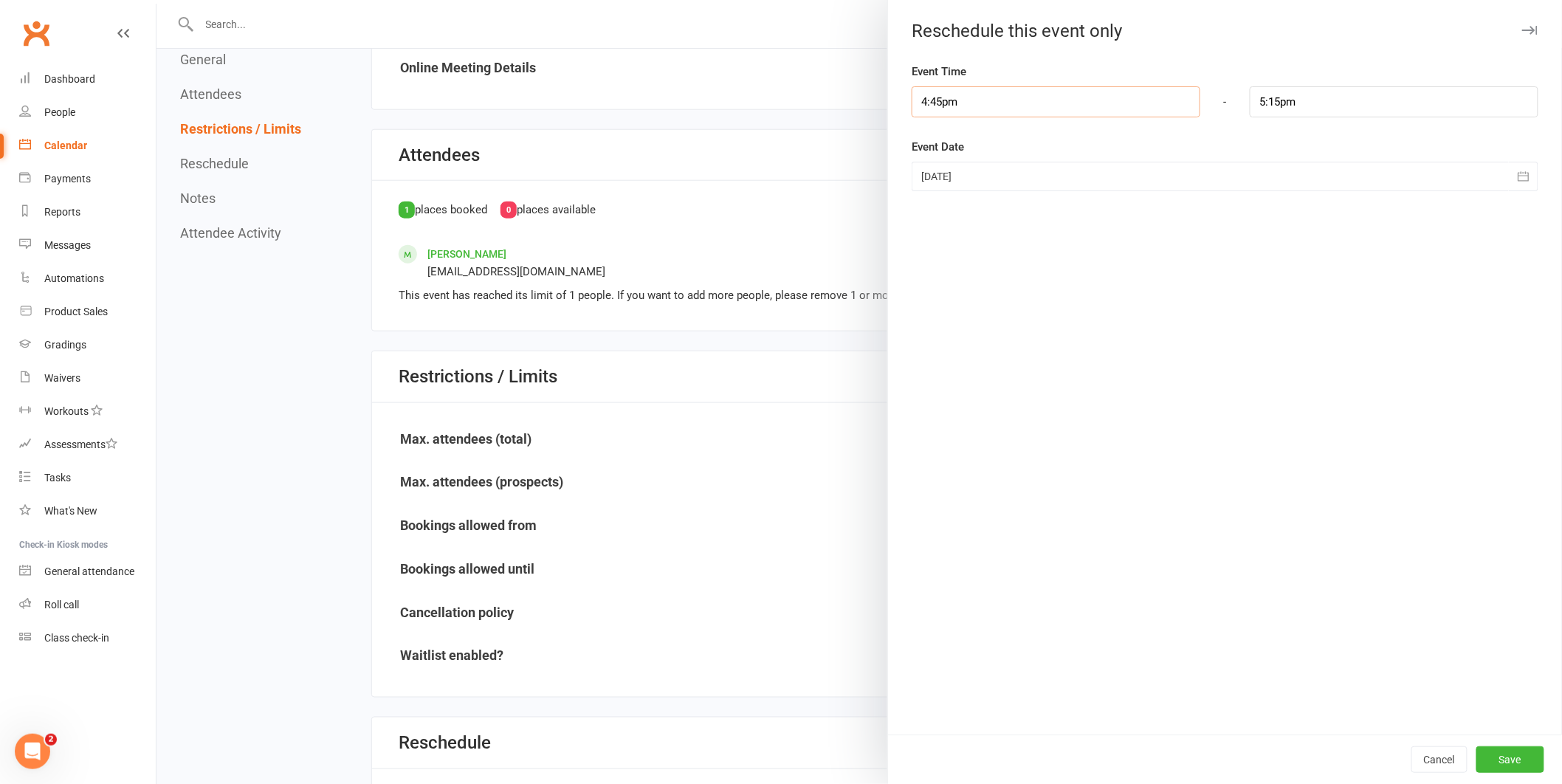
click at [994, 99] on input "4:45pm" at bounding box center [1056, 102] width 289 height 31
type input "5:15pm"
type input "5:45pm"
click at [935, 192] on li "5:15pm" at bounding box center [948, 199] width 71 height 22
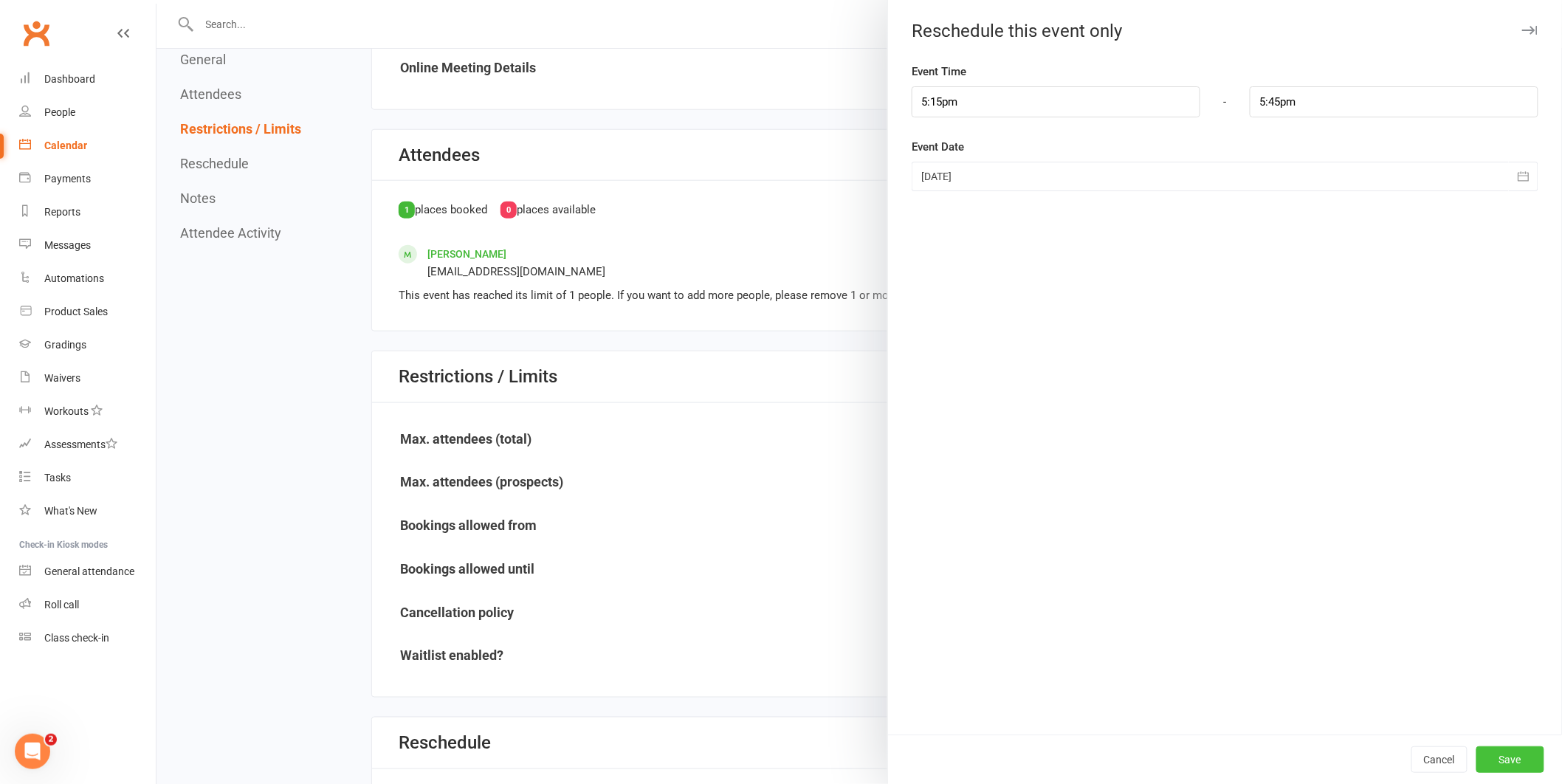
click at [1496, 753] on button "Save" at bounding box center [1511, 759] width 68 height 26
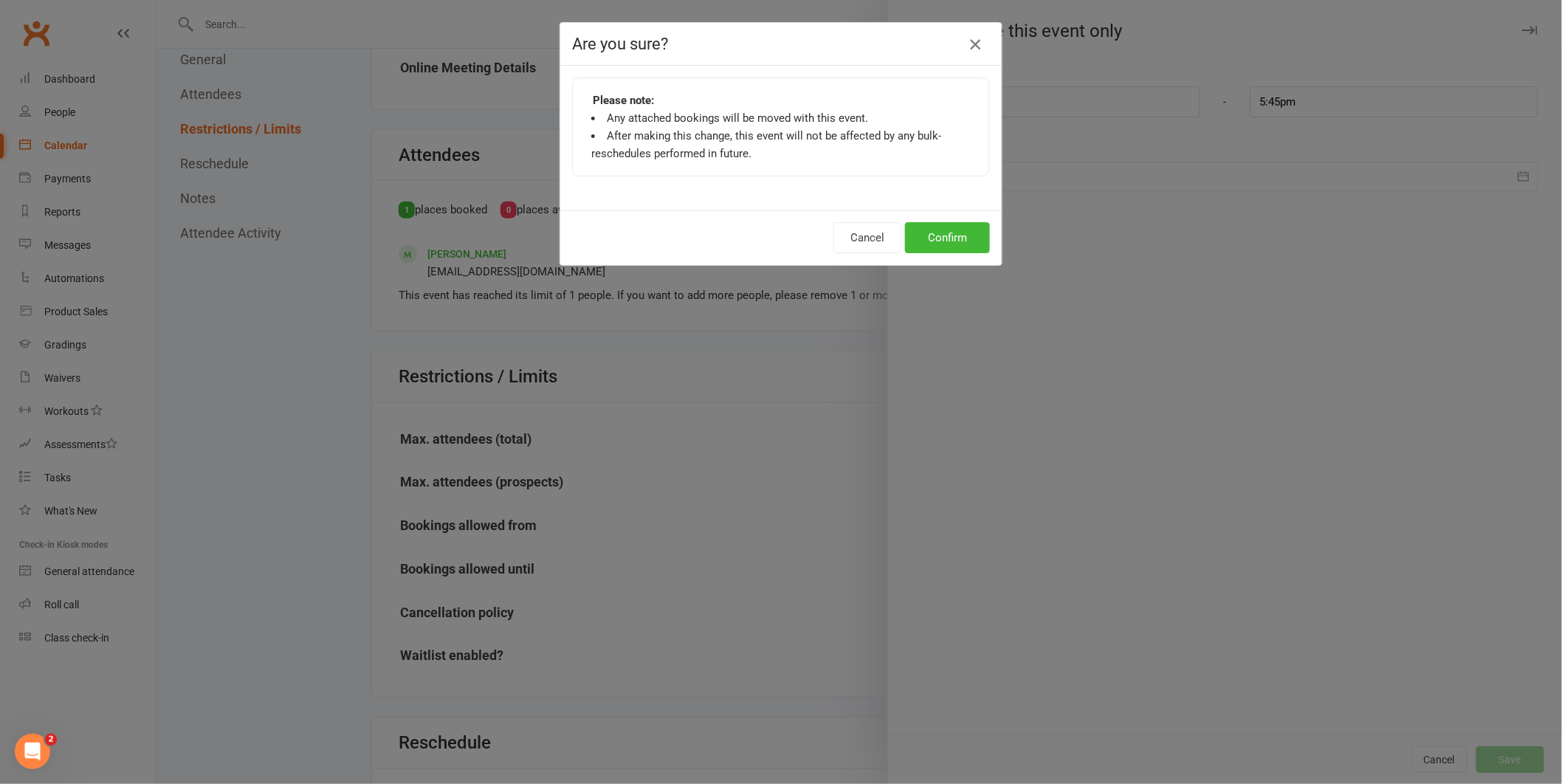
click at [967, 46] on icon "button" at bounding box center [975, 44] width 18 height 18
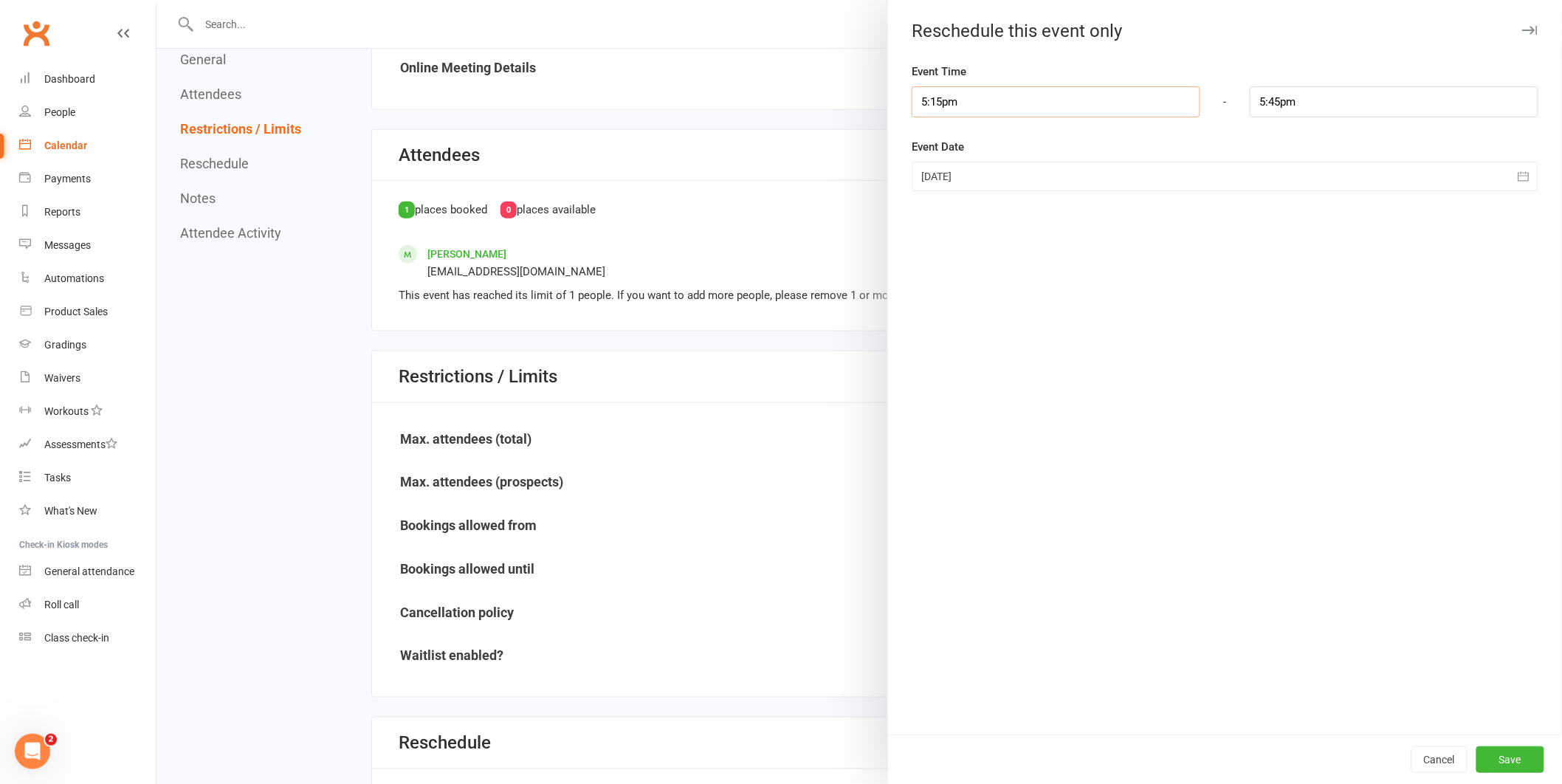
click at [933, 93] on input "5:15pm" at bounding box center [1056, 102] width 289 height 31
type input "3:45pm"
type input "4:15pm"
click at [925, 141] on li "3:45pm" at bounding box center [948, 139] width 71 height 22
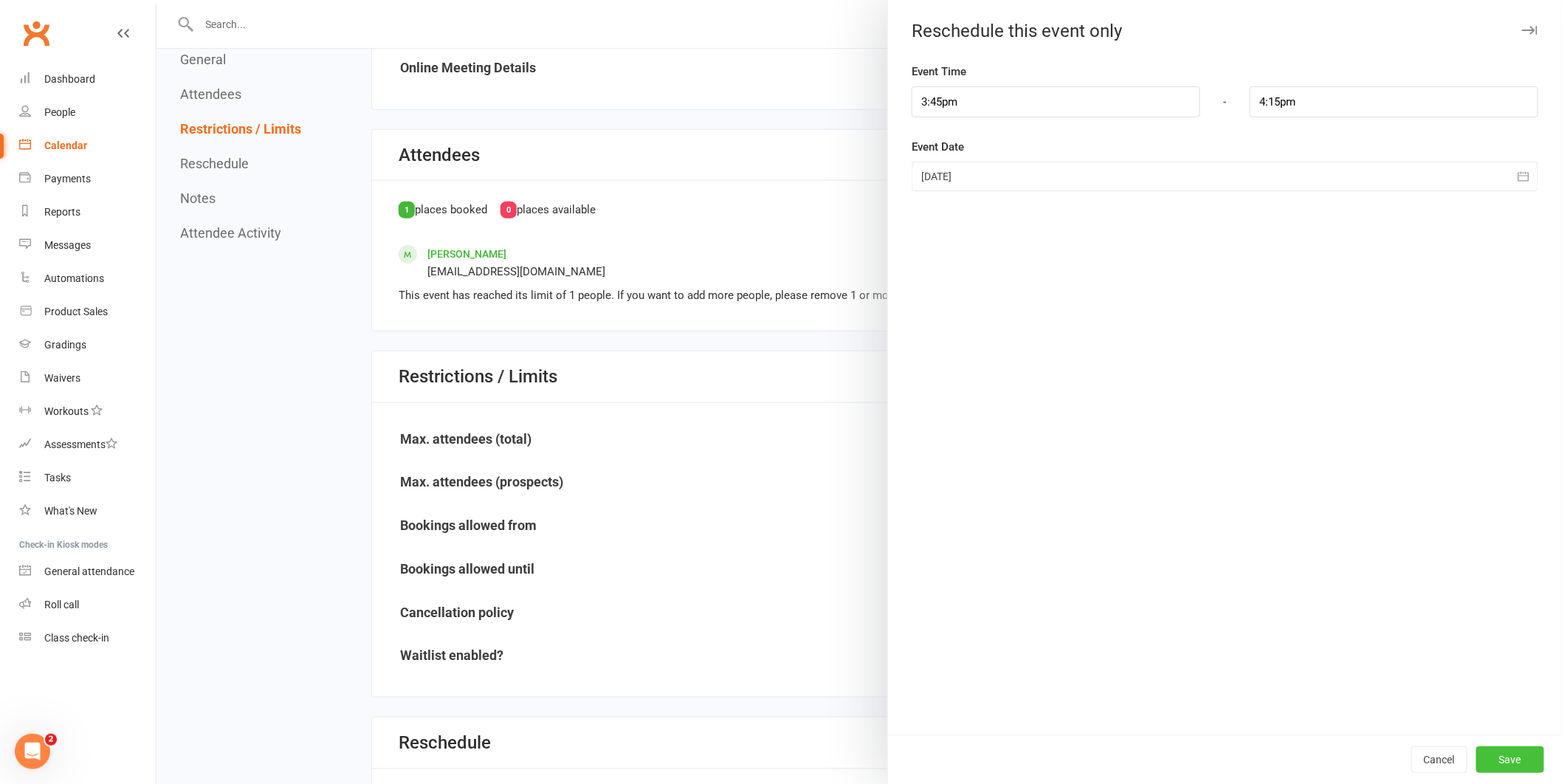
click at [1481, 772] on button "Save" at bounding box center [1511, 759] width 68 height 26
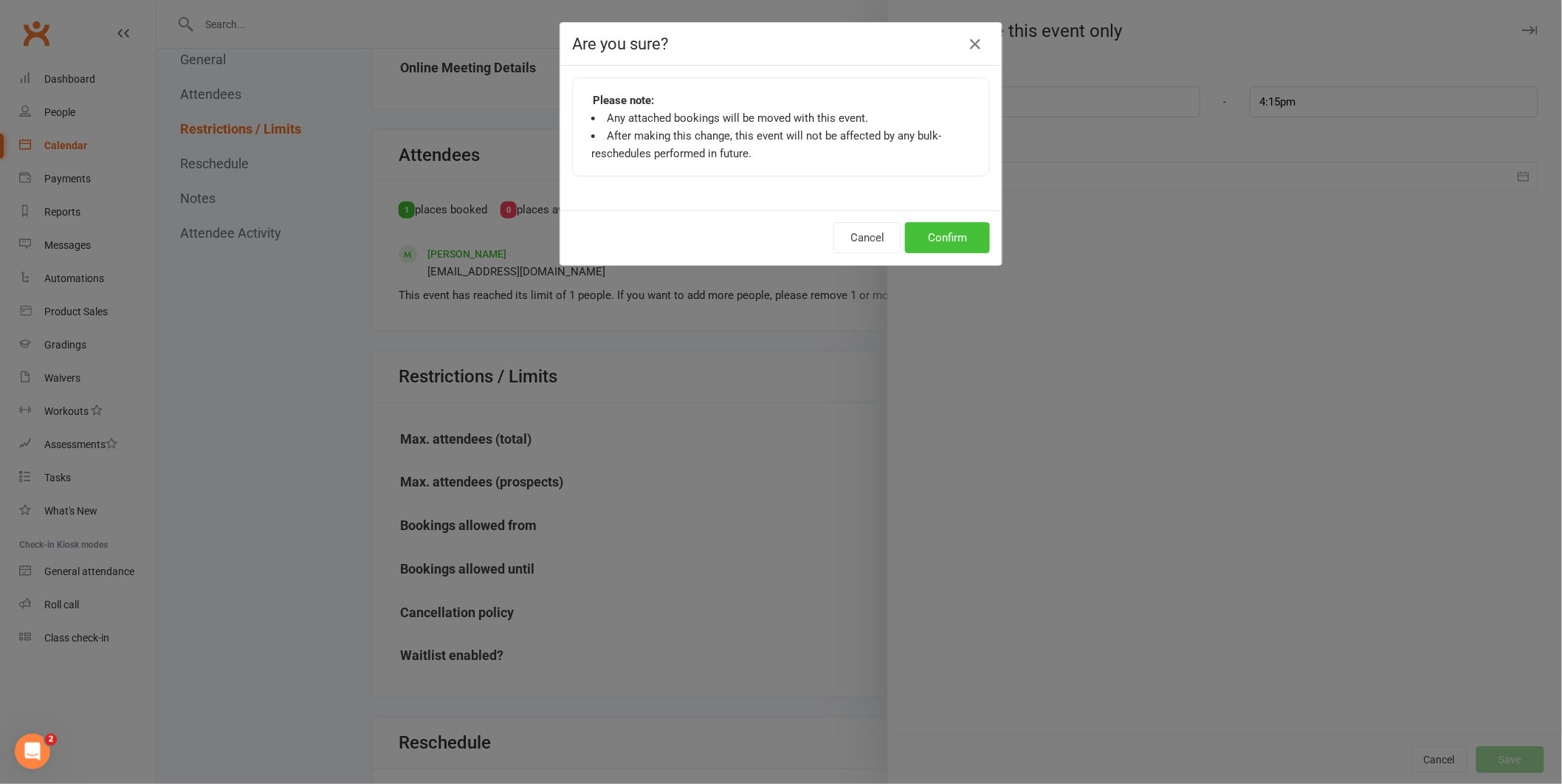
click at [955, 228] on button "Confirm" at bounding box center [948, 238] width 85 height 31
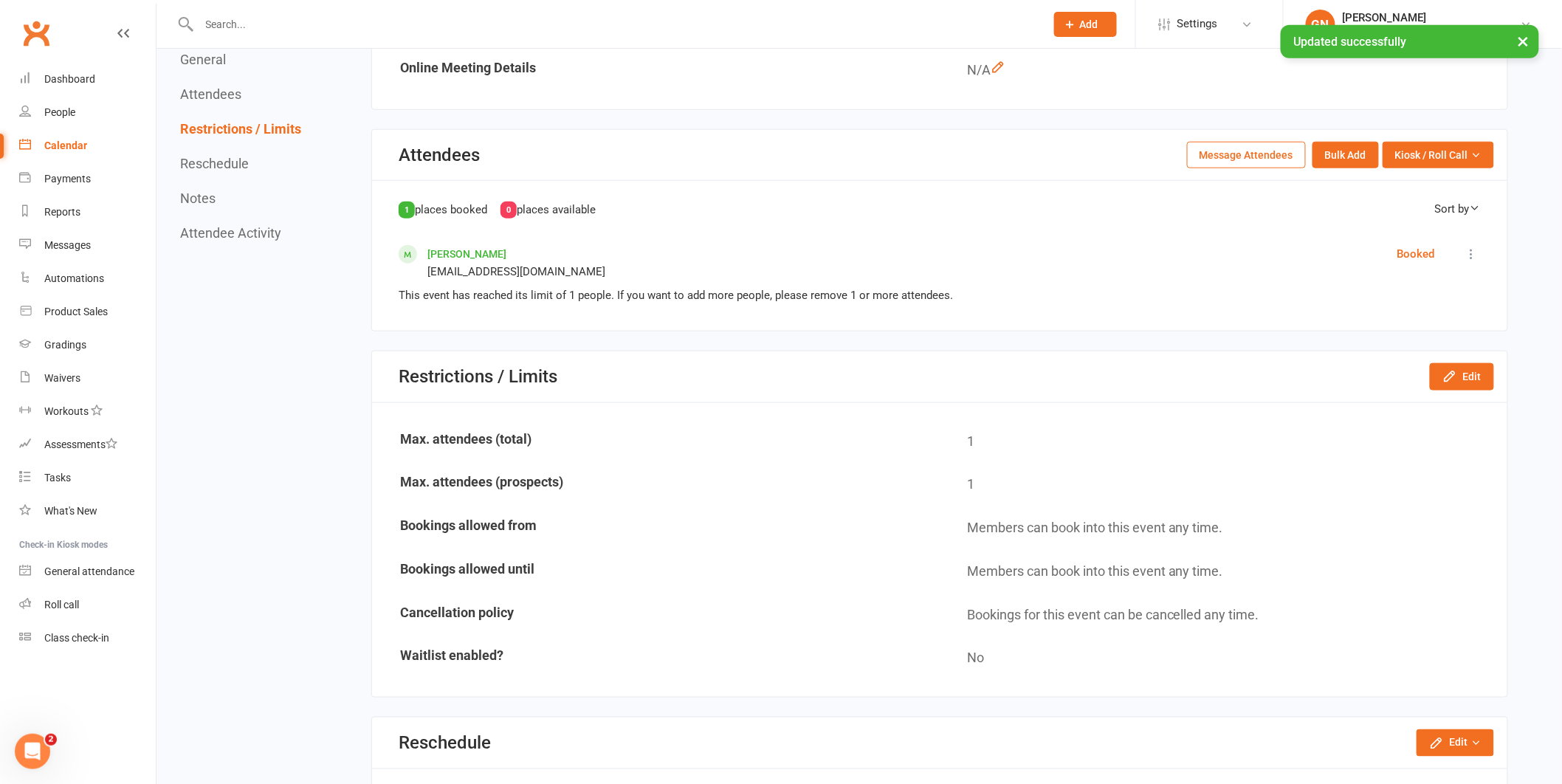
click at [56, 148] on div "Calendar" at bounding box center [65, 145] width 42 height 12
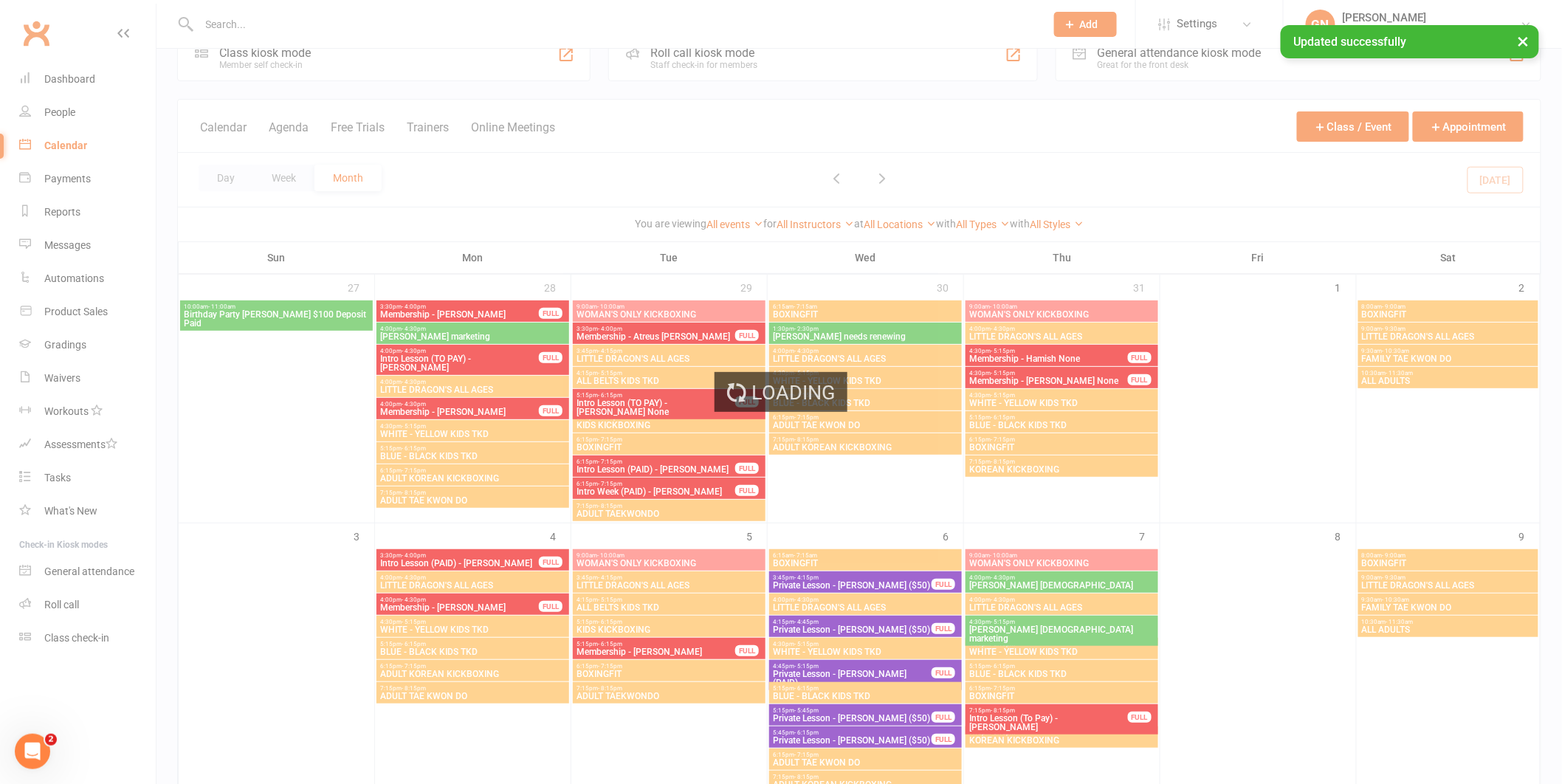
scroll to position [257, 0]
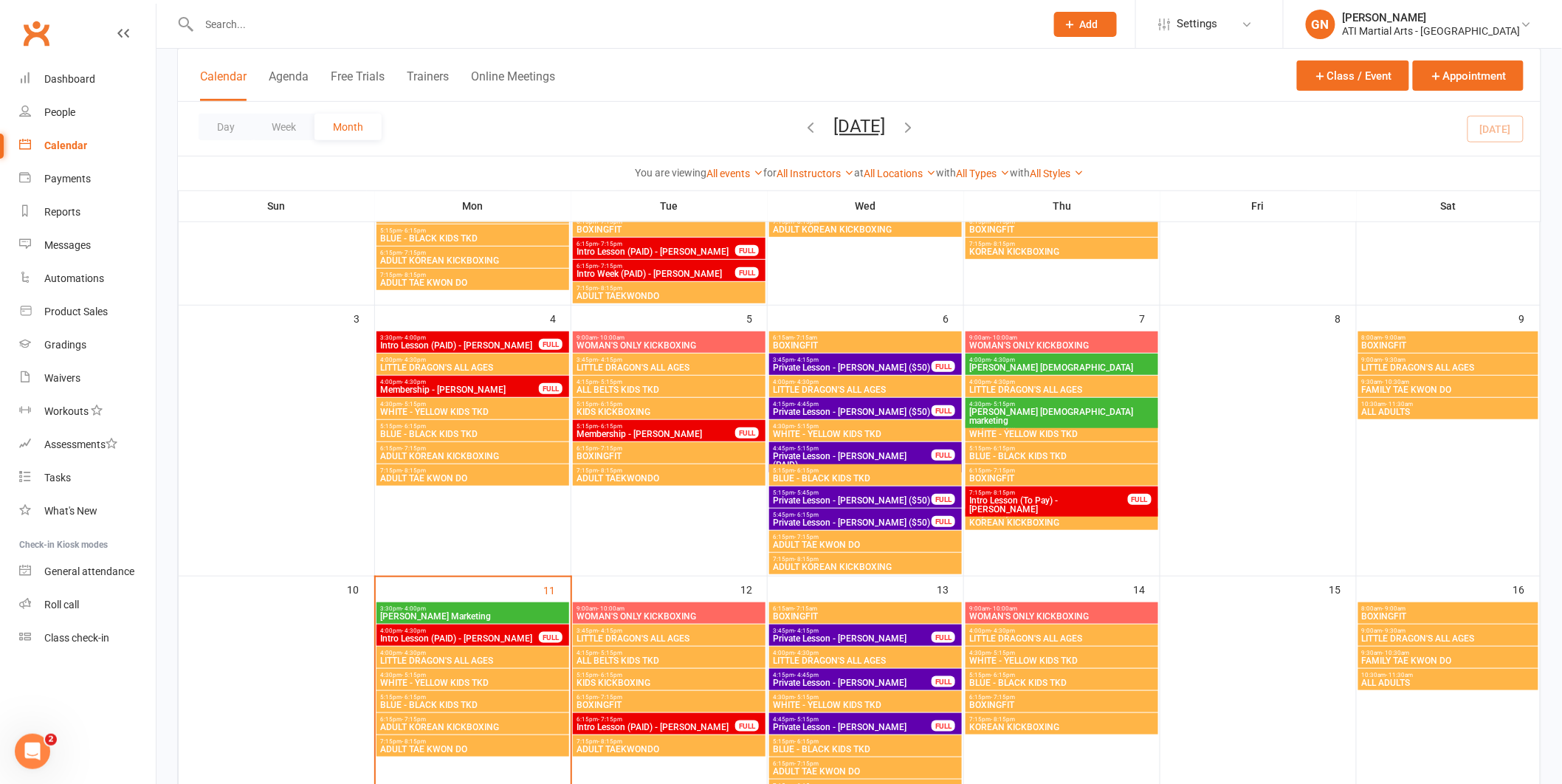
click at [220, 26] on input "text" at bounding box center [615, 25] width 841 height 20
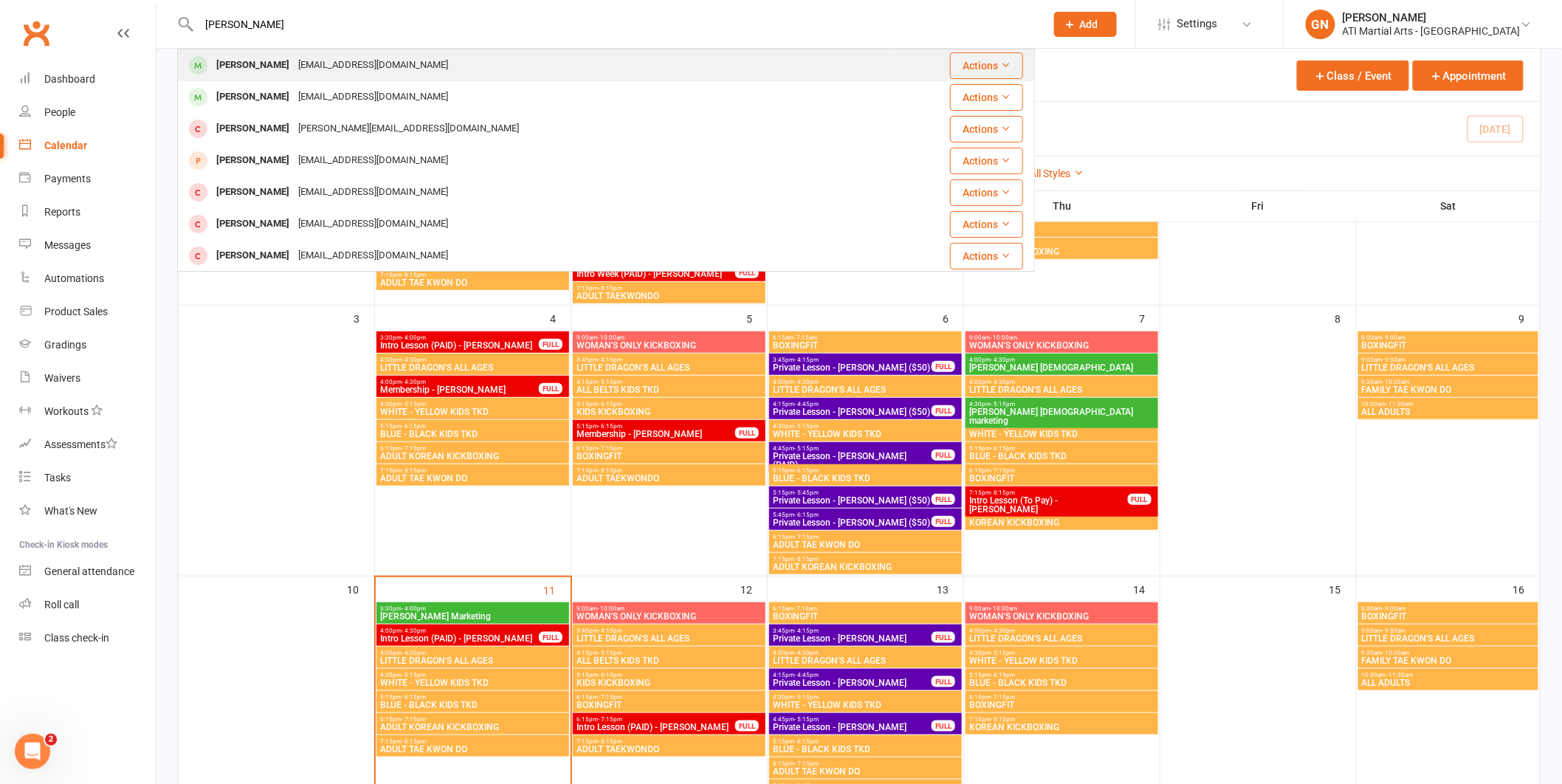
type input "[PERSON_NAME]"
click at [294, 71] on div "[EMAIL_ADDRESS][DOMAIN_NAME]" at bounding box center [373, 65] width 159 height 21
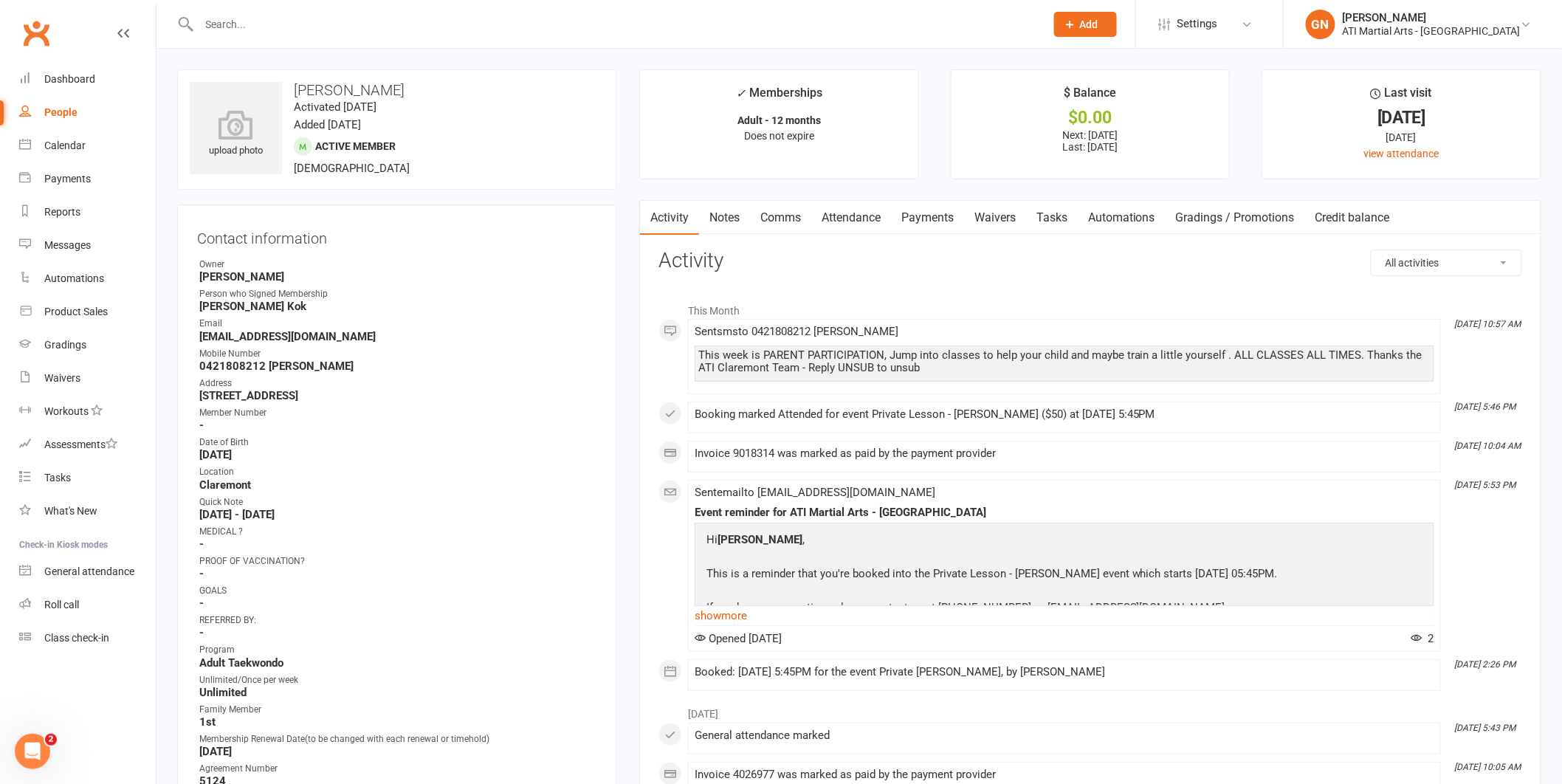
click at [836, 216] on link "Attendance" at bounding box center [852, 217] width 80 height 34
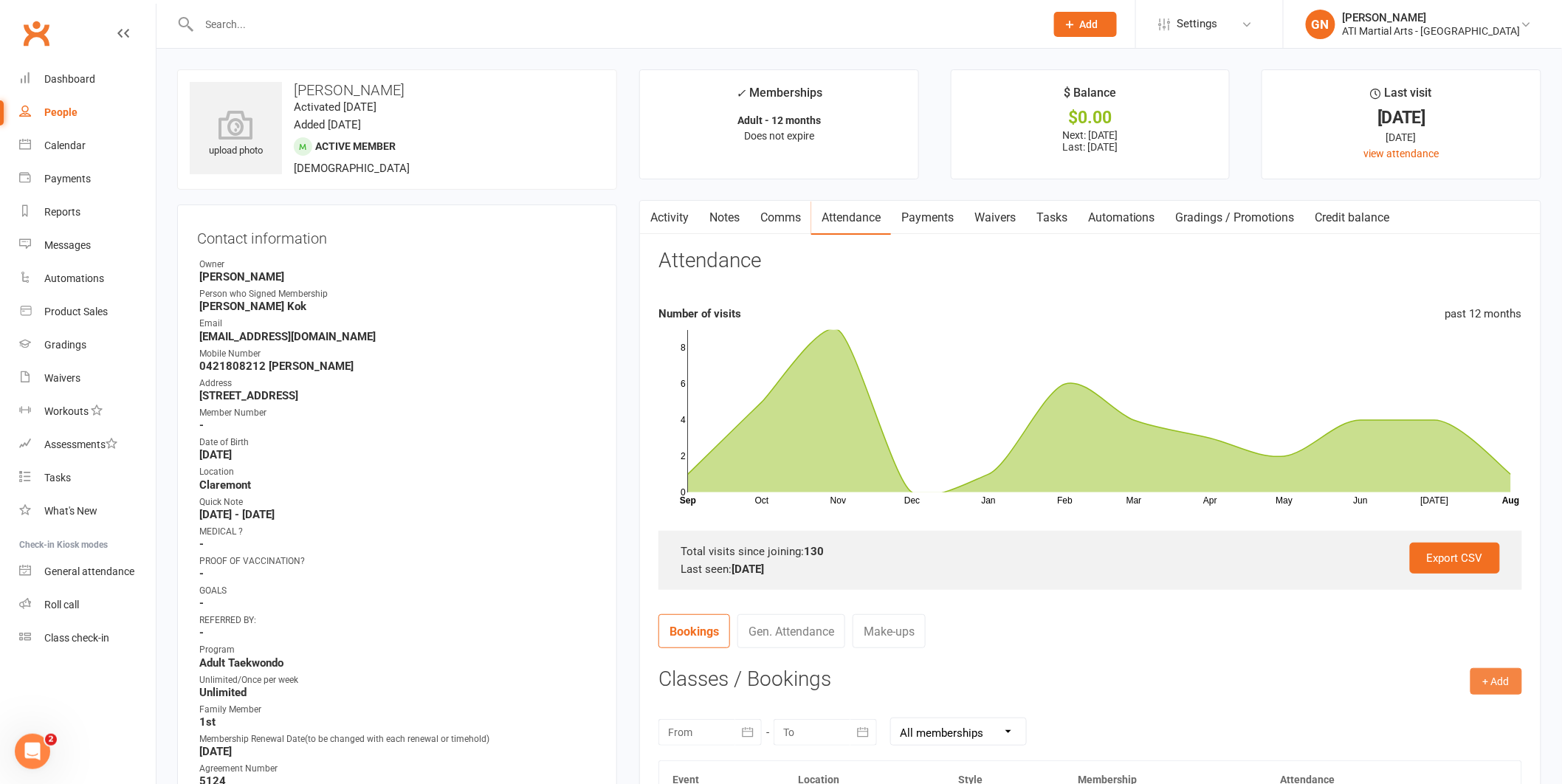
click at [1520, 685] on button "+ Add" at bounding box center [1497, 680] width 52 height 26
click at [1450, 753] on link "Add Appointment" at bounding box center [1449, 743] width 146 height 30
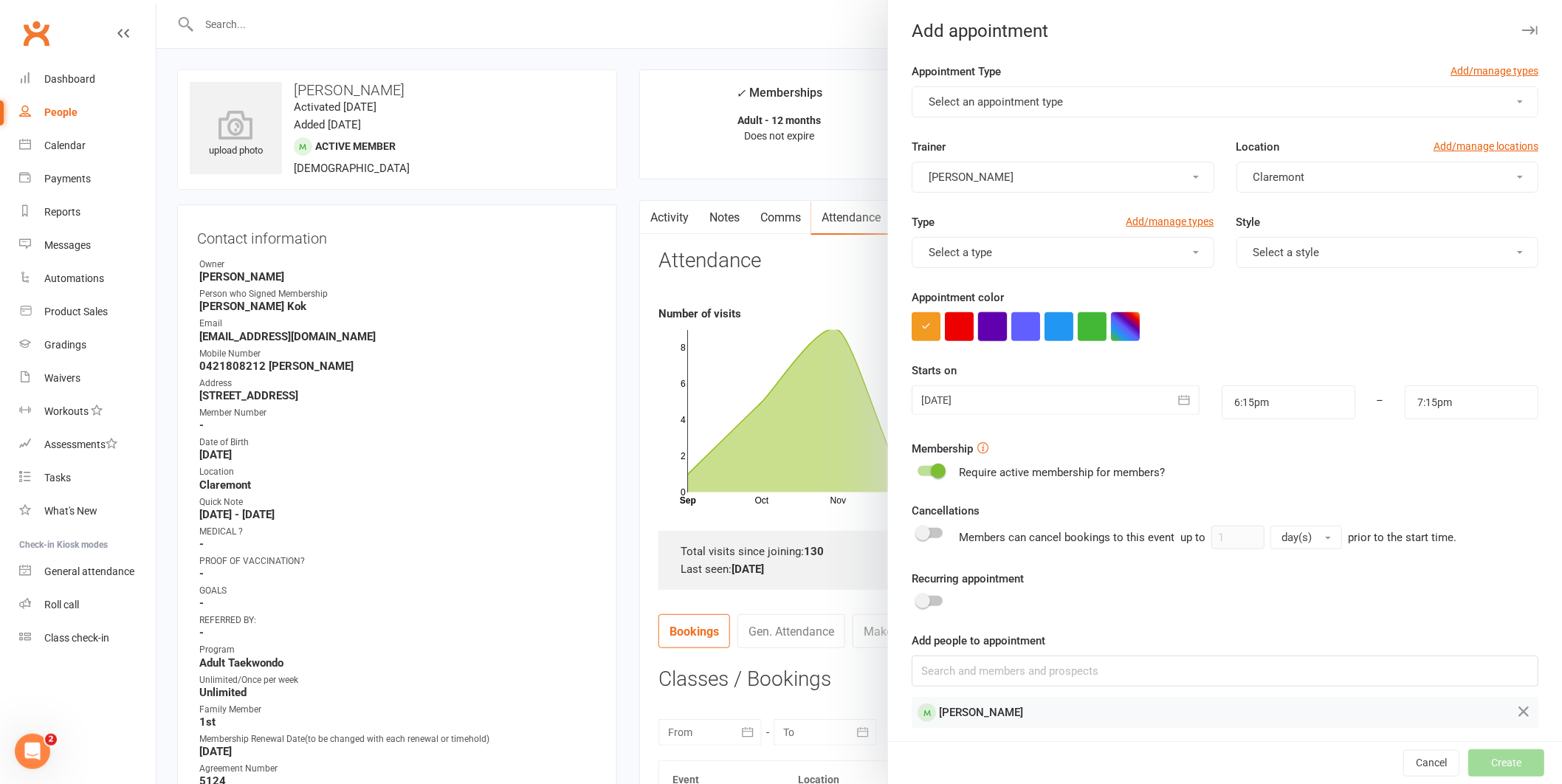
click at [978, 331] on button "button" at bounding box center [993, 327] width 29 height 29
click at [999, 90] on button "Select an appointment type" at bounding box center [1225, 102] width 627 height 31
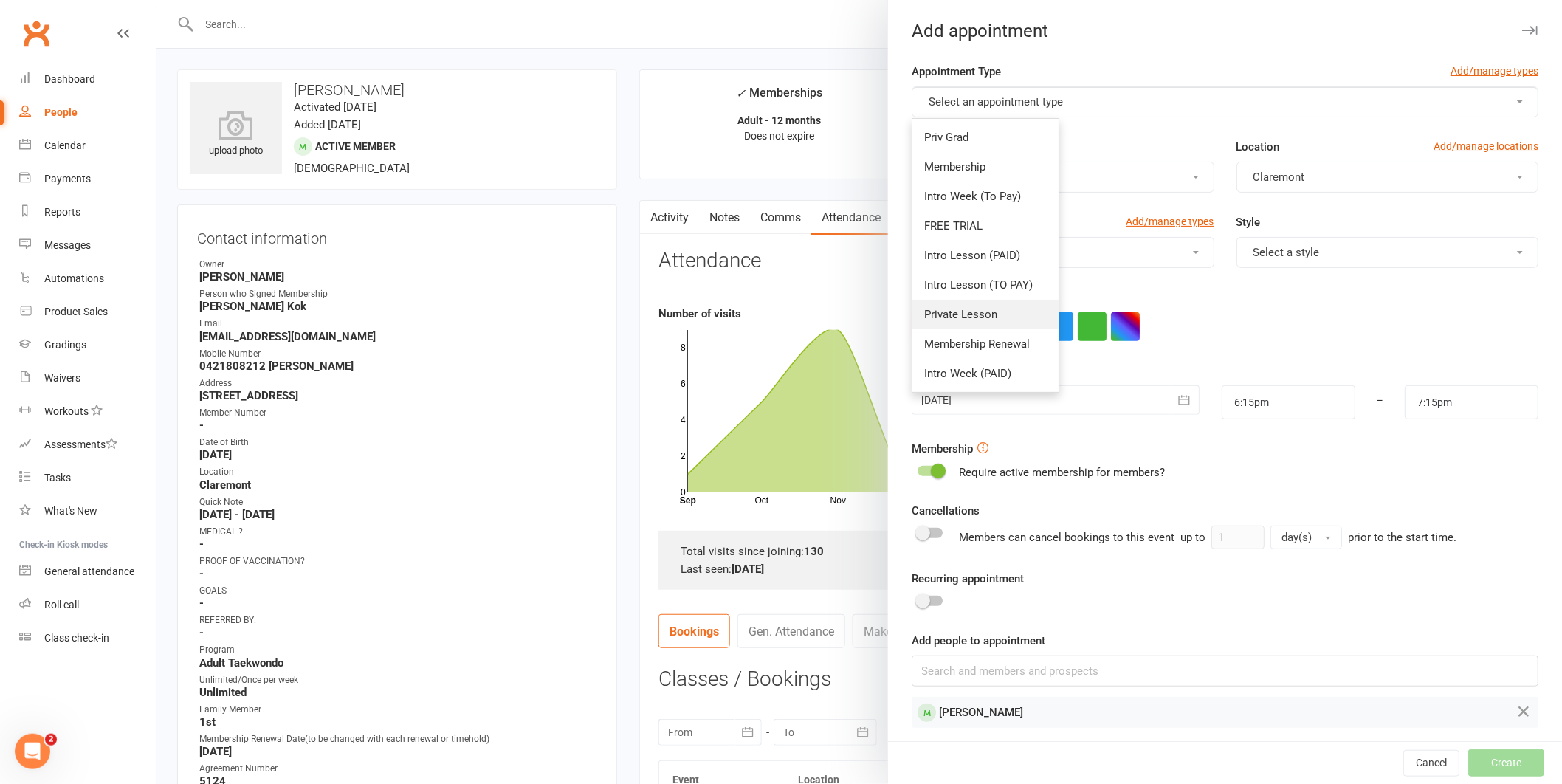
click at [989, 309] on span "Private Lesson" at bounding box center [961, 314] width 73 height 14
type input "6:45pm"
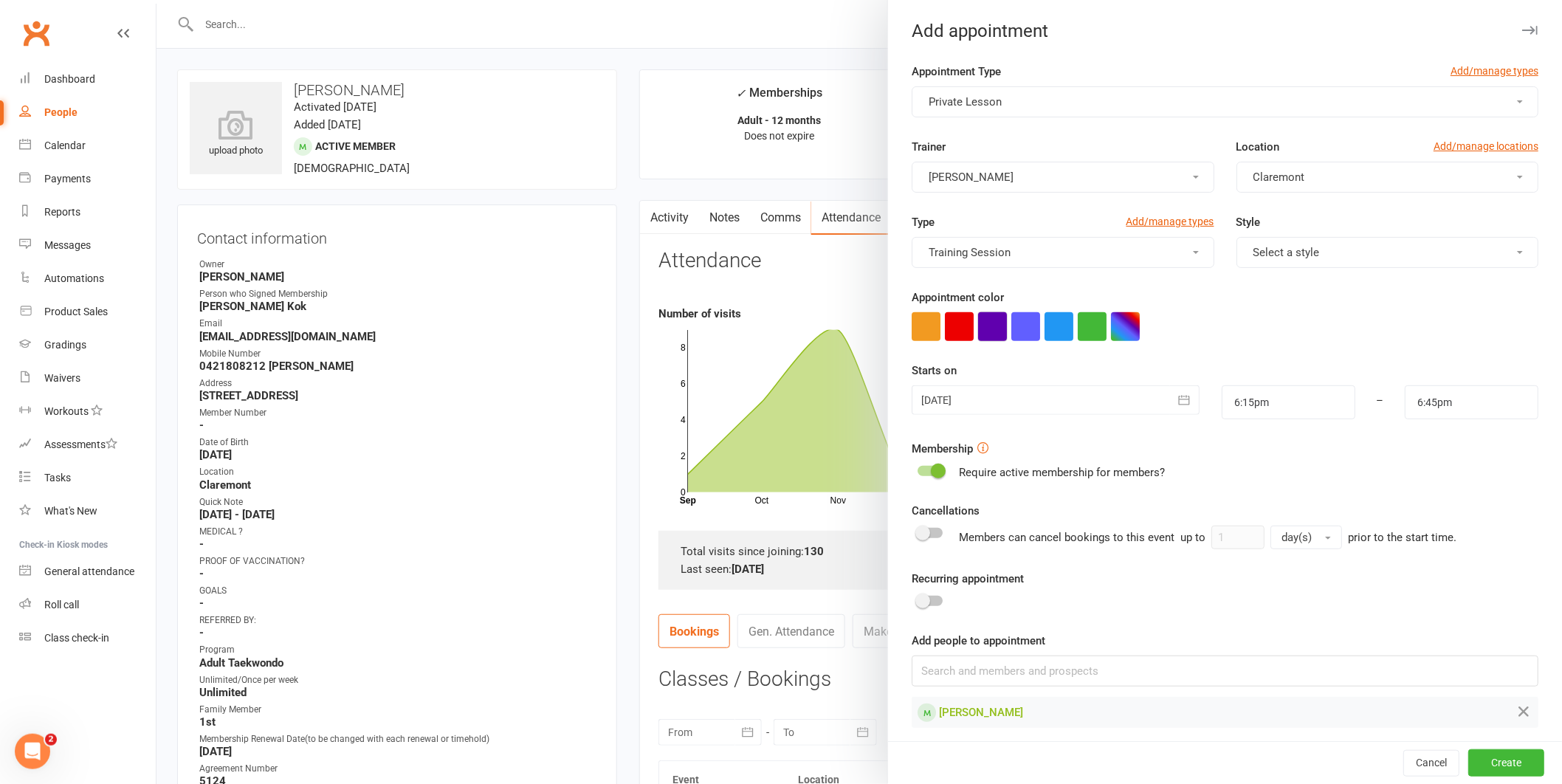
click at [989, 330] on button "button" at bounding box center [993, 327] width 29 height 29
click at [985, 396] on div at bounding box center [1055, 400] width 288 height 30
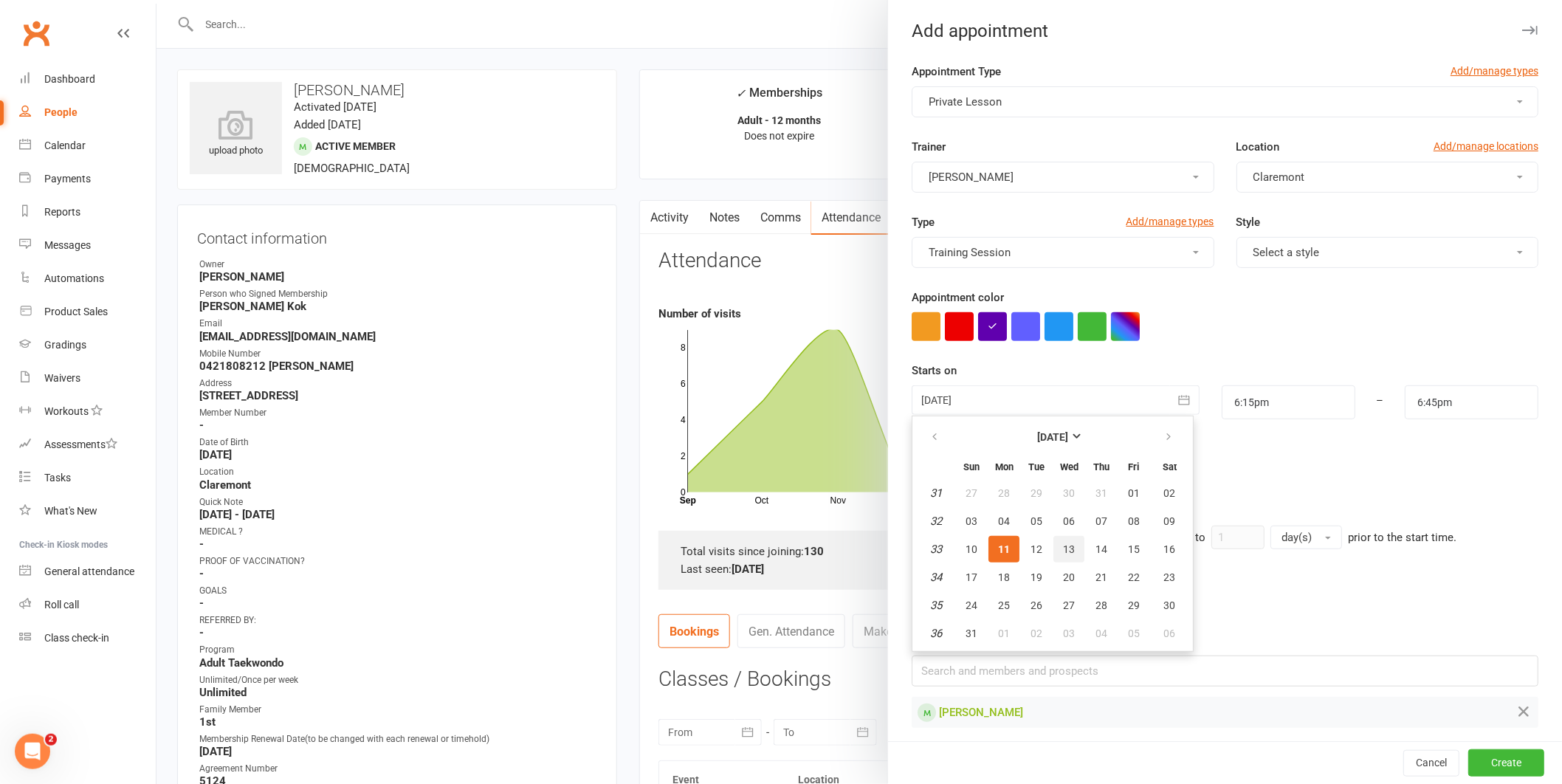
click at [1068, 544] on button "13" at bounding box center [1069, 549] width 31 height 26
type input "[DATE]"
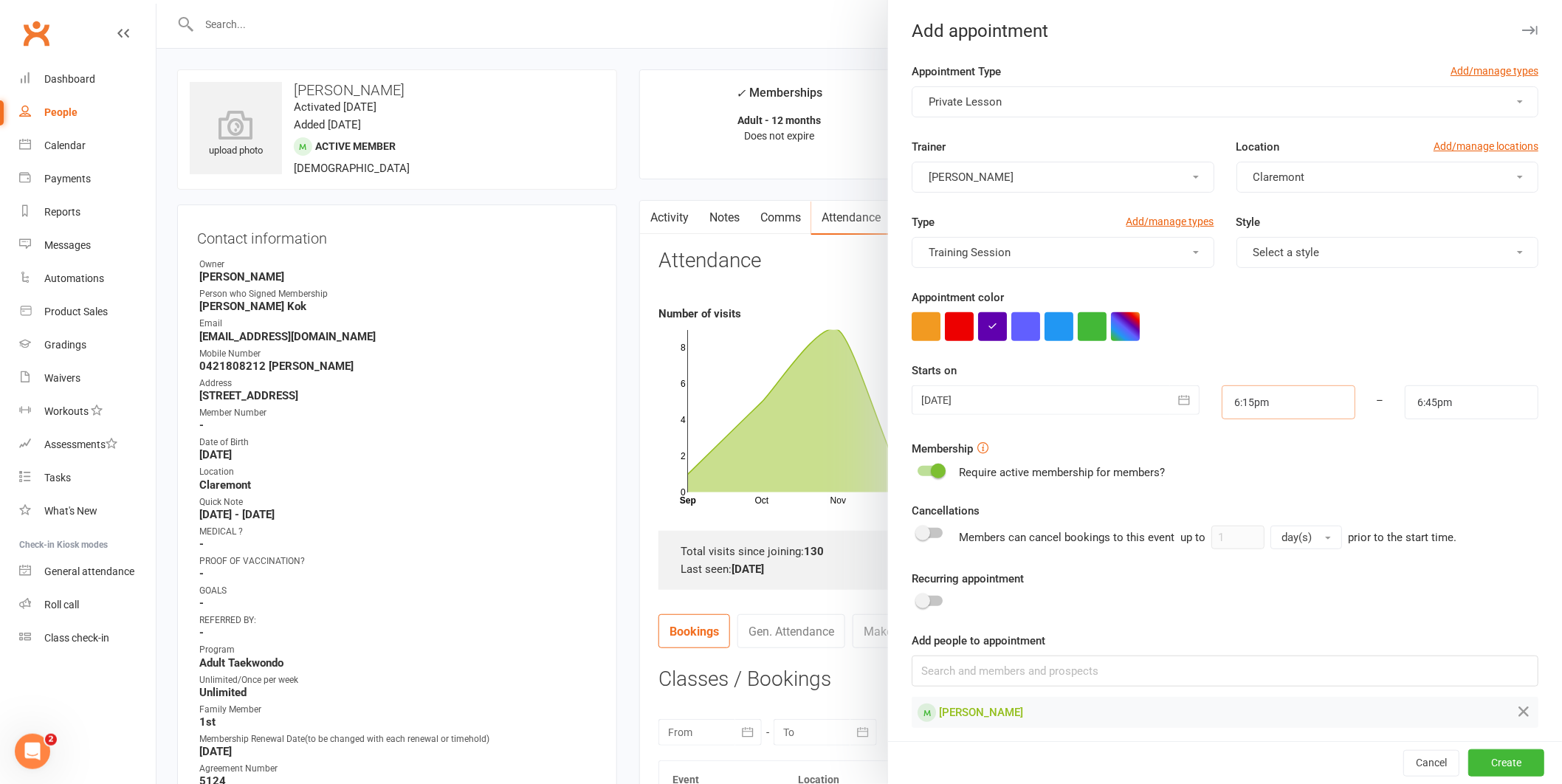
click at [1247, 397] on input "6:15pm" at bounding box center [1288, 403] width 133 height 34
type input "5:45pm"
click at [1232, 420] on li "5:45pm" at bounding box center [1258, 430] width 71 height 22
click at [1451, 403] on input "6:45pm" at bounding box center [1471, 403] width 133 height 34
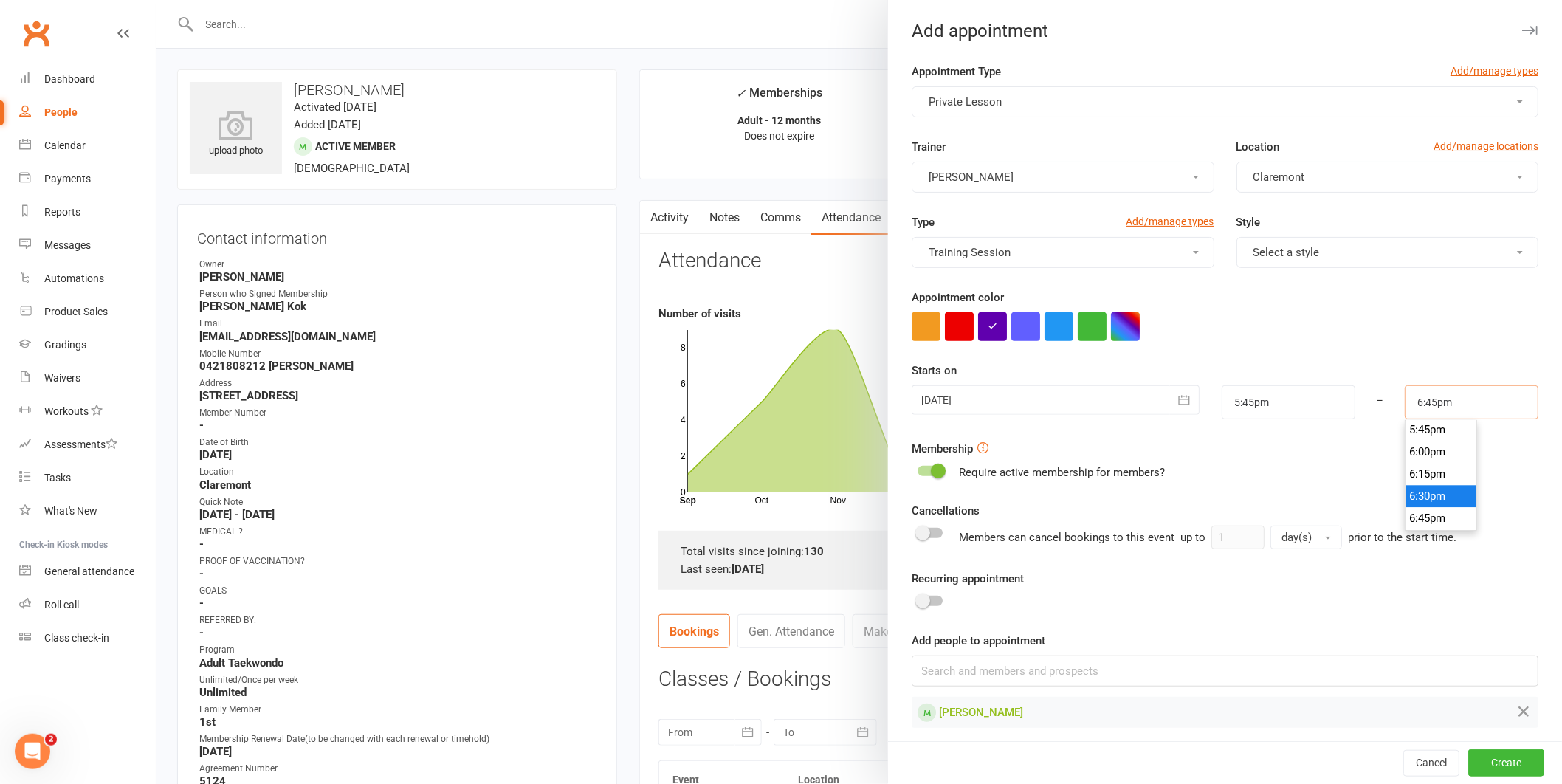
scroll to position [1570, 0]
type input "6:15pm"
click at [1412, 479] on li "6:15pm" at bounding box center [1440, 478] width 71 height 22
click at [1475, 759] on button "Create" at bounding box center [1506, 763] width 76 height 26
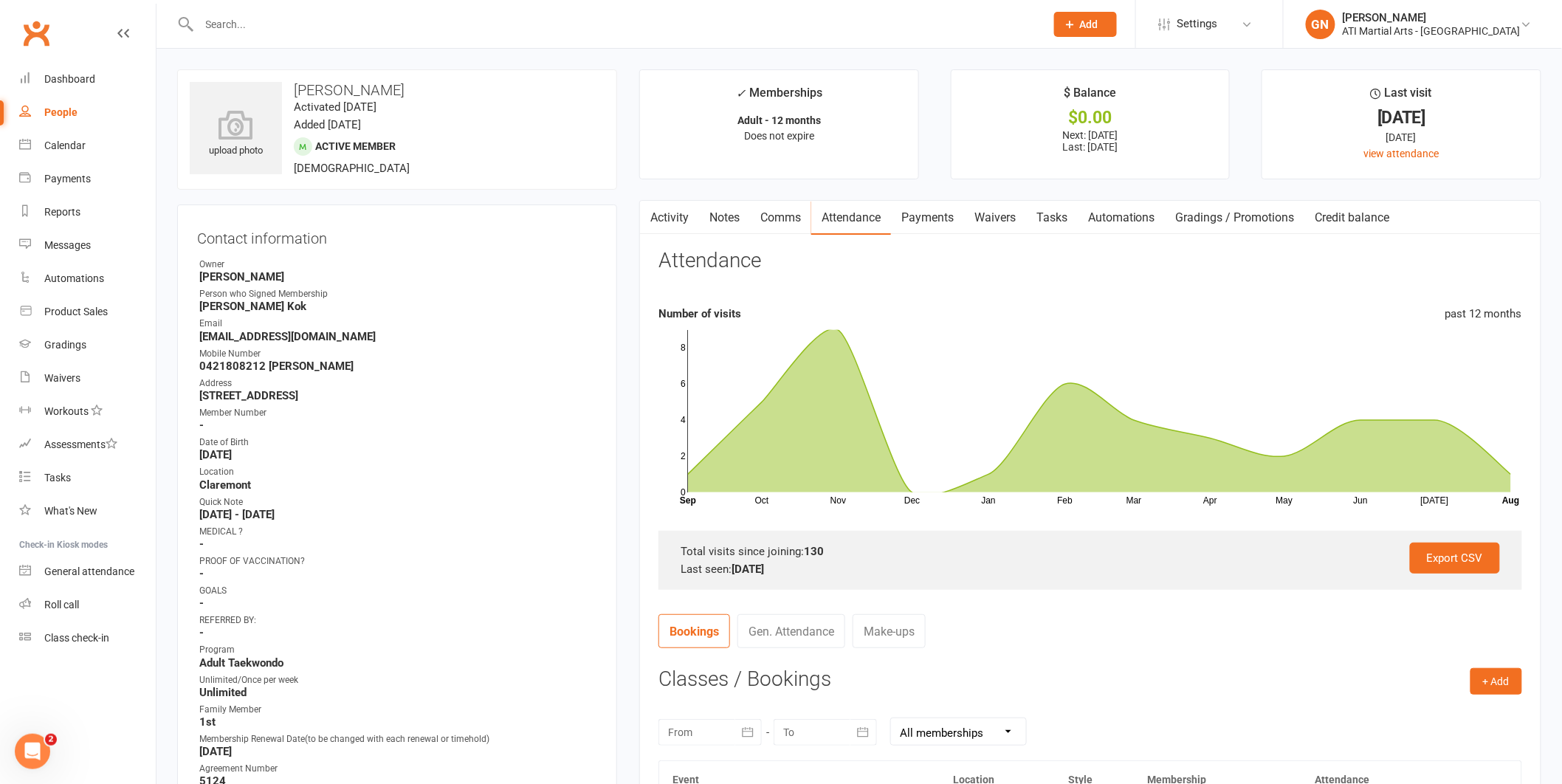
click at [224, 14] on input "text" at bounding box center [615, 25] width 841 height 20
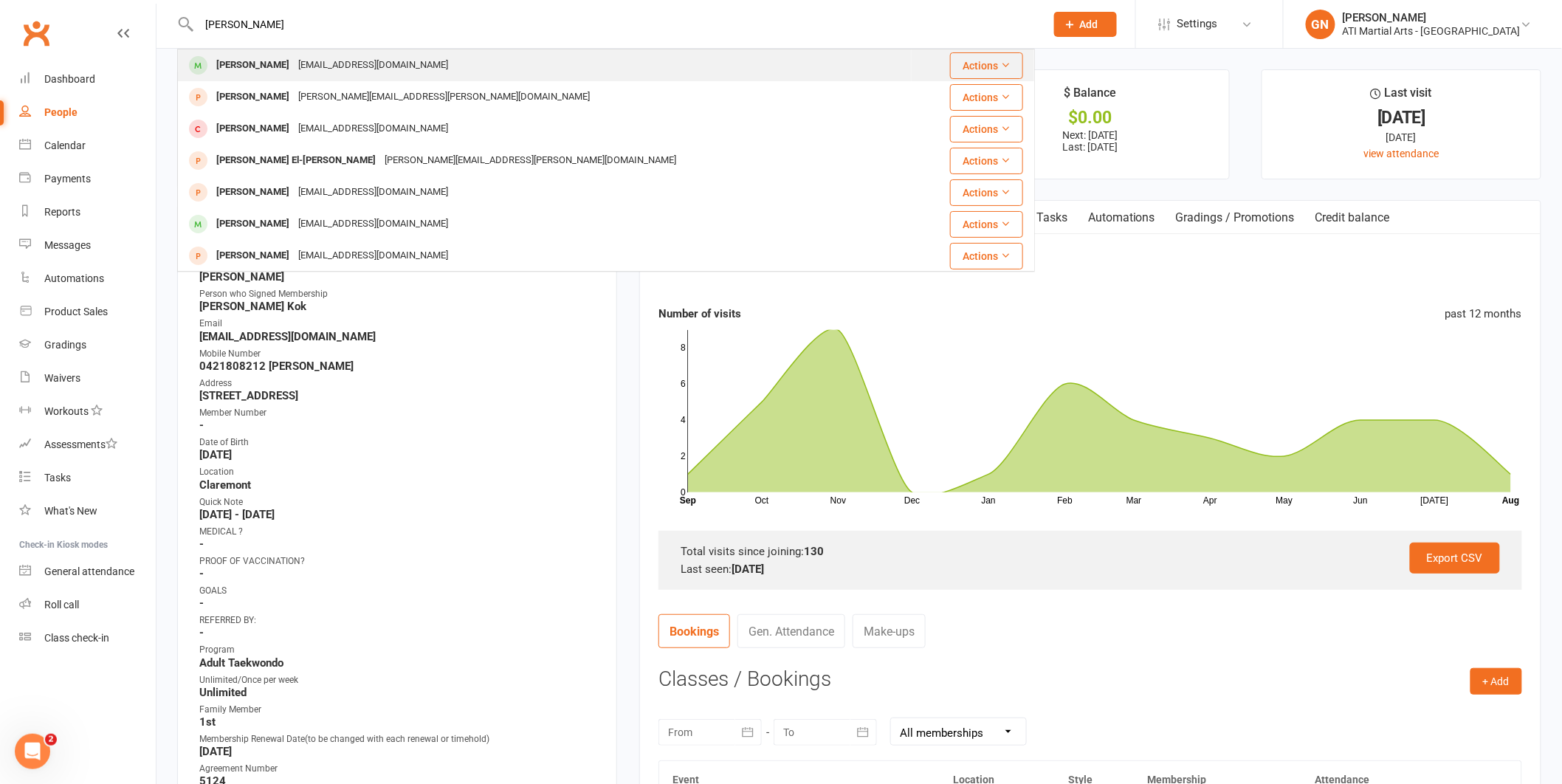
type input "[PERSON_NAME]"
click at [469, 59] on div "[PERSON_NAME] [EMAIL_ADDRESS][DOMAIN_NAME]" at bounding box center [545, 65] width 733 height 31
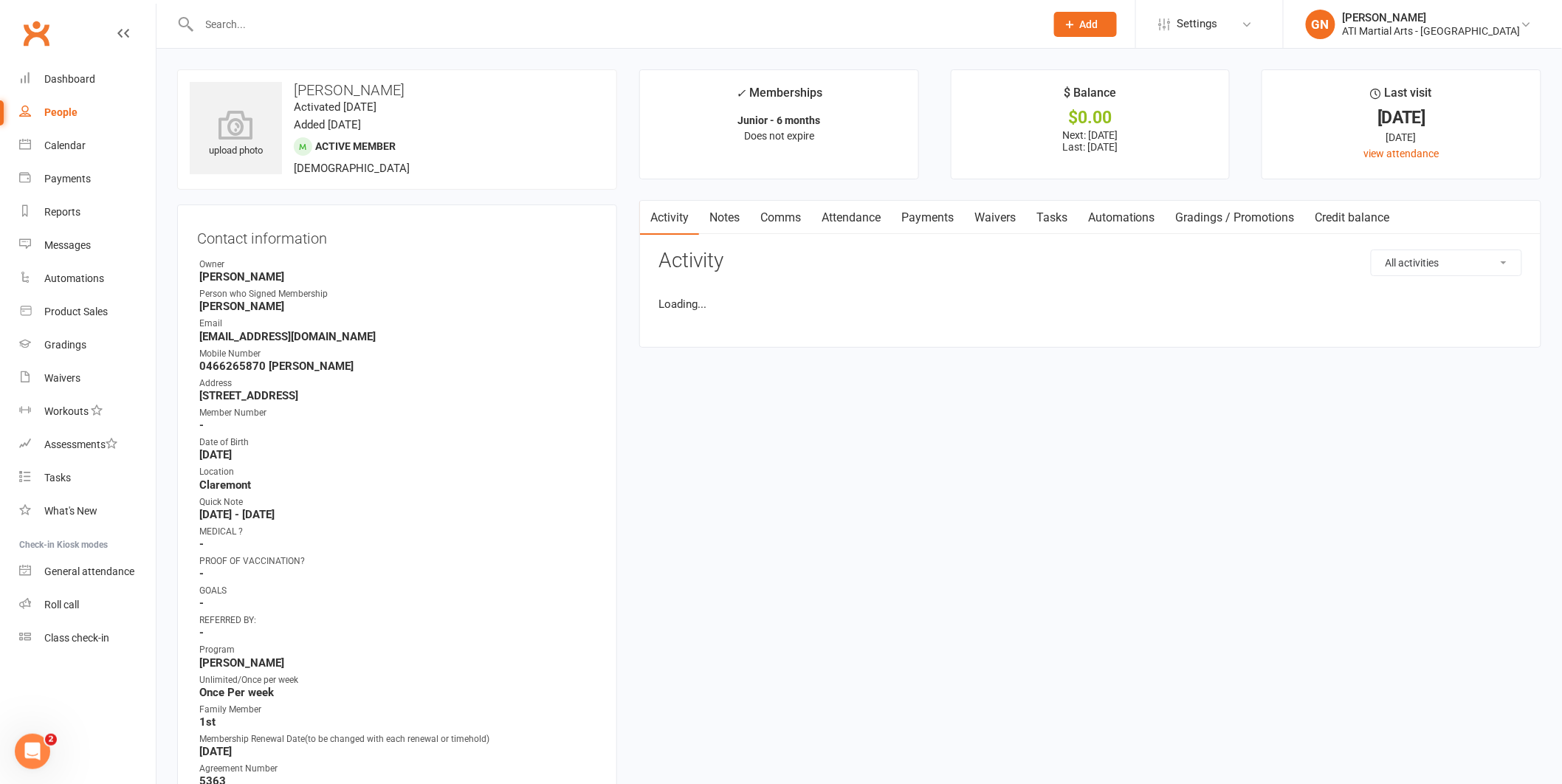
click at [854, 228] on link "Attendance" at bounding box center [852, 217] width 80 height 34
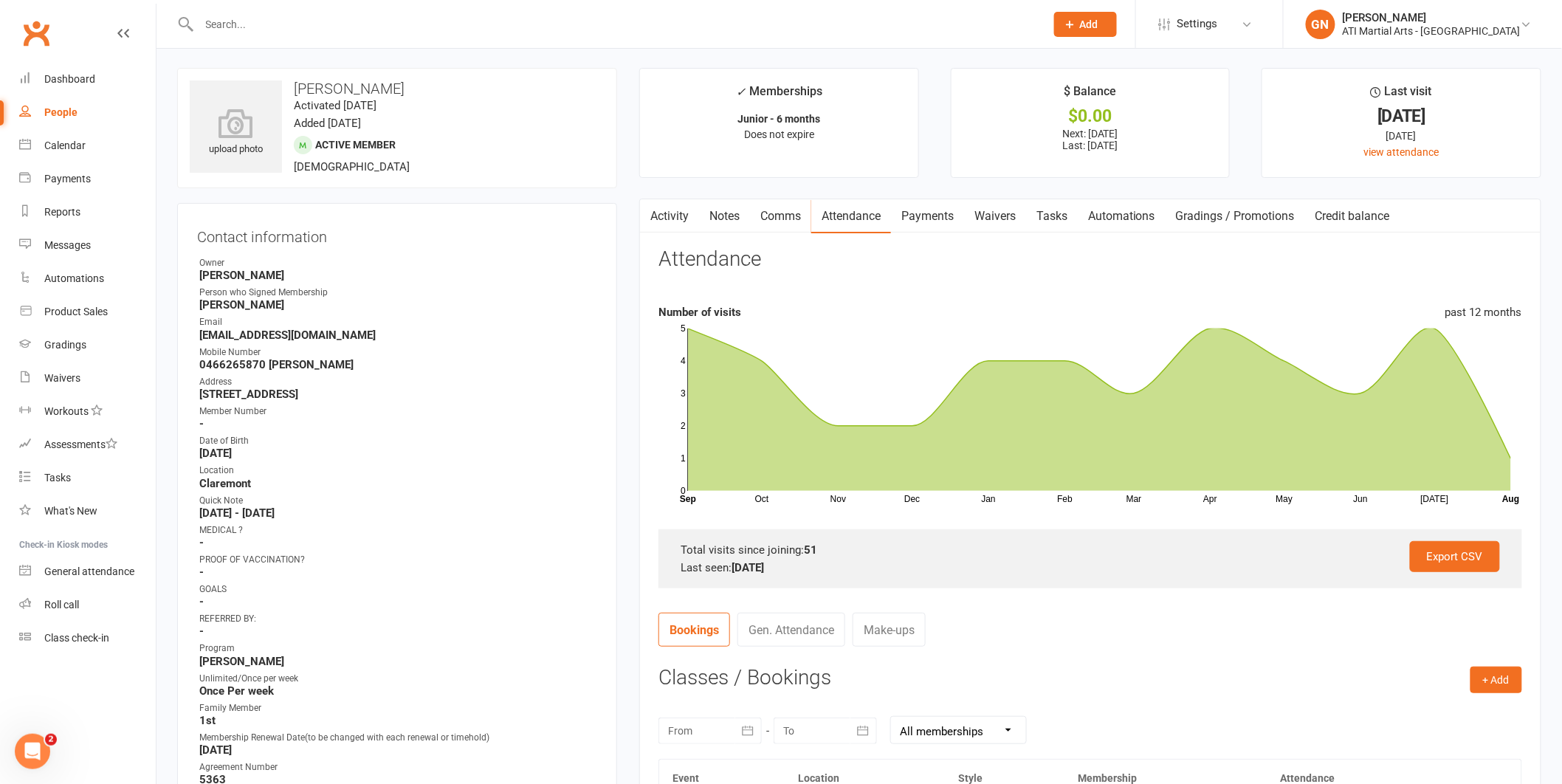
scroll to position [28, 0]
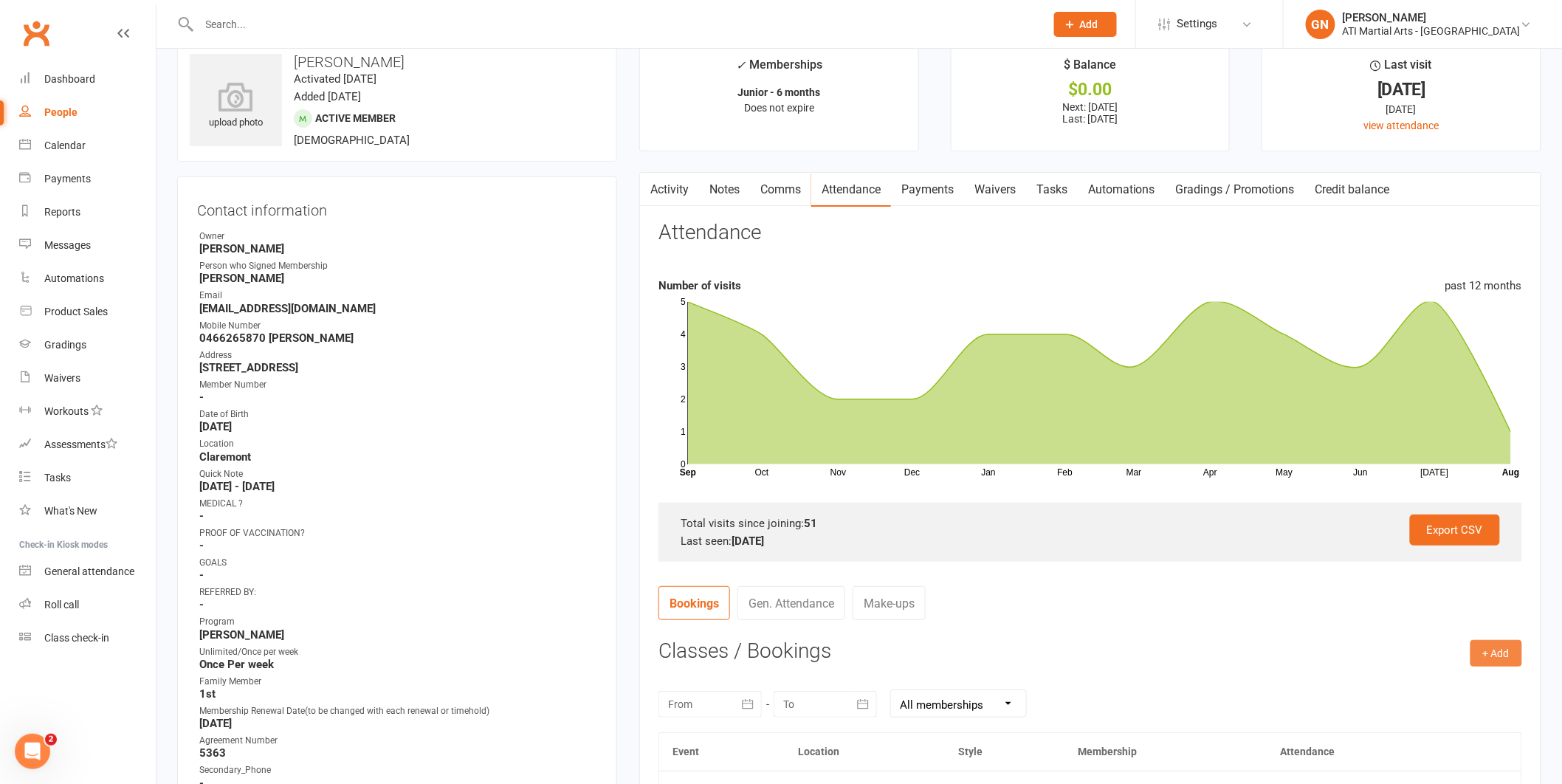
click at [1506, 652] on button "+ Add" at bounding box center [1497, 652] width 52 height 26
click at [1494, 706] on link "Add Appointment" at bounding box center [1449, 715] width 146 height 30
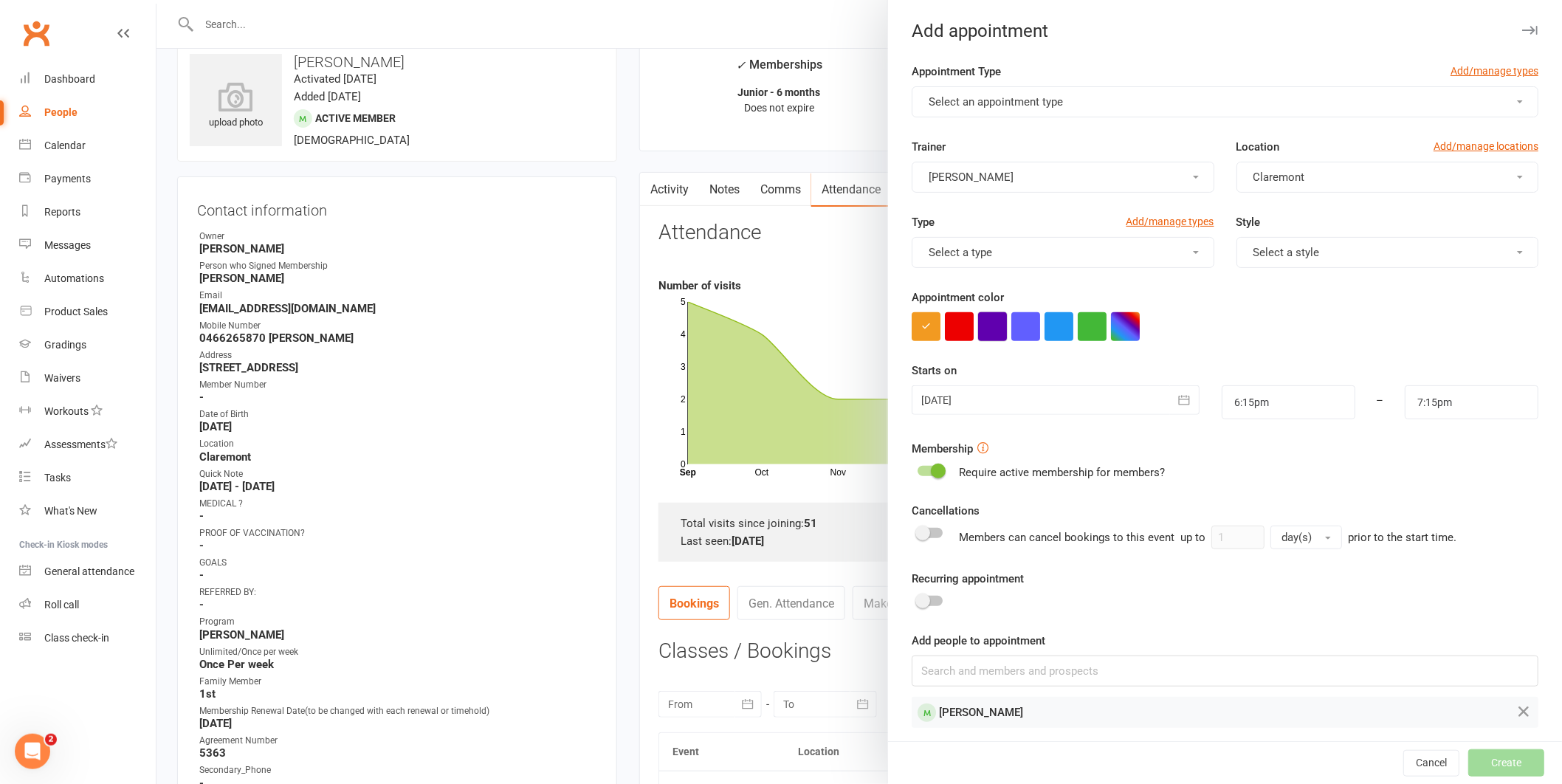
click at [986, 329] on button "button" at bounding box center [993, 327] width 29 height 29
click at [988, 87] on button "Select an appointment type" at bounding box center [1225, 102] width 627 height 31
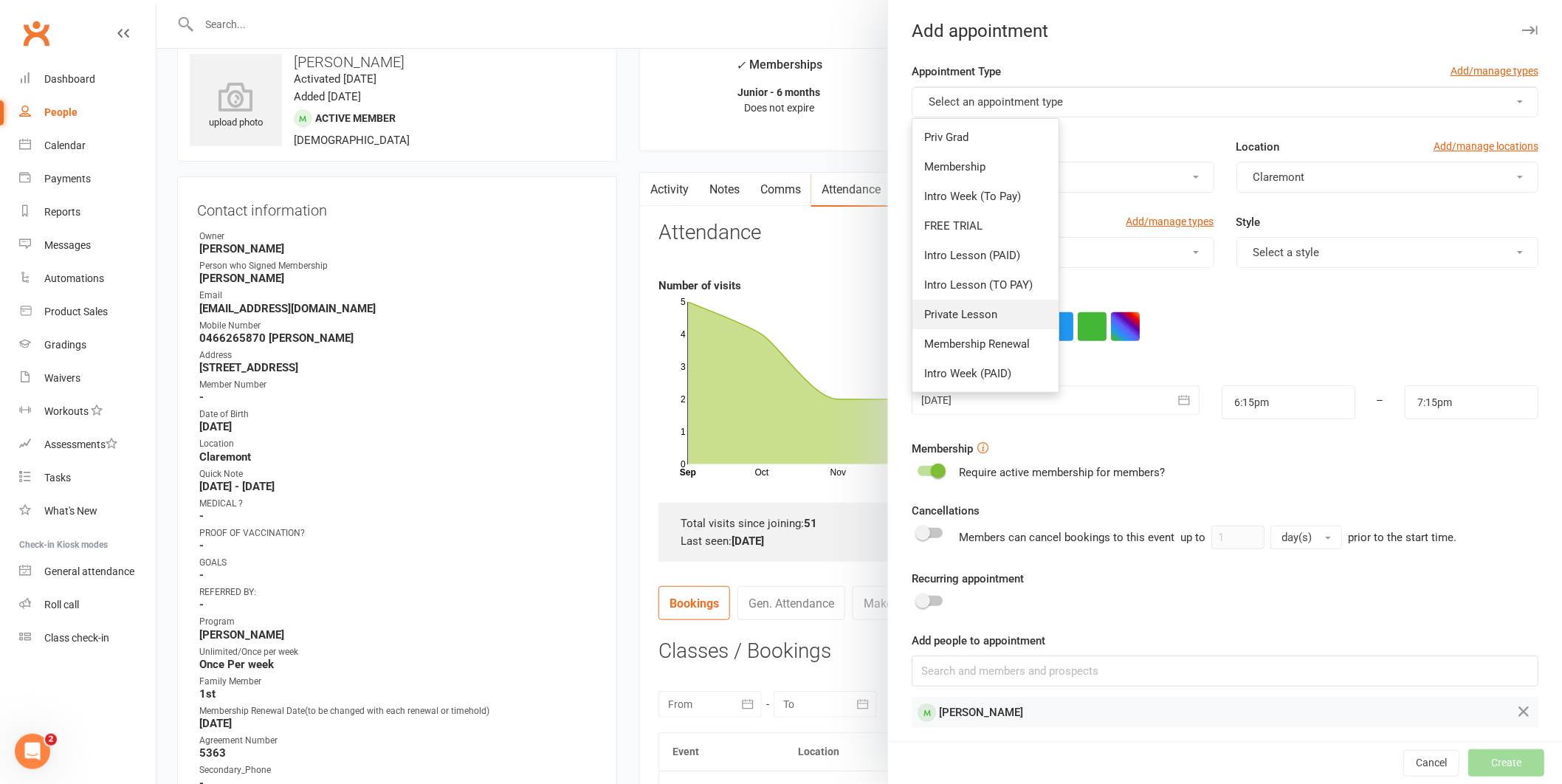
click at [998, 314] on link "Private Lesson" at bounding box center [986, 314] width 146 height 30
type input "6:45pm"
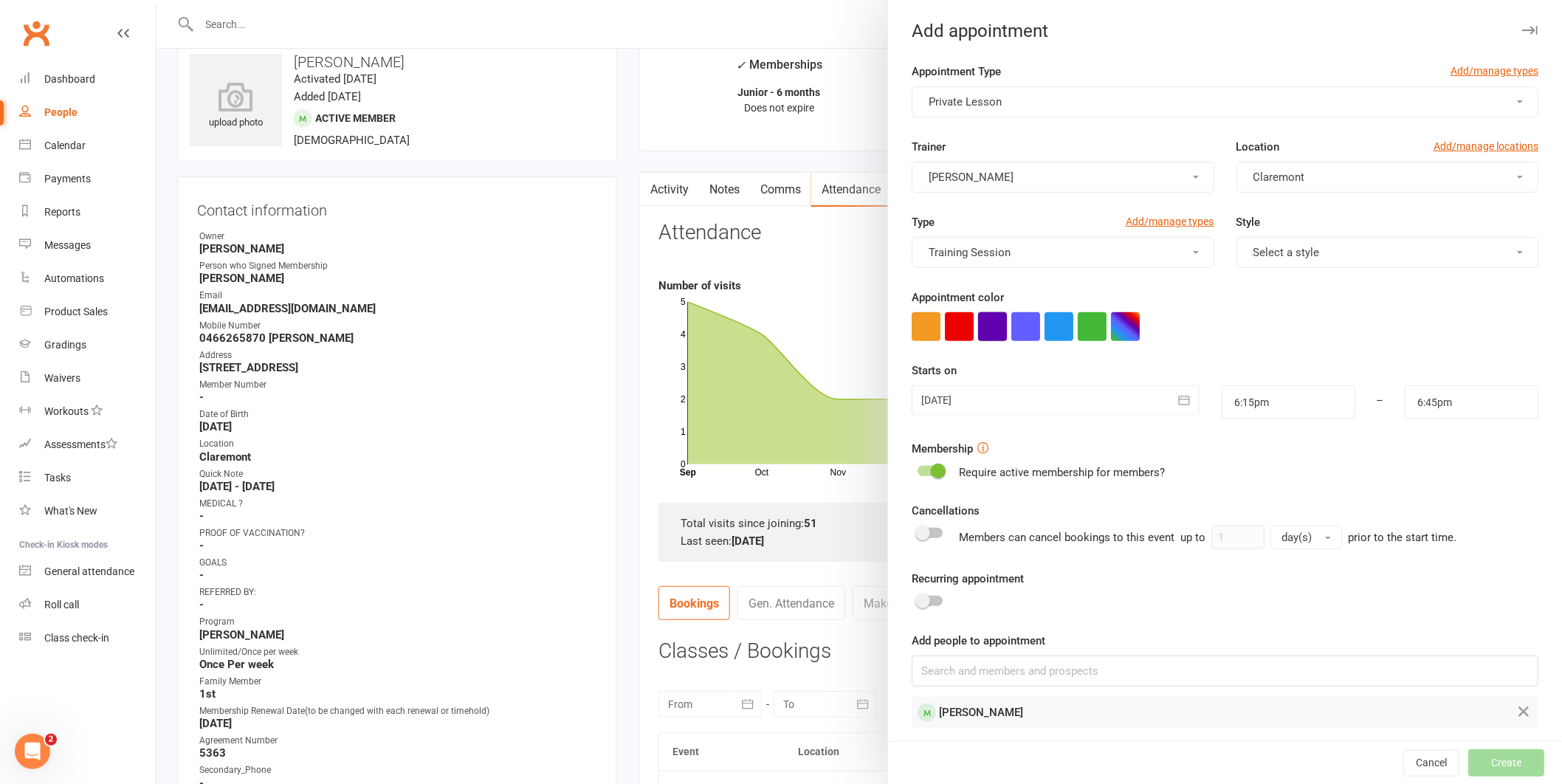
click at [997, 329] on button "button" at bounding box center [993, 327] width 29 height 29
click at [993, 392] on div at bounding box center [1055, 400] width 288 height 30
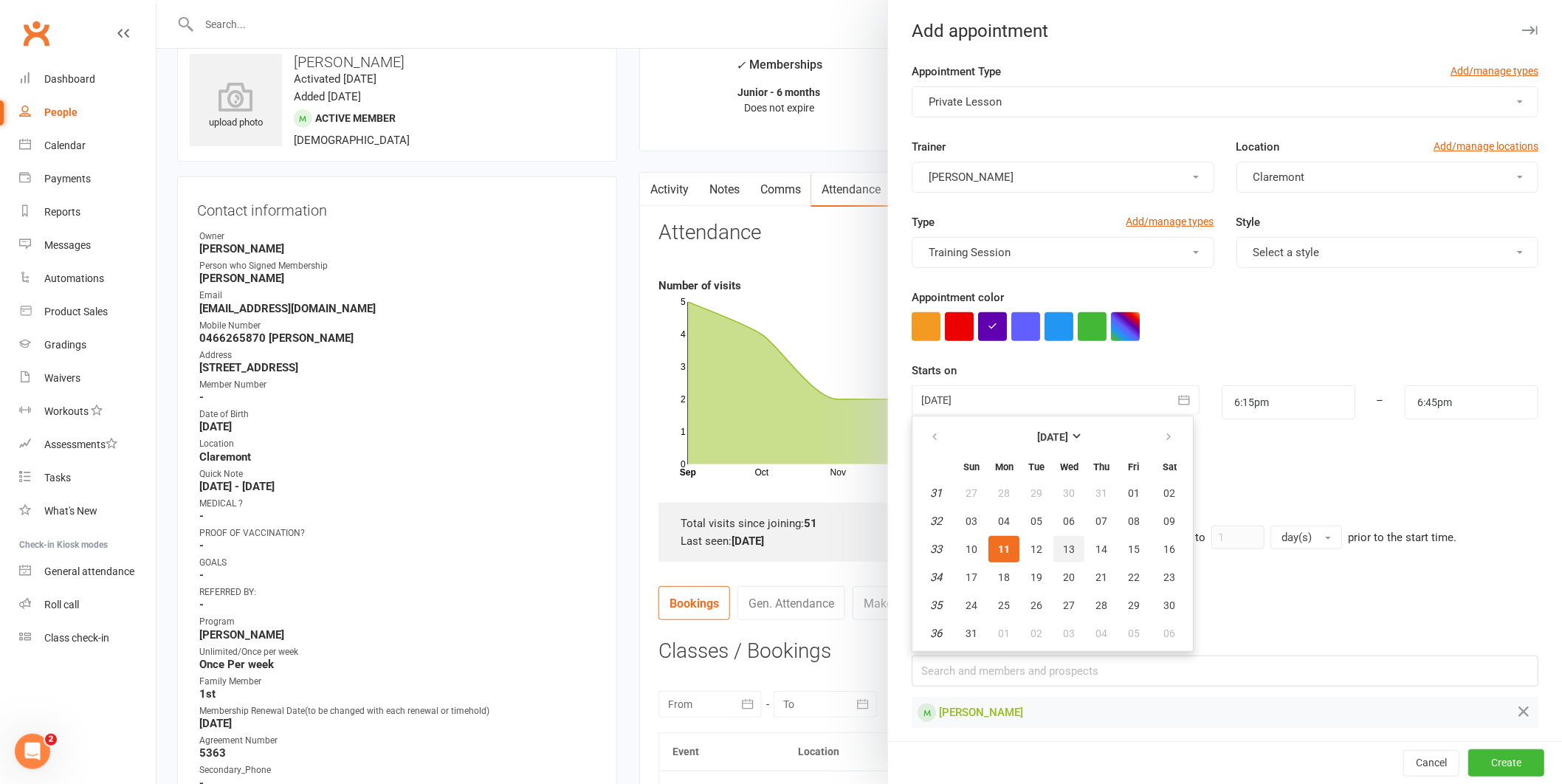
click at [1063, 544] on span "13" at bounding box center [1069, 549] width 12 height 12
type input "[DATE]"
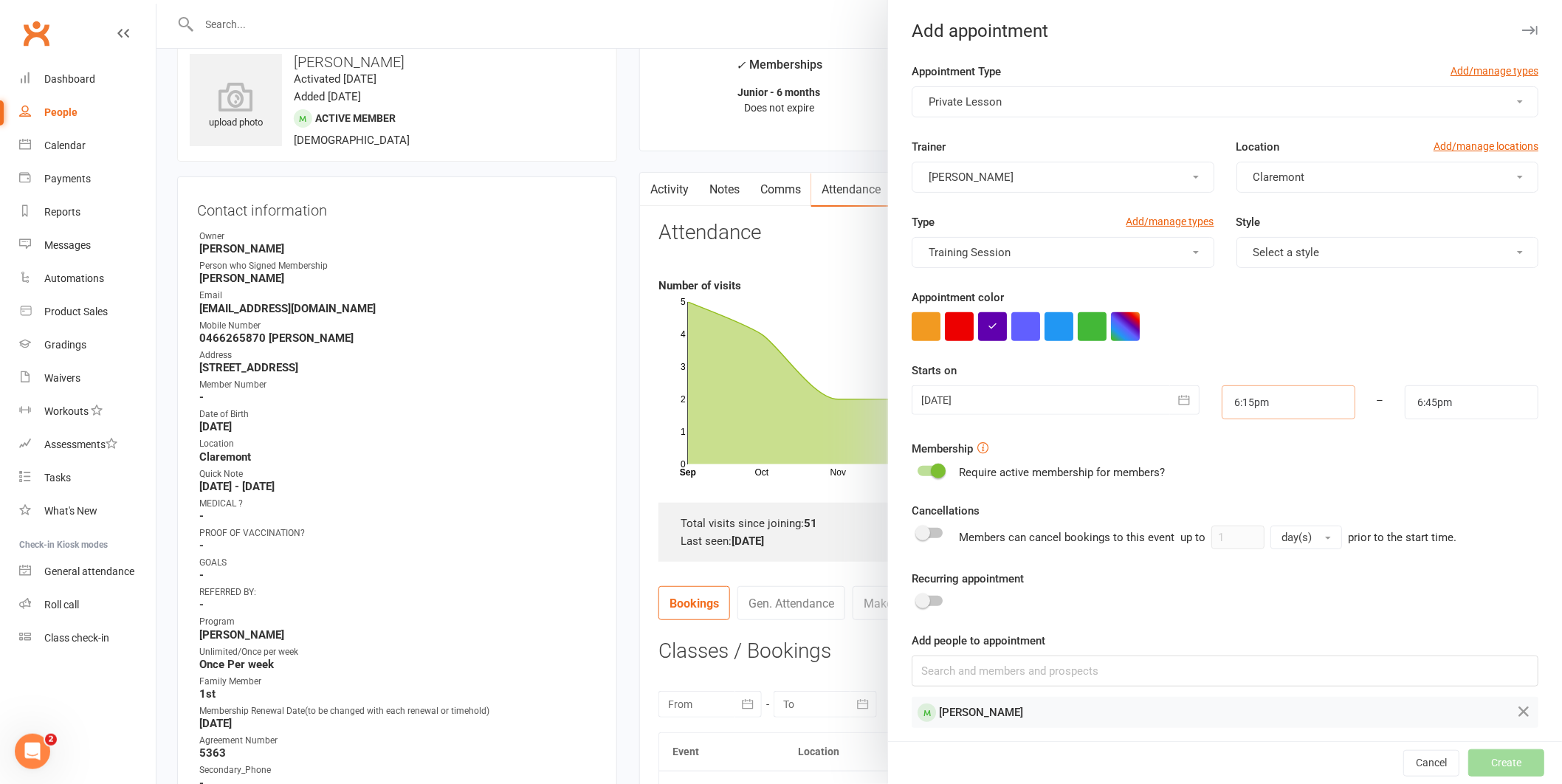
click at [1265, 401] on input "6:15pm" at bounding box center [1288, 403] width 133 height 34
type input "5:15pm"
click at [1239, 426] on li "5:15pm" at bounding box center [1258, 428] width 71 height 22
click at [1419, 391] on input "6:45pm" at bounding box center [1471, 403] width 133 height 34
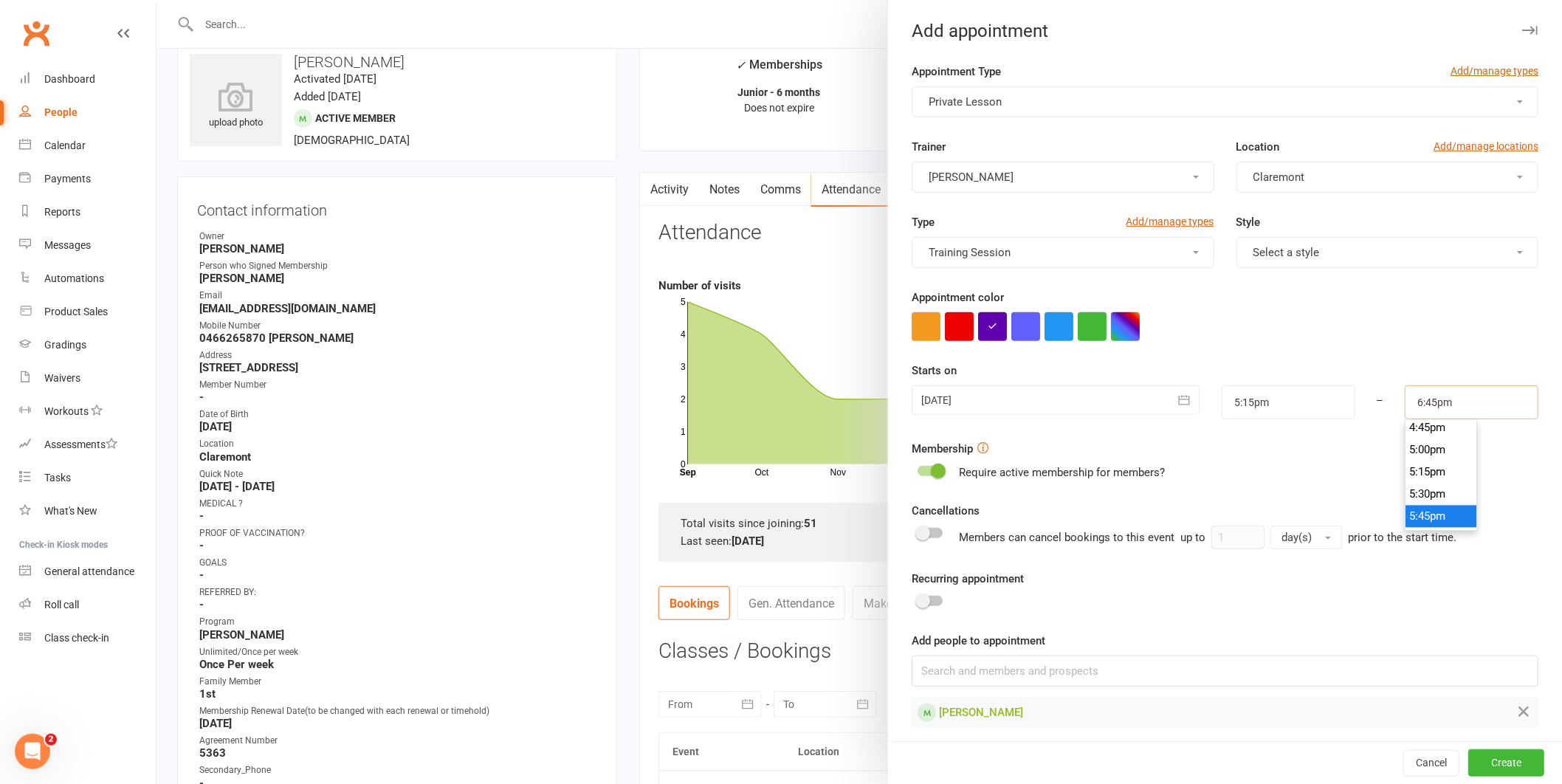
scroll to position [1488, 0]
type input "5:45pm"
click at [1416, 510] on li "5:45pm" at bounding box center [1440, 516] width 71 height 22
click at [1481, 759] on button "Create" at bounding box center [1506, 763] width 76 height 26
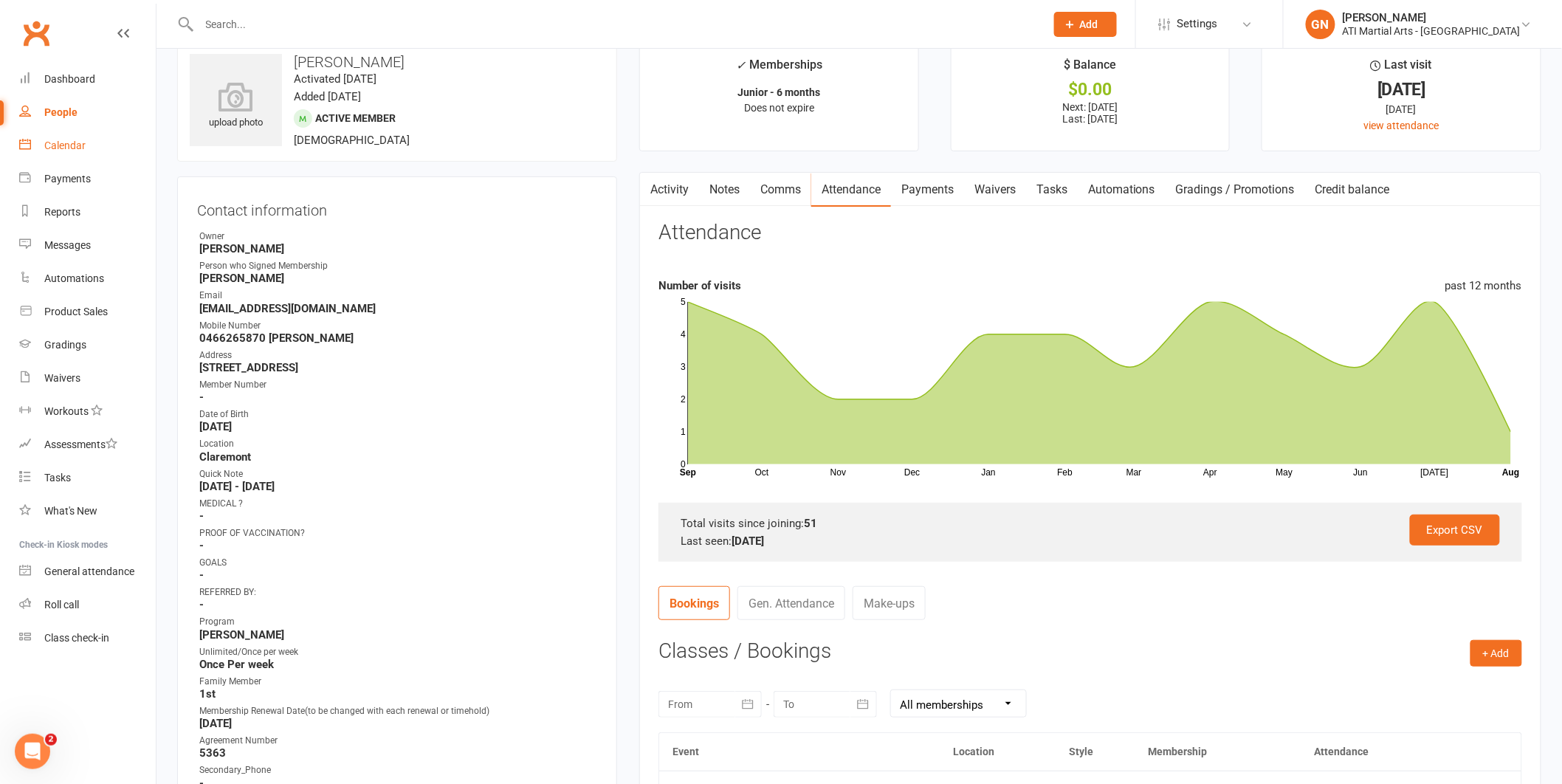
drag, startPoint x: 66, startPoint y: 148, endPoint x: 666, endPoint y: 326, distance: 625.8
click at [66, 148] on div "Calendar" at bounding box center [65, 145] width 42 height 12
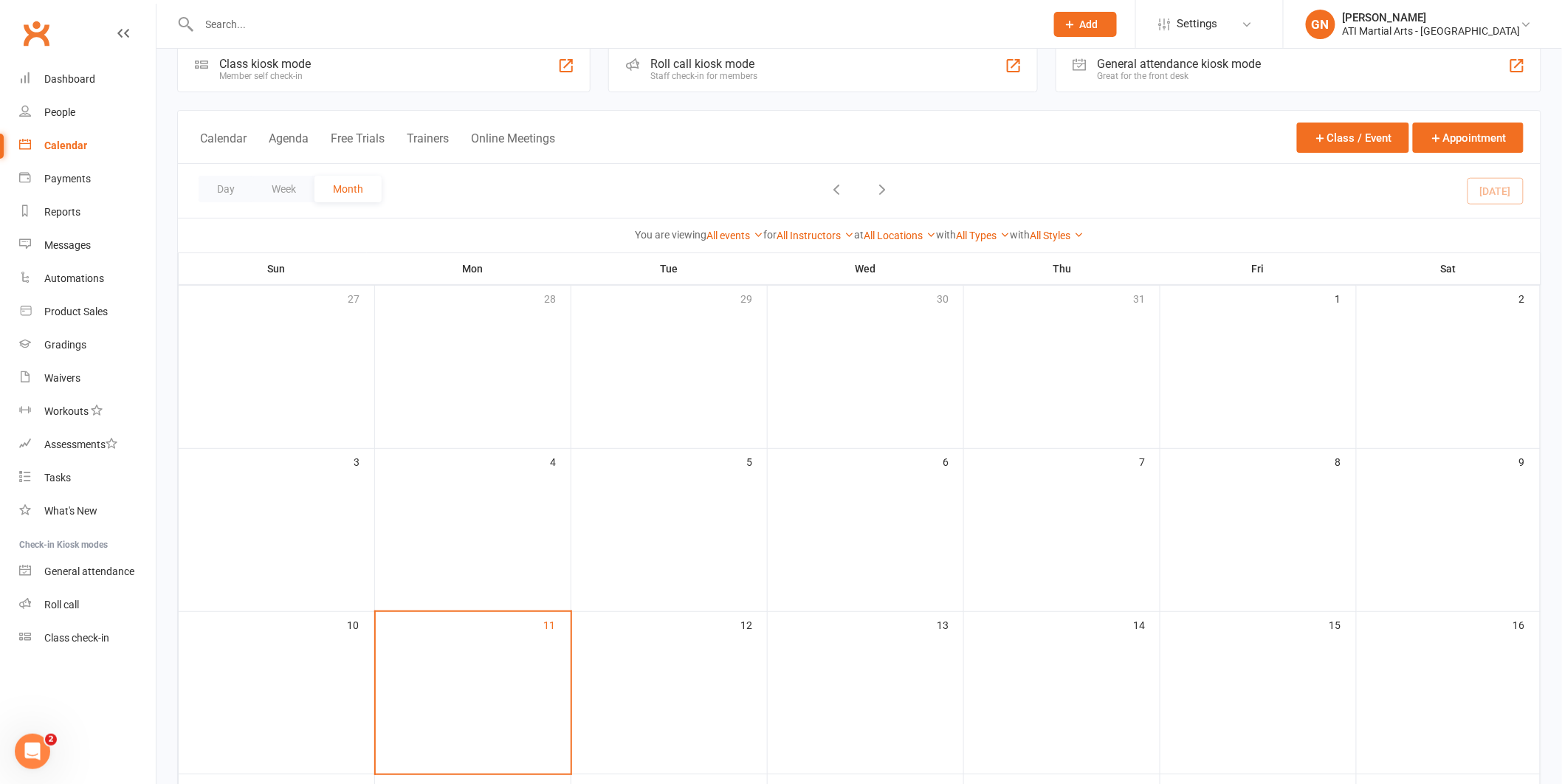
click at [81, 151] on link "Calendar" at bounding box center [88, 145] width 137 height 33
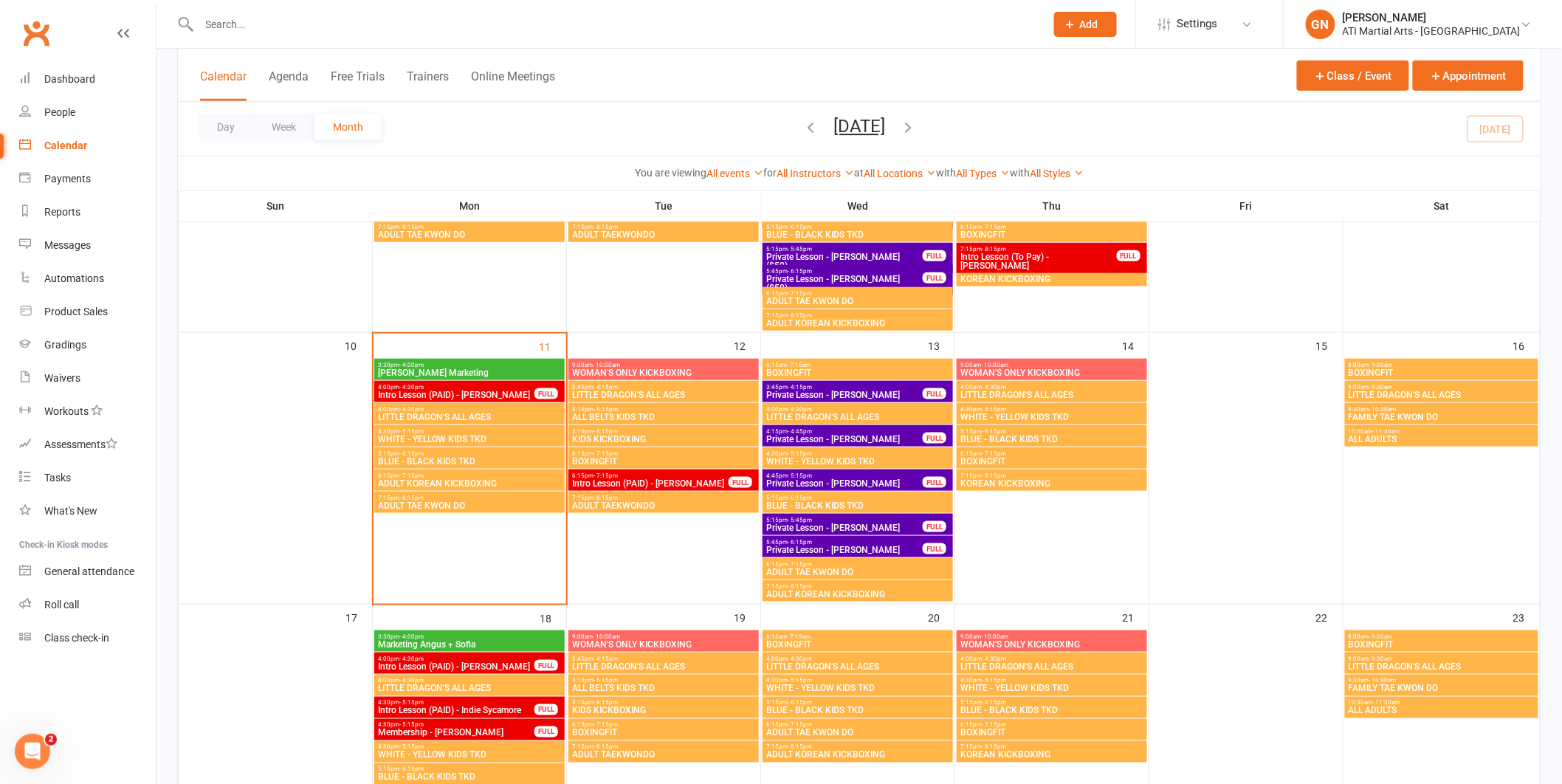
scroll to position [499, 0]
